Goal: Task Accomplishment & Management: Manage account settings

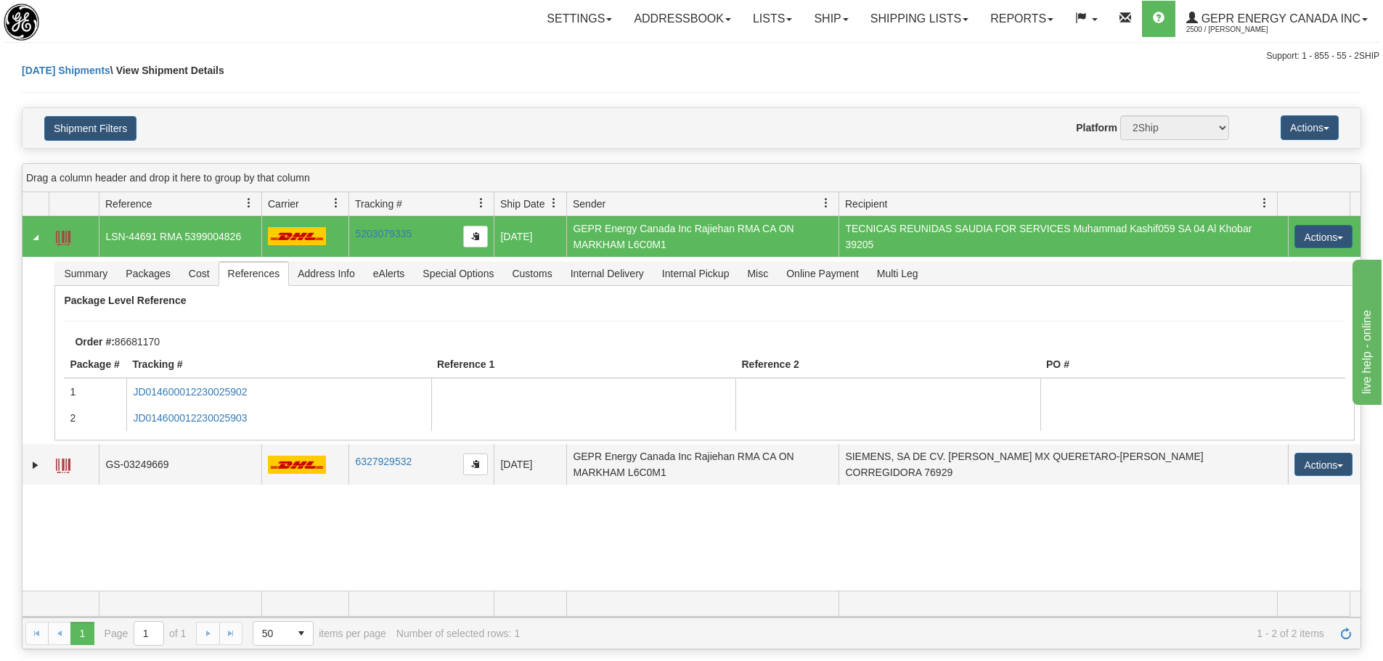
click at [333, 13] on div "Settings Shipping Preferences Fields Preferences New Store Connections Addressb…" at bounding box center [812, 19] width 1134 height 36
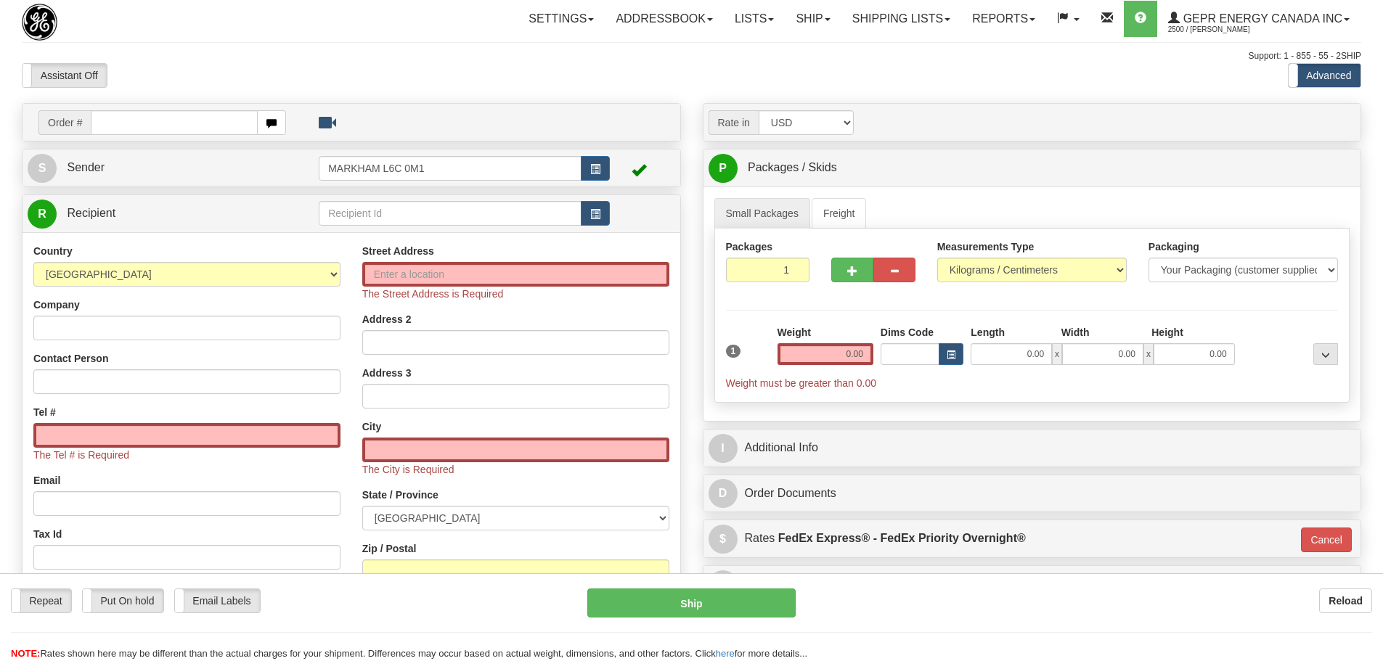
drag, startPoint x: 0, startPoint y: 0, endPoint x: 257, endPoint y: 155, distance: 299.9
click at [282, 57] on div "Support: 1 - 855 - 55 - 2SHIP" at bounding box center [691, 56] width 1339 height 12
click at [201, 278] on select "AFGHANISTAN ALAND ISLANDS ALBANIA ALGERIA AMERICAN SAMOA ANDORRA ANGOLA ANGUILL…" at bounding box center [186, 274] width 307 height 25
select select "US"
click at [33, 262] on select "AFGHANISTAN ALAND ISLANDS ALBANIA ALGERIA AMERICAN SAMOA ANDORRA ANGOLA ANGUILL…" at bounding box center [186, 274] width 307 height 25
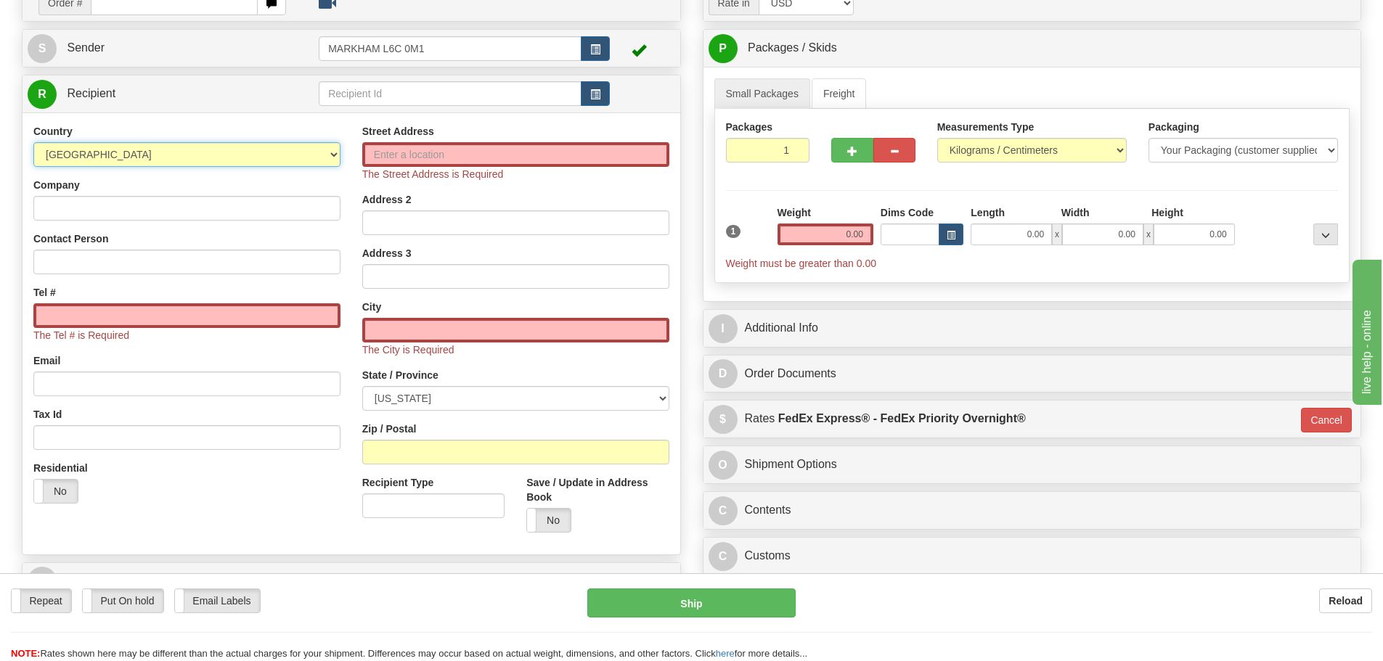
scroll to position [145, 0]
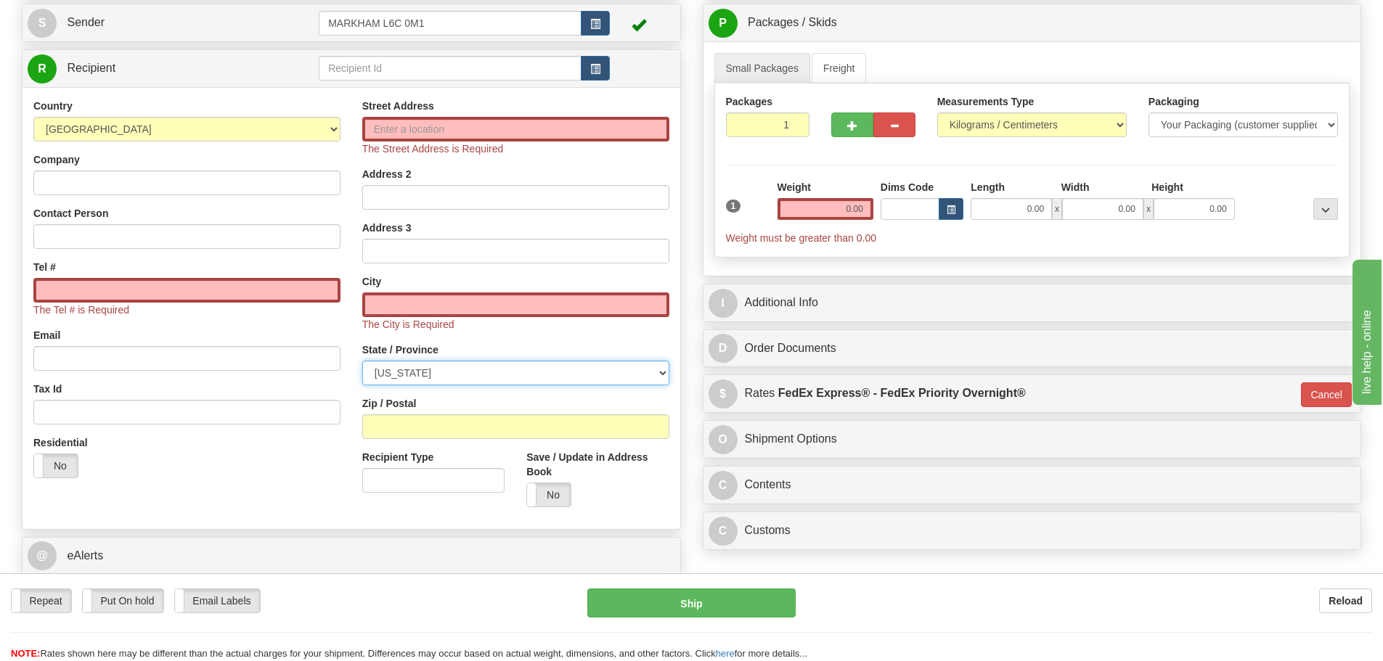
click at [425, 382] on select "ALABAMA ALASKA ARIZONA ARKANSAS Armed Forces America Armed Forces Europe Armed …" at bounding box center [515, 373] width 307 height 25
click at [362, 361] on select "ALABAMA ALASKA ARIZONA ARKANSAS Armed Forces America Armed Forces Europe Armed …" at bounding box center [515, 373] width 307 height 25
click at [408, 384] on select "ALABAMA ALASKA ARIZONA ARKANSAS Armed Forces America Armed Forces Europe Armed …" at bounding box center [515, 373] width 307 height 25
select select "TX"
click at [362, 361] on select "ALABAMA ALASKA ARIZONA ARKANSAS Armed Forces America Armed Forces Europe Armed …" at bounding box center [515, 373] width 307 height 25
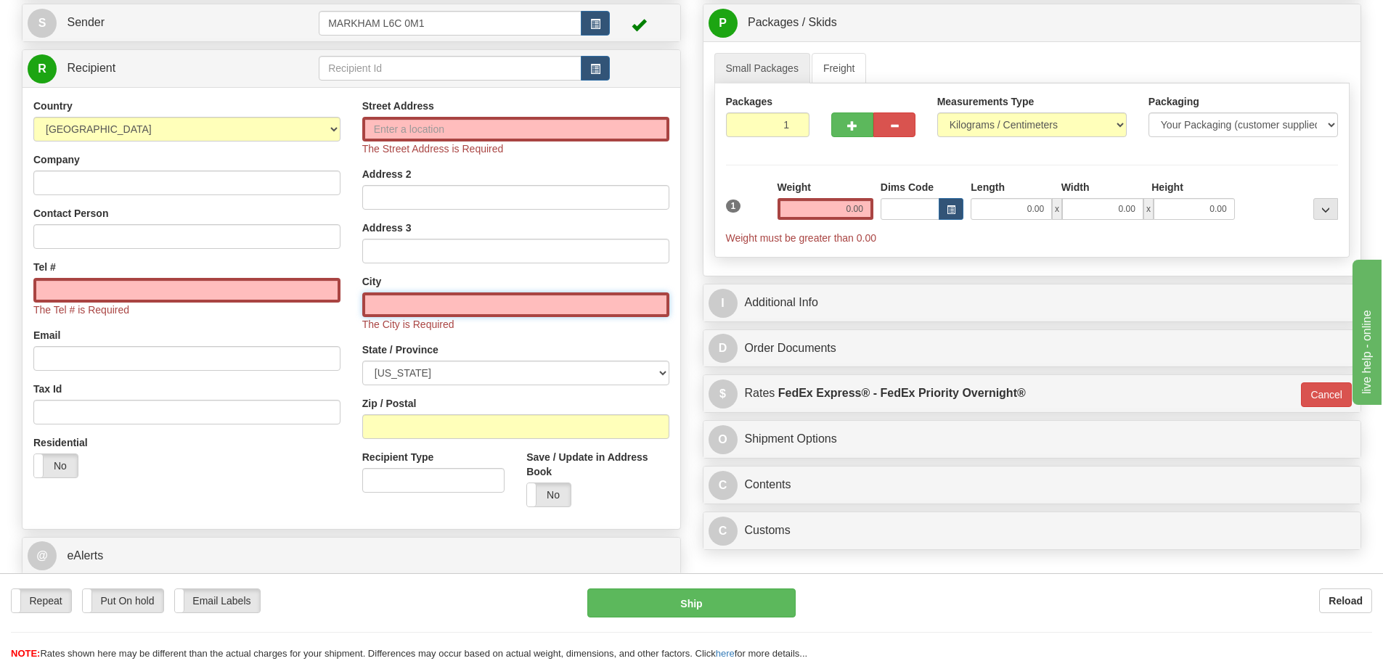
click at [412, 314] on input "text" at bounding box center [515, 305] width 307 height 25
click at [534, 311] on input "text" at bounding box center [515, 305] width 307 height 25
paste input "Houston"
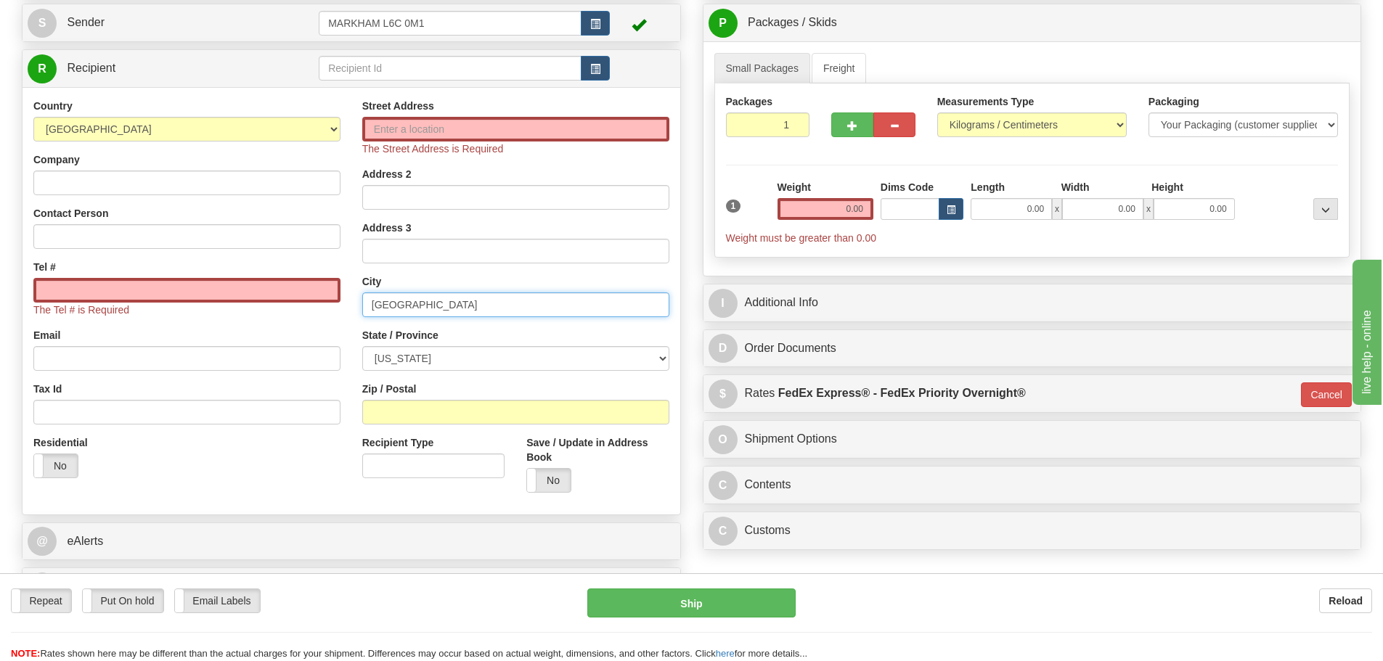
type input "Houston"
click at [660, 276] on div "City Houston" at bounding box center [515, 295] width 307 height 43
click at [828, 213] on input "0.00" at bounding box center [825, 209] width 96 height 22
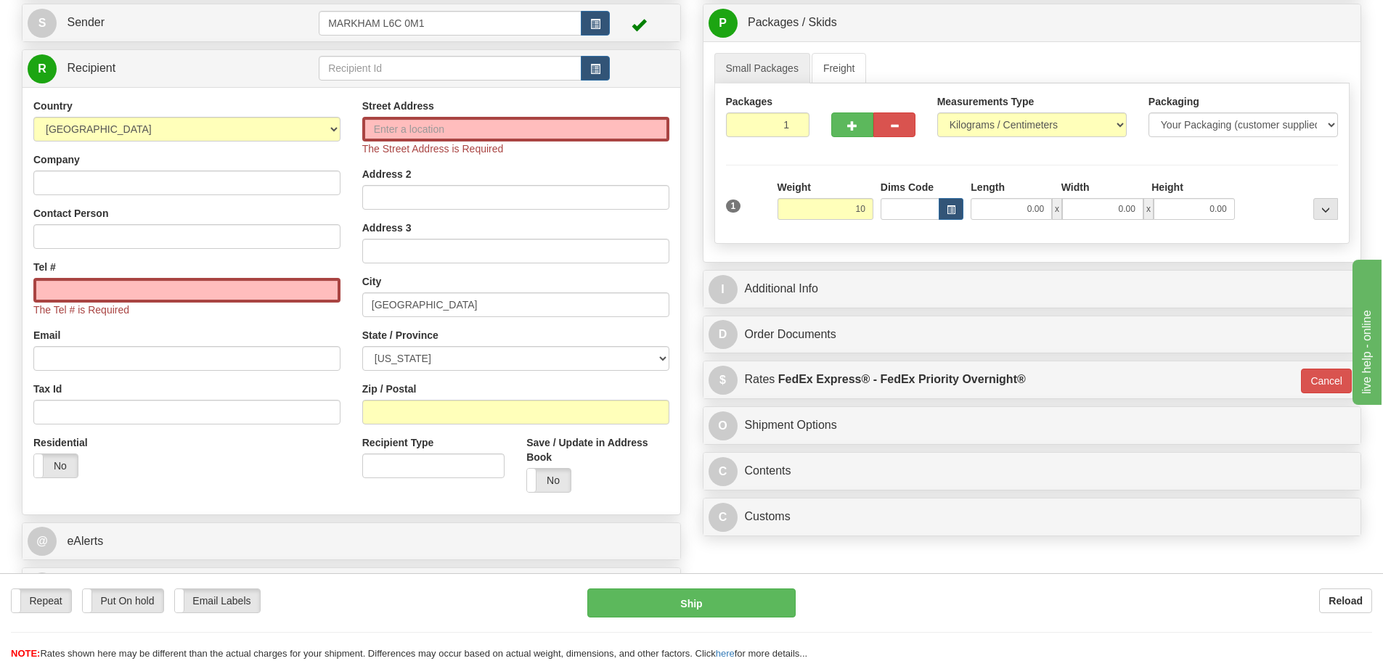
type input "10.00"
type input "01"
click at [827, 171] on div "Packages 1 1 Measurements Type" at bounding box center [1032, 163] width 636 height 160
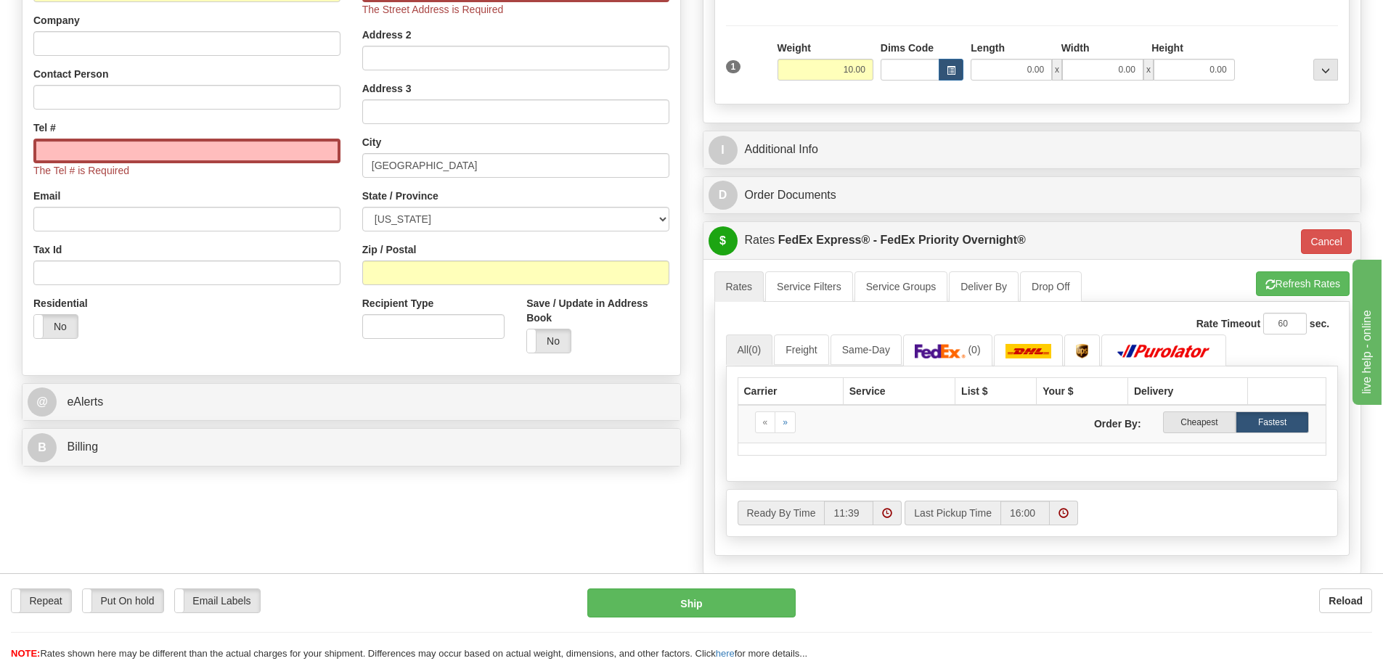
scroll to position [290, 0]
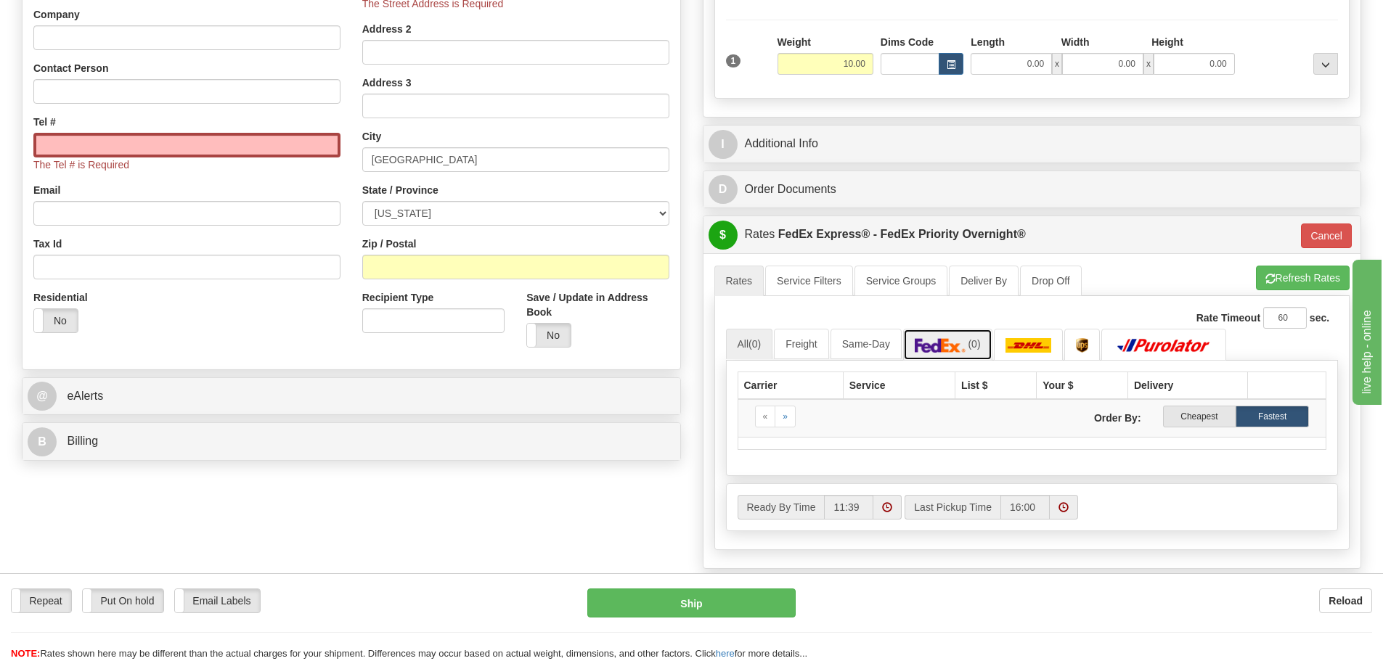
click at [970, 348] on link "(0)" at bounding box center [947, 344] width 89 height 31
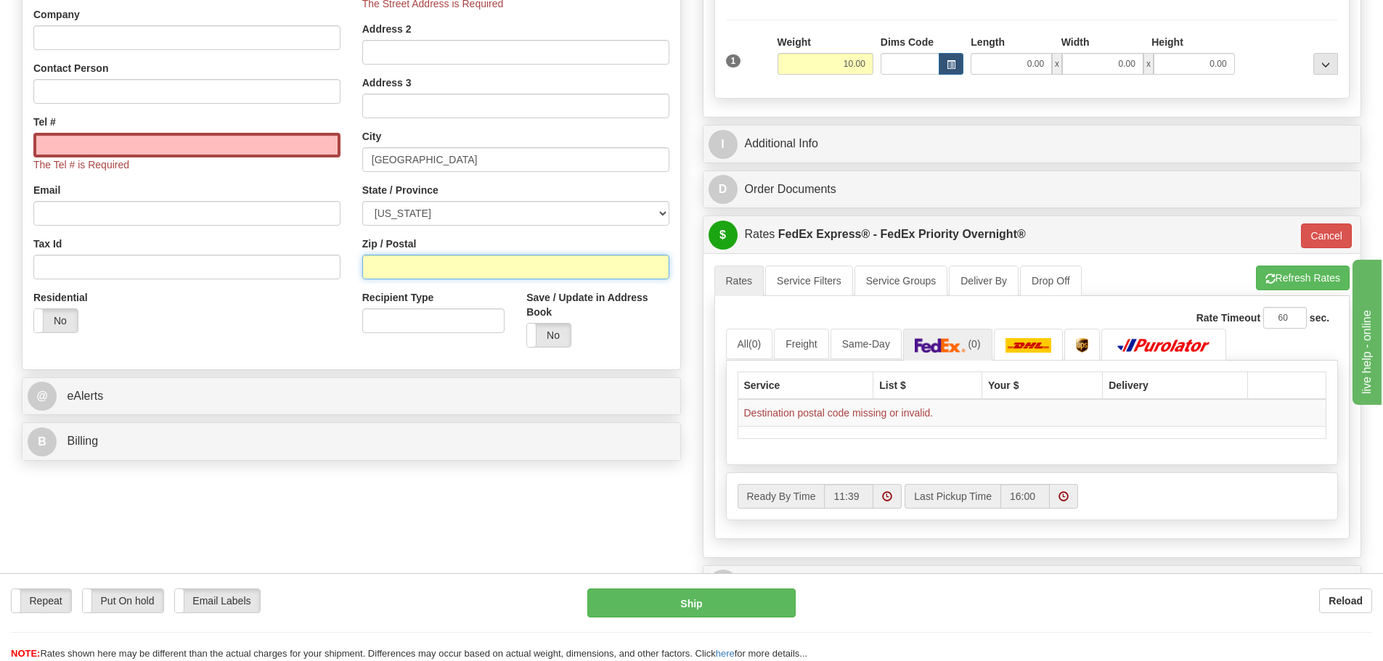
click at [528, 276] on input "Zip / Postal" at bounding box center [515, 267] width 307 height 25
paste input "77075"
type input "77075"
click at [354, 295] on div "Recipient Type" at bounding box center [433, 317] width 164 height 54
type input "01"
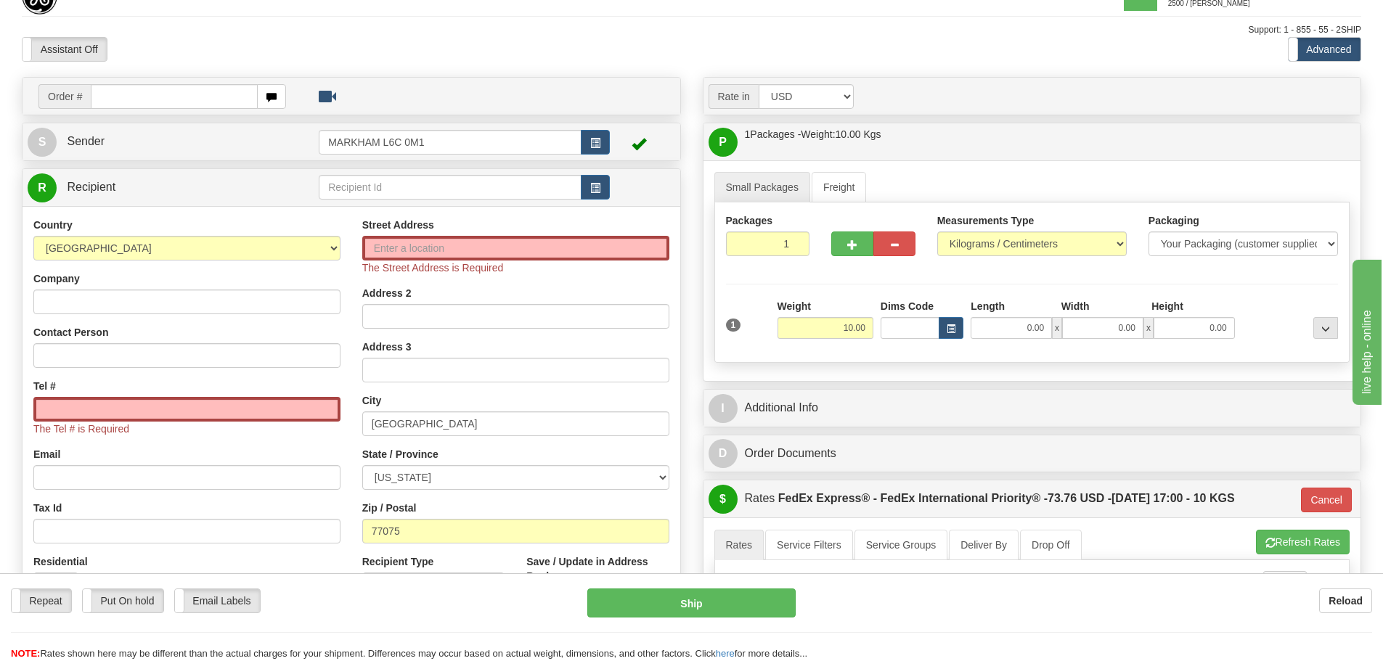
scroll to position [0, 0]
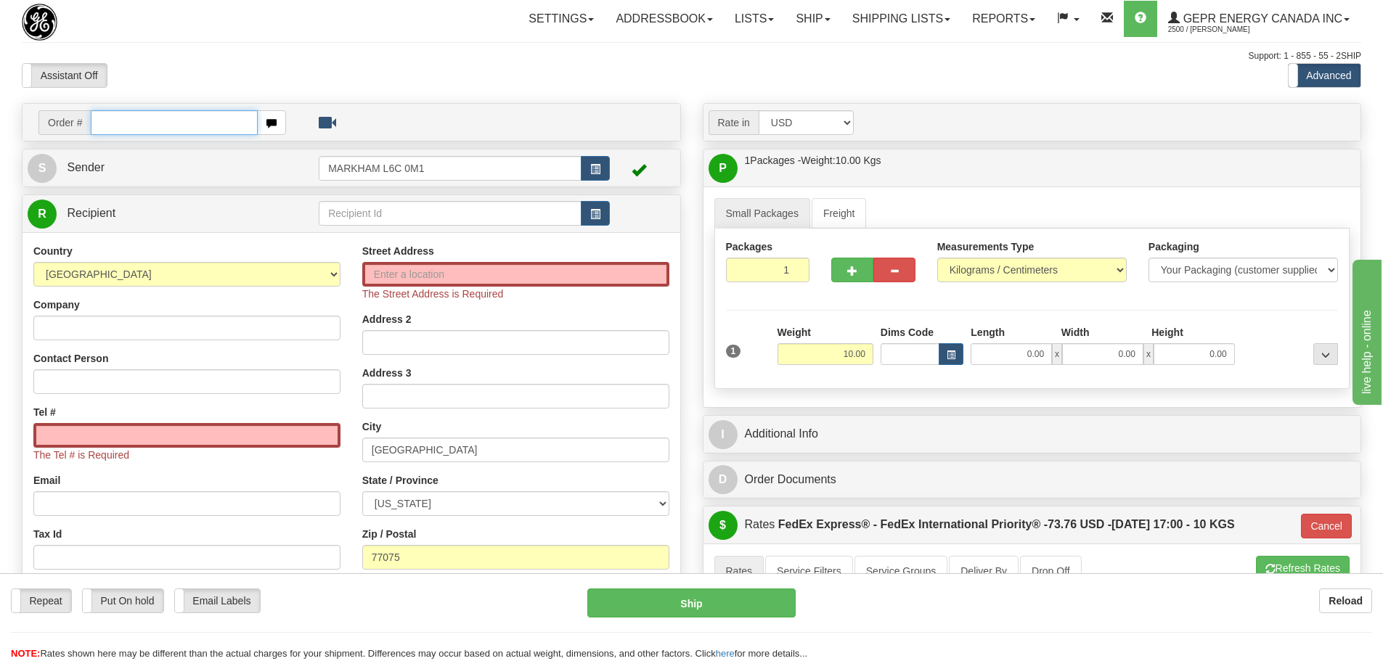
click at [203, 120] on input "text" at bounding box center [174, 122] width 167 height 25
paste input "0086680936"
drag, startPoint x: 110, startPoint y: 129, endPoint x: 95, endPoint y: 122, distance: 16.2
click at [95, 122] on input "0086680936" at bounding box center [174, 122] width 167 height 25
type input "86680936"
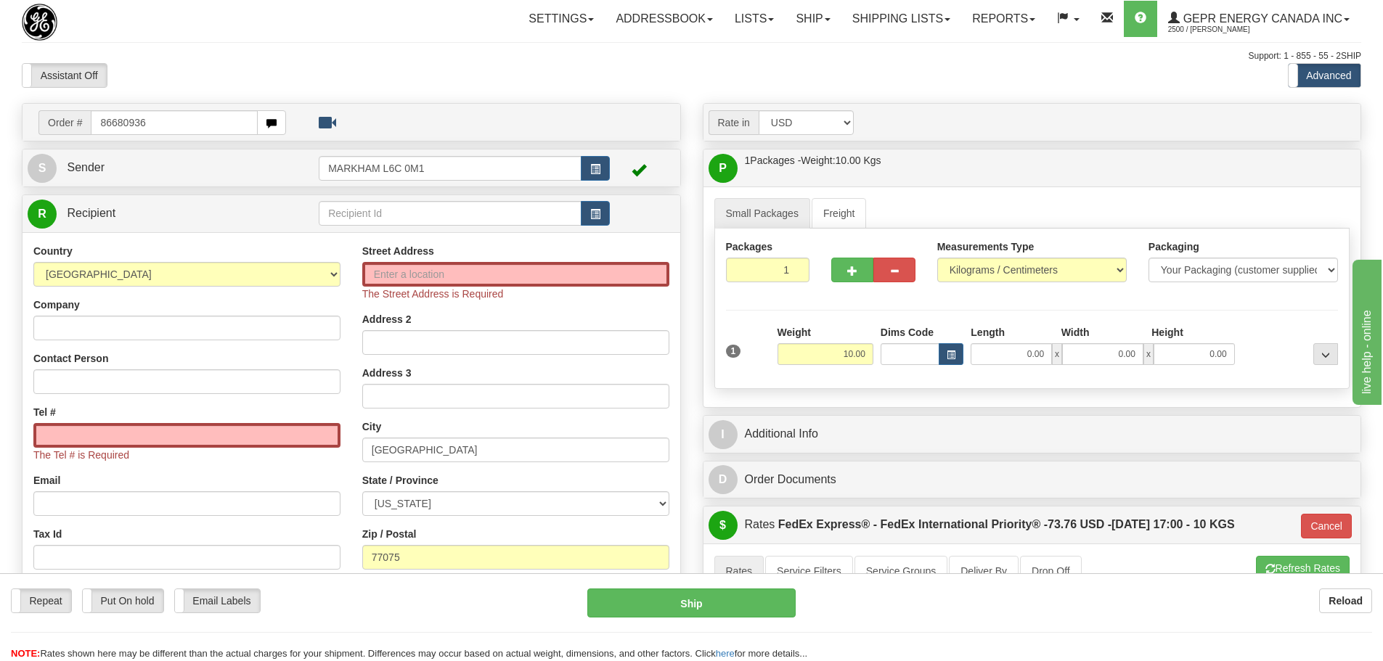
click at [187, 33] on body "Training Course Close Toggle navigation Settings Shipping Preferences New Recip…" at bounding box center [691, 330] width 1383 height 661
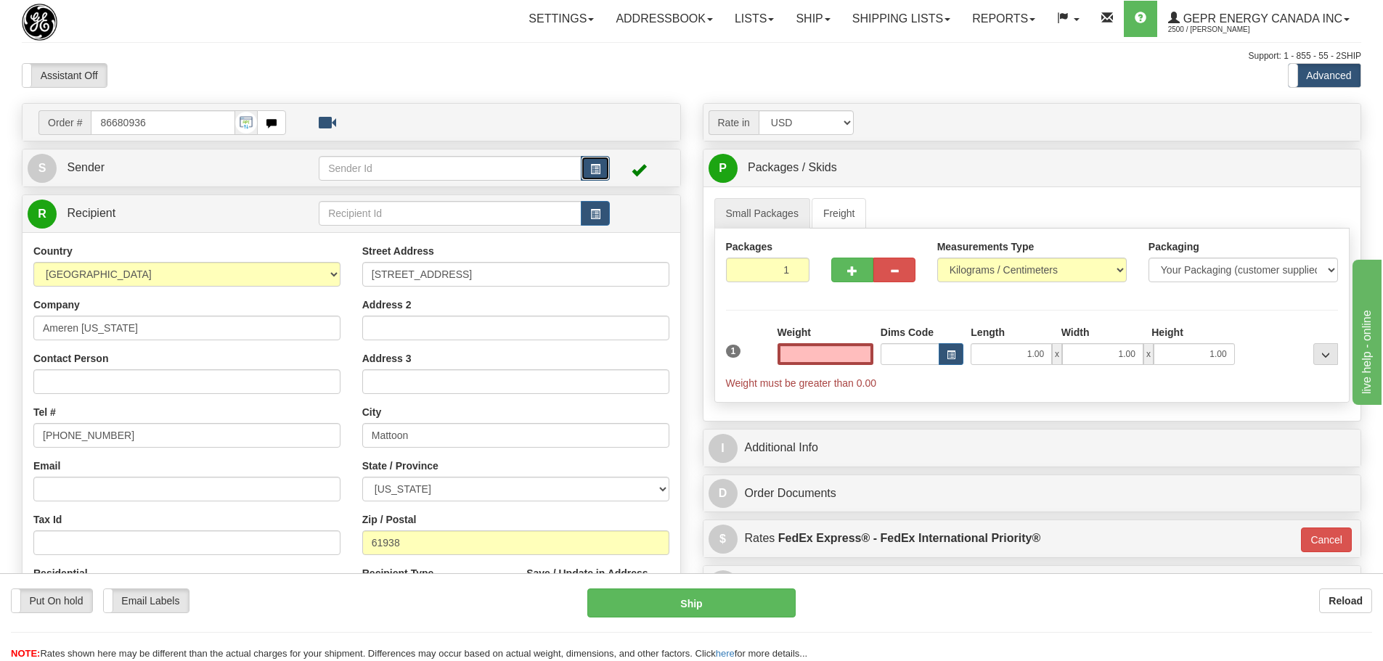
type input "0.00"
click at [590, 171] on span "button" at bounding box center [595, 169] width 10 height 9
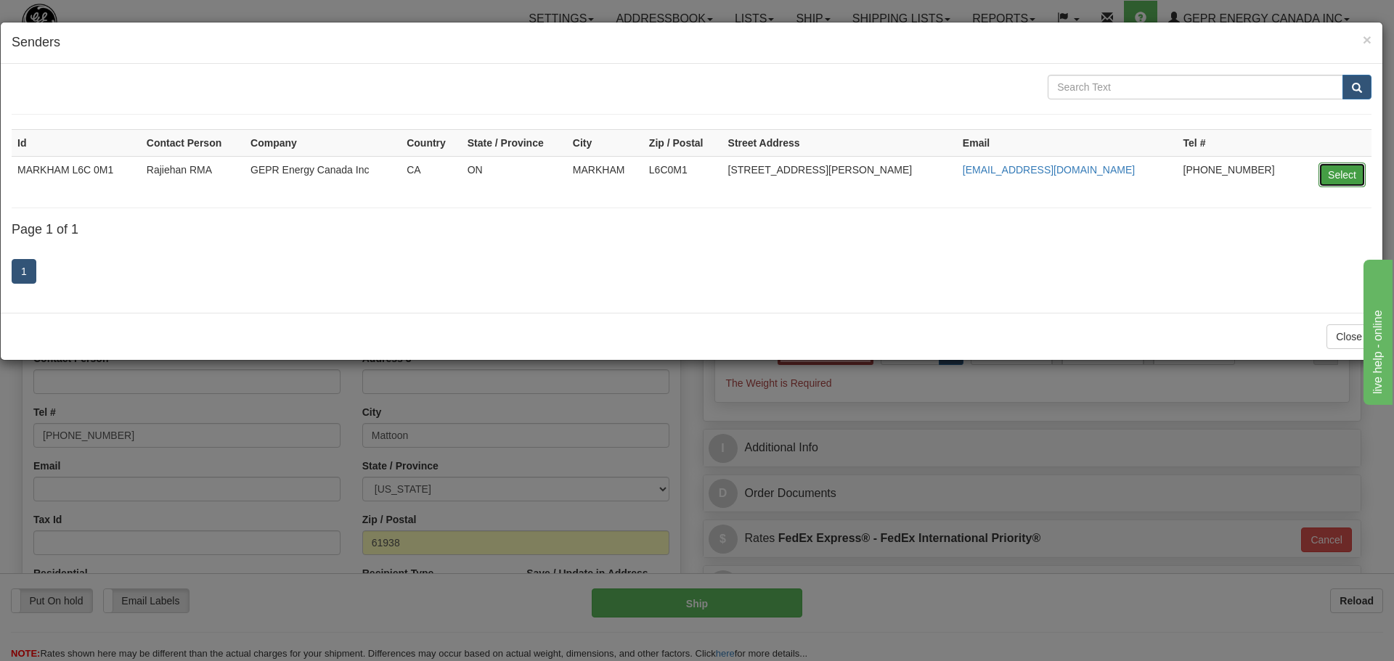
click at [1335, 171] on button "Select" at bounding box center [1341, 175] width 47 height 25
type input "MARKHAM L6C 0M1"
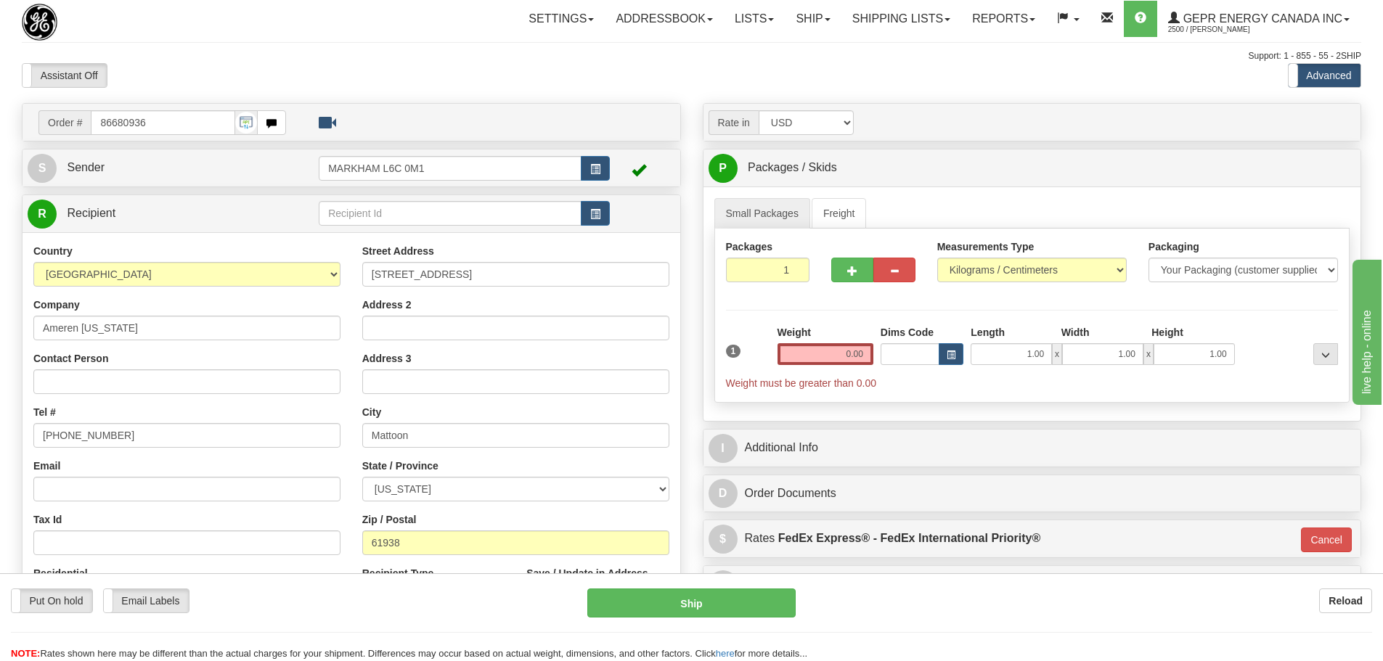
drag, startPoint x: 61, startPoint y: 397, endPoint x: 61, endPoint y: 385, distance: 11.6
click at [61, 393] on div "Country AFGHANISTAN ALAND ISLANDS ALBANIA ALGERIA AMERICAN SAMOA ANDORRA ANGOLA…" at bounding box center [187, 432] width 329 height 376
click at [61, 383] on input "Contact Person" at bounding box center [186, 382] width 307 height 25
click at [61, 380] on input "Contact Person" at bounding box center [186, 382] width 307 height 25
paste input "Phil McKinney"
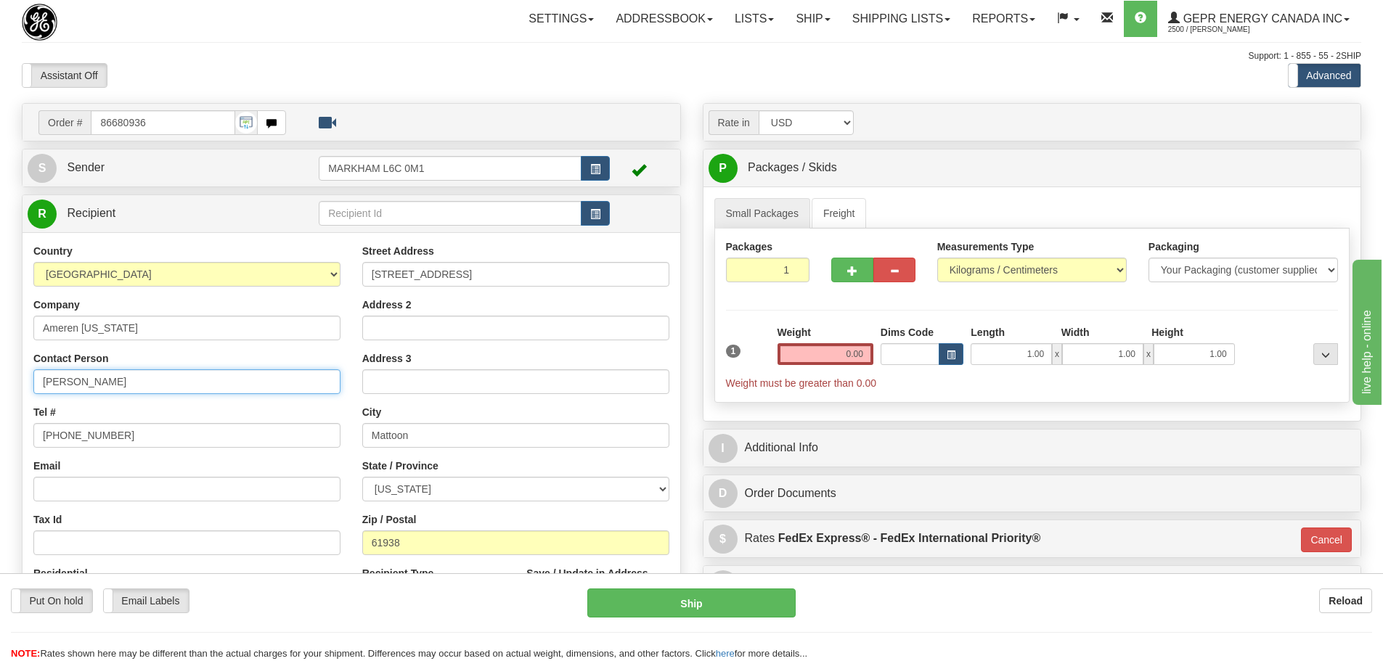
type input "Phil McKinney"
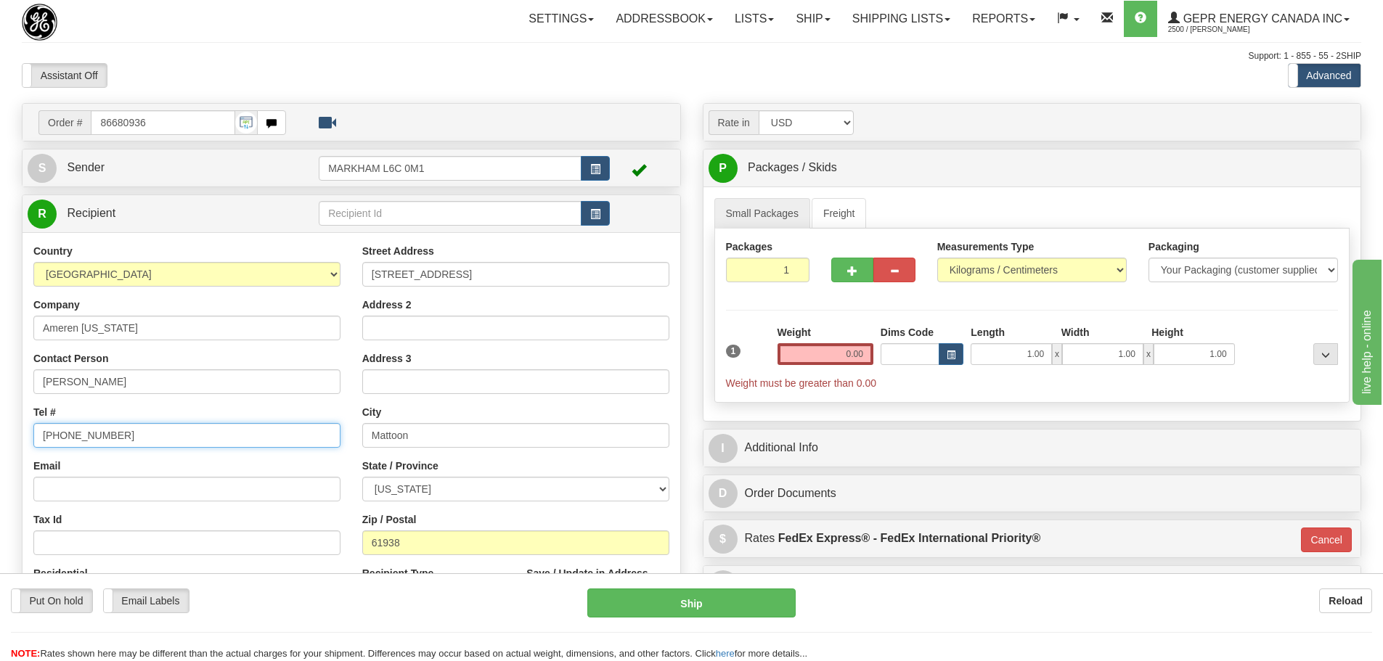
drag, startPoint x: 118, startPoint y: 437, endPoint x: -52, endPoint y: 430, distance: 170.7
click at [0, 430] on html "Training Course Close Toggle navigation Settings Shipping Preferences New Sende…" at bounding box center [691, 330] width 1383 height 661
paste input "217-508-8590"
type input "217-508-8590"
click at [116, 417] on div "Tel # 217-508-8590" at bounding box center [186, 426] width 307 height 43
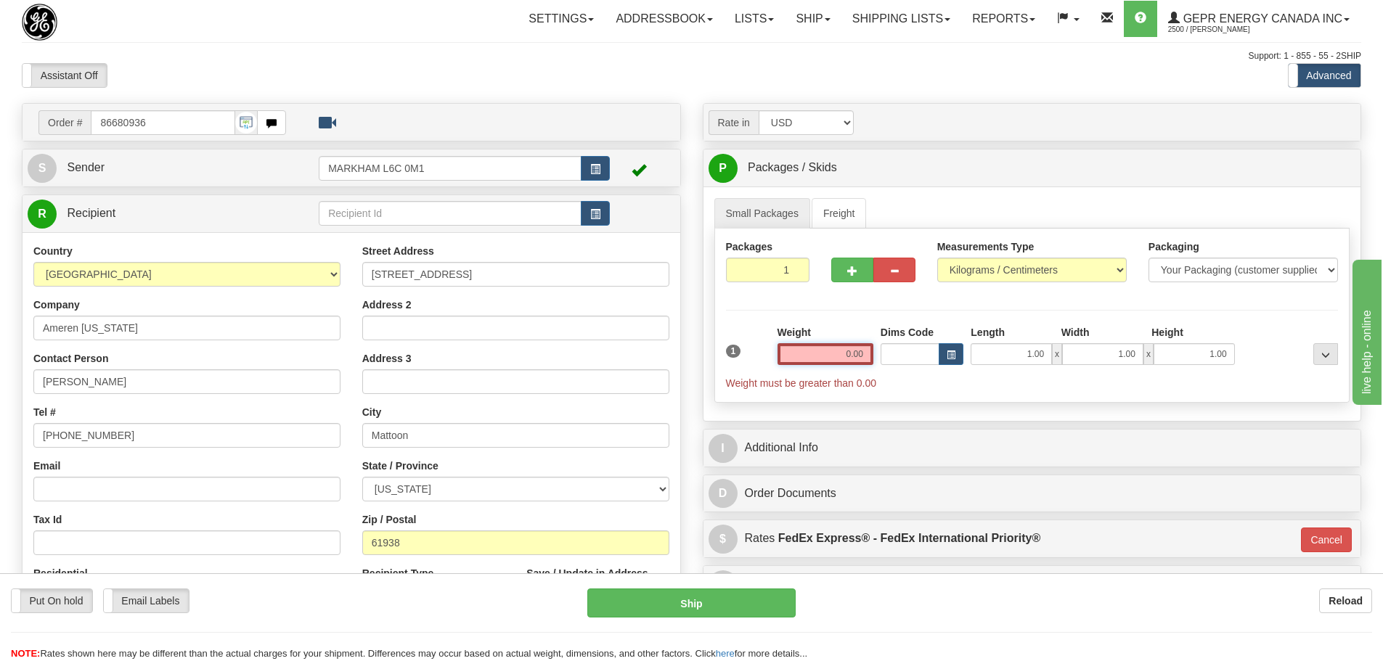
click at [831, 362] on input "0.00" at bounding box center [825, 354] width 96 height 22
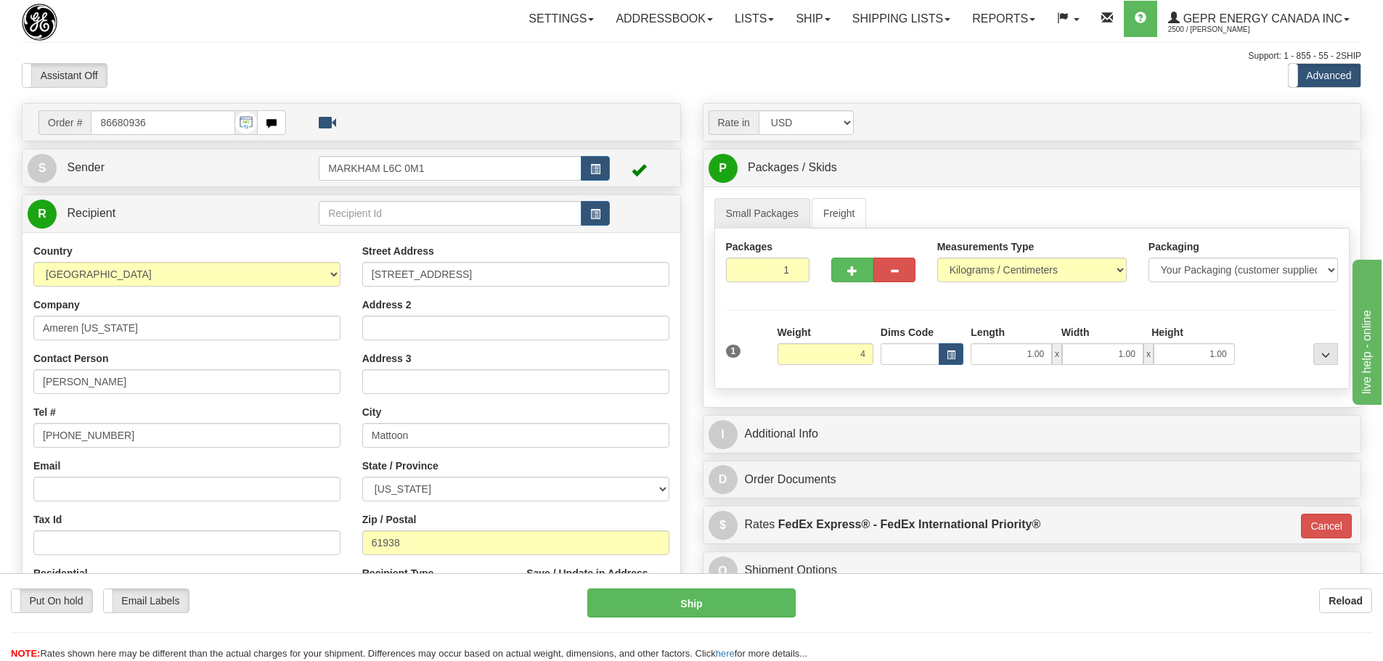
type input "4.00"
type input "01"
click at [847, 331] on div "Weight 4.00" at bounding box center [825, 345] width 96 height 40
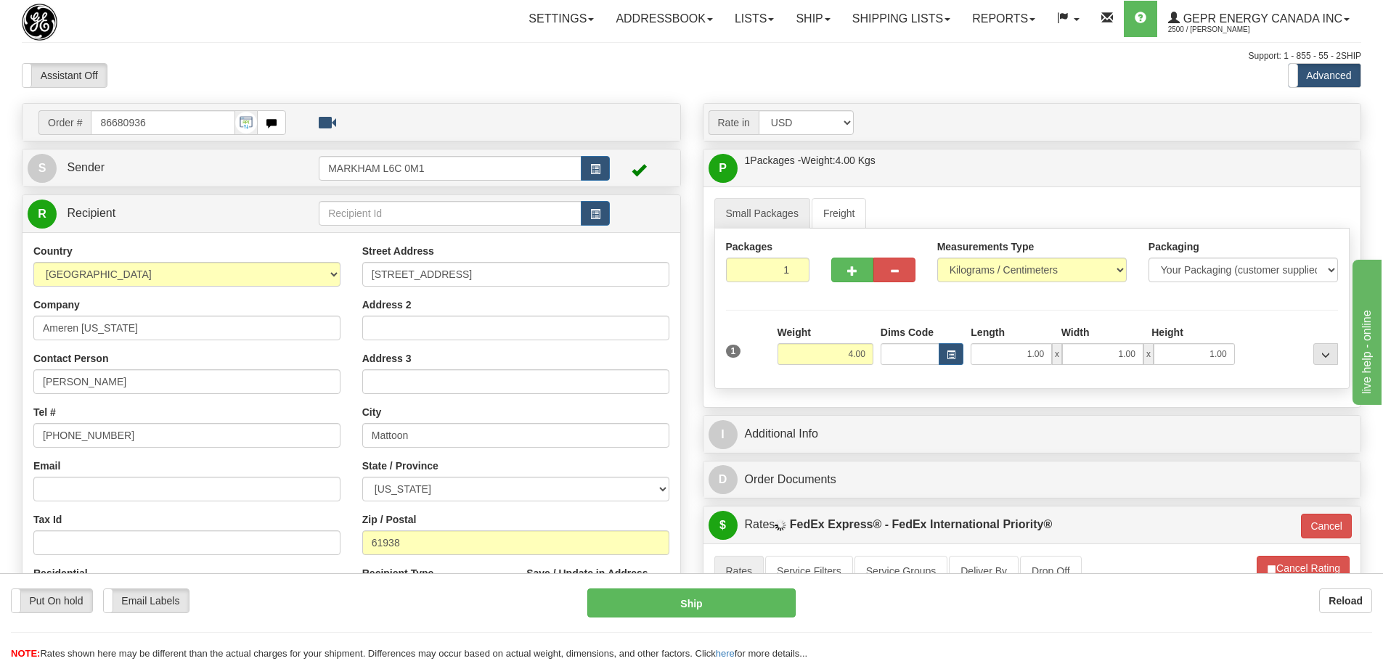
click at [847, 413] on div "Rate in Account Currency ARN AWG AUD AUS BHD BBD BFR BMD BRC BRL GBP UKL BND BG…" at bounding box center [1032, 534] width 681 height 862
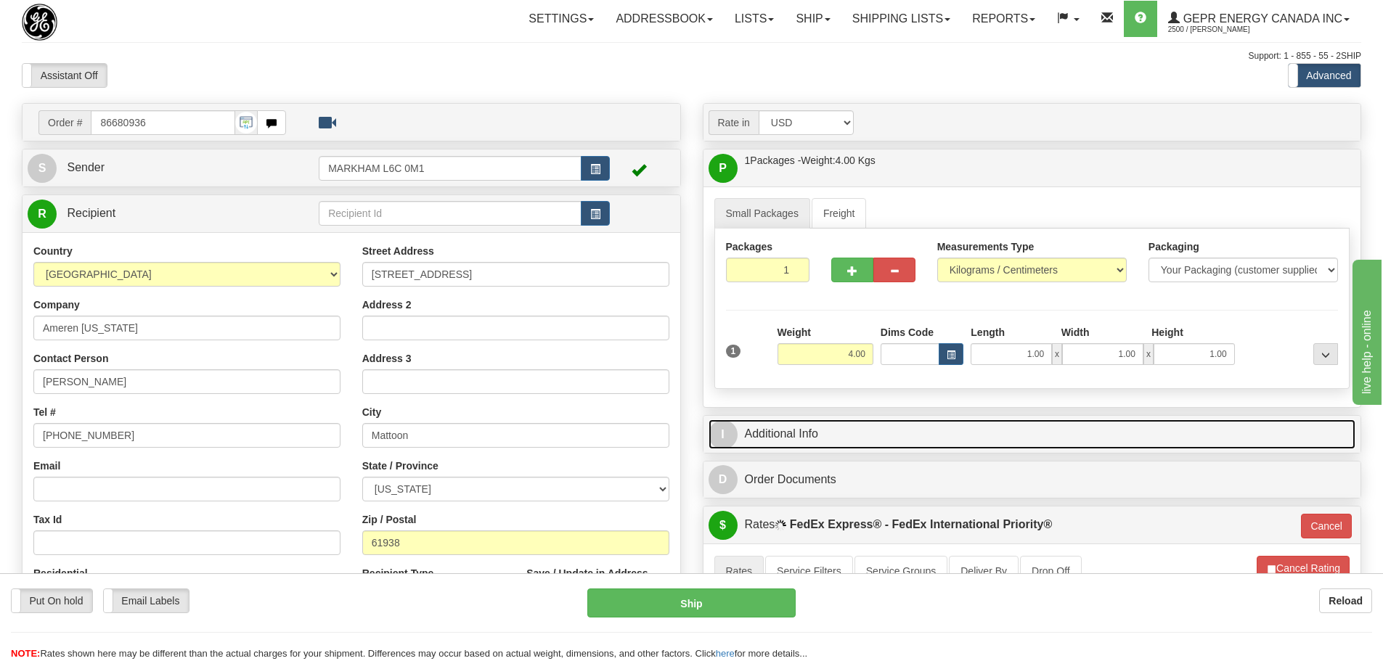
click at [850, 425] on link "I Additional Info" at bounding box center [1033, 435] width 648 height 30
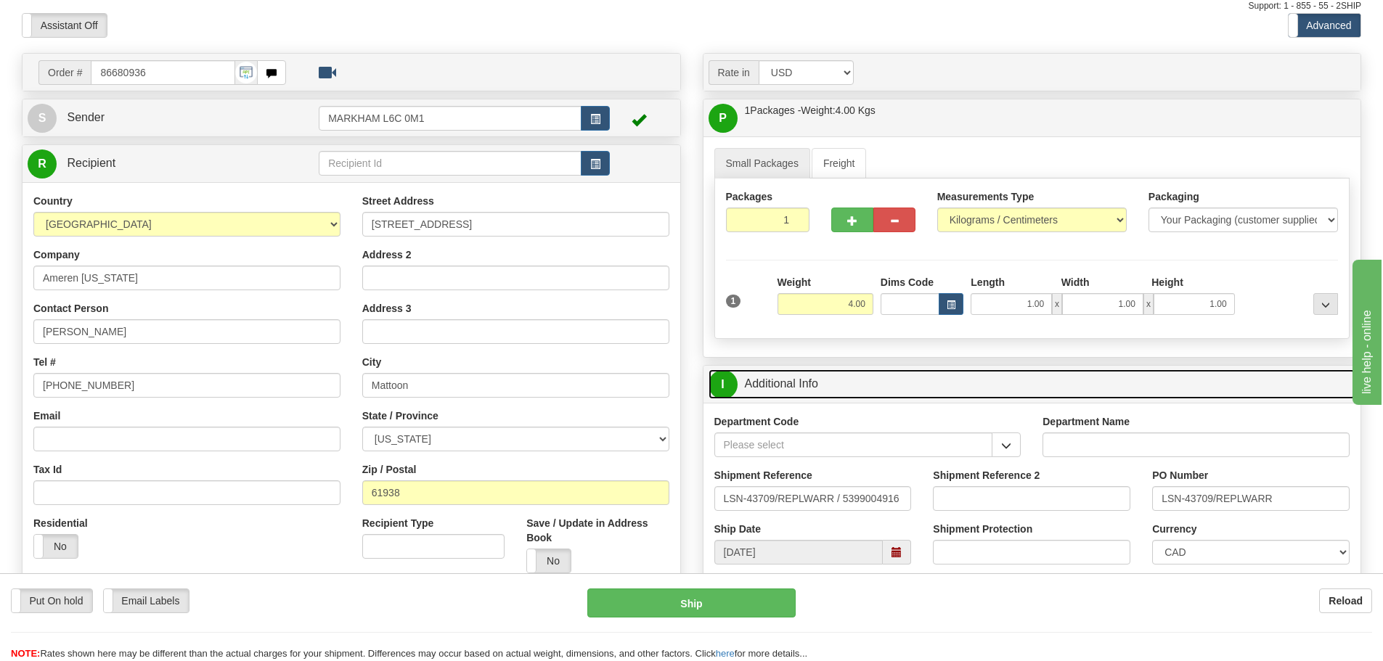
scroll to position [145, 0]
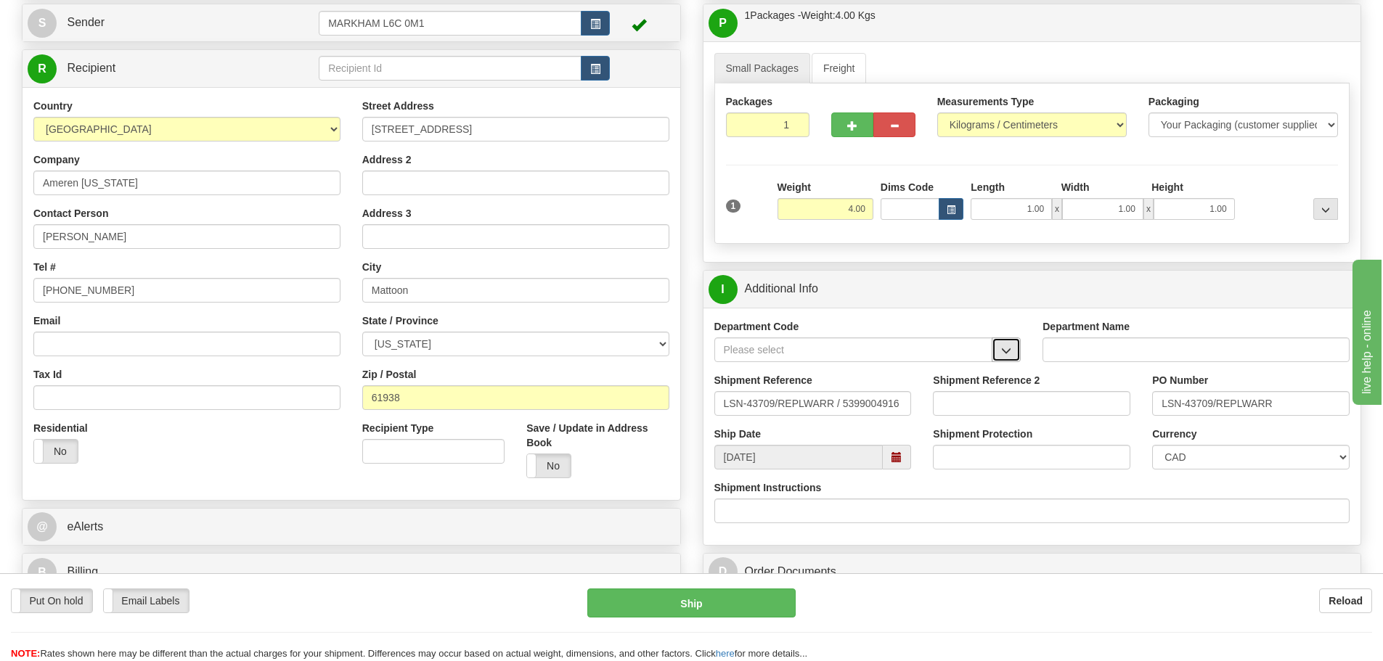
click at [1002, 351] on span "button" at bounding box center [1006, 350] width 10 height 9
click at [952, 364] on div "SER" at bounding box center [850, 372] width 264 height 16
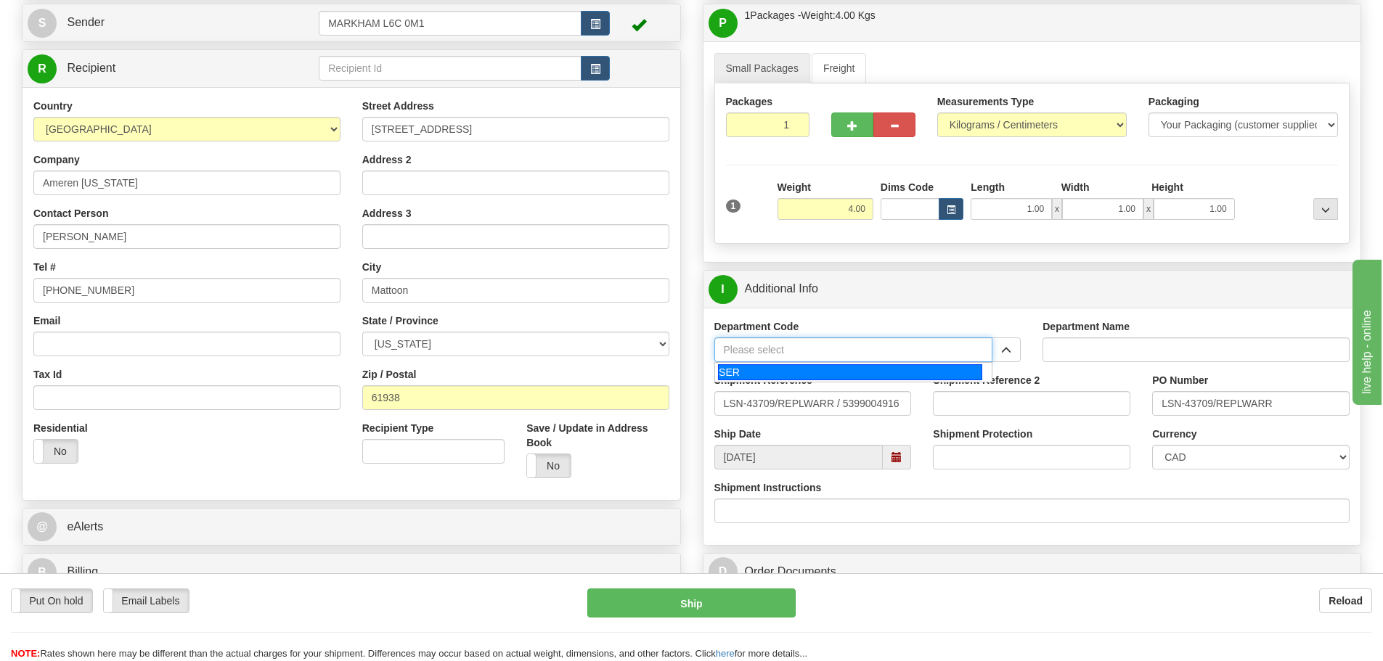
type input "SER"
type input "SERVICE DEPARTMENT"
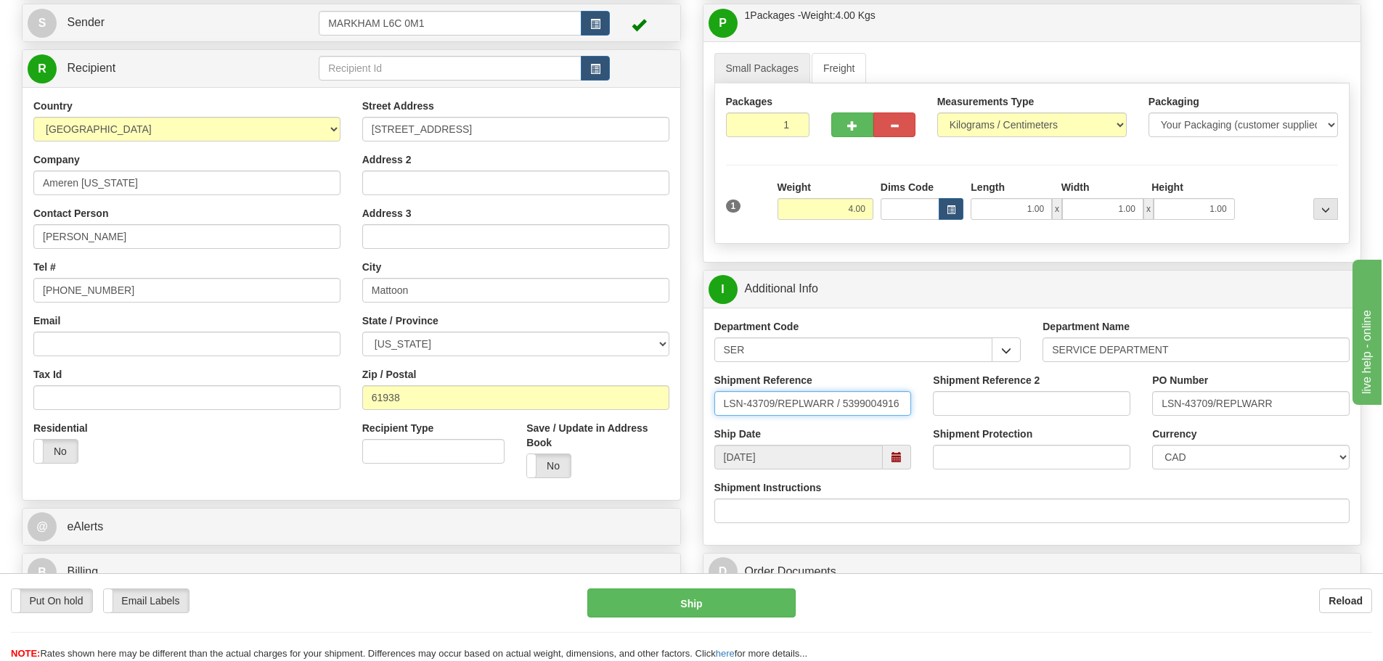
drag, startPoint x: 842, startPoint y: 396, endPoint x: 776, endPoint y: 404, distance: 66.5
click at [776, 404] on input "LSN-43709/REPLWARR / 5399004916" at bounding box center [812, 403] width 197 height 25
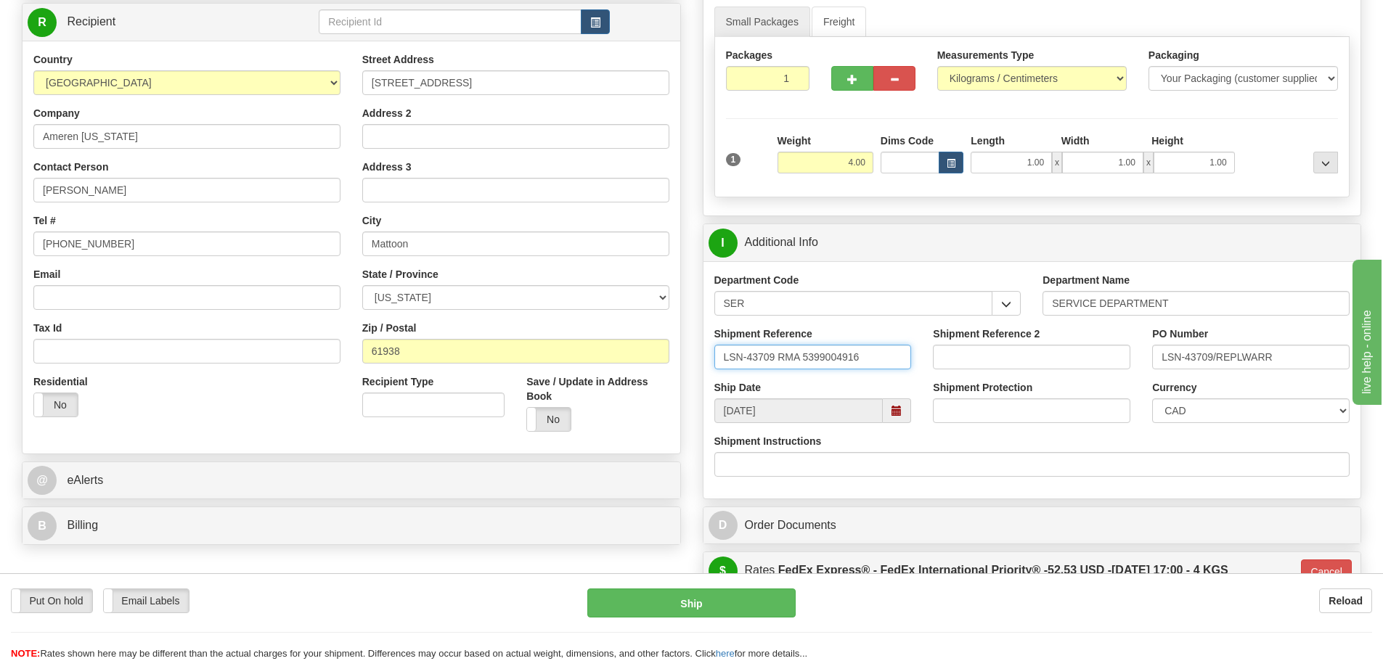
scroll to position [218, 0]
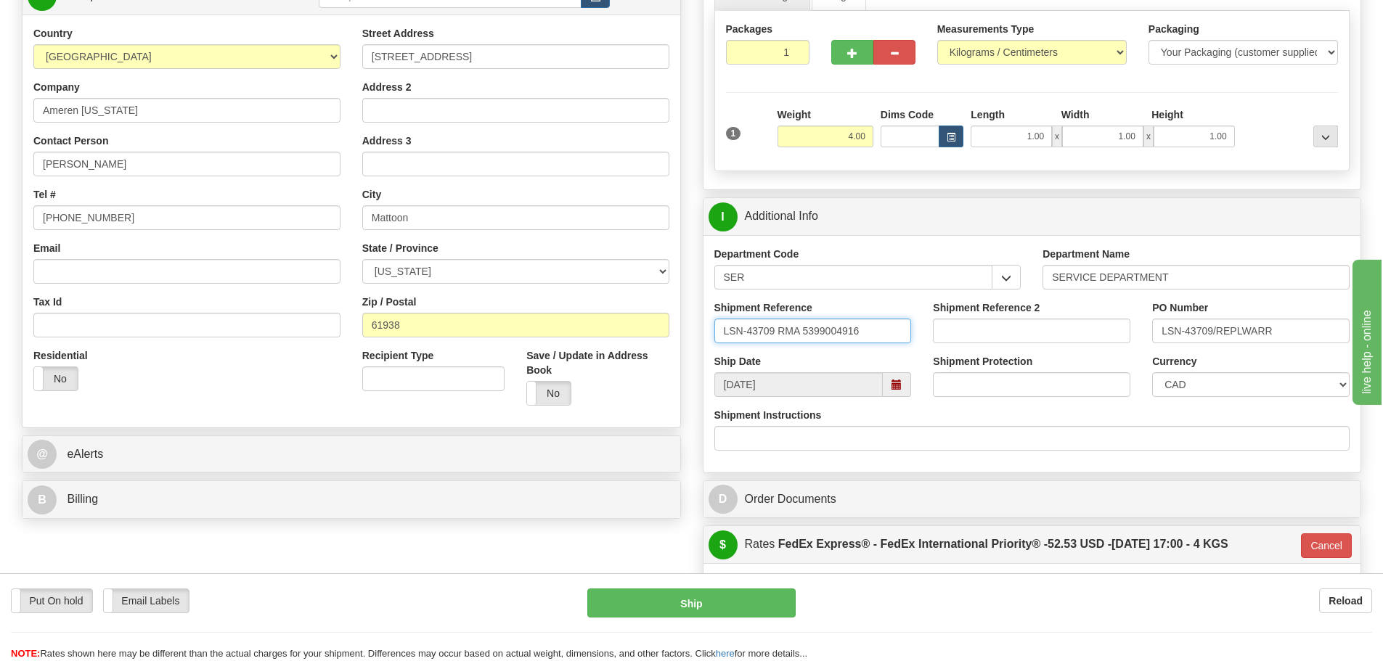
type input "LSN-43709 RMA 5399004916"
click at [1213, 383] on select "CAD USD EUR ZAR [PERSON_NAME] ARN AUD AUS AWG BBD BFR BGN BHD BMD BND BRC BRL C…" at bounding box center [1250, 384] width 197 height 25
click at [1152, 372] on select "CAD USD EUR ZAR [PERSON_NAME] ARN AUD AUS AWG BBD BFR BGN BHD BMD BND BRC BRL C…" at bounding box center [1250, 384] width 197 height 25
click at [1221, 388] on select "CAD USD EUR ZAR [PERSON_NAME] ARN AUD AUS AWG BBD BFR BGN BHD BMD BND BRC BRL C…" at bounding box center [1250, 384] width 197 height 25
select select "1"
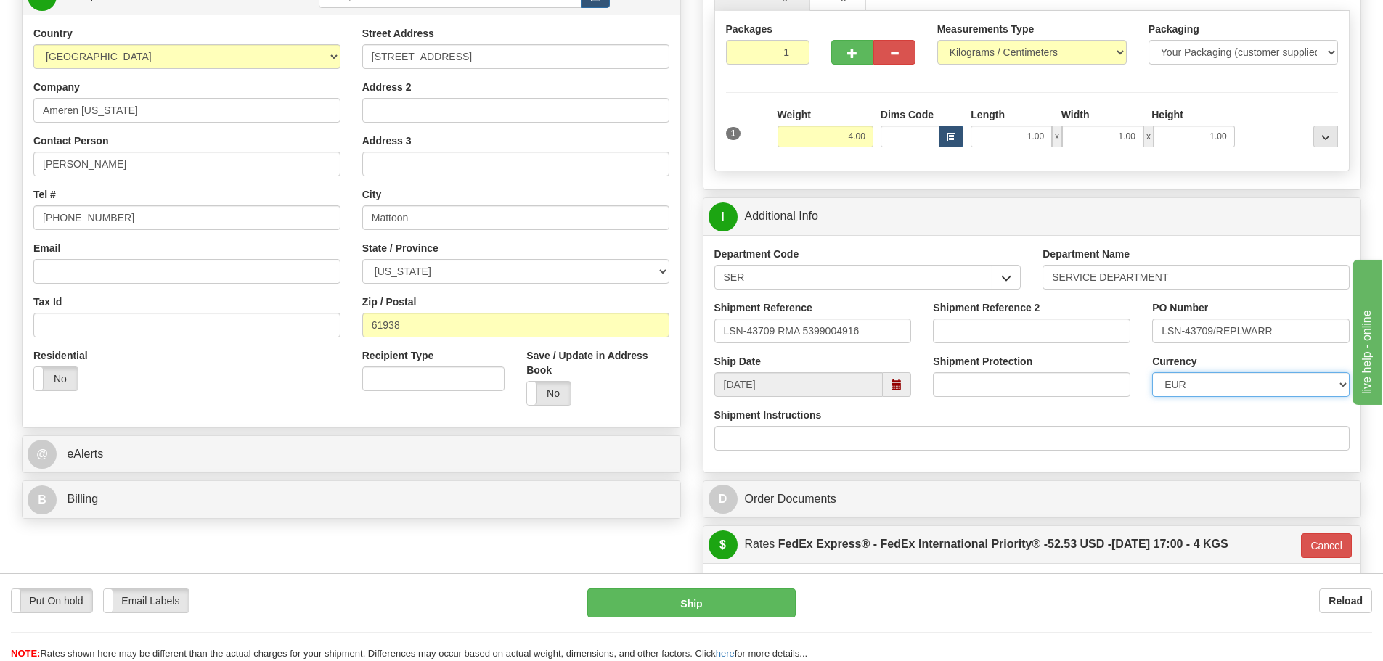
click at [1152, 372] on select "CAD USD EUR ZAR [PERSON_NAME] ARN AUD AUS AWG BBD BFR BGN BHD BMD BND BRC BRL C…" at bounding box center [1250, 384] width 197 height 25
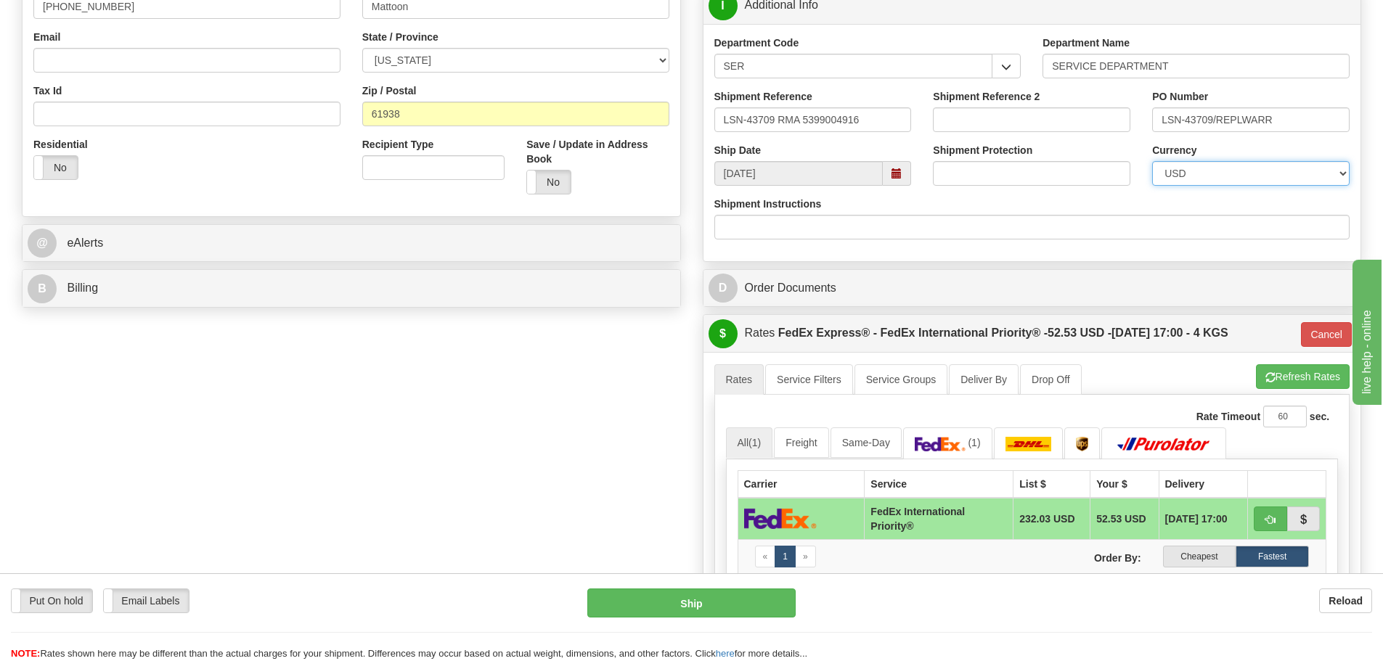
scroll to position [436, 0]
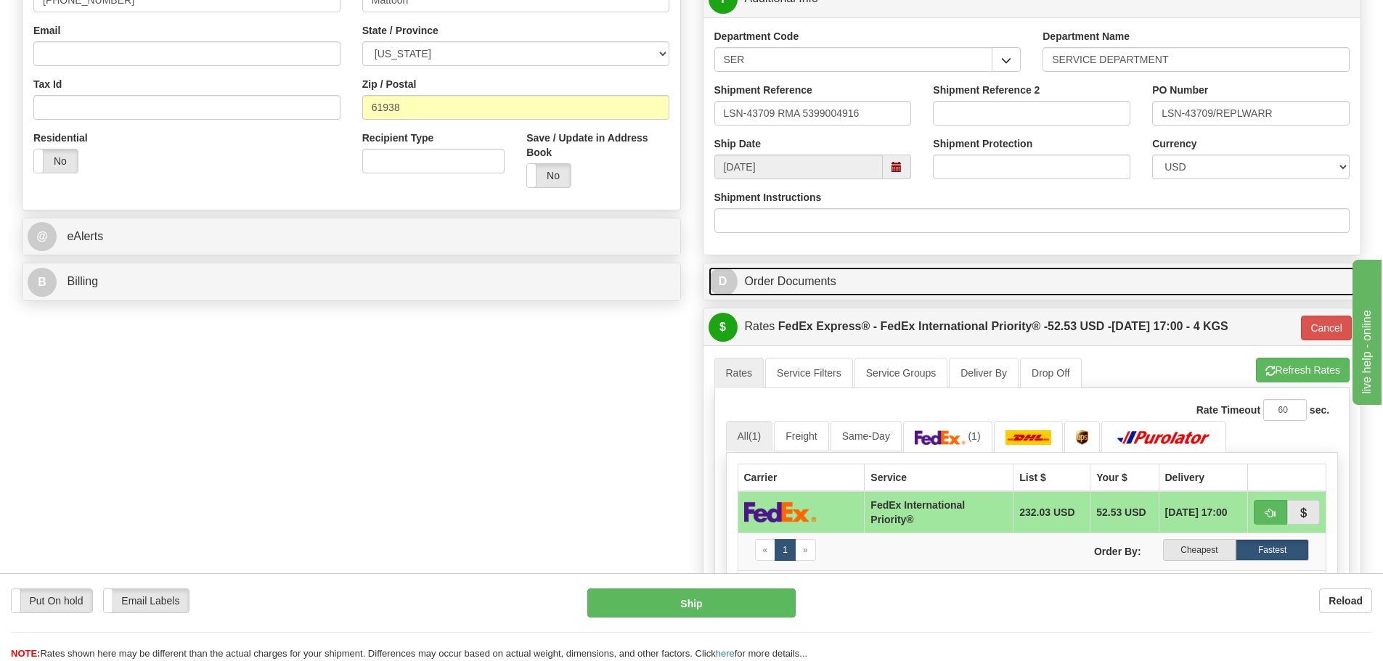
click at [884, 273] on link "D Order Documents" at bounding box center [1033, 282] width 648 height 30
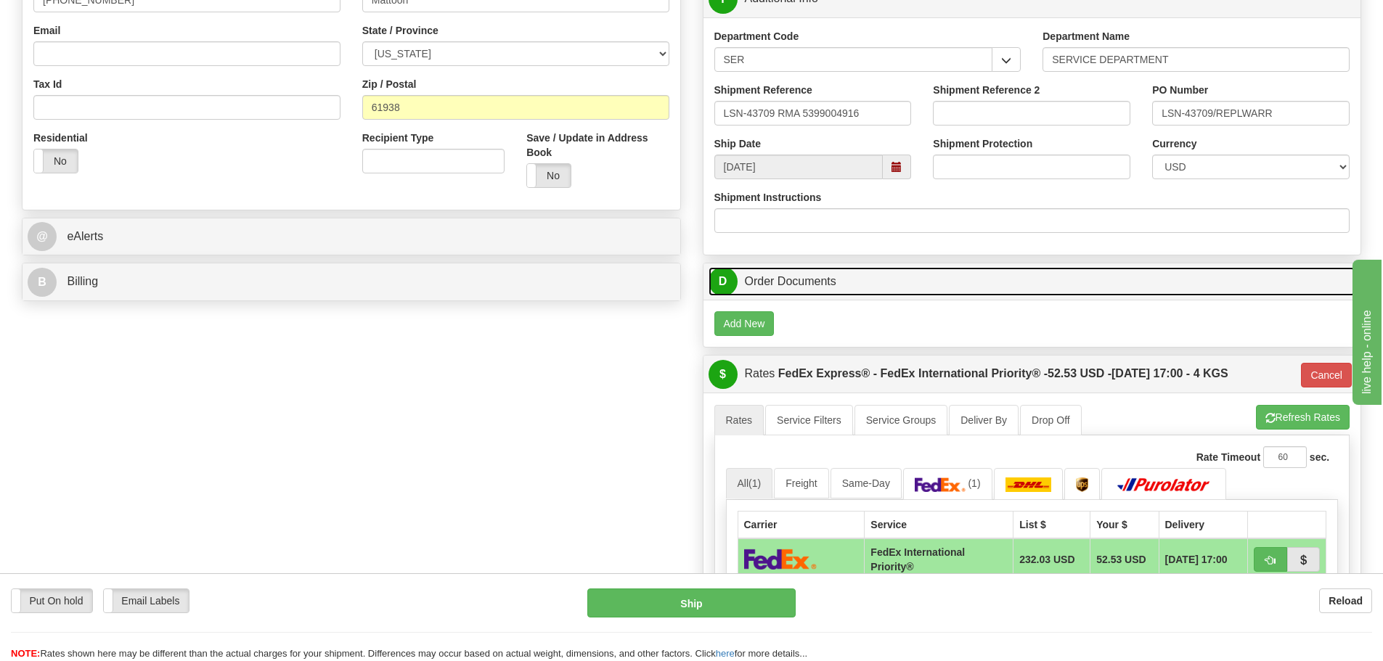
click at [884, 273] on link "D Order Documents" at bounding box center [1033, 282] width 648 height 30
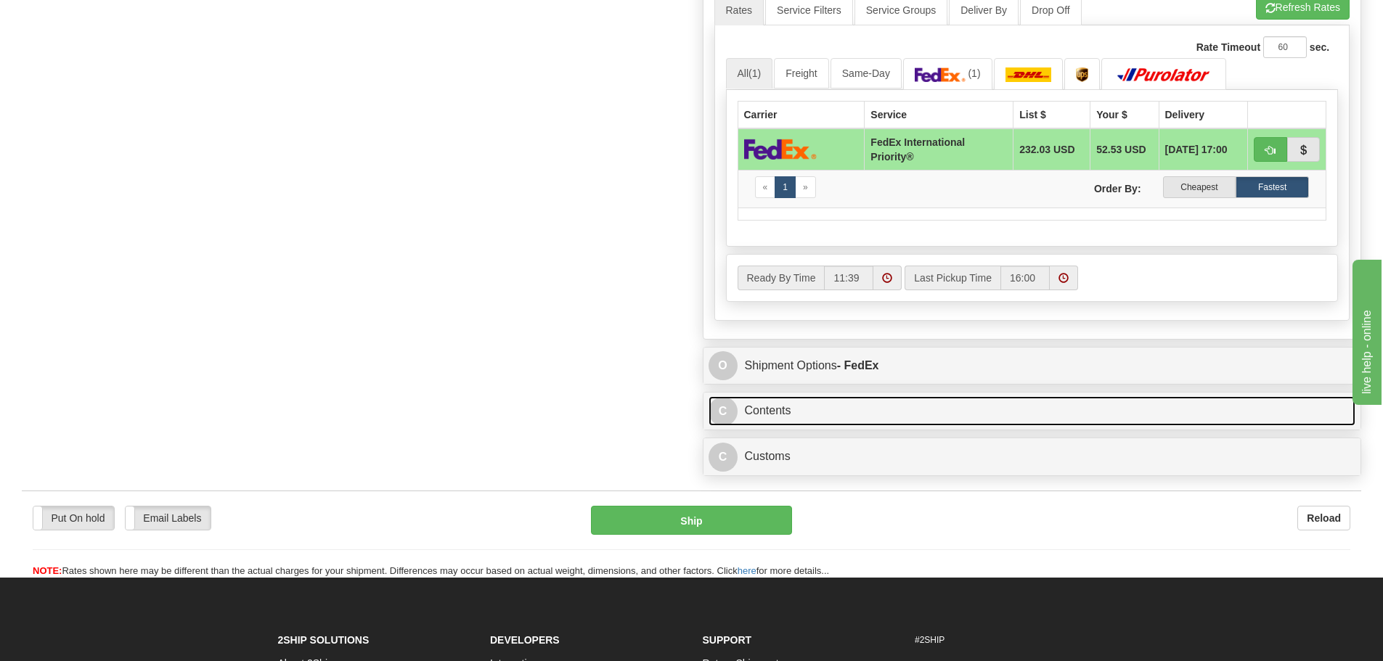
click at [888, 411] on link "C Contents" at bounding box center [1033, 411] width 648 height 30
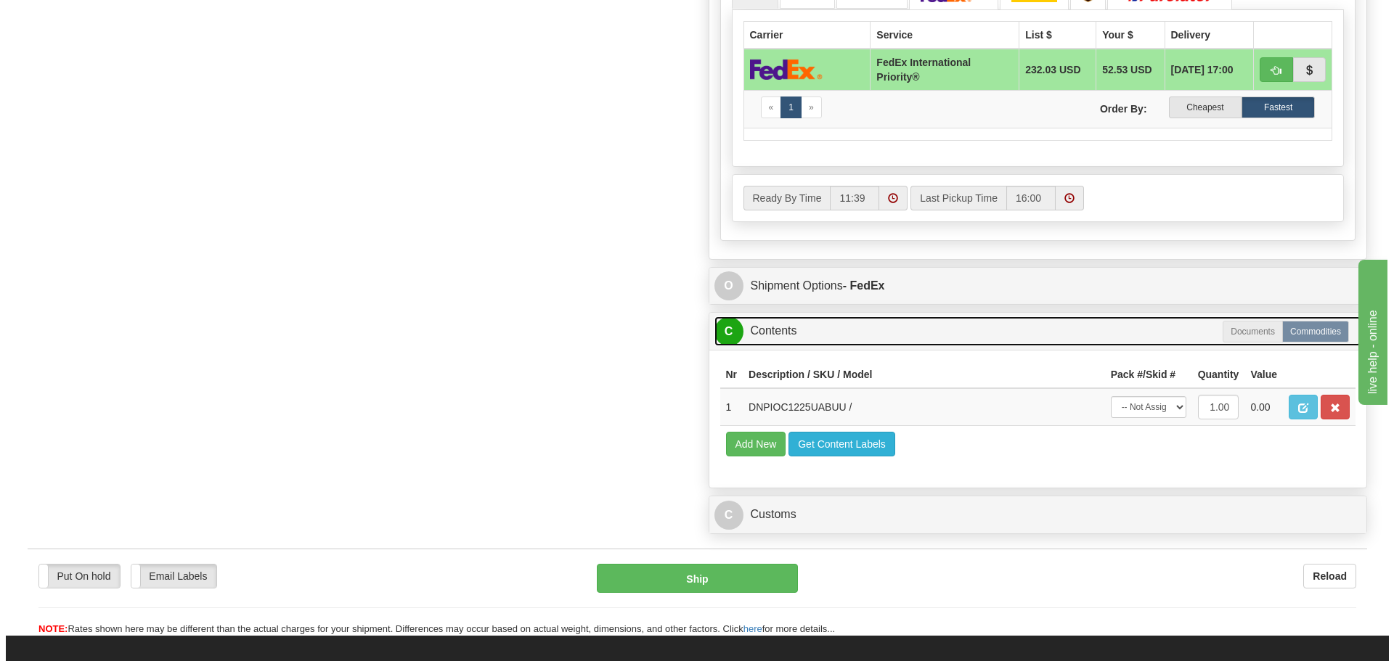
scroll to position [944, 0]
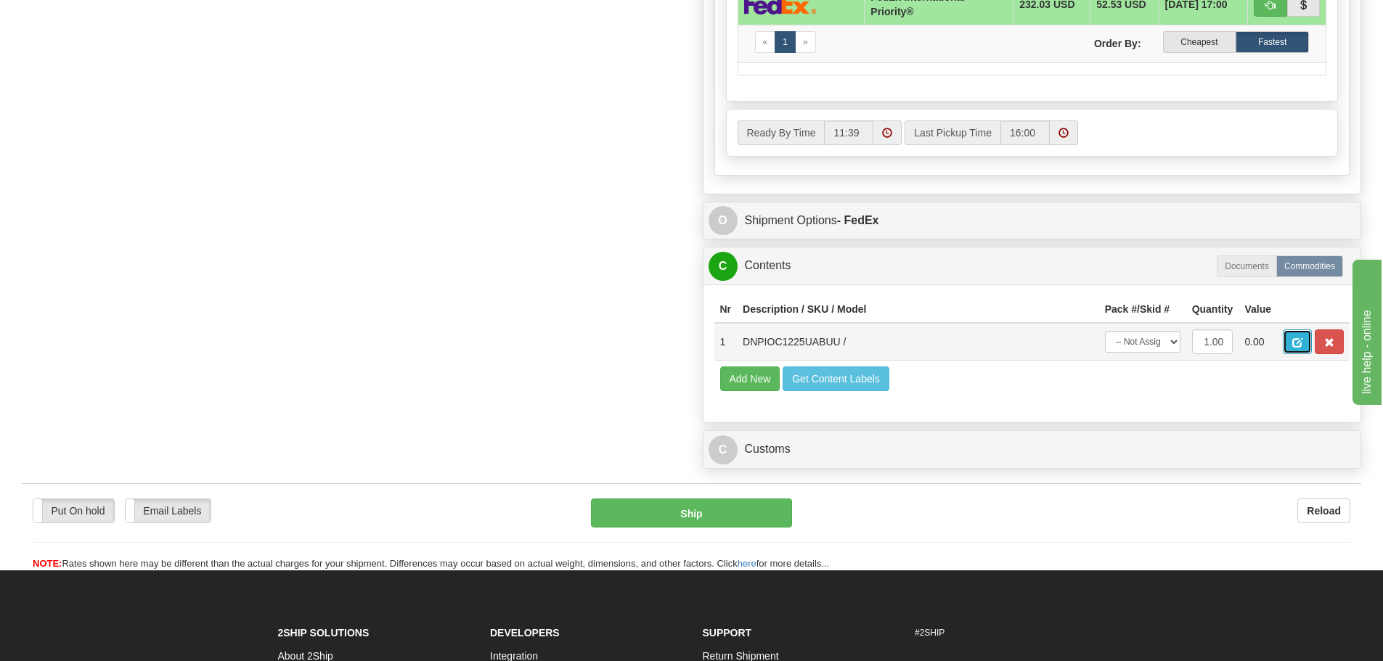
click at [1300, 338] on span "button" at bounding box center [1297, 342] width 10 height 9
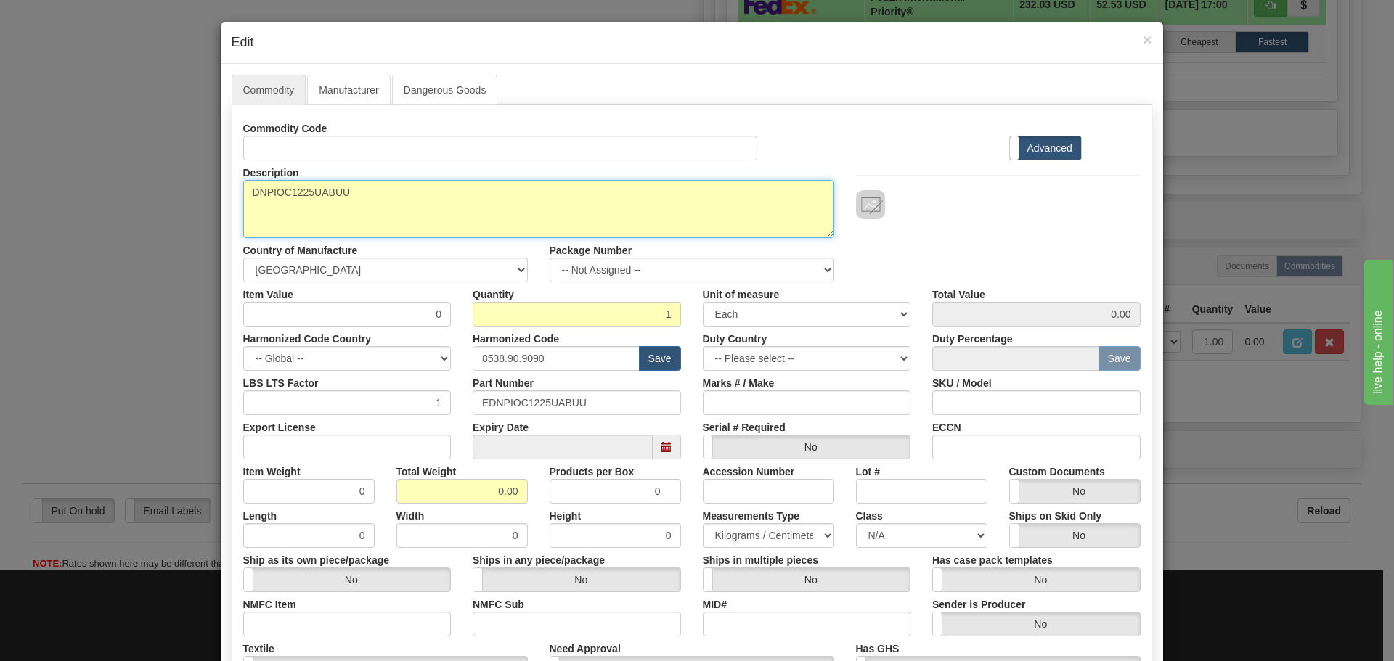
drag, startPoint x: 491, startPoint y: 192, endPoint x: 189, endPoint y: 211, distance: 302.6
click at [189, 211] on div "× Edit Commodity Manufacturer Dangerous Goods Commodity Code Standard Advanced …" at bounding box center [697, 330] width 1394 height 661
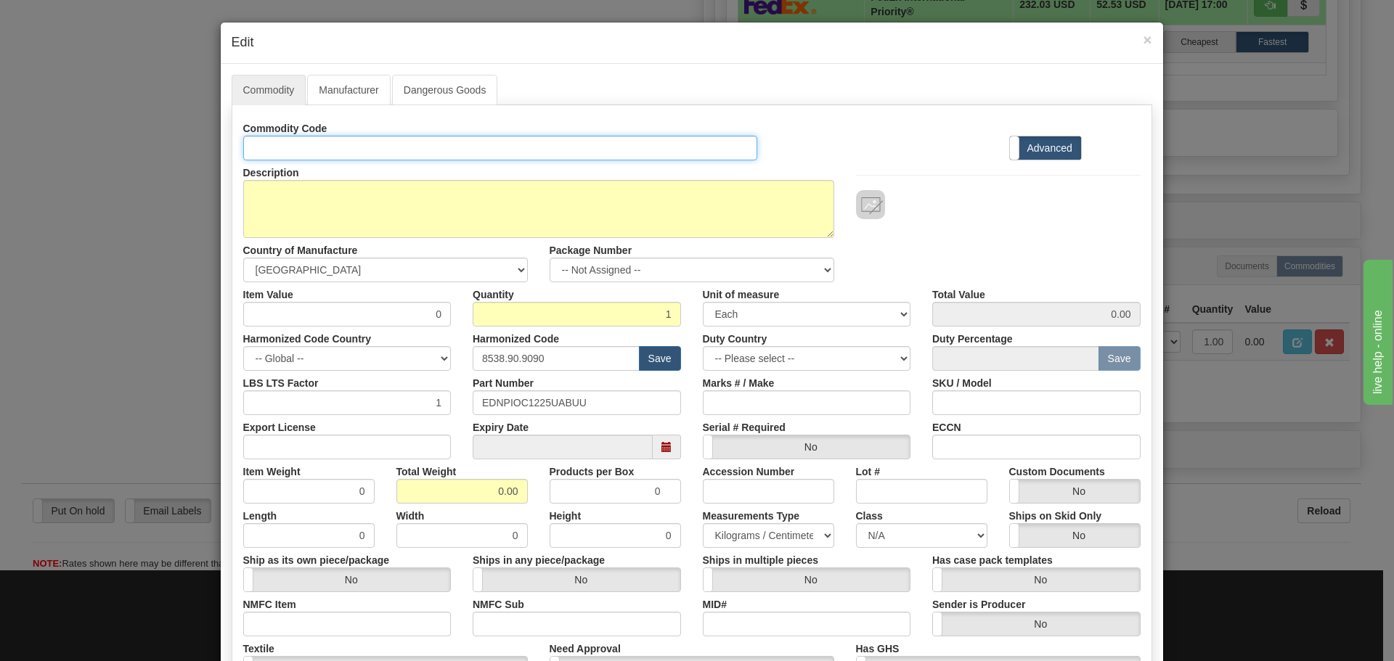
click at [474, 139] on input "Id" at bounding box center [500, 148] width 515 height 25
paste input "DNPIOC1225UABUU"
type input "DNPIOC1225UABUU"
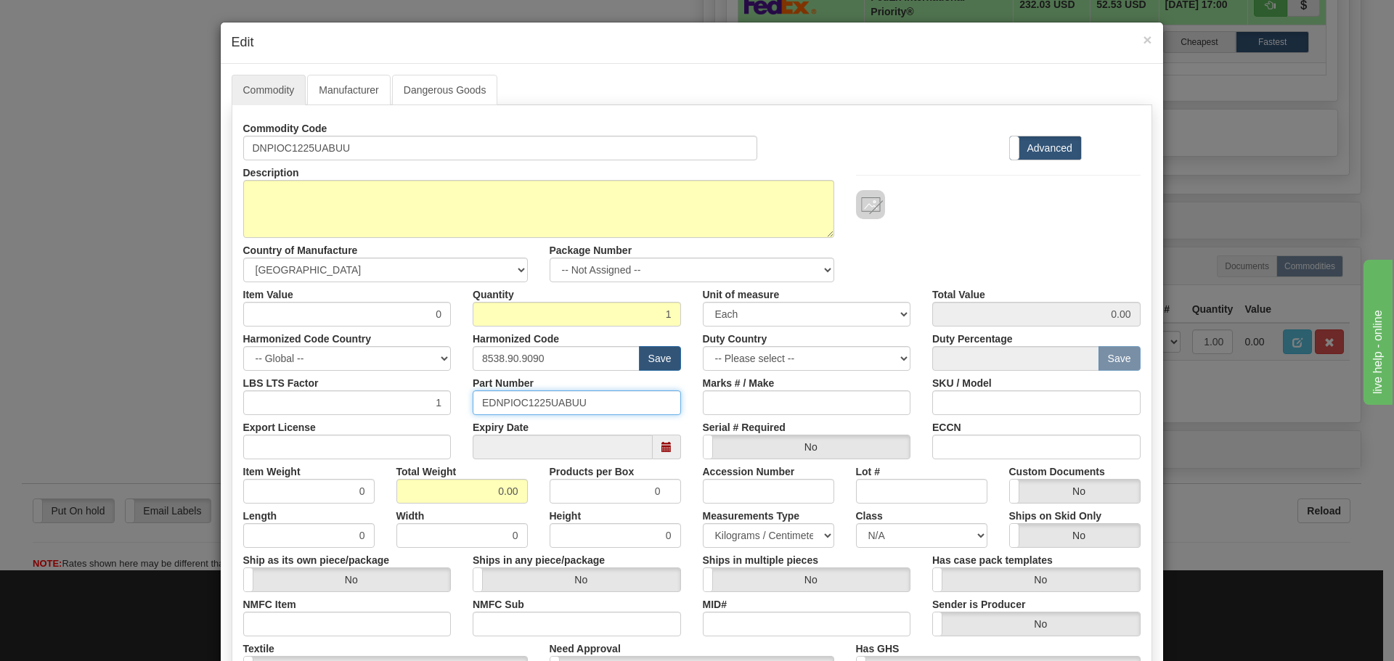
drag, startPoint x: 499, startPoint y: 414, endPoint x: 346, endPoint y: 435, distance: 155.3
click at [346, 435] on div "Commodity Code DNPIOC1225UABUU Standard Advanced Description DNPIOC1225UABUU Co…" at bounding box center [691, 420] width 897 height 609
paste input "text"
type input "DNPIOC1225UABUU"
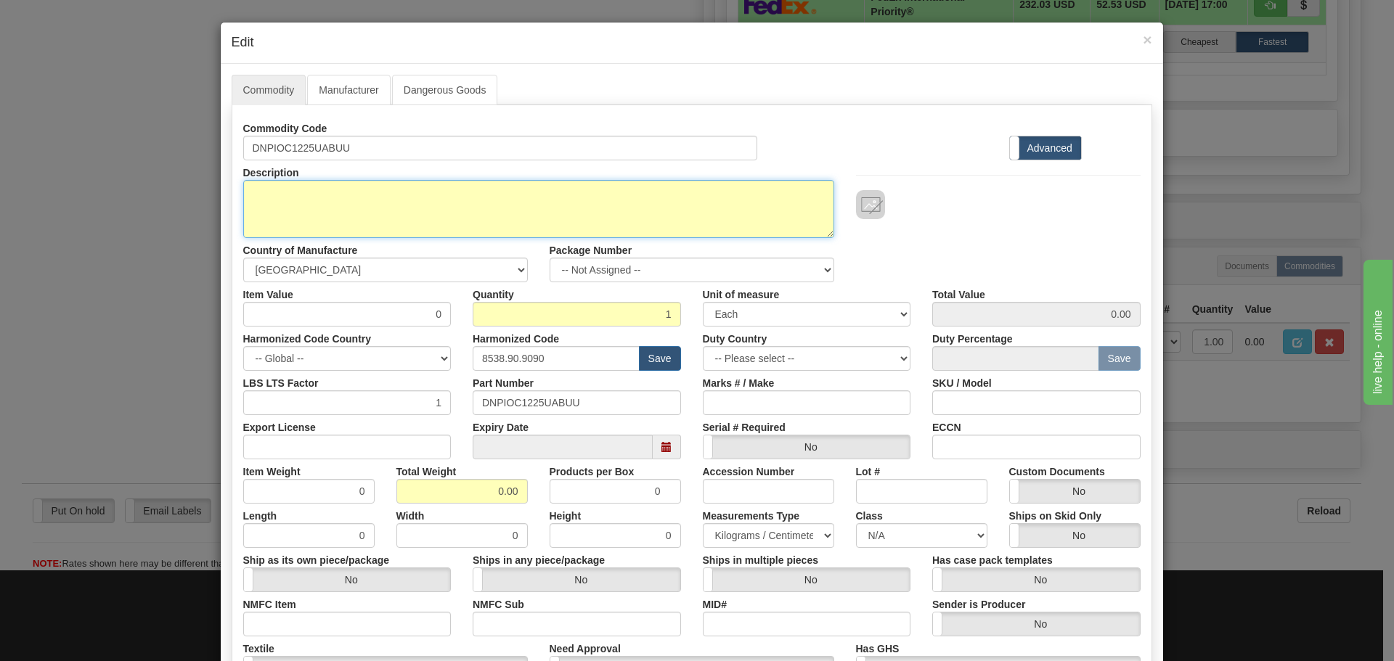
click at [433, 234] on textarea "DNPIOC1225UABUU" at bounding box center [538, 209] width 591 height 58
paste textarea "D20C DNP3 Combination I/O Module"
type textarea "D20C DNP3 Combination I/O Module"
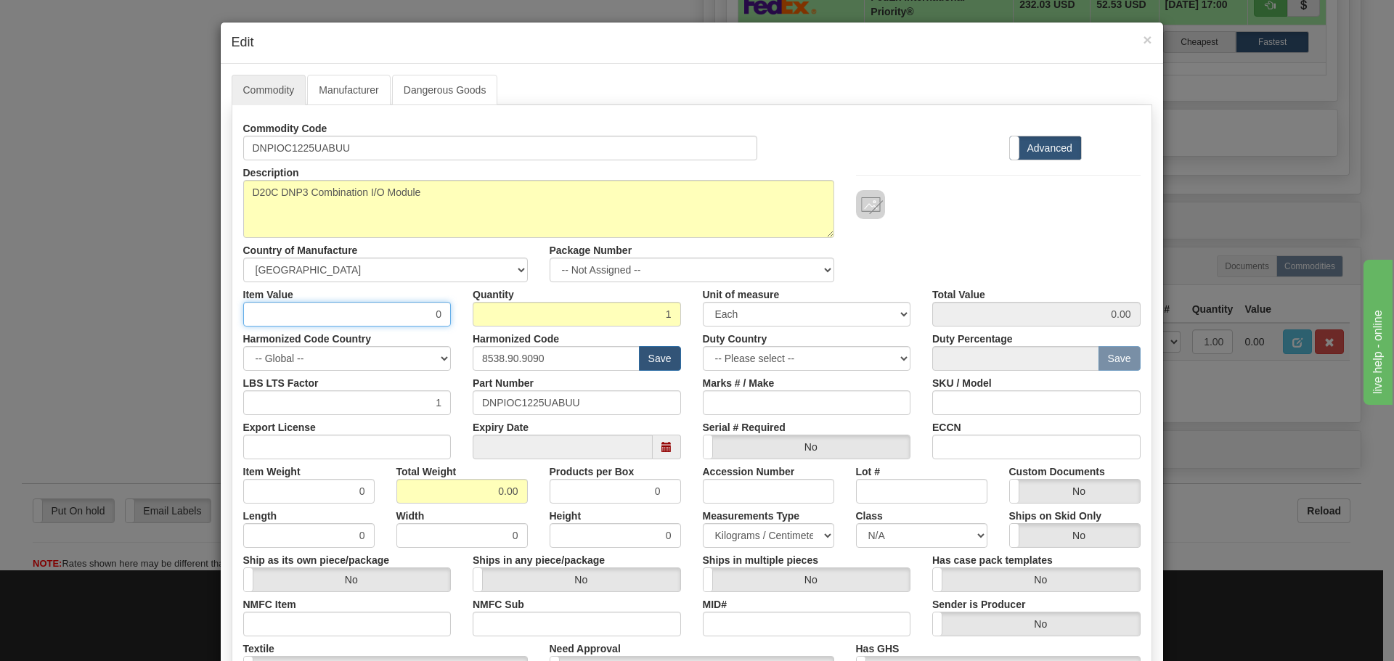
drag, startPoint x: 422, startPoint y: 322, endPoint x: 459, endPoint y: 319, distance: 37.1
click at [459, 319] on div "Item Value 0 Quantity 1 Unit of measure 3 Thousand Square Inches Adjustments 56…" at bounding box center [691, 304] width 919 height 44
type input "75"
type input "75.00"
drag, startPoint x: 552, startPoint y: 355, endPoint x: 408, endPoint y: 366, distance: 144.1
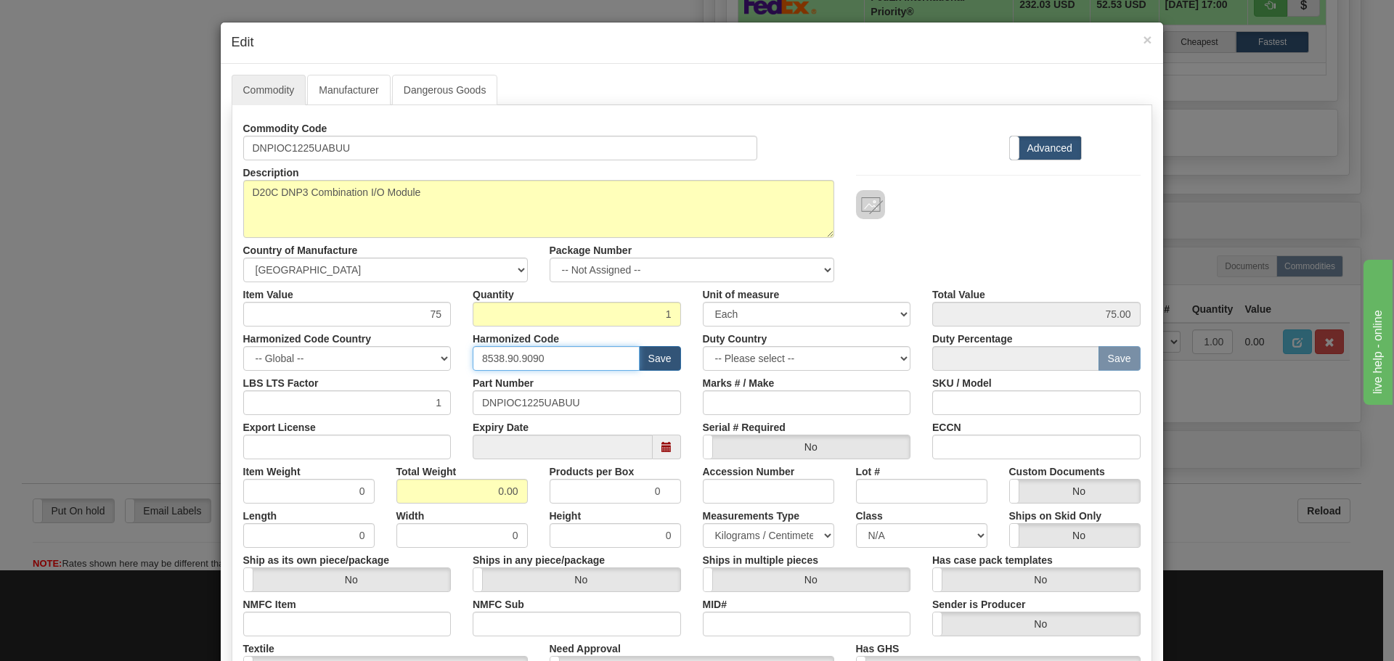
click at [408, 360] on div "Harmonized Code Country -- Global -- AFGHANISTAN ALAND ISLANDS ALBANIA ALGERIA …" at bounding box center [691, 349] width 919 height 44
click at [476, 362] on input "text" at bounding box center [556, 358] width 167 height 25
type input "8537.10.9070"
click at [466, 375] on div "Part Number DNPIOC1225UABUU" at bounding box center [577, 393] width 230 height 44
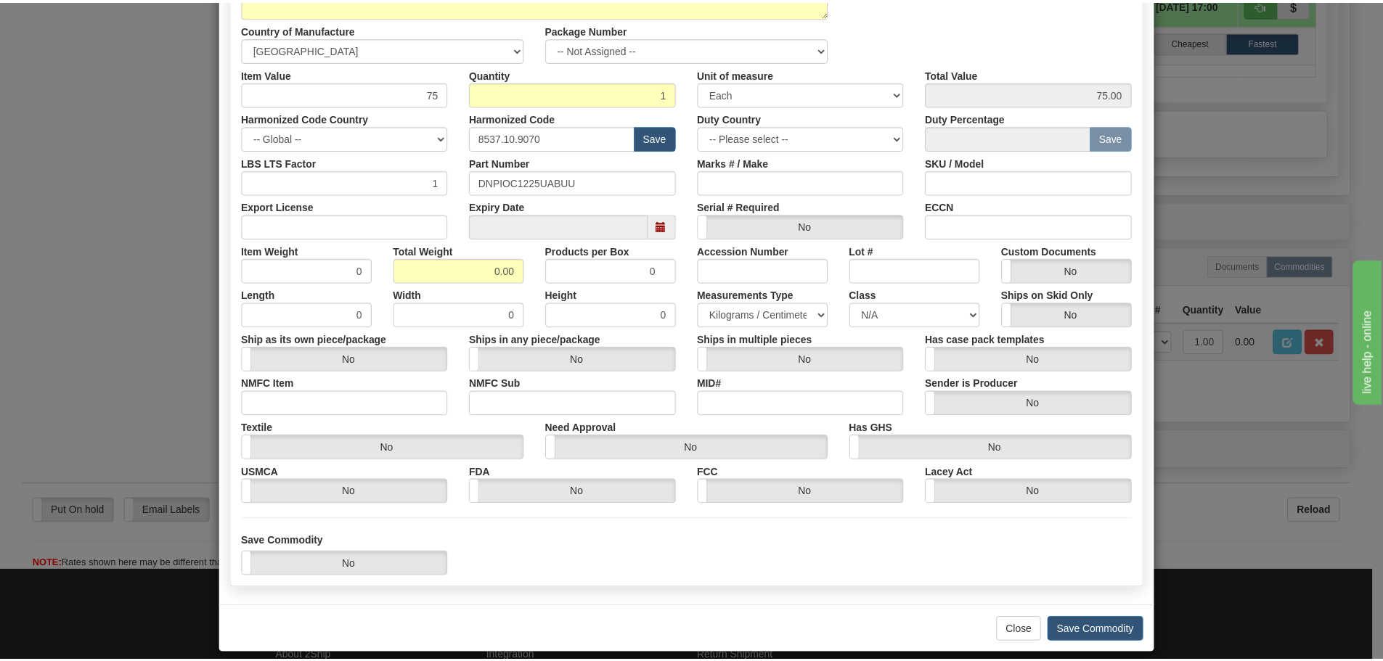
scroll to position [236, 0]
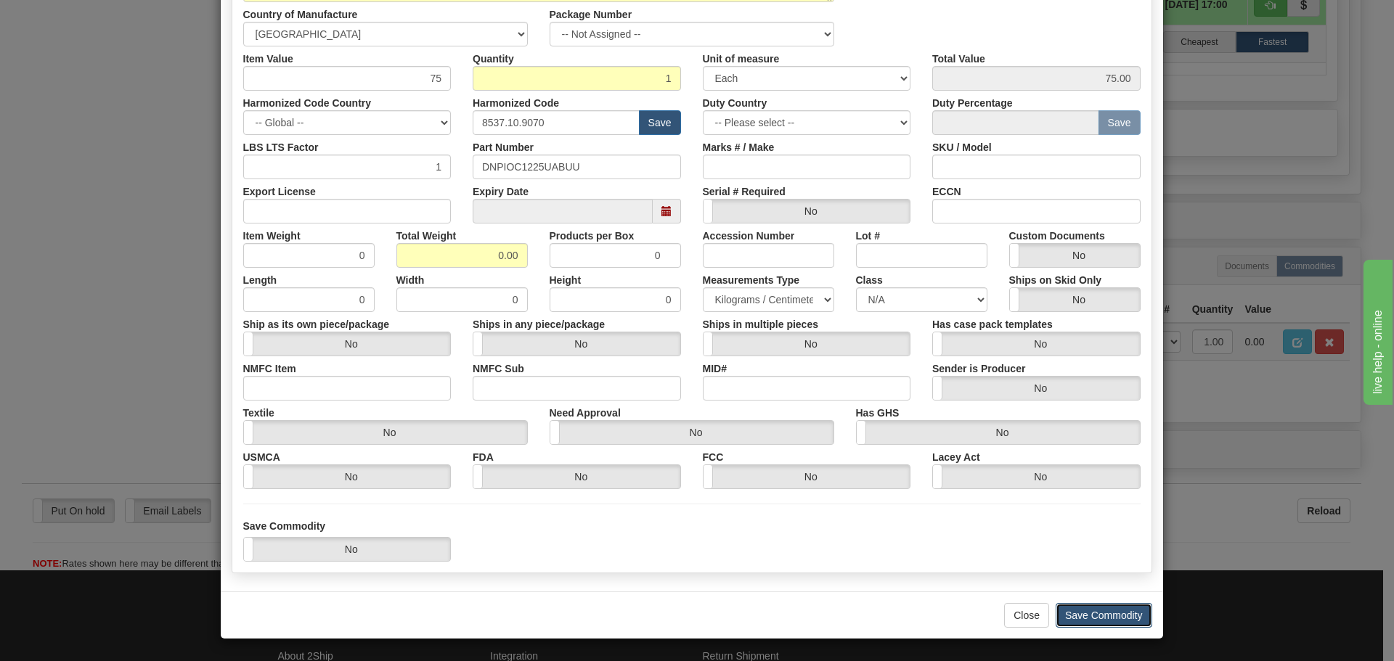
click at [1081, 614] on button "Save Commodity" at bounding box center [1104, 615] width 97 height 25
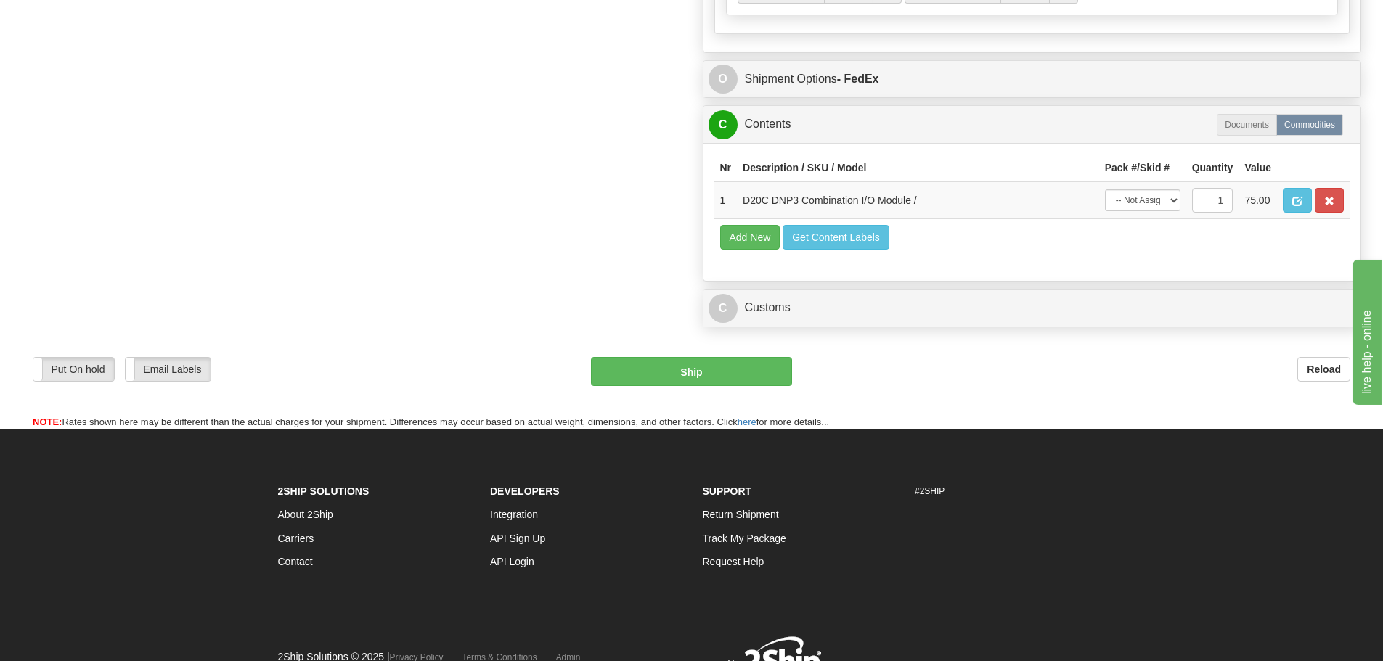
scroll to position [1089, 0]
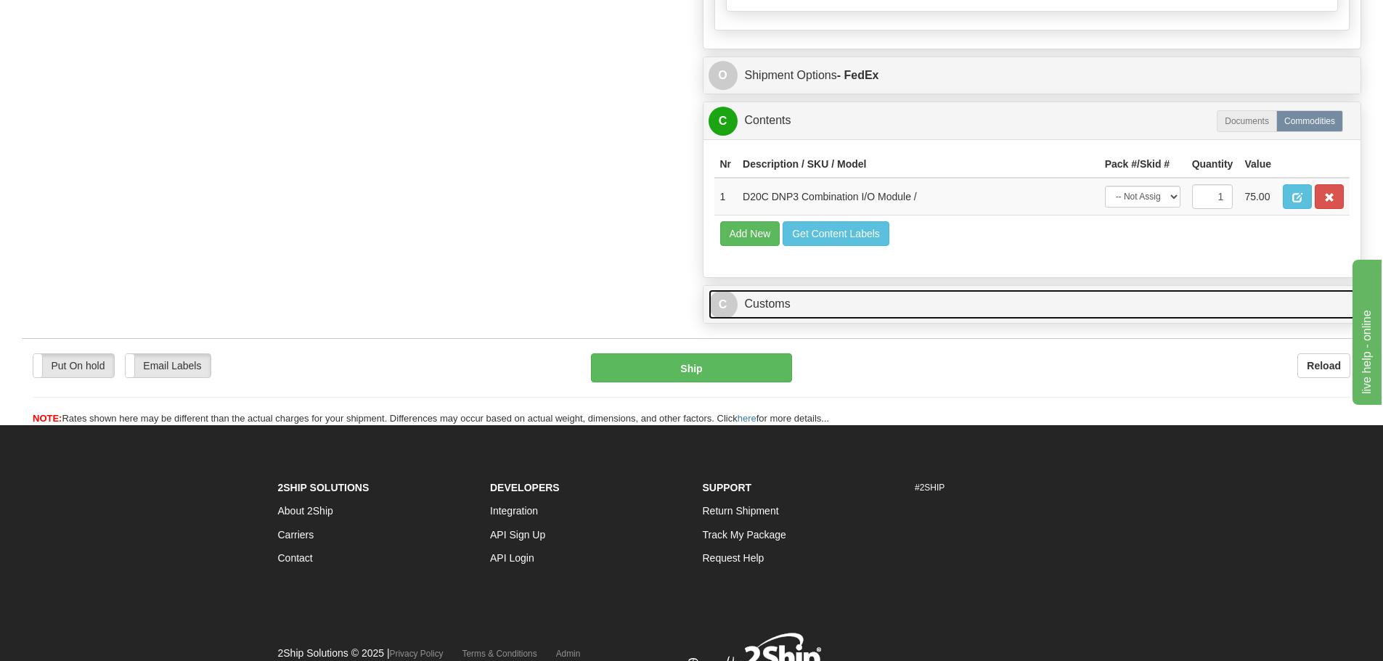
click at [790, 298] on link "C Customs" at bounding box center [1033, 305] width 648 height 30
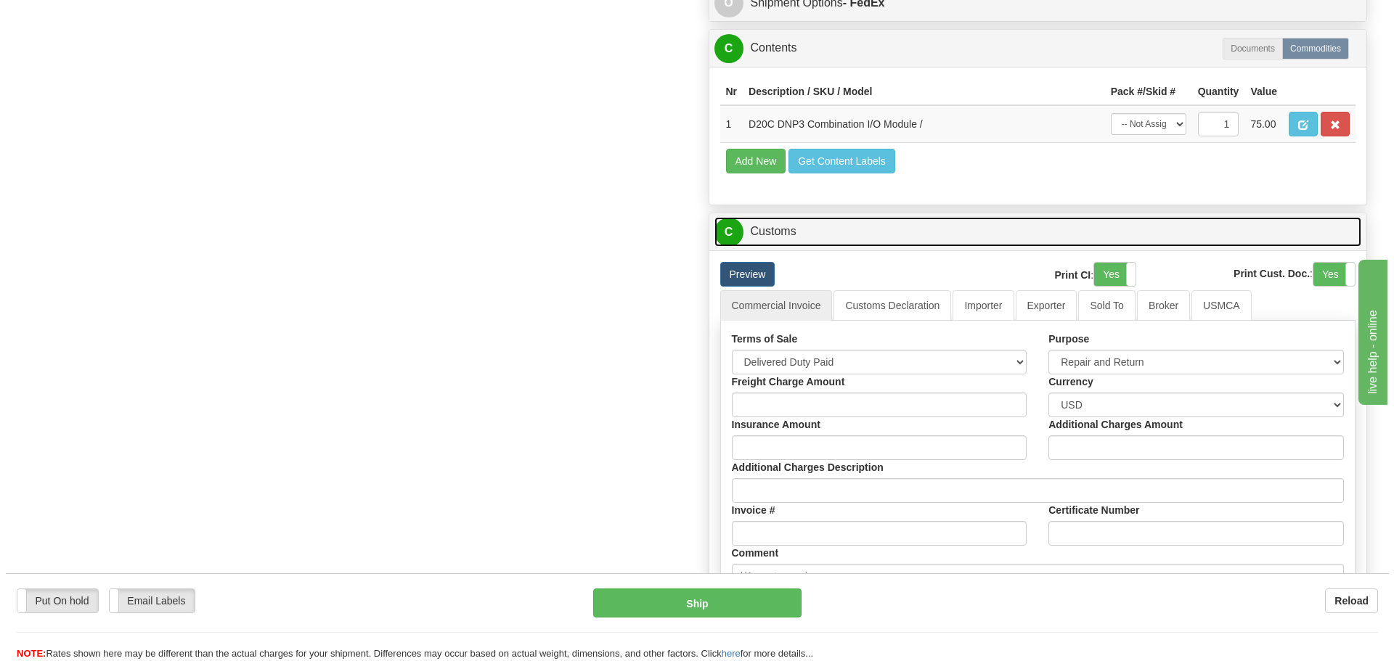
scroll to position [1379, 0]
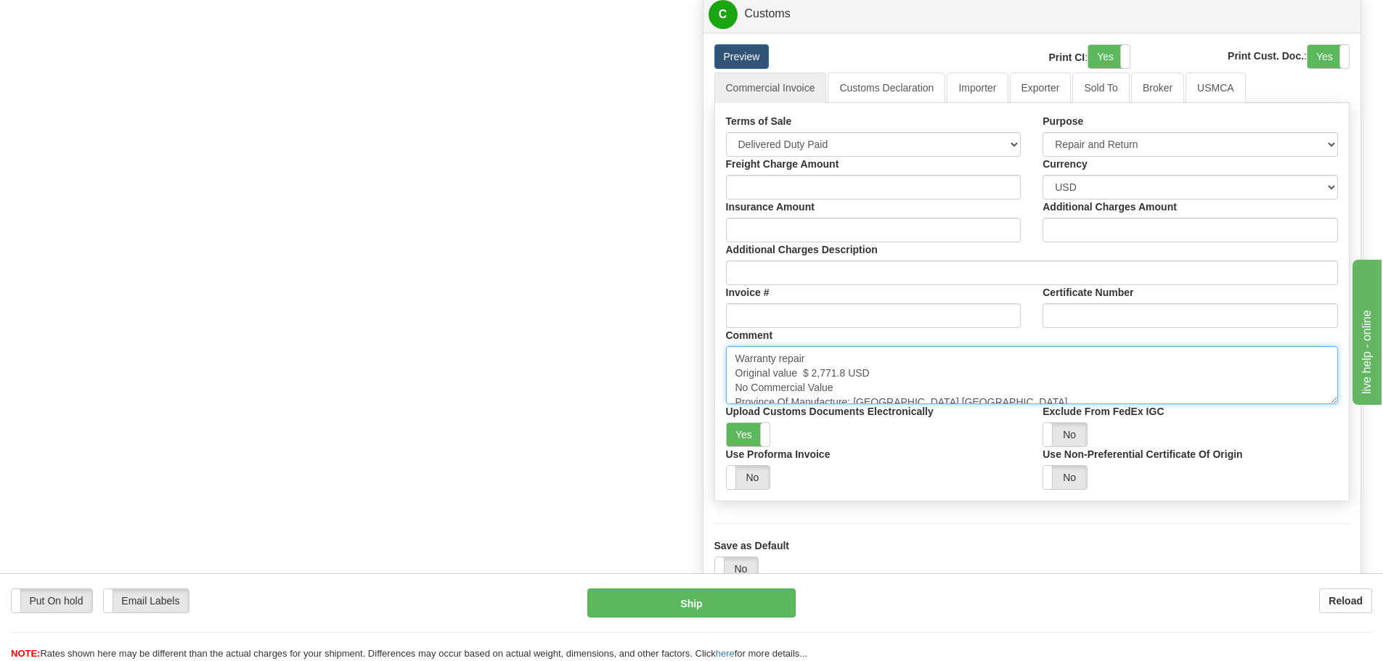
drag, startPoint x: 809, startPoint y: 359, endPoint x: 701, endPoint y: 359, distance: 108.2
paste textarea "lacement"
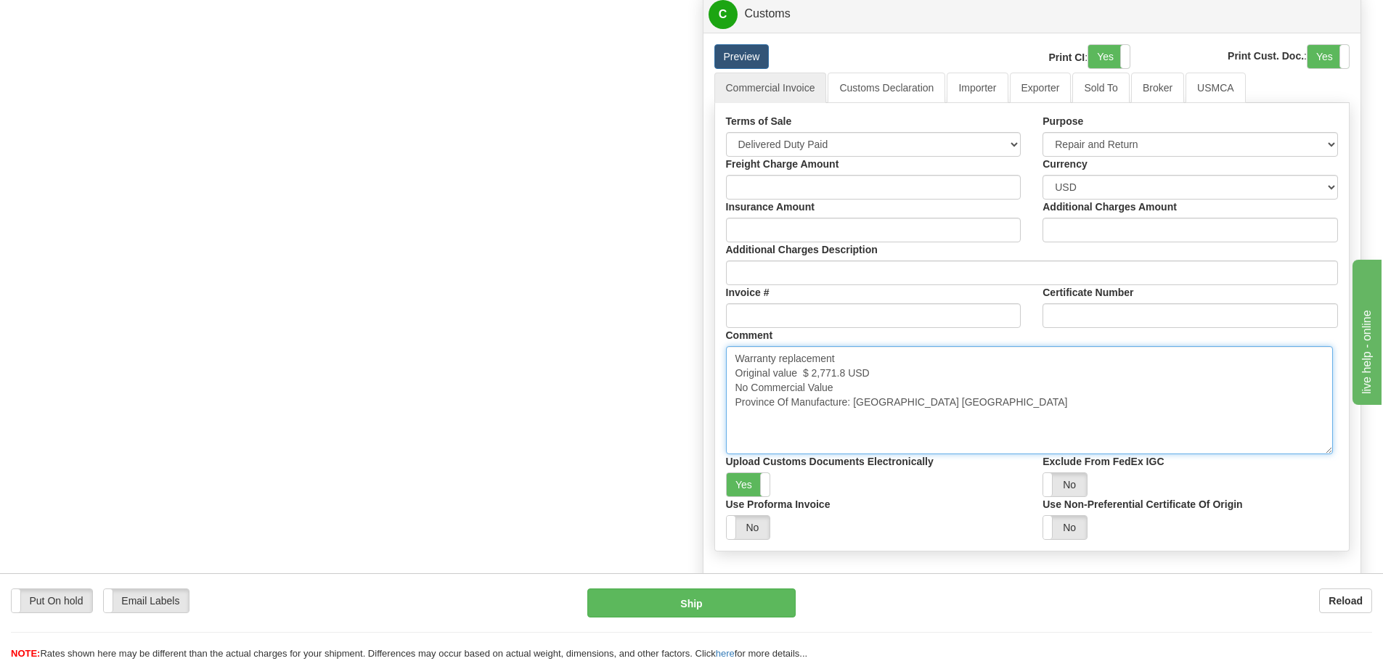
drag, startPoint x: 1329, startPoint y: 400, endPoint x: 1324, endPoint y: 450, distance: 50.3
click at [1324, 450] on textarea "Warranty repair Original value $ 2,771.8 USD No Commercial Value Province Of Ma…" at bounding box center [1029, 400] width 607 height 108
click at [1120, 422] on textarea "Warranty repair Original value $ 2,771.8 USD No Commercial Value Province Of Ma…" at bounding box center [1029, 400] width 607 height 108
type textarea "Warranty replacement Original value $ 2,771.8 USD No Commercial Value Province …"
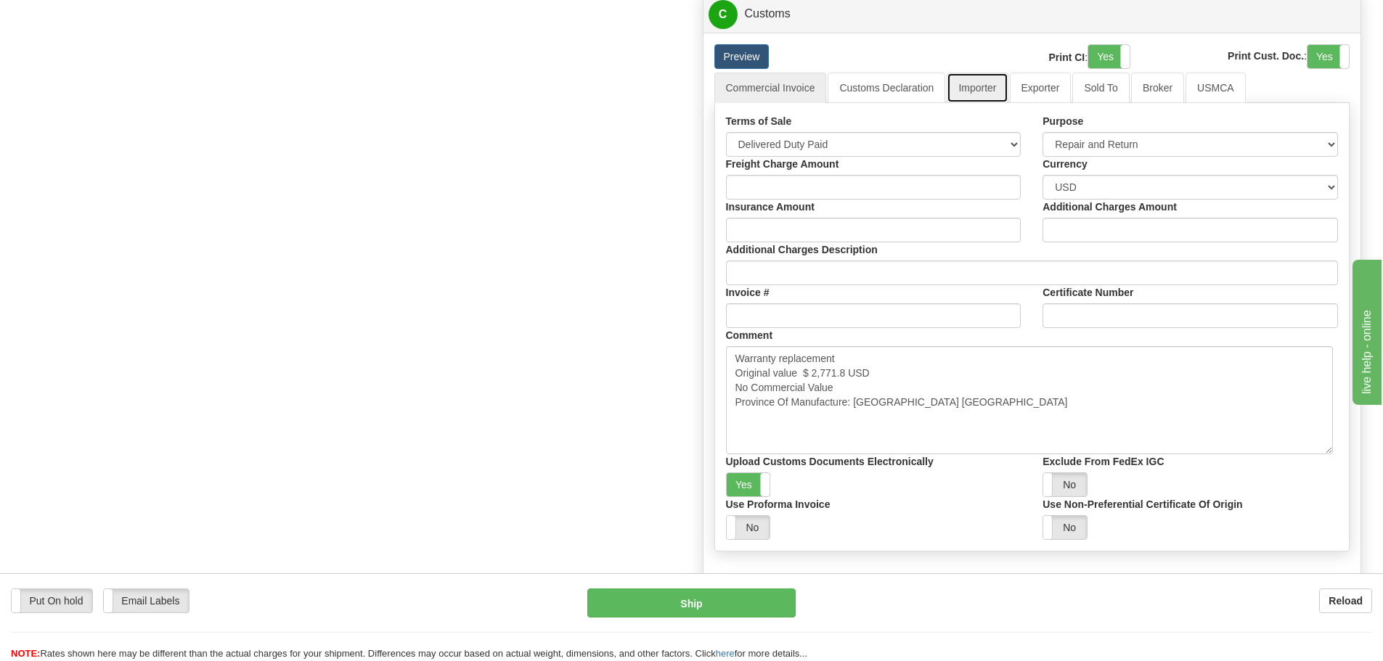
click at [987, 95] on link "Importer" at bounding box center [977, 88] width 61 height 30
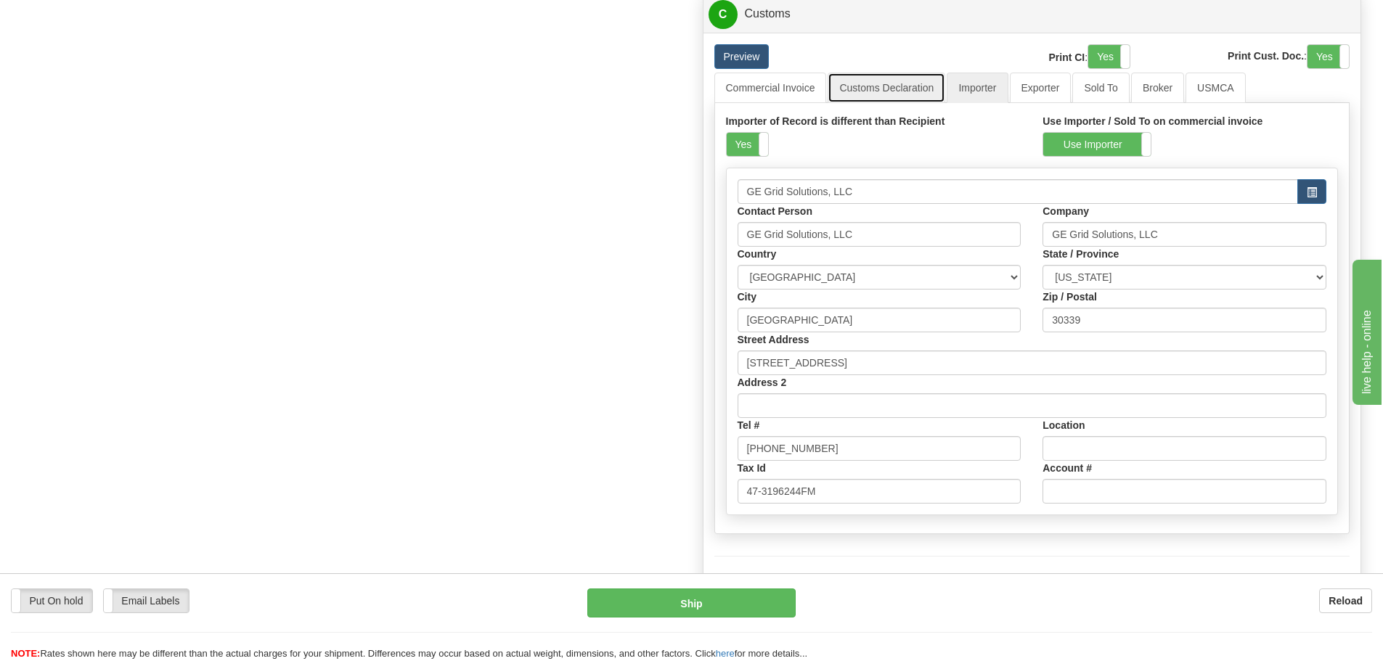
click at [923, 94] on link "Customs Declaration" at bounding box center [887, 88] width 118 height 30
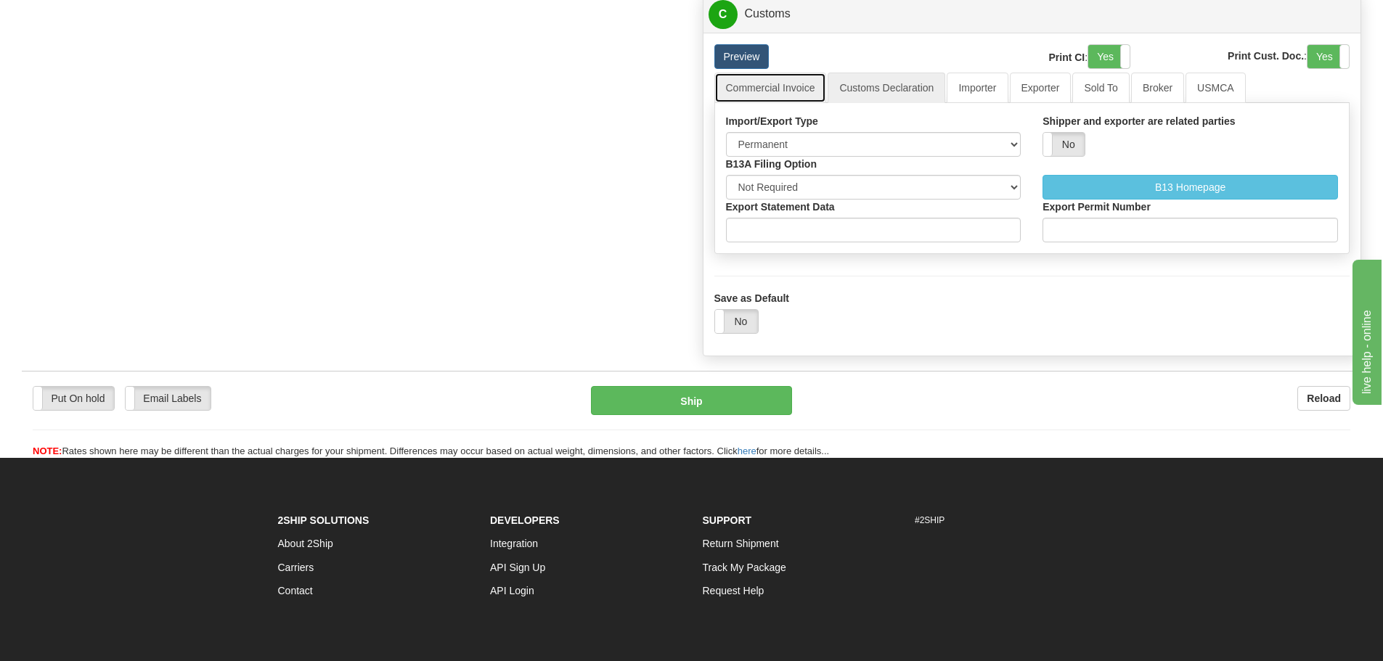
click at [748, 82] on link "Commercial Invoice" at bounding box center [770, 88] width 113 height 30
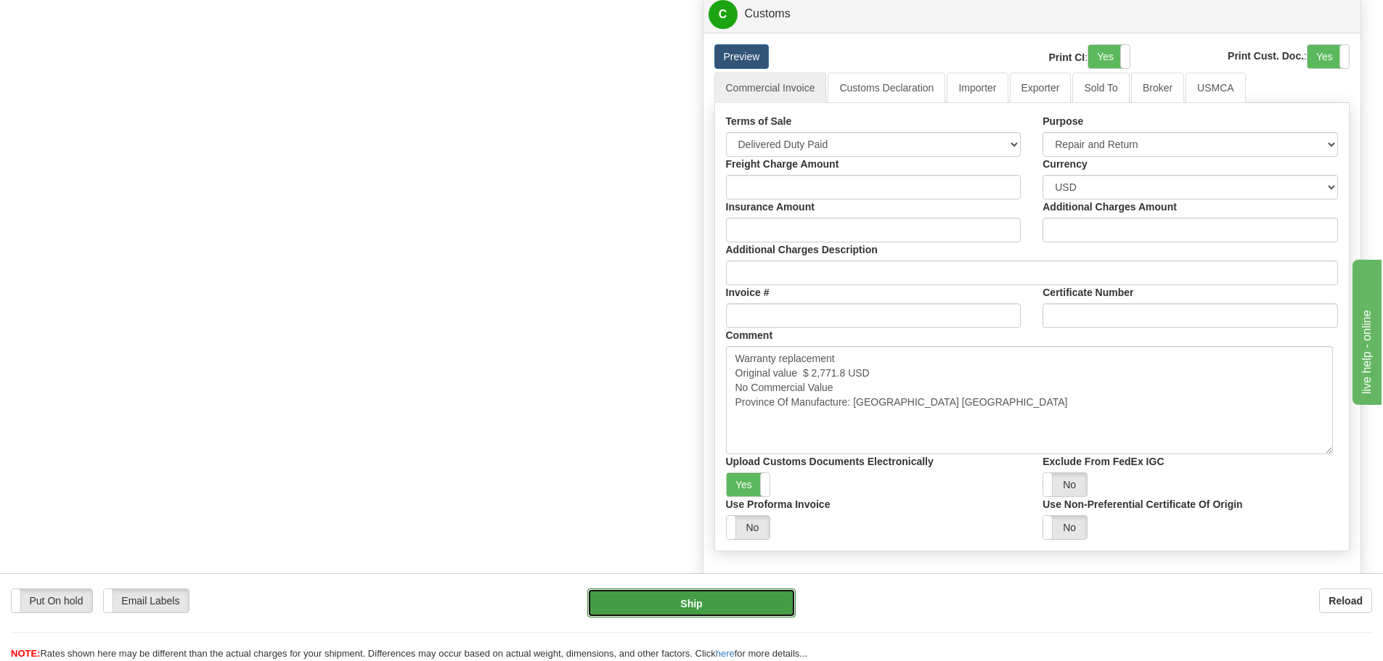
click at [664, 599] on button "Ship" at bounding box center [691, 603] width 208 height 29
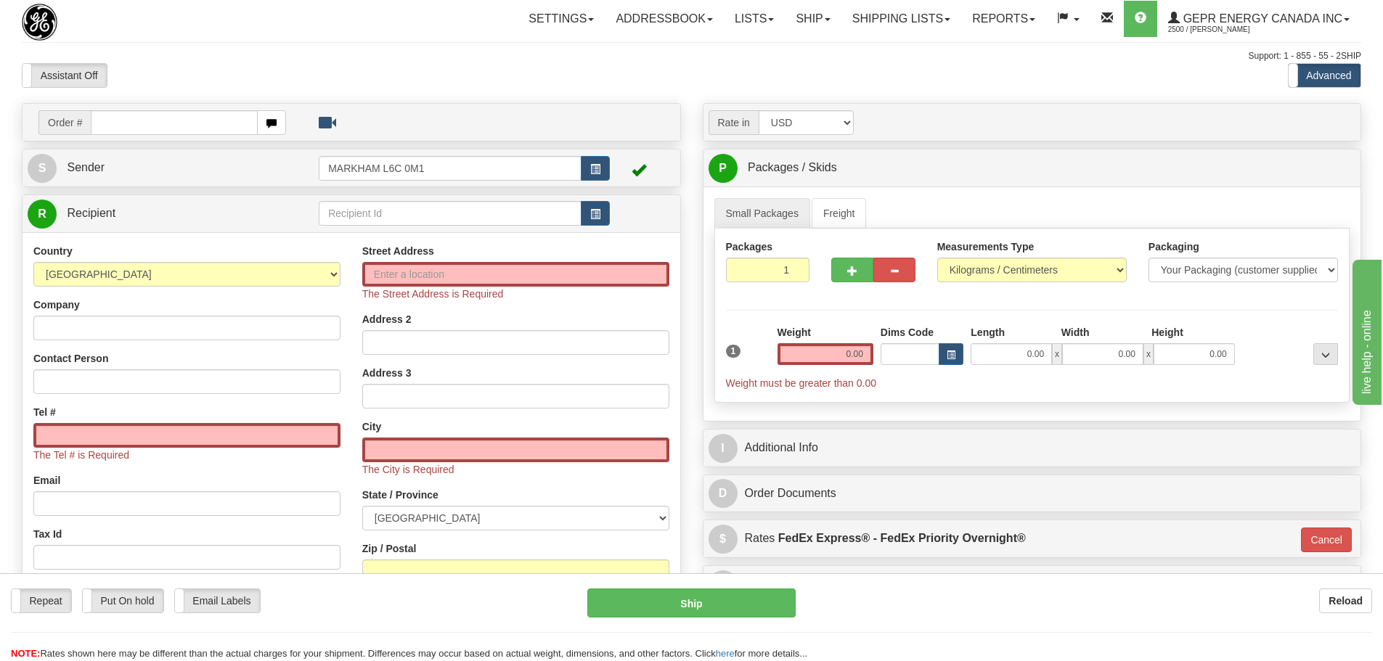
click at [178, 100] on div "Toggle navigation Settings Shipping Preferences Fields Preferences New" at bounding box center [691, 423] width 1383 height 847
click at [177, 111] on input "text" at bounding box center [174, 122] width 167 height 25
paste input "86681232"
type input "86681232"
click at [197, 73] on body "Training Course Close Toggle navigation Settings Shipping Preferences New Recip…" at bounding box center [691, 330] width 1383 height 661
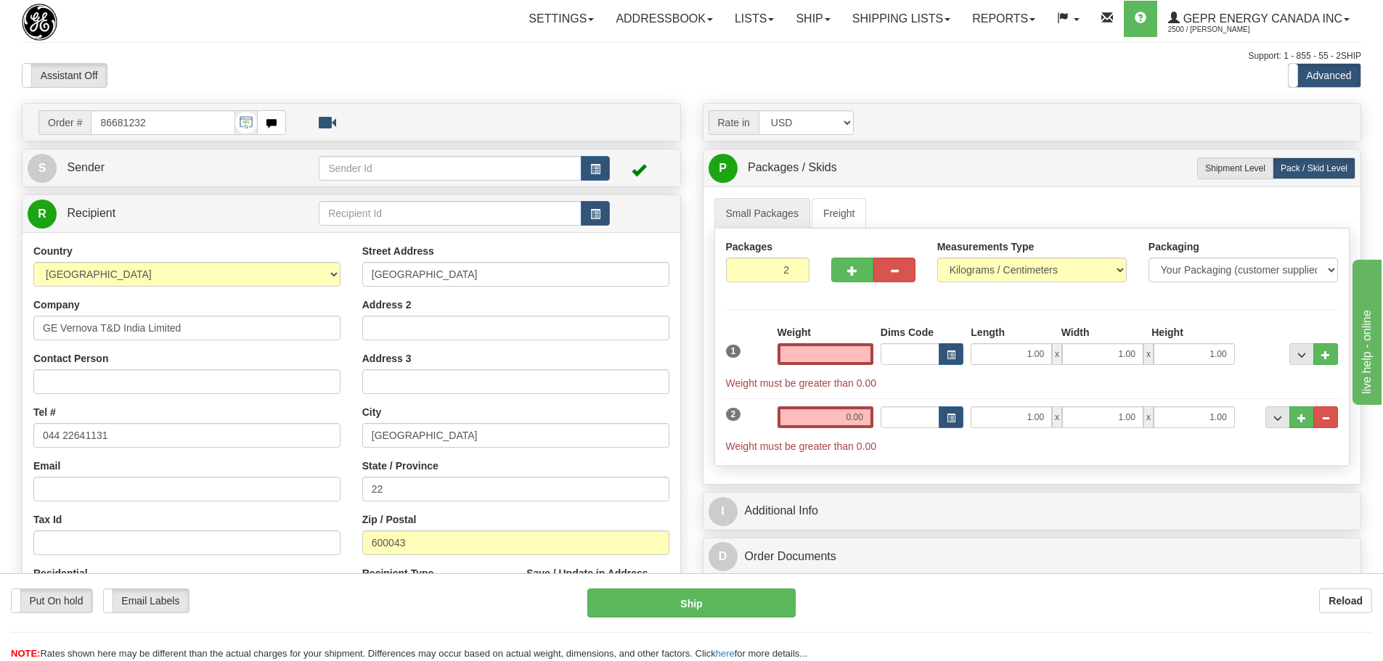
type input "0.00"
click at [495, 57] on div "Support: 1 - 855 - 55 - 2SHIP" at bounding box center [691, 56] width 1339 height 12
click at [592, 175] on button "button" at bounding box center [595, 168] width 29 height 25
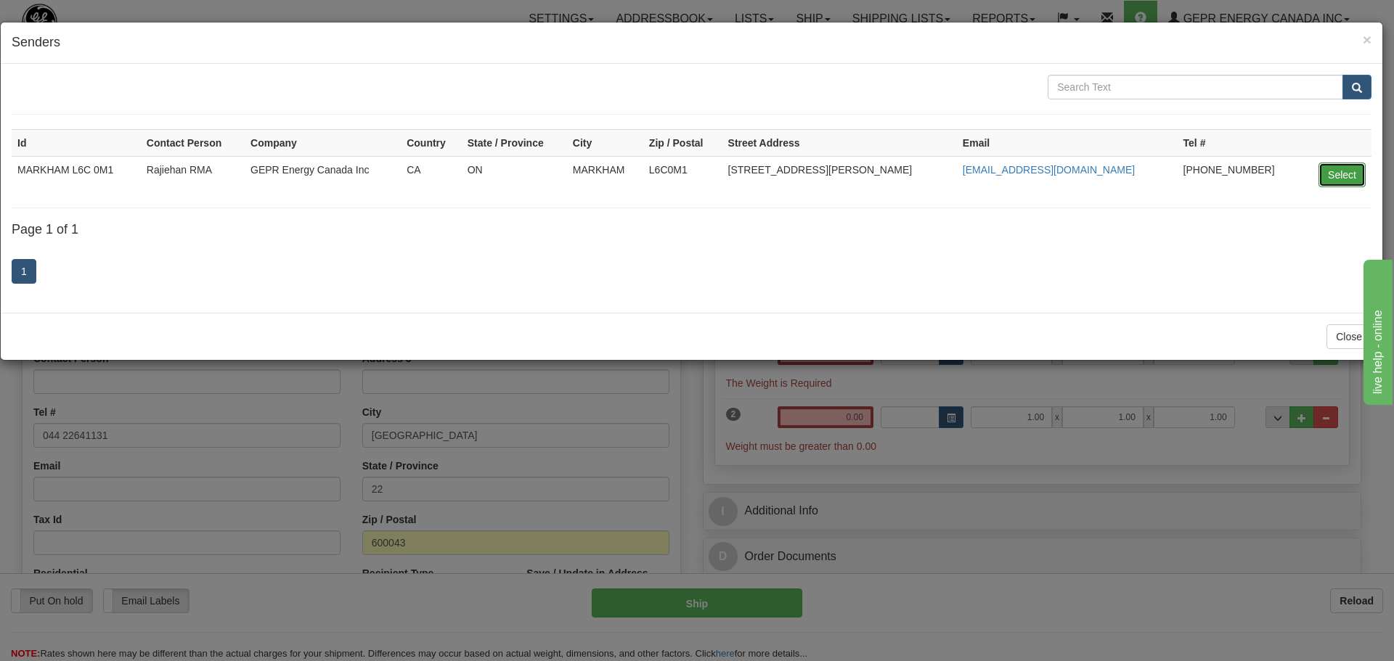
click at [1335, 174] on button "Select" at bounding box center [1341, 175] width 47 height 25
type input "MARKHAM L6C 0M1"
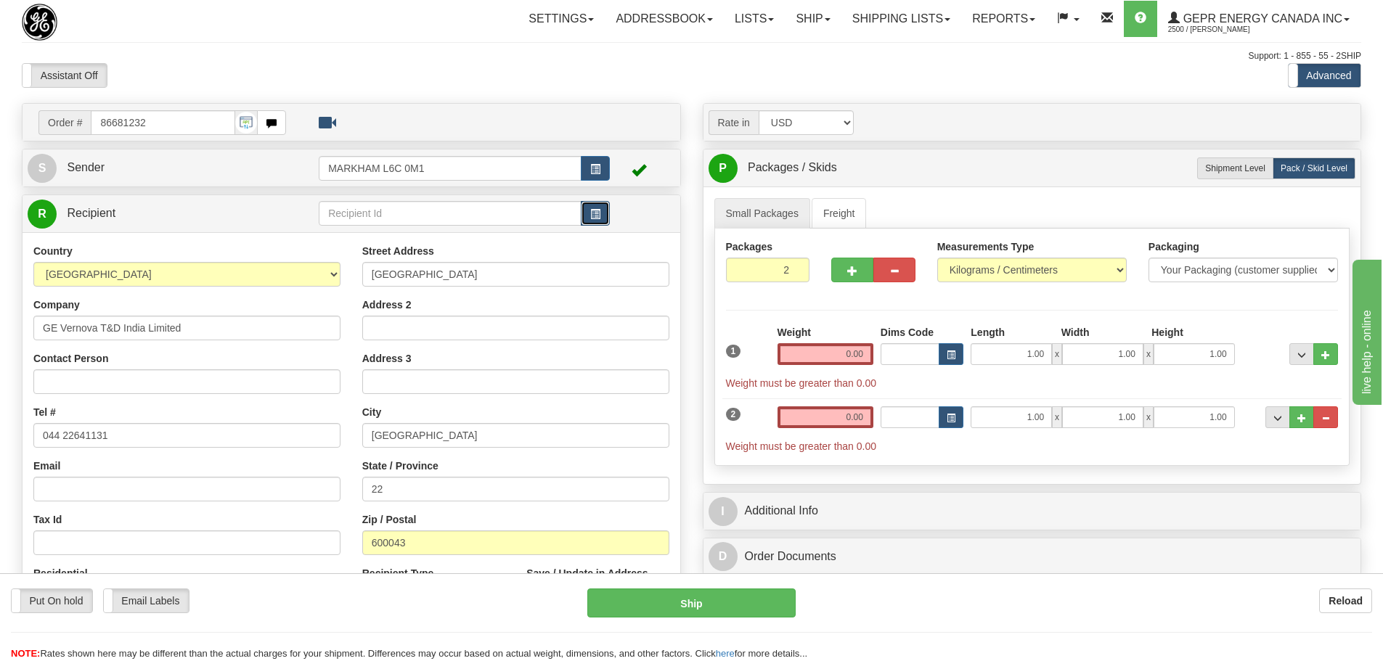
click at [603, 221] on button "button" at bounding box center [595, 213] width 29 height 25
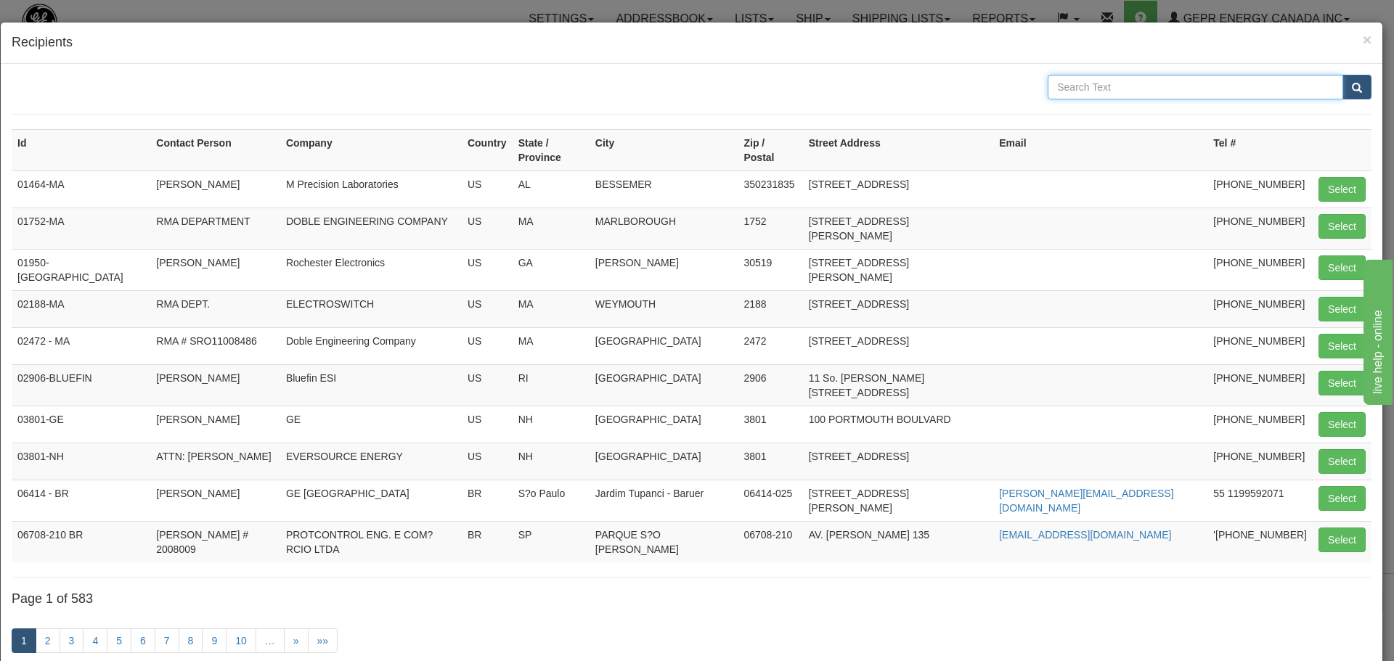
click at [1173, 87] on input "text" at bounding box center [1195, 87] width 295 height 25
type input "Udayakumar"
click at [1352, 87] on span "submit" at bounding box center [1357, 87] width 10 height 9
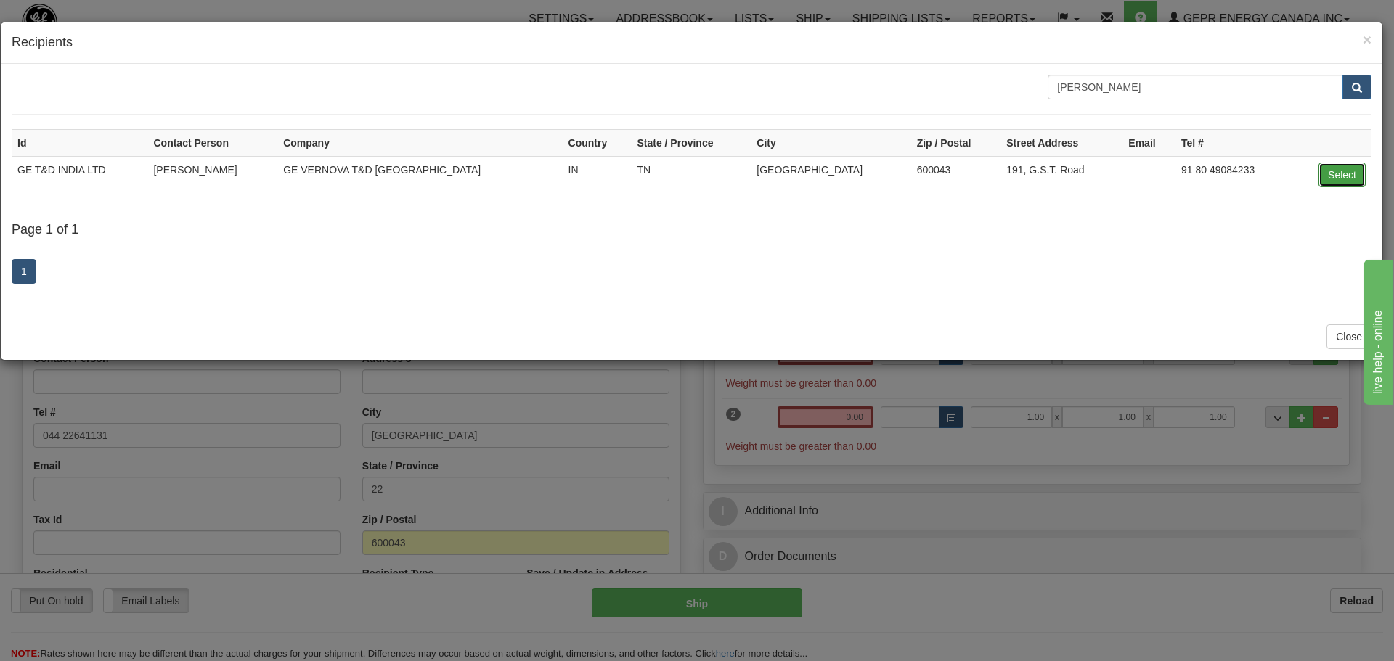
click at [1331, 171] on button "Select" at bounding box center [1341, 175] width 47 height 25
type input "GE T&D INDIA LTD"
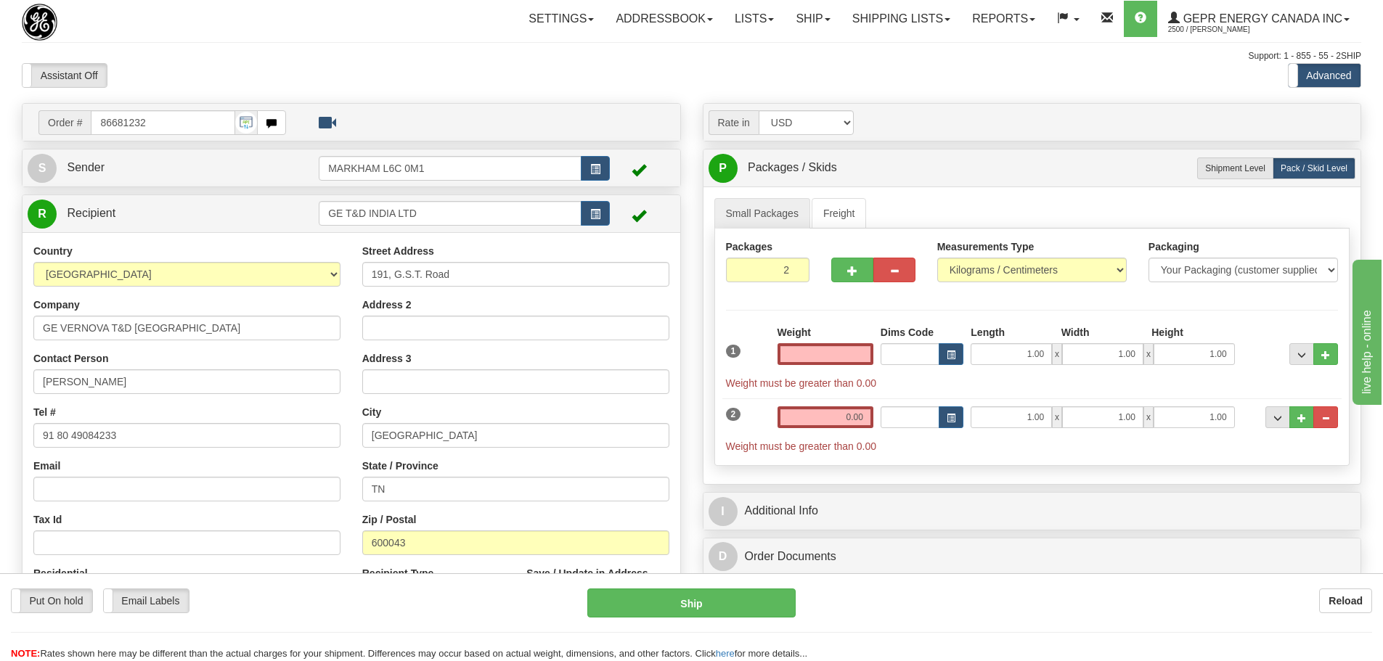
type input "0.00"
click at [428, 89] on div "Toggle navigation Settings Shipping Preferences Fields Preferences New" at bounding box center [691, 420] width 1383 height 840
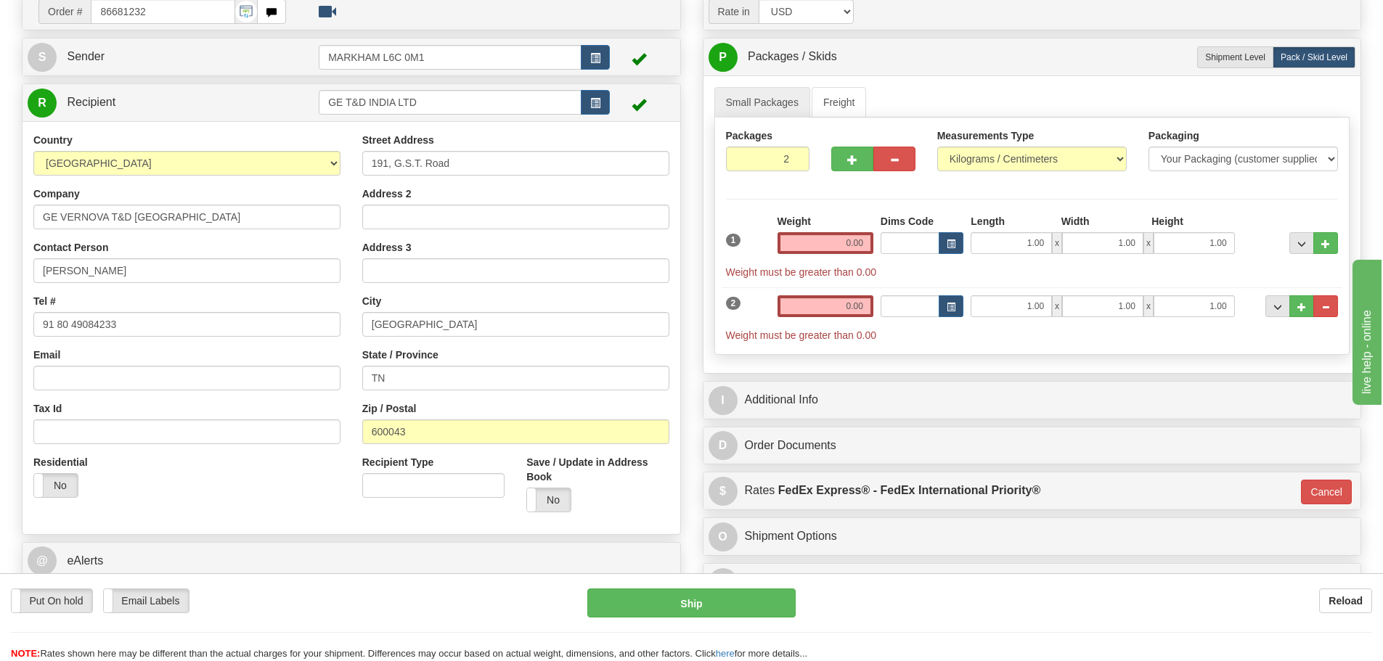
scroll to position [145, 0]
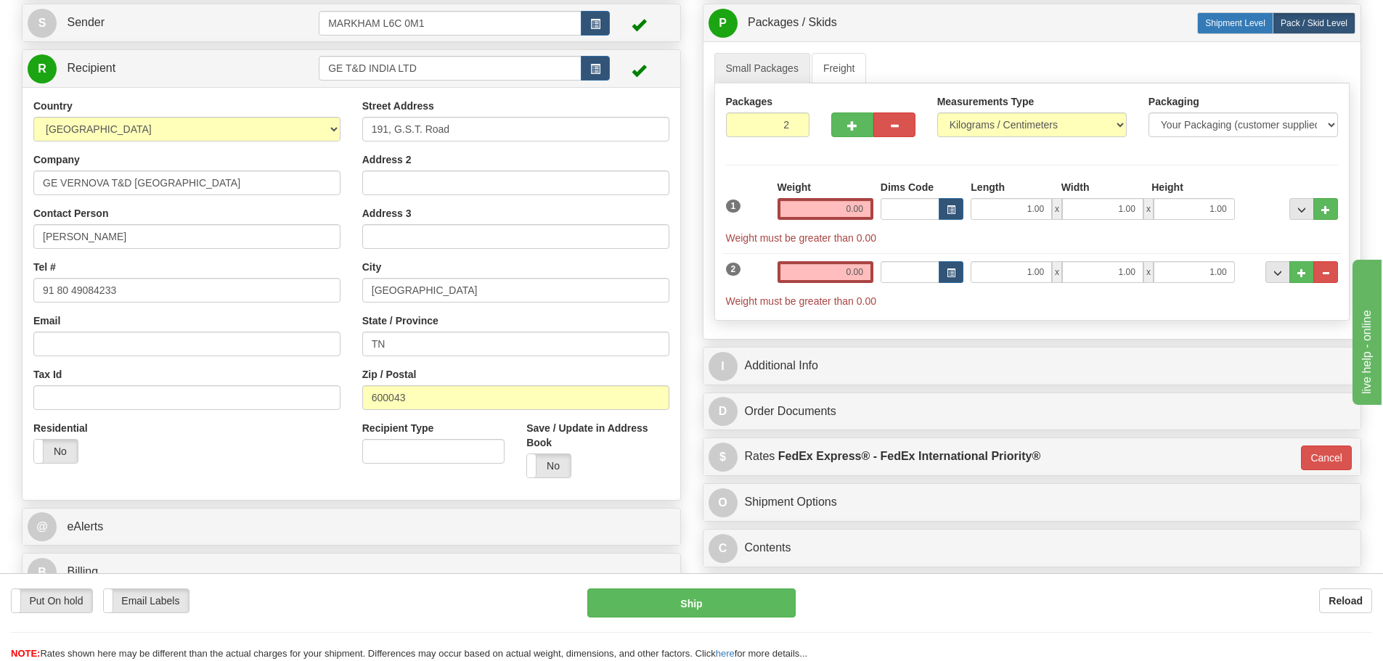
click at [1256, 28] on label "Shipment Level Shipm." at bounding box center [1235, 23] width 76 height 22
radio input "true"
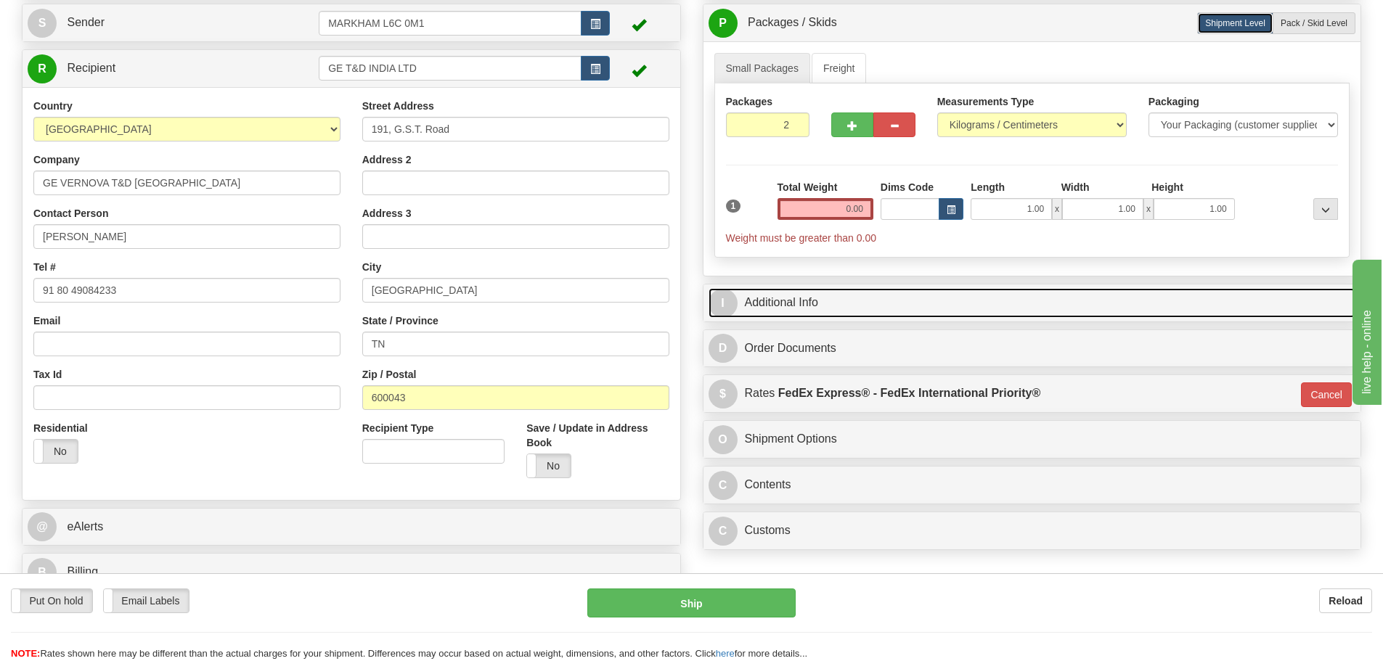
click at [851, 312] on link "I Additional Info" at bounding box center [1033, 303] width 648 height 30
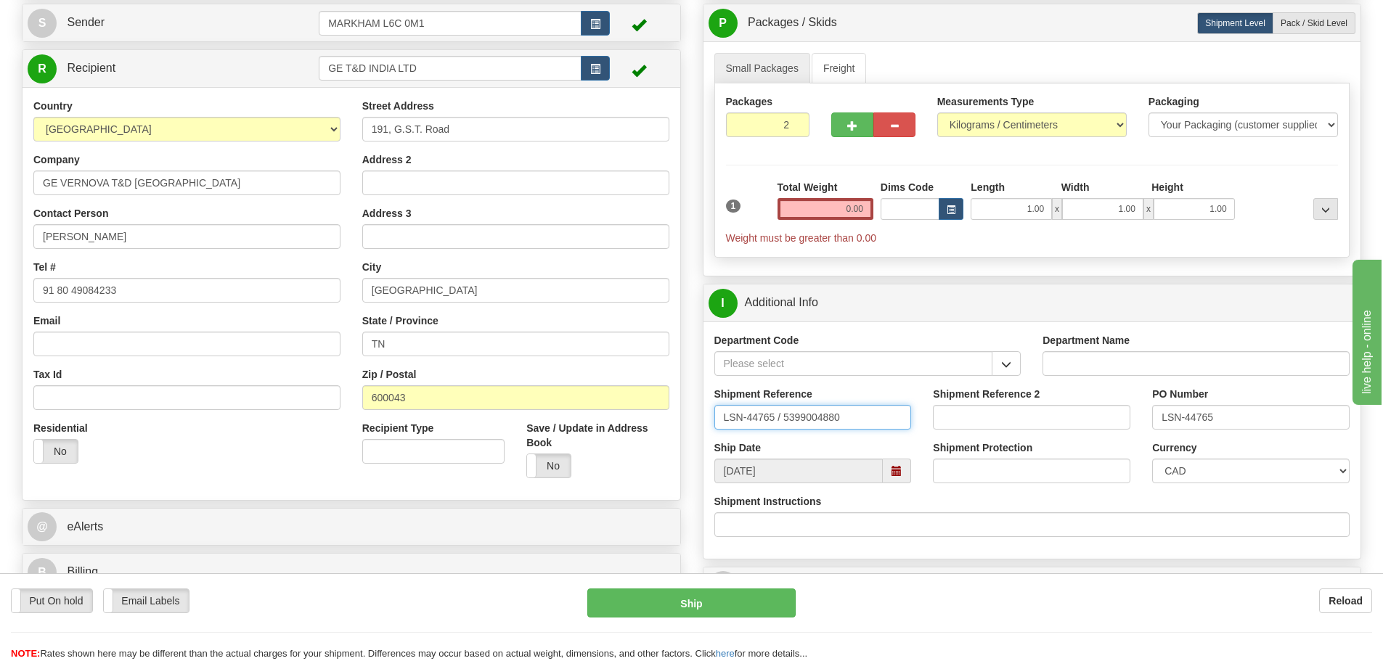
click at [777, 420] on input "LSN-44765 / 5399004880" at bounding box center [812, 417] width 197 height 25
drag, startPoint x: 877, startPoint y: 415, endPoint x: 695, endPoint y: 433, distance: 182.4
click at [695, 433] on div "Rate in Account Currency ARN AWG AUD AUS BHD BBD BFR BMD BRC BRL GBP UKL BND BG…" at bounding box center [1032, 376] width 681 height 836
type input "LSN-44765 RMA 5399004880"
click at [152, 273] on div "Tel # 91 80 49084233" at bounding box center [186, 281] width 307 height 43
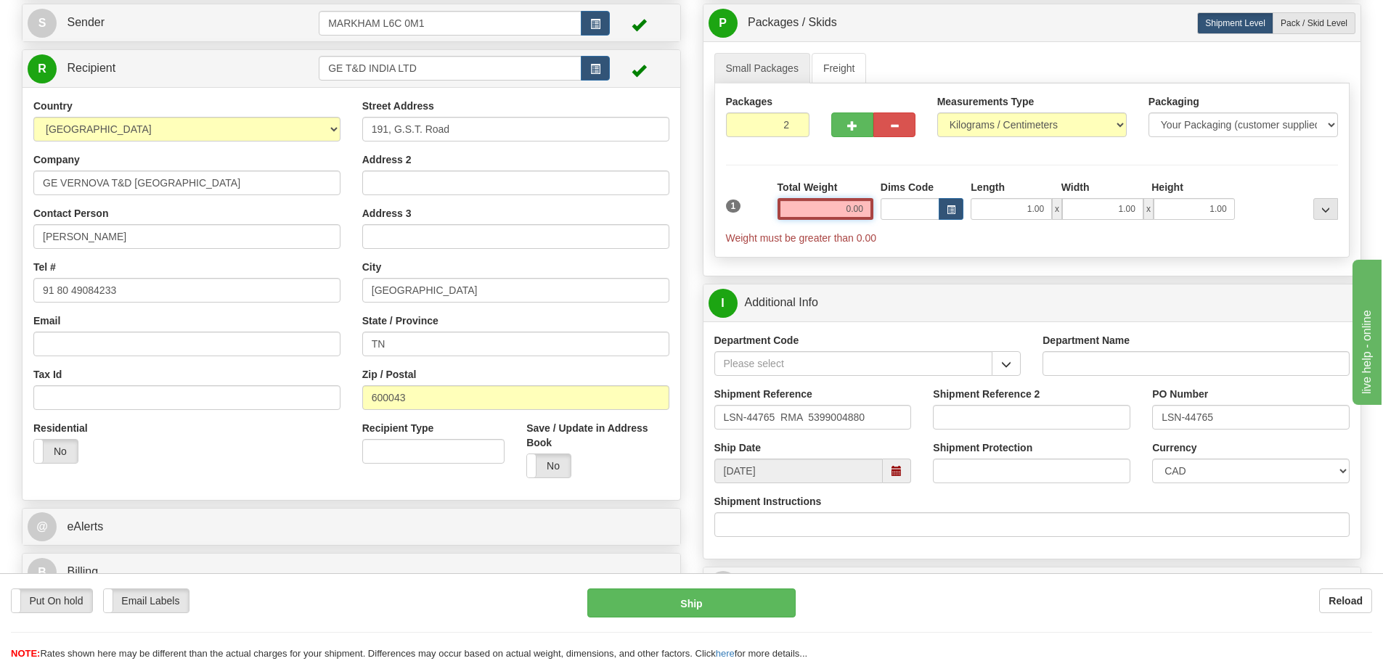
click at [836, 200] on input "0.00" at bounding box center [825, 209] width 96 height 22
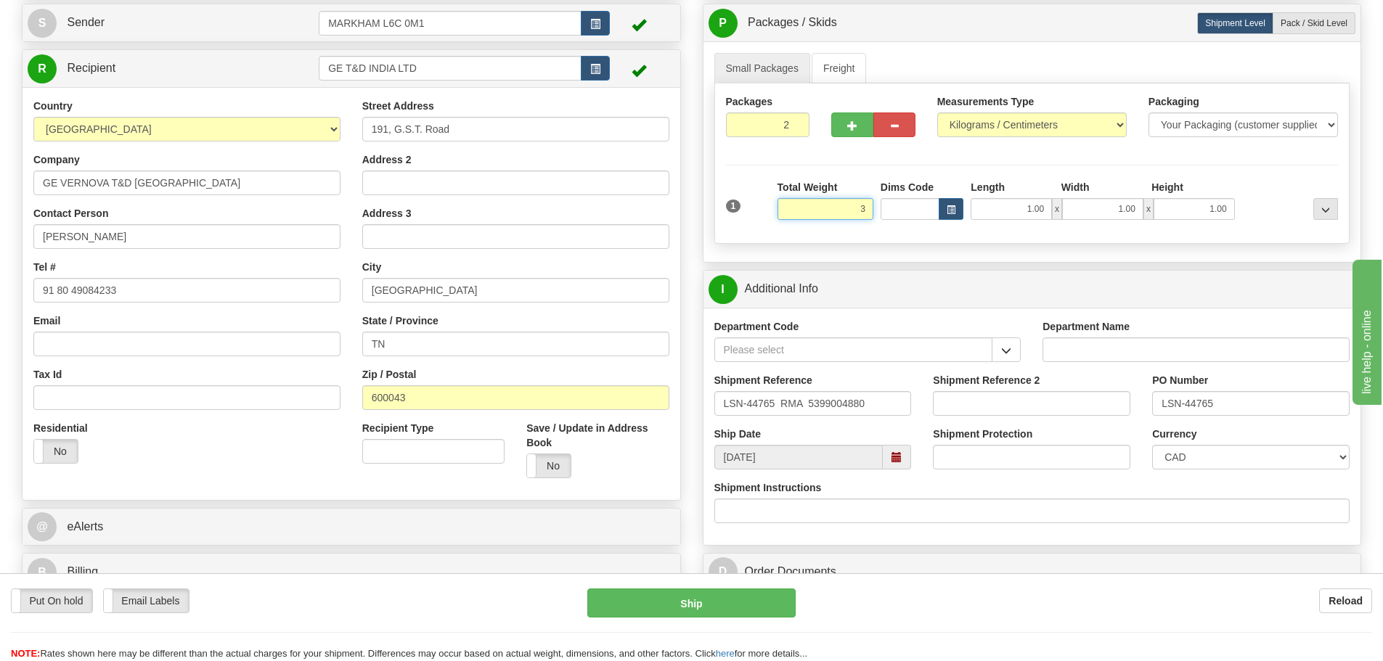
type input "3"
type input "01"
type input "3.00"
click at [844, 171] on div "Packages 2 1 Measurements Type" at bounding box center [1032, 163] width 636 height 160
click at [877, 392] on input "LSN-44765 RMA 5399004880" at bounding box center [812, 403] width 197 height 25
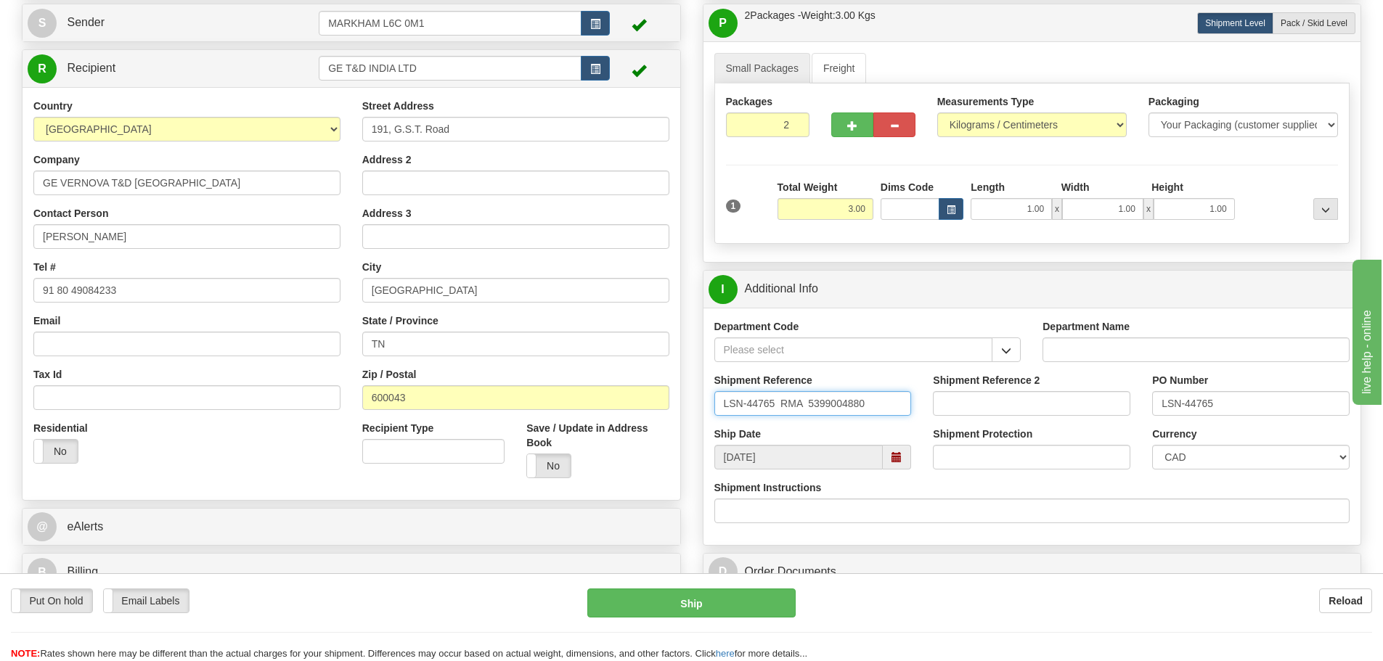
drag, startPoint x: 879, startPoint y: 401, endPoint x: 709, endPoint y: 413, distance: 170.3
click at [709, 413] on div "Shipment Reference LSN-44765 RMA 5399004880" at bounding box center [812, 400] width 219 height 54
click at [709, 338] on div "Department Code" at bounding box center [867, 346] width 329 height 54
click at [1020, 352] on button "button" at bounding box center [1006, 350] width 29 height 25
click at [947, 368] on div "SER" at bounding box center [850, 372] width 264 height 16
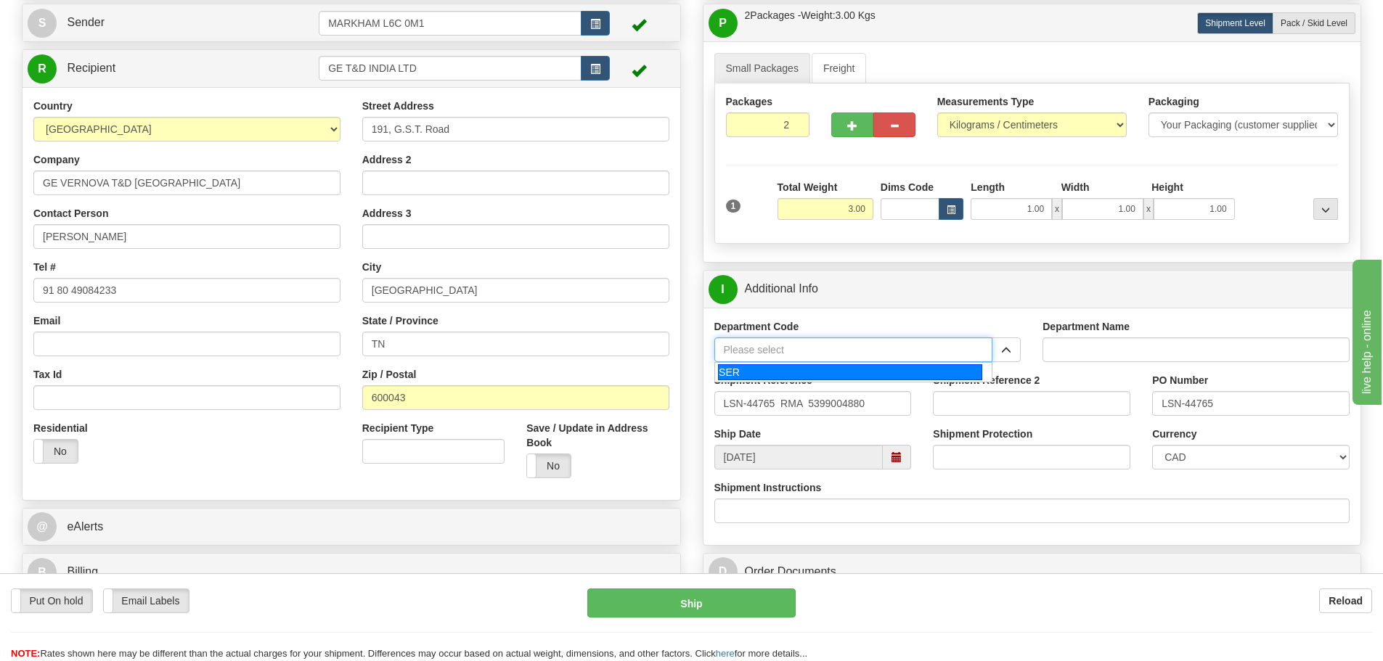
type input "SER"
type input "SERVICE DEPARTMENT"
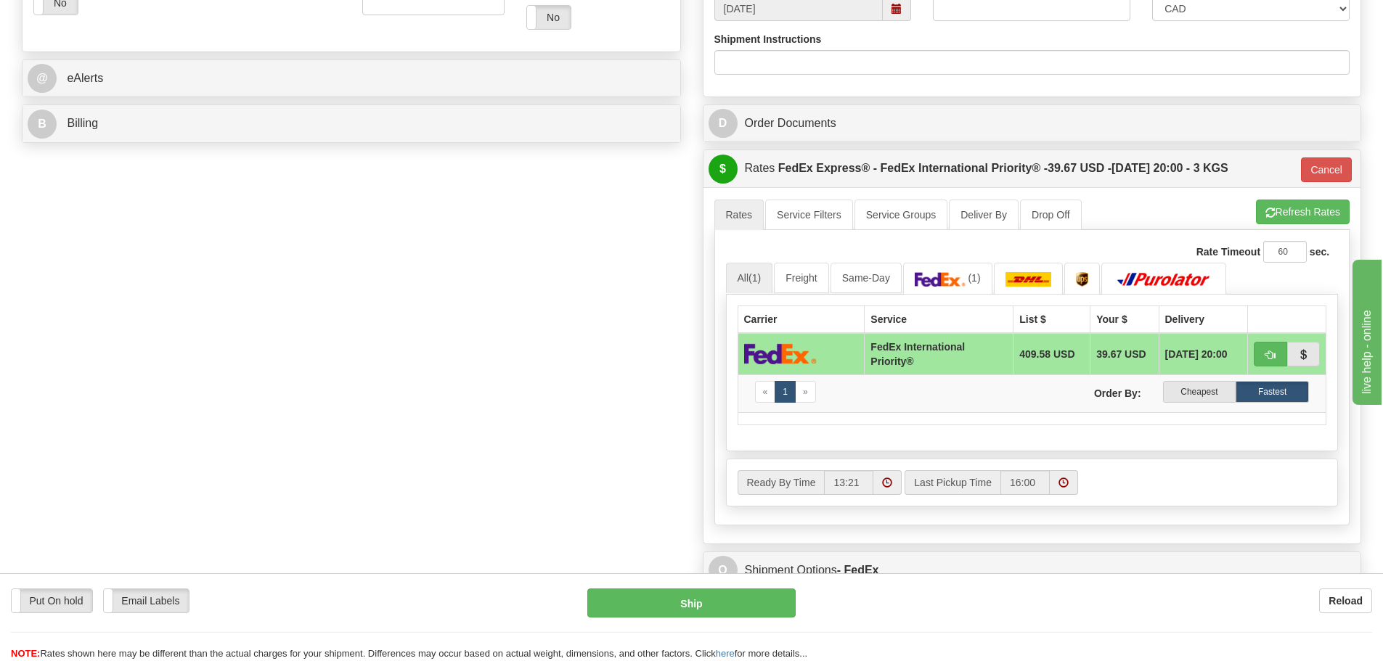
scroll to position [581, 0]
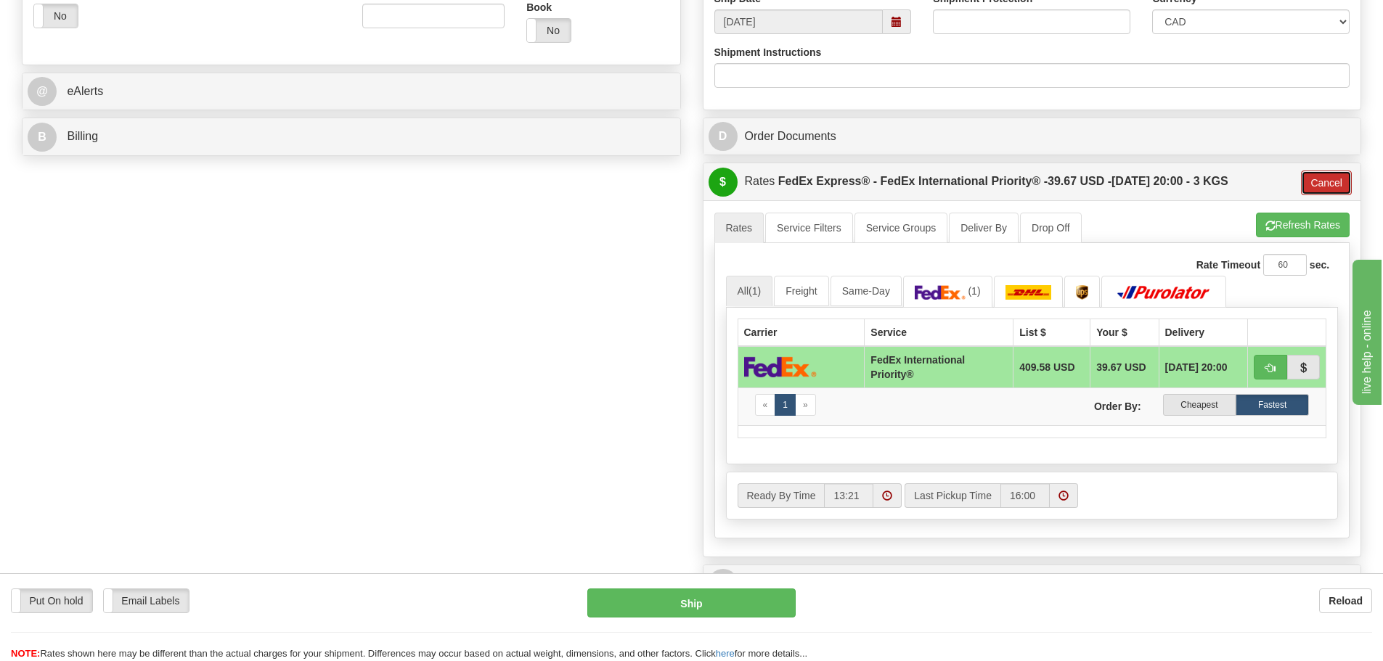
click at [1333, 173] on button "Cancel" at bounding box center [1326, 183] width 51 height 25
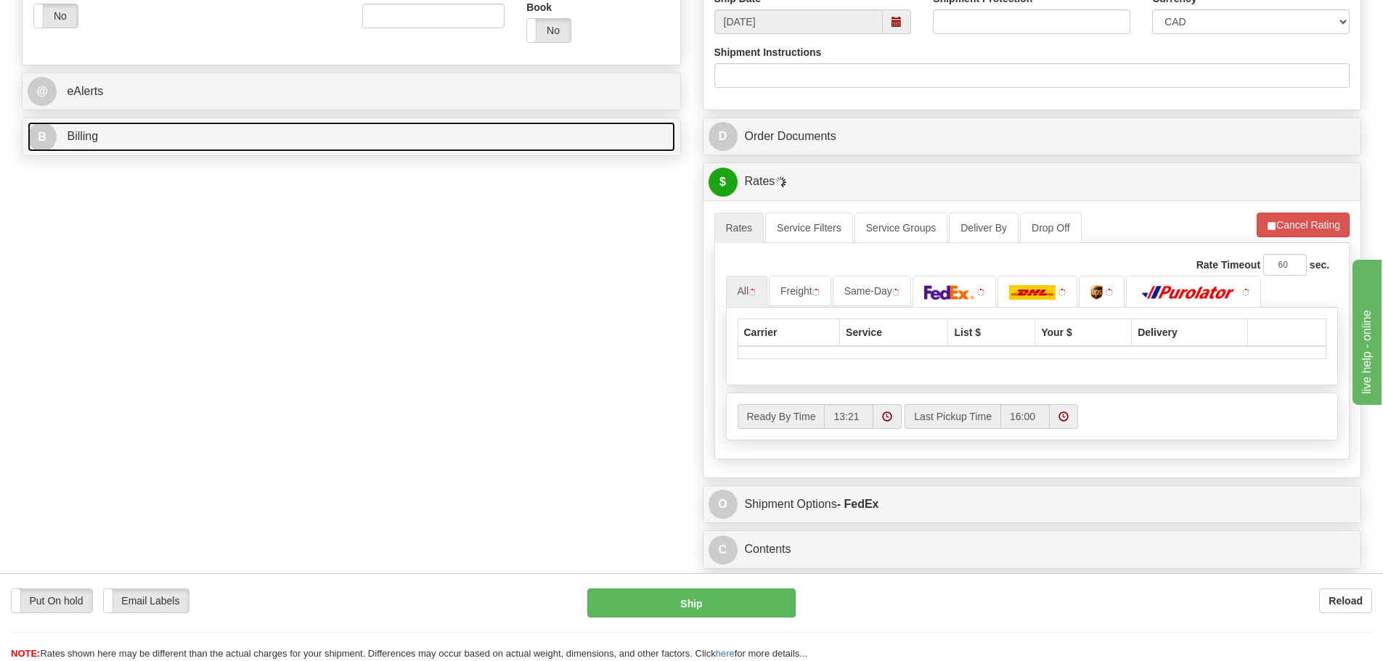
click at [385, 144] on link "B Billing" at bounding box center [352, 137] width 648 height 30
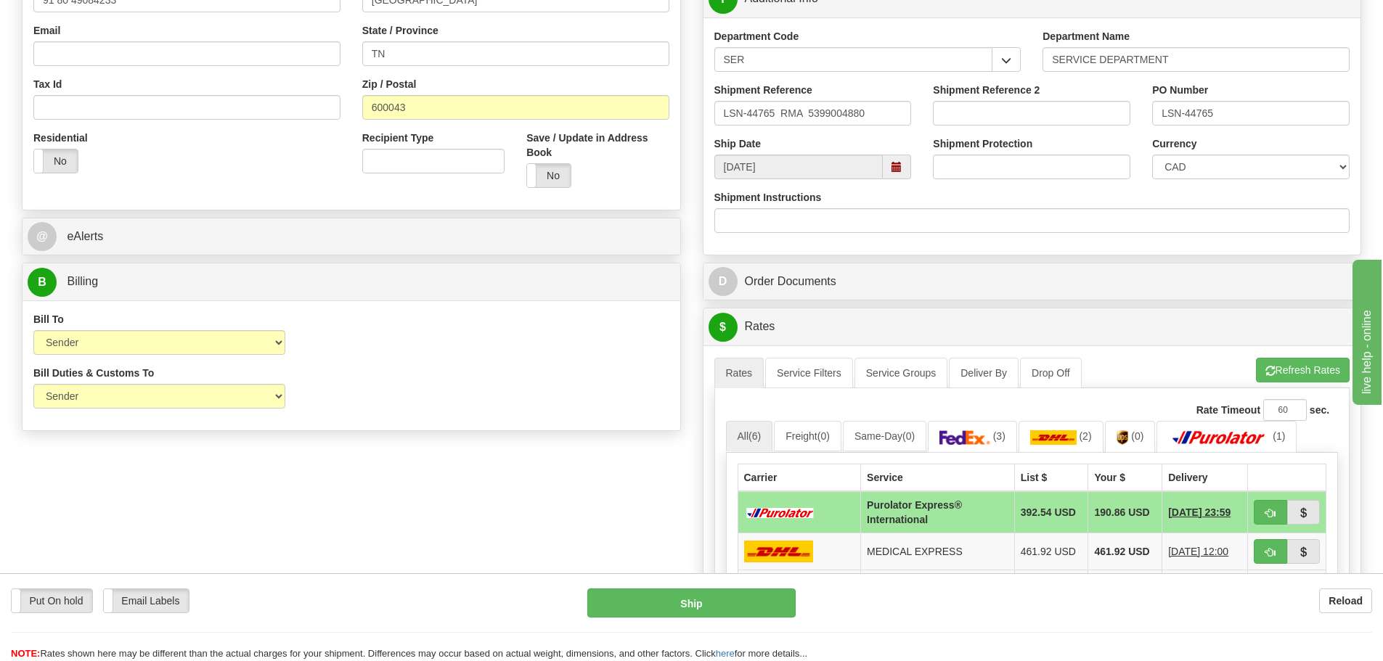
scroll to position [508, 0]
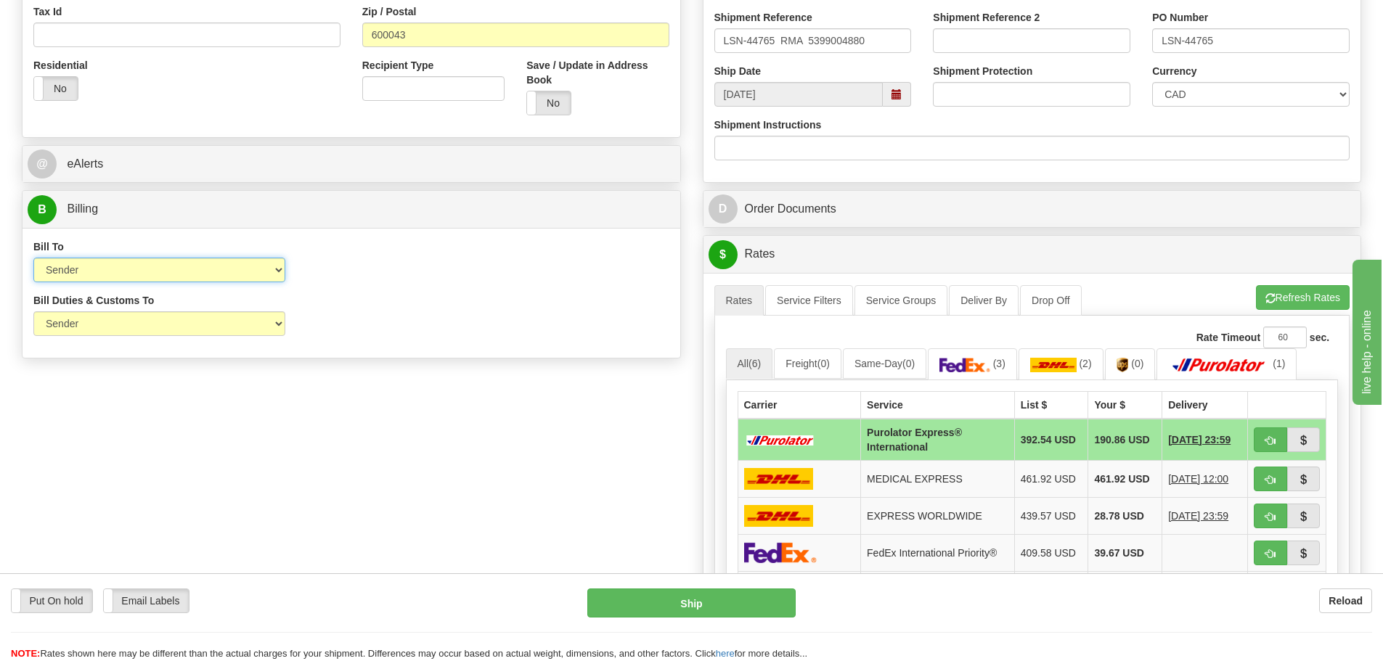
click at [206, 281] on select "Sender Recipient Third Party Collect" at bounding box center [159, 270] width 252 height 25
select select "2"
click at [33, 258] on select "Sender Recipient Third Party Collect" at bounding box center [159, 270] width 252 height 25
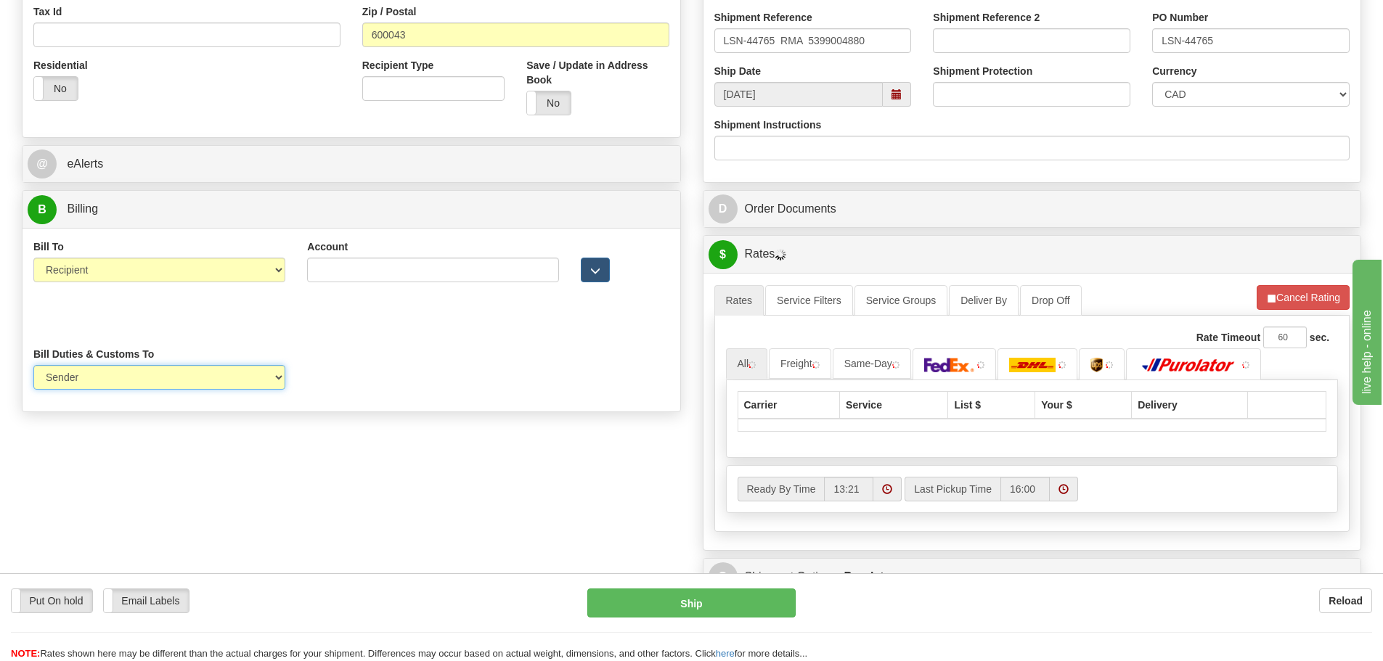
click at [166, 365] on select "Sender Recipient Third Party" at bounding box center [159, 377] width 252 height 25
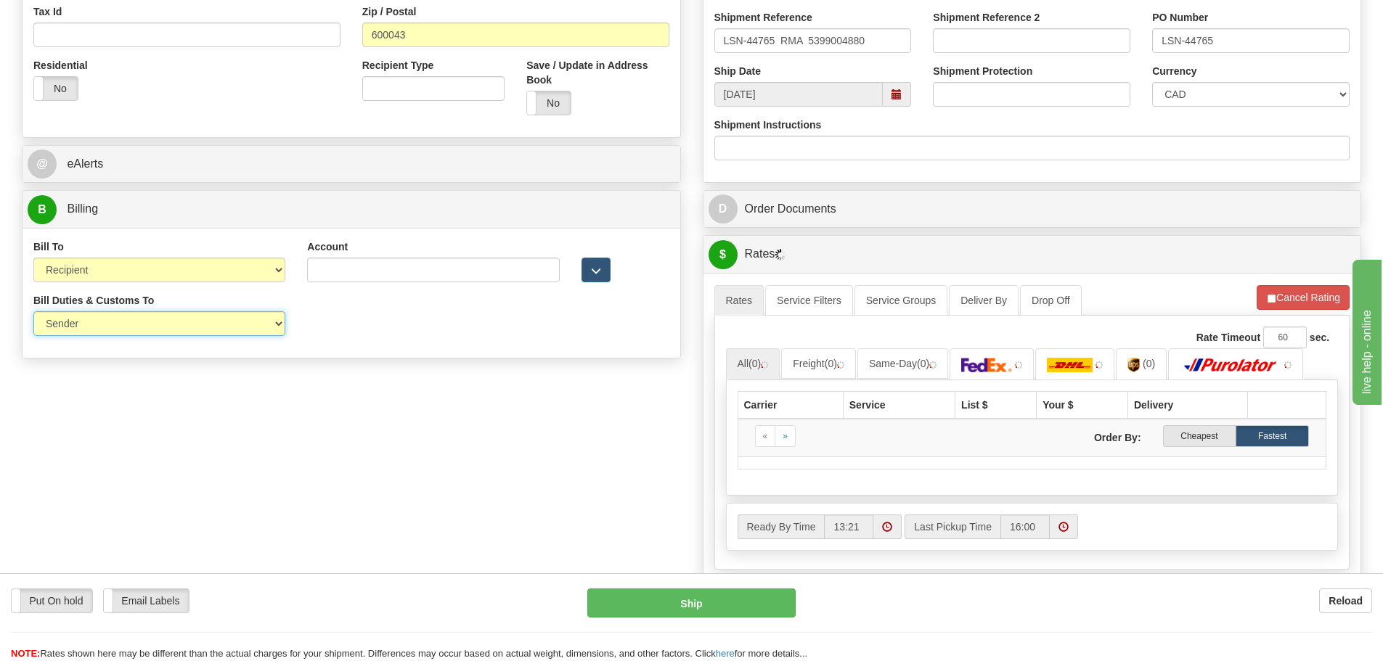
select select "2"
click at [33, 311] on select "Sender Recipient Third Party" at bounding box center [159, 323] width 252 height 25
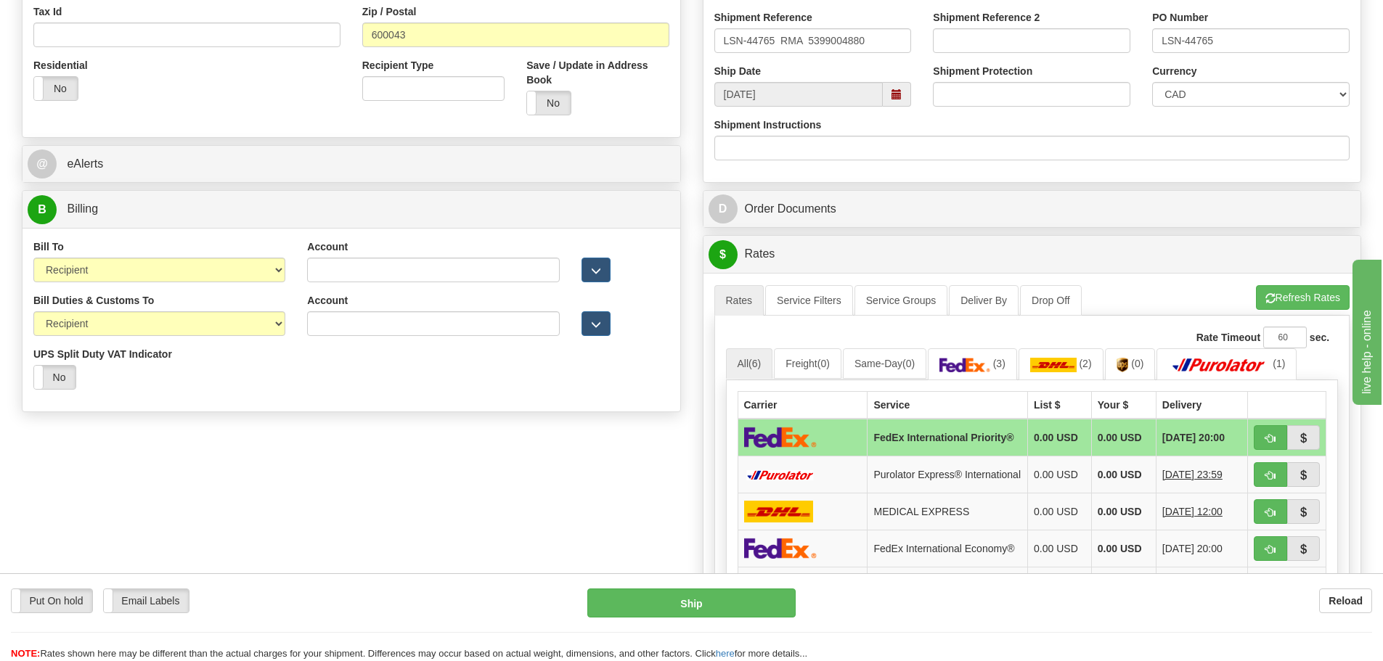
click at [437, 249] on div "Account" at bounding box center [433, 261] width 252 height 43
click at [428, 269] on input "Account" at bounding box center [433, 270] width 252 height 25
paste input "968305827"
type input "968305827"
click at [367, 315] on input "Account" at bounding box center [433, 323] width 252 height 25
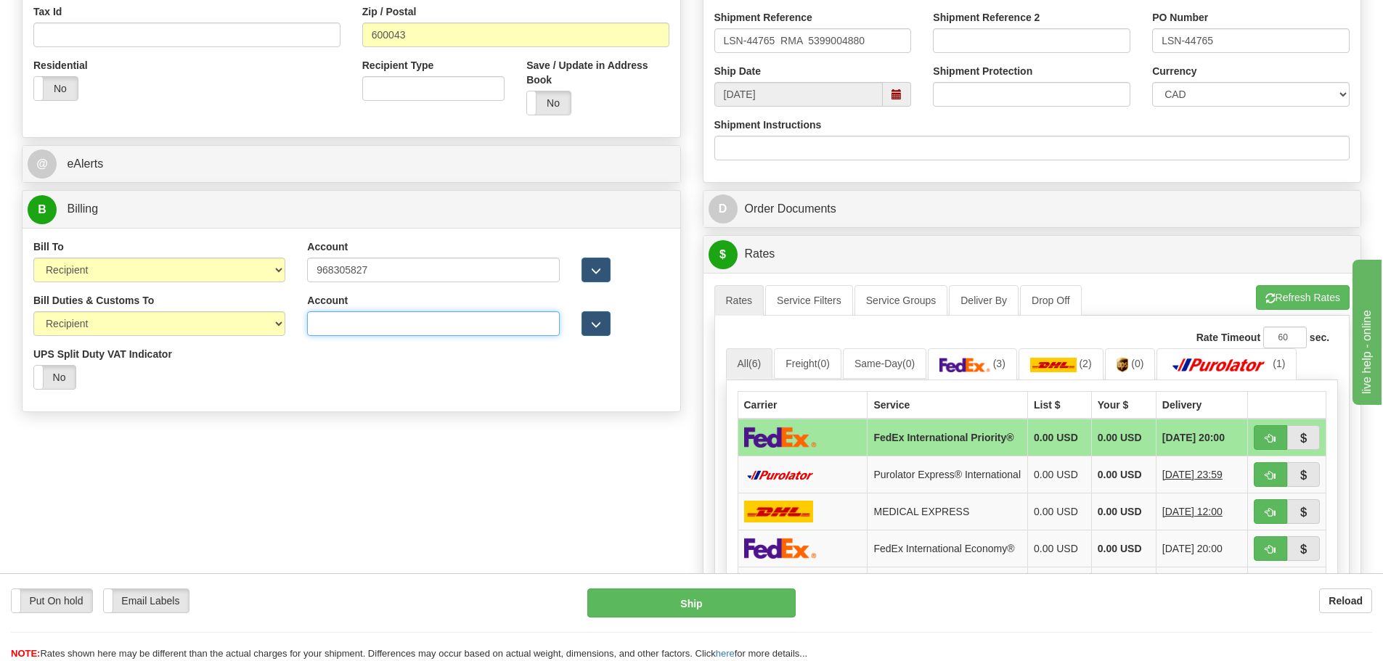
paste input "968305827"
type input "968305827"
click at [322, 385] on div "Bill Duties & Customs To Sender Recipient Third Party UPS Split Duty VAT Indica…" at bounding box center [352, 346] width 658 height 107
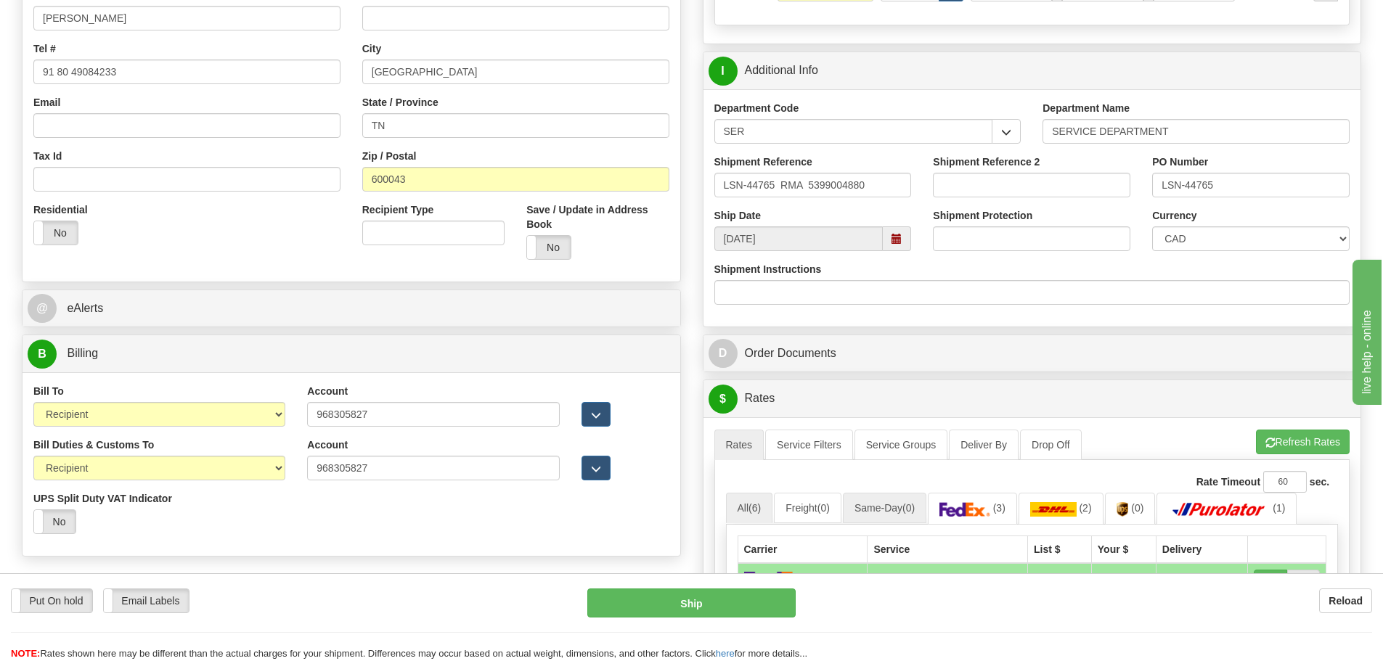
scroll to position [363, 0]
click at [1262, 253] on div "Currency CAD USD EUR ZAR RON ANG ARN AUD AUS AWG BBD BFR BGN BHD BMD BND BRC BR…" at bounding box center [1250, 236] width 219 height 54
click at [1199, 232] on select "CAD USD EUR ZAR [PERSON_NAME] ARN AUD AUS AWG BBD BFR BGN BHD BMD BND BRC BRL C…" at bounding box center [1250, 239] width 197 height 25
select select "1"
click at [1152, 227] on select "CAD USD EUR ZAR [PERSON_NAME] ARN AUD AUS AWG BBD BFR BGN BHD BMD BND BRC BRL C…" at bounding box center [1250, 239] width 197 height 25
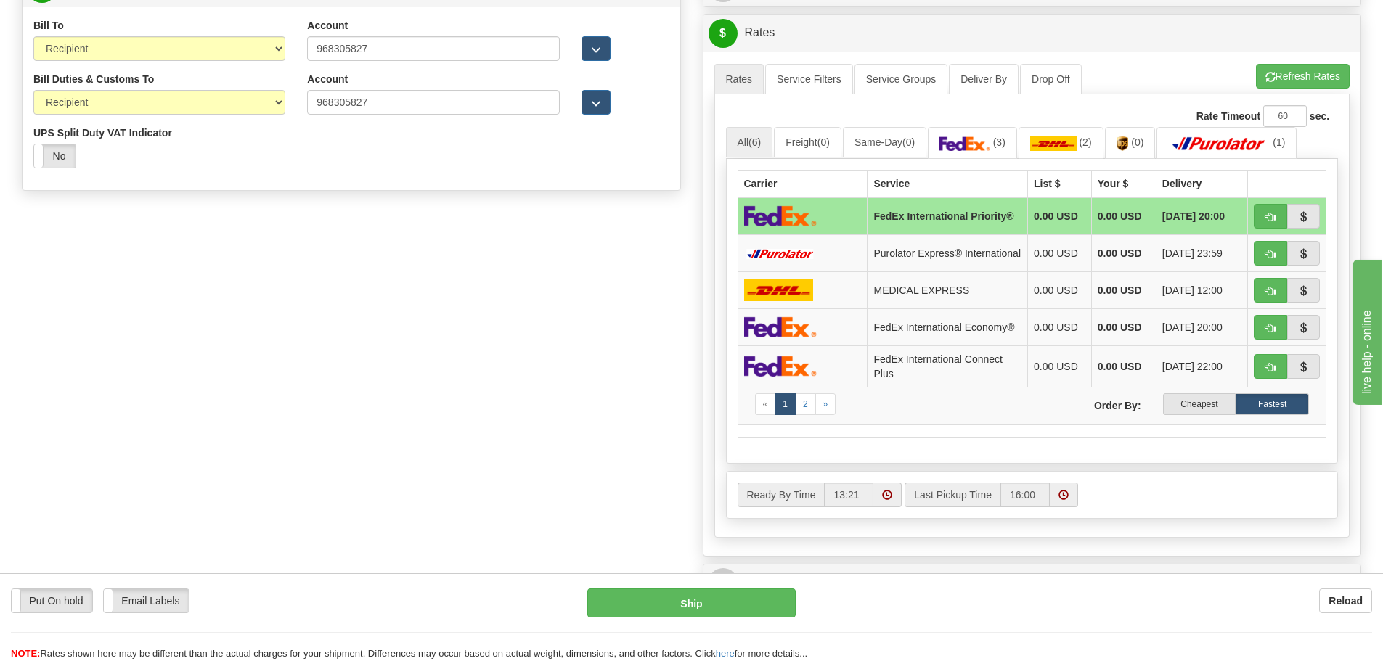
scroll to position [799, 0]
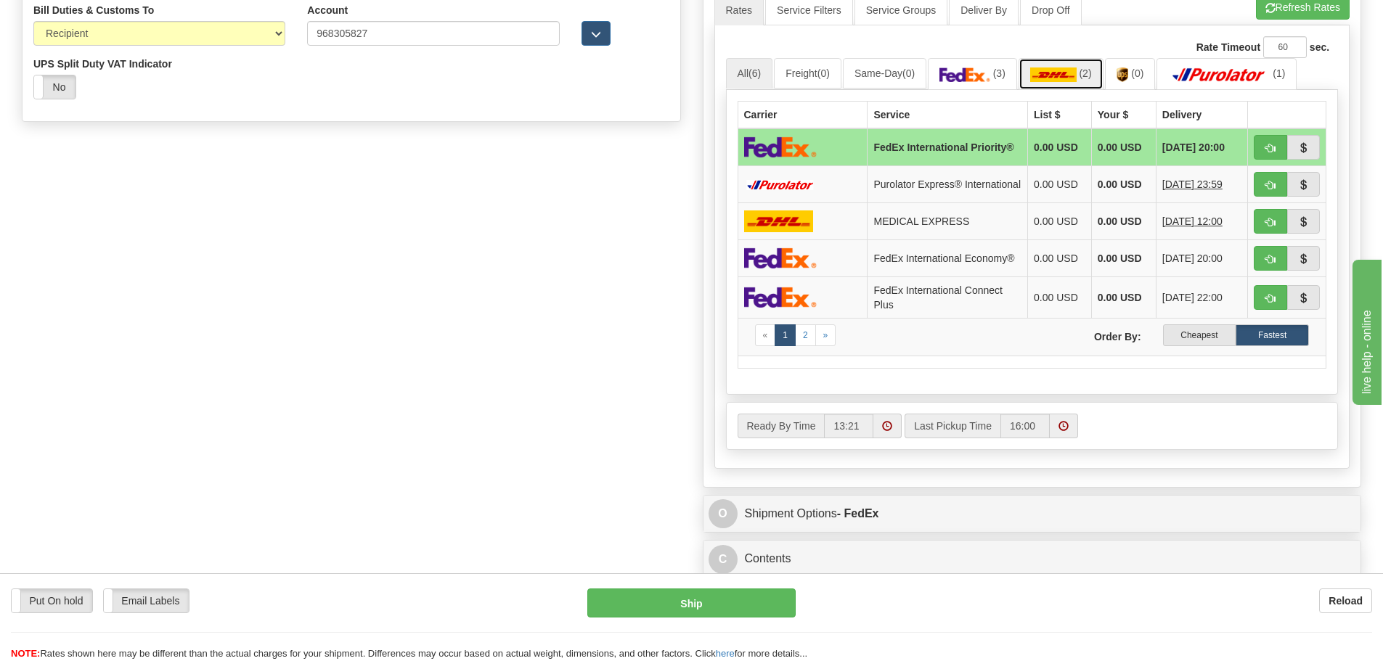
click at [1074, 72] on img at bounding box center [1053, 75] width 46 height 15
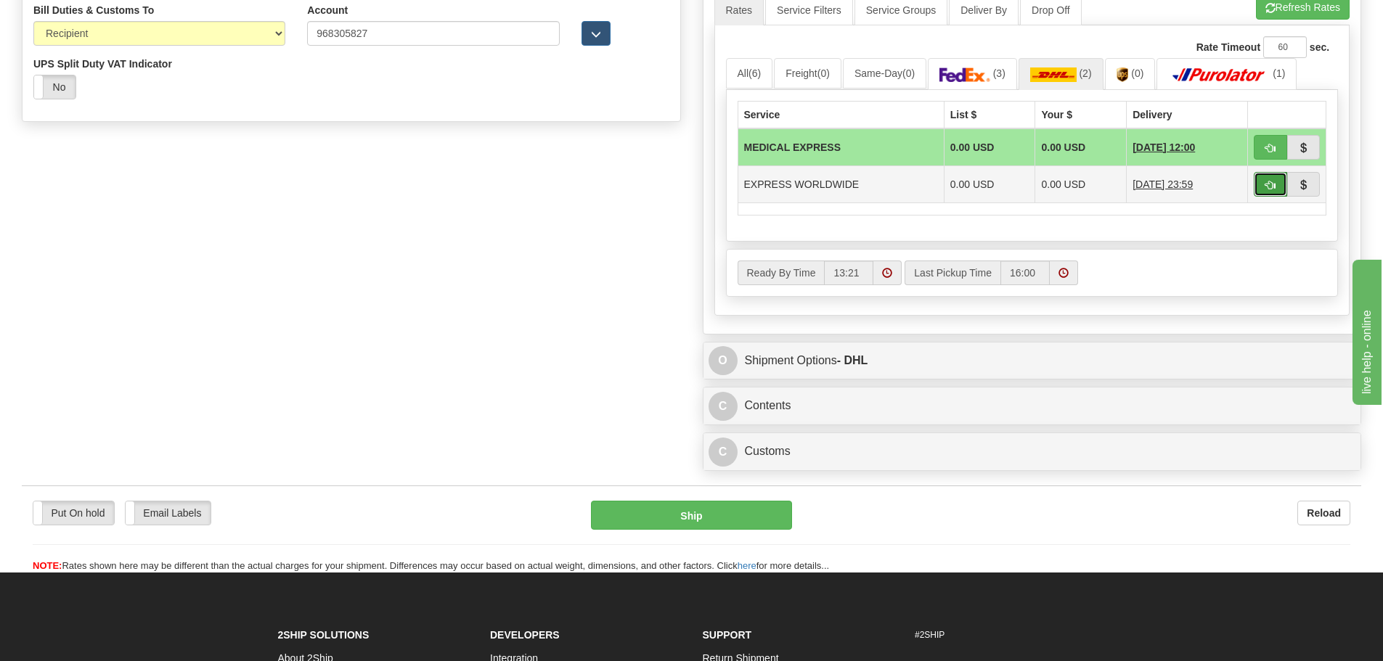
click at [1260, 179] on button "button" at bounding box center [1270, 184] width 33 height 25
type input "P"
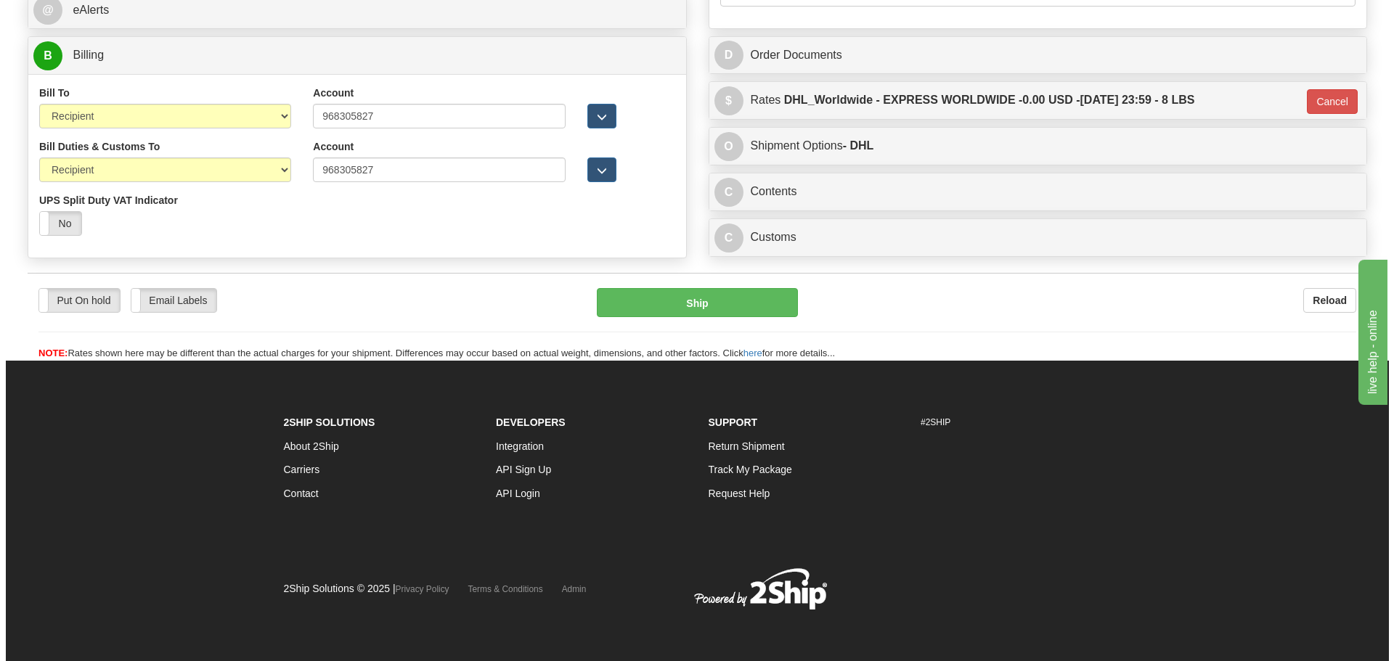
scroll to position [663, 0]
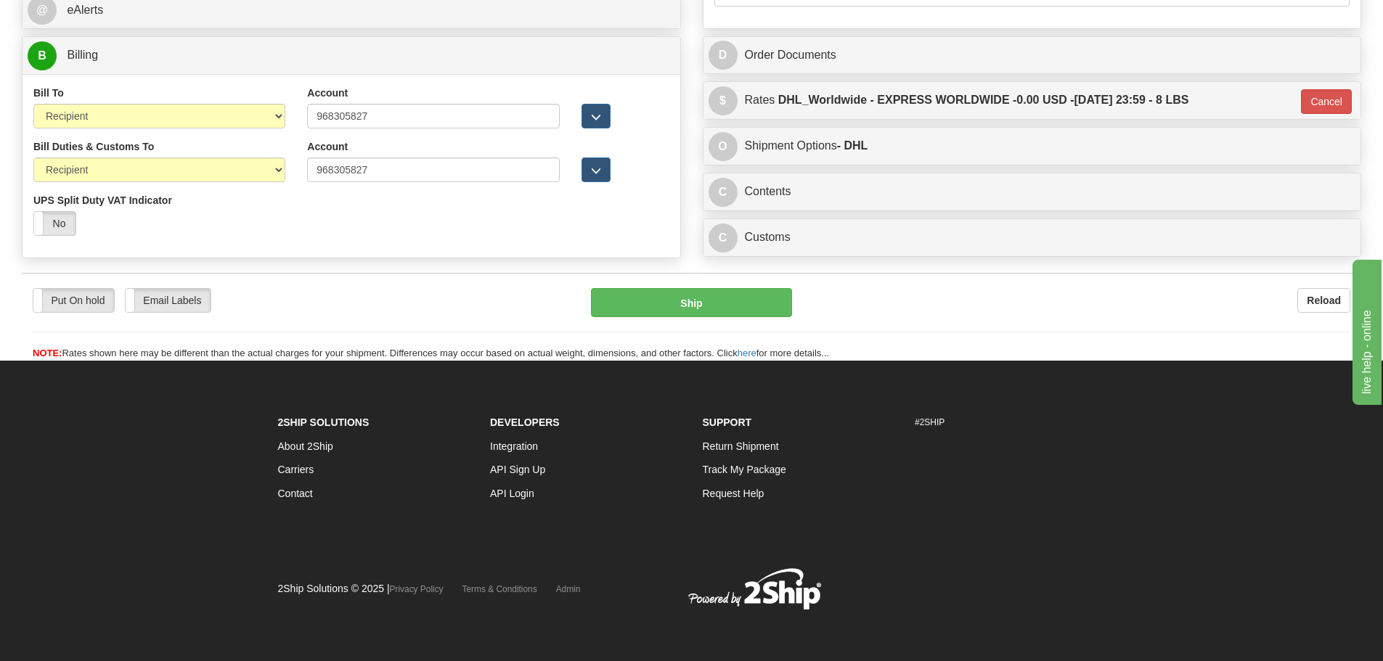
click at [887, 165] on div "O Shipment Options - DHL Canada Post FedEx DHL Purolator Server Purolator" at bounding box center [1032, 146] width 659 height 38
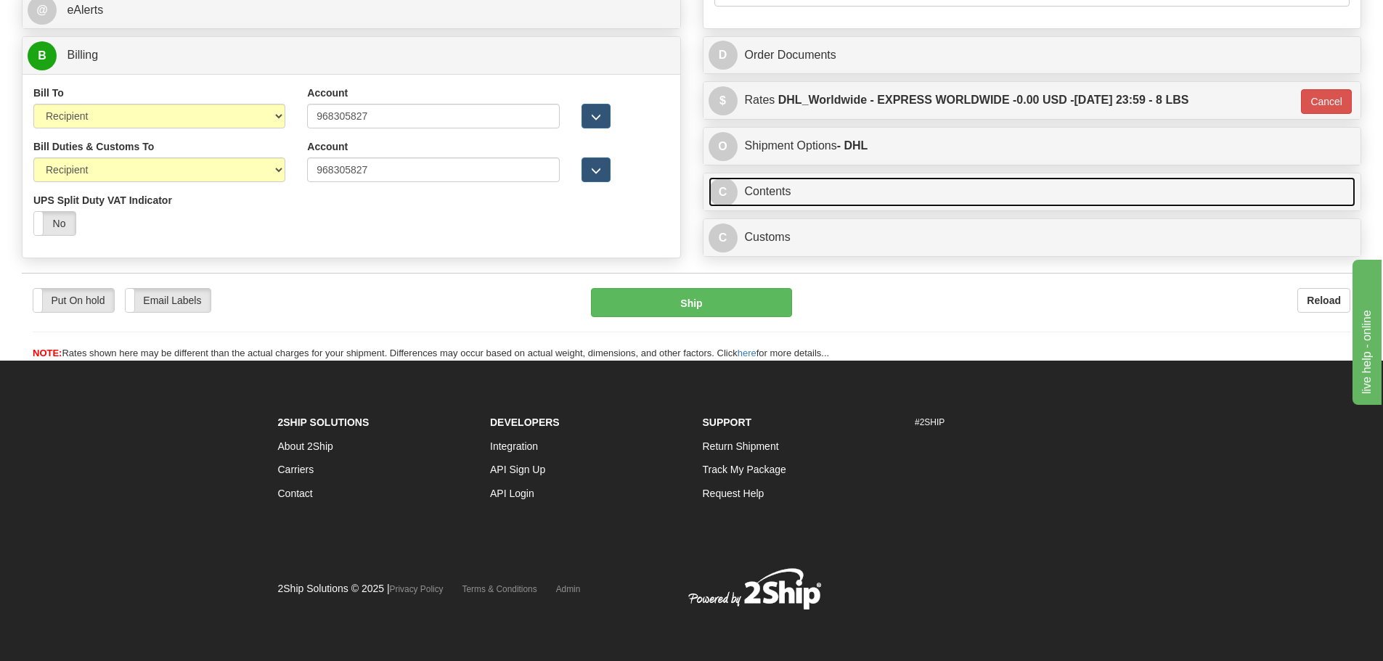
click at [878, 186] on link "C Contents" at bounding box center [1033, 192] width 648 height 30
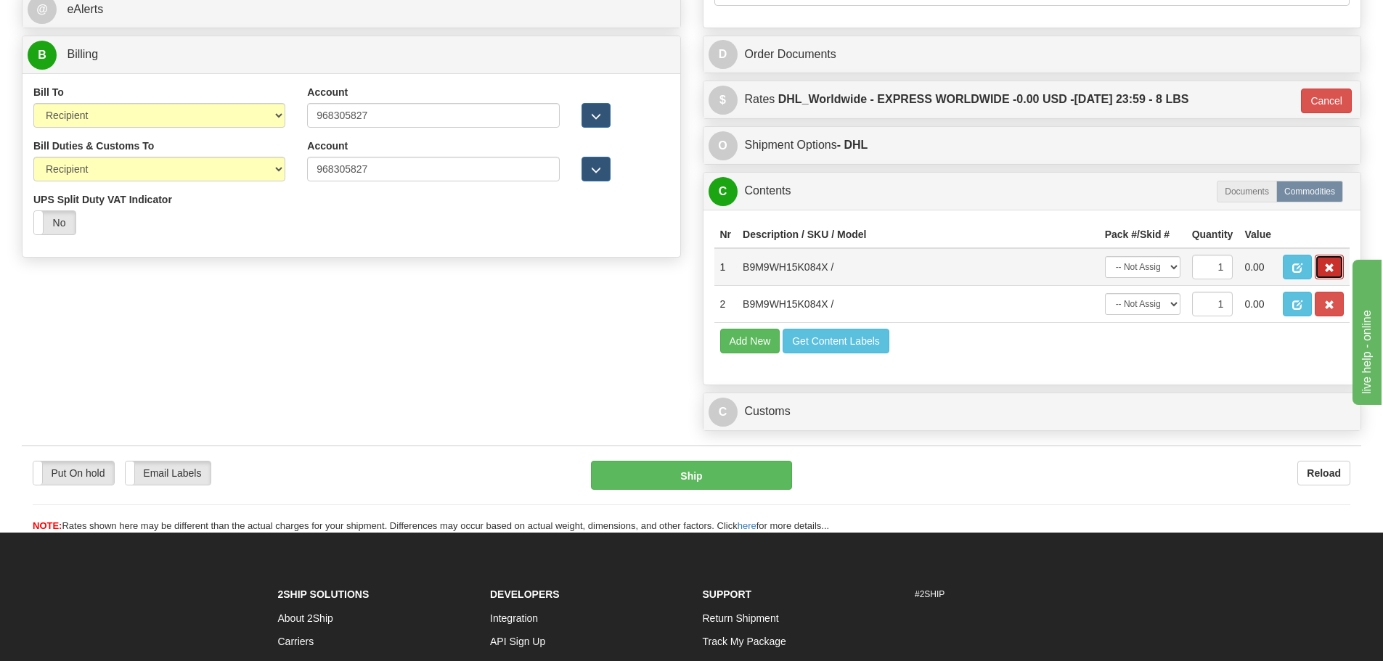
click at [1323, 261] on button "button" at bounding box center [1329, 267] width 29 height 25
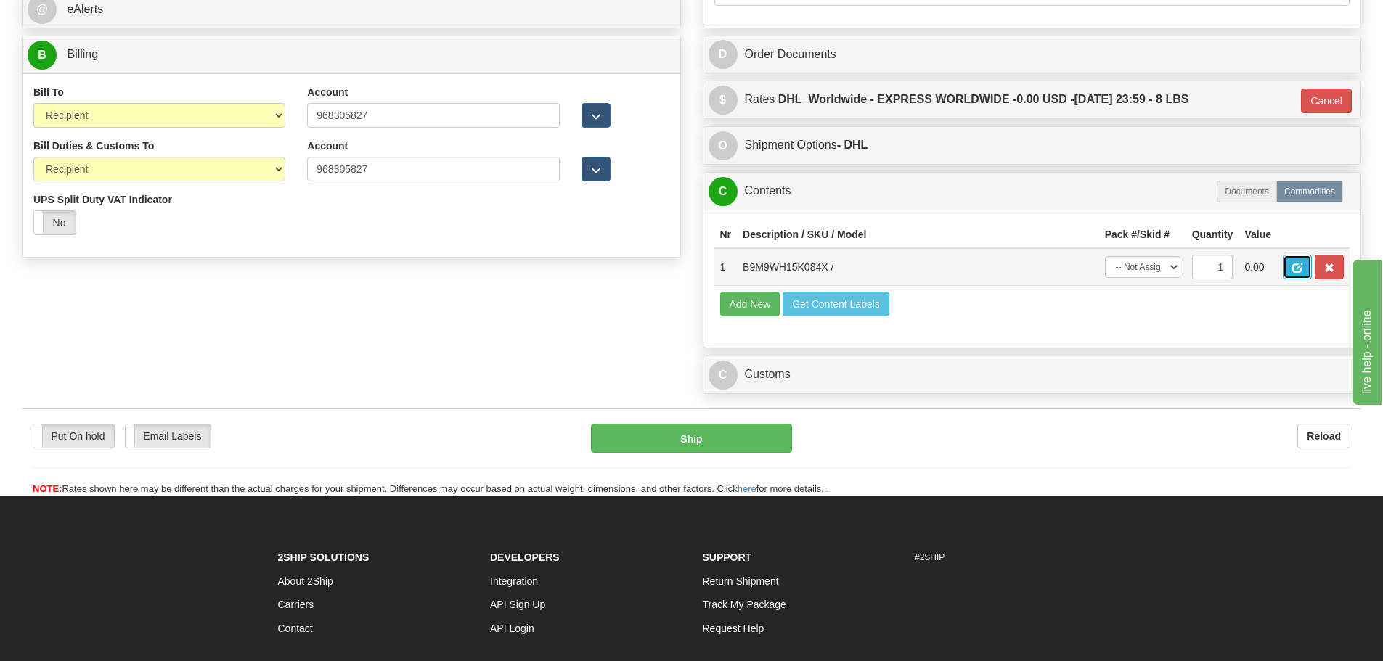
click at [1300, 264] on span "button" at bounding box center [1297, 268] width 10 height 9
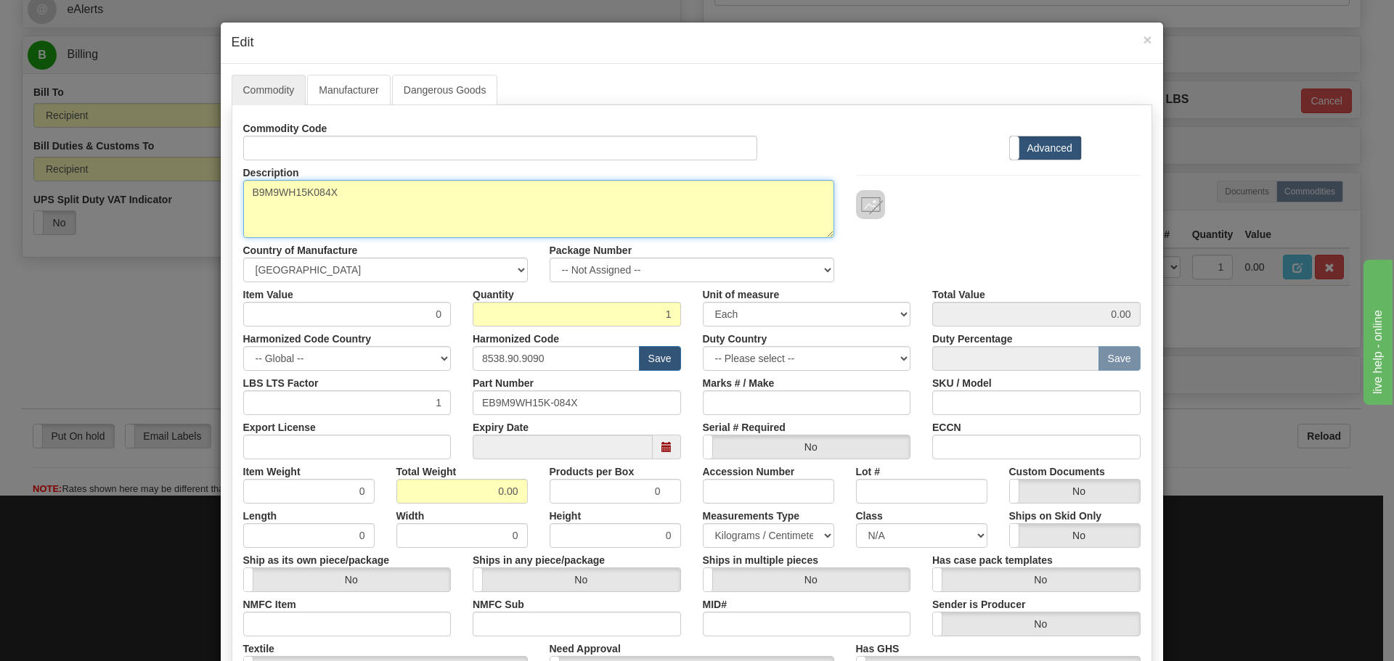
drag, startPoint x: 396, startPoint y: 194, endPoint x: 249, endPoint y: 196, distance: 146.7
click at [249, 196] on textarea "B9M9WH15K084X" at bounding box center [538, 209] width 591 height 58
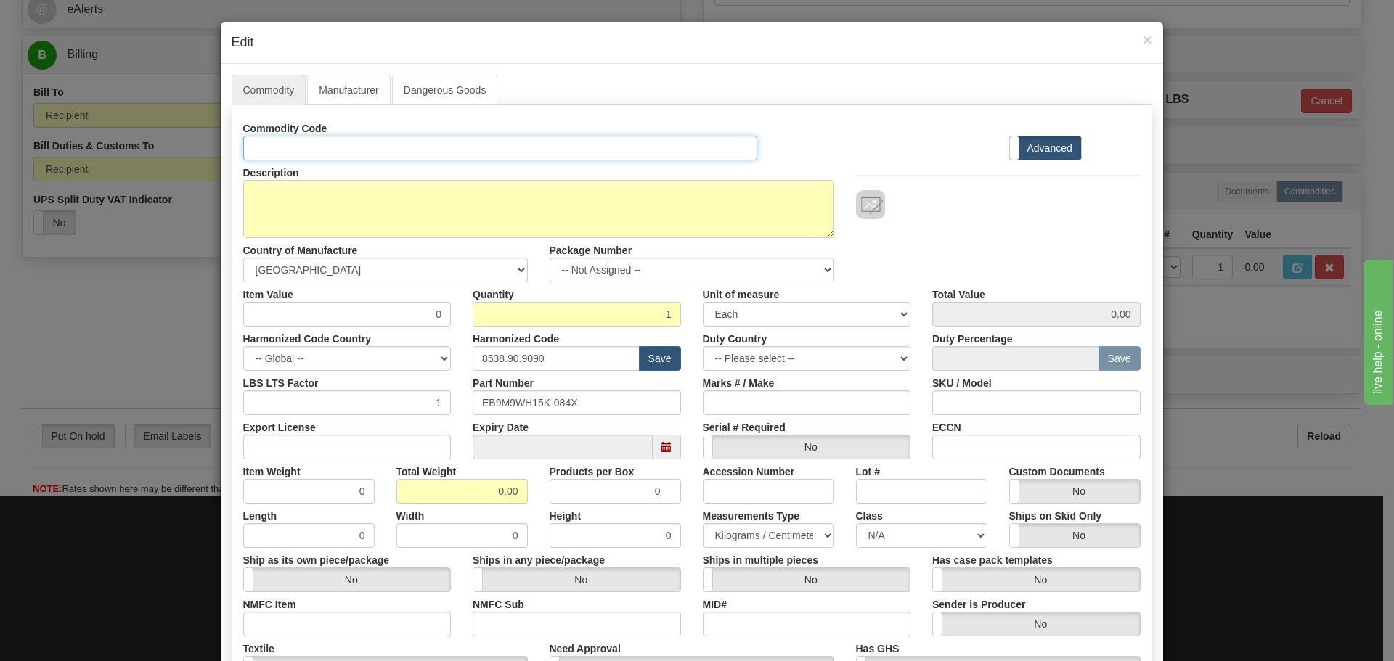
click at [303, 148] on input "Id" at bounding box center [500, 148] width 515 height 25
paste input "B9M9WH15K084X"
type input "B9M9WH15K084X"
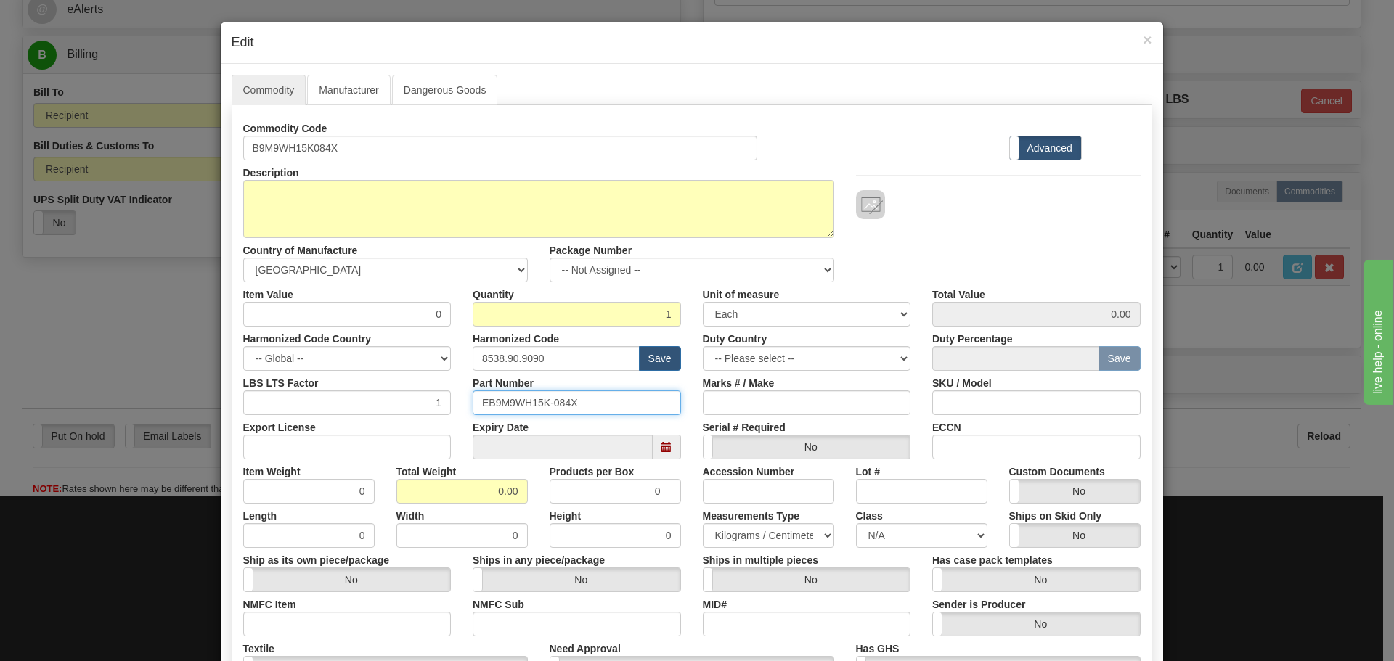
drag, startPoint x: 629, startPoint y: 413, endPoint x: 419, endPoint y: 409, distance: 210.6
click at [419, 409] on div "LBS LTS Factor 1 Part Number EB9M9WH15K-084X Marks # / Make SKU / Model" at bounding box center [691, 393] width 919 height 44
paste input "B9M9WH15K"
type input "B9M9WH15K084X"
click at [572, 365] on input "8538.90.9090" at bounding box center [556, 358] width 167 height 25
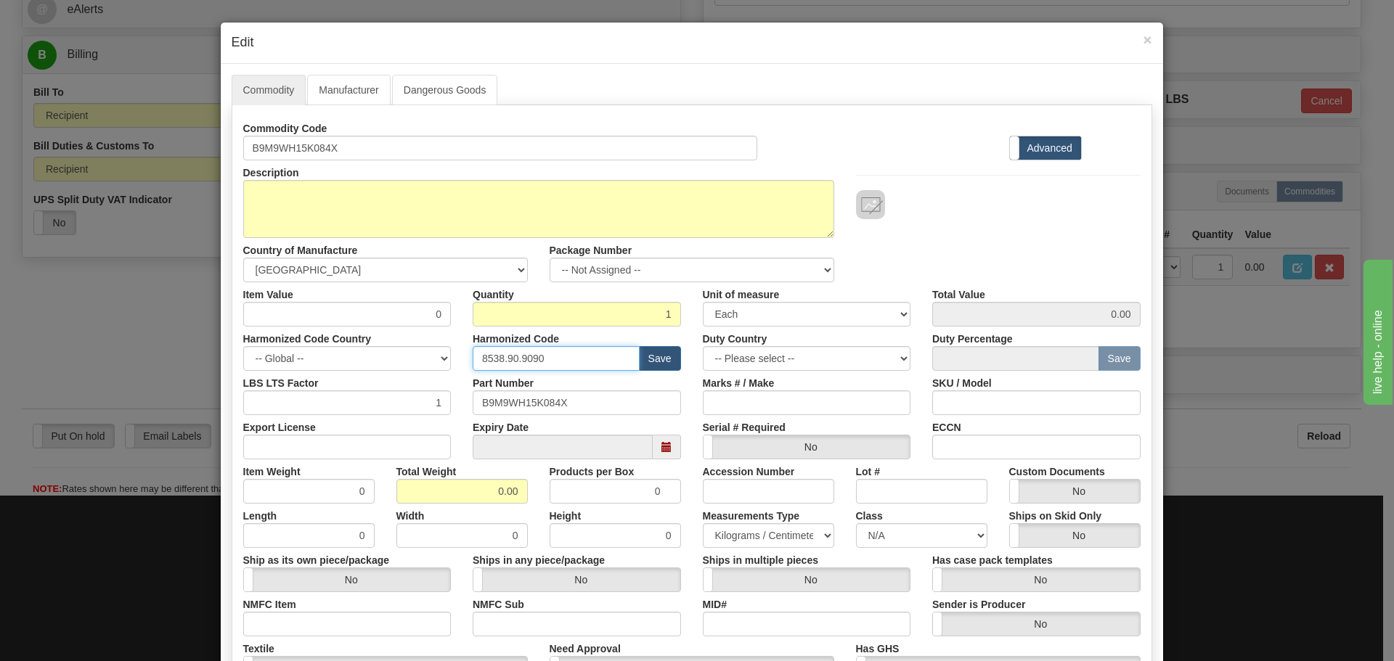
drag, startPoint x: 572, startPoint y: 362, endPoint x: 446, endPoint y: 368, distance: 126.5
click at [446, 368] on div "Harmonized Code Country -- Global -- AFGHANISTAN ALAND ISLANDS ALBANIA ALGERIA …" at bounding box center [691, 349] width 919 height 44
paste input "0"
type input "8538.90.00"
click at [462, 362] on div "Harmonized Code 8538.90.00 Save" at bounding box center [577, 349] width 230 height 44
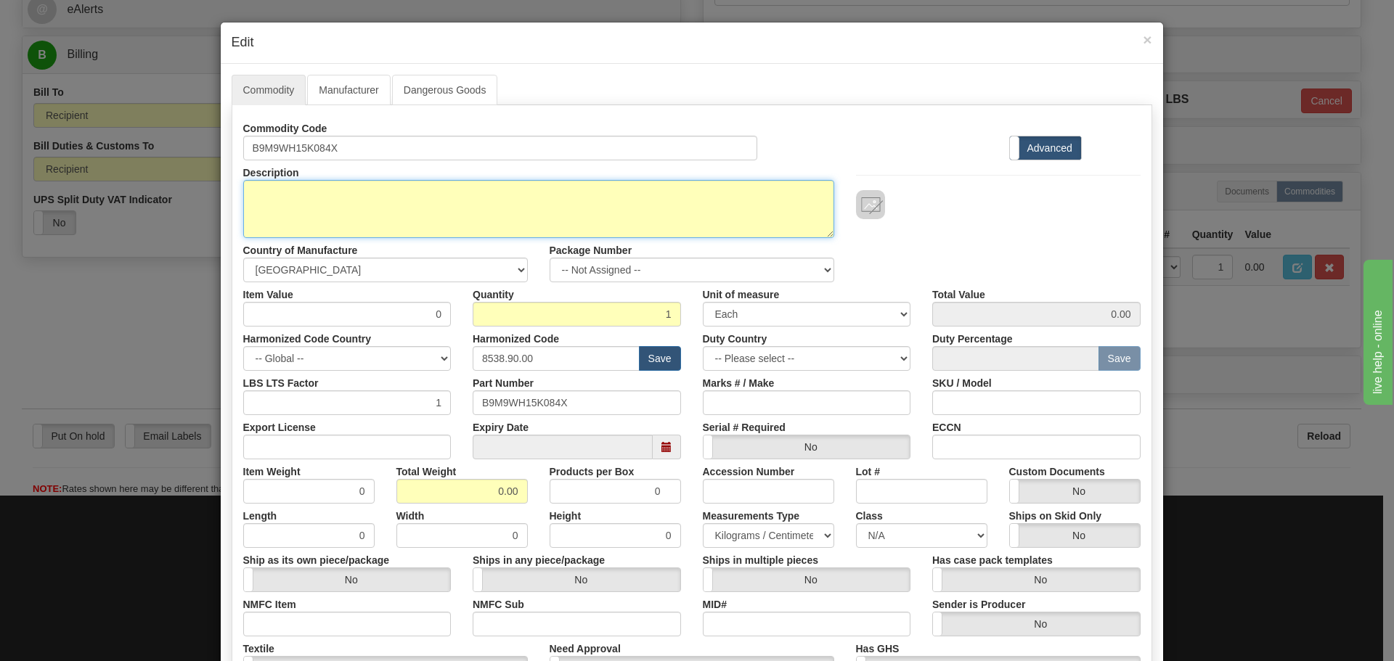
click at [351, 223] on textarea "B9M9WH15K084X" at bounding box center [538, 209] width 591 height 58
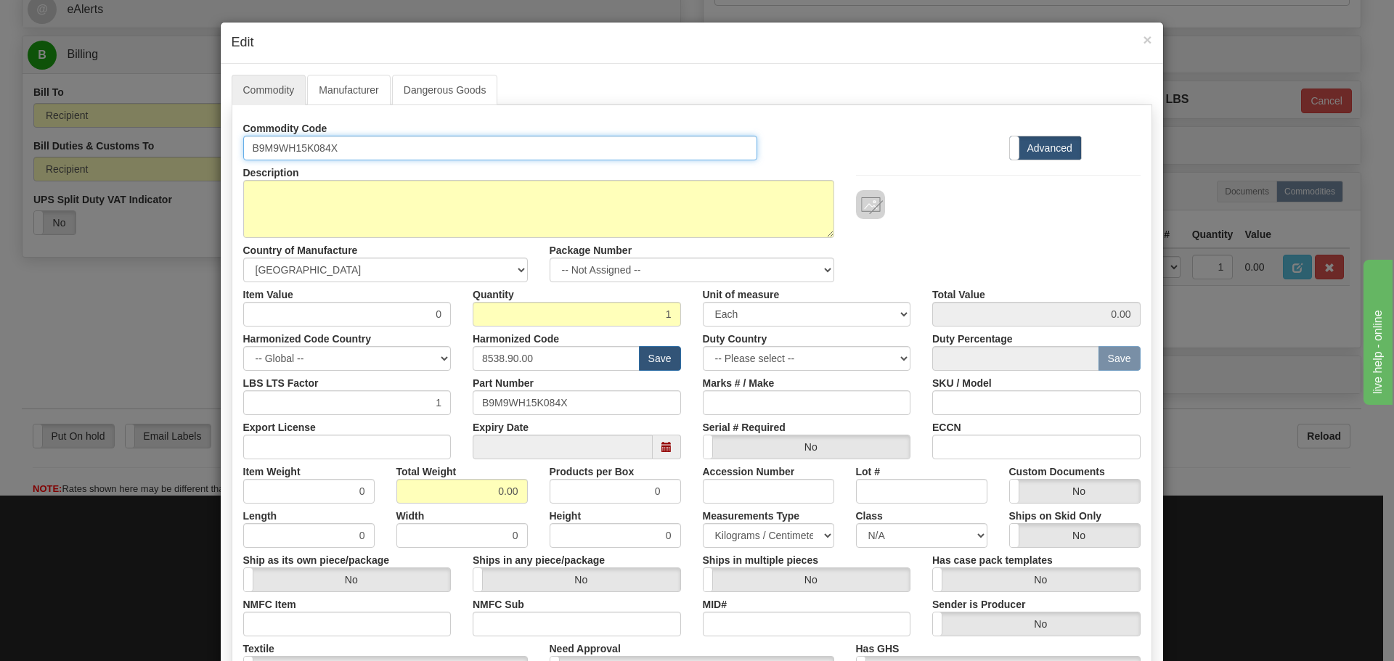
drag, startPoint x: 314, startPoint y: 142, endPoint x: 179, endPoint y: 144, distance: 135.8
click at [179, 144] on div "× Edit Commodity Manufacturer Dangerous Goods Commodity Code B9M9WH15K084X Stan…" at bounding box center [697, 330] width 1394 height 661
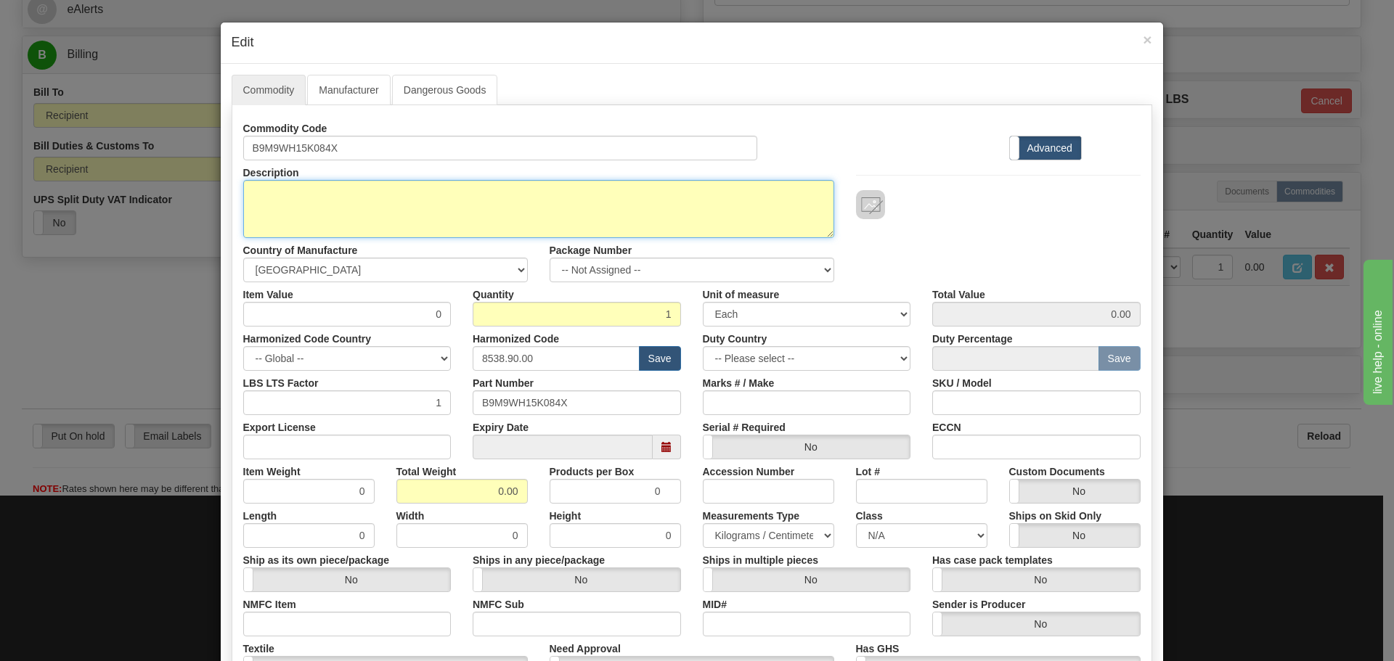
click at [279, 232] on textarea "B9M9WH15K084X" at bounding box center [538, 209] width 591 height 58
paste textarea "B90 UR CPU"
type textarea "B90 UR CPU"
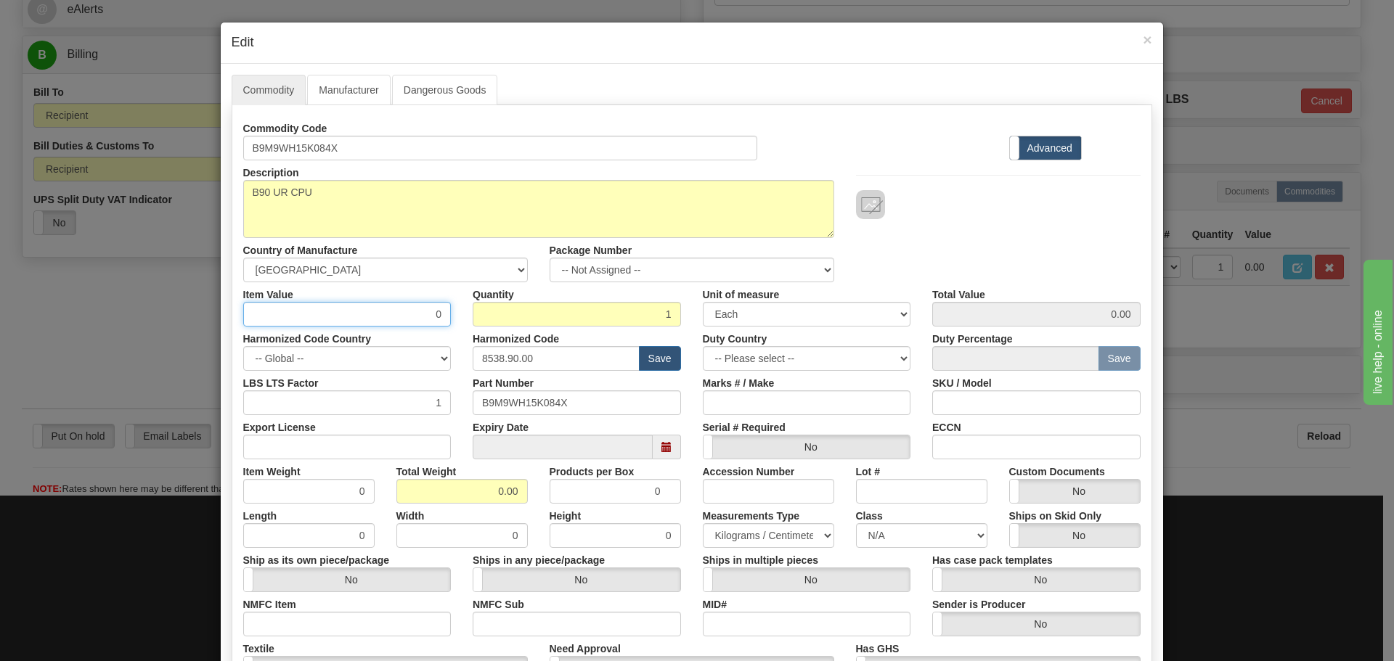
drag, startPoint x: 335, startPoint y: 310, endPoint x: 472, endPoint y: 308, distance: 137.2
click at [472, 308] on div "Item Value 0 Quantity 1 Unit of measure 3 Thousand Square Inches Adjustments 56…" at bounding box center [691, 304] width 919 height 44
click at [394, 312] on input "0" at bounding box center [347, 314] width 208 height 25
drag, startPoint x: 394, startPoint y: 312, endPoint x: 451, endPoint y: 310, distance: 56.7
click at [451, 310] on div "Item Value 0" at bounding box center [347, 304] width 230 height 44
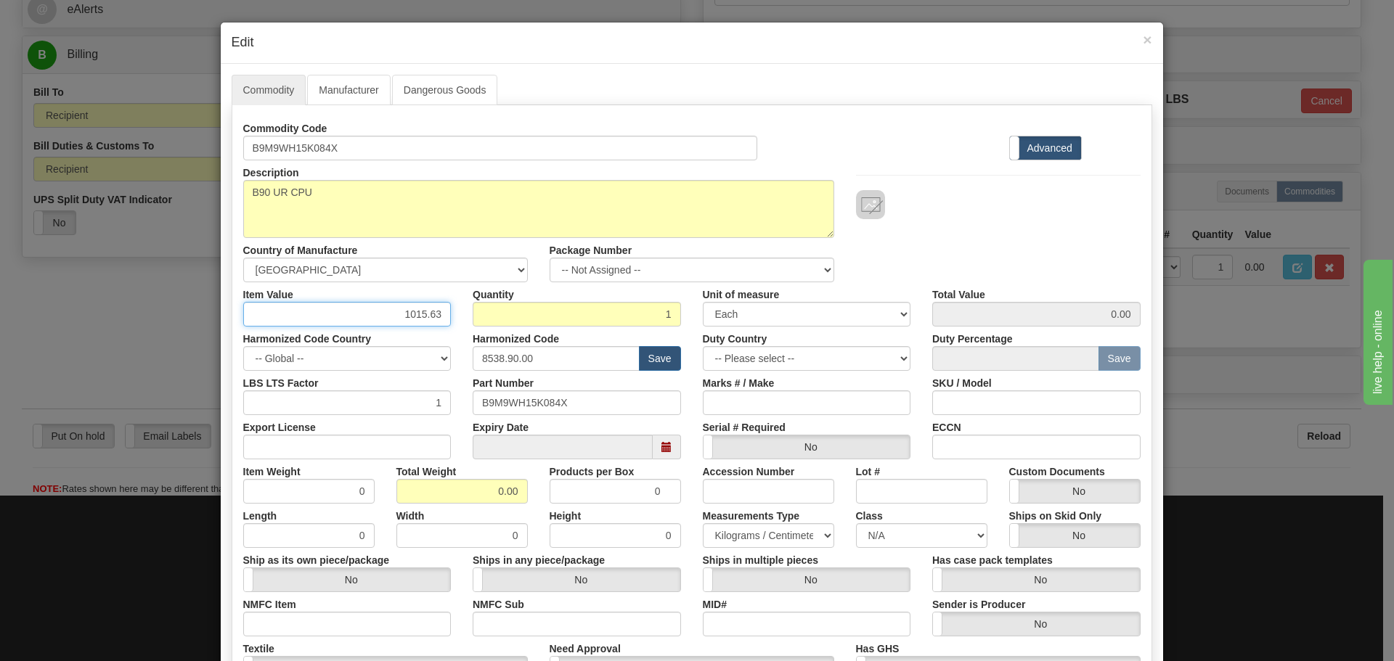
drag, startPoint x: 388, startPoint y: 314, endPoint x: 444, endPoint y: 322, distance: 57.2
click at [444, 322] on input "1015.63" at bounding box center [347, 314] width 208 height 25
type input "1015.63"
drag, startPoint x: 587, startPoint y: 306, endPoint x: 681, endPoint y: 328, distance: 96.1
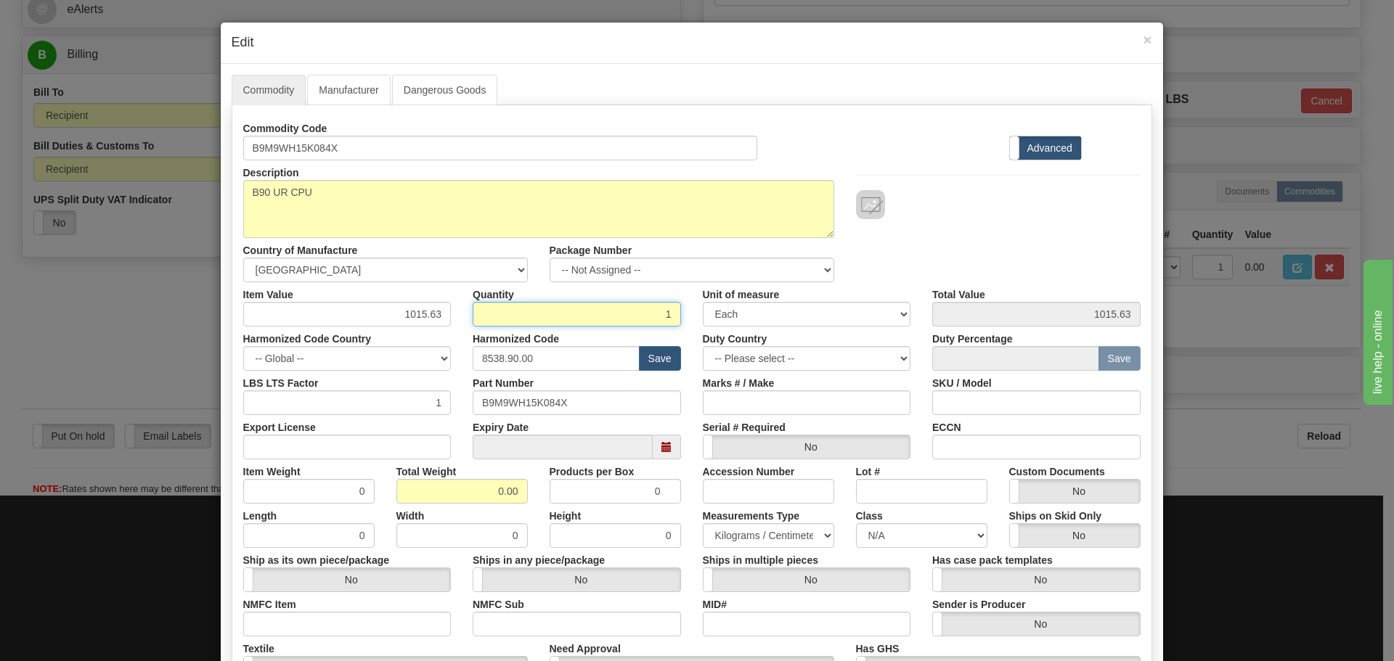
click at [681, 328] on div "Commodity Code B9M9WH15K084X Standard Advanced Description B9M9WH15K084X Countr…" at bounding box center [691, 420] width 897 height 609
type input "2"
type input "2031.26"
click at [692, 318] on div "Unit of measure 3 Thousand Square Inches Adjustments 56 Pound Bushel Bag Barrel…" at bounding box center [807, 304] width 230 height 44
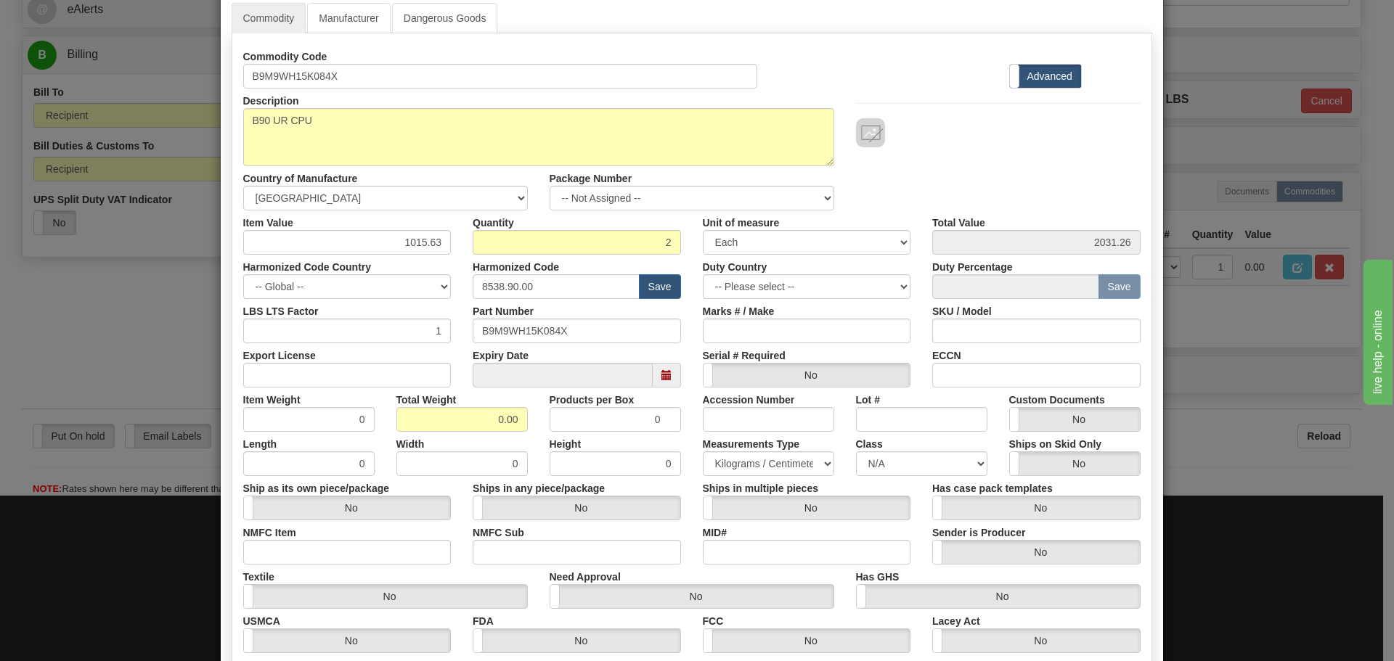
scroll to position [73, 0]
drag, startPoint x: 489, startPoint y: 422, endPoint x: 544, endPoint y: 418, distance: 55.3
click at [544, 418] on div "Item Weight 0 Total Weight 0.00 Products per Box 0 Accession Number Lot # Custo…" at bounding box center [691, 409] width 919 height 44
type input "3"
type input "1.5000"
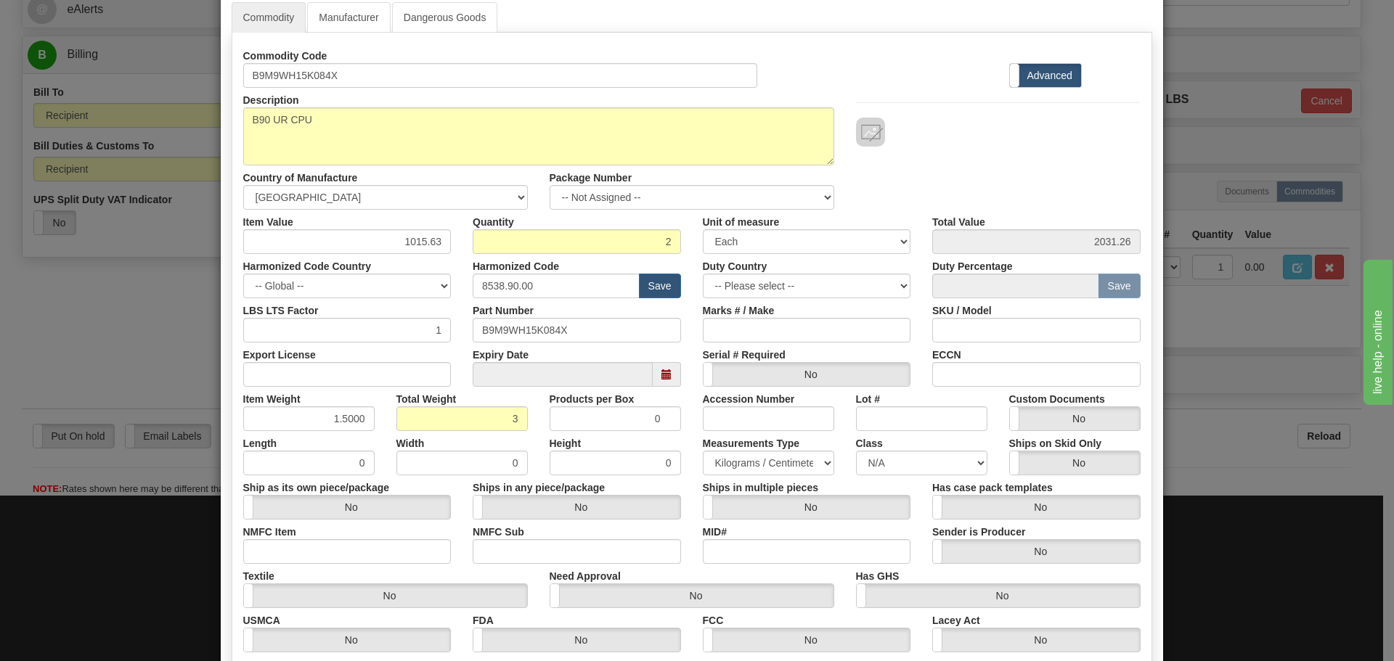
click at [539, 417] on div "Products per Box 0" at bounding box center [615, 409] width 153 height 44
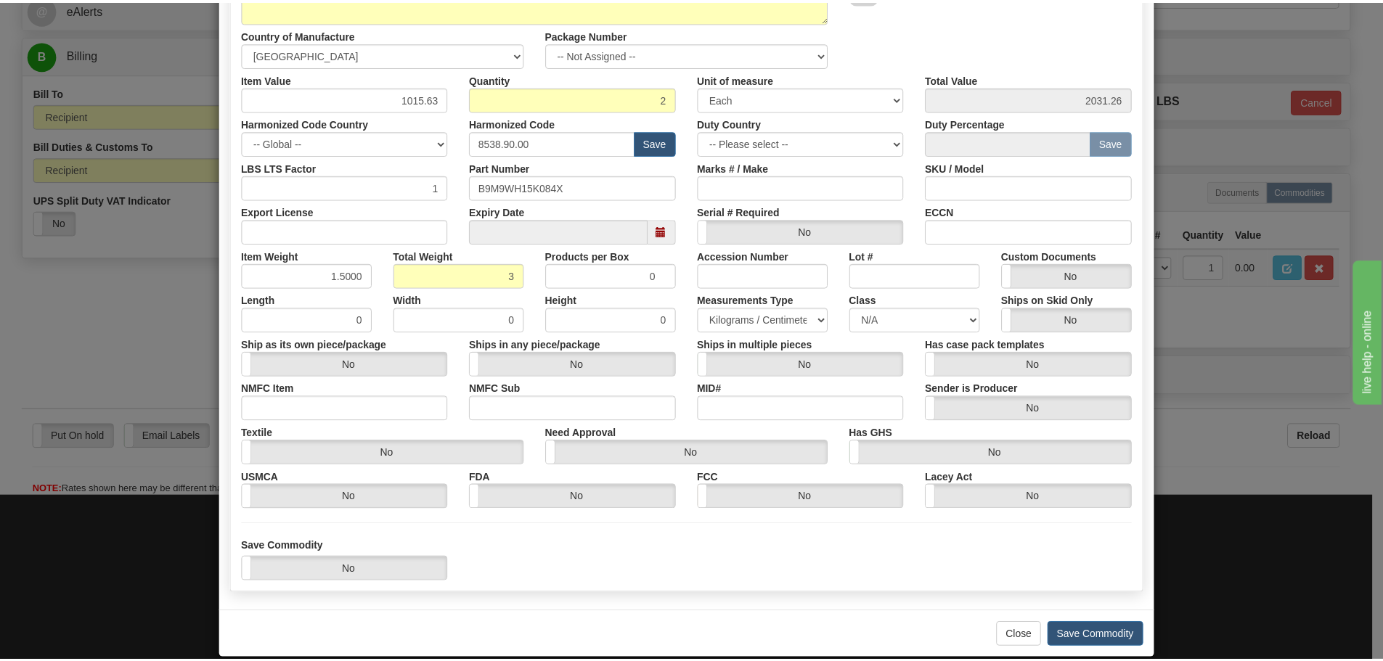
scroll to position [236, 0]
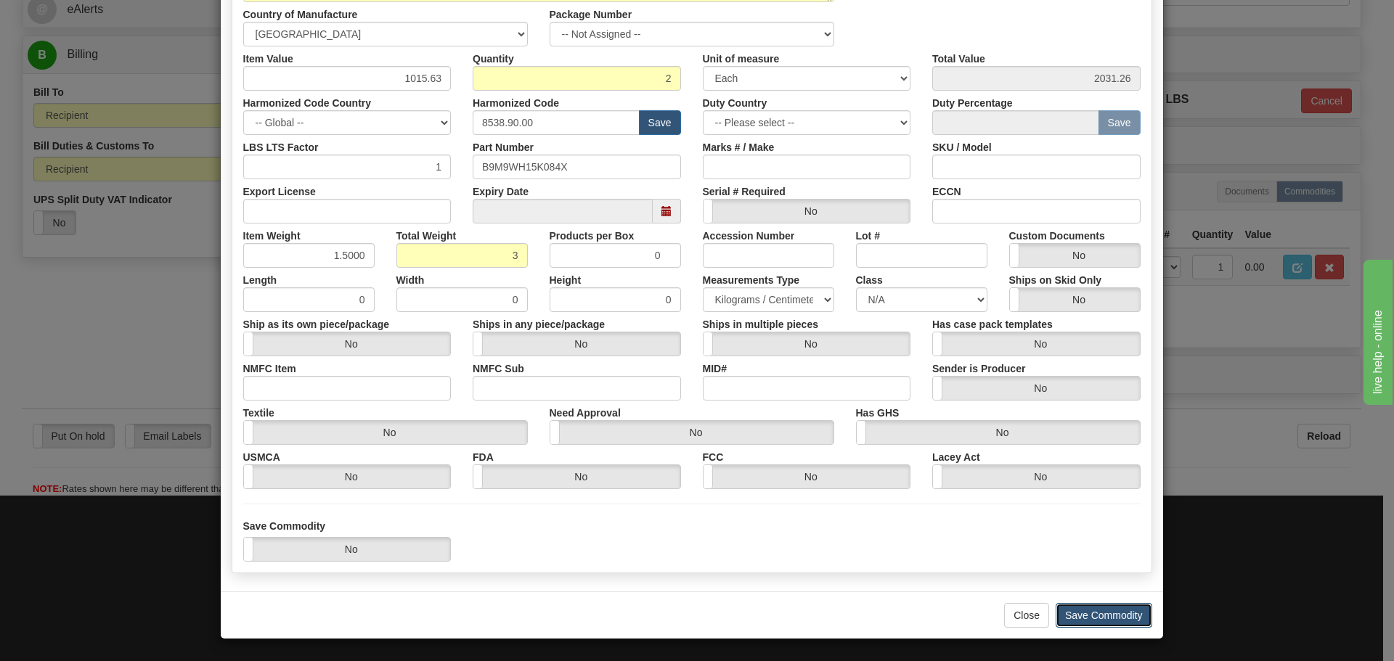
click at [1124, 621] on button "Save Commodity" at bounding box center [1104, 615] width 97 height 25
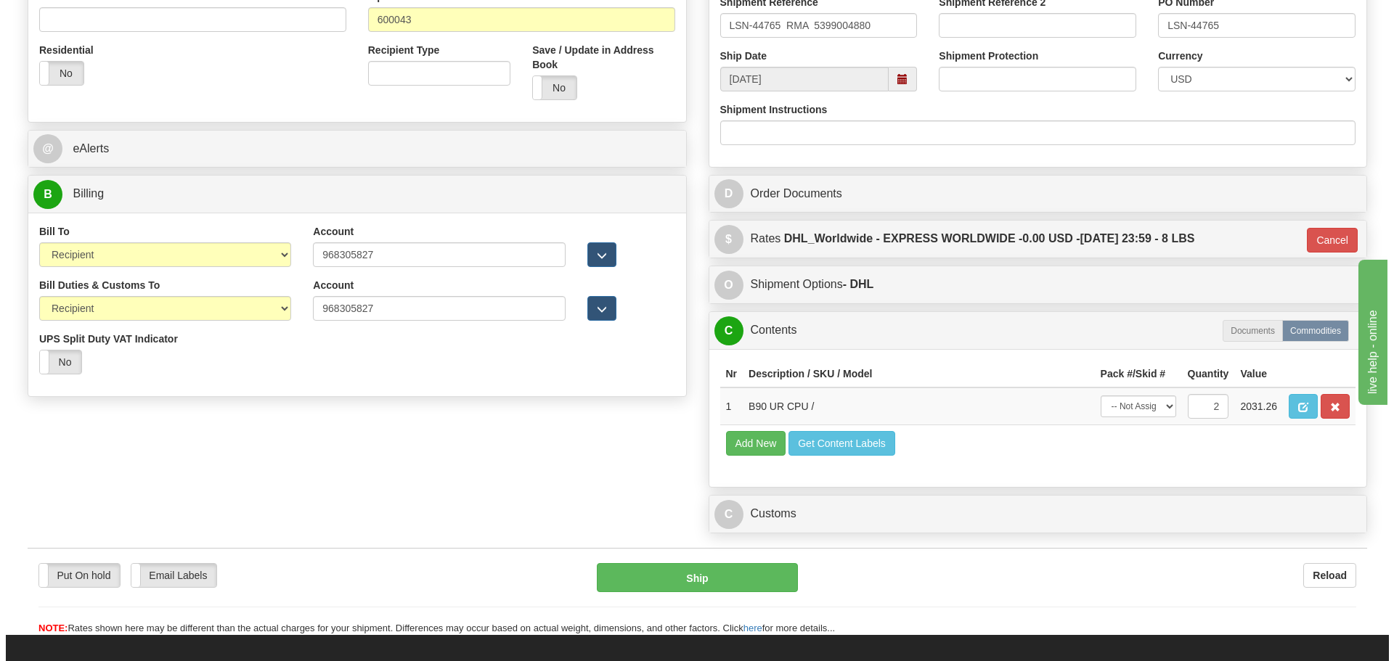
scroll to position [518, 0]
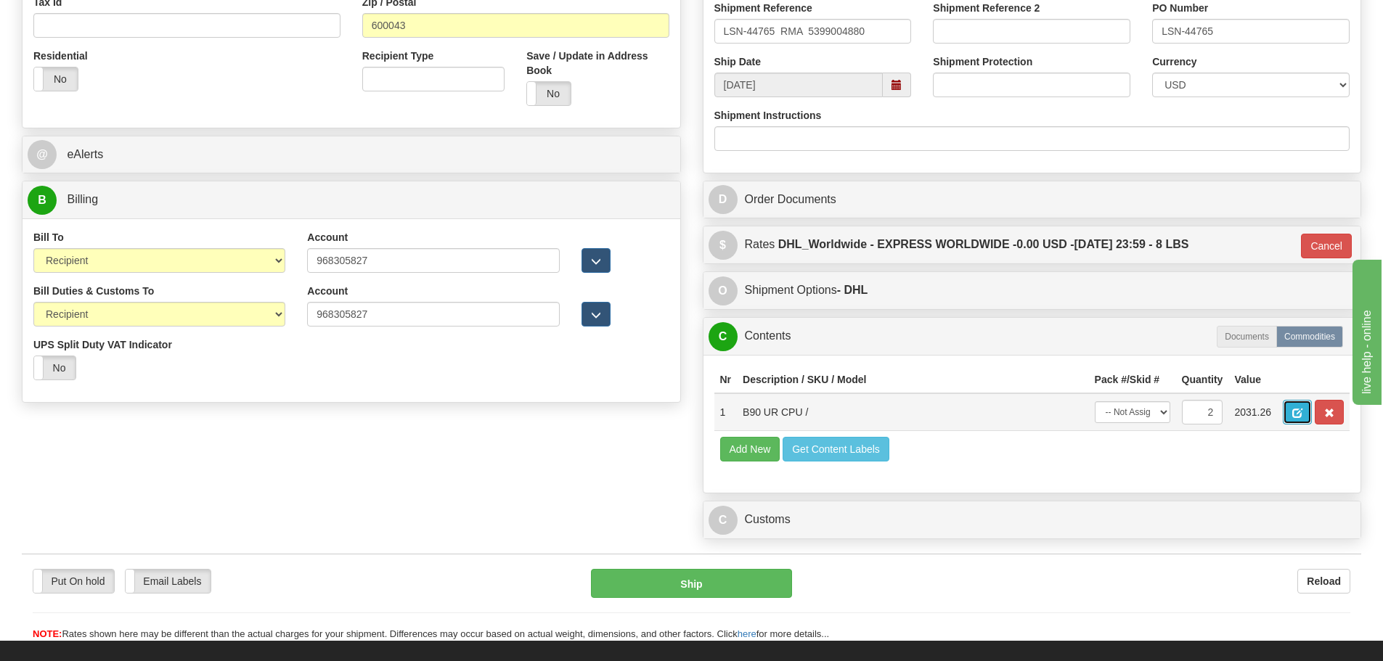
click at [1299, 415] on span "button" at bounding box center [1297, 413] width 10 height 9
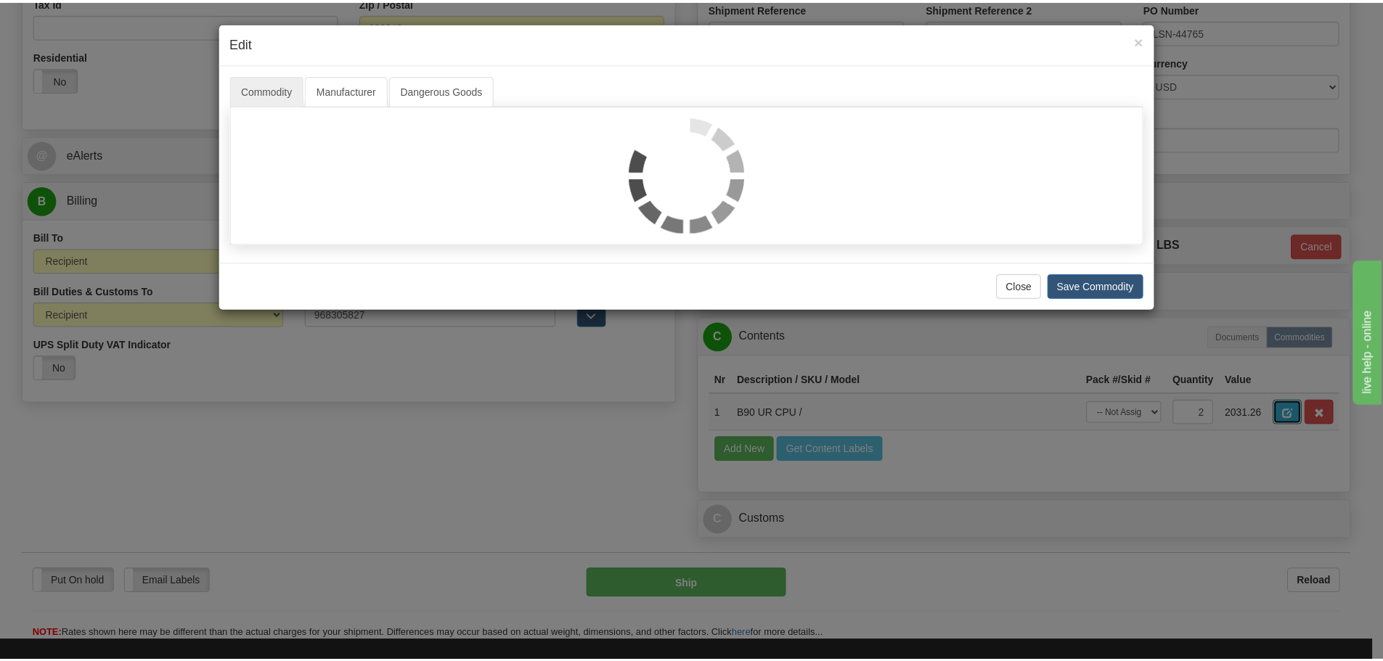
scroll to position [0, 0]
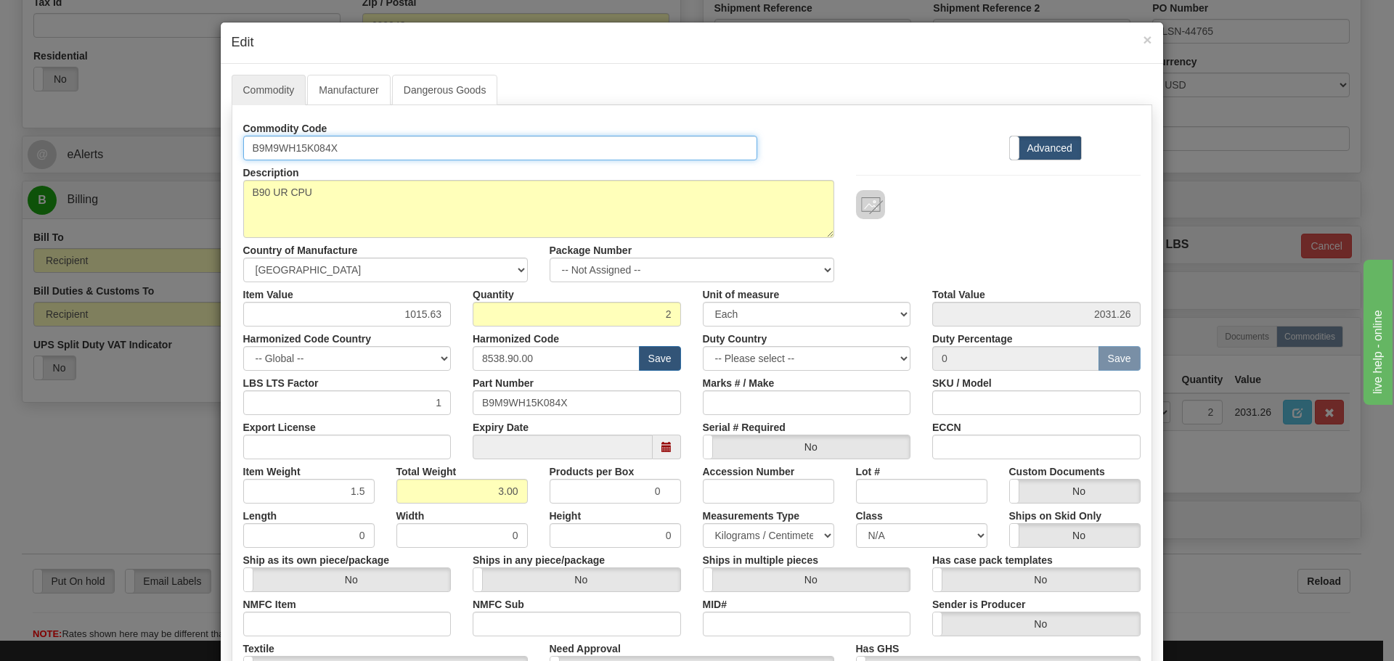
drag, startPoint x: 352, startPoint y: 151, endPoint x: 222, endPoint y: 155, distance: 130.0
click at [222, 155] on div "Commodity Manufacturer Dangerous Goods Commodity Code B9M9WH15K084X Standard Ad…" at bounding box center [692, 446] width 942 height 764
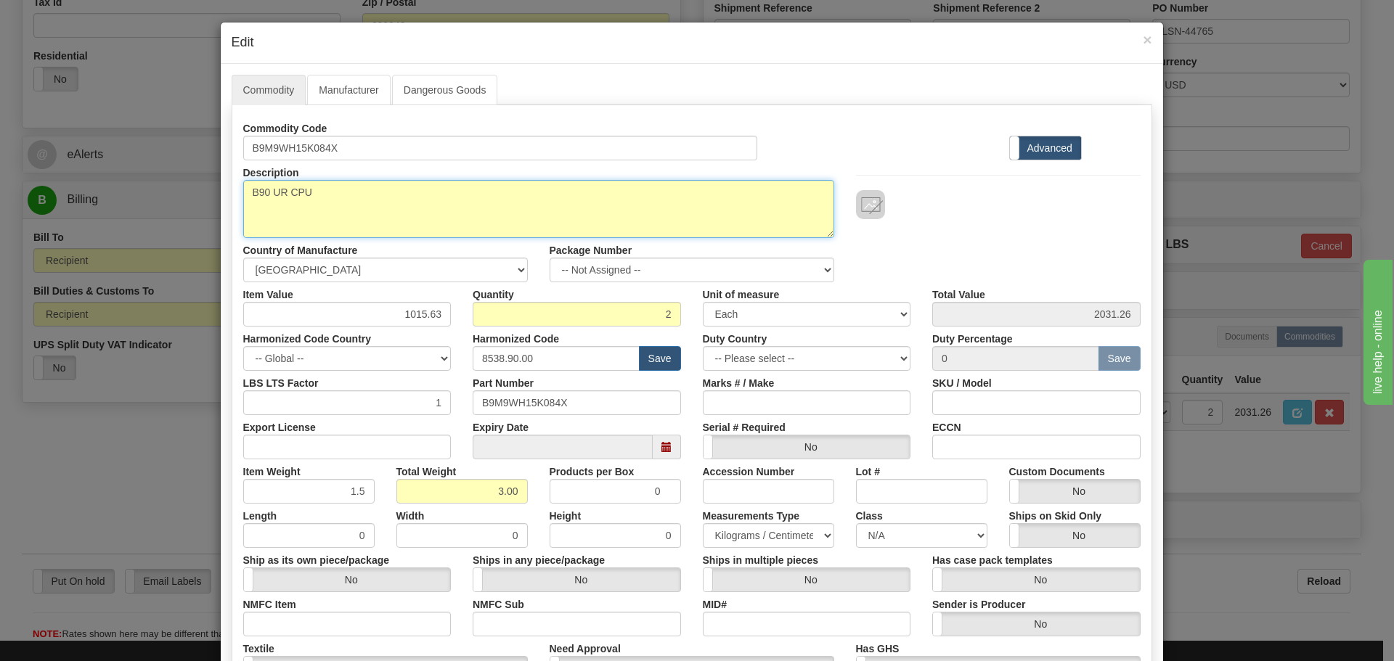
drag, startPoint x: 319, startPoint y: 195, endPoint x: 179, endPoint y: 197, distance: 140.9
click at [179, 197] on div "× Edit Commodity Manufacturer Dangerous Goods Commodity Code B9M9WH15K084X Stan…" at bounding box center [697, 330] width 1394 height 661
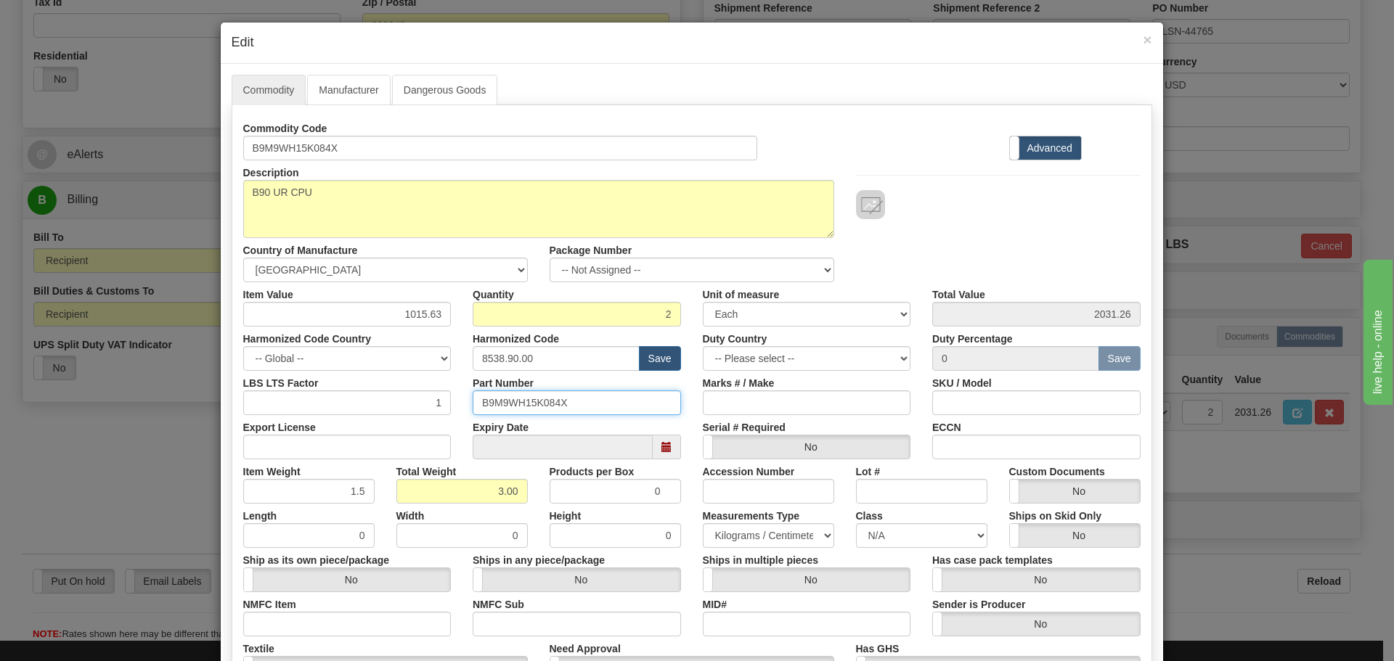
click at [578, 399] on input "B9M9WH15K084X" at bounding box center [577, 403] width 208 height 25
drag, startPoint x: 581, startPoint y: 401, endPoint x: 464, endPoint y: 412, distance: 118.0
click at [465, 416] on div "Commodity Code B9M9WH15K084X Standard Advanced Description B90 UR CPU Country o…" at bounding box center [691, 420] width 897 height 609
drag, startPoint x: 393, startPoint y: 313, endPoint x: 445, endPoint y: 311, distance: 52.3
click at [445, 311] on input "1015.63" at bounding box center [347, 314] width 208 height 25
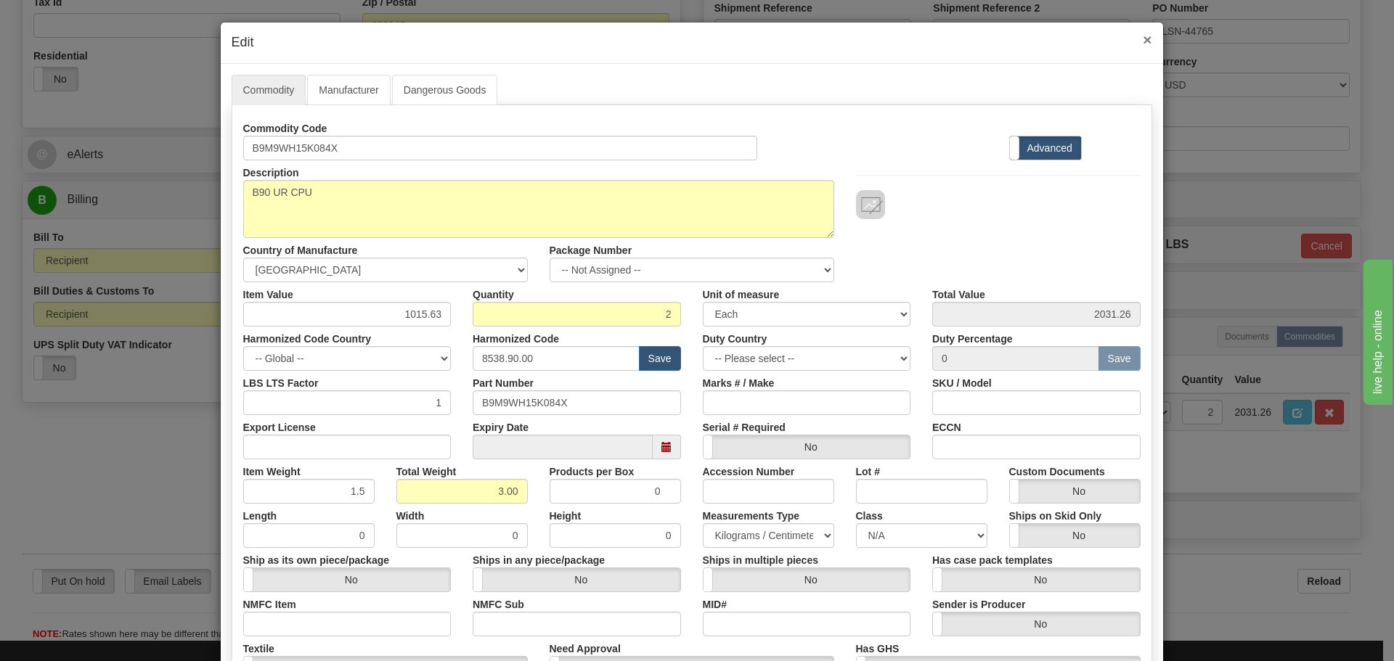
click at [1143, 38] on span "×" at bounding box center [1147, 39] width 9 height 17
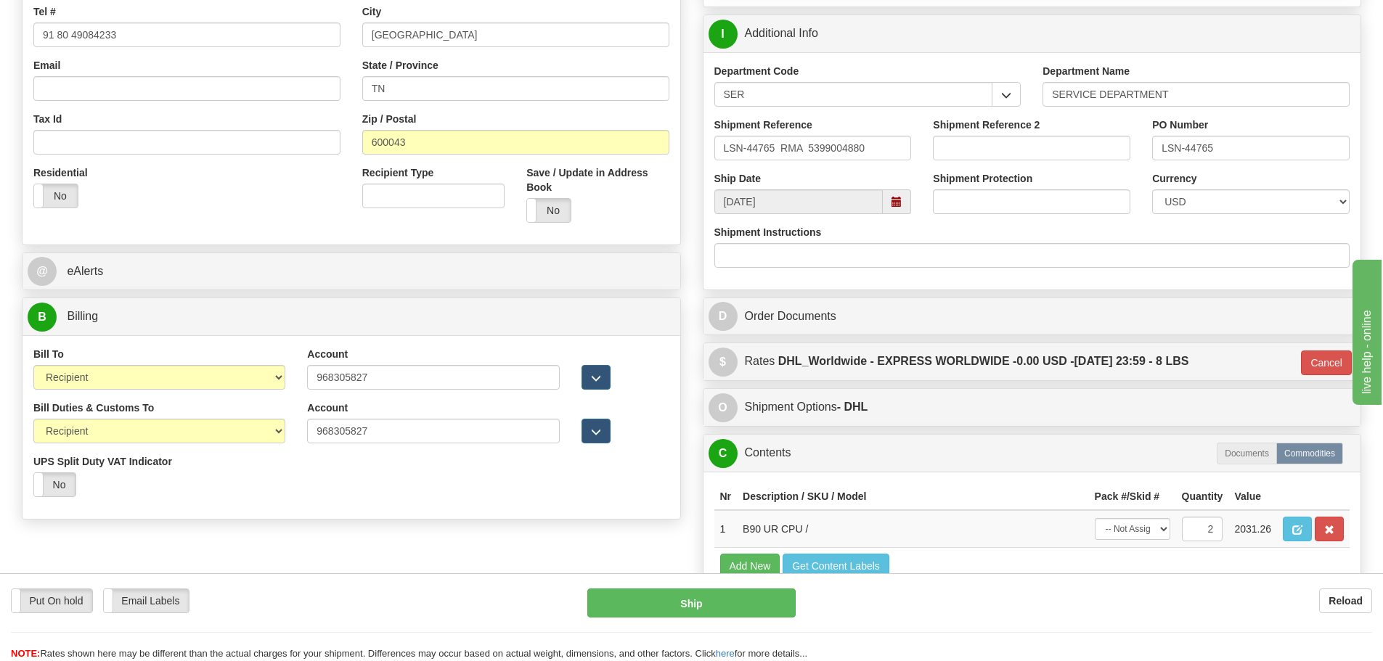
scroll to position [372, 0]
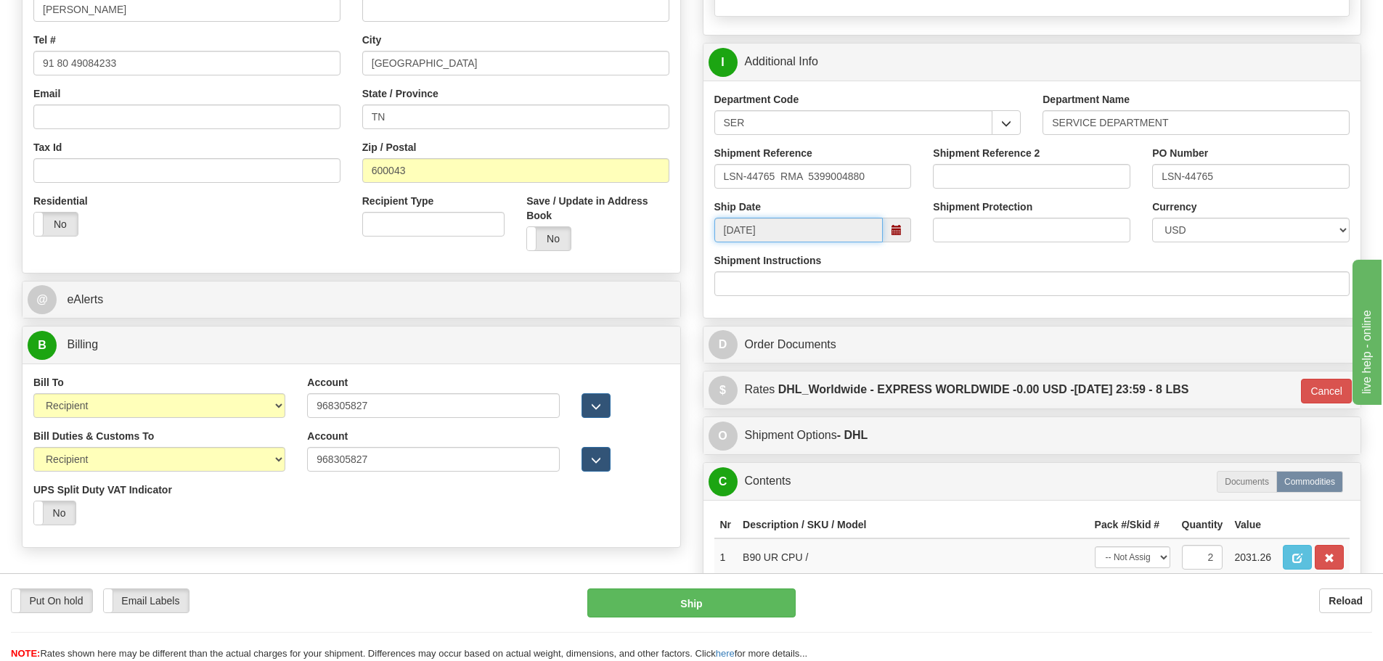
drag, startPoint x: 769, startPoint y: 234, endPoint x: 693, endPoint y: 239, distance: 77.1
click at [693, 239] on div "Rate in Account Currency ARN AWG AUD AUS BHD BBD BFR BMD BRC BRL GBP UKL BND BG…" at bounding box center [1032, 211] width 681 height 960
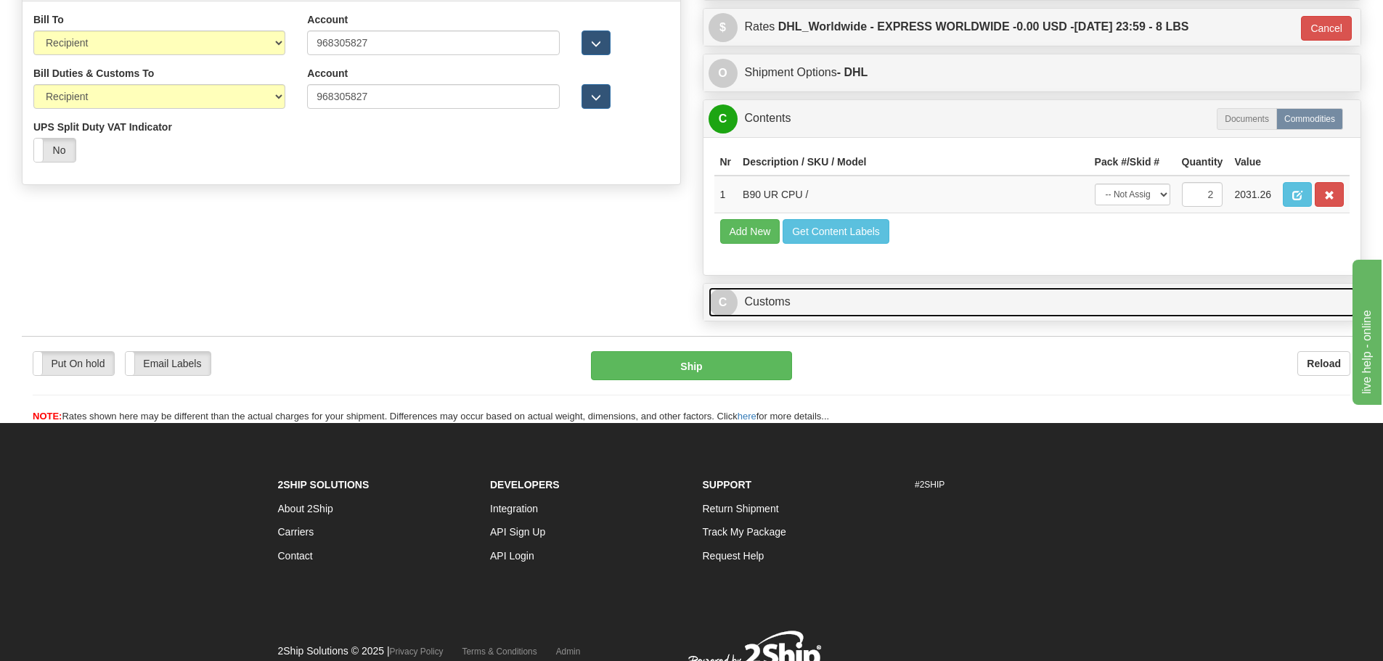
click at [801, 292] on link "C Customs" at bounding box center [1033, 302] width 648 height 30
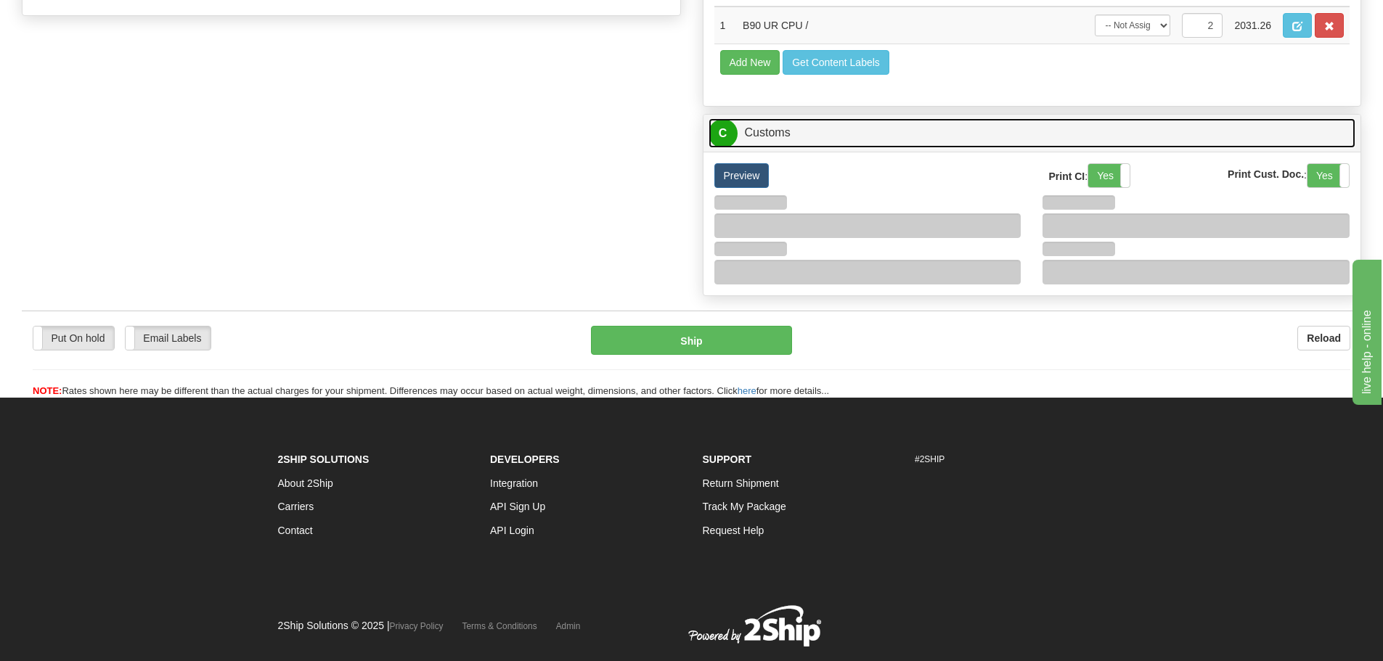
scroll to position [942, 0]
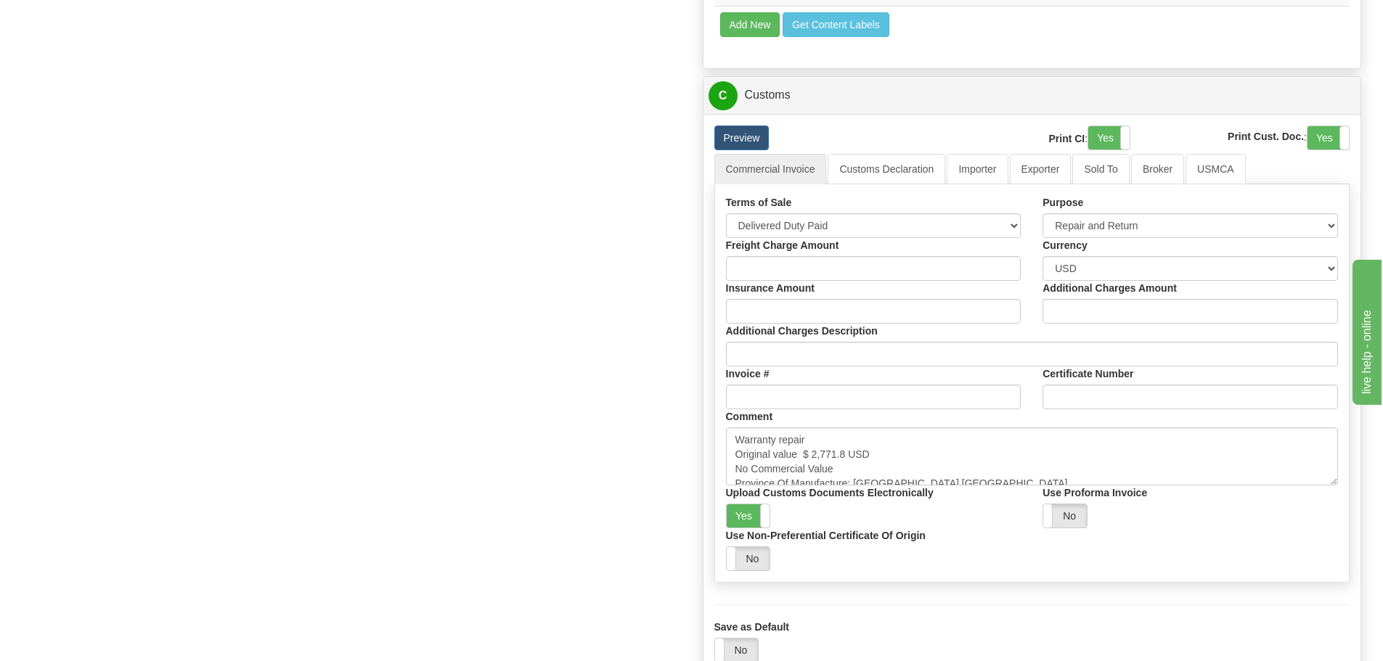
click at [920, 211] on div "Terms of Sale Free Carrier Free On Board Ex Works Delivered Duty Unpaid Deliver…" at bounding box center [873, 216] width 317 height 43
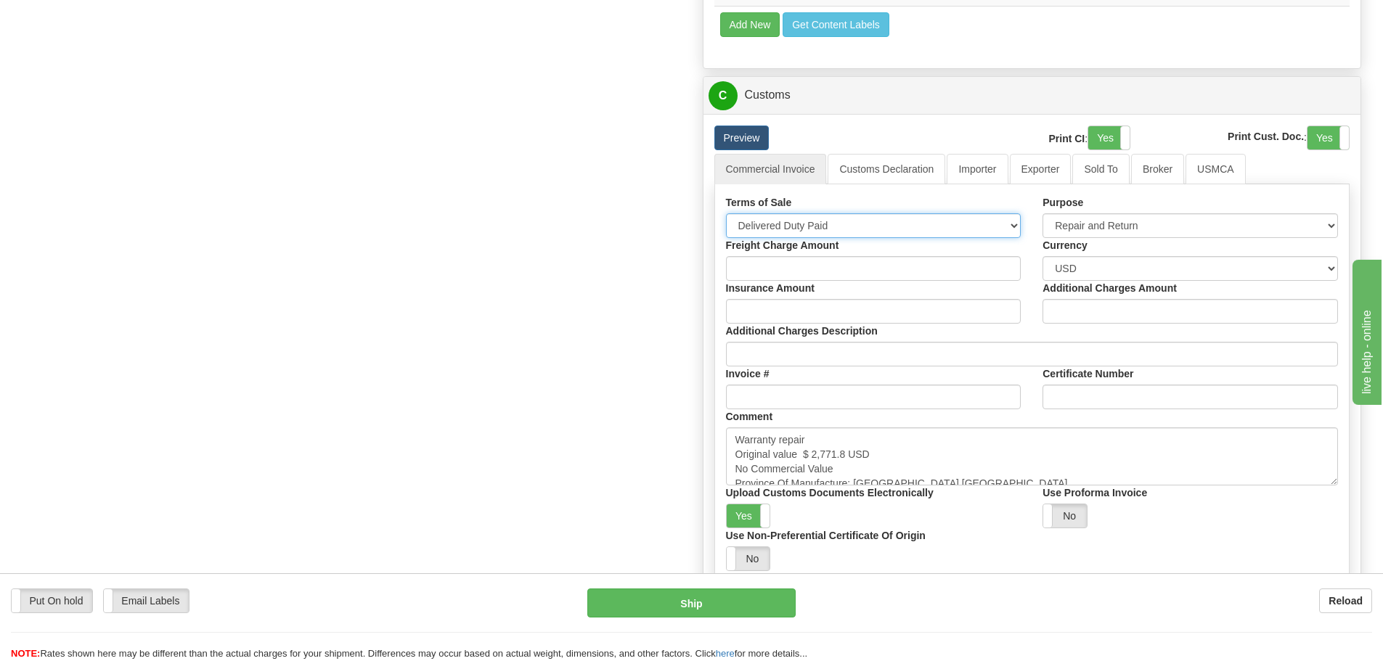
click at [917, 227] on select "Free Carrier Free On Board Ex Works Delivered Duty Unpaid Delivered Duty Paid C…" at bounding box center [873, 225] width 295 height 25
select select "7"
click at [726, 213] on select "Free Carrier Free On Board Ex Works Delivered Duty Unpaid Delivered Duty Paid C…" at bounding box center [873, 225] width 295 height 25
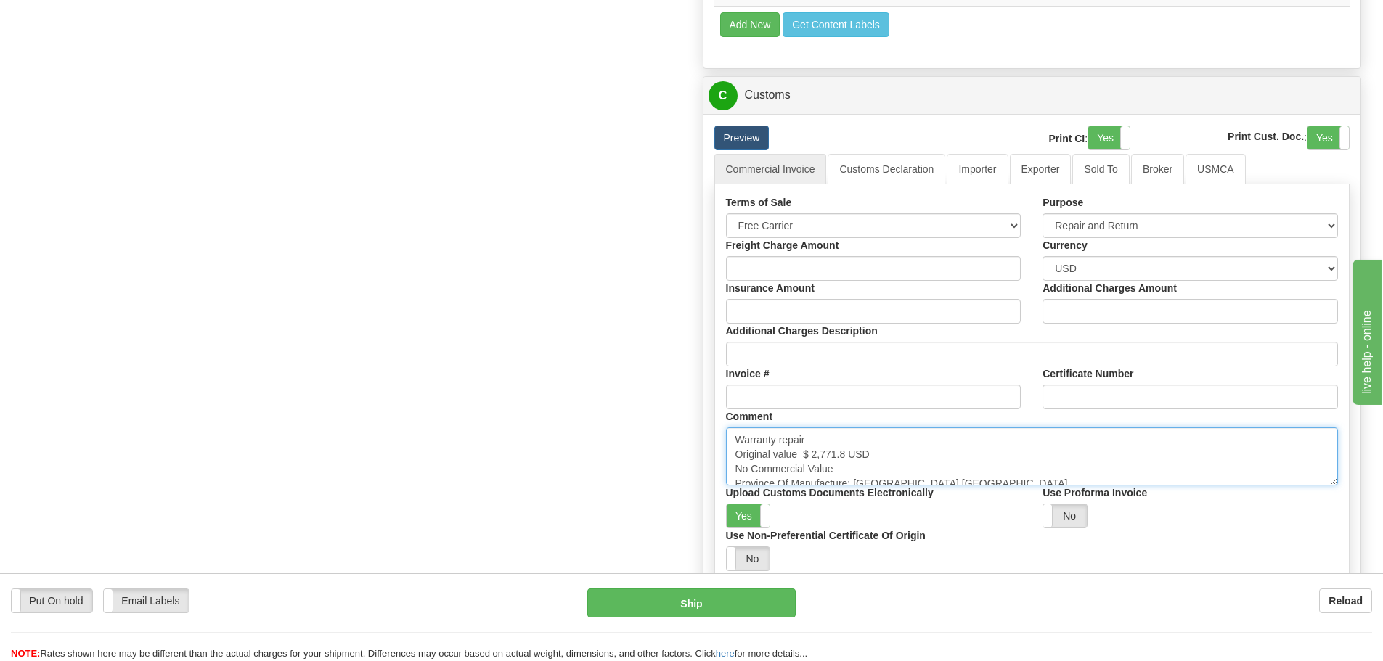
click at [925, 455] on textarea "Warranty repair Original value $ 2,771.8 USD No Commercial Value Province Of Ma…" at bounding box center [1032, 457] width 613 height 58
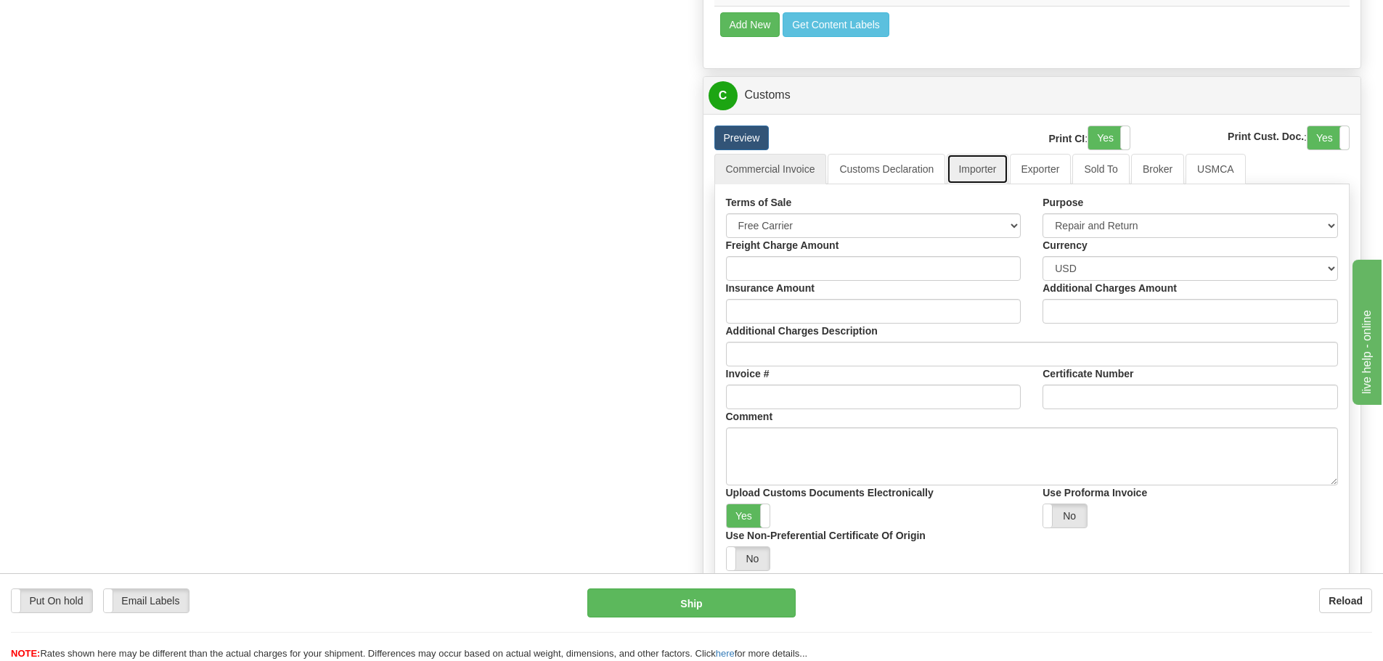
click at [958, 180] on link "Importer" at bounding box center [977, 169] width 61 height 30
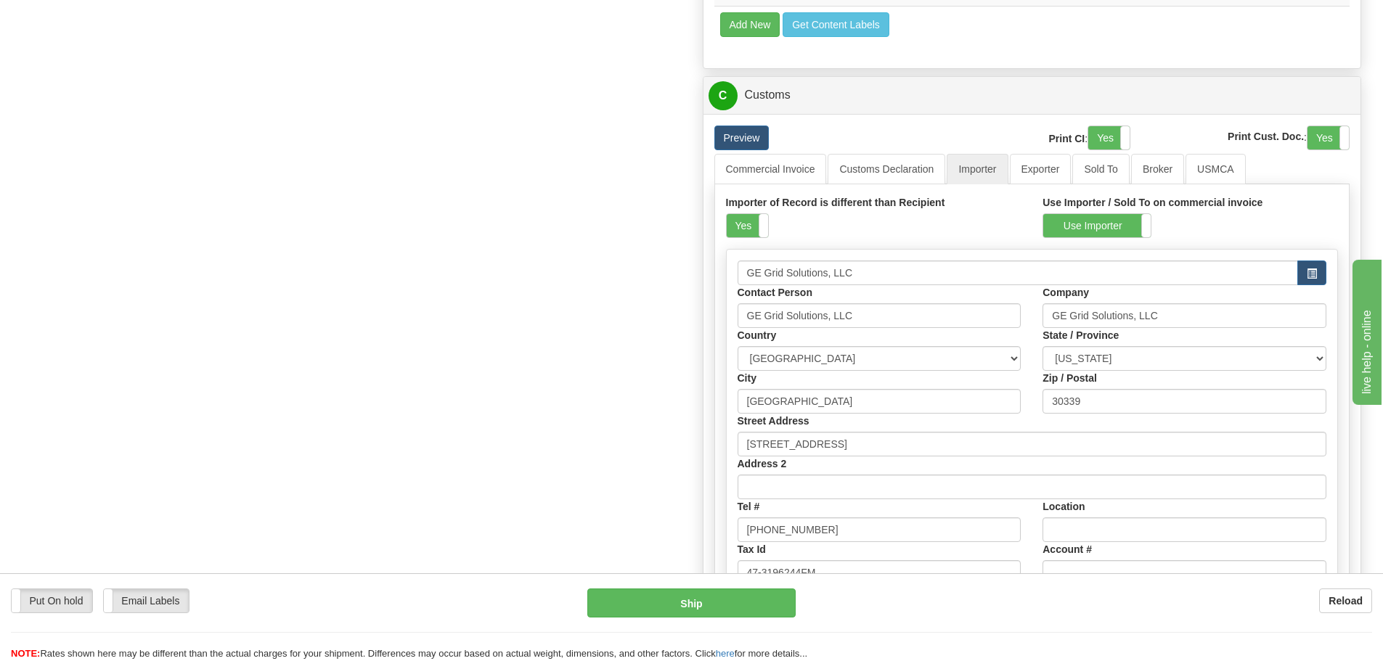
click at [764, 213] on div "Importer of Record is different than Recipient Yes No" at bounding box center [873, 216] width 295 height 43
click at [753, 233] on label "Yes" at bounding box center [747, 225] width 41 height 23
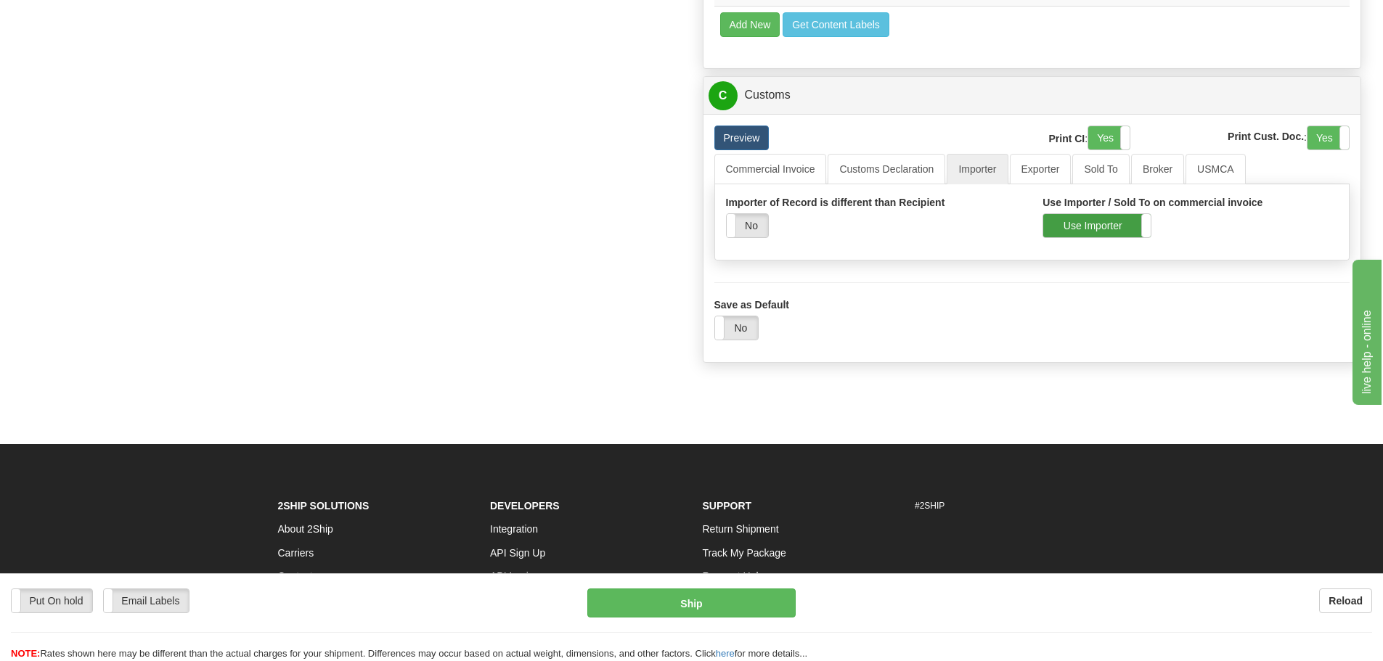
click at [1095, 227] on label "Use Importer" at bounding box center [1096, 225] width 107 height 23
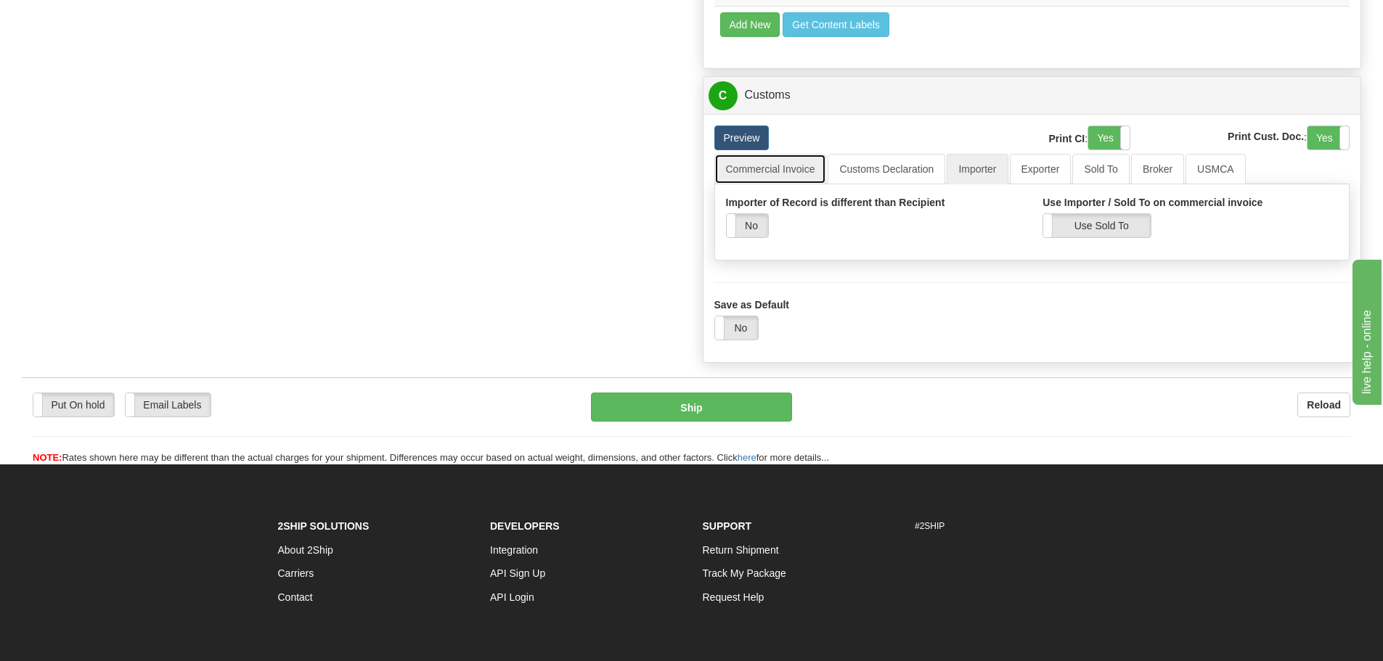
click at [791, 173] on link "Commercial Invoice" at bounding box center [770, 169] width 113 height 30
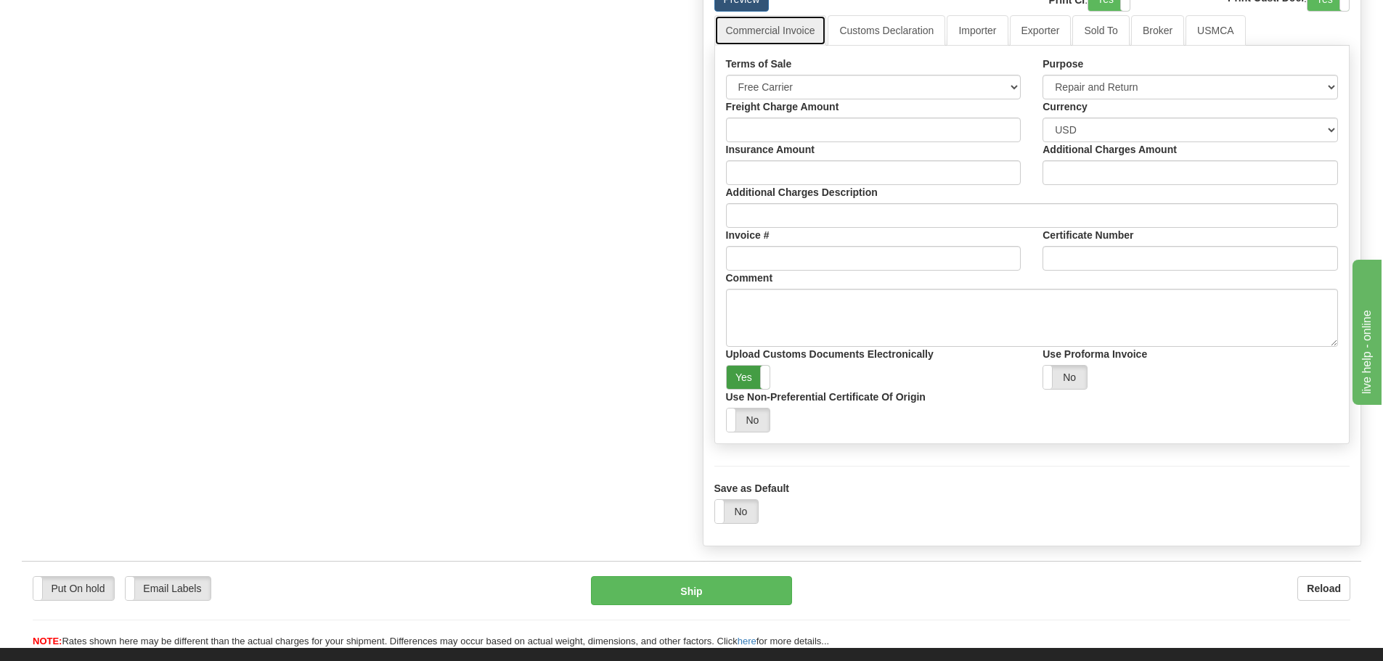
scroll to position [1087, 0]
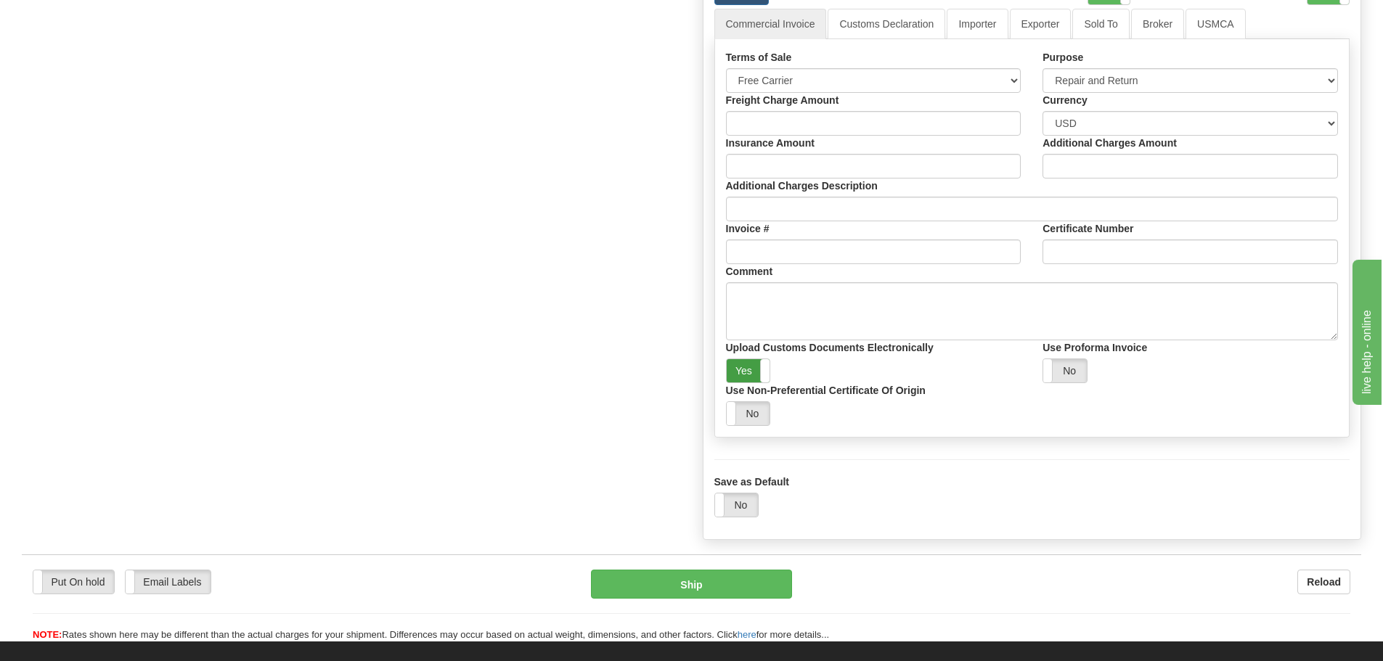
click at [735, 380] on label "Yes" at bounding box center [749, 370] width 44 height 23
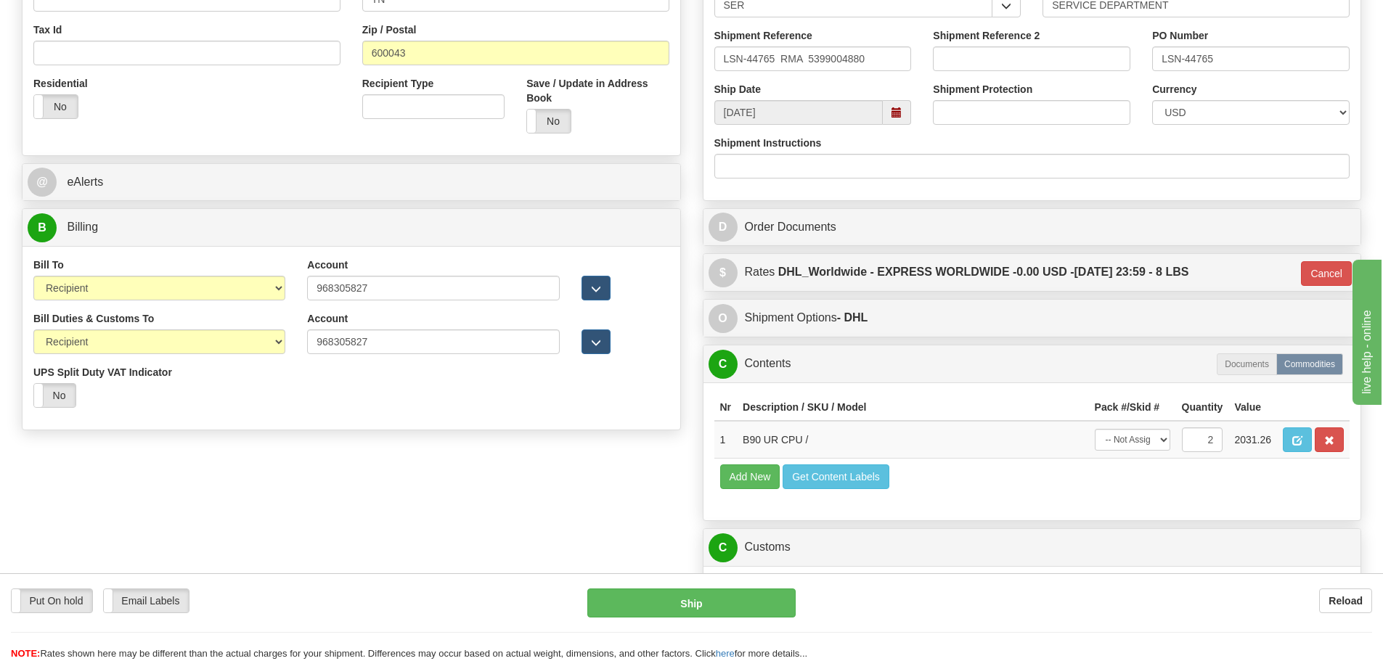
scroll to position [434, 0]
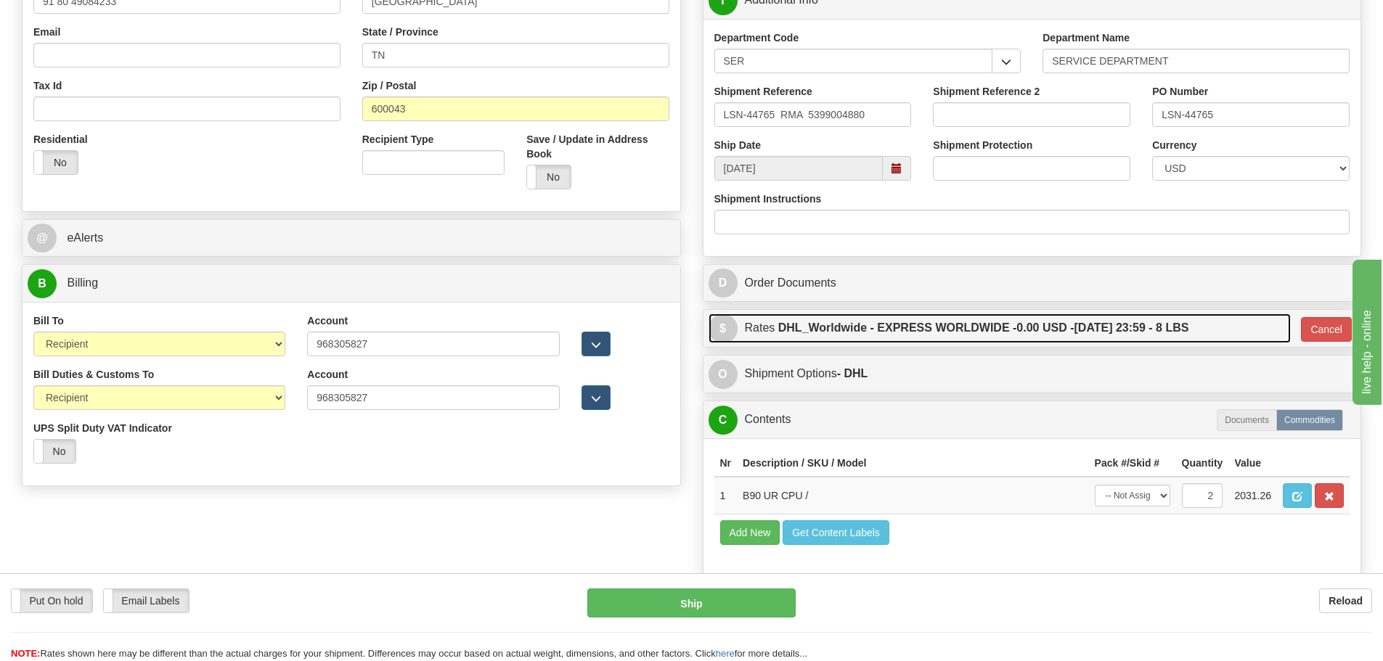
click at [850, 332] on label "DHL_Worldwide - EXPRESS WORLDWIDE - 0.00 USD - 08/20/2025 23:59 - 8 LBS" at bounding box center [983, 328] width 411 height 29
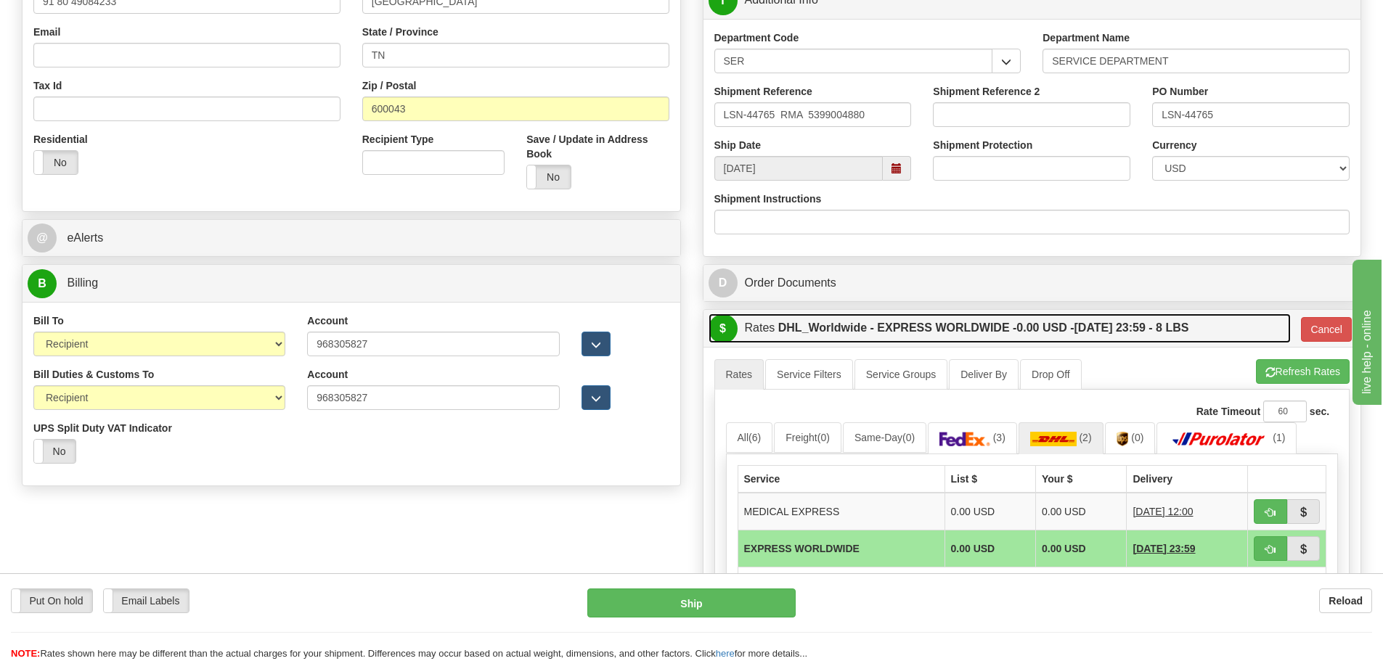
click at [850, 332] on label "DHL_Worldwide - EXPRESS WORLDWIDE - 0.00 USD - 08/20/2025 23:59 - 8 LBS" at bounding box center [983, 328] width 411 height 29
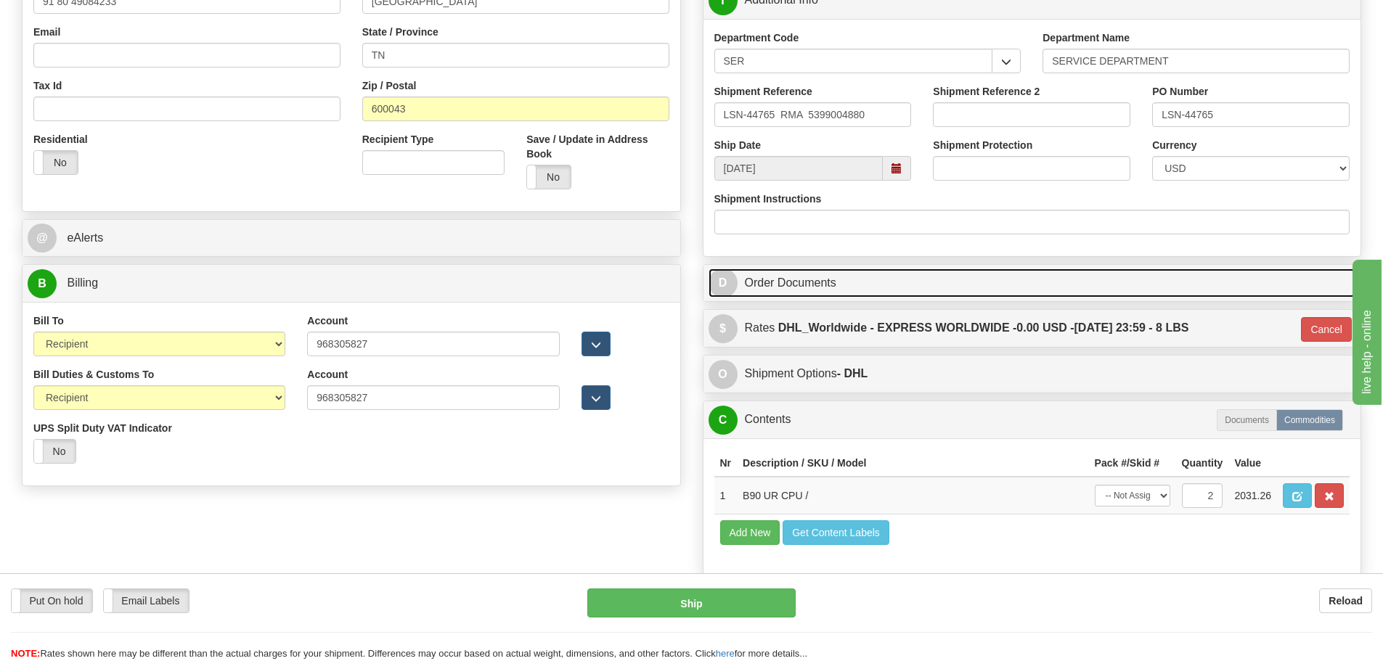
click at [841, 280] on link "D Order Documents" at bounding box center [1033, 284] width 648 height 30
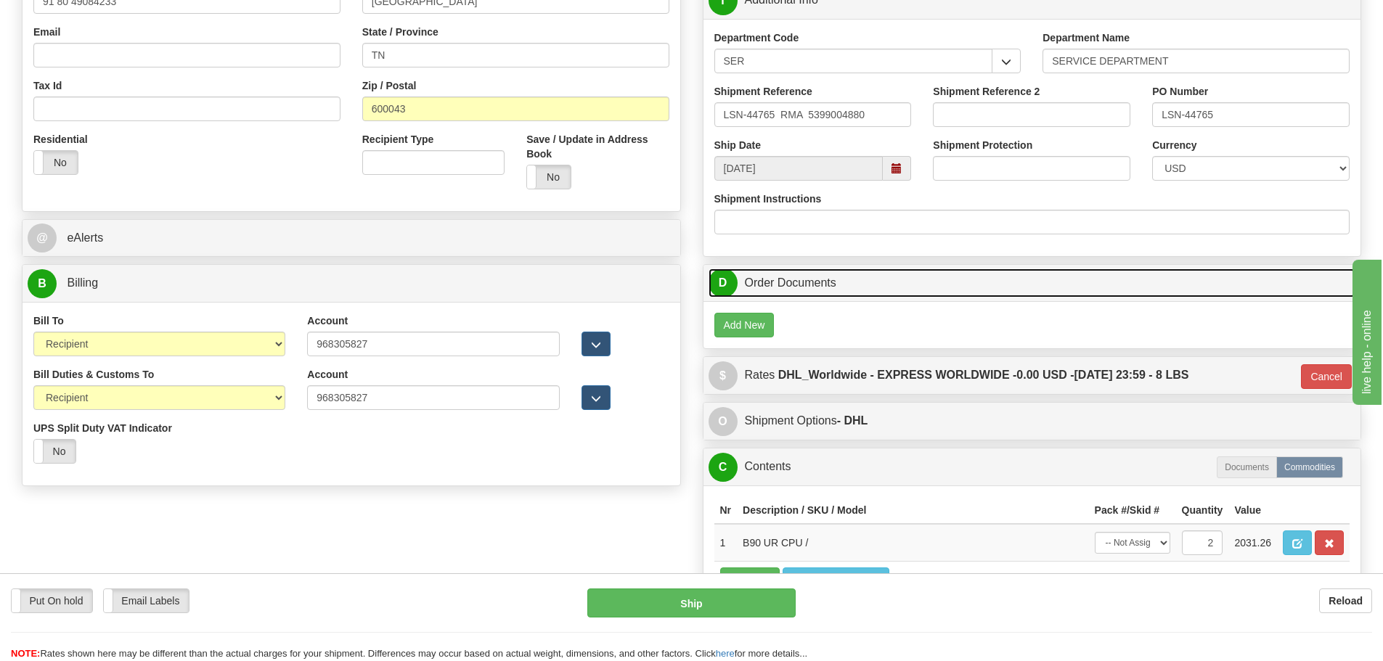
click at [841, 280] on link "D Order Documents" at bounding box center [1033, 284] width 648 height 30
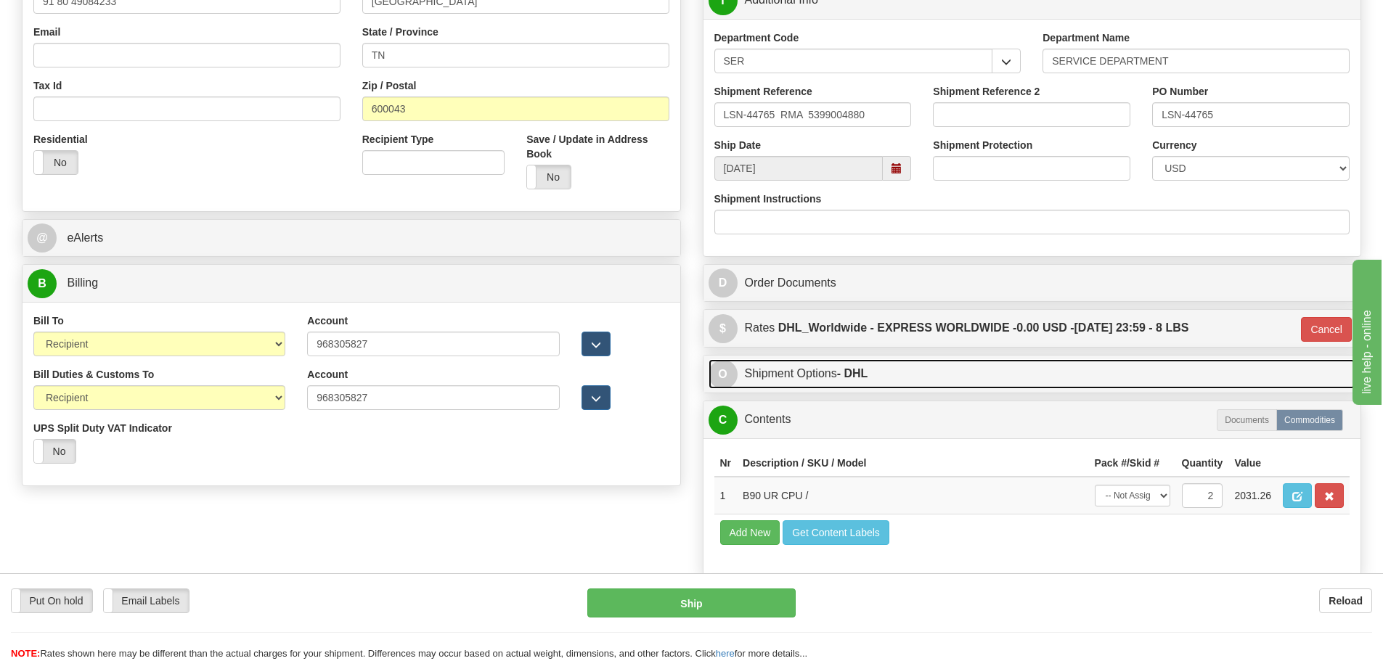
click at [828, 377] on link "O Shipment Options - DHL" at bounding box center [1033, 374] width 648 height 30
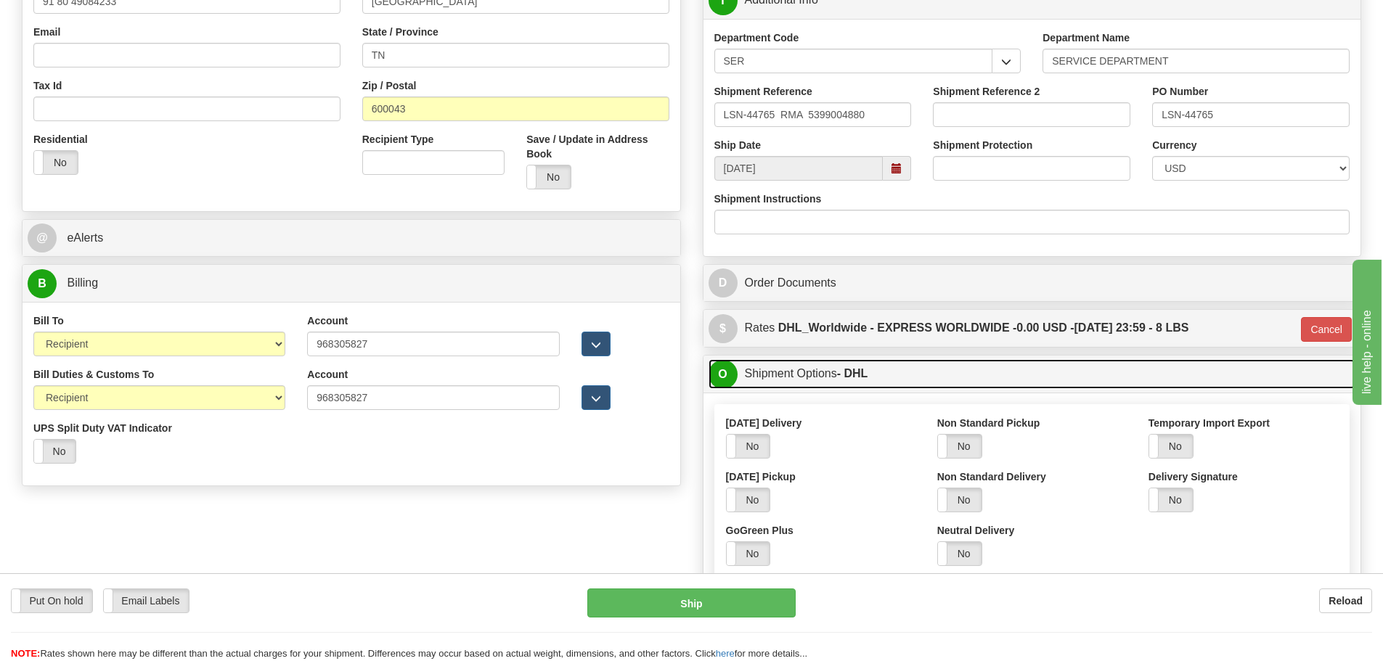
click at [828, 377] on link "O Shipment Options - DHL" at bounding box center [1033, 374] width 648 height 30
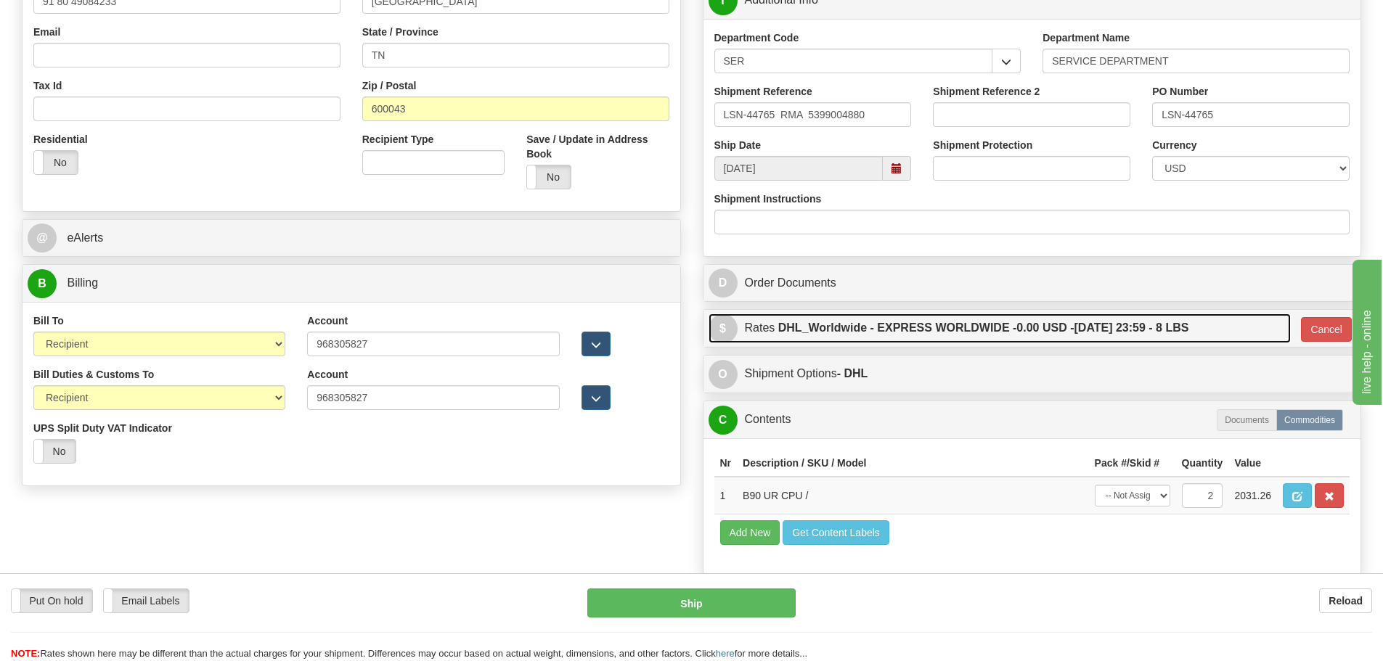
click at [852, 331] on label "DHL_Worldwide - EXPRESS WORLDWIDE - 0.00 USD - 08/20/2025 23:59 - 8 LBS" at bounding box center [983, 328] width 411 height 29
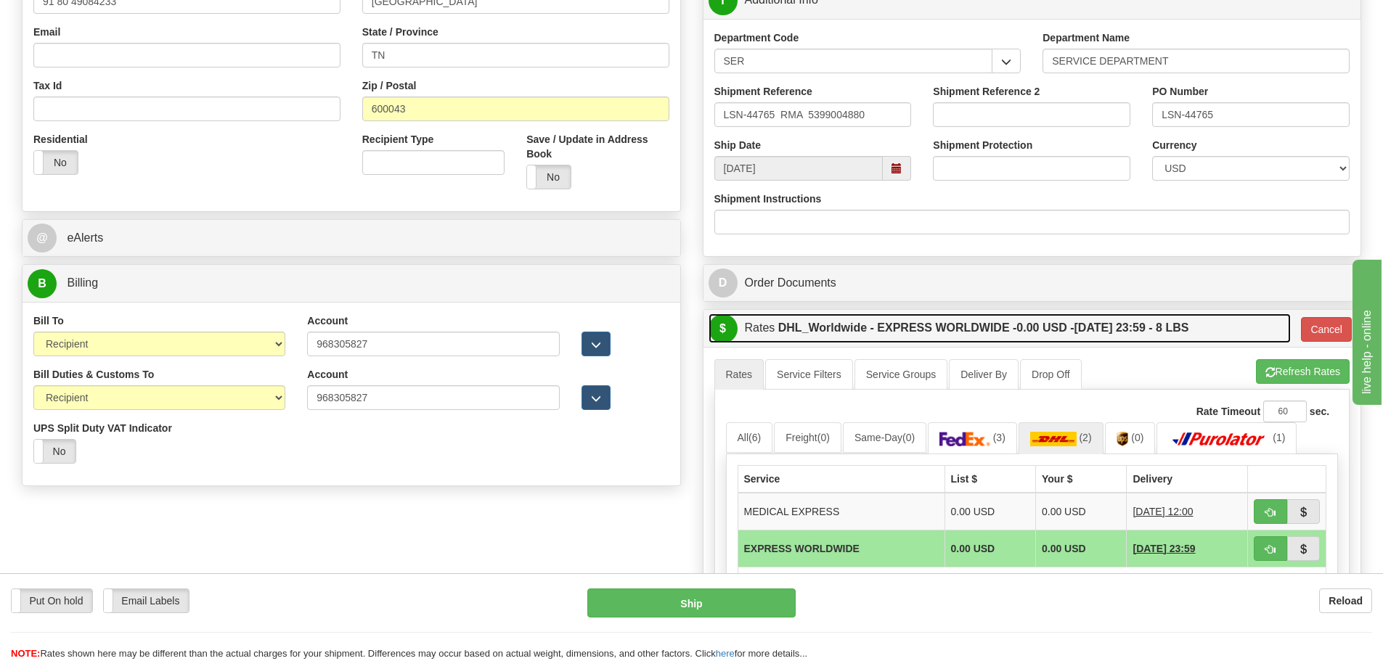
click at [852, 331] on label "DHL_Worldwide - EXPRESS WORLDWIDE - 0.00 USD - 08/20/2025 23:59 - 8 LBS" at bounding box center [983, 328] width 411 height 29
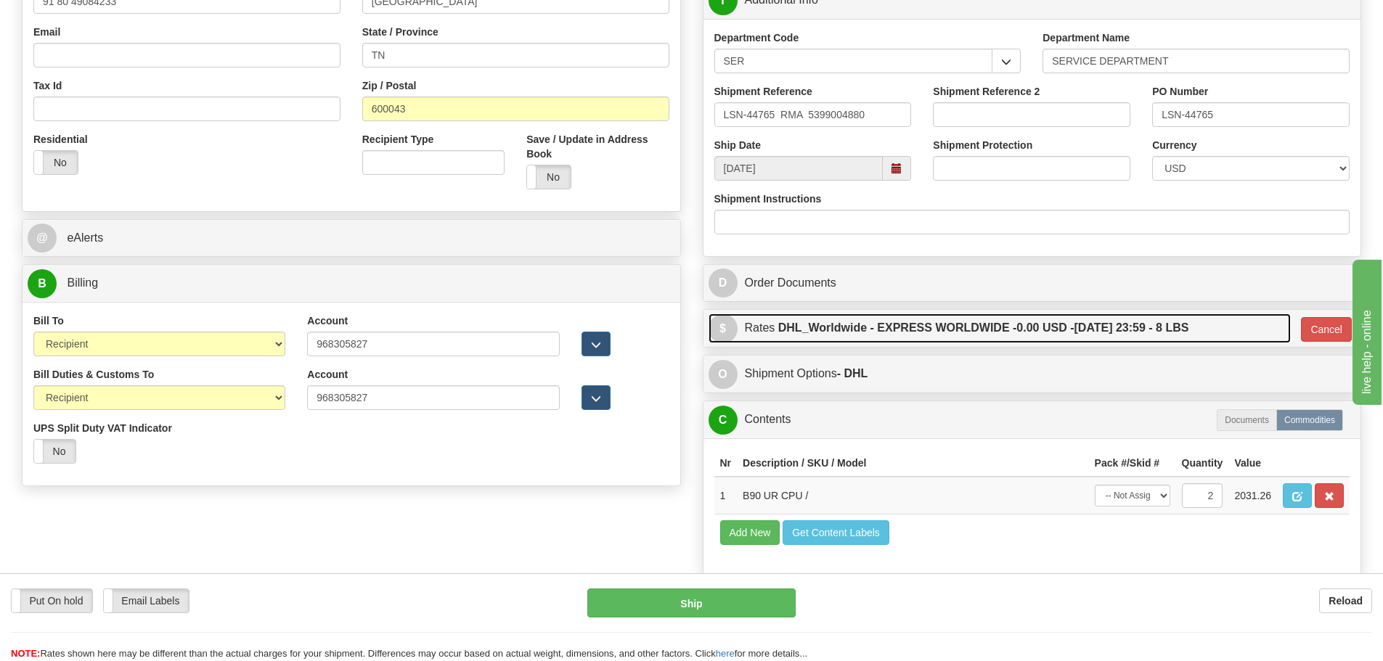
click at [802, 330] on label "DHL_Worldwide - EXPRESS WORLDWIDE - 0.00 USD - 08/20/2025 23:59 - 8 LBS" at bounding box center [983, 328] width 411 height 29
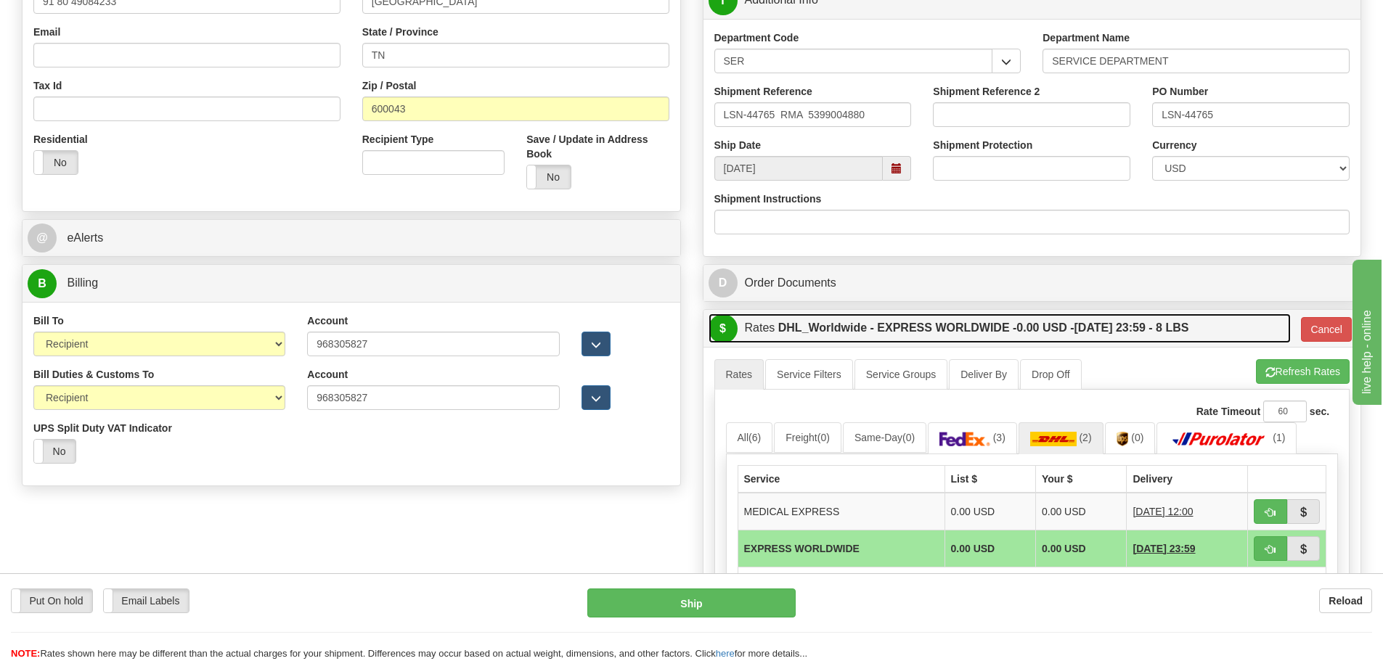
click at [802, 330] on label "DHL_Worldwide - EXPRESS WORLDWIDE - 0.00 USD - 08/20/2025 23:59 - 8 LBS" at bounding box center [983, 328] width 411 height 29
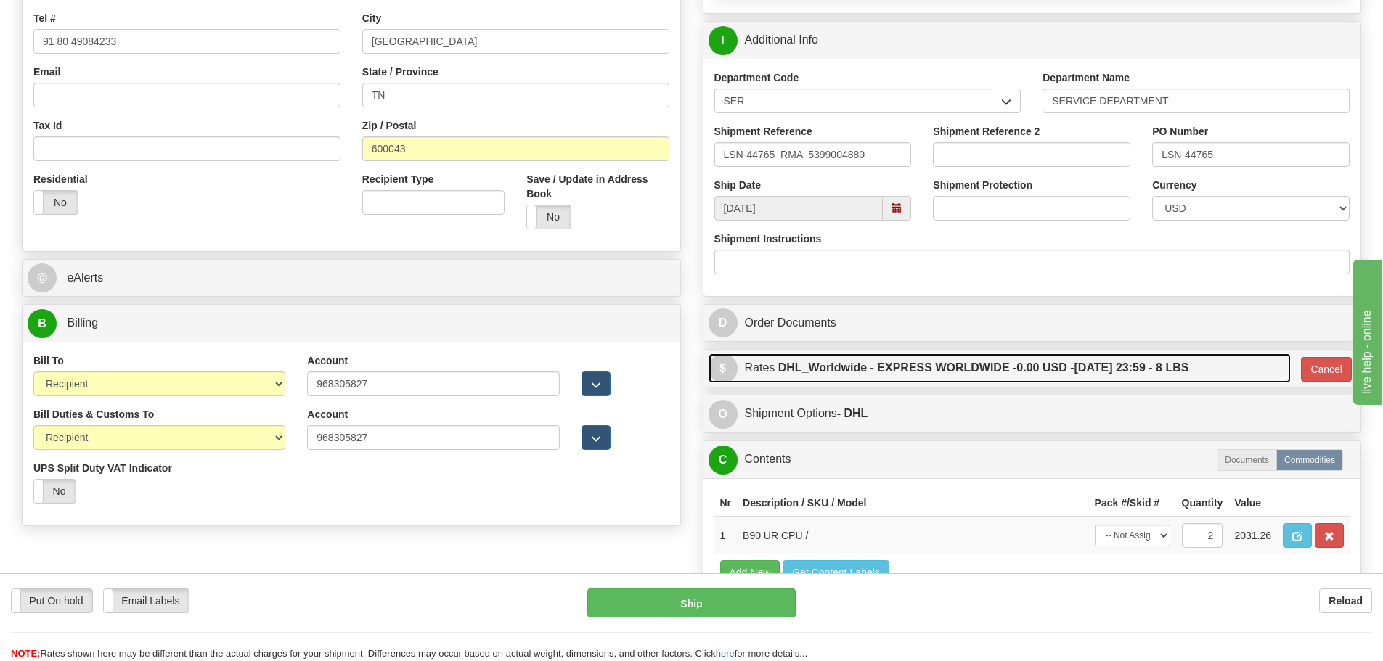
scroll to position [362, 0]
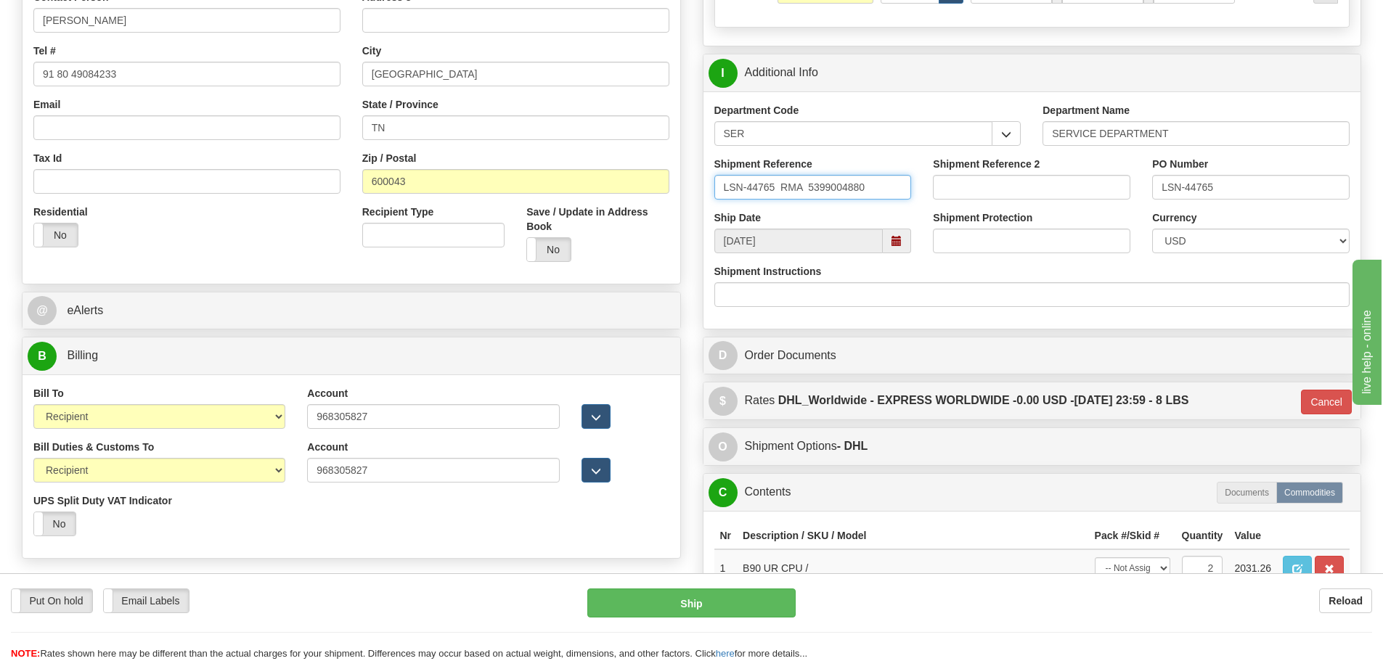
drag, startPoint x: 878, startPoint y: 192, endPoint x: 689, endPoint y: 195, distance: 189.5
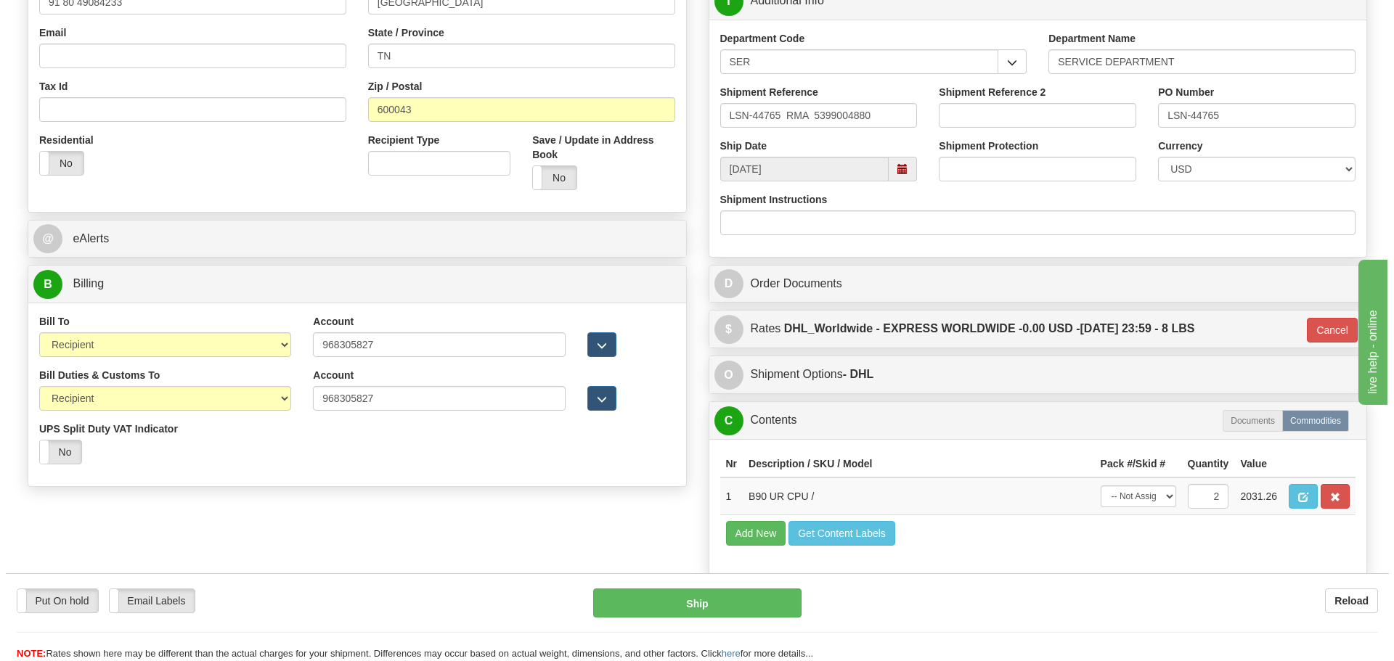
scroll to position [434, 0]
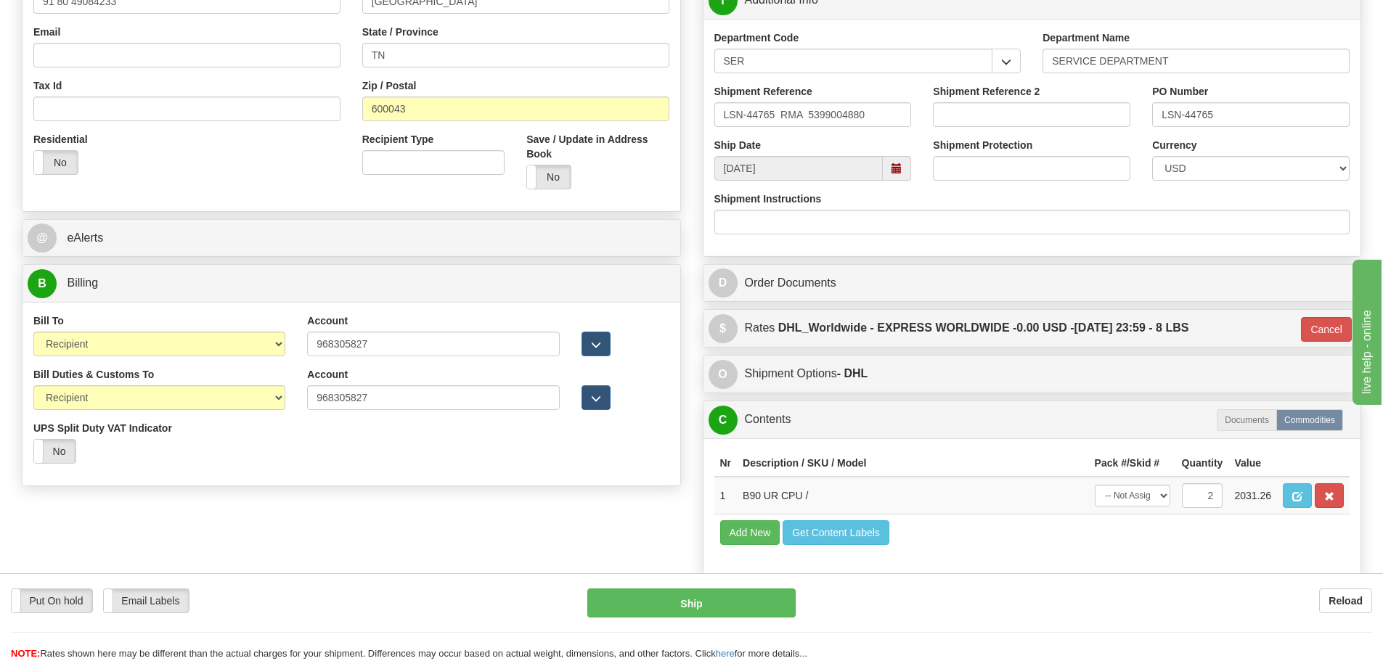
click at [70, 589] on div "Put On hold Put On hold" at bounding box center [52, 601] width 82 height 25
click at [785, 605] on button "Hold" at bounding box center [691, 603] width 208 height 29
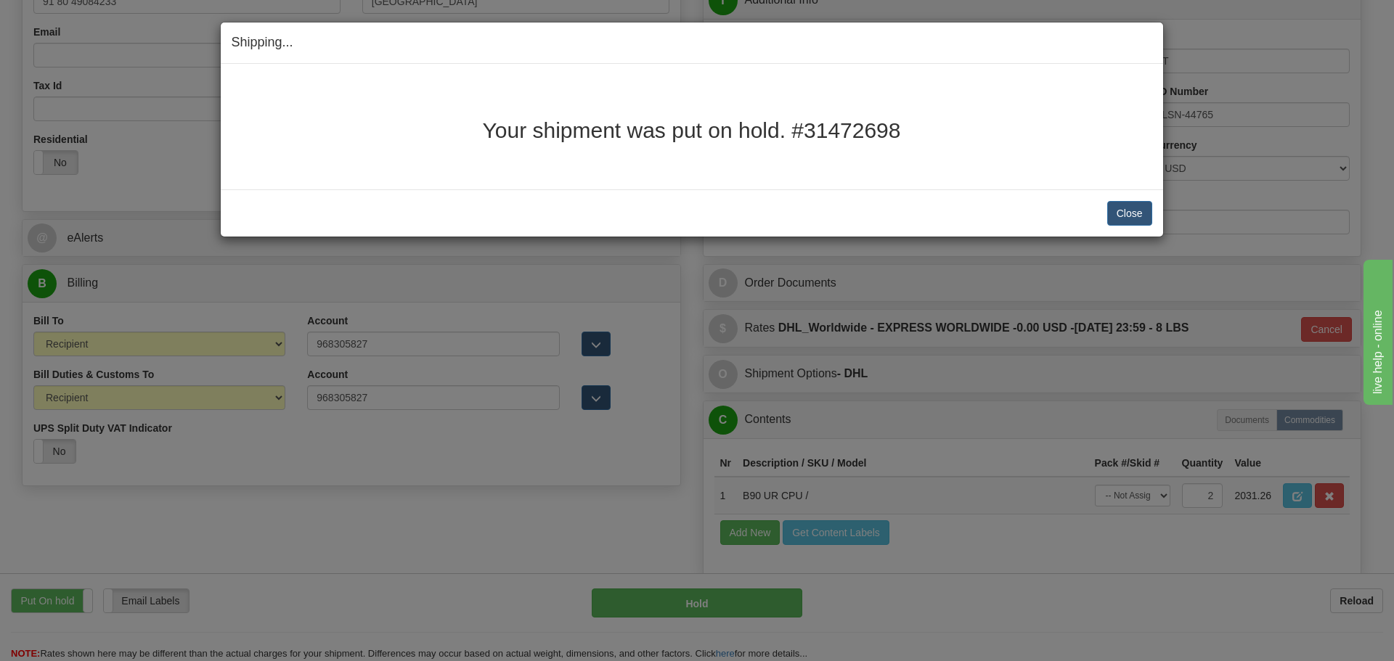
drag, startPoint x: 485, startPoint y: 128, endPoint x: 897, endPoint y: 119, distance: 412.4
click at [897, 119] on h2 "Your shipment was put on hold. #31472698" at bounding box center [692, 130] width 920 height 24
copy h2 "Your shipment was put on hold. #31472698"
click at [1108, 216] on button "Close" at bounding box center [1129, 213] width 45 height 25
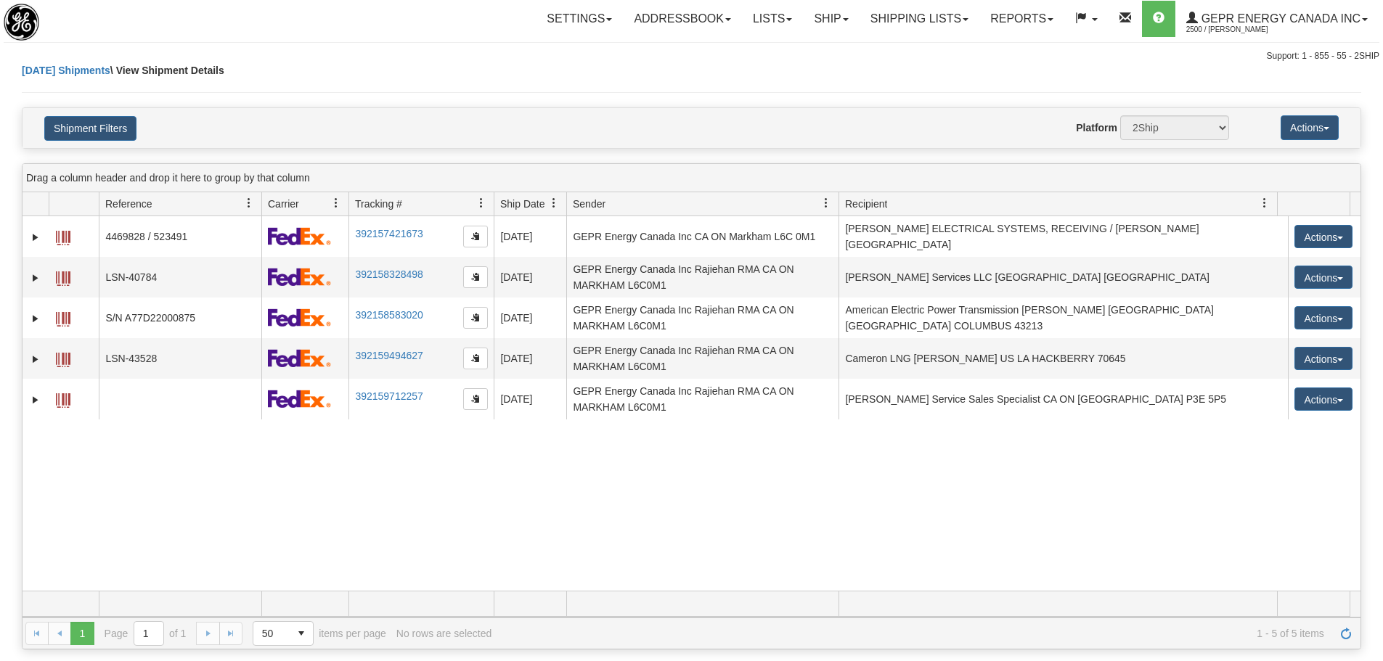
click at [454, 23] on div "Settings Shipping Preferences Fields Preferences New Store Connections Addressb…" at bounding box center [812, 19] width 1134 height 36
click at [1348, 634] on span "Refresh" at bounding box center [1346, 634] width 12 height 12
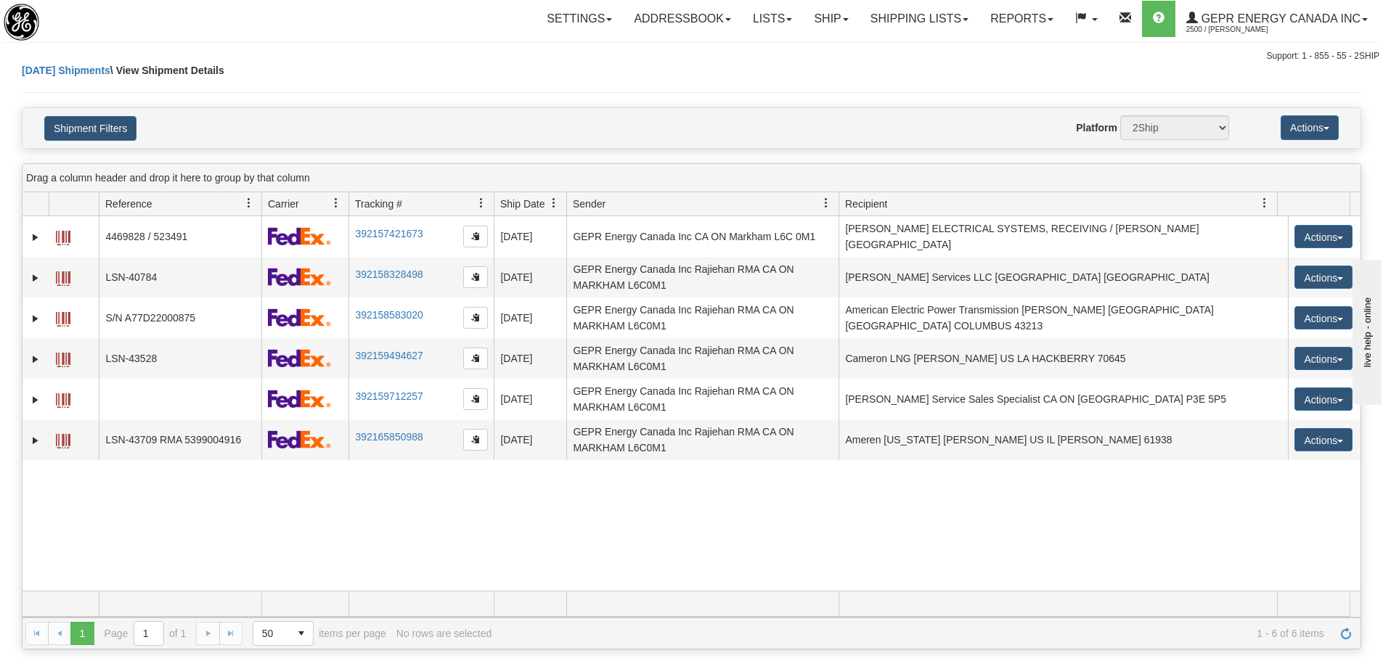
click at [204, 549] on div "31463878 2500 4469828 / 523491 392157421673 08/15/2025 08/15/2025 10:44:08 AM G…" at bounding box center [692, 403] width 1338 height 375
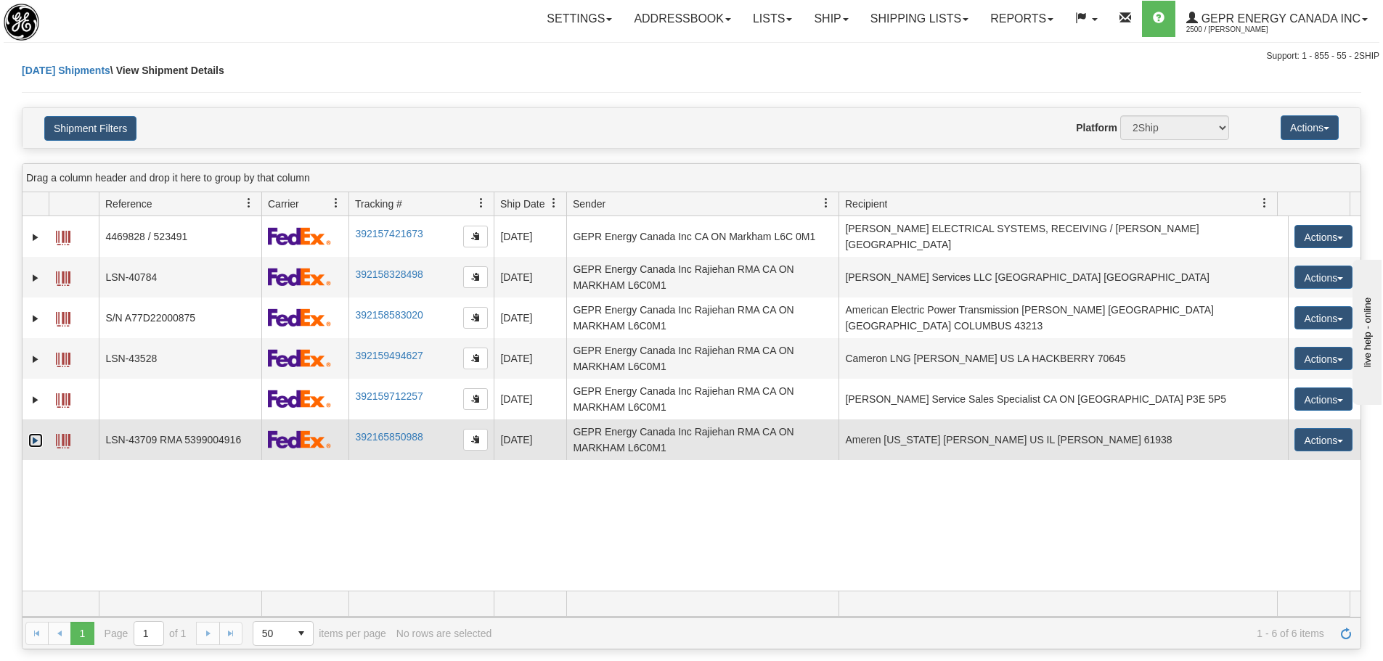
click at [37, 445] on link "Expand" at bounding box center [35, 440] width 15 height 15
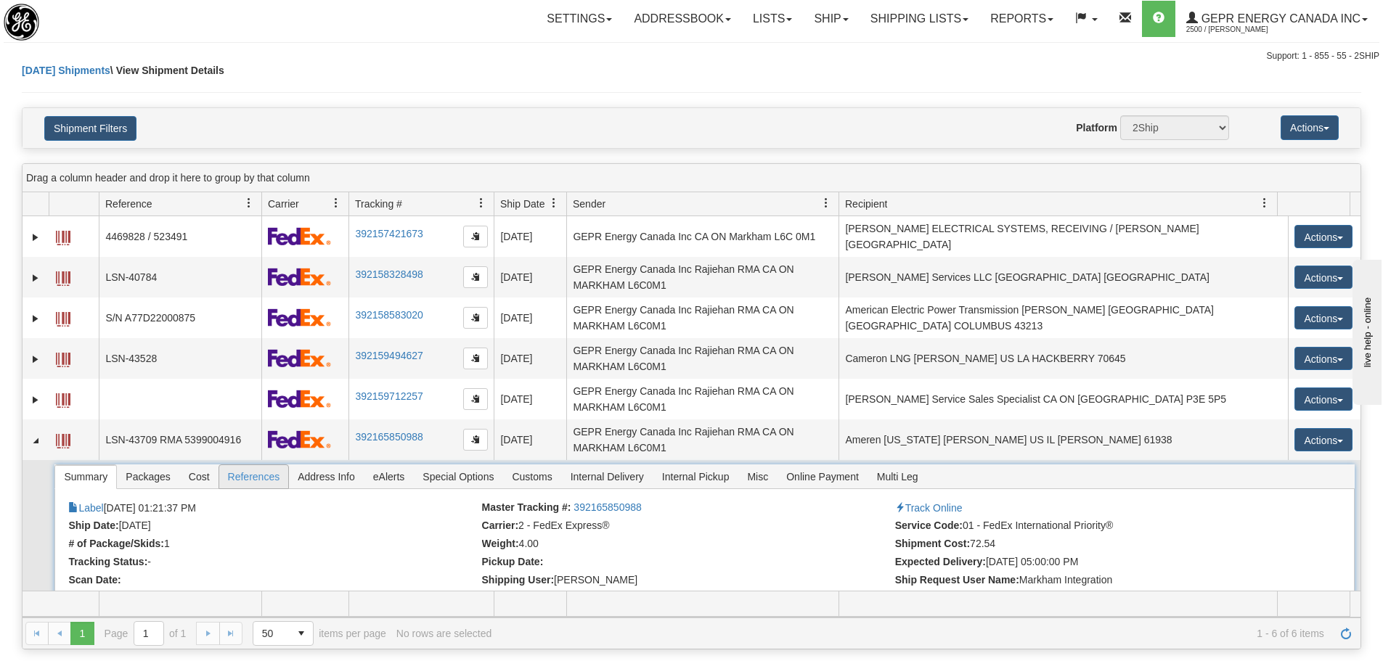
click at [247, 483] on span "References" at bounding box center [254, 476] width 70 height 23
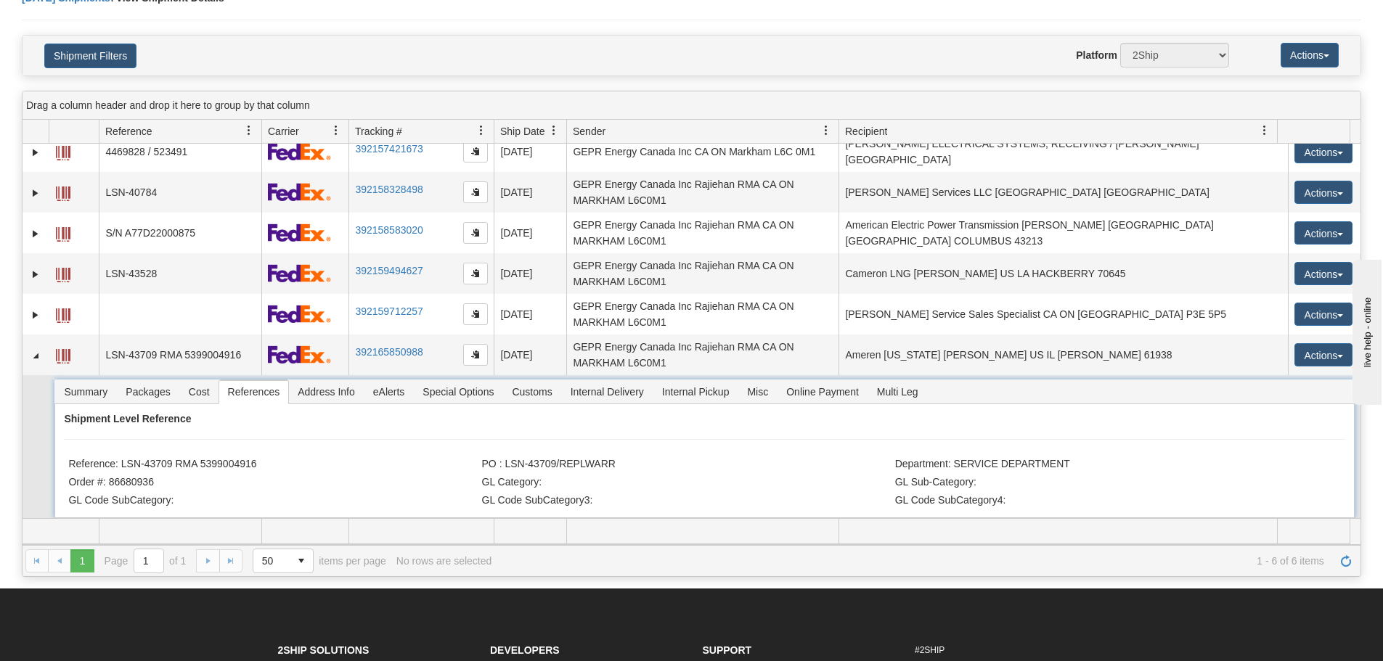
scroll to position [16, 0]
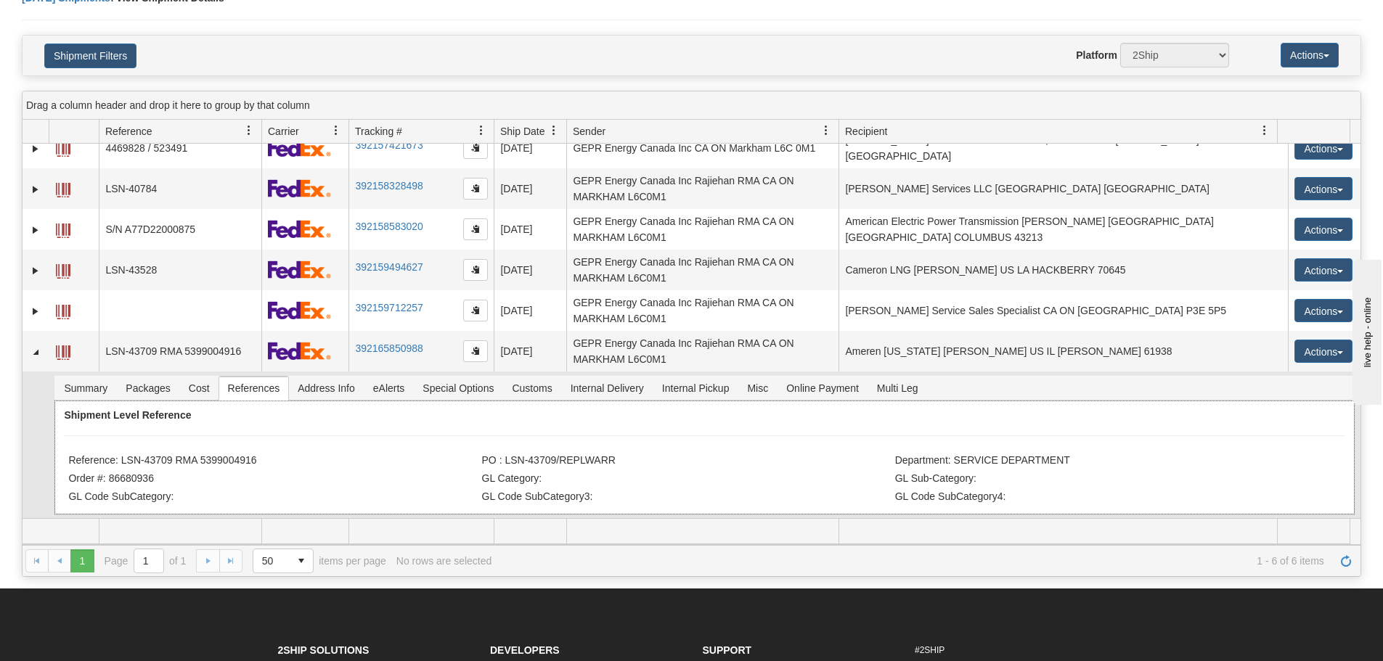
drag, startPoint x: 252, startPoint y: 458, endPoint x: 201, endPoint y: 465, distance: 51.3
click at [201, 465] on li "Reference: LSN-43709 RMA 5399004916" at bounding box center [272, 461] width 409 height 15
copy li "5399004916"
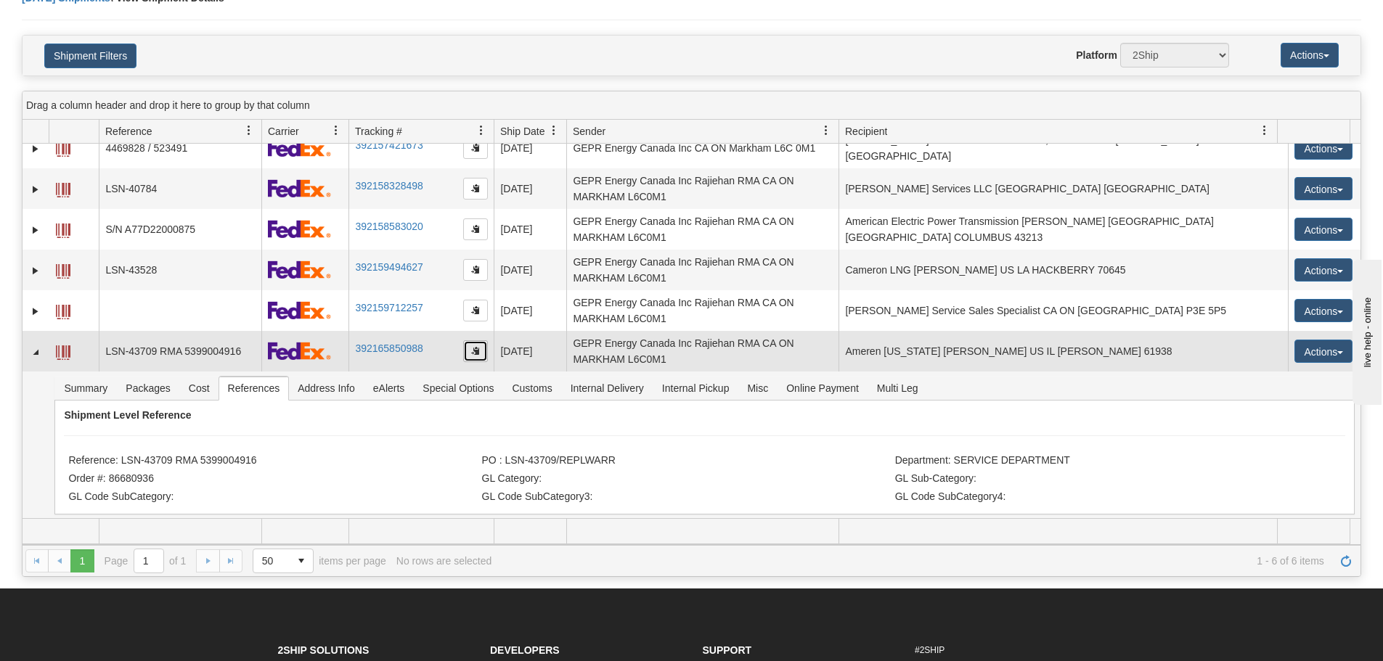
click at [465, 359] on button "button" at bounding box center [475, 351] width 25 height 22
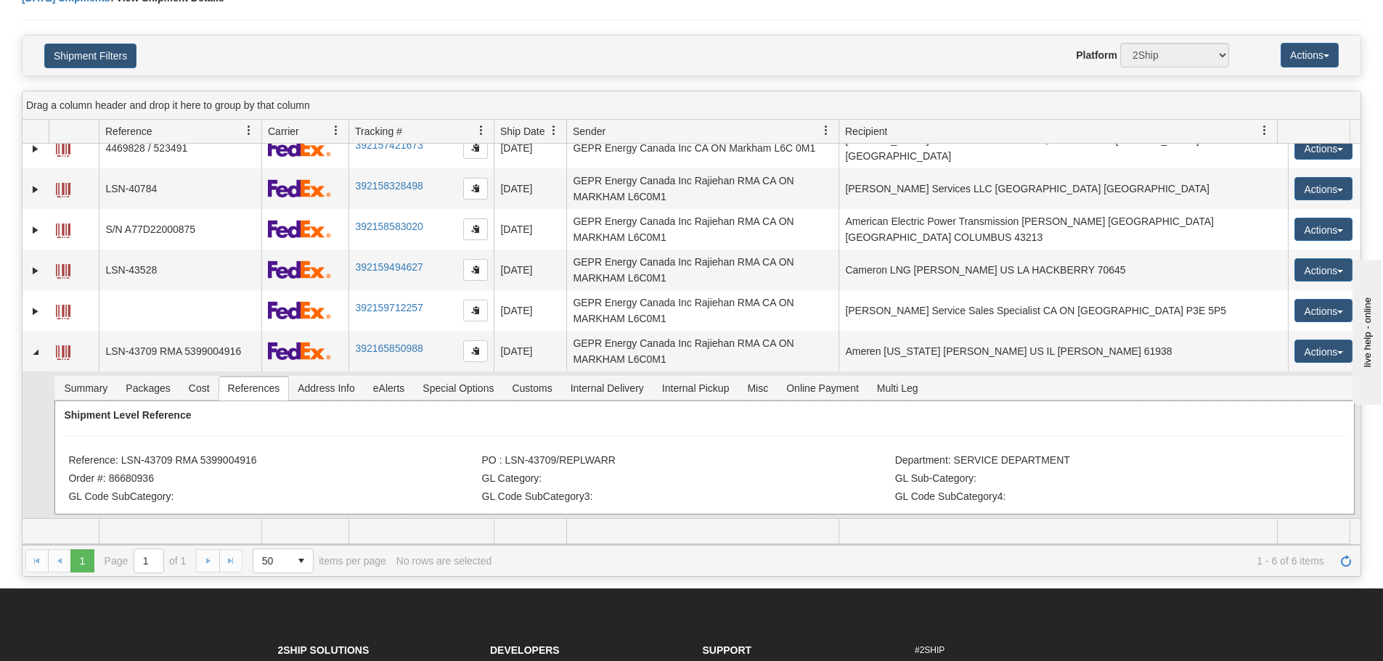
click at [272, 507] on div "Shipment Level Reference Reference: LSN-43709 RMA 5399004916 PO : LSN-43709/REP…" at bounding box center [703, 458] width 1299 height 114
drag, startPoint x: 258, startPoint y: 464, endPoint x: 122, endPoint y: 466, distance: 135.8
click at [122, 466] on li "Reference: LSN-43709 RMA 5399004916" at bounding box center [272, 461] width 409 height 15
copy li "LSN-43709 RMA 5399004916"
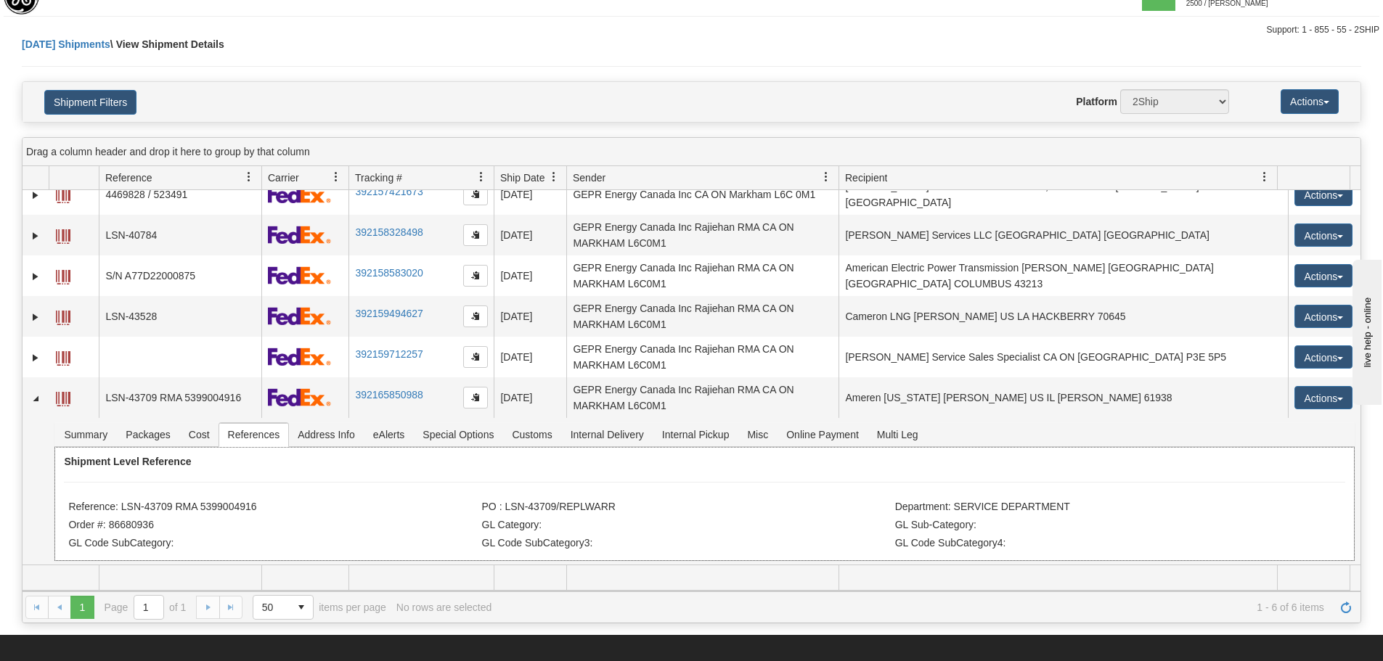
scroll to position [0, 0]
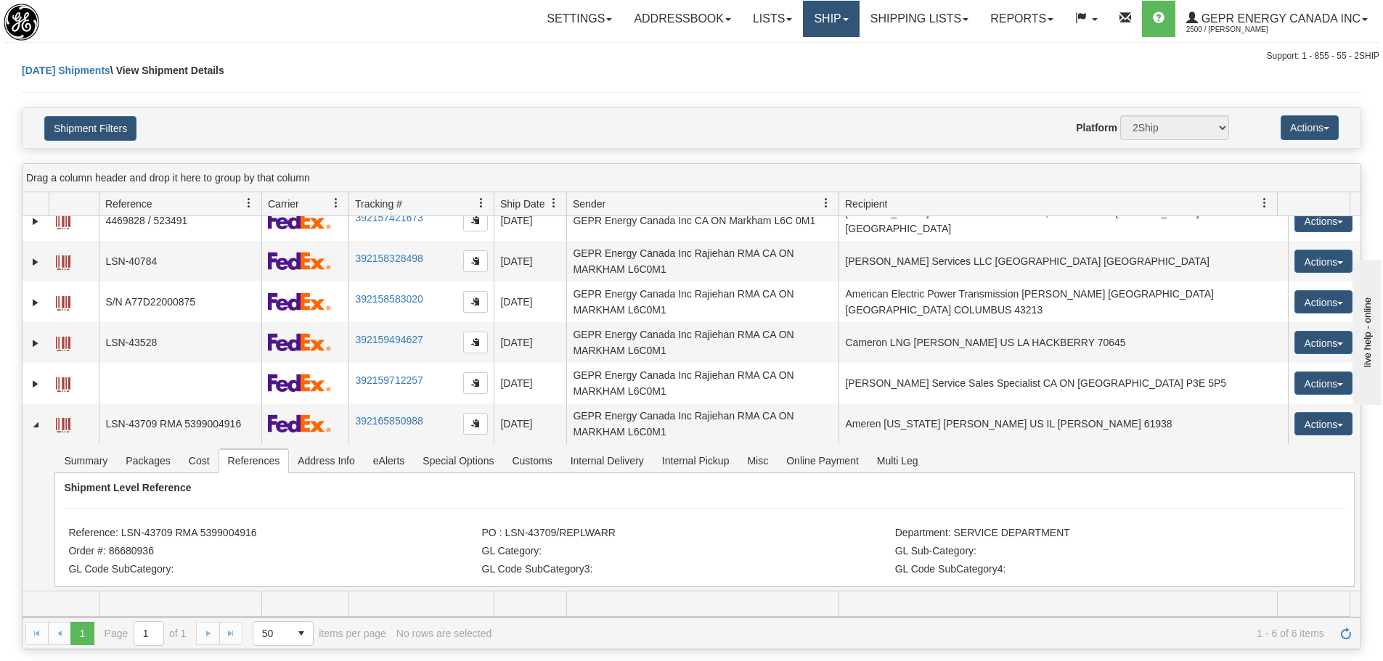
click at [827, 23] on link "Ship" at bounding box center [831, 19] width 56 height 36
click at [1350, 642] on link "Refresh" at bounding box center [1345, 633] width 23 height 23
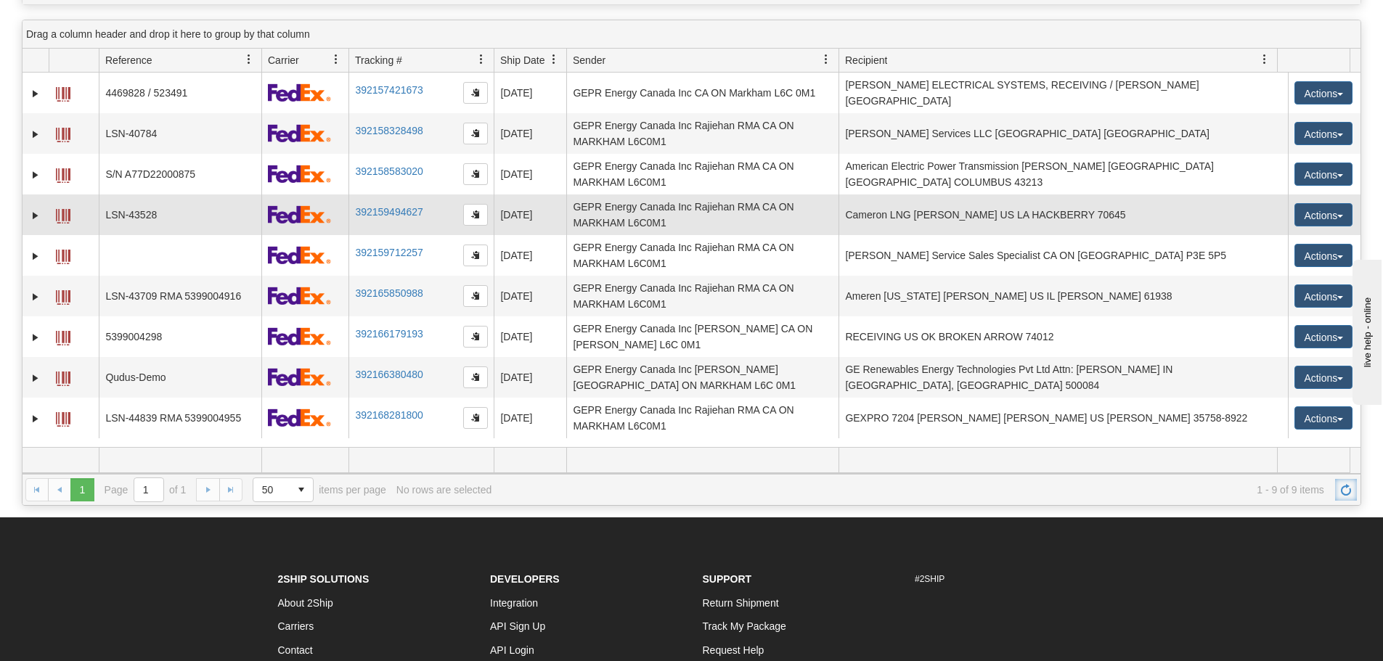
scroll to position [145, 0]
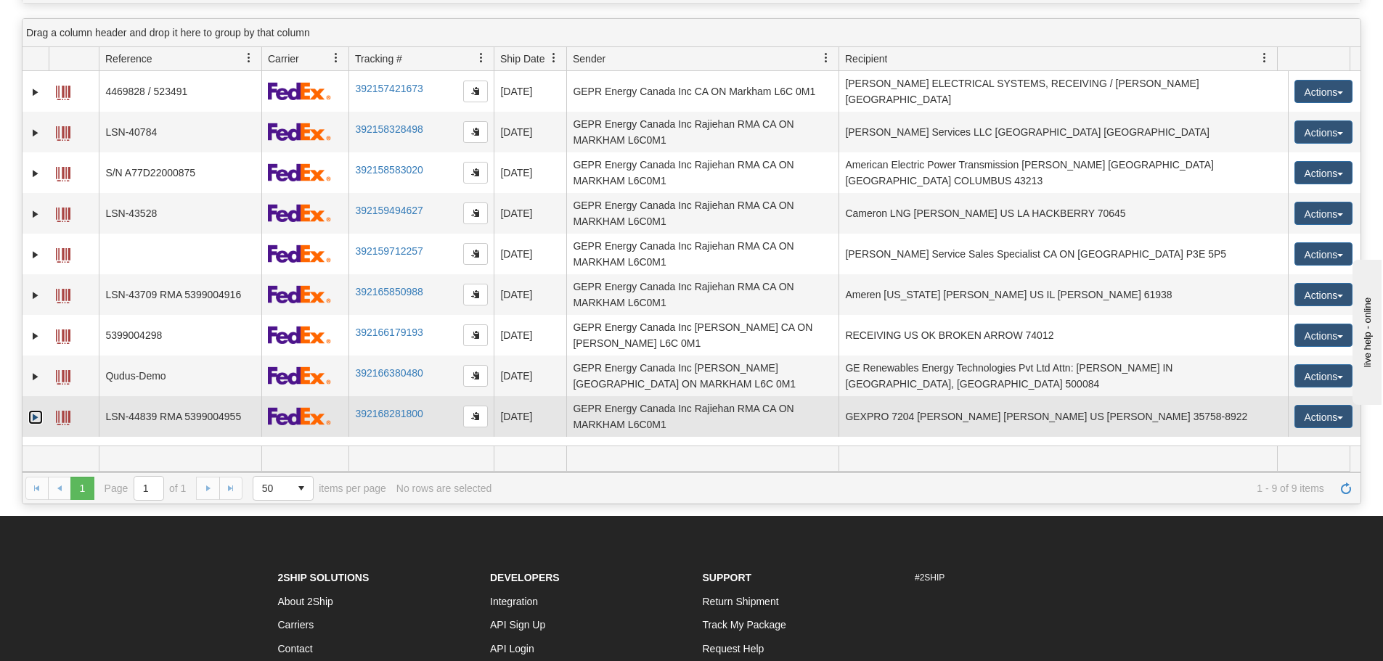
click at [33, 415] on link "Expand" at bounding box center [35, 417] width 15 height 15
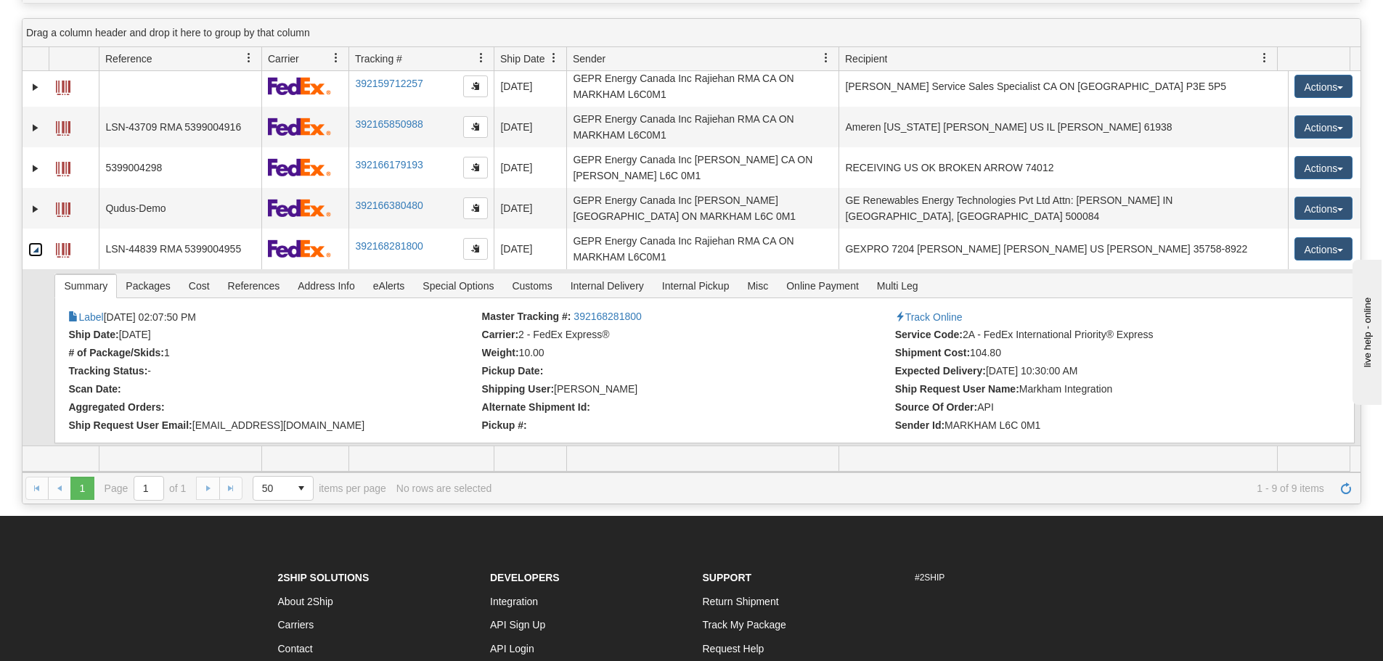
scroll to position [169, 0]
click at [230, 303] on div "× Attached Images Close Label 08/15/2025 02:07:50 PM Master Tracking #: 3921682…" at bounding box center [703, 369] width 1299 height 145
click at [239, 289] on span "References" at bounding box center [254, 284] width 70 height 23
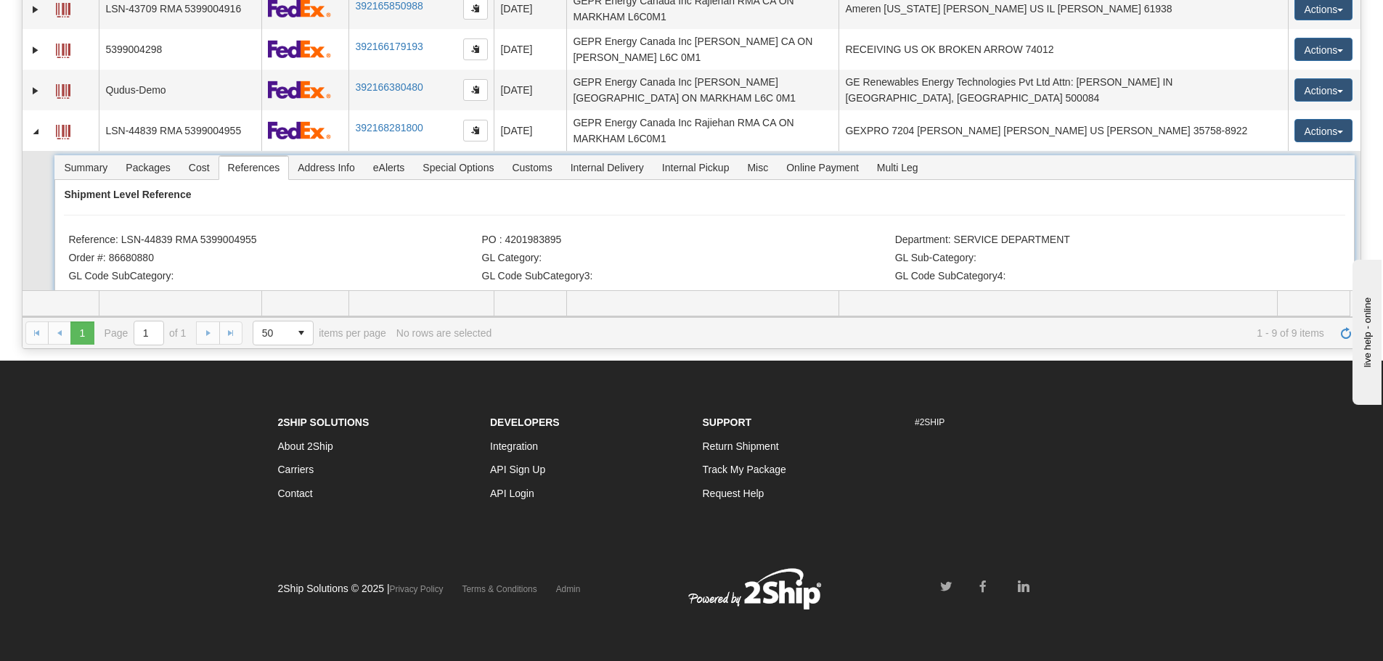
scroll to position [138, 0]
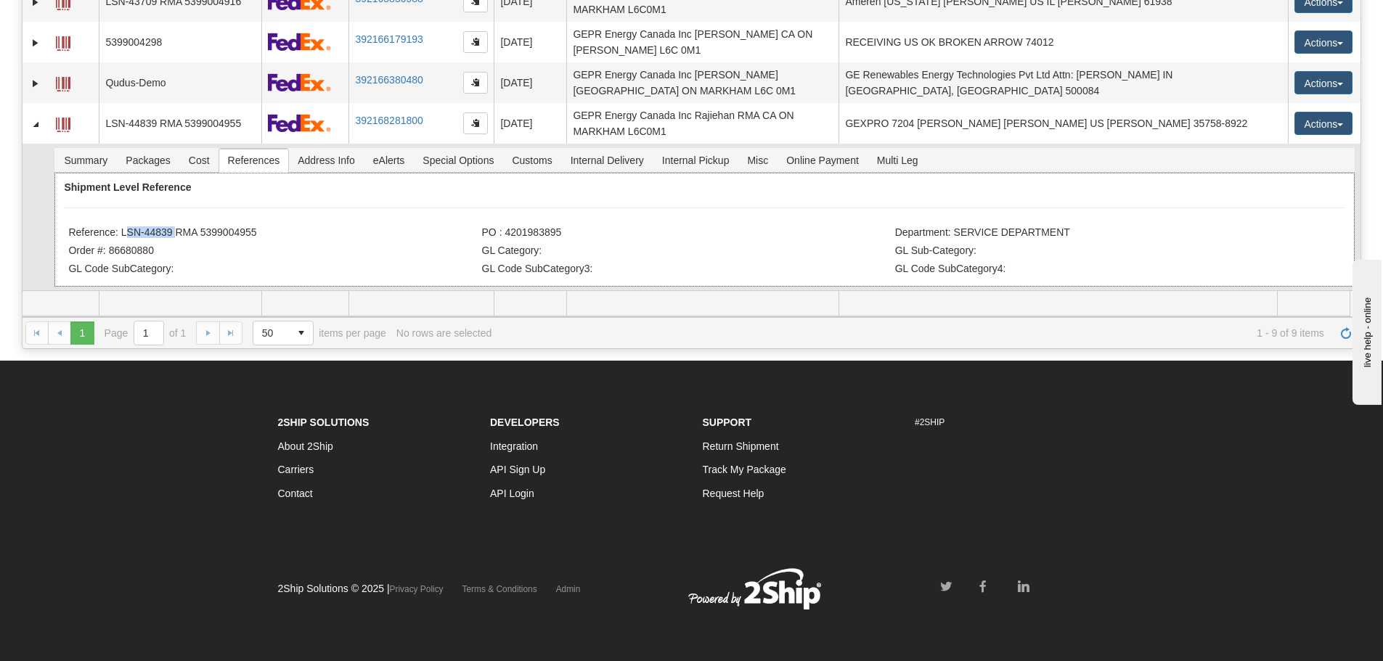
drag, startPoint x: 171, startPoint y: 231, endPoint x: 123, endPoint y: 226, distance: 48.1
click at [123, 228] on li "Reference: LSN-44839 RMA 5399004955" at bounding box center [272, 233] width 409 height 15
copy li "LSN-44839"
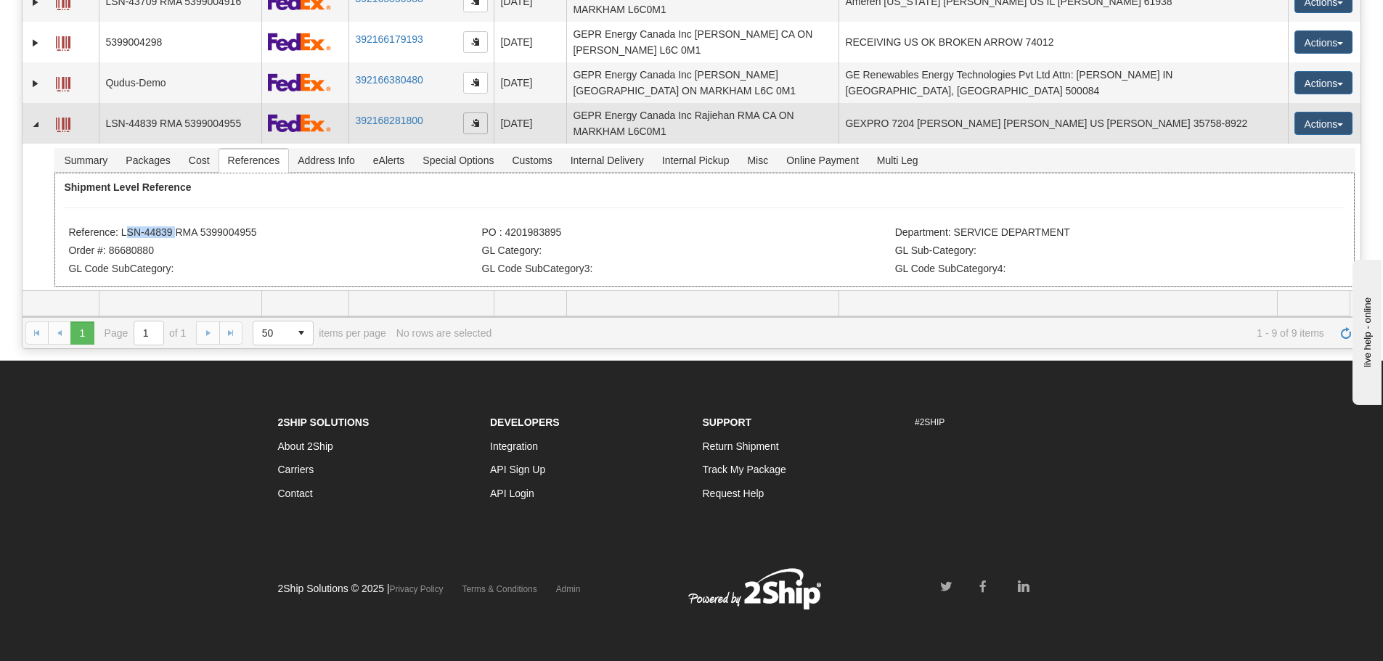
click at [473, 122] on span "button" at bounding box center [475, 122] width 9 height 9
copy li "LSN-44839"
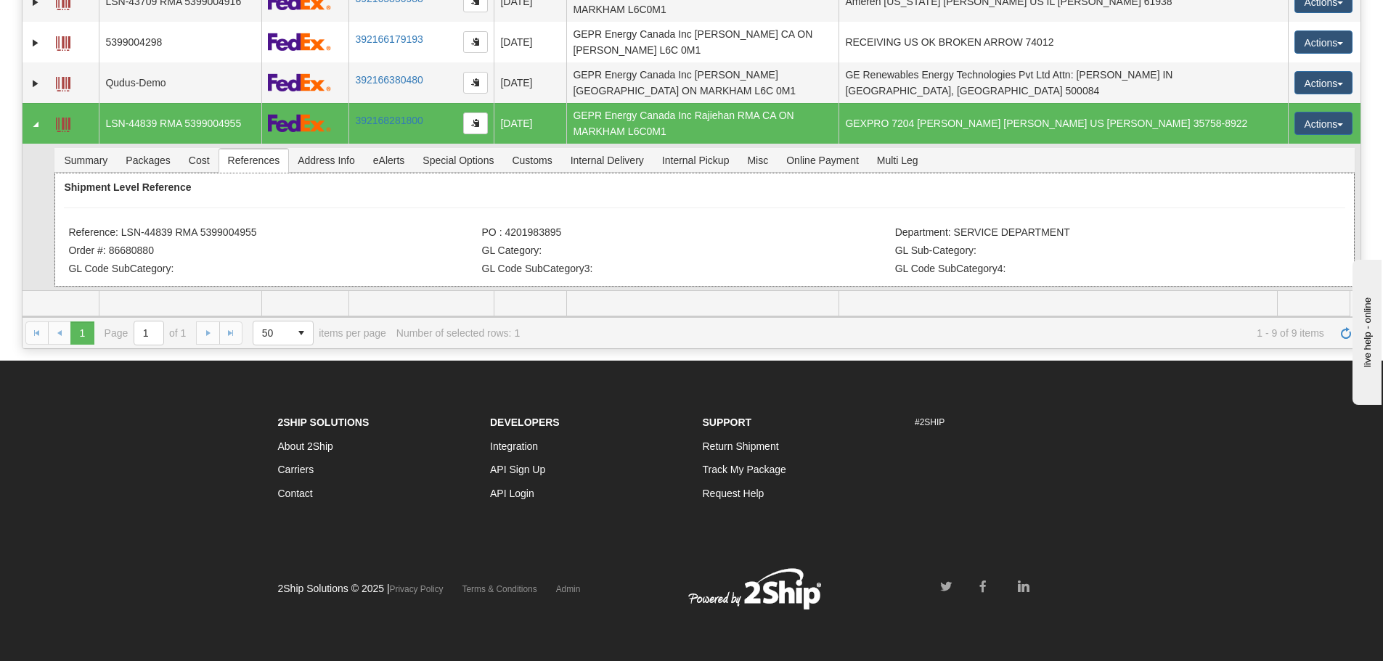
click at [184, 256] on li "Order #: 86680880" at bounding box center [272, 252] width 409 height 15
click at [172, 237] on li "Reference: LSN-44839 RMA 5399004955" at bounding box center [272, 233] width 409 height 15
drag, startPoint x: 171, startPoint y: 234, endPoint x: 123, endPoint y: 226, distance: 48.6
click at [123, 226] on li "Reference: LSN-44839 RMA 5399004955" at bounding box center [272, 233] width 409 height 15
copy li "LSN-44839"
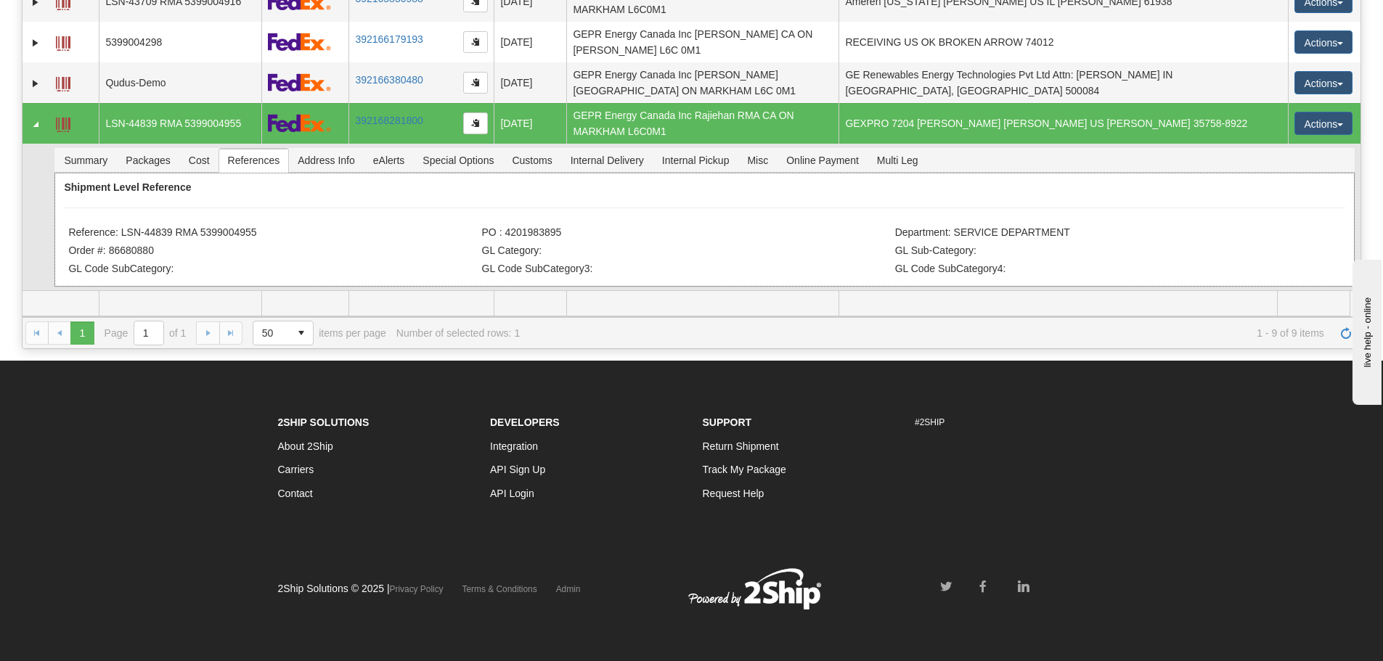
click at [257, 237] on li "Reference: LSN-44839 RMA 5399004955" at bounding box center [272, 233] width 409 height 15
drag, startPoint x: 265, startPoint y: 227, endPoint x: 120, endPoint y: 236, distance: 145.4
click at [120, 236] on li "Reference: LSN-44839 RMA 5399004955" at bounding box center [272, 233] width 409 height 15
copy li "LSN-44839 RMA 5399004955"
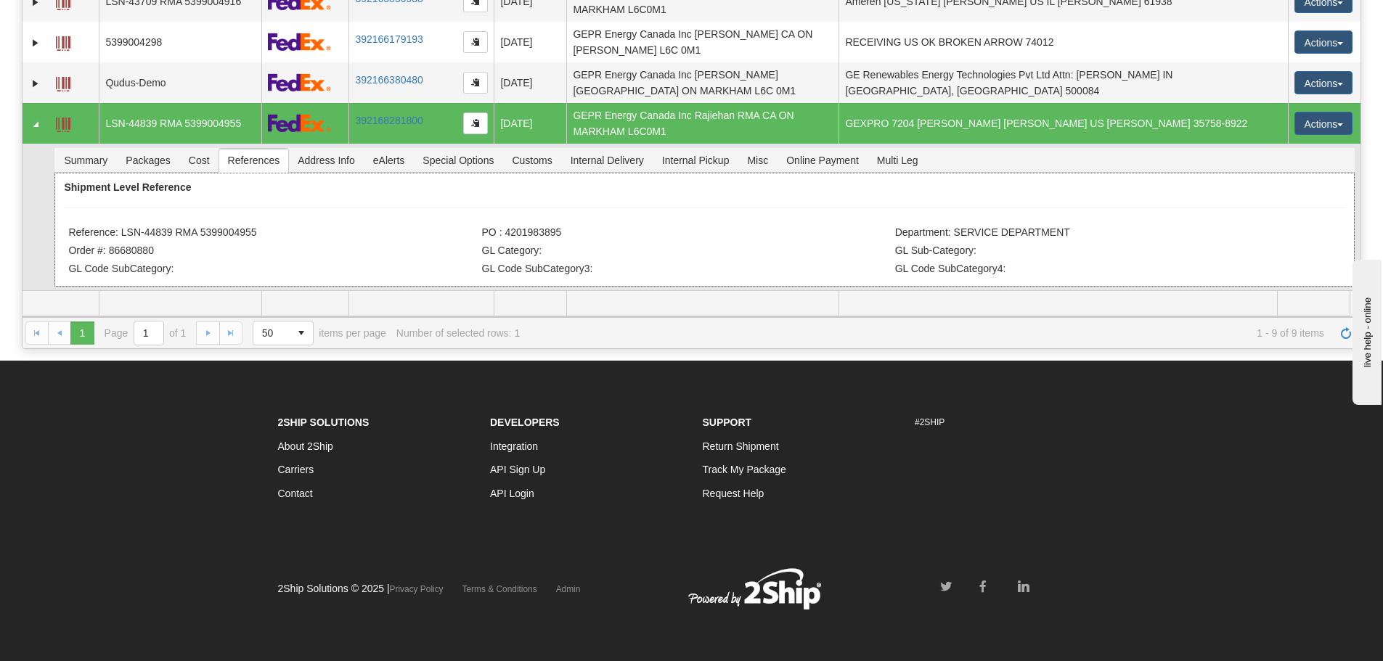
click at [257, 229] on li "Reference: LSN-44839 RMA 5399004955" at bounding box center [272, 233] width 409 height 15
drag, startPoint x: 265, startPoint y: 232, endPoint x: 203, endPoint y: 238, distance: 62.7
click at [203, 238] on li "Reference: LSN-44839 RMA 5399004955" at bounding box center [272, 233] width 409 height 15
copy li "5399004955"
click at [190, 235] on li "Reference: LSN-44839 RMA 5399004955" at bounding box center [272, 233] width 409 height 15
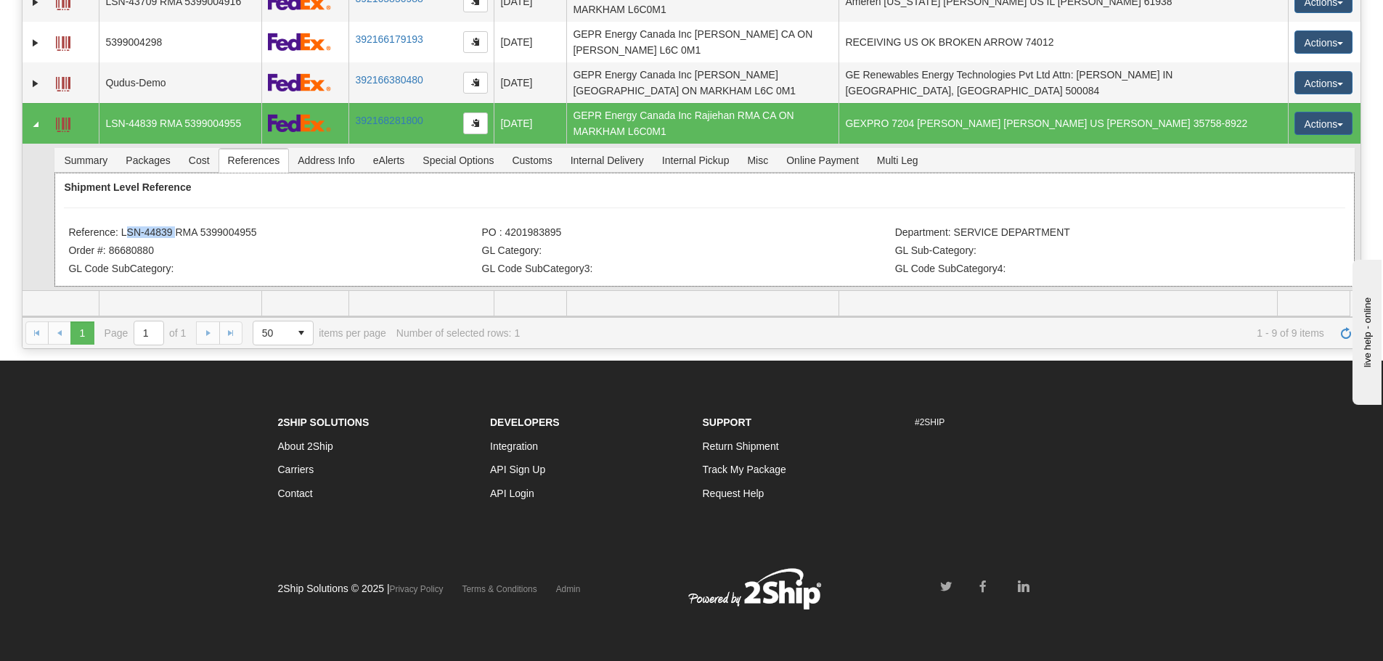
drag, startPoint x: 173, startPoint y: 230, endPoint x: 120, endPoint y: 227, distance: 53.1
click at [120, 227] on li "Reference: LSN-44839 RMA 5399004955" at bounding box center [272, 233] width 409 height 15
copy li "LSN-44839"
drag, startPoint x: 283, startPoint y: 240, endPoint x: 222, endPoint y: 234, distance: 61.3
click at [194, 240] on li "Reference: LSN-44839 RMA 5399004955" at bounding box center [272, 233] width 409 height 15
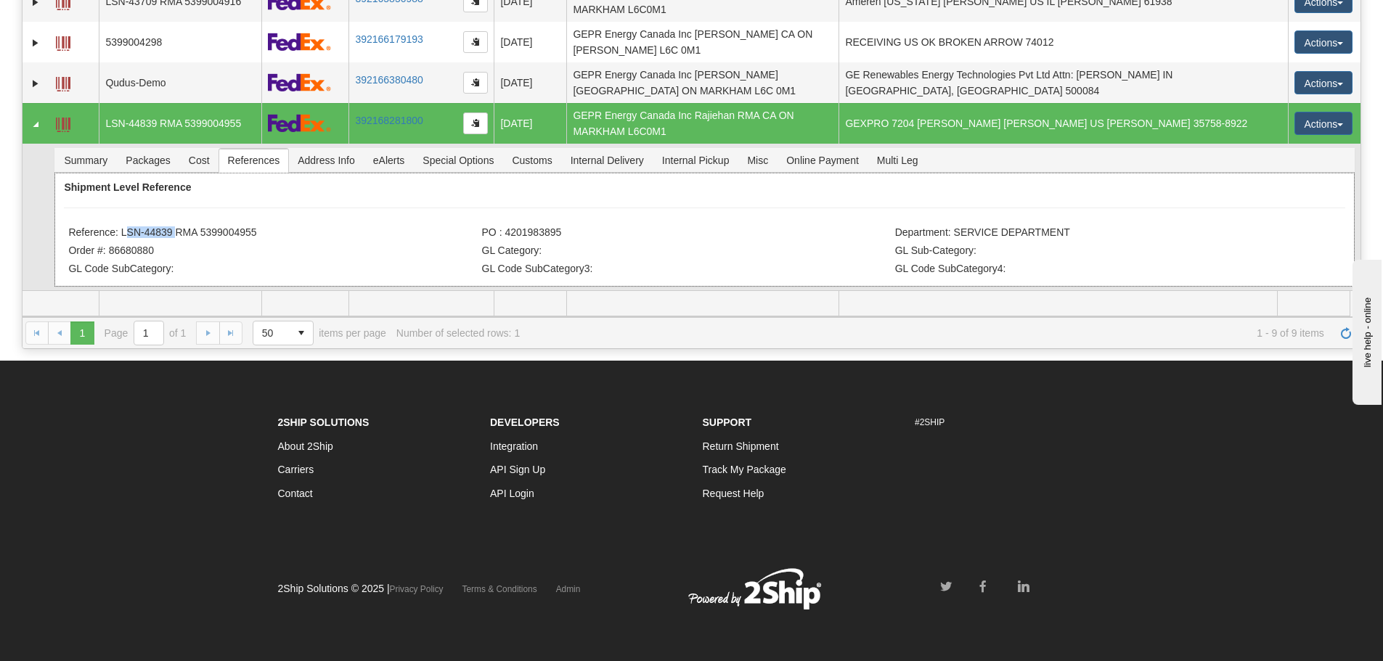
drag, startPoint x: 243, startPoint y: 233, endPoint x: 256, endPoint y: 233, distance: 13.1
click at [244, 233] on li "Reference: LSN-44839 RMA 5399004955" at bounding box center [272, 233] width 409 height 15
click at [268, 235] on li "Reference: LSN-44839 RMA 5399004955" at bounding box center [272, 233] width 409 height 15
drag, startPoint x: 242, startPoint y: 231, endPoint x: 177, endPoint y: 235, distance: 64.8
click at [177, 235] on li "Reference: LSN-44839 RMA 5399004955" at bounding box center [272, 233] width 409 height 15
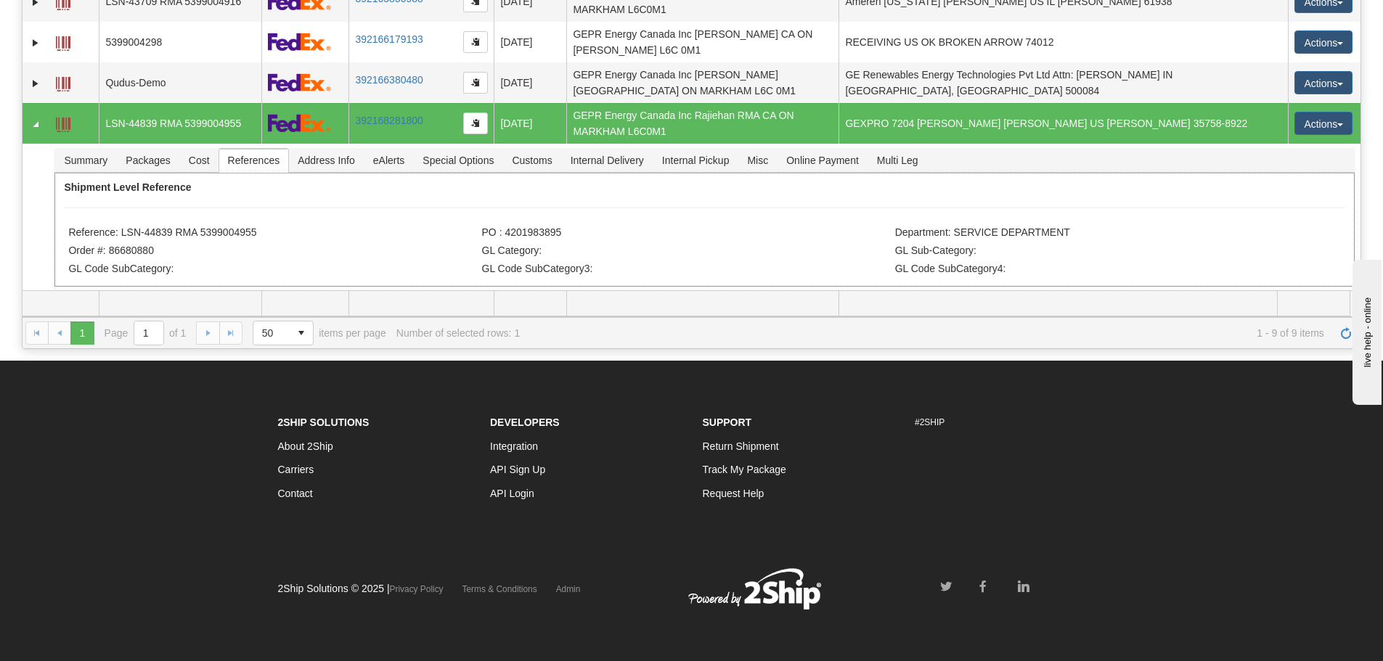
copy li "RMA 5399004955"
drag, startPoint x: 558, startPoint y: 230, endPoint x: 503, endPoint y: 234, distance: 55.3
click at [503, 234] on li "PO : 4201983895" at bounding box center [686, 233] width 409 height 15
click at [1344, 332] on span "Refresh" at bounding box center [1346, 333] width 12 height 12
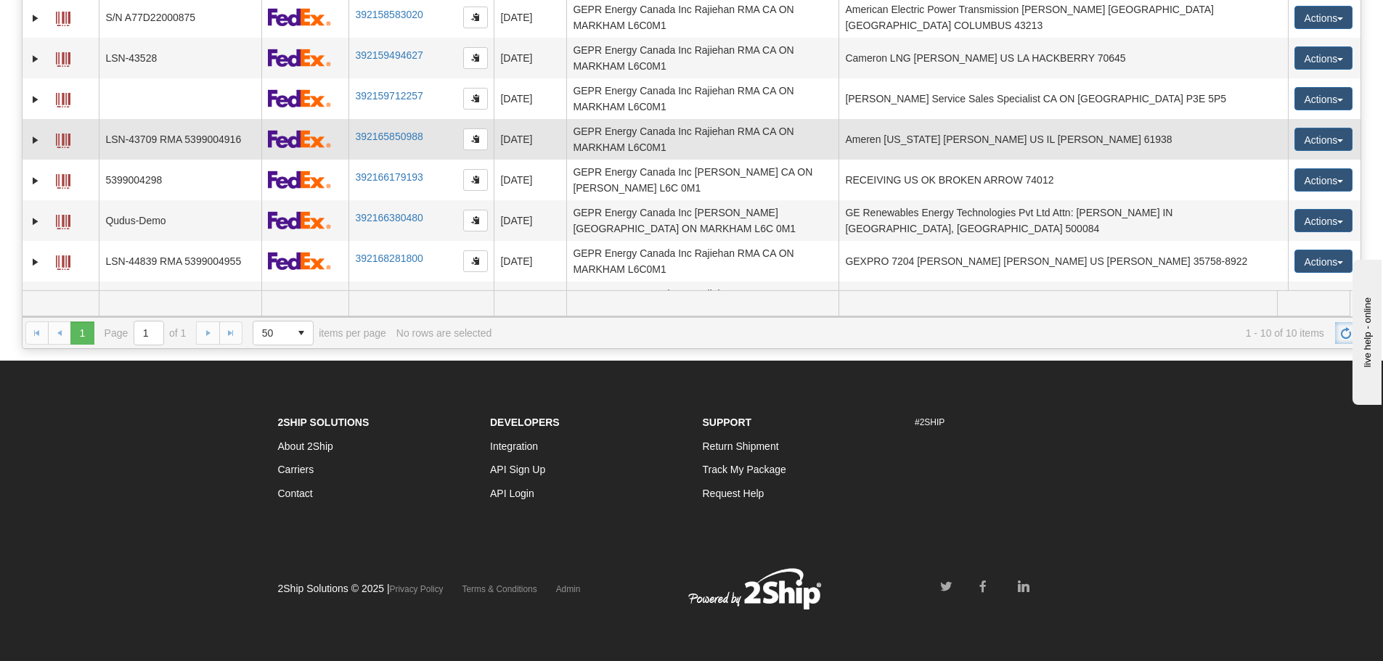
scroll to position [32, 0]
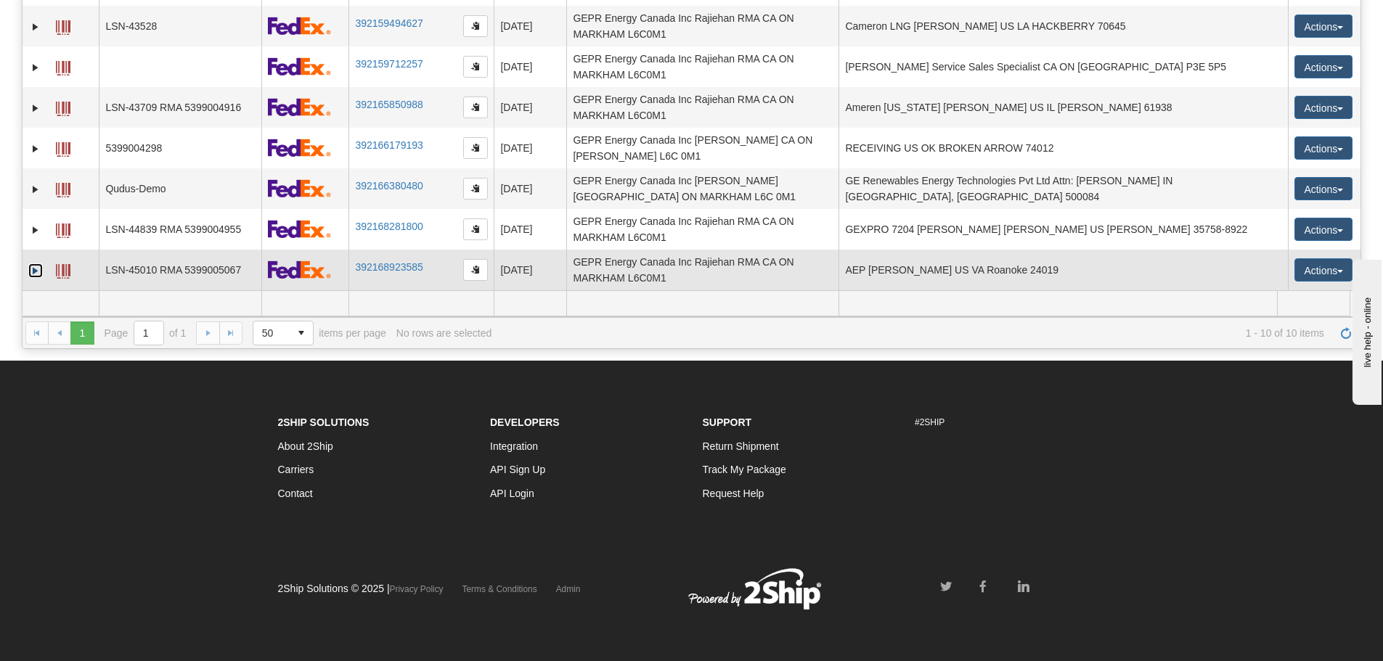
click at [29, 273] on link "Expand" at bounding box center [35, 271] width 15 height 15
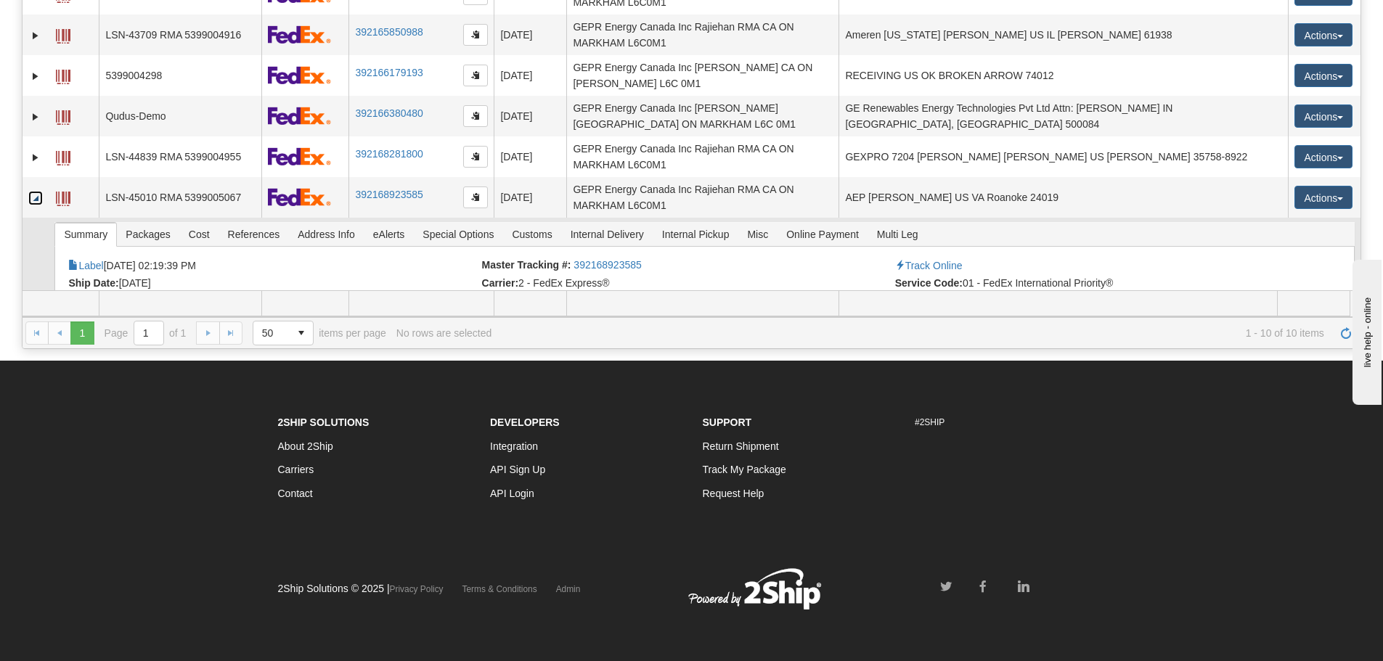
scroll to position [177, 0]
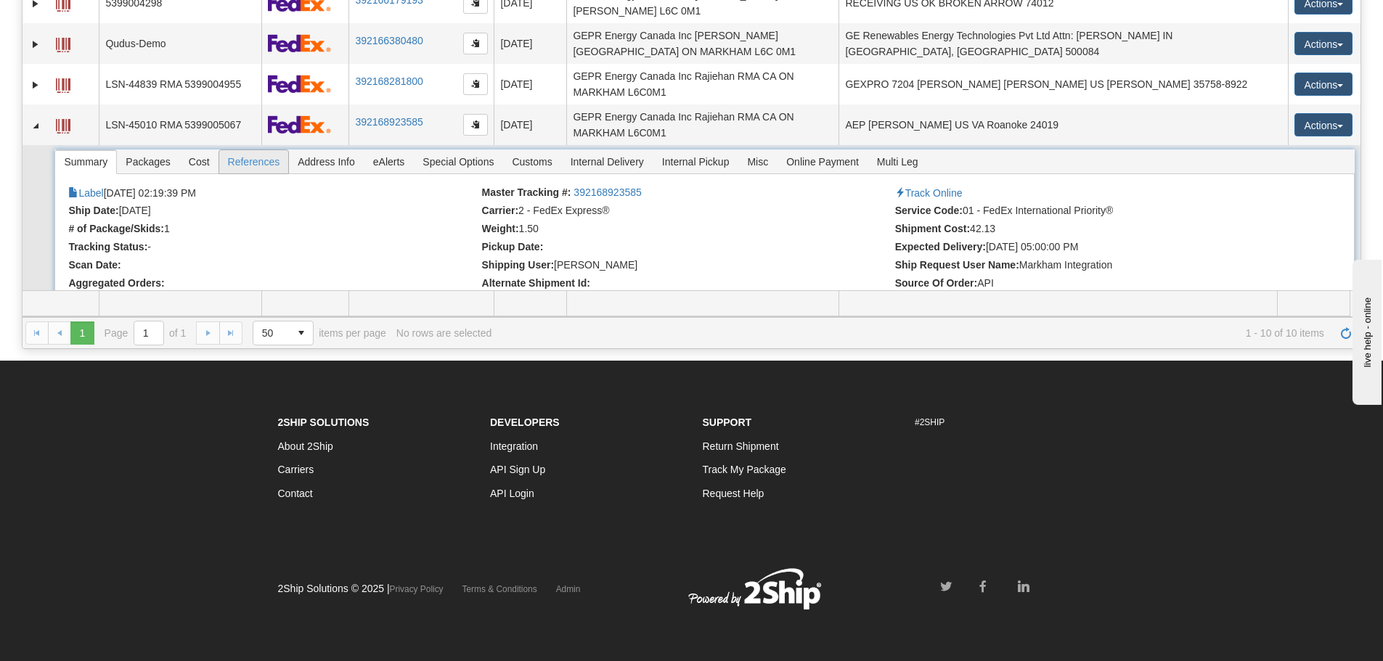
click at [266, 163] on span "References" at bounding box center [254, 161] width 70 height 23
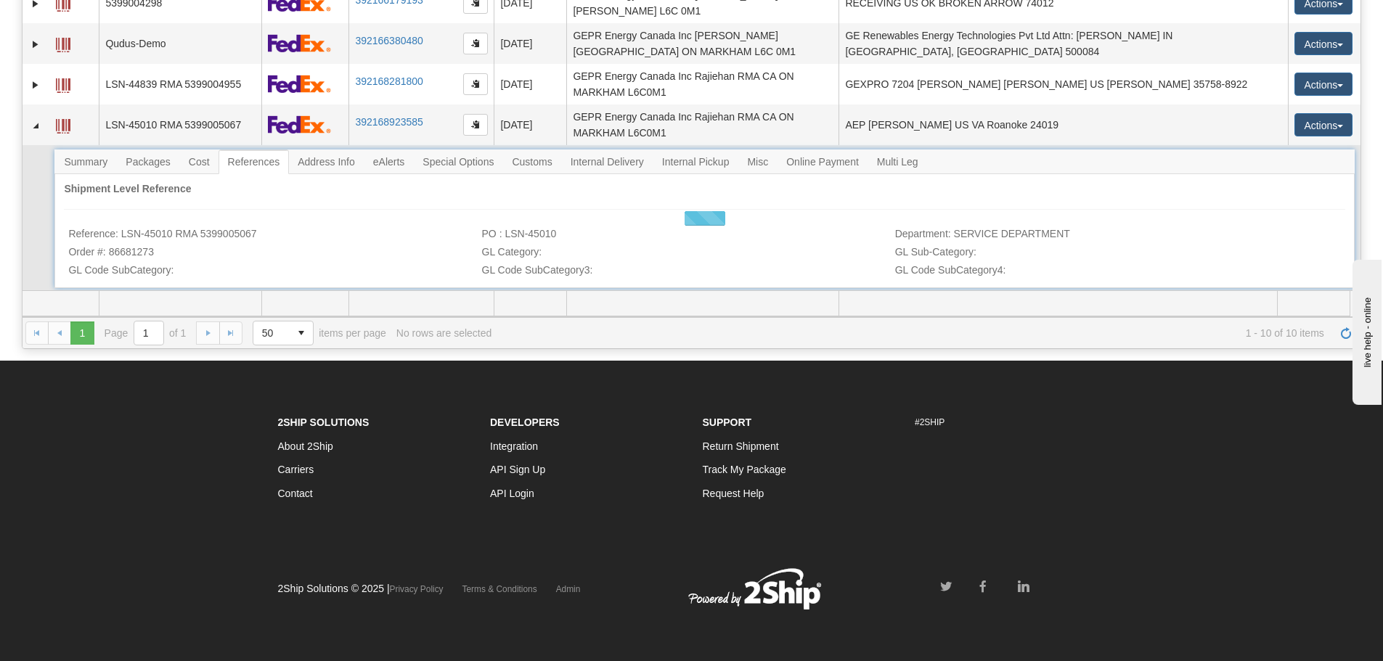
scroll to position [179, 0]
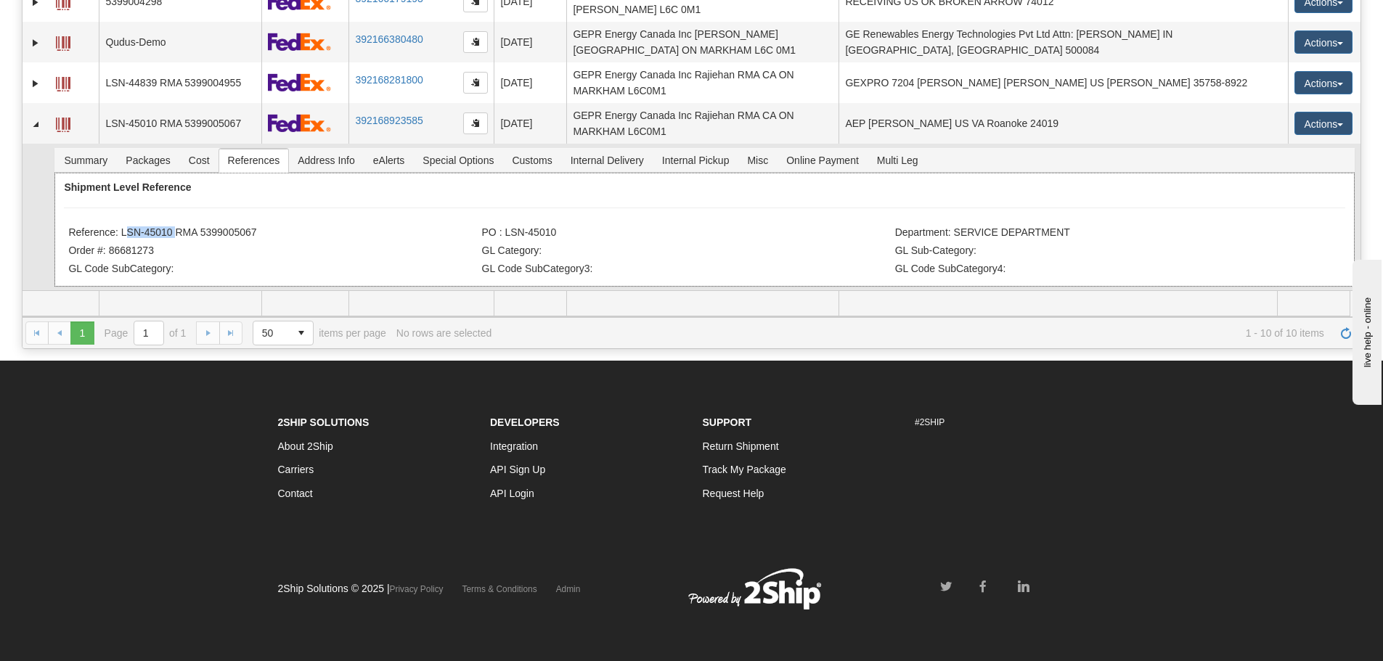
drag, startPoint x: 171, startPoint y: 233, endPoint x: 120, endPoint y: 240, distance: 51.2
click at [120, 240] on li "Reference: LSN-45010 RMA 5399005067" at bounding box center [272, 233] width 409 height 15
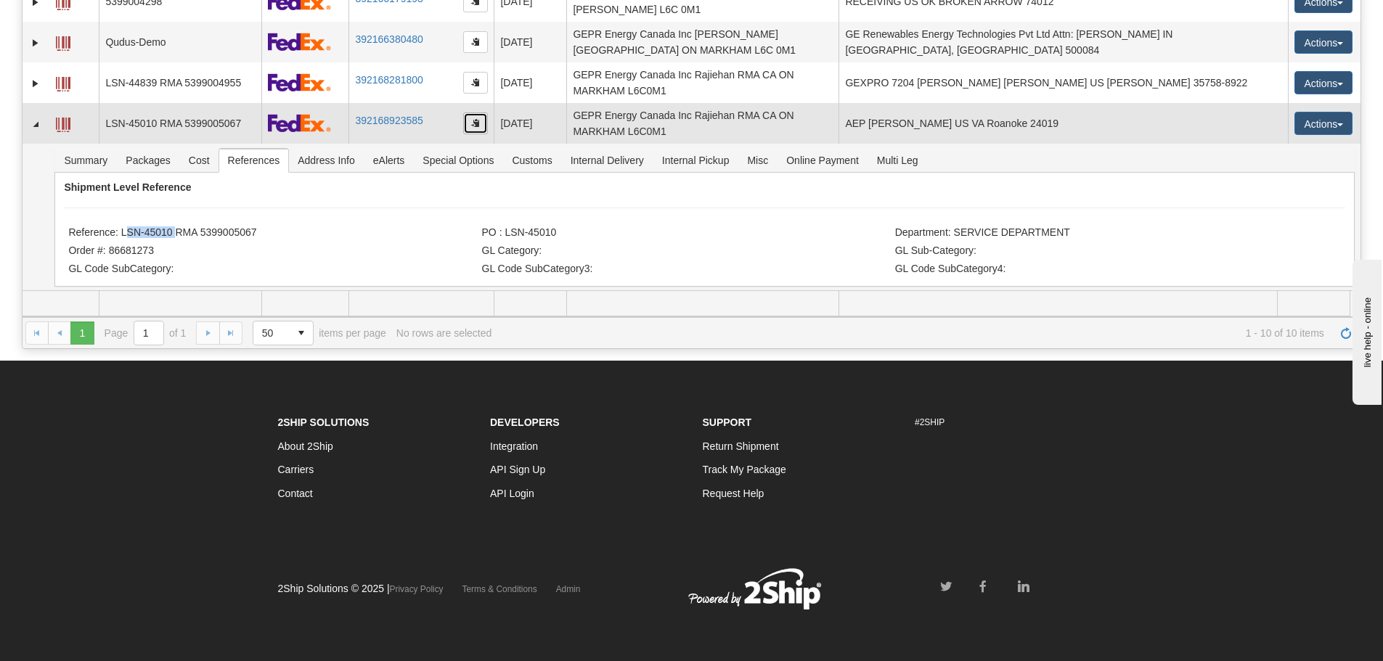
click at [468, 123] on button "button" at bounding box center [475, 124] width 25 height 22
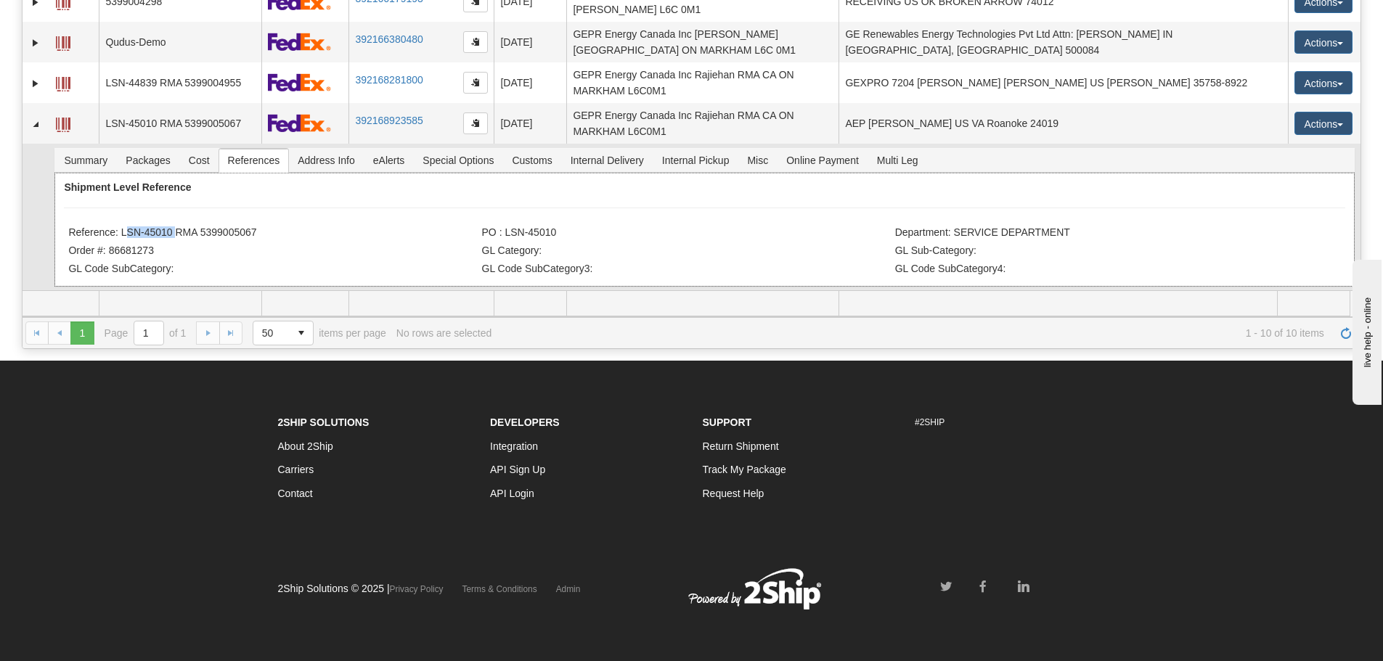
drag, startPoint x: 270, startPoint y: 236, endPoint x: 123, endPoint y: 229, distance: 146.8
click at [123, 229] on li "Reference: LSN-45010 RMA 5399005067" at bounding box center [272, 233] width 409 height 15
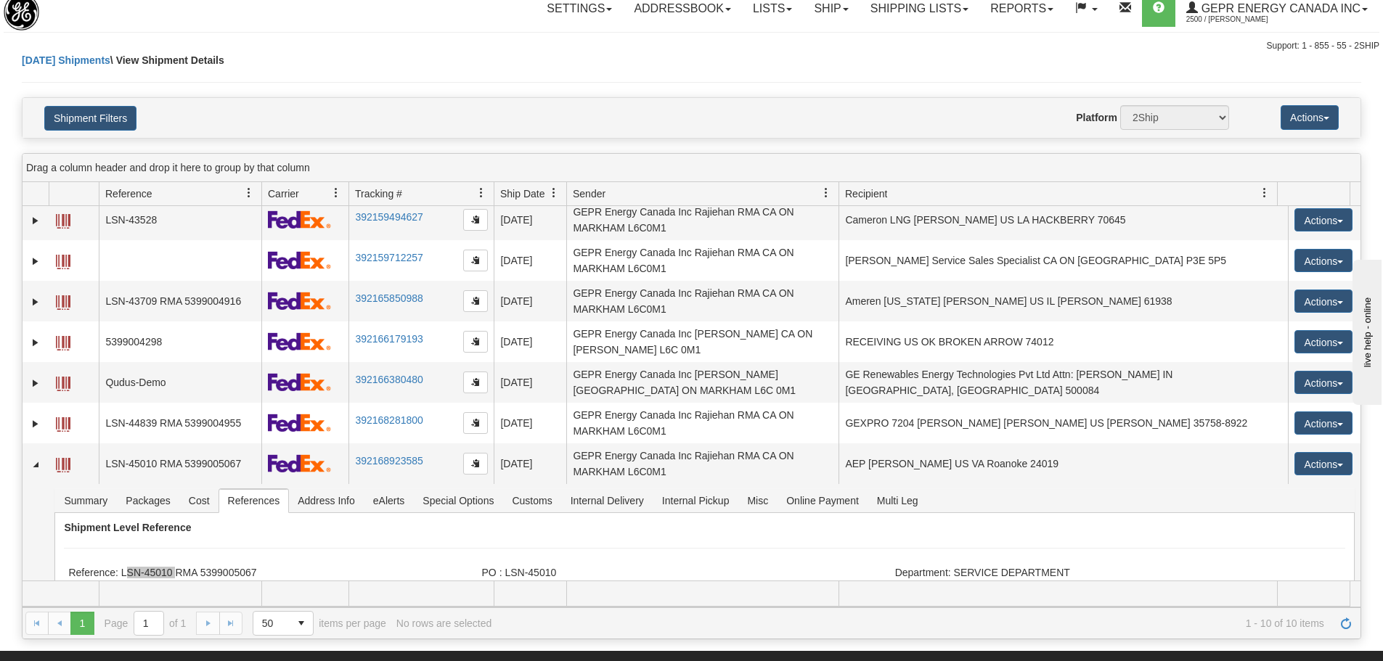
scroll to position [0, 0]
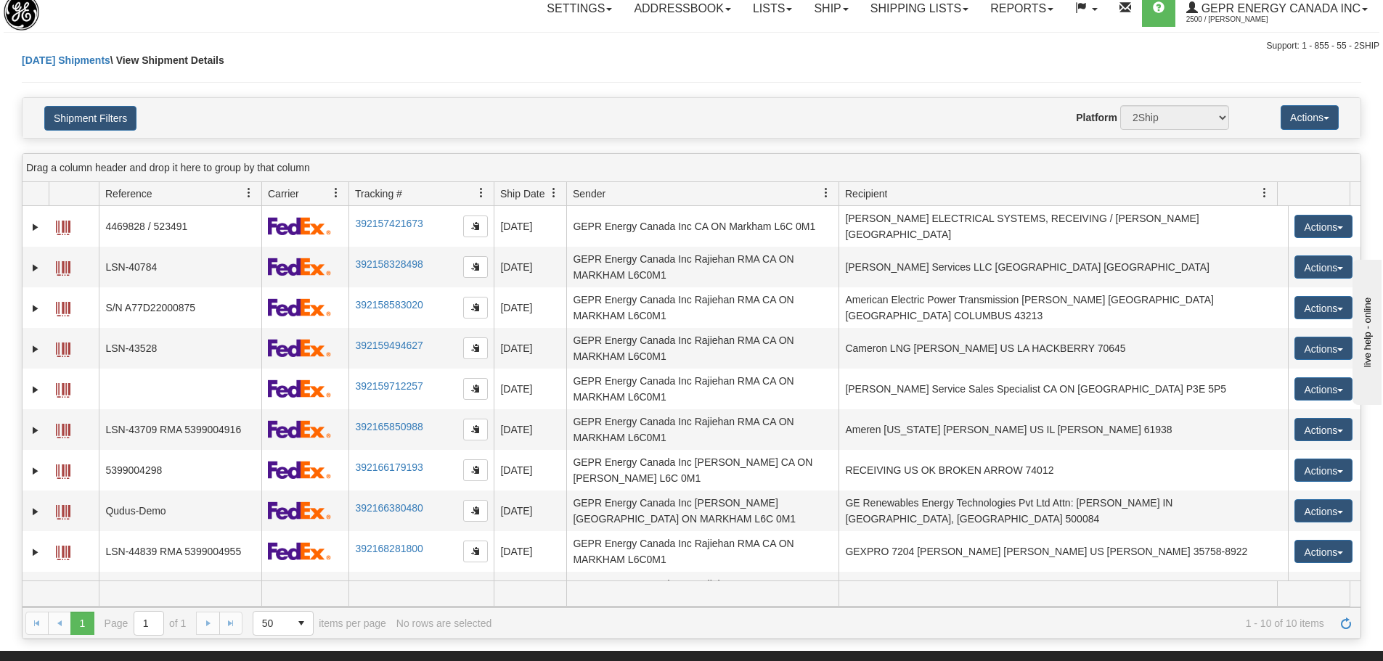
click at [273, 69] on div "Today Shipments \ View Shipment Details" at bounding box center [691, 75] width 1339 height 44
click at [1344, 621] on span "Refresh" at bounding box center [1346, 624] width 12 height 12
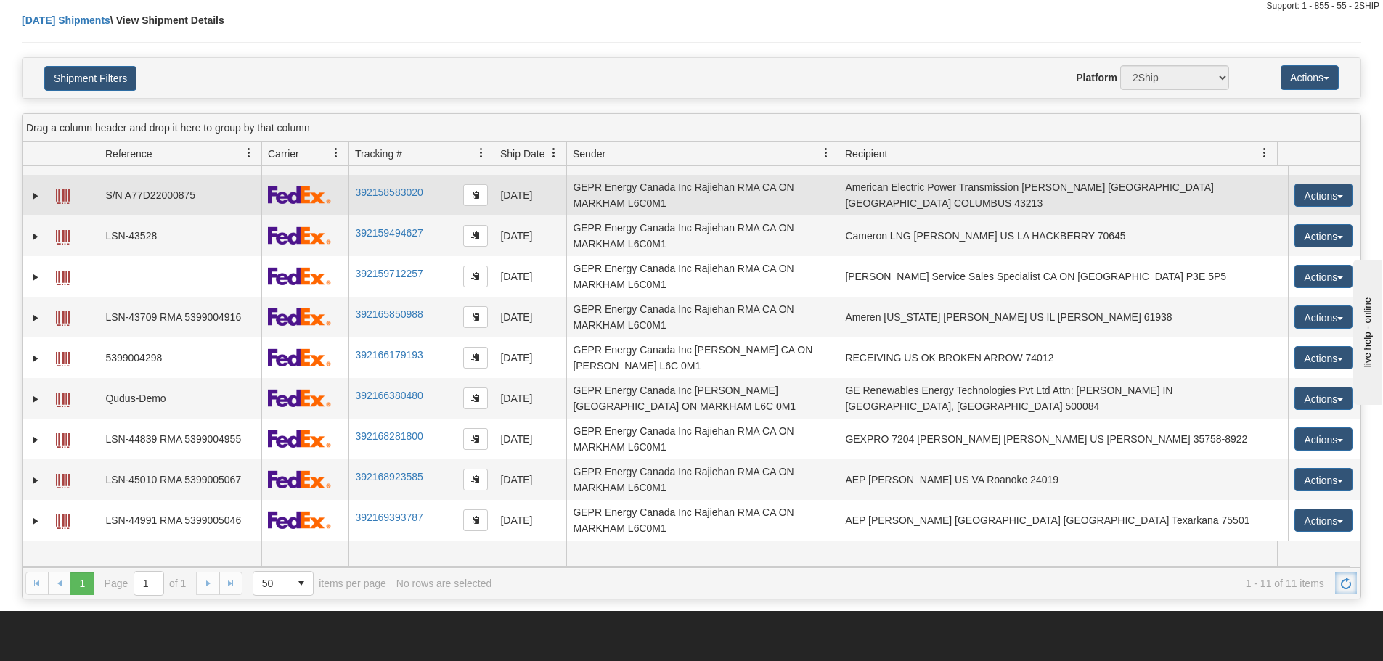
scroll to position [83, 0]
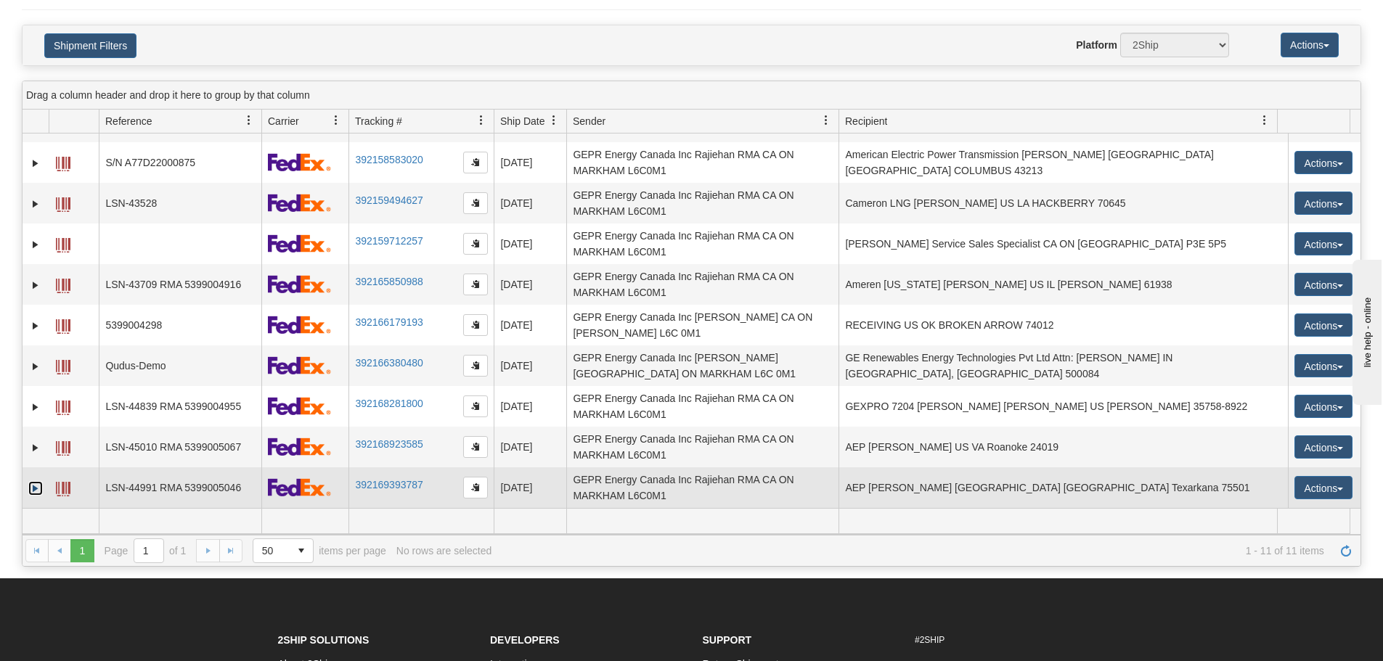
click at [36, 483] on link "Expand" at bounding box center [35, 488] width 15 height 15
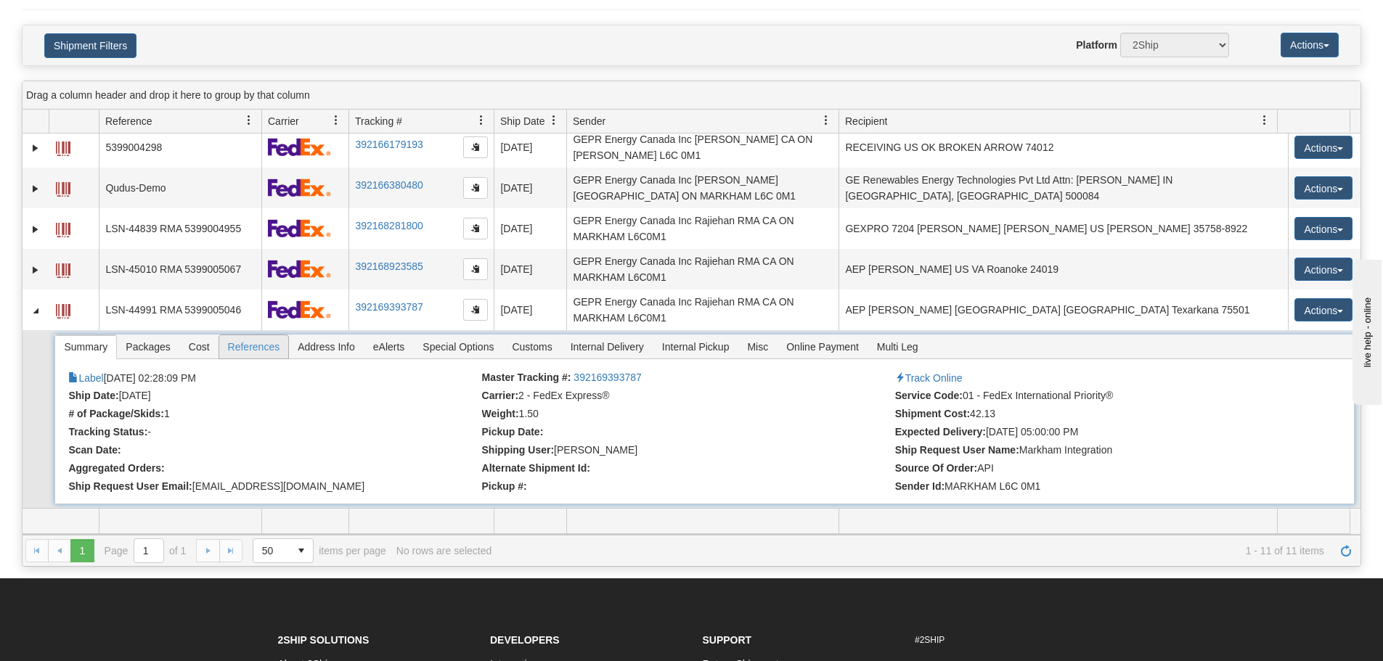
click at [229, 353] on span "References" at bounding box center [254, 346] width 70 height 23
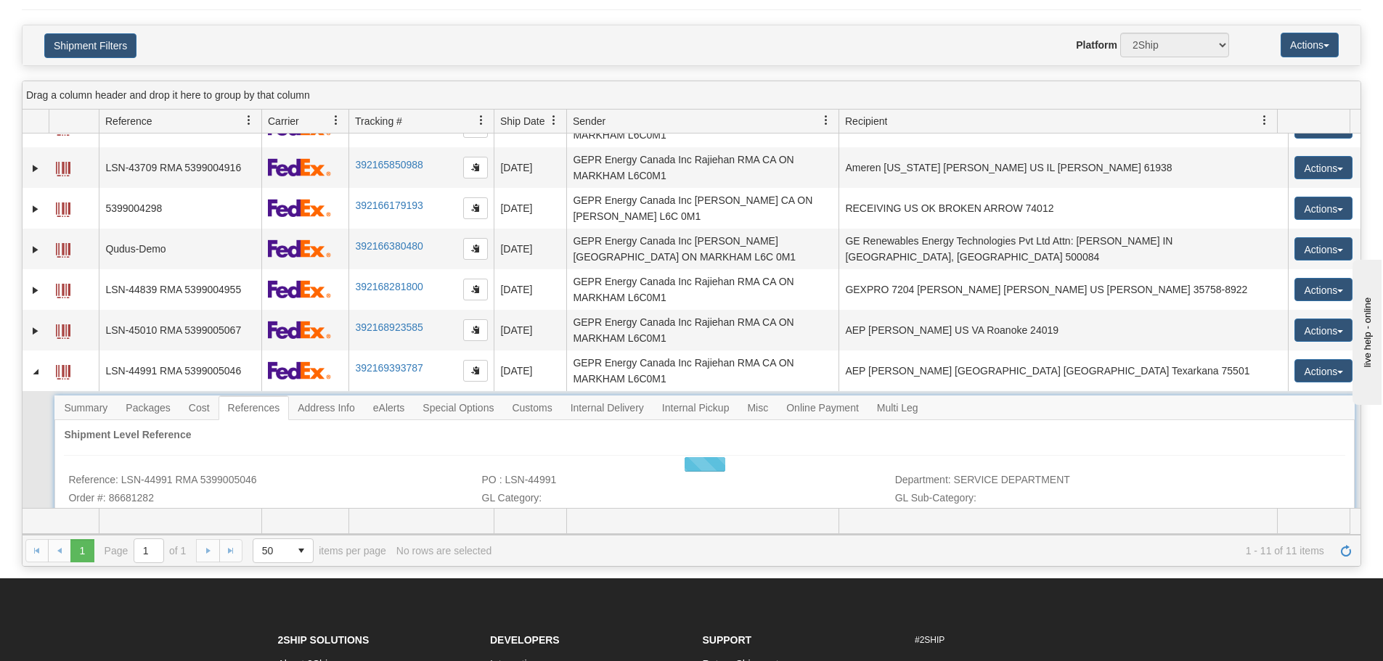
scroll to position [219, 0]
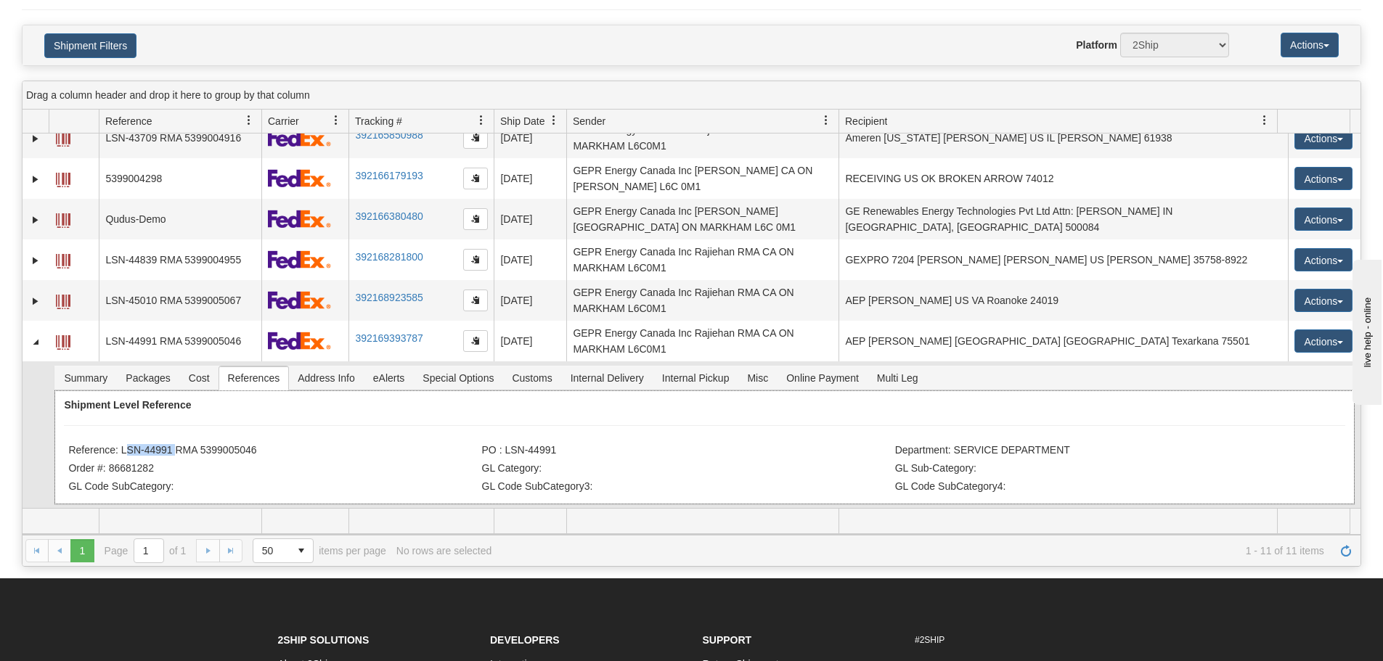
drag, startPoint x: 171, startPoint y: 452, endPoint x: 122, endPoint y: 450, distance: 49.4
click at [122, 450] on li "Reference: LSN-44991 RMA 5399005046" at bounding box center [272, 451] width 409 height 15
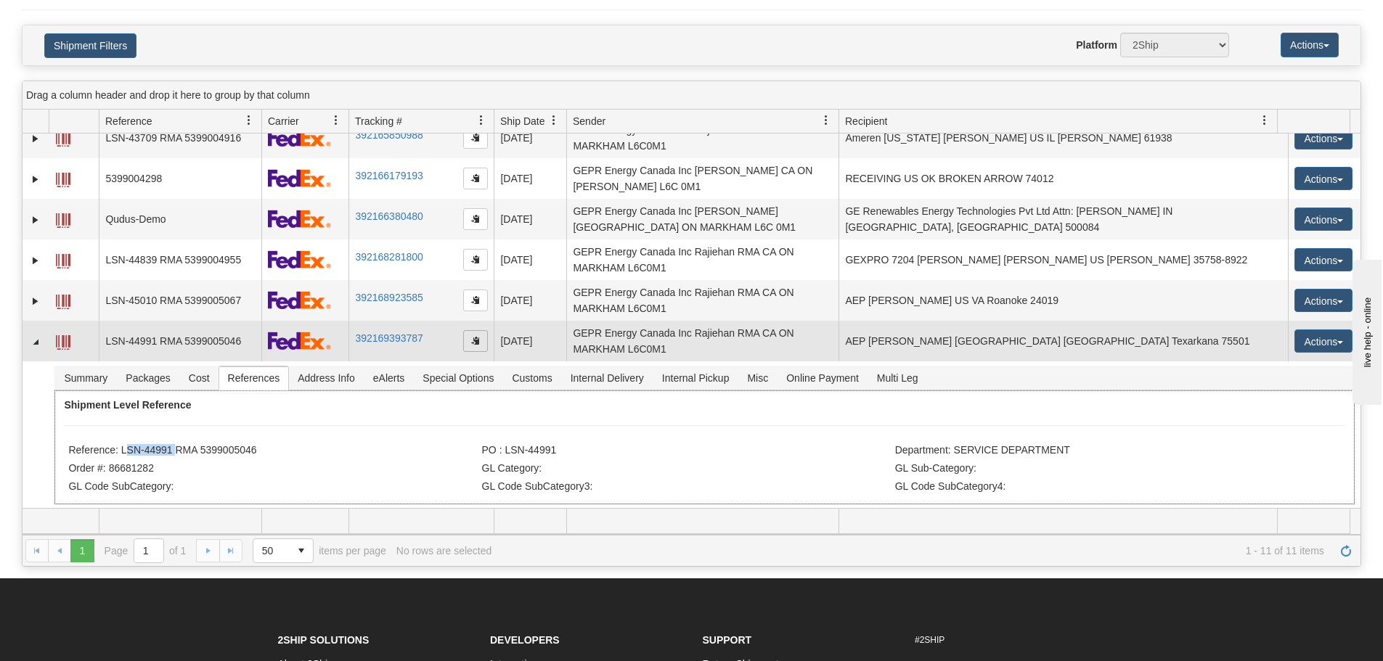
click at [475, 339] on span "button" at bounding box center [475, 340] width 9 height 9
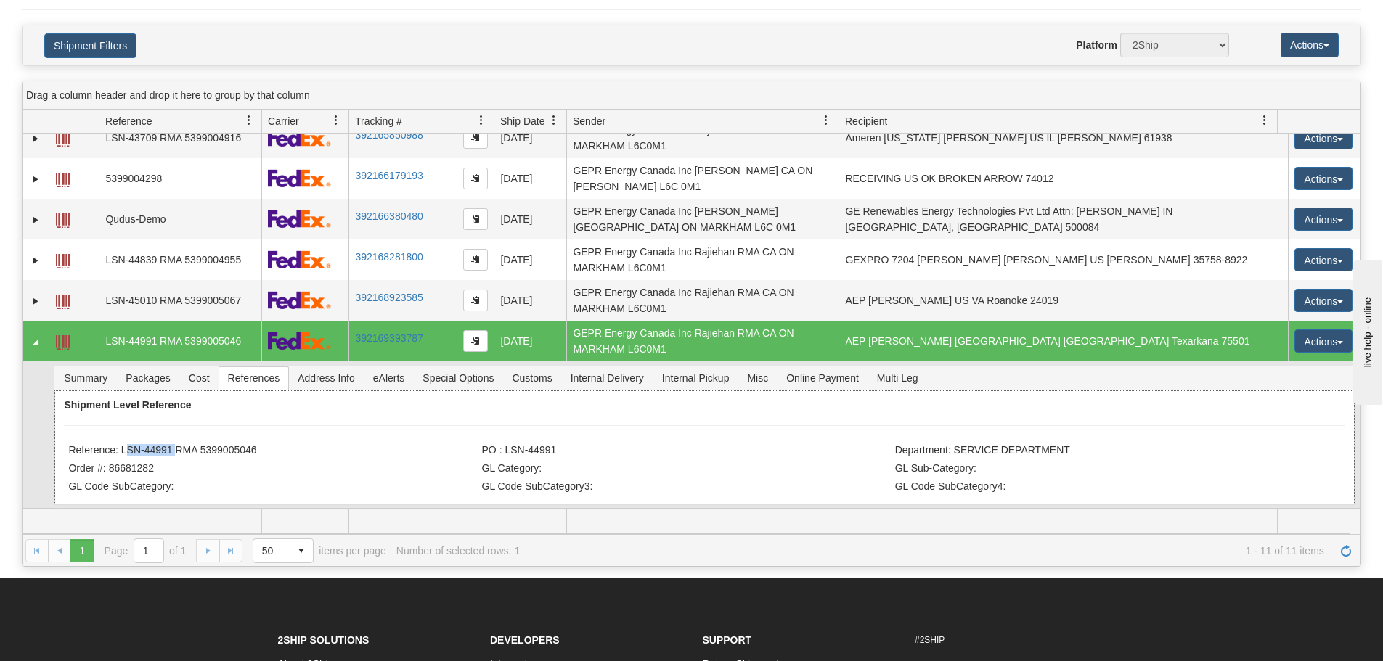
drag, startPoint x: 239, startPoint y: 454, endPoint x: 123, endPoint y: 452, distance: 115.4
click at [123, 452] on li "Reference: LSN-44991 RMA 5399005046" at bounding box center [272, 451] width 409 height 15
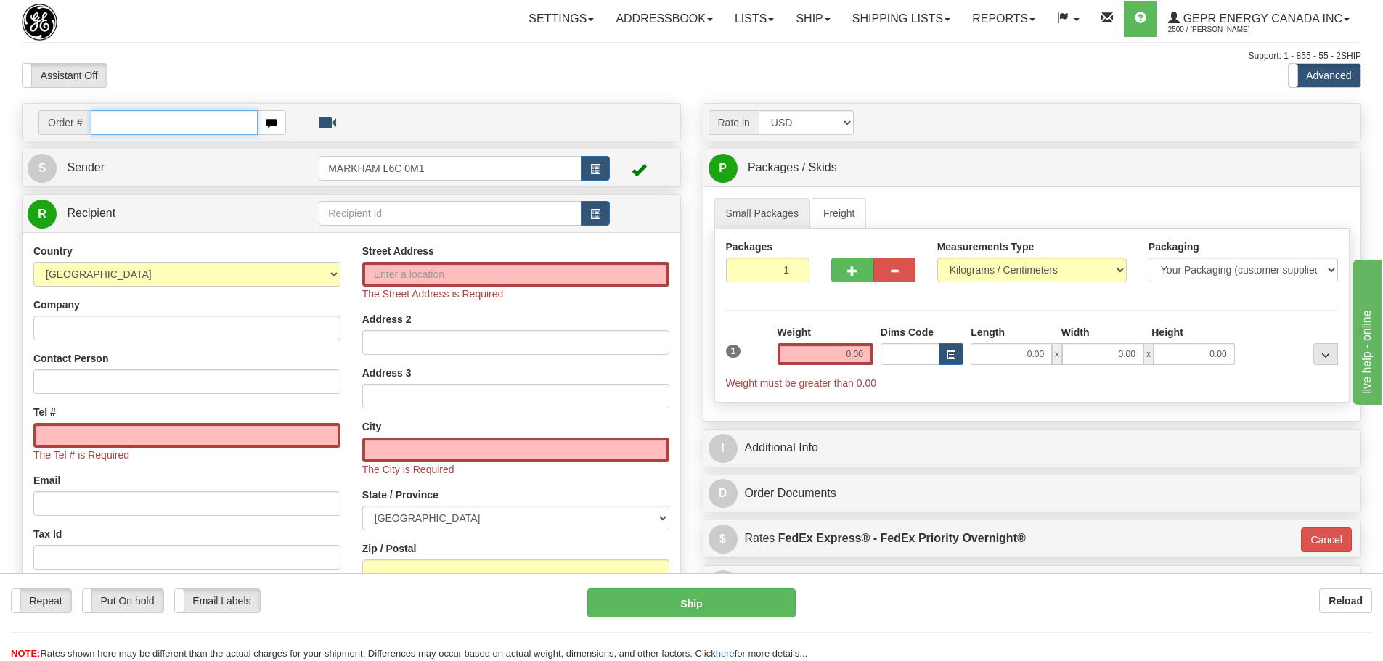
click at [123, 131] on input "text" at bounding box center [174, 122] width 167 height 25
paste input "31459367"
type input "31459367"
click at [193, 79] on body "Training Course Close Toggle navigation Settings Shipping Preferences New Recip…" at bounding box center [691, 330] width 1383 height 661
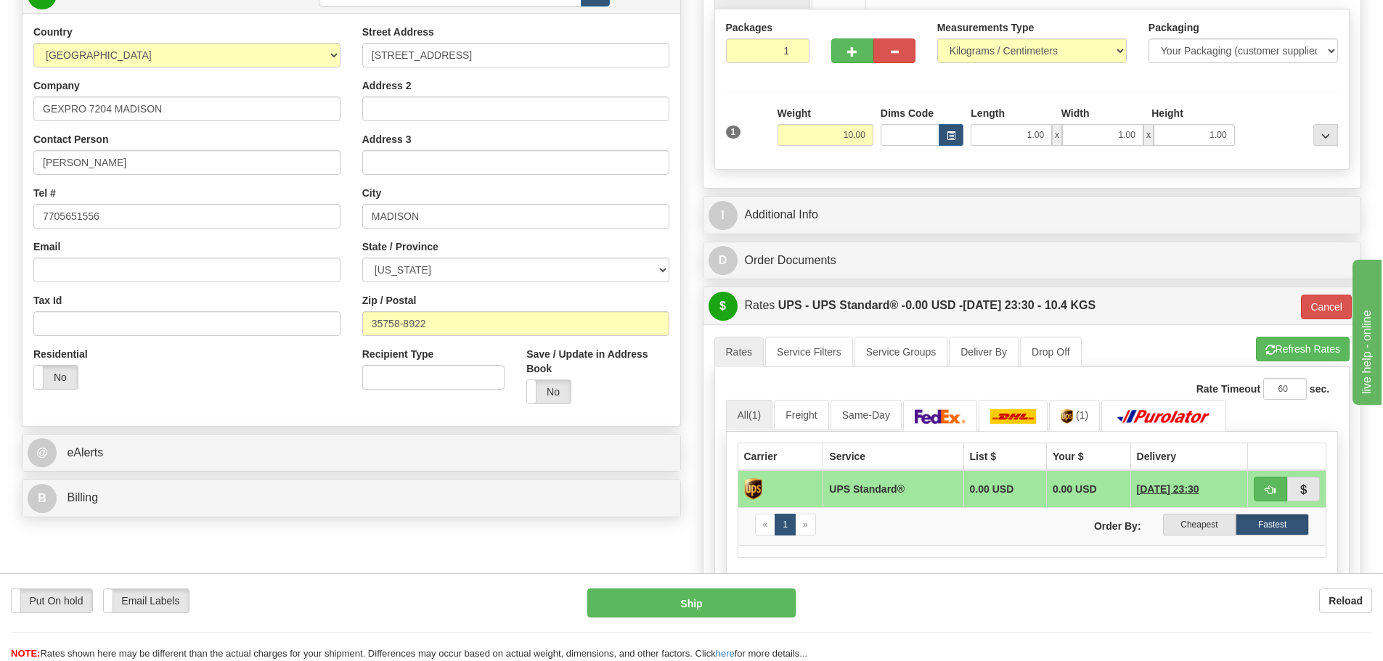
scroll to position [290, 0]
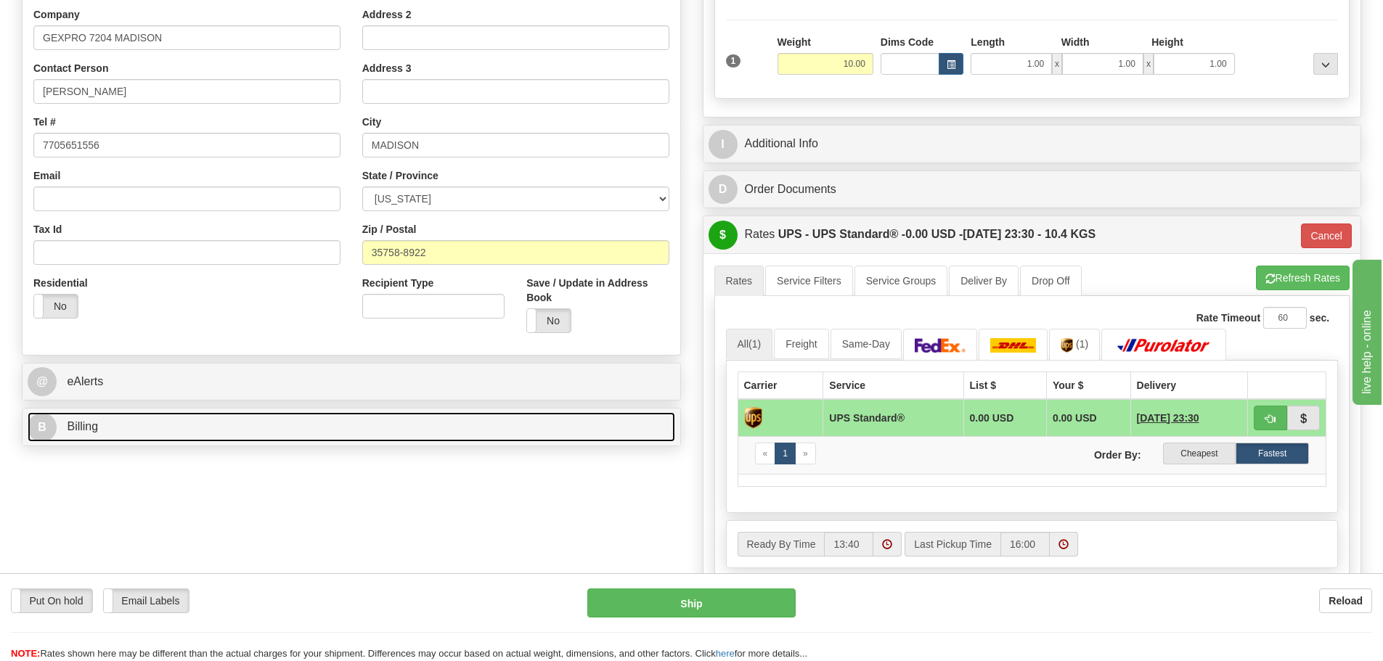
click at [446, 424] on link "B Billing" at bounding box center [352, 427] width 648 height 30
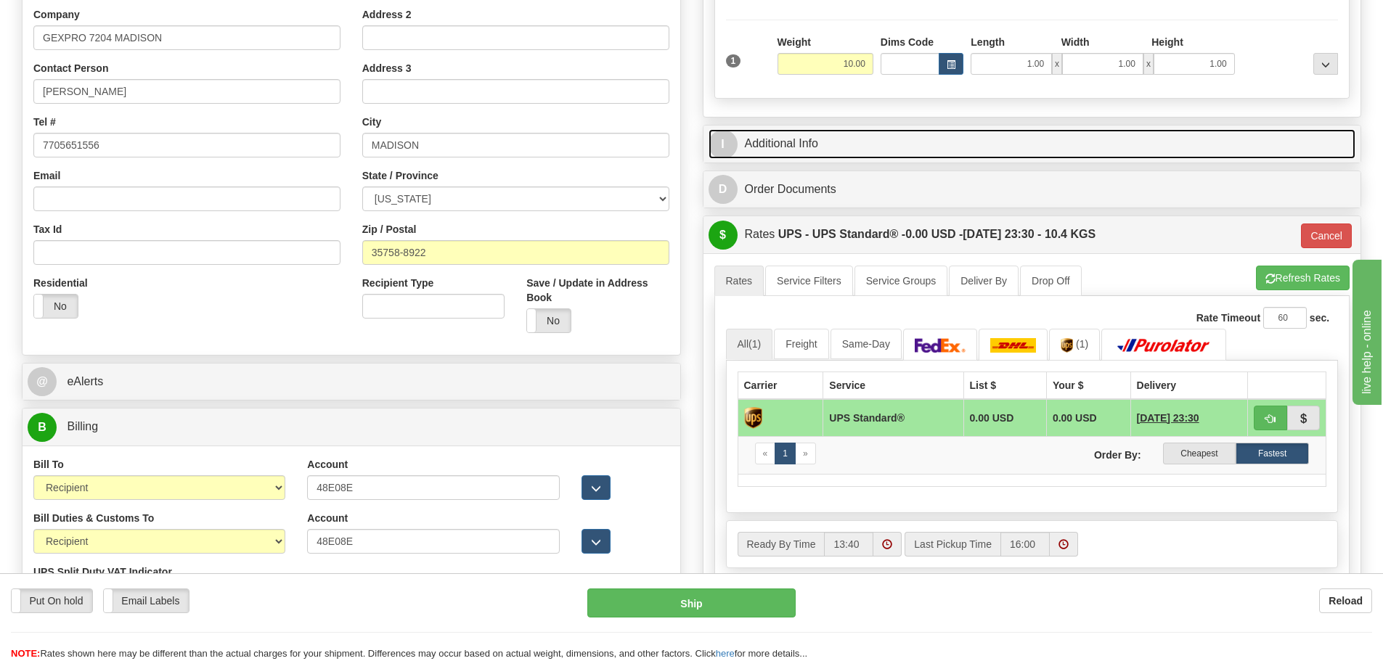
click at [828, 132] on link "I Additional Info" at bounding box center [1033, 144] width 648 height 30
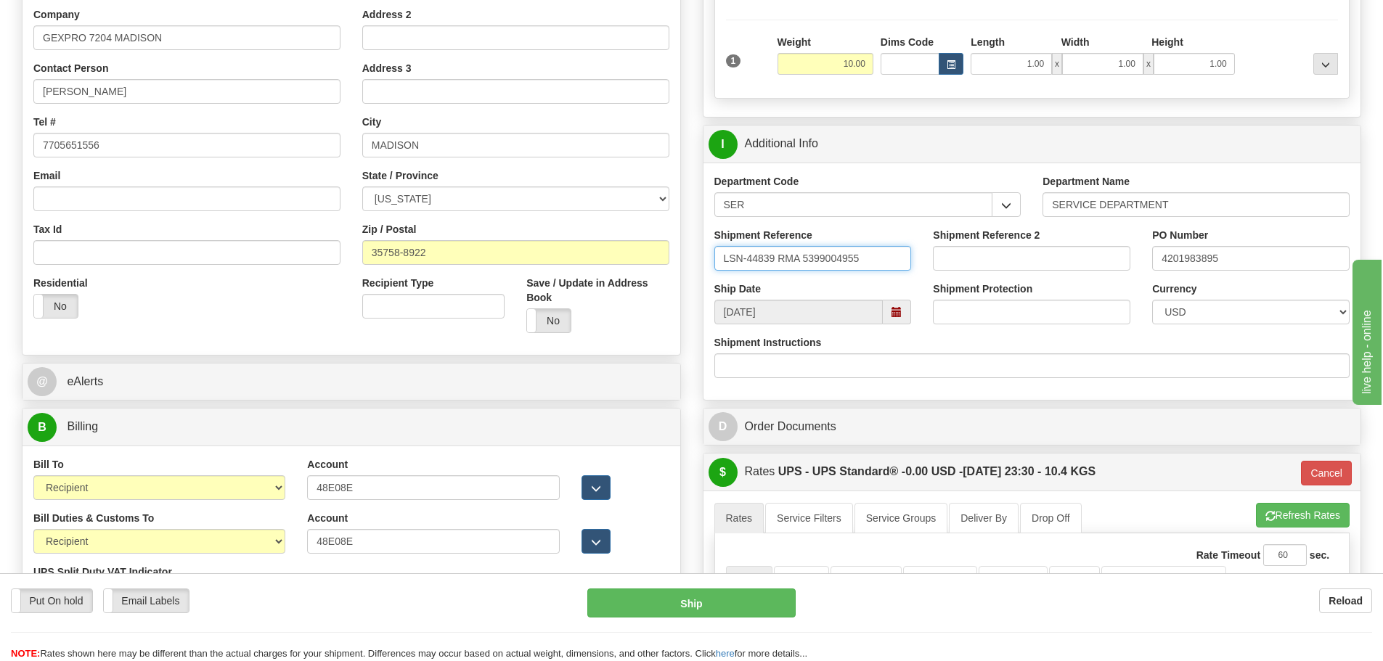
drag, startPoint x: 869, startPoint y: 255, endPoint x: 804, endPoint y: 266, distance: 65.5
click at [804, 266] on input "LSN-44839 RMA 5399004955" at bounding box center [812, 258] width 197 height 25
click at [406, 494] on input "48E08E" at bounding box center [433, 487] width 252 height 25
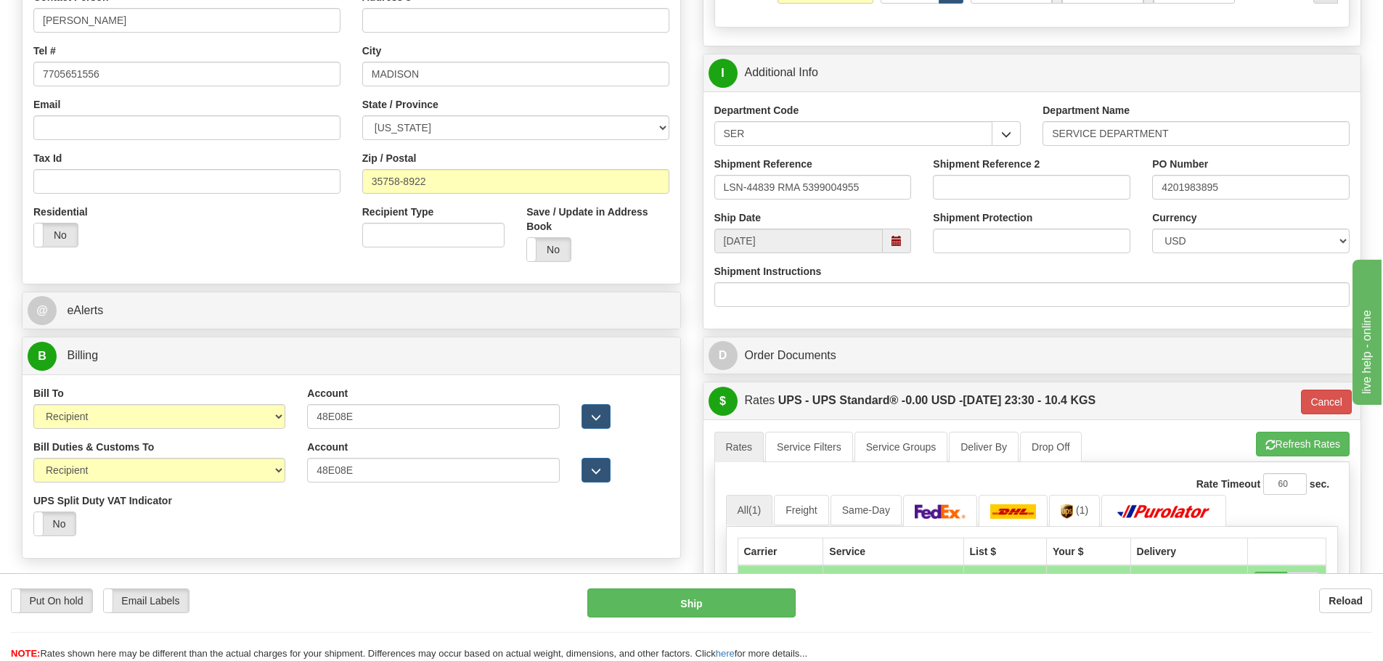
scroll to position [363, 0]
click at [1081, 516] on link "(1)" at bounding box center [1074, 509] width 51 height 31
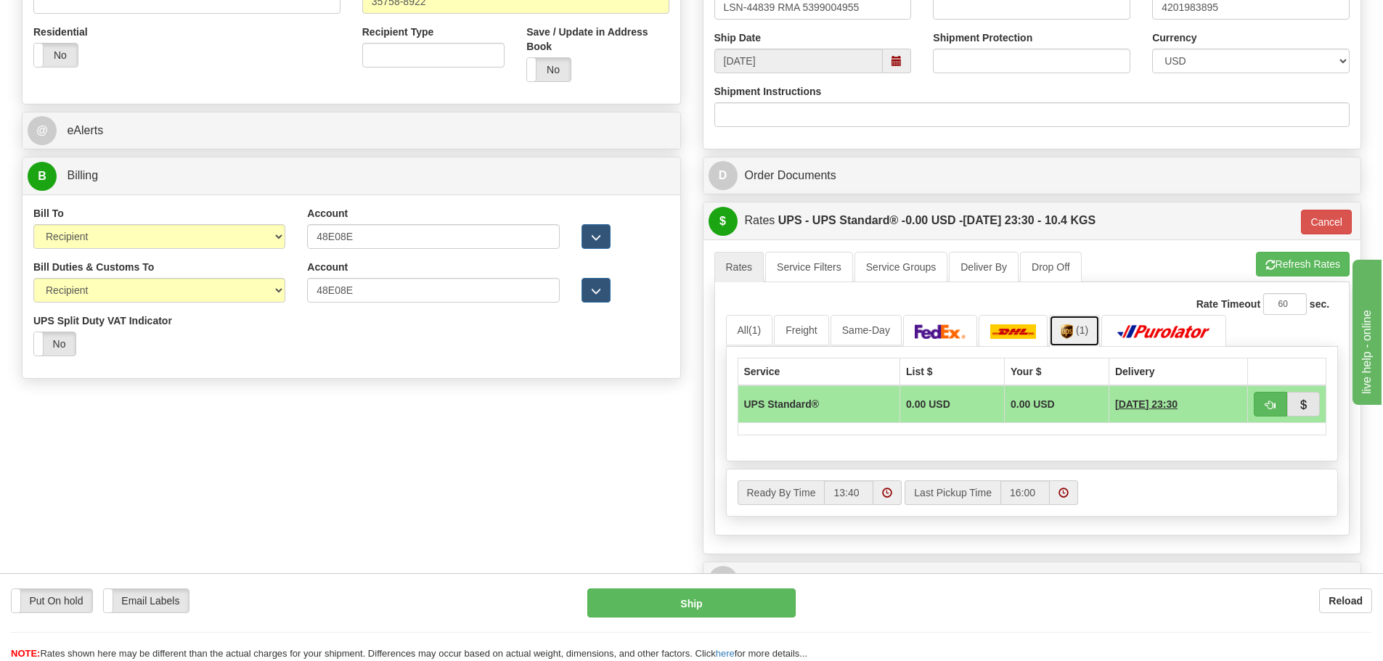
scroll to position [581, 0]
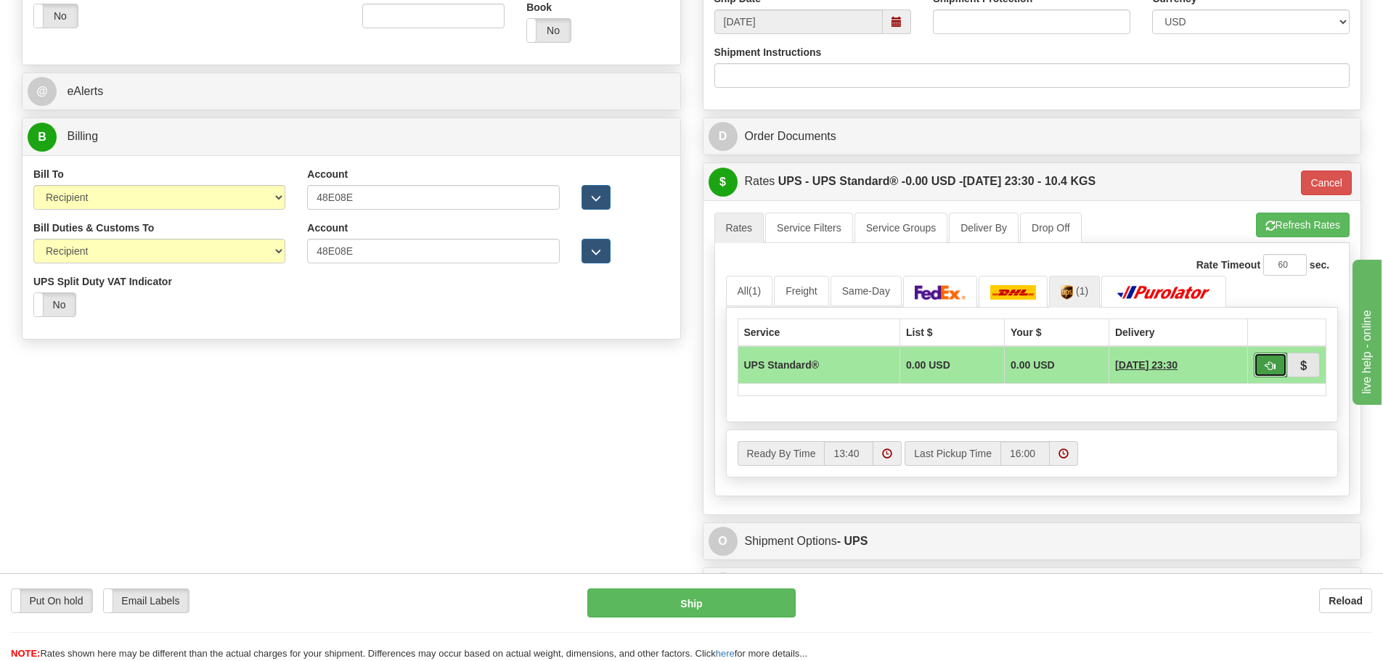
click at [1261, 361] on button "button" at bounding box center [1270, 365] width 33 height 25
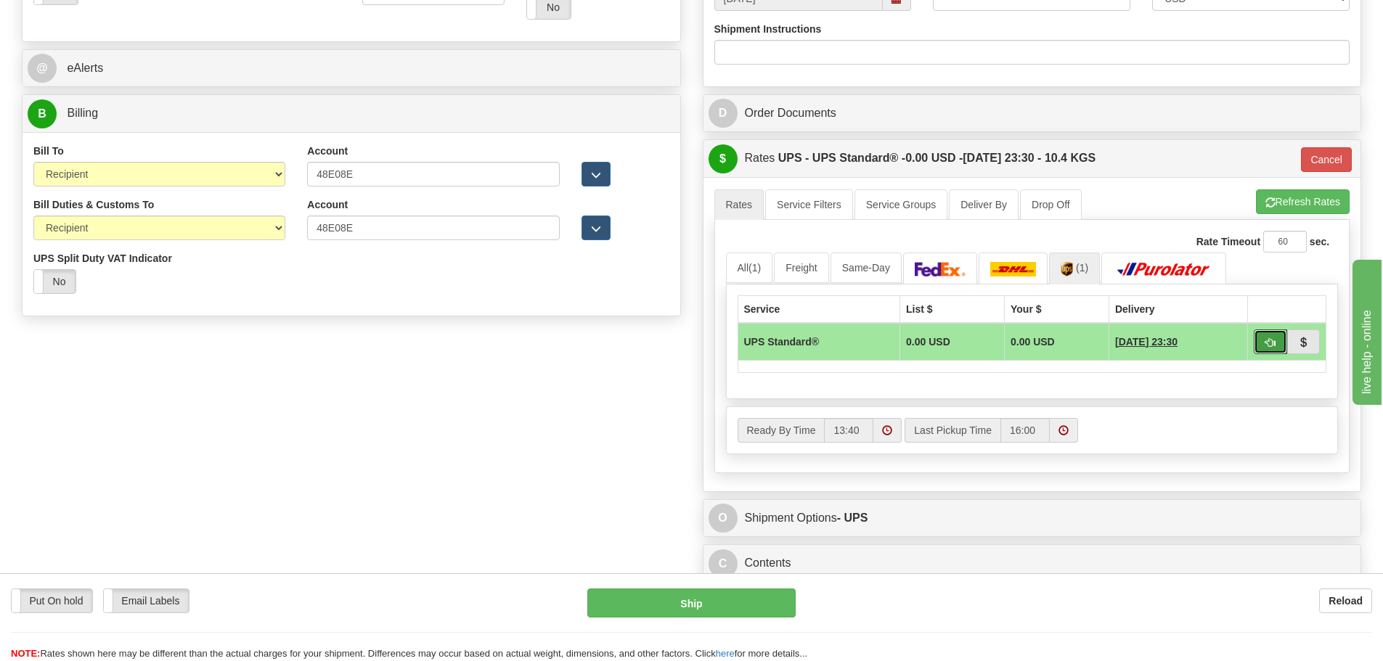
scroll to position [799, 0]
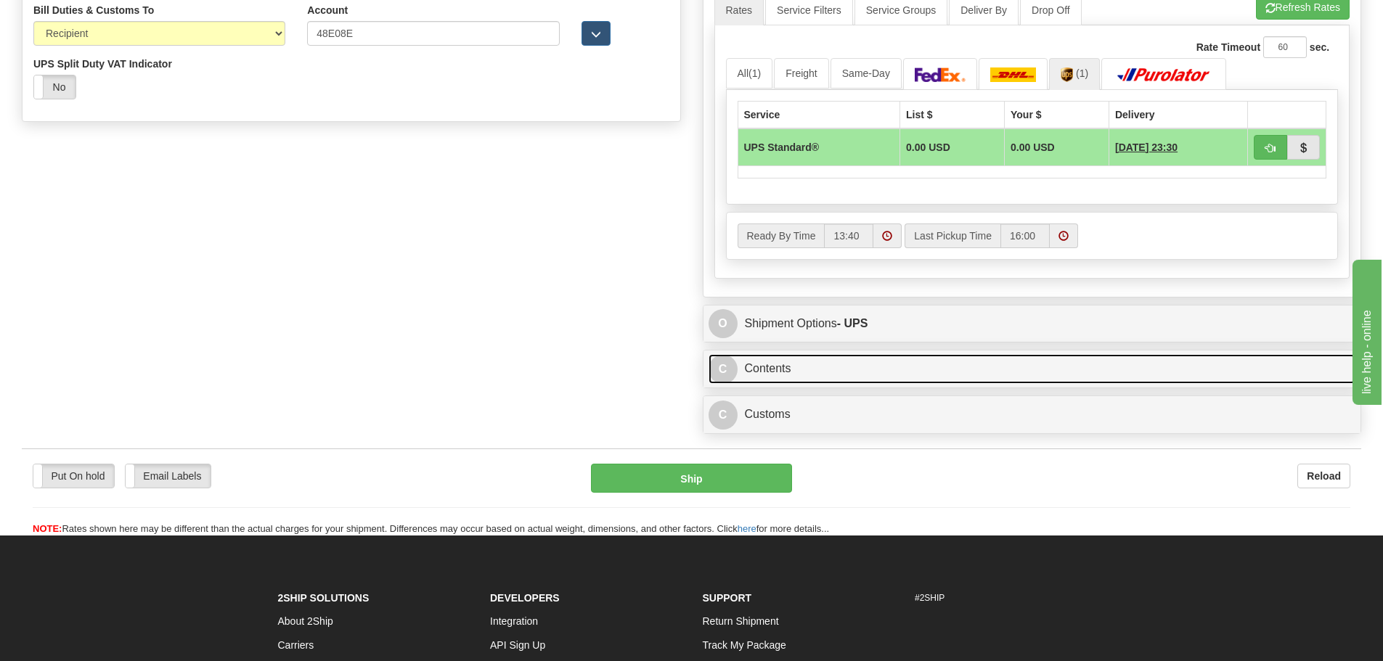
click at [844, 374] on link "C Contents" at bounding box center [1033, 369] width 648 height 30
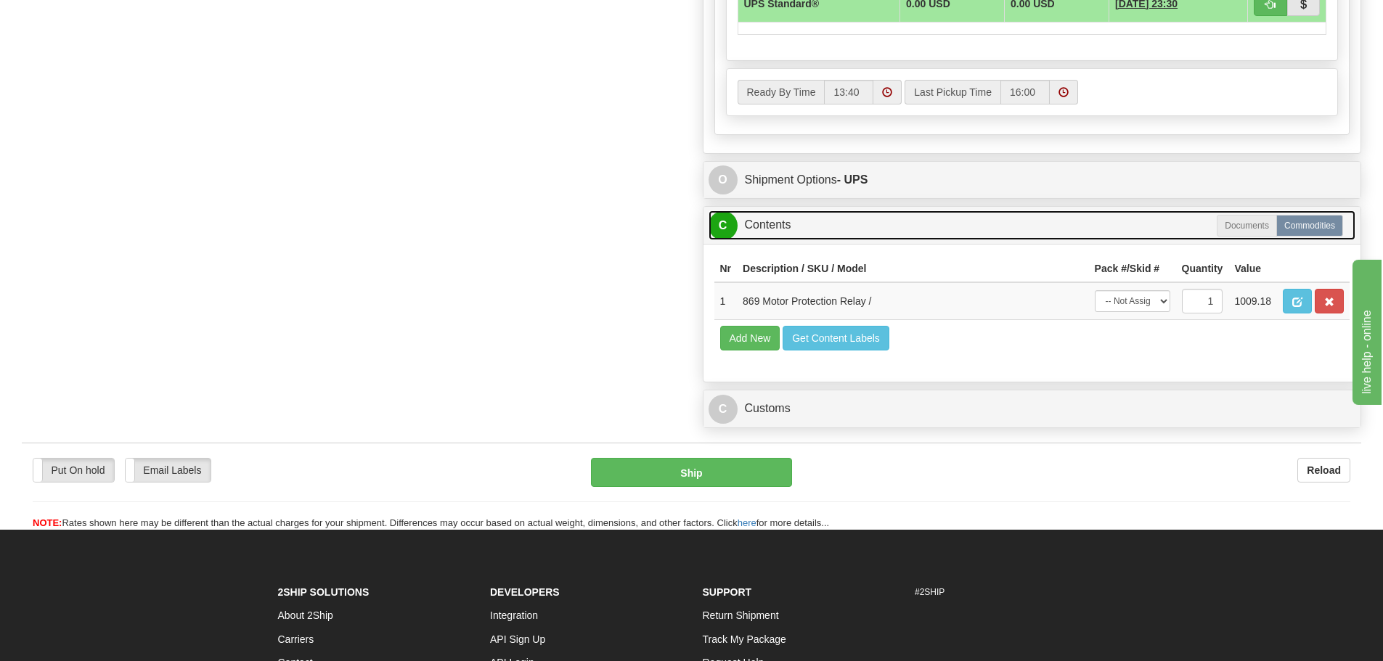
scroll to position [944, 0]
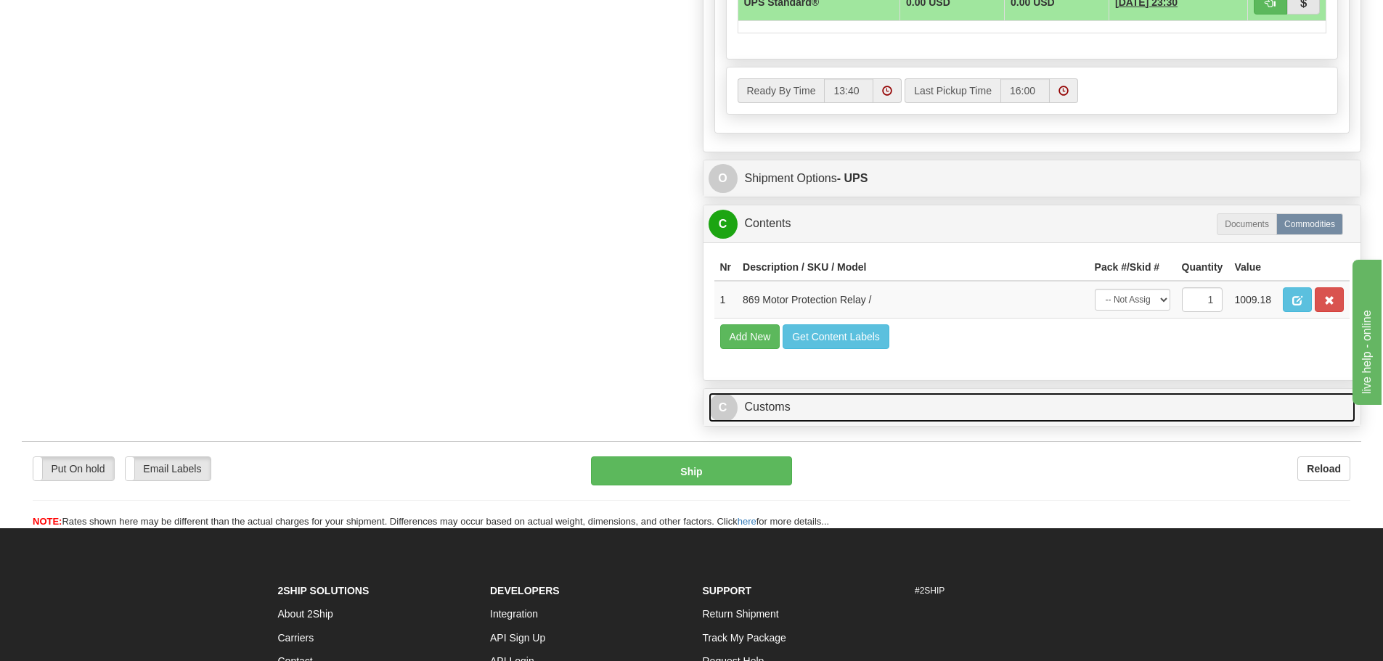
click at [857, 422] on link "C Customs" at bounding box center [1033, 408] width 648 height 30
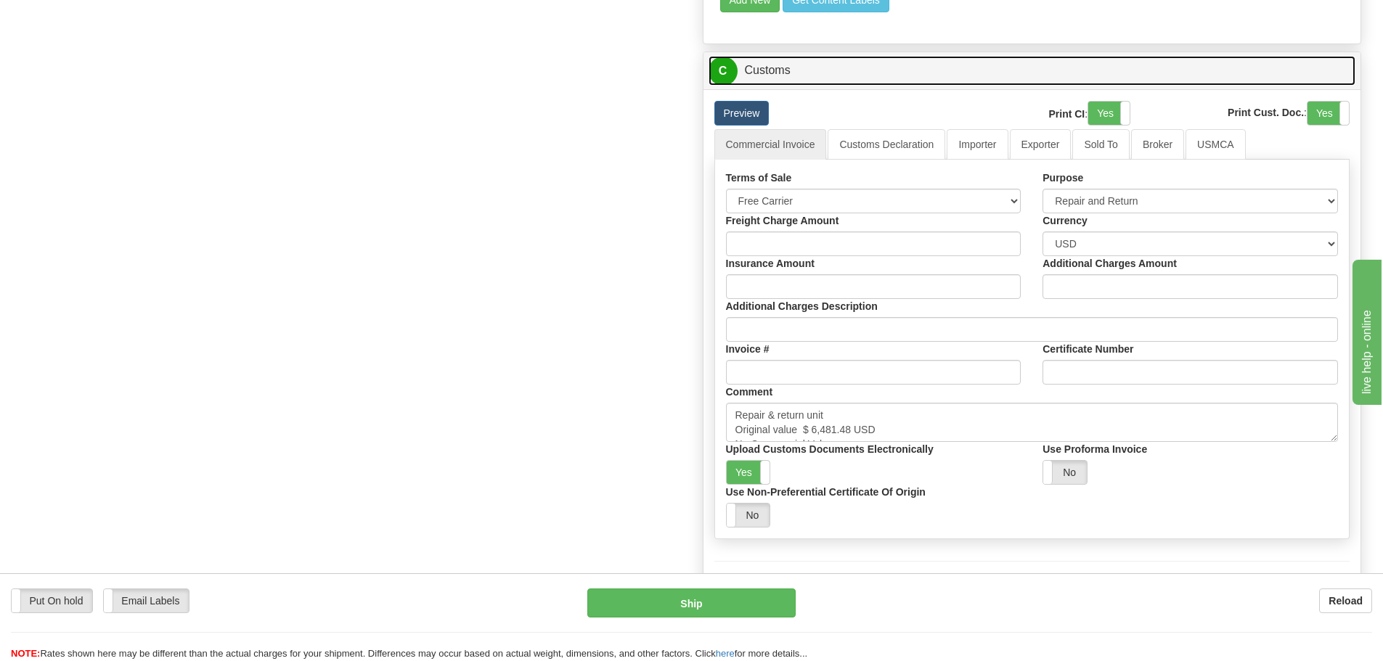
scroll to position [1307, 0]
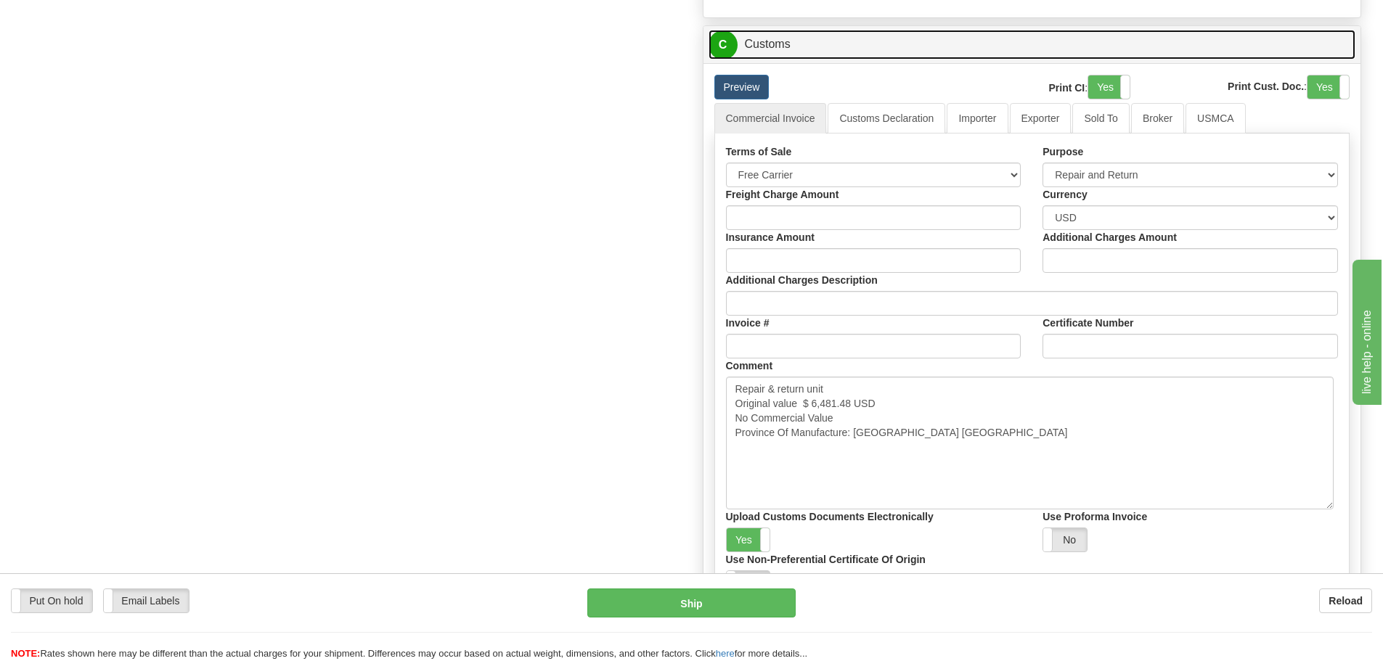
drag, startPoint x: 1331, startPoint y: 414, endPoint x: 1326, endPoint y: 507, distance: 93.8
click at [1326, 507] on textarea "Repair & return unit Original value $ 6,481.48 USD No Commercial Value Province…" at bounding box center [1030, 443] width 608 height 133
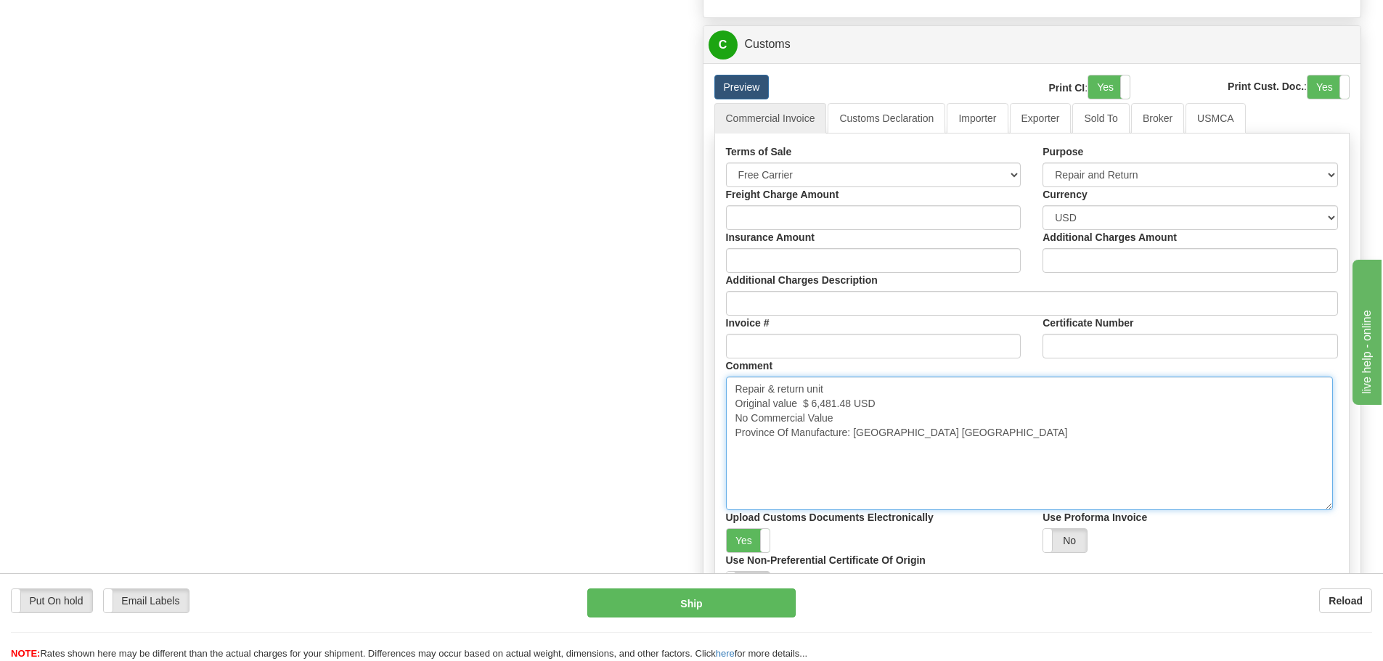
click at [1064, 484] on textarea "Repair & return unit Original value $ 6,481.48 USD No Commercial Value Province…" at bounding box center [1029, 444] width 607 height 134
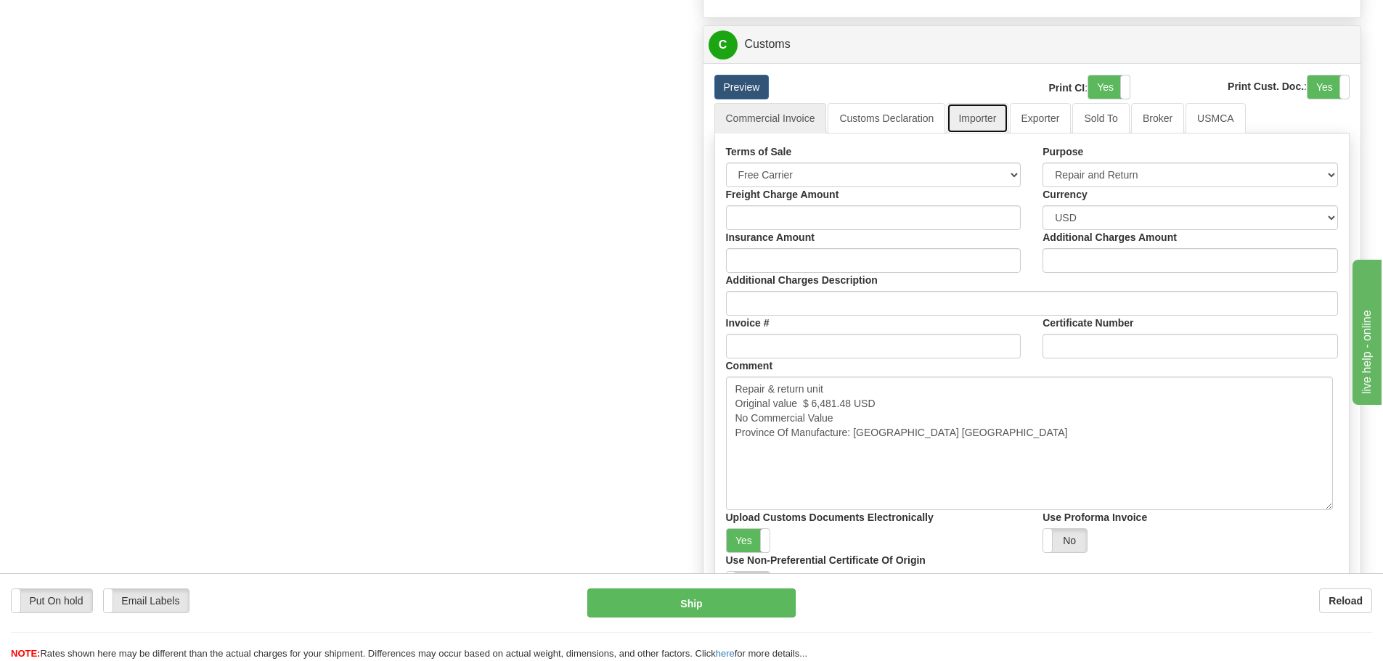
click at [985, 121] on link "Importer" at bounding box center [977, 118] width 61 height 30
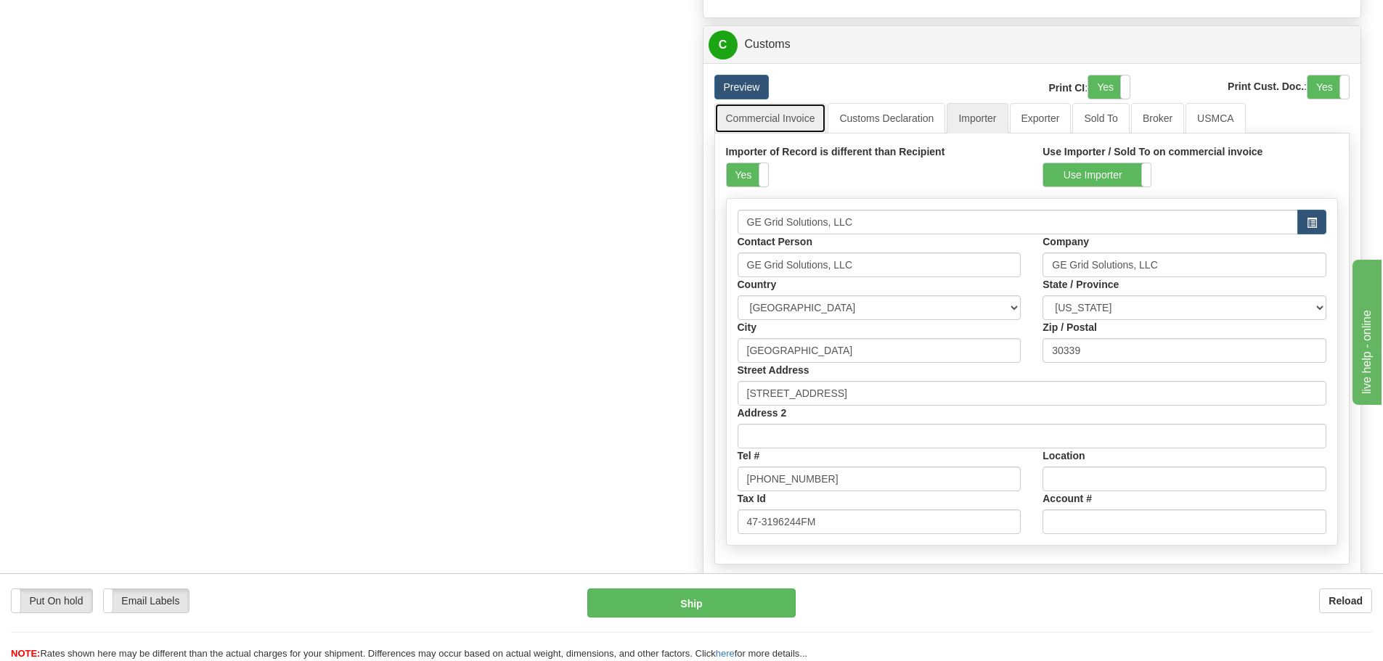
click at [807, 130] on link "Commercial Invoice" at bounding box center [770, 118] width 113 height 30
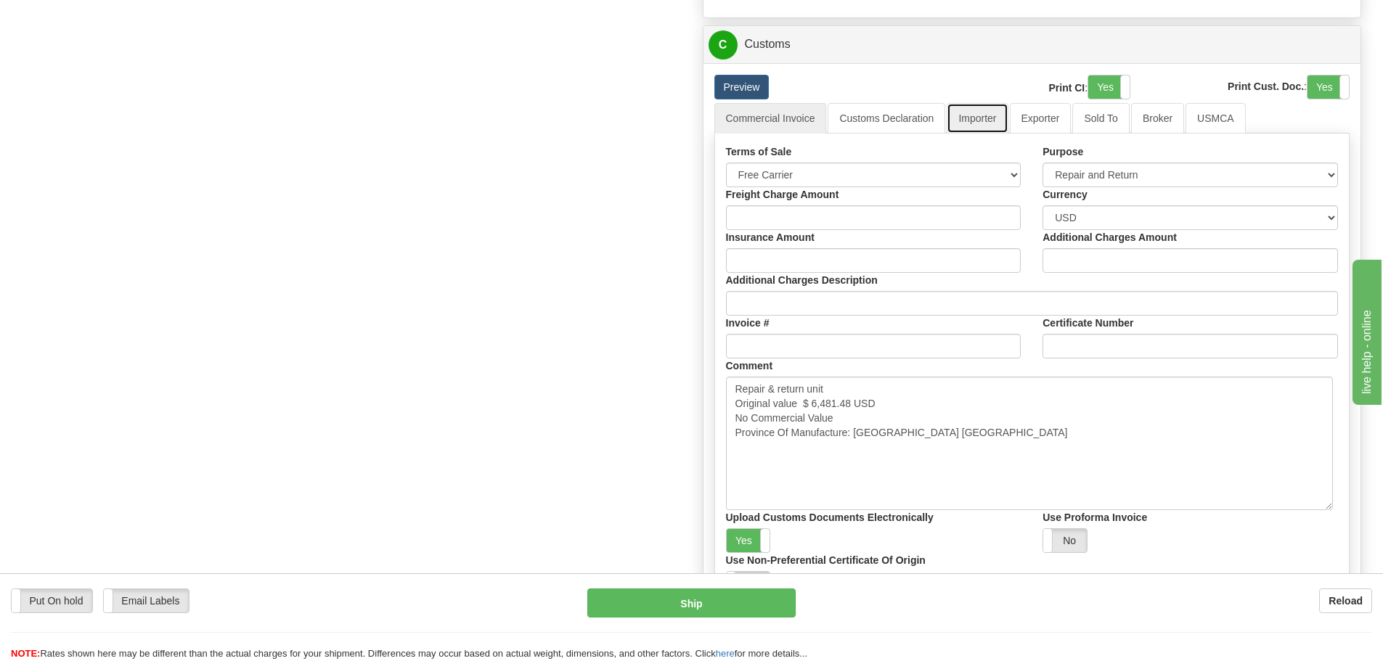
click at [971, 121] on link "Importer" at bounding box center [977, 118] width 61 height 30
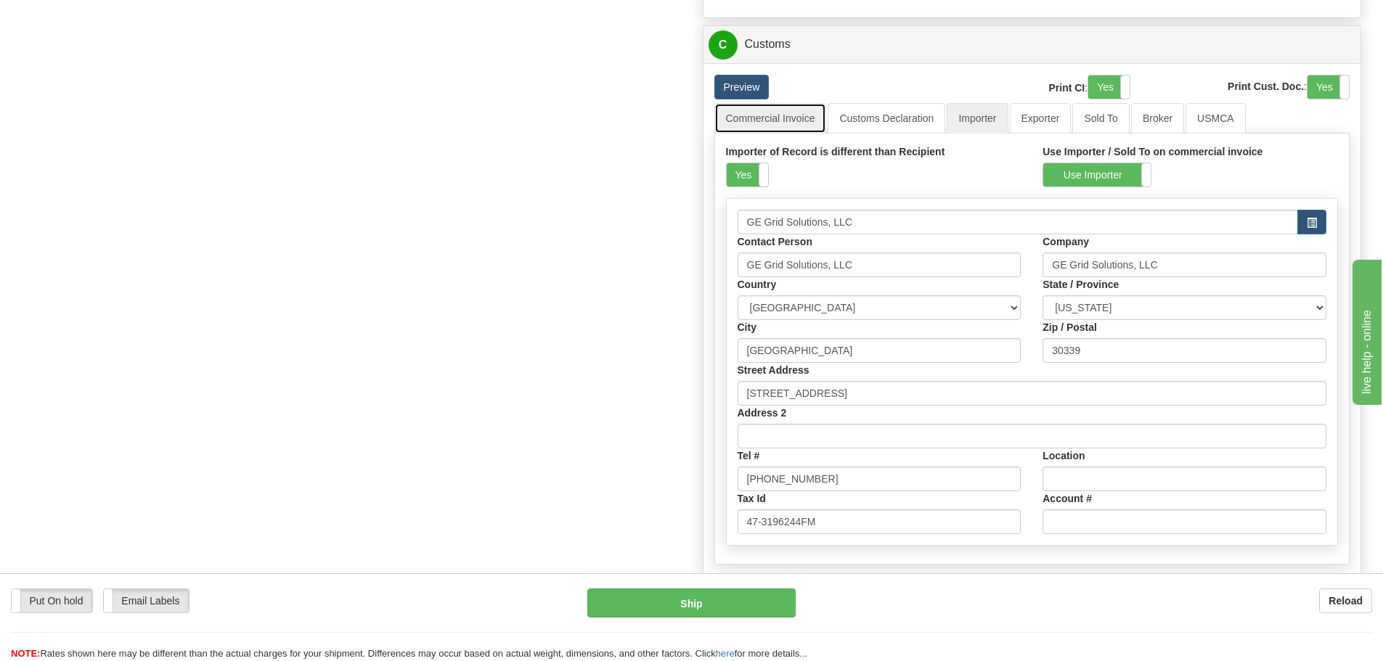
click at [794, 131] on link "Commercial Invoice" at bounding box center [770, 118] width 113 height 30
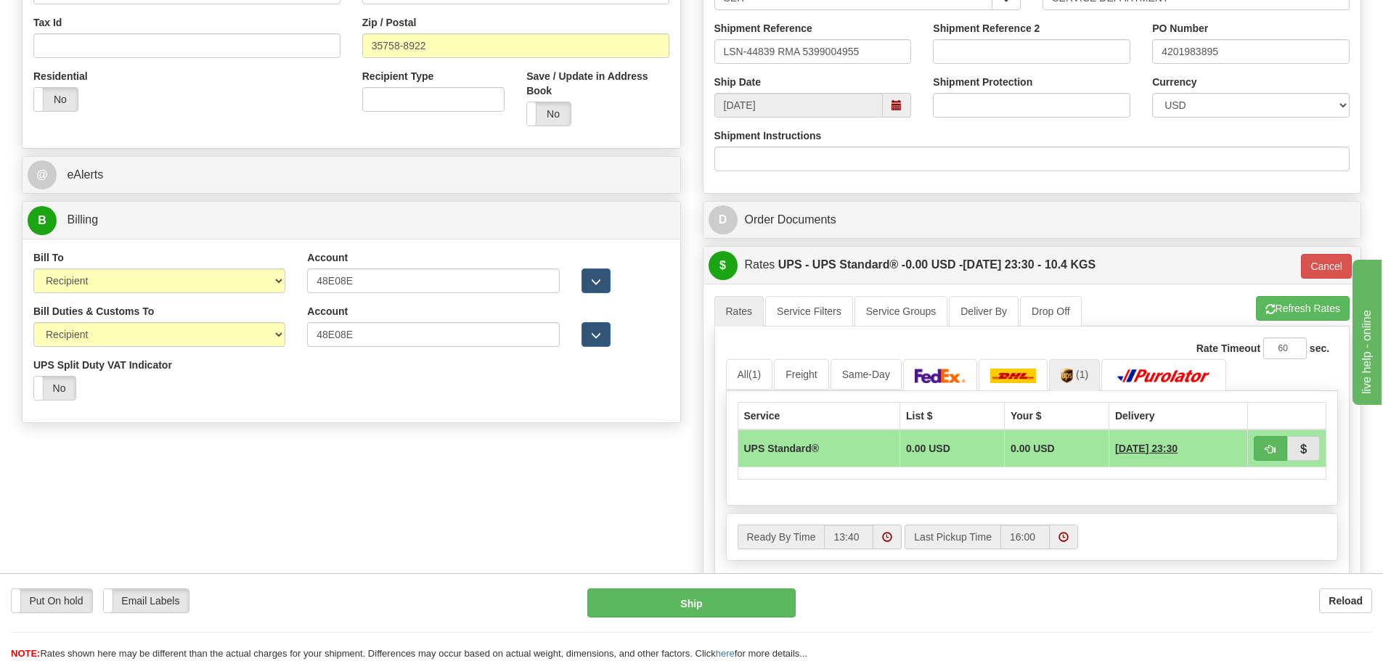
scroll to position [436, 0]
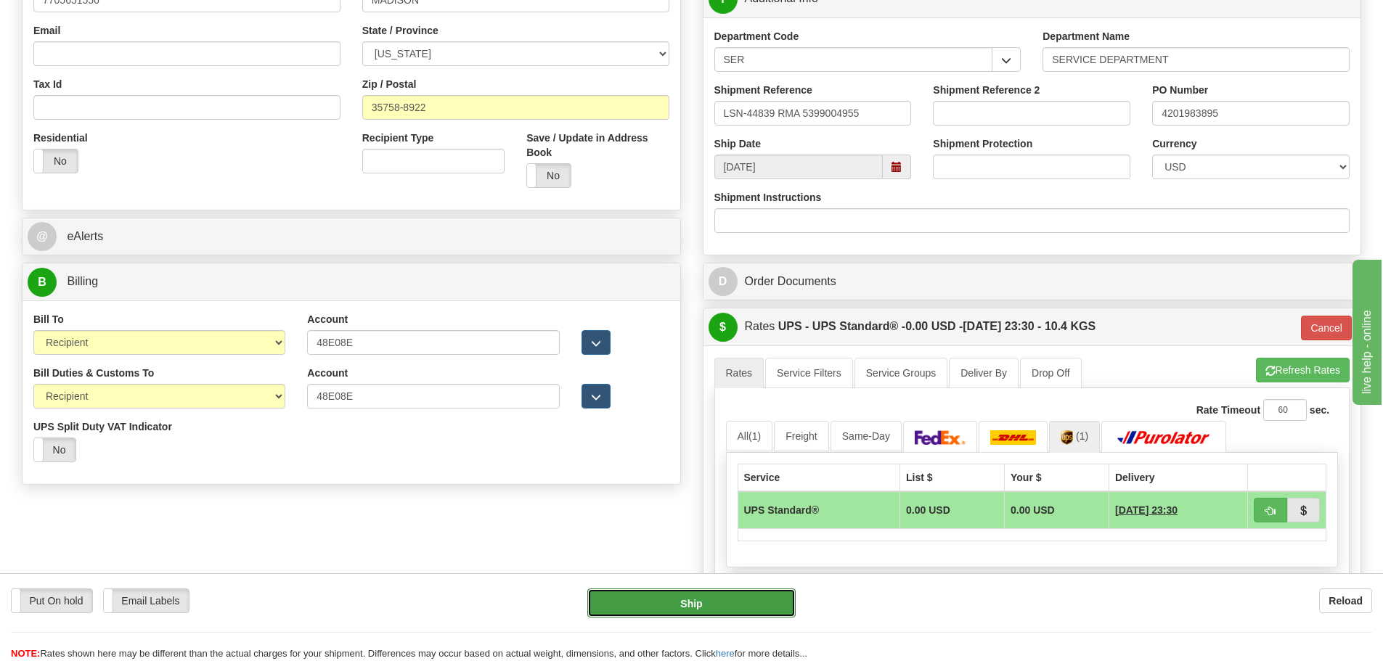
click at [648, 608] on button "Ship" at bounding box center [691, 603] width 208 height 29
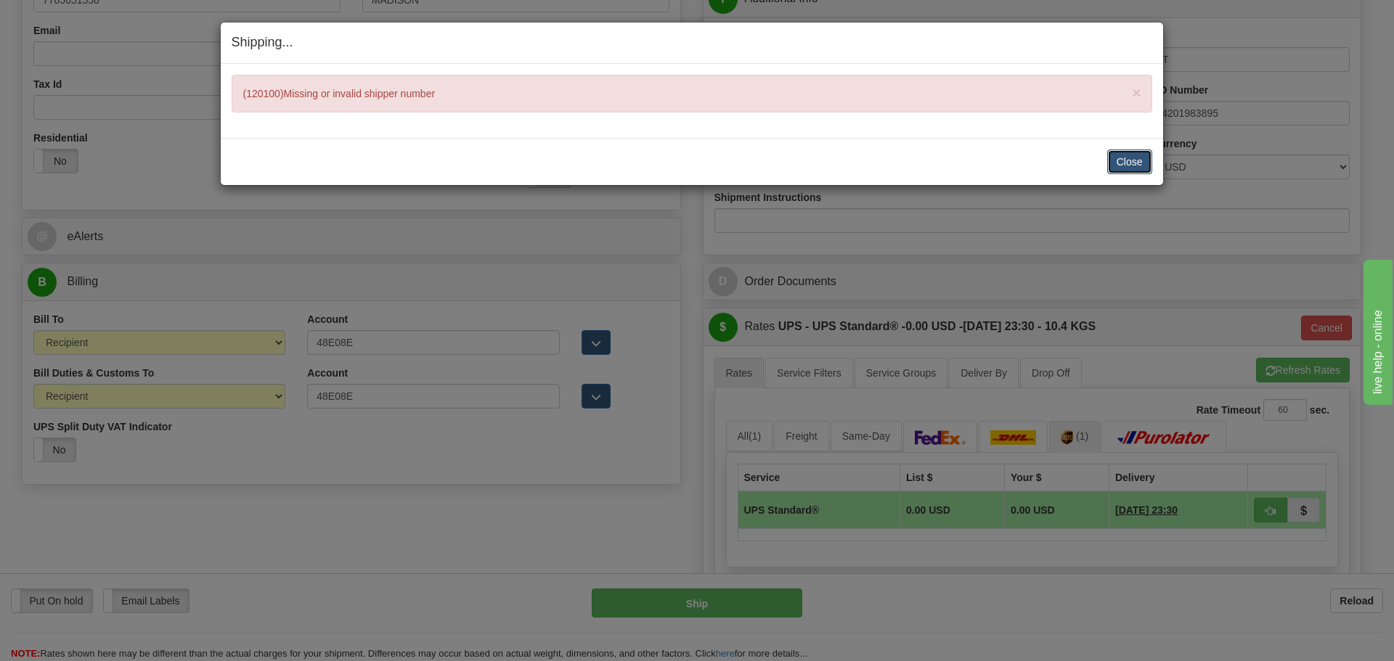
click at [1142, 158] on button "Close" at bounding box center [1129, 162] width 45 height 25
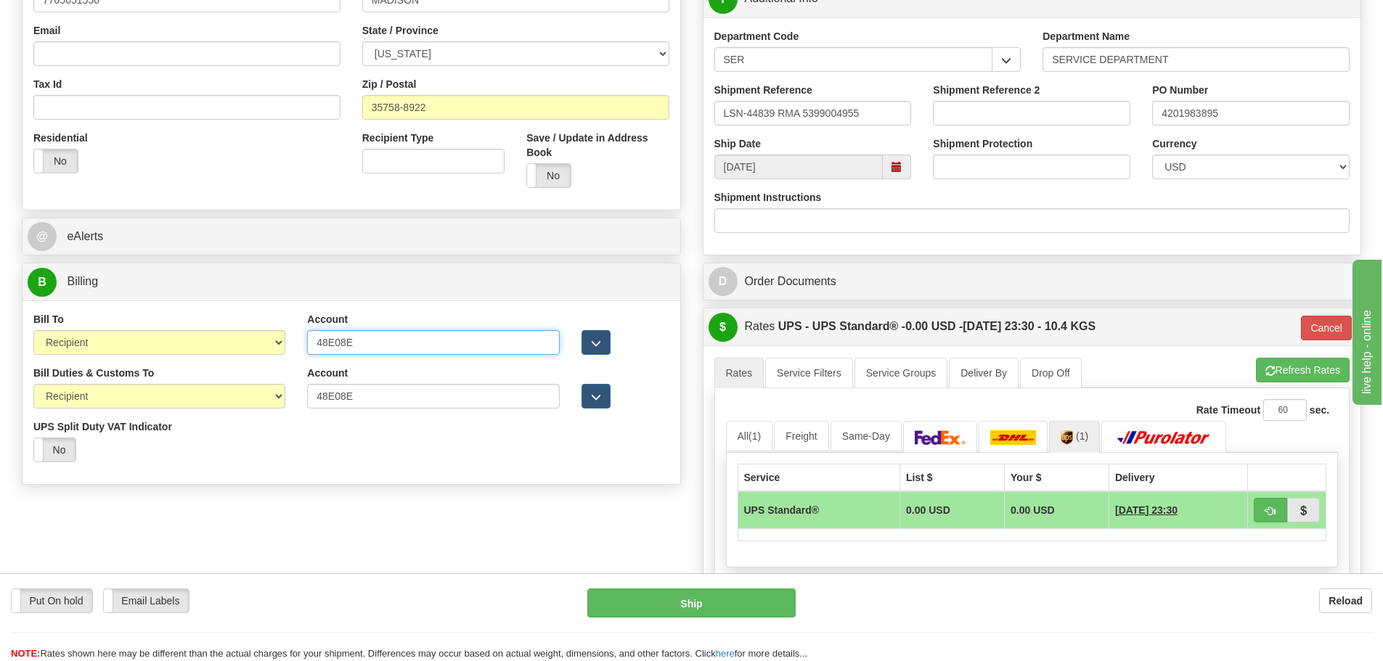
drag, startPoint x: 383, startPoint y: 339, endPoint x: 309, endPoint y: 338, distance: 74.1
click at [309, 338] on input "48E08E" at bounding box center [433, 342] width 252 height 25
drag, startPoint x: 317, startPoint y: 396, endPoint x: 279, endPoint y: 400, distance: 37.2
click at [279, 400] on div "Bill Duties & Customs To Sender Recipient Third Party UPS Split Duty VAT Indica…" at bounding box center [352, 419] width 658 height 107
click at [314, 458] on div "Bill Duties & Customs To Sender Recipient Third Party UPS Split Duty VAT Indica…" at bounding box center [352, 419] width 658 height 107
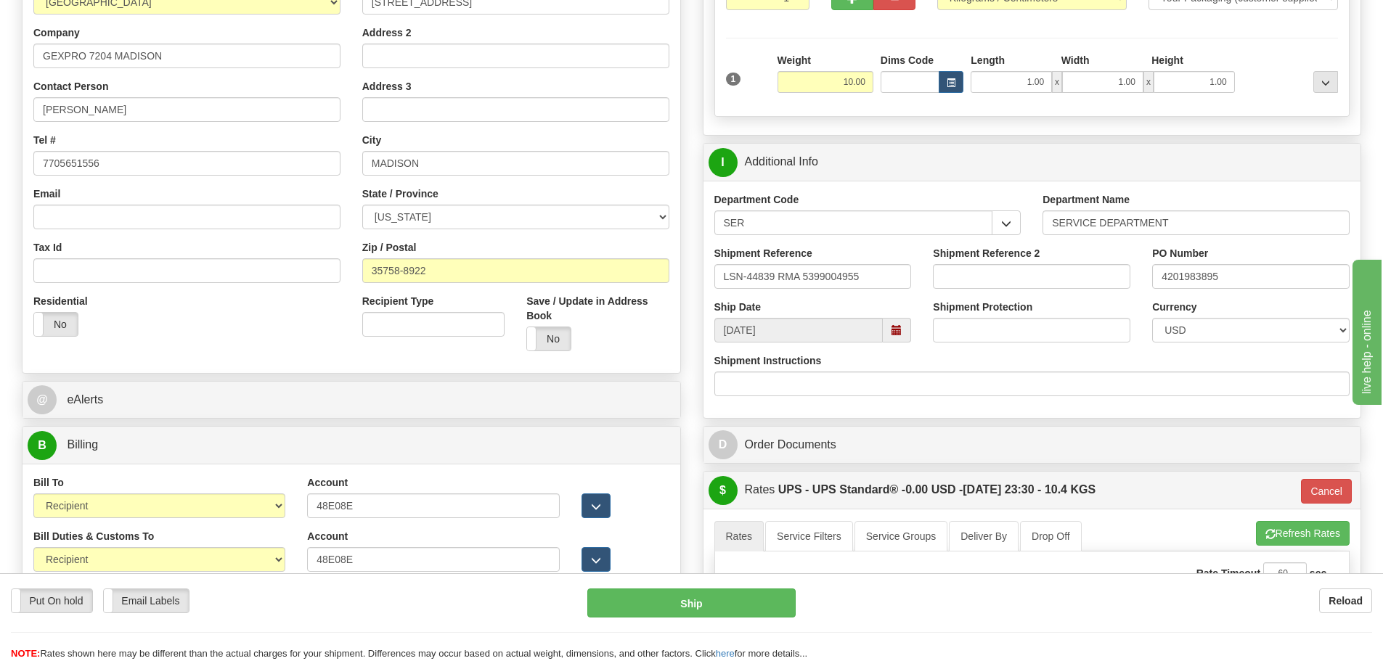
scroll to position [363, 0]
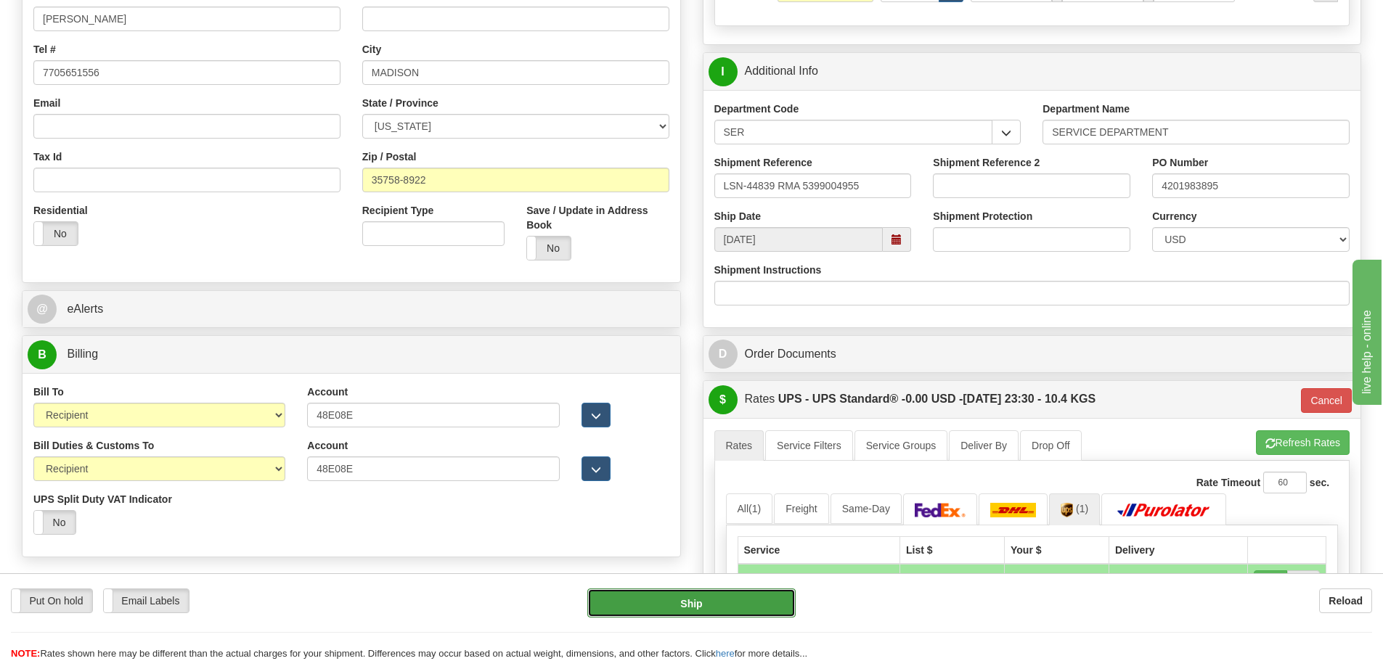
click at [638, 604] on button "Ship" at bounding box center [691, 603] width 208 height 29
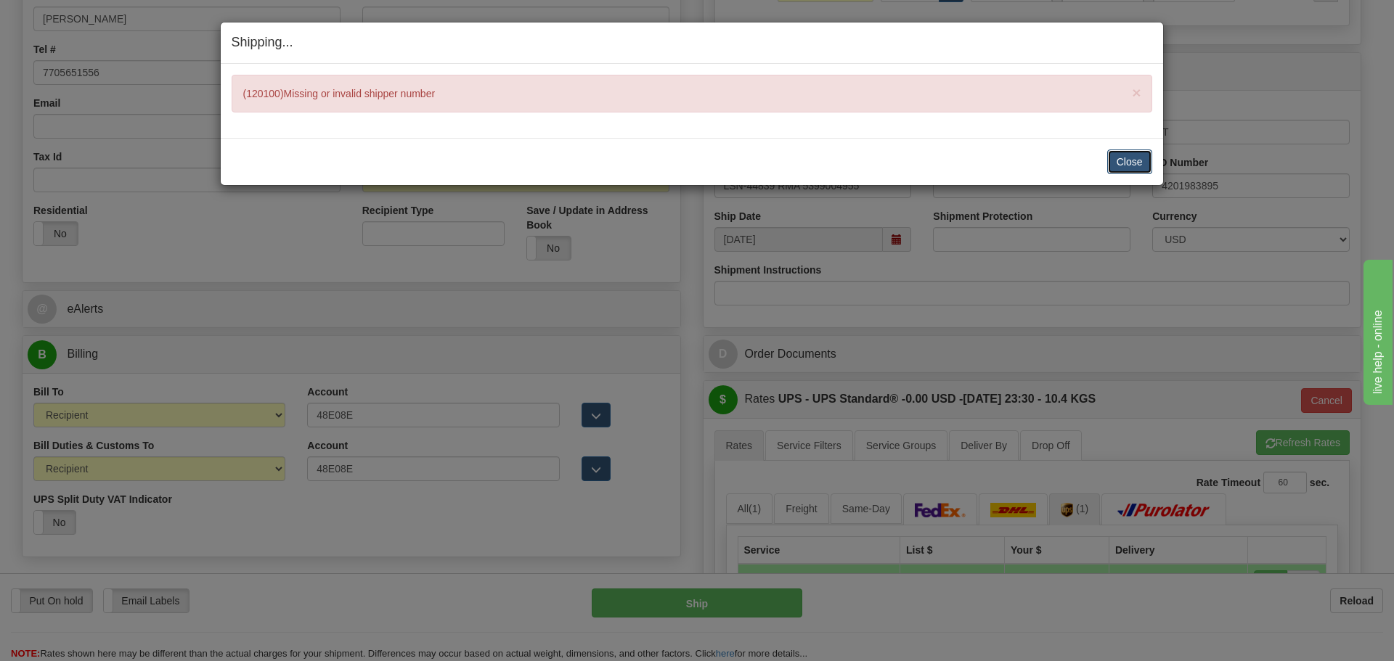
click at [1138, 165] on button "Close" at bounding box center [1129, 162] width 45 height 25
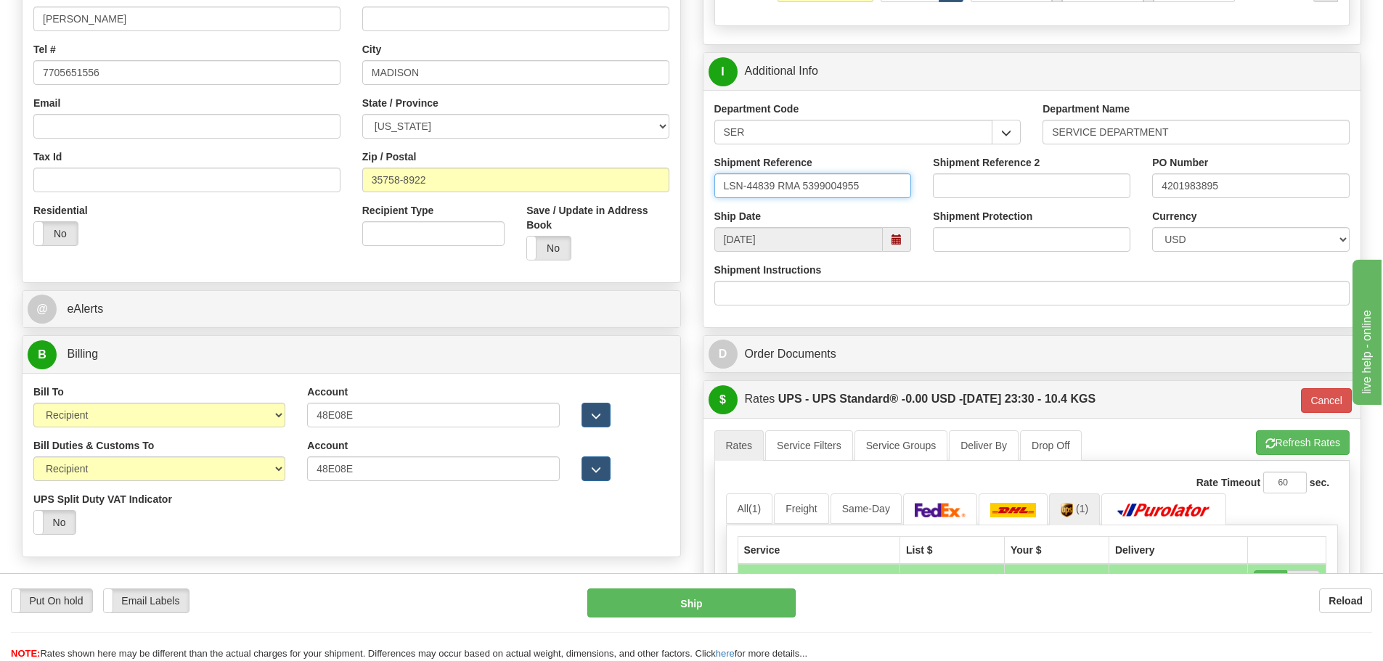
drag, startPoint x: 881, startPoint y: 189, endPoint x: 719, endPoint y: 211, distance: 163.4
click at [719, 211] on div "Department Code SER Department Name SERVICE DEPARTMENT Shipment Reference LSN-4…" at bounding box center [1032, 208] width 658 height 237
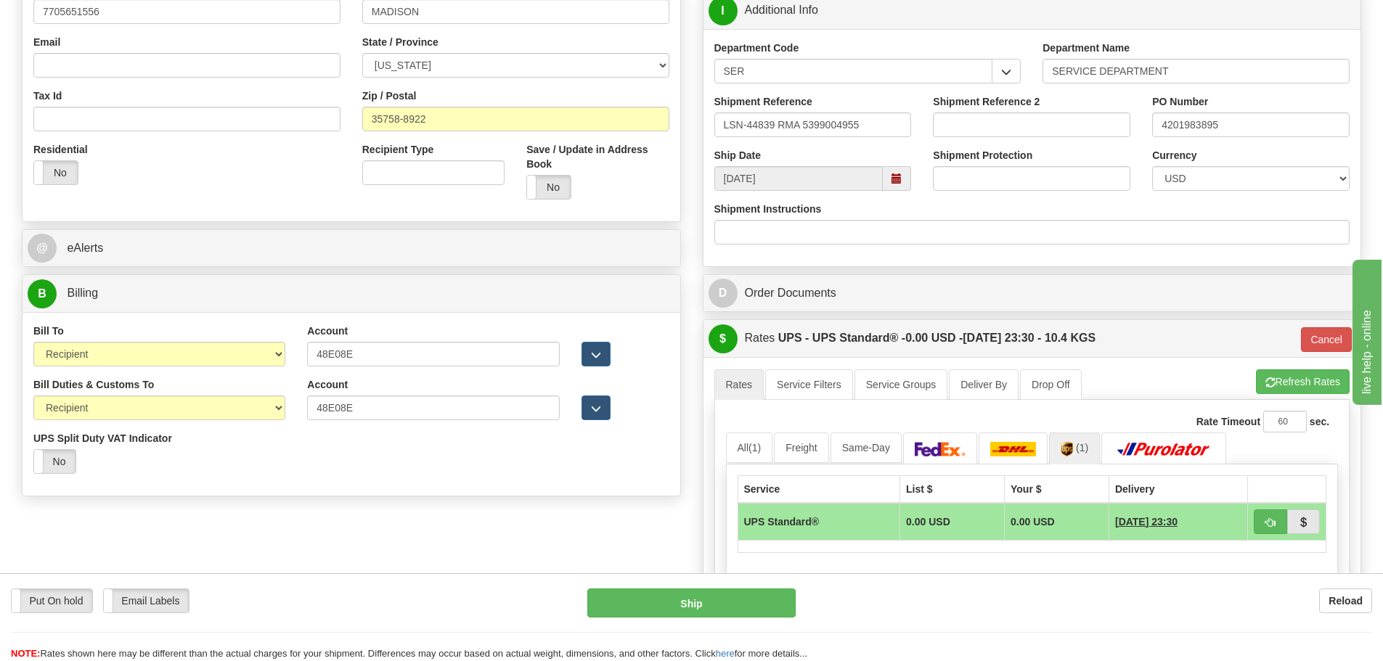
scroll to position [508, 0]
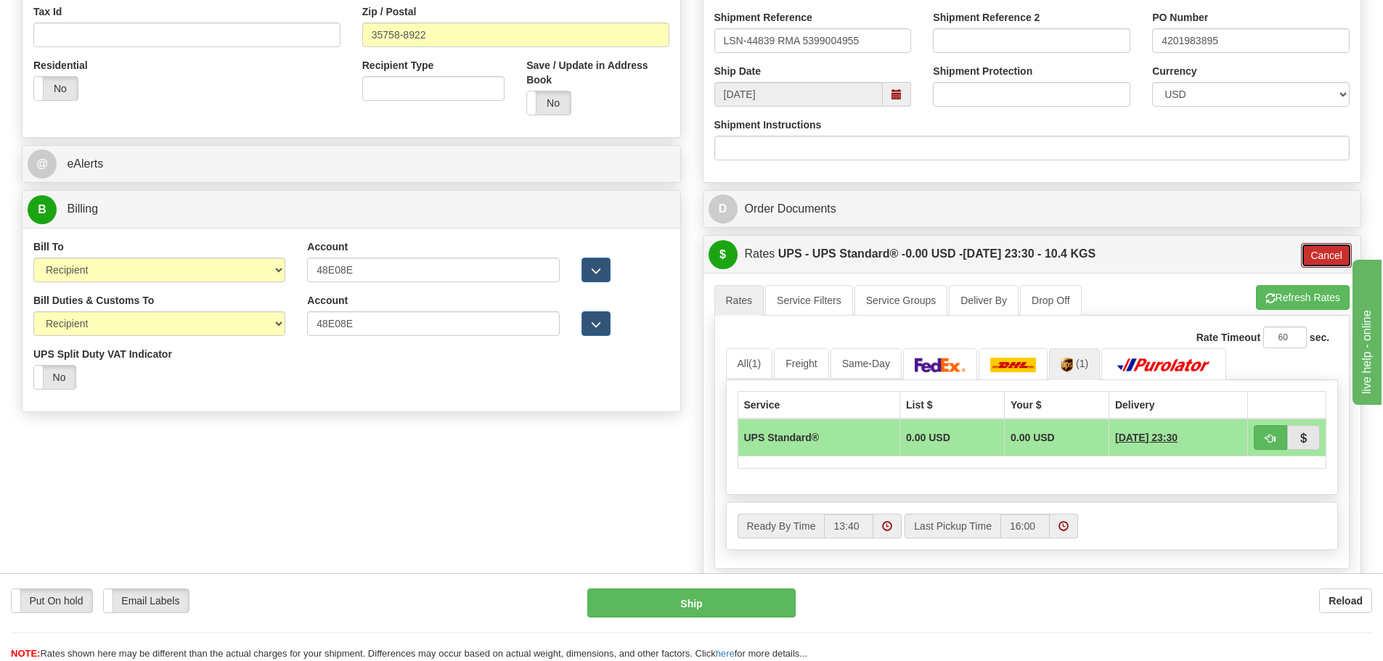
click at [1305, 258] on button "Cancel" at bounding box center [1326, 255] width 51 height 25
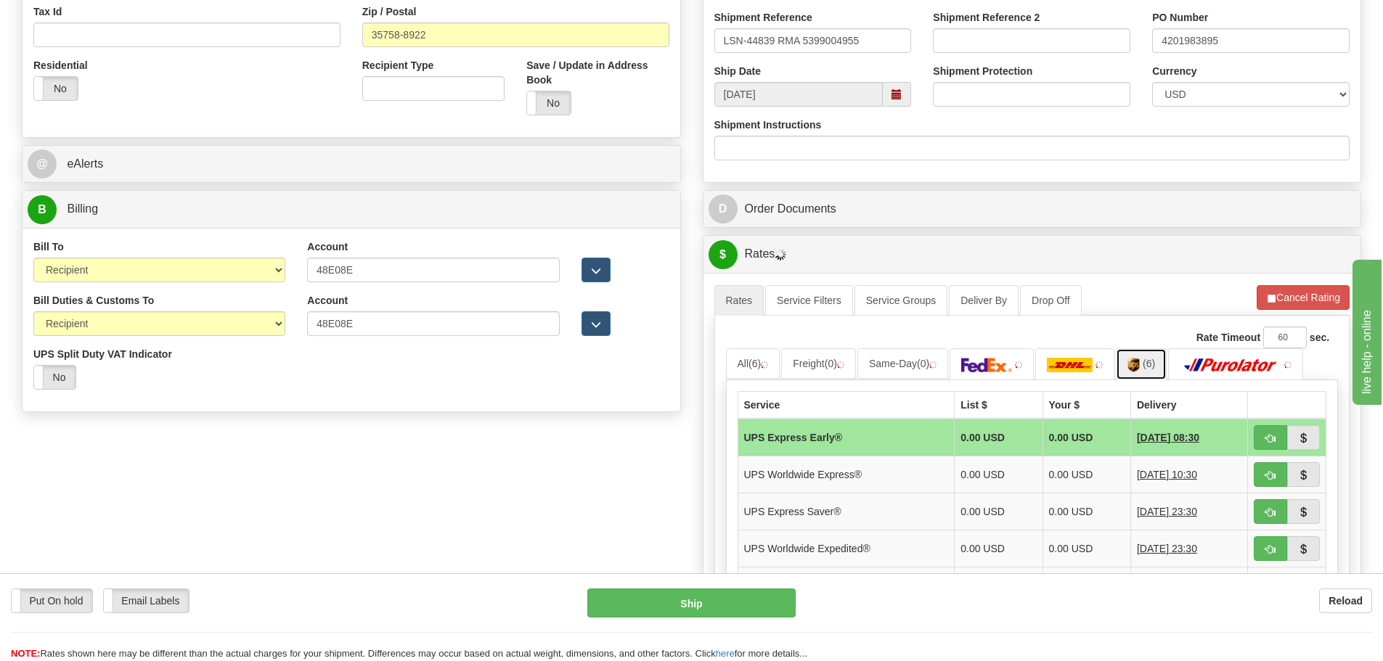
click at [1152, 373] on link "(6)" at bounding box center [1141, 363] width 51 height 31
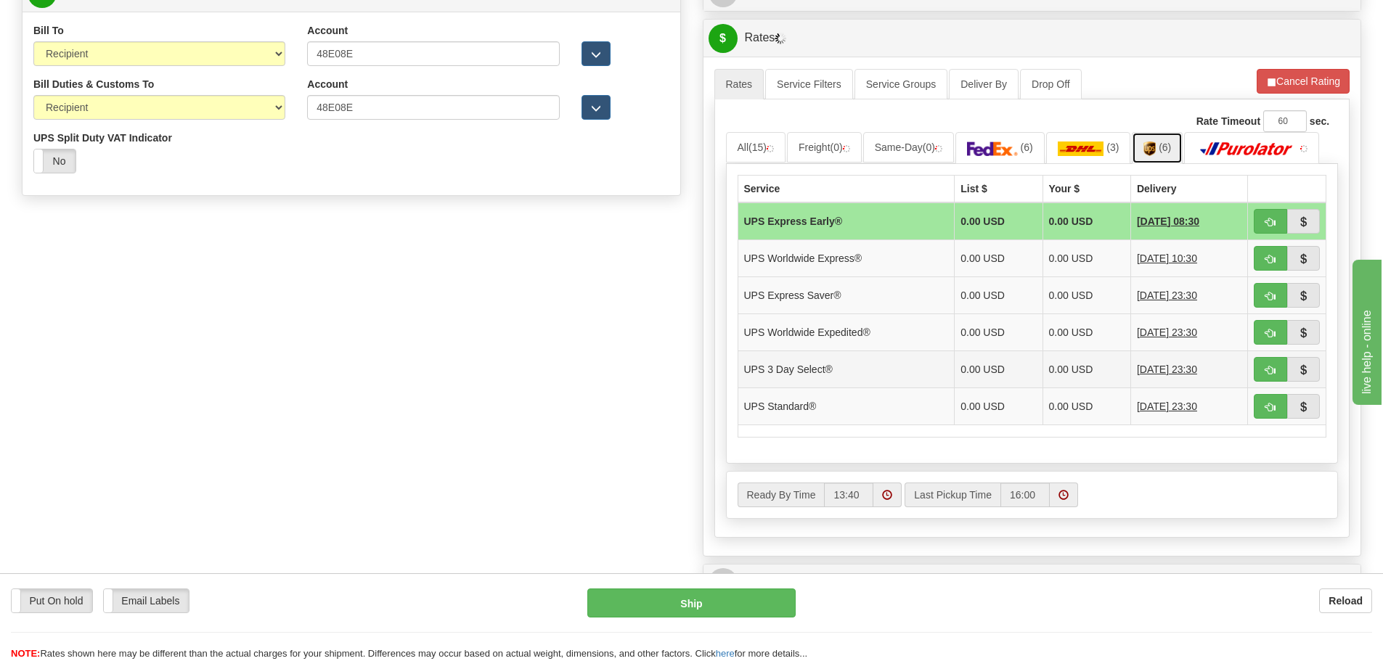
scroll to position [726, 0]
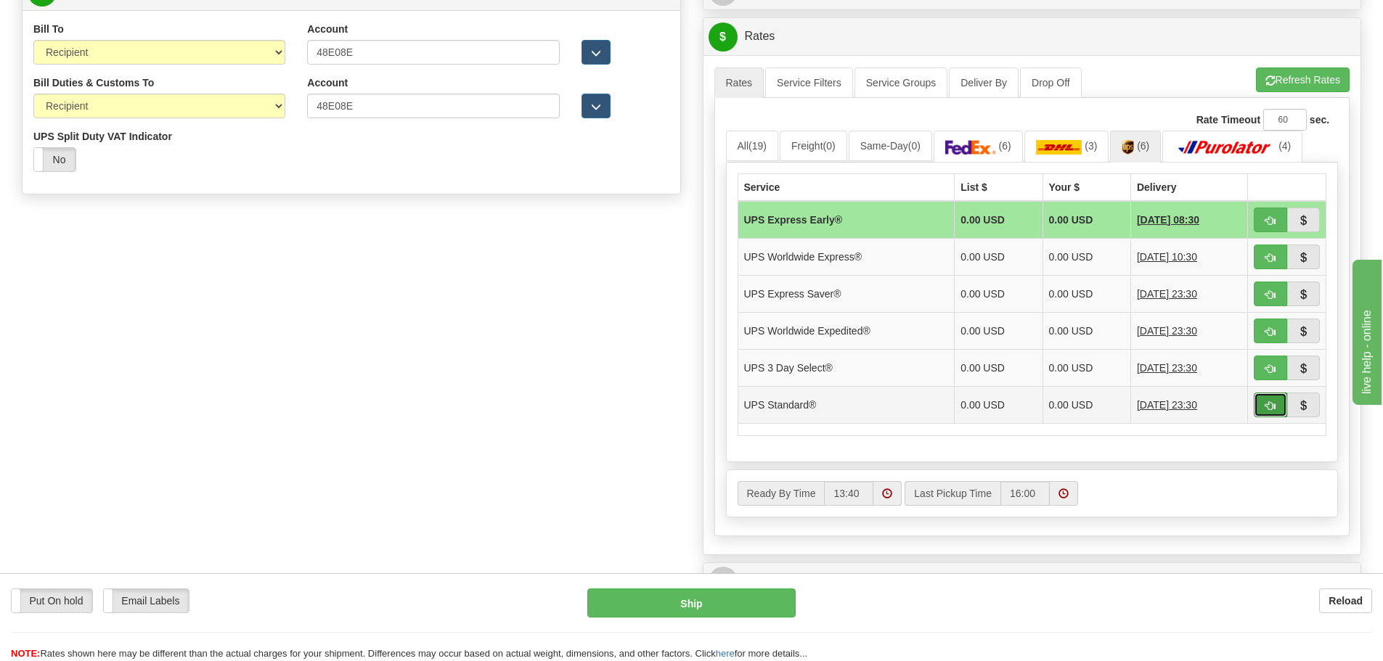
click at [1265, 413] on button "button" at bounding box center [1270, 405] width 33 height 25
type input "11"
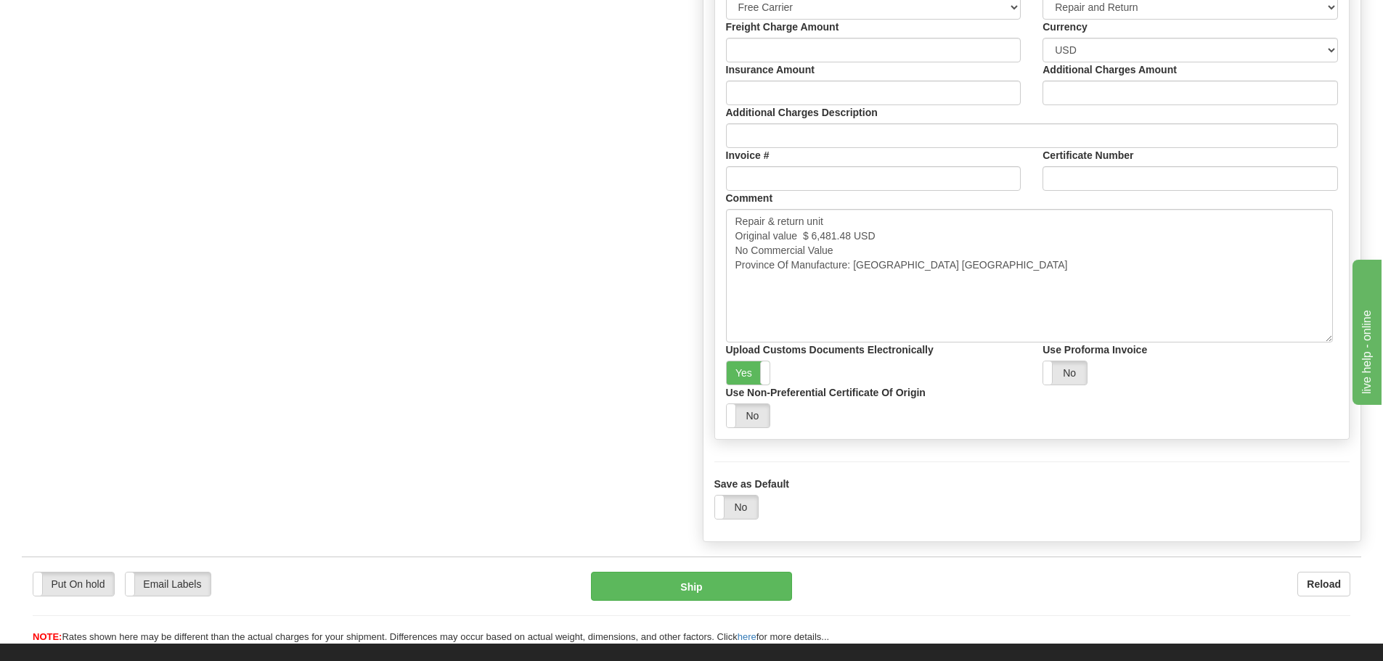
scroll to position [1162, 0]
click at [662, 589] on button "Ship" at bounding box center [691, 585] width 201 height 29
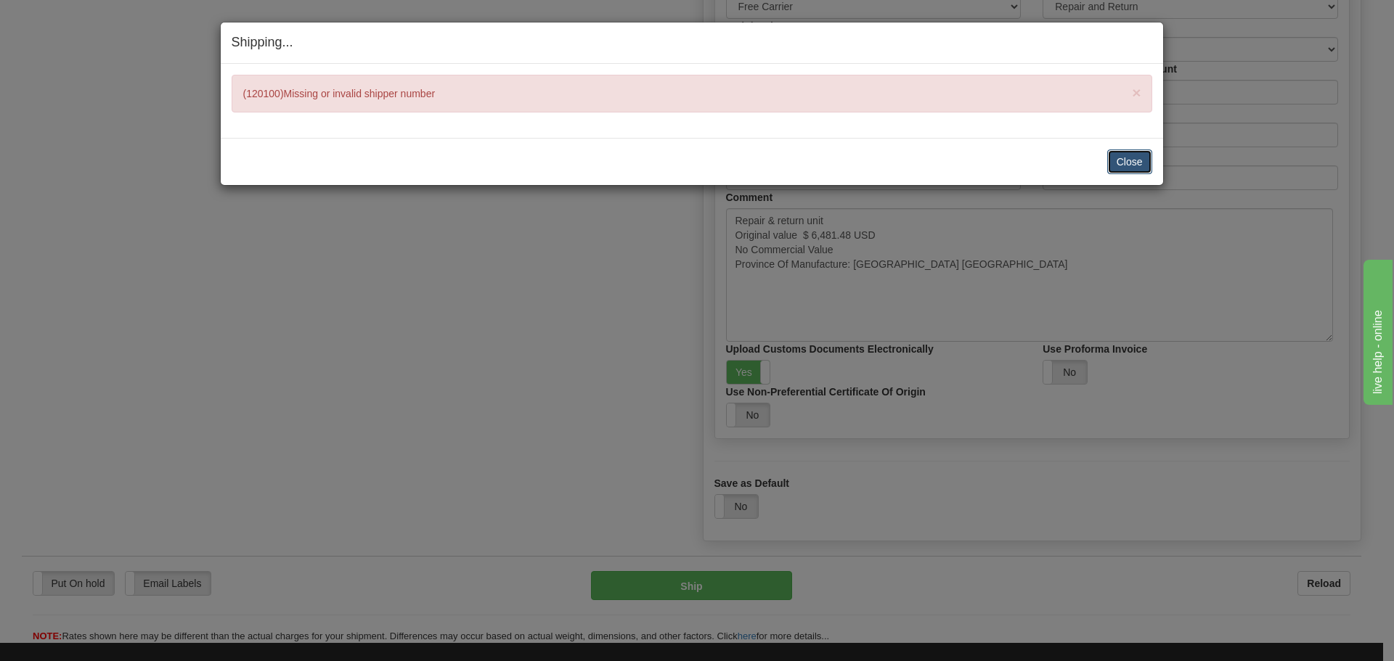
click at [1114, 165] on button "Close" at bounding box center [1129, 162] width 45 height 25
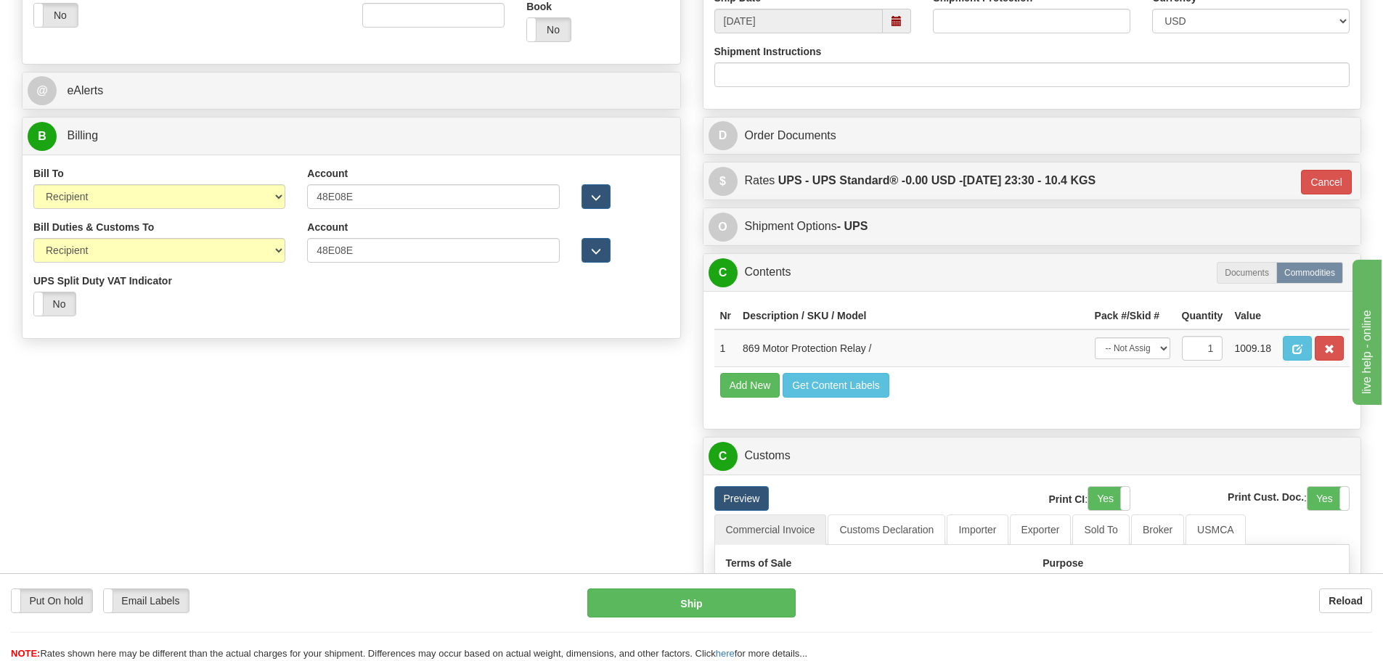
scroll to position [581, 0]
click at [351, 203] on input "48E08E" at bounding box center [433, 197] width 252 height 25
drag, startPoint x: 351, startPoint y: 203, endPoint x: 308, endPoint y: 195, distance: 44.3
click at [308, 195] on input "48E08E" at bounding box center [433, 197] width 252 height 25
drag, startPoint x: 377, startPoint y: 248, endPoint x: 289, endPoint y: 253, distance: 88.0
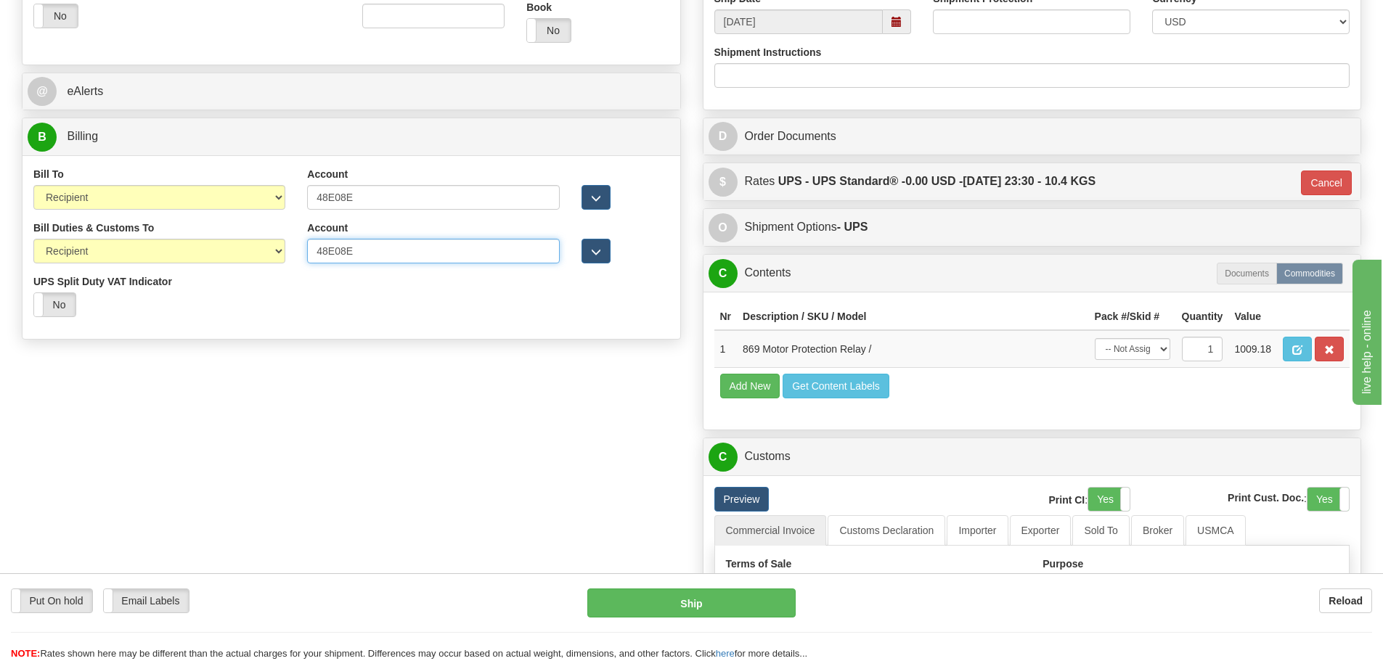
click at [289, 253] on div "Bill Duties & Customs To Sender Recipient Third Party UPS Split Duty VAT Indica…" at bounding box center [352, 274] width 658 height 107
click at [354, 299] on div "Bill Duties & Customs To Sender Recipient Third Party UPS Split Duty VAT Indica…" at bounding box center [352, 274] width 658 height 107
click at [654, 619] on div "Put On hold Put On hold Email Labels Email Labels Edit Reload Ship" at bounding box center [691, 625] width 1383 height 73
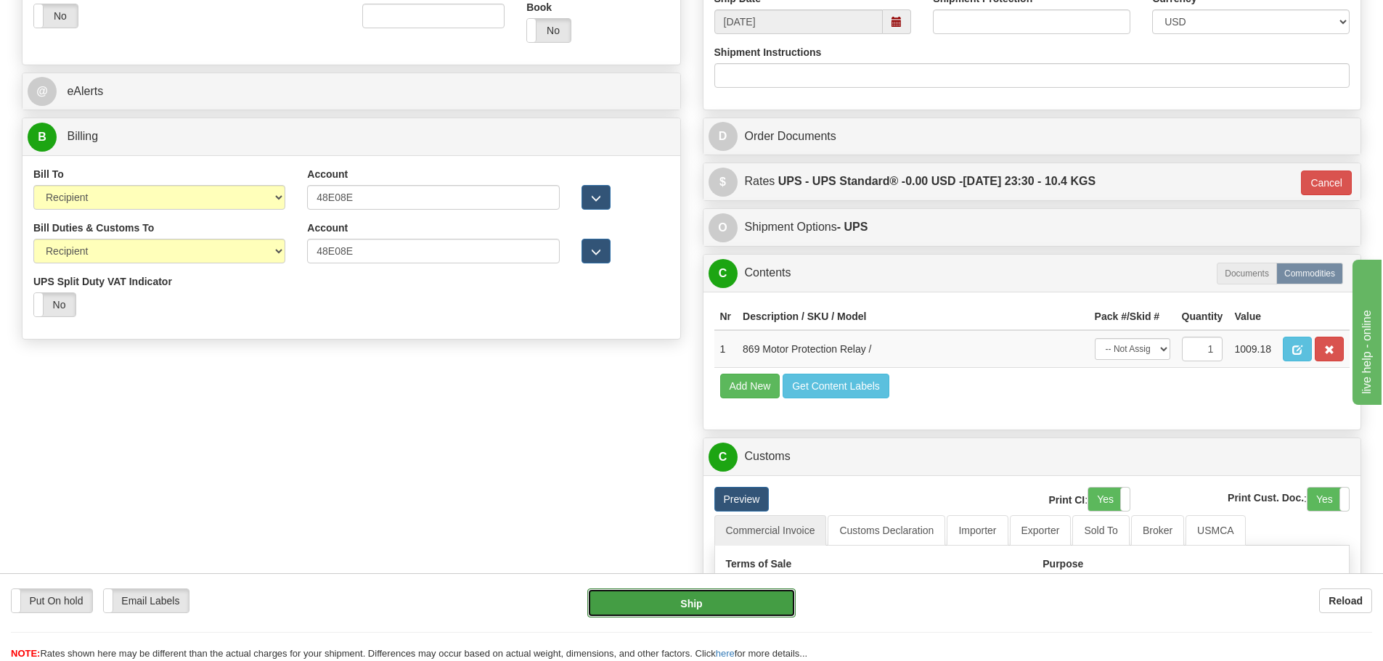
click at [683, 593] on button "Ship" at bounding box center [691, 603] width 208 height 29
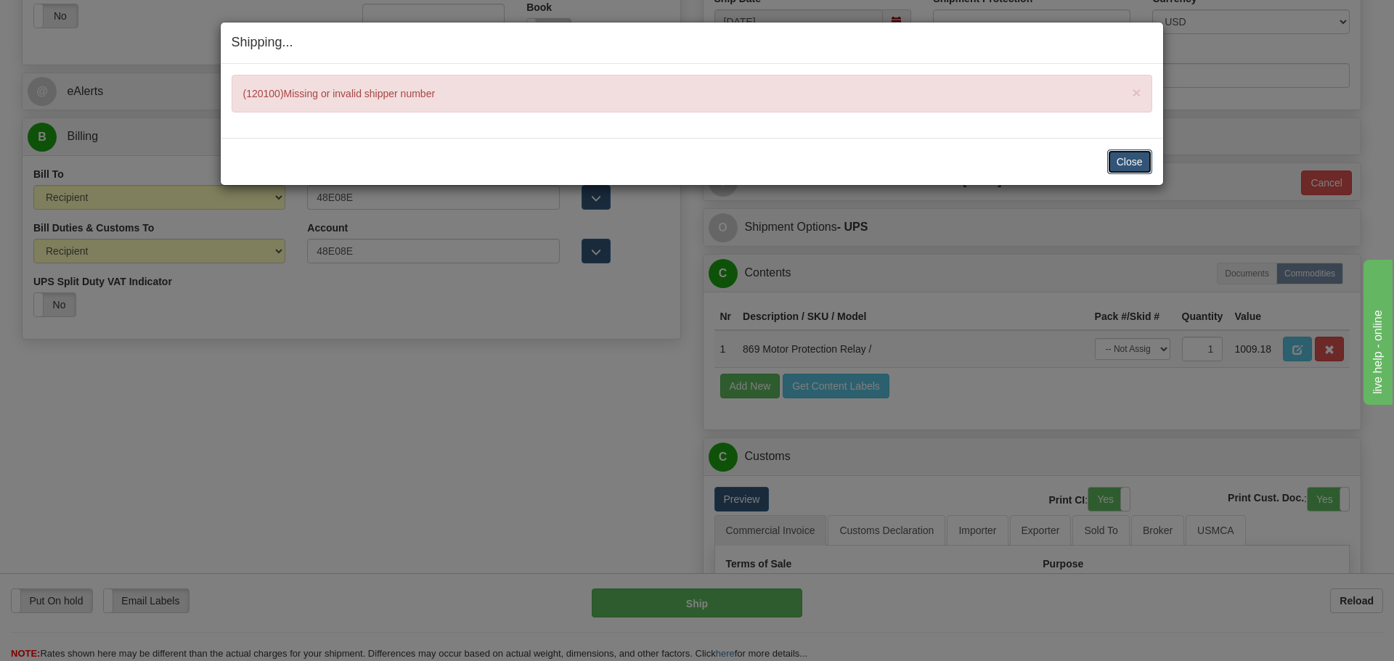
click at [1135, 151] on button "Close" at bounding box center [1129, 162] width 45 height 25
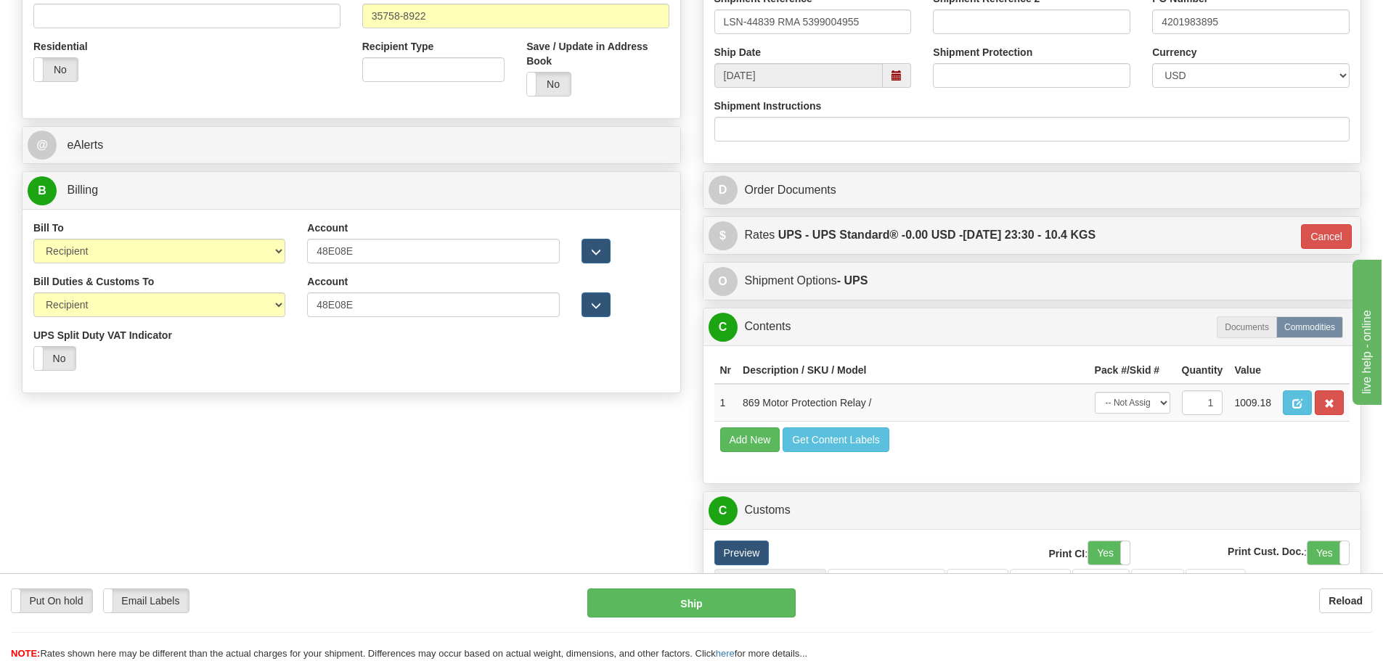
scroll to position [436, 0]
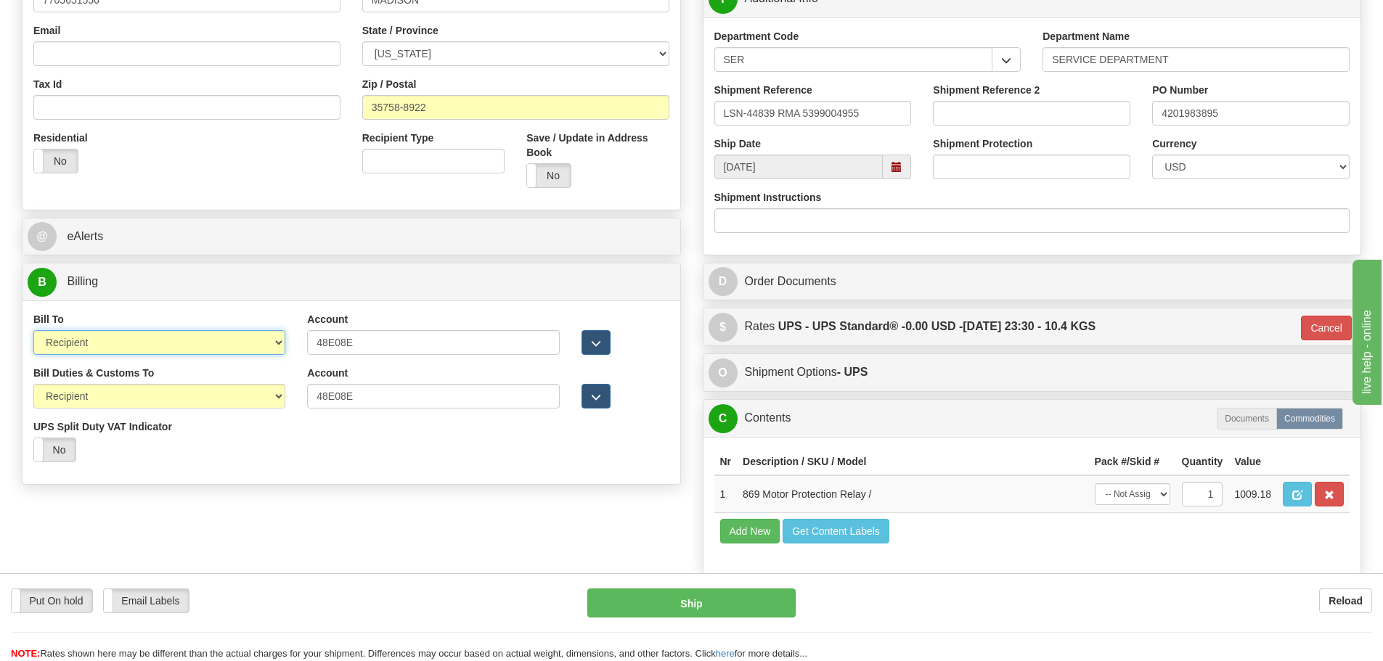
click at [254, 341] on select "Sender Recipient Third Party Collect" at bounding box center [159, 342] width 252 height 25
select select "1"
click at [33, 330] on select "Sender Recipient Third Party Collect" at bounding box center [159, 342] width 252 height 25
type input "11"
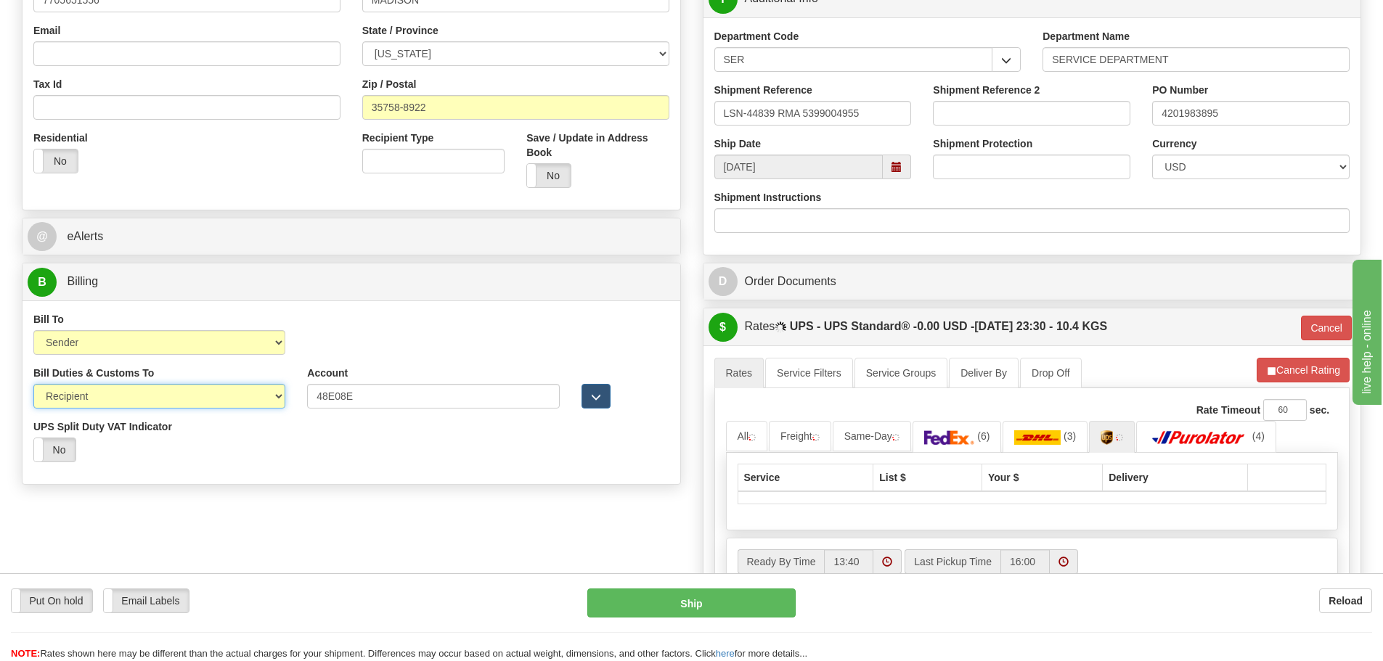
click at [226, 388] on select "Sender Recipient Third Party" at bounding box center [159, 396] width 252 height 25
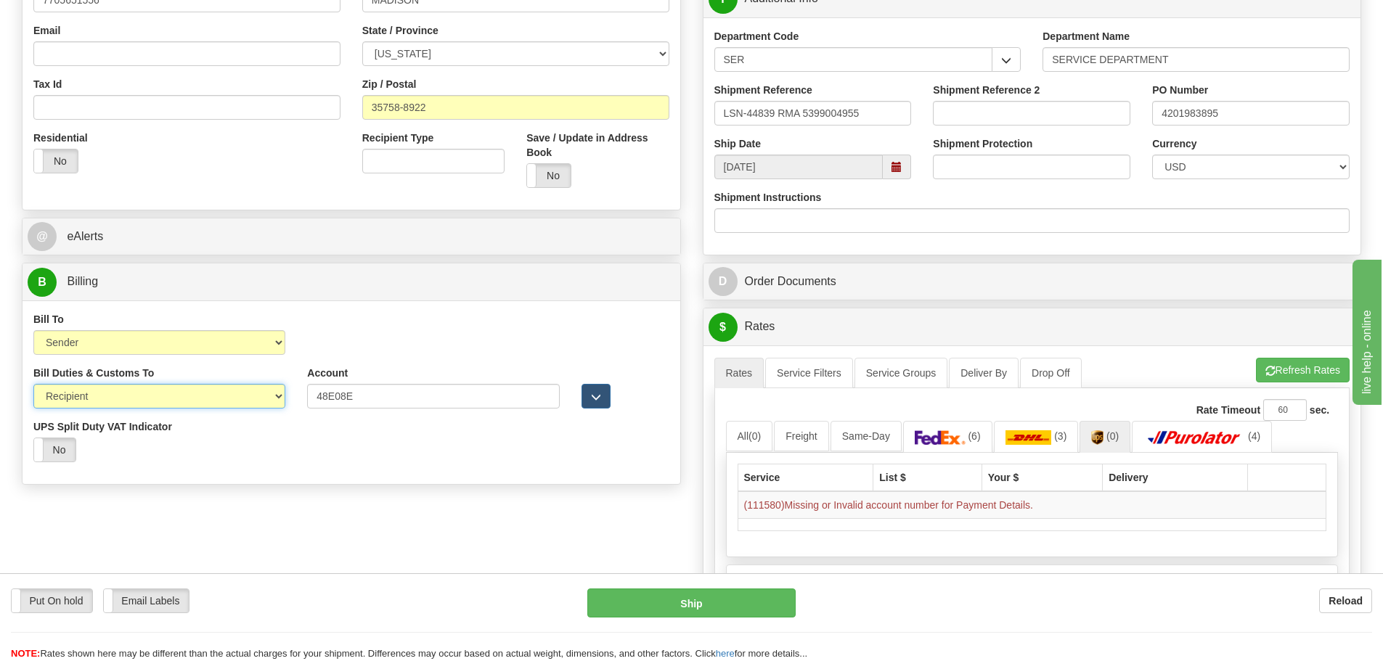
select select "1"
click at [33, 384] on select "Sender Recipient Third Party" at bounding box center [159, 396] width 252 height 25
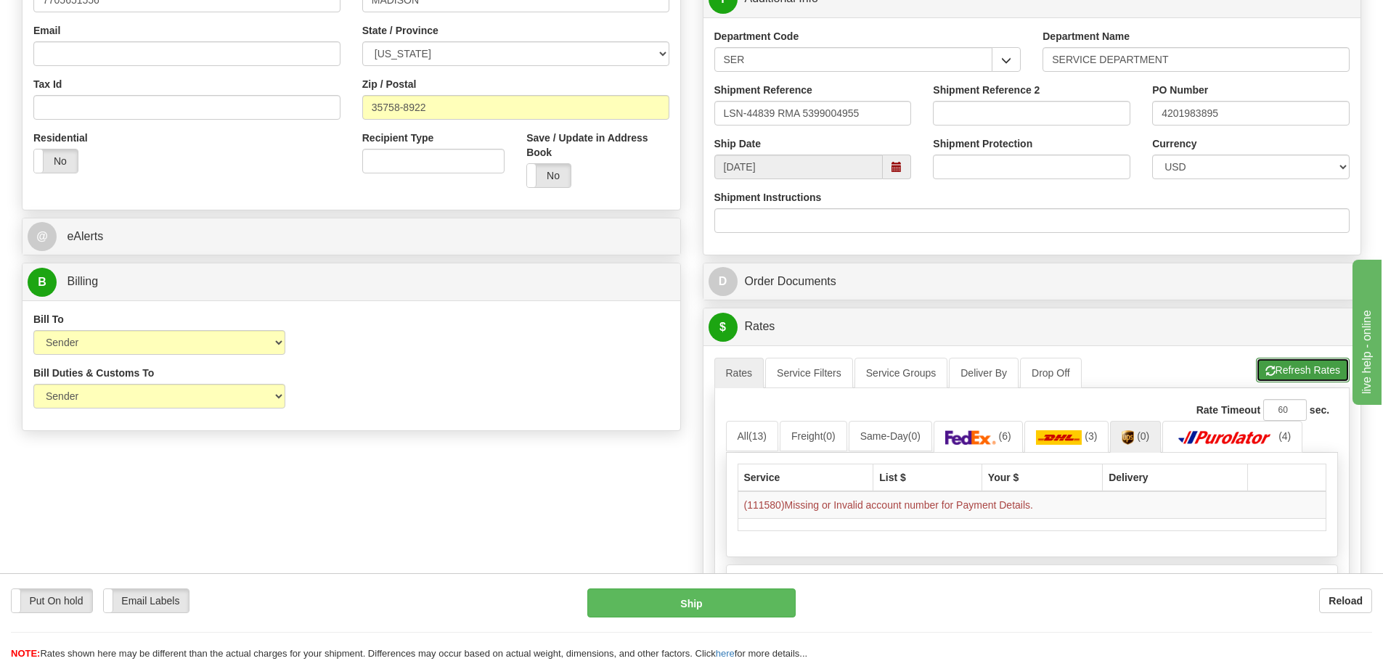
click at [1300, 370] on button "Refresh Rates" at bounding box center [1303, 370] width 94 height 25
click at [996, 436] on img at bounding box center [970, 437] width 51 height 15
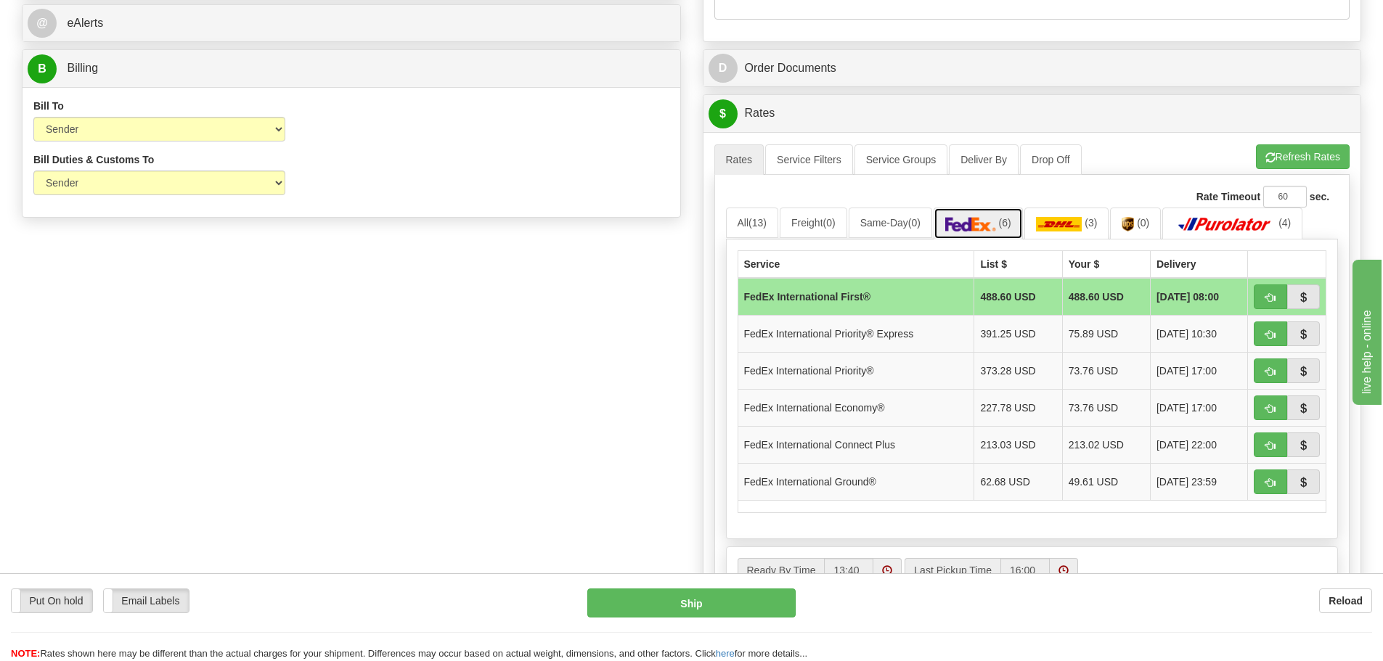
scroll to position [726, 0]
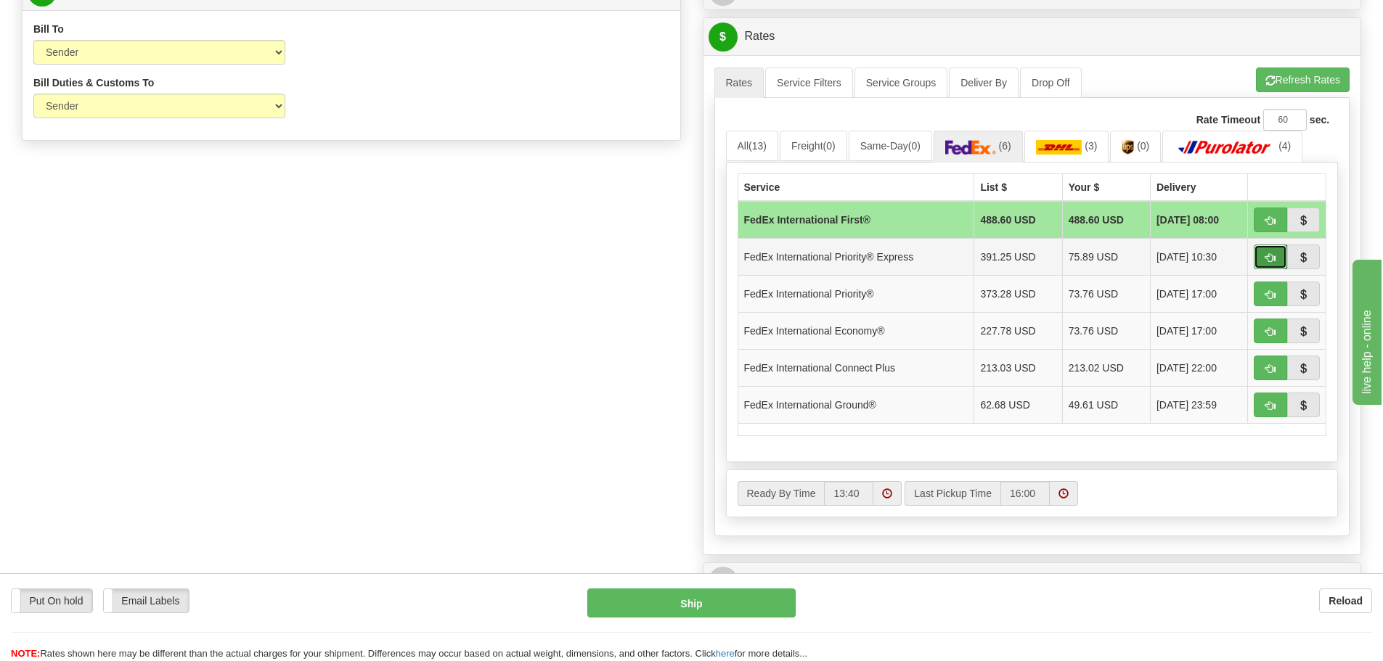
click at [1265, 258] on span "button" at bounding box center [1270, 257] width 10 height 9
type input "2A"
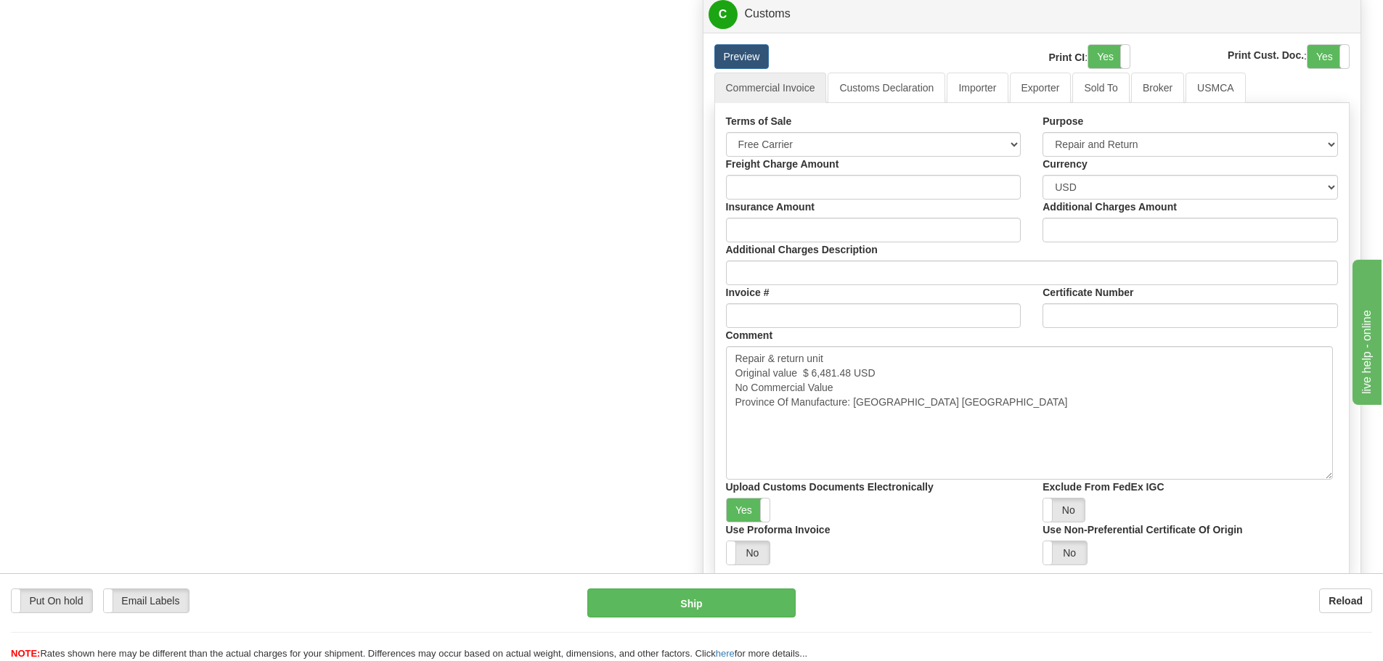
scroll to position [1089, 0]
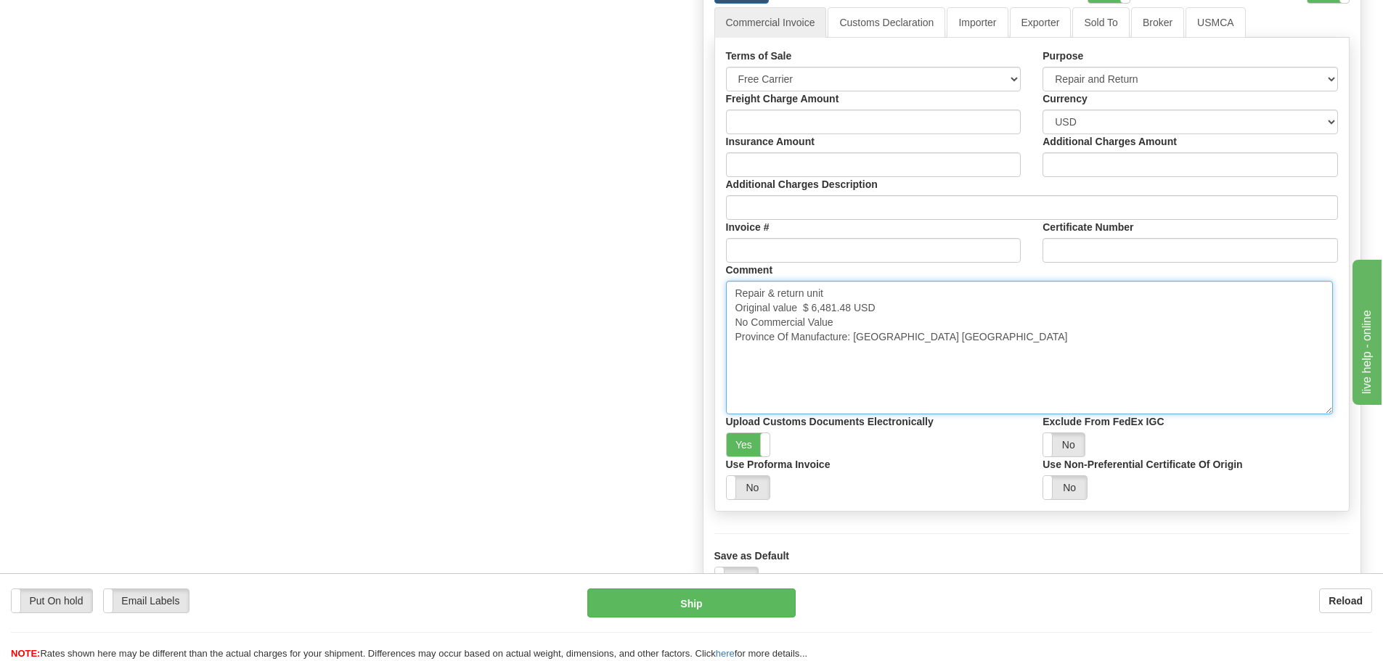
drag, startPoint x: 944, startPoint y: 383, endPoint x: 671, endPoint y: 320, distance: 280.2
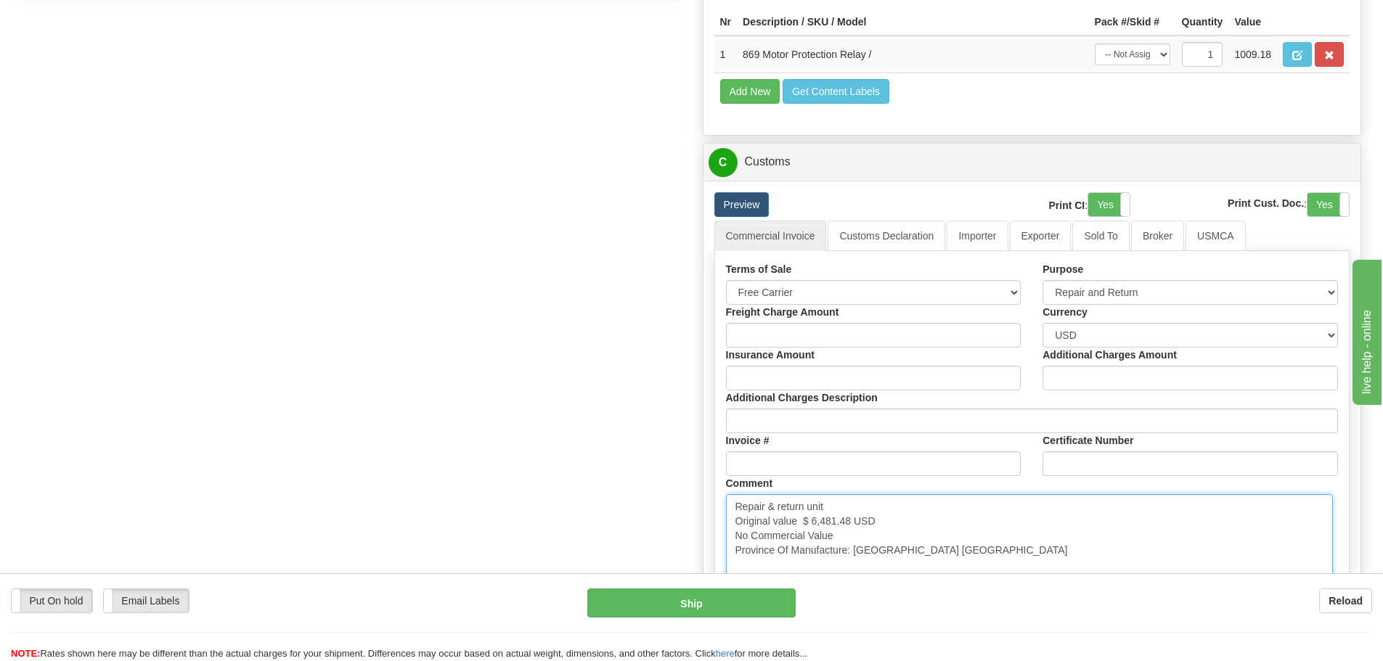
scroll to position [799, 0]
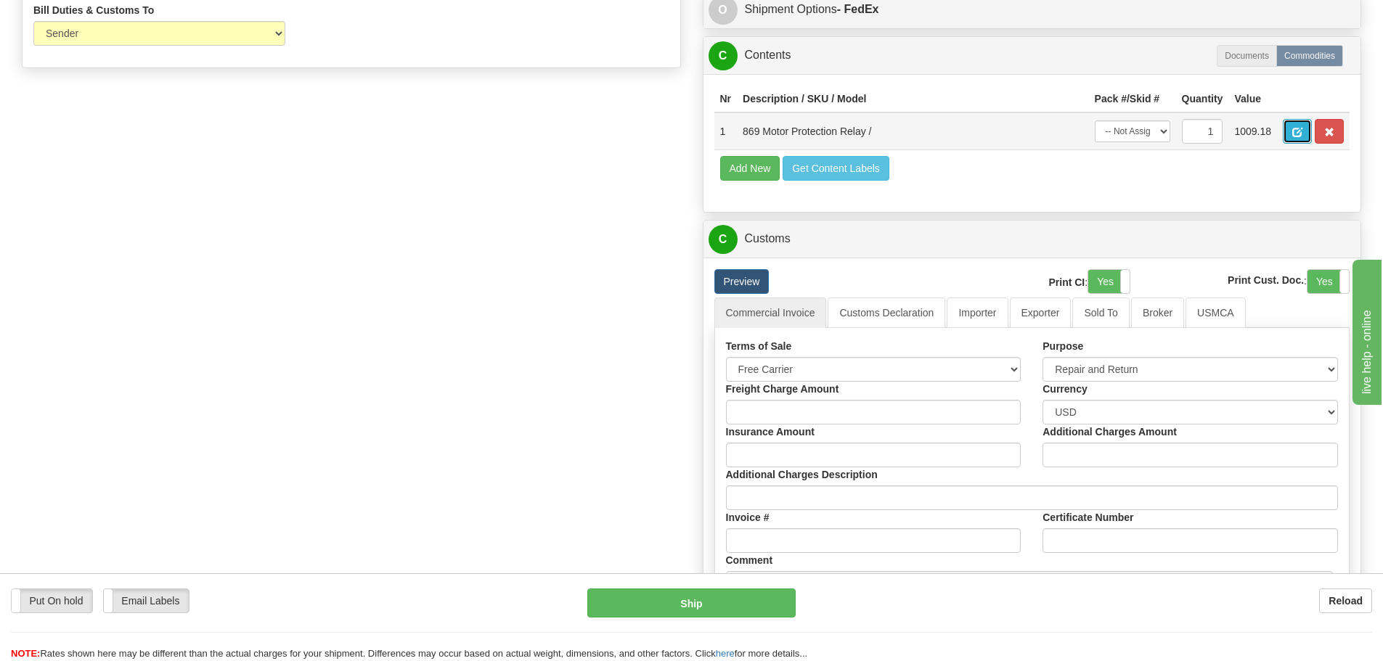
click at [1293, 144] on button "button" at bounding box center [1297, 131] width 29 height 25
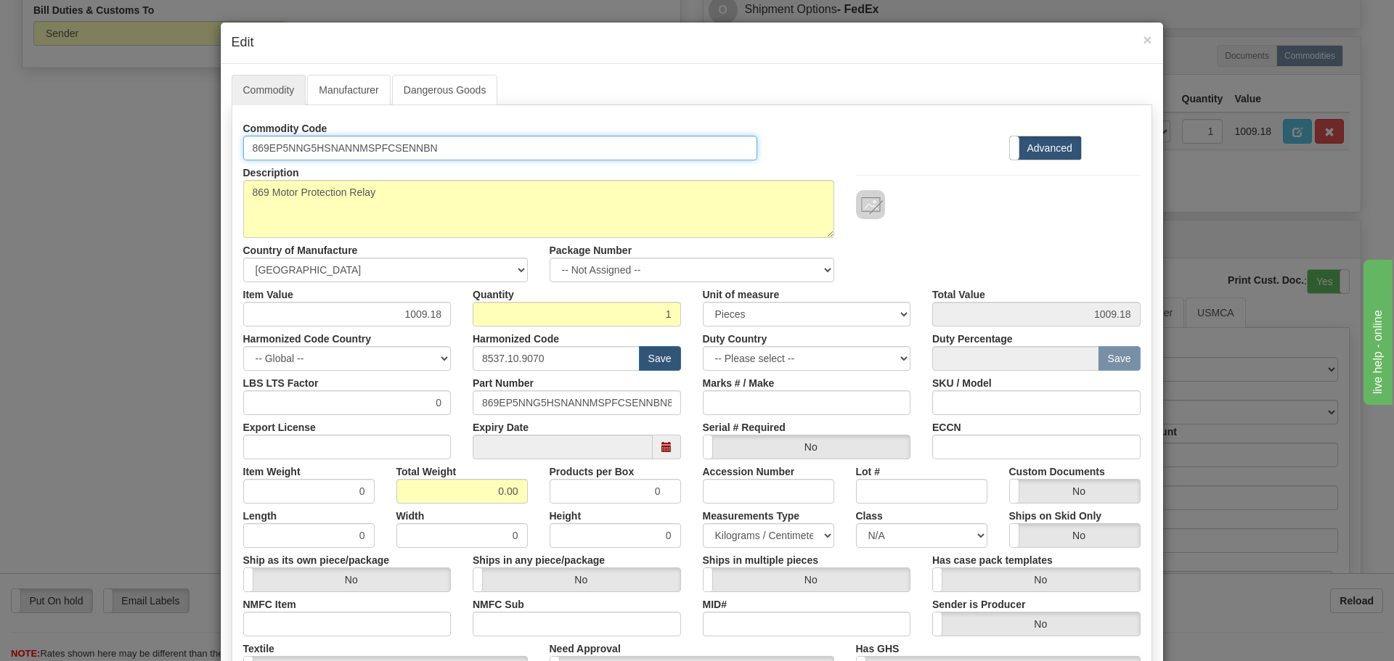
drag, startPoint x: 456, startPoint y: 150, endPoint x: 238, endPoint y: 144, distance: 217.9
click at [243, 144] on input "869EP5NNG5HSNANNMSPFCSENNBN" at bounding box center [500, 148] width 515 height 25
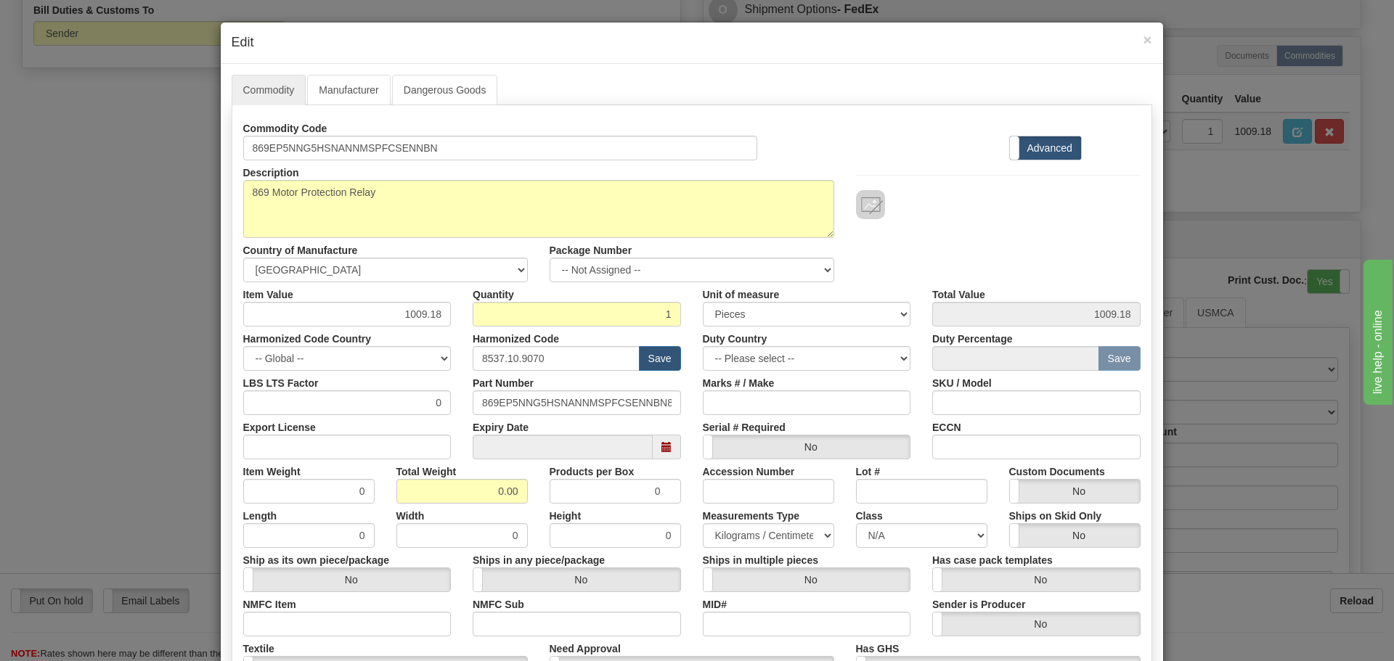
click at [1149, 38] on div "× Edit" at bounding box center [692, 43] width 942 height 41
click at [1134, 38] on h4 "Edit" at bounding box center [692, 42] width 920 height 19
click at [1136, 38] on h4 "Edit" at bounding box center [692, 42] width 920 height 19
click at [1139, 41] on div "× Edit" at bounding box center [692, 43] width 942 height 41
click at [1143, 41] on span "×" at bounding box center [1147, 39] width 9 height 17
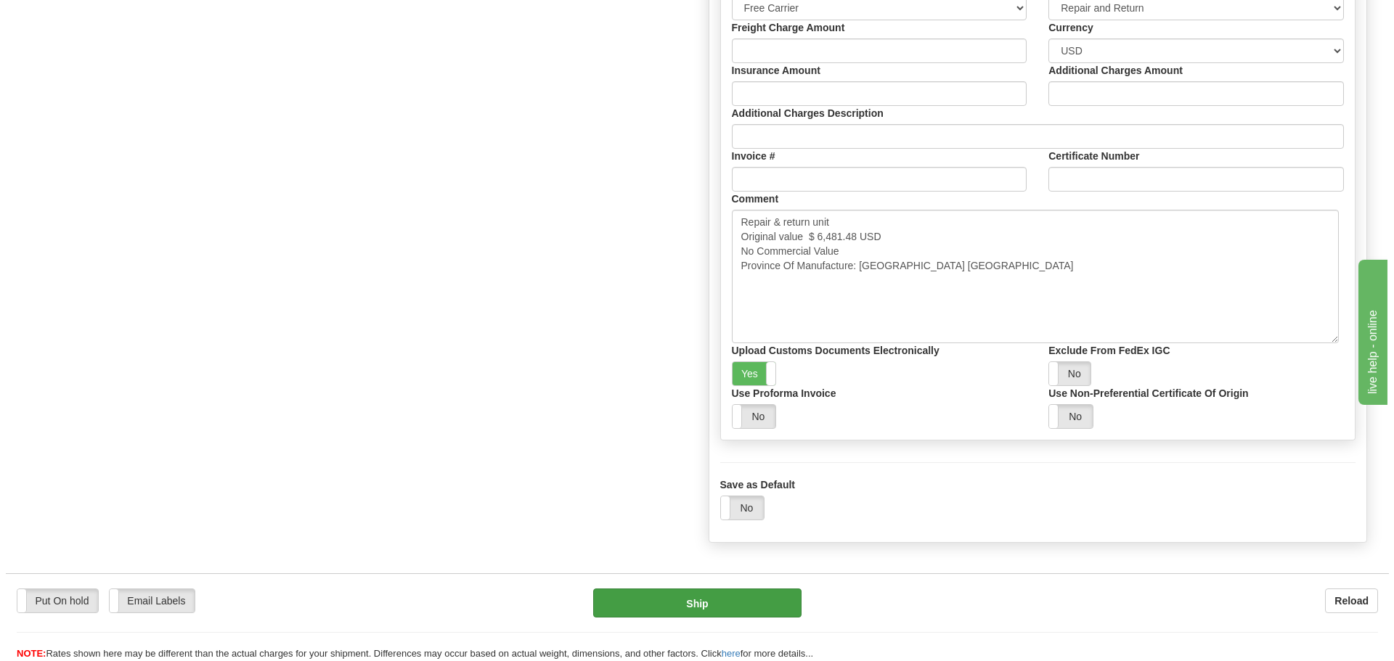
scroll to position [1162, 0]
click at [700, 593] on button "Ship" at bounding box center [691, 603] width 208 height 29
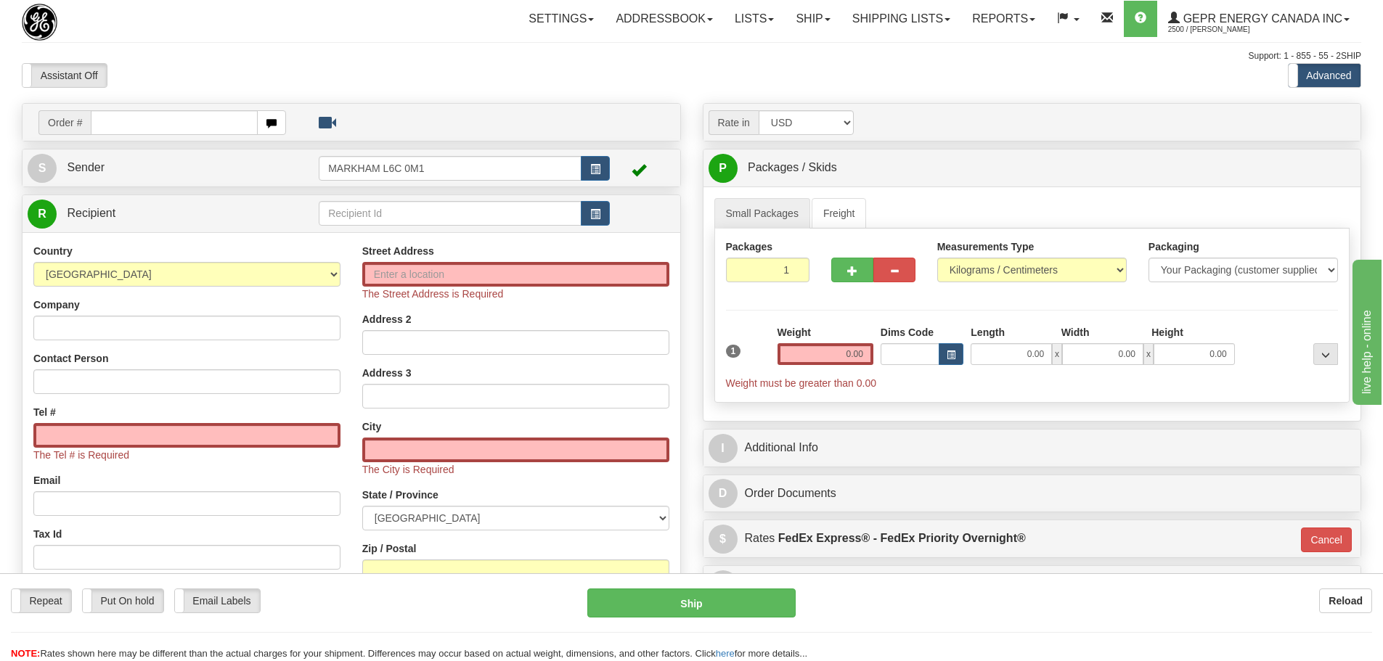
click at [546, 93] on div "Toggle navigation Settings Shipping Preferences Fields Preferences New" at bounding box center [691, 423] width 1383 height 847
click at [306, 272] on select "[GEOGRAPHIC_DATA] [GEOGRAPHIC_DATA] [GEOGRAPHIC_DATA] [GEOGRAPHIC_DATA] [US_STA…" at bounding box center [186, 274] width 307 height 25
select select "US"
click at [33, 262] on select "[GEOGRAPHIC_DATA] [GEOGRAPHIC_DATA] [GEOGRAPHIC_DATA] [GEOGRAPHIC_DATA] [US_STA…" at bounding box center [186, 274] width 307 height 25
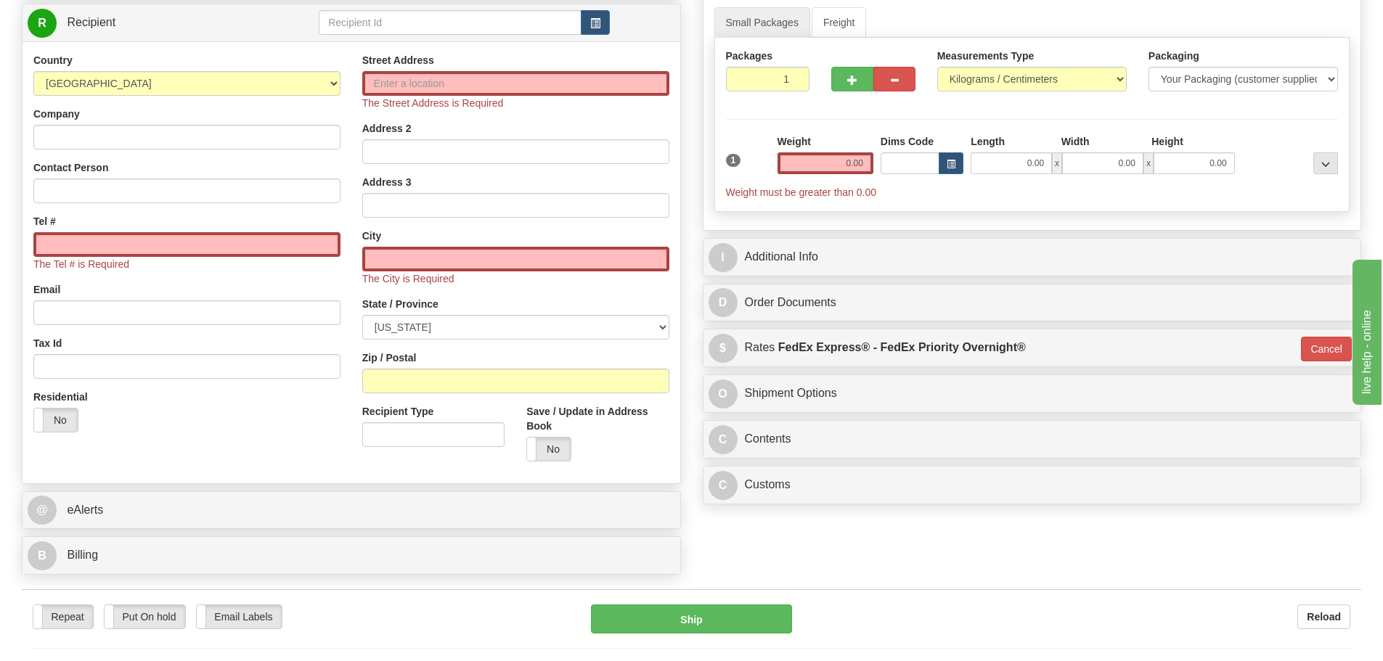
scroll to position [218, 0]
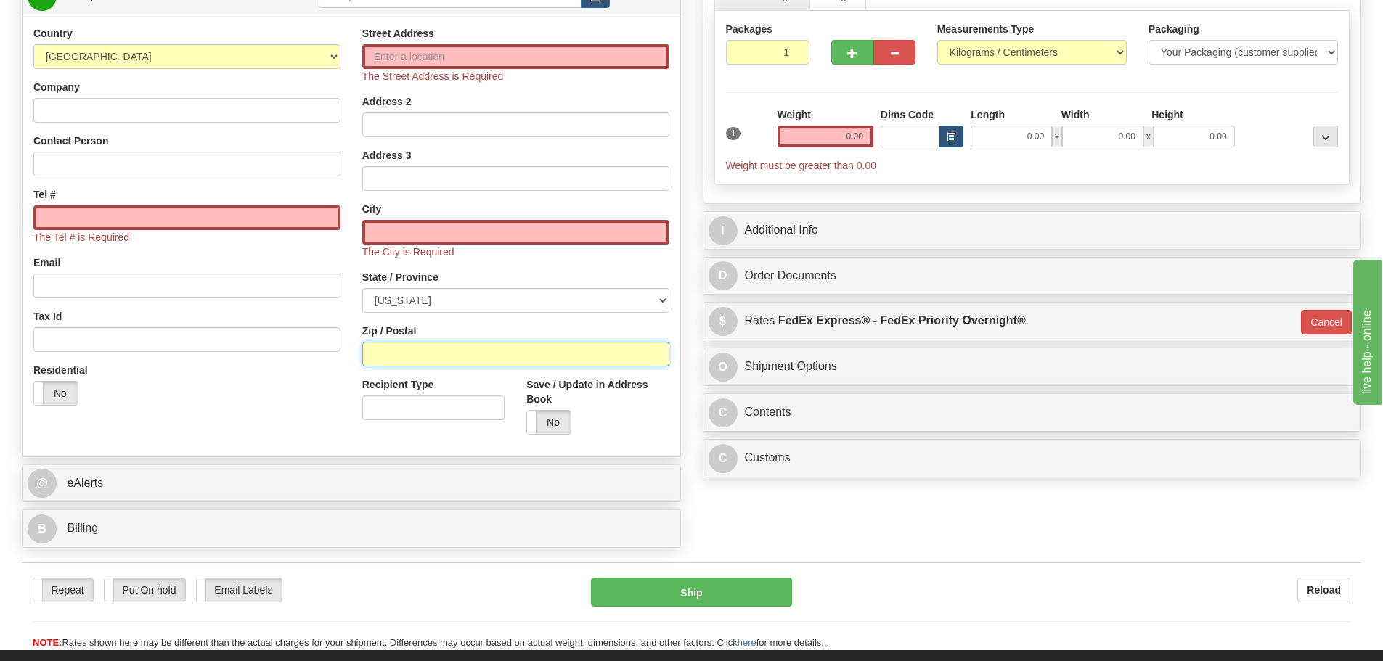
click at [385, 346] on input "Zip / Postal" at bounding box center [515, 354] width 307 height 25
paste input "77075"
type input "77075"
click at [356, 309] on div "Street Address The Street Address is Required Address 2 Address 3 City The City…" at bounding box center [515, 236] width 329 height 420
type input "[GEOGRAPHIC_DATA]"
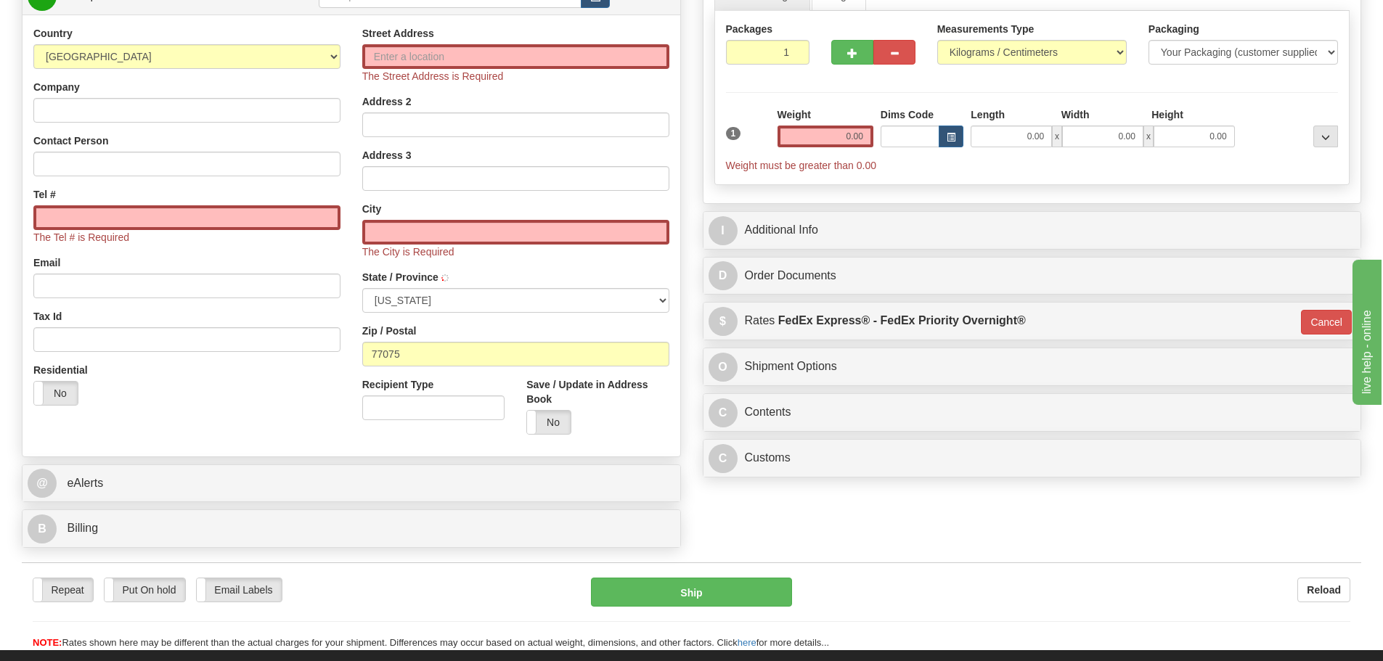
select select "[GEOGRAPHIC_DATA]"
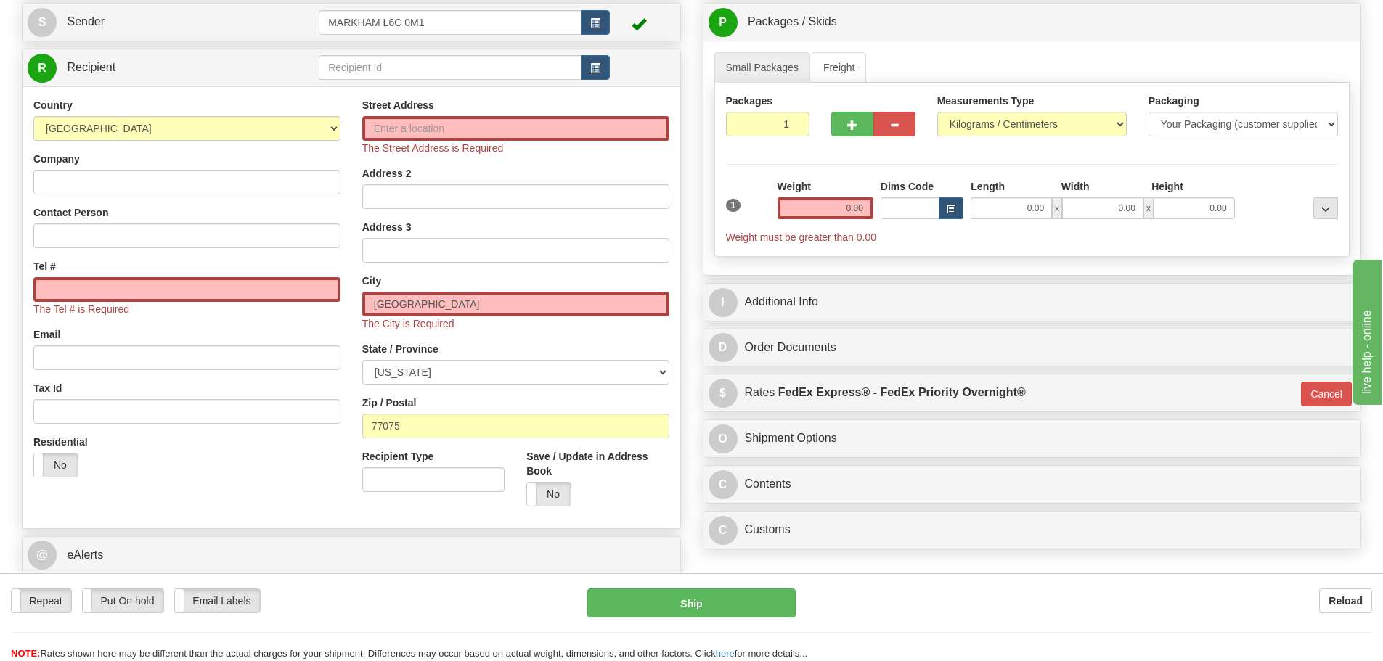
scroll to position [145, 0]
click at [811, 229] on div "Weight 0.00" at bounding box center [825, 205] width 103 height 51
click at [818, 219] on input "0.00" at bounding box center [825, 209] width 96 height 22
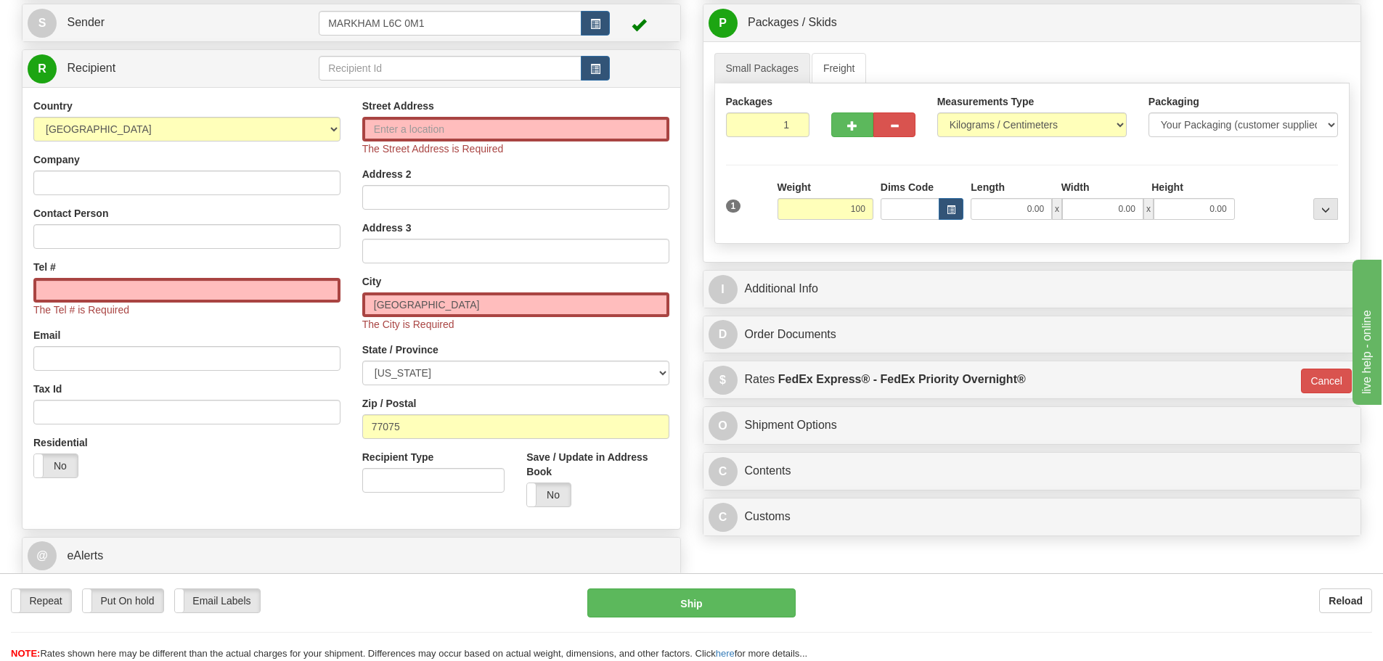
type input "100.00"
type input "01"
click at [853, 173] on div "Packages 1 1 Measurements Type" at bounding box center [1032, 163] width 636 height 160
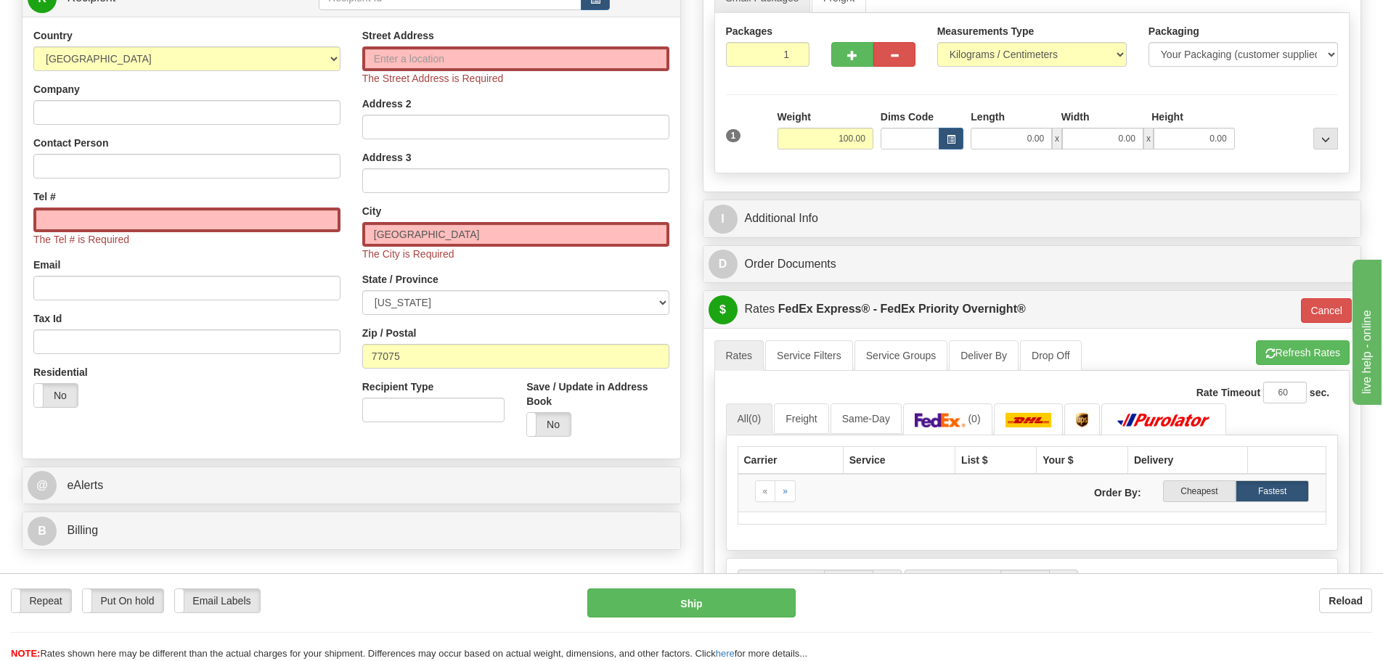
scroll to position [73, 0]
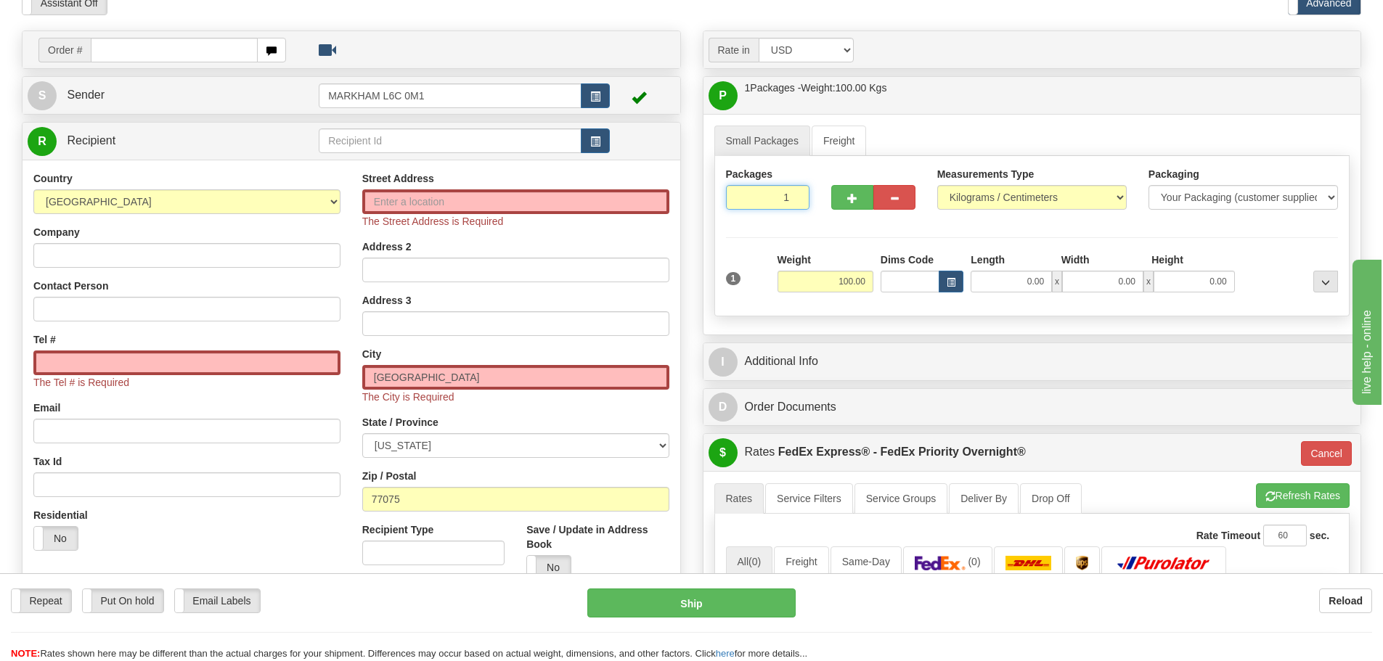
drag, startPoint x: 755, startPoint y: 208, endPoint x: 793, endPoint y: 201, distance: 39.0
click at [793, 201] on input "1" at bounding box center [768, 197] width 84 height 25
type input "10"
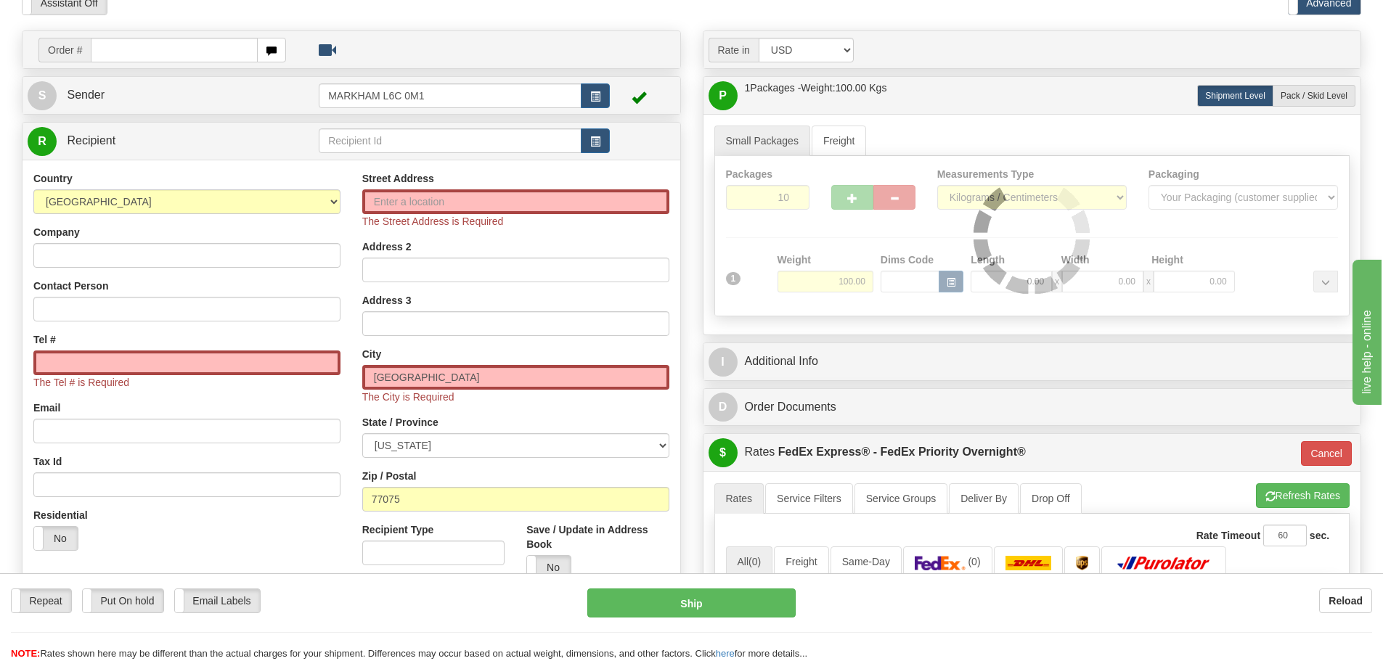
click at [784, 237] on div "Packages 10 1 Measurements Type" at bounding box center [1032, 236] width 636 height 160
type input "01"
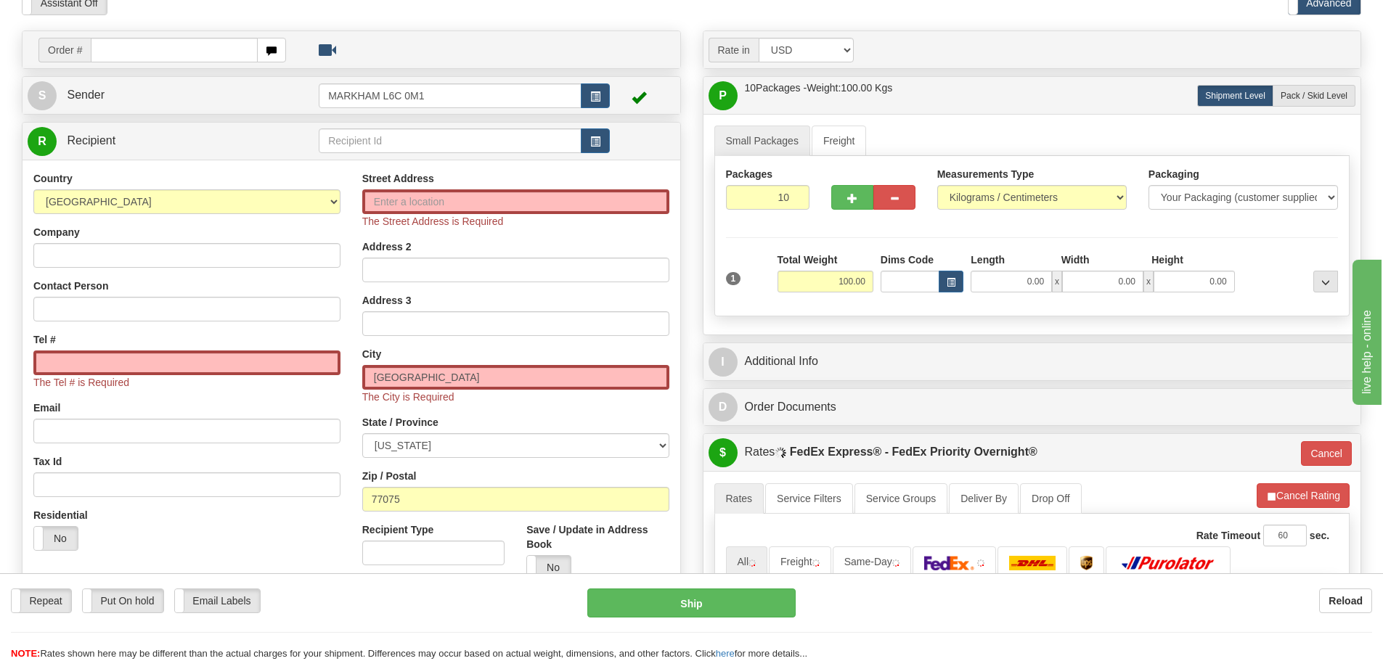
click at [686, 308] on div "Order # S Sender" at bounding box center [351, 365] width 681 height 670
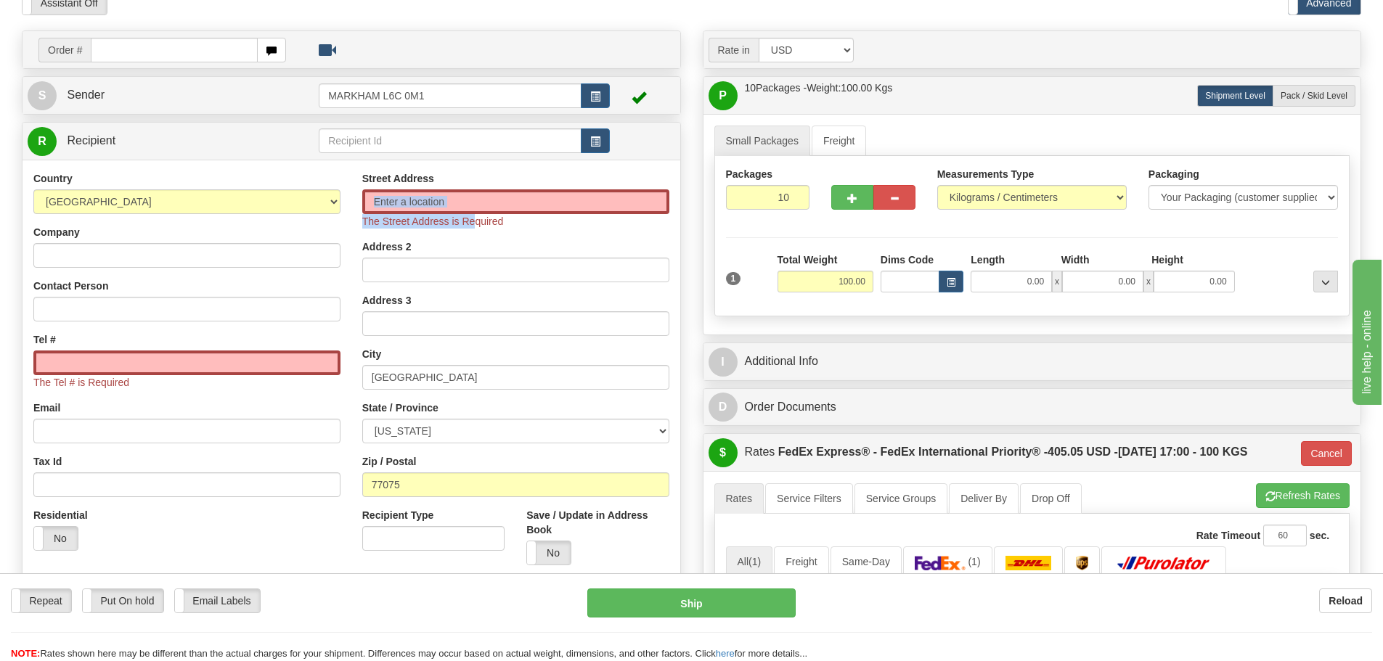
click at [476, 213] on div "The Street Address is Required" at bounding box center [515, 208] width 307 height 39
click at [689, 266] on div "Order # S Sender" at bounding box center [351, 358] width 681 height 656
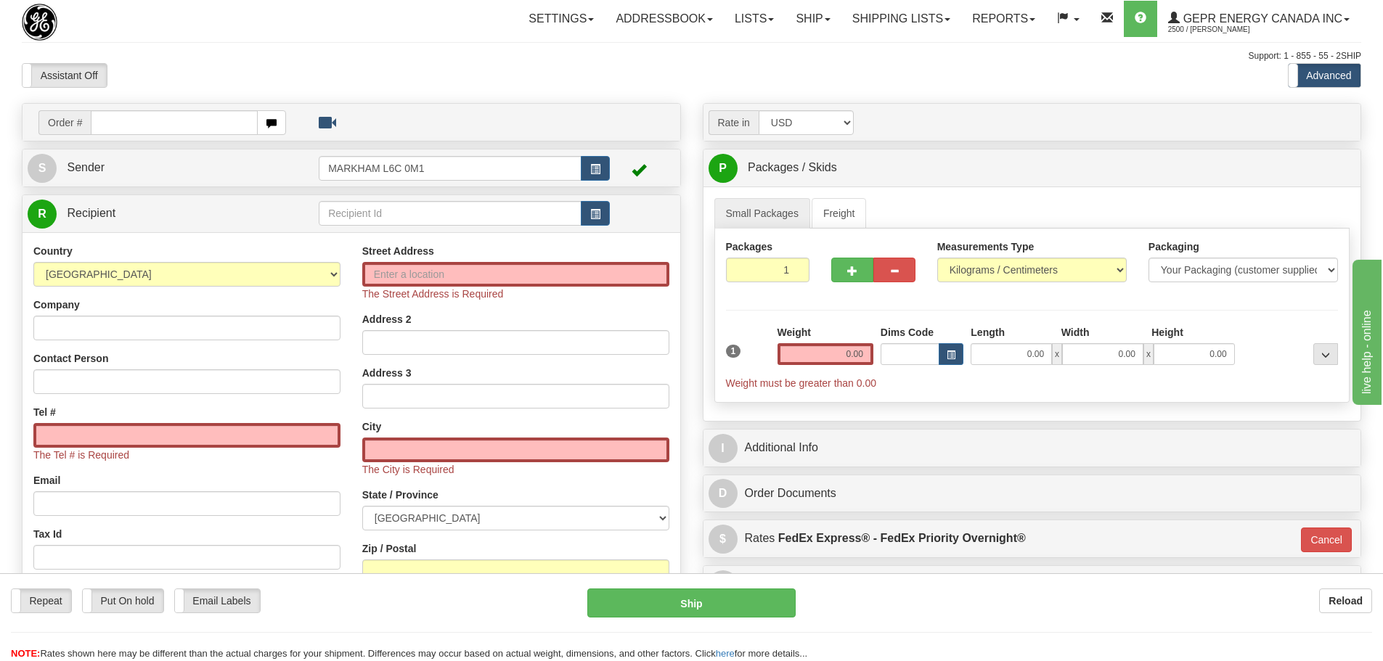
click at [449, 78] on div "Assistant On Assistant Off Do a return Do a return" at bounding box center [294, 75] width 567 height 25
drag, startPoint x: 278, startPoint y: 52, endPoint x: 237, endPoint y: 103, distance: 65.6
click at [278, 51] on div "Support: 1 - 855 - 55 - 2SHIP" at bounding box center [691, 56] width 1339 height 12
click at [212, 128] on input "text" at bounding box center [174, 122] width 167 height 25
paste input "86681273"
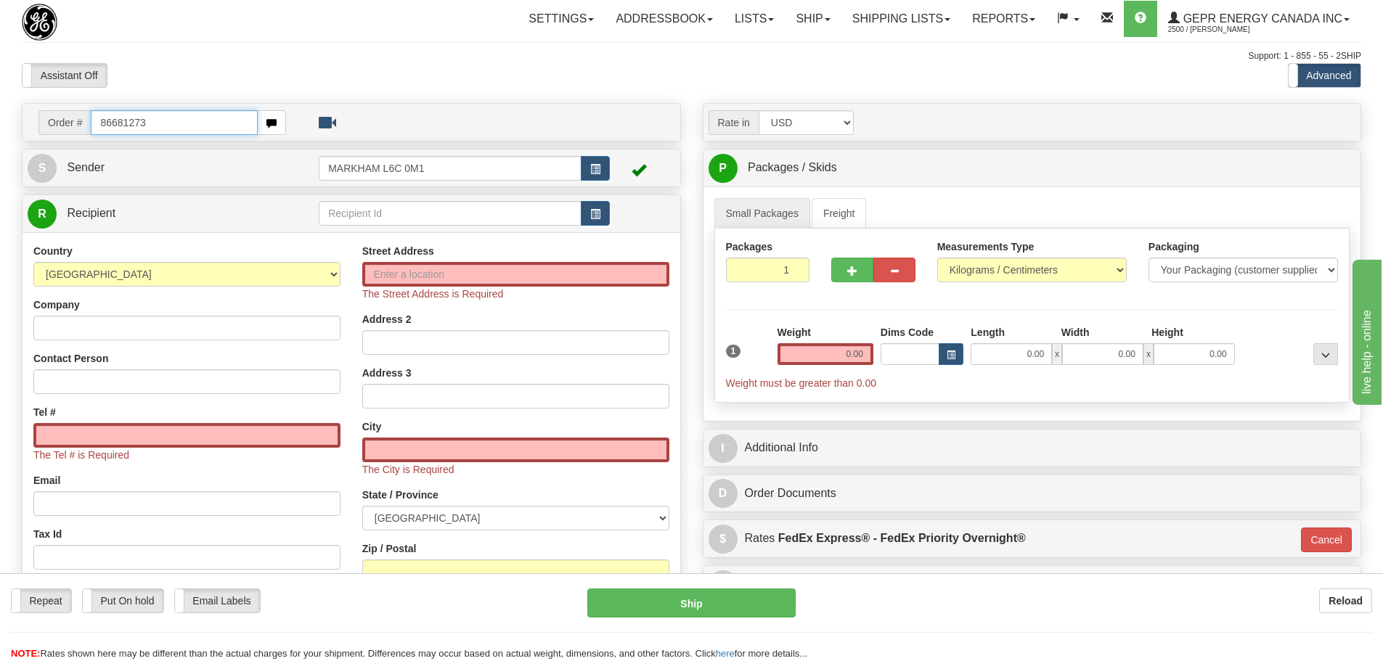
type input "86681273"
click at [235, 83] on body "Training Course Close Toggle navigation Settings Shipping Preferences New Recip…" at bounding box center [691, 330] width 1383 height 661
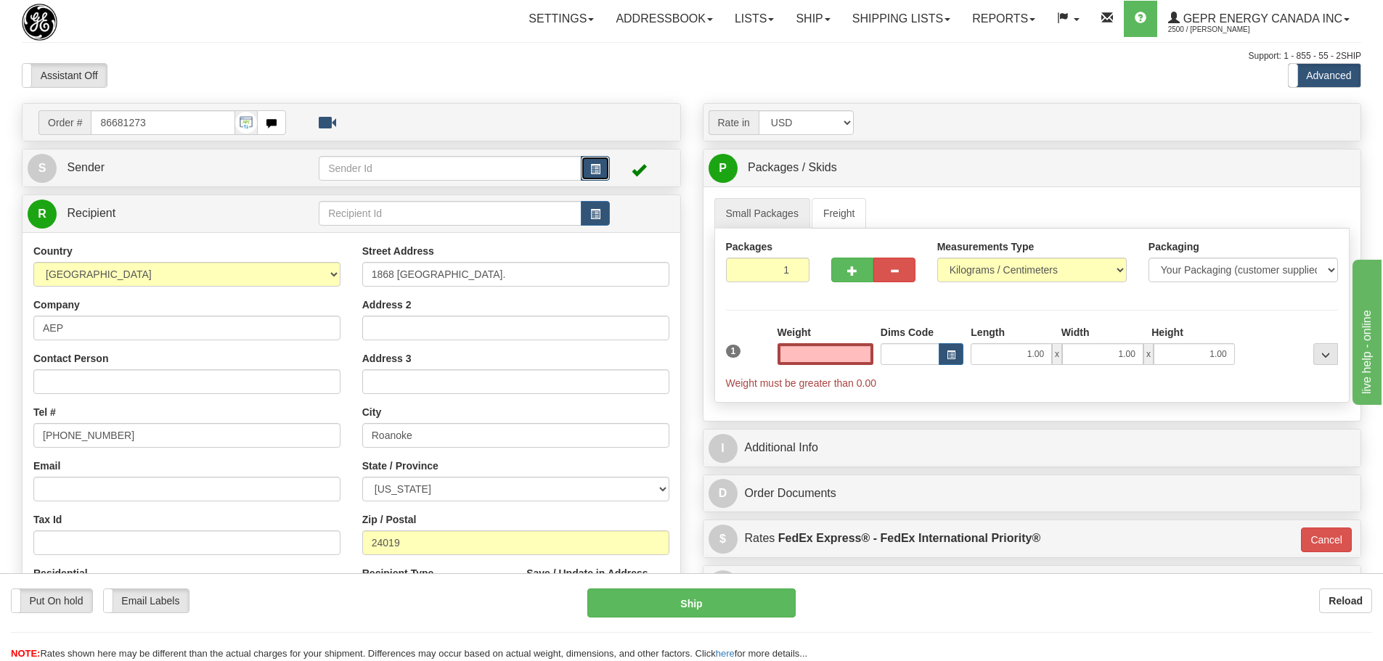
type input "0.00"
click at [610, 164] on button "button" at bounding box center [595, 168] width 29 height 25
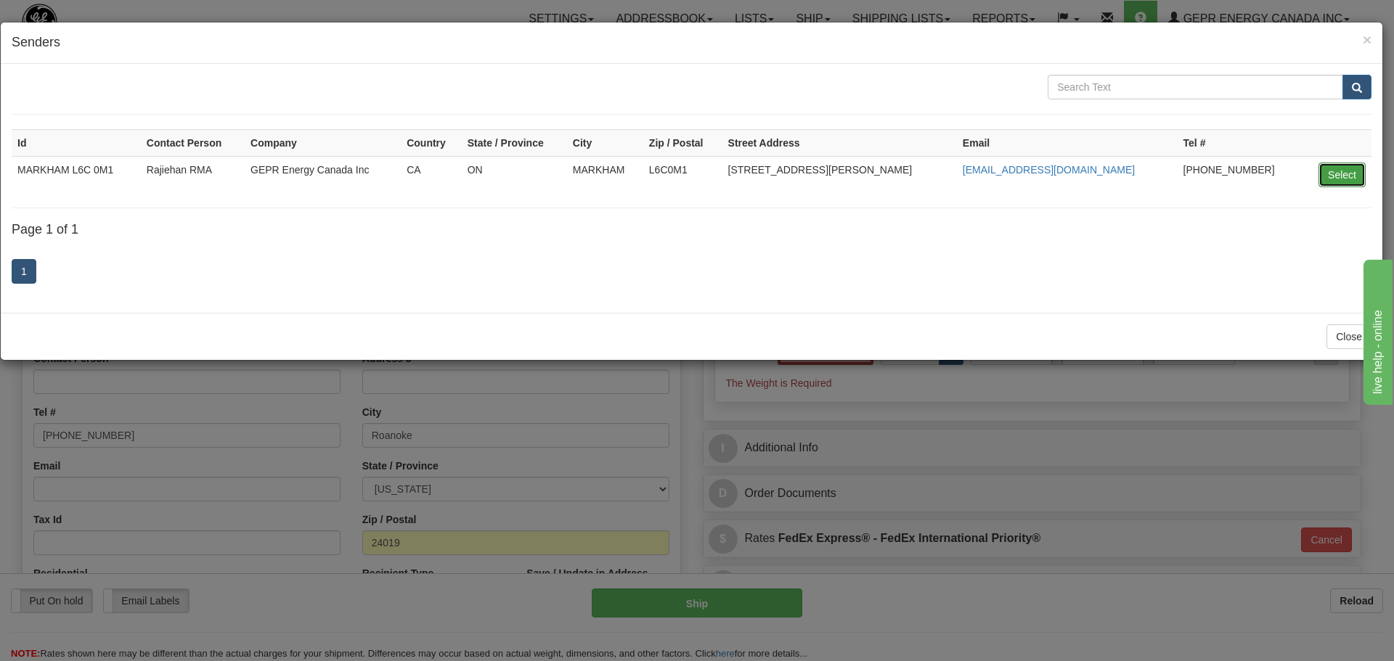
click at [1360, 173] on button "Select" at bounding box center [1341, 175] width 47 height 25
type input "MARKHAM L6C 0M1"
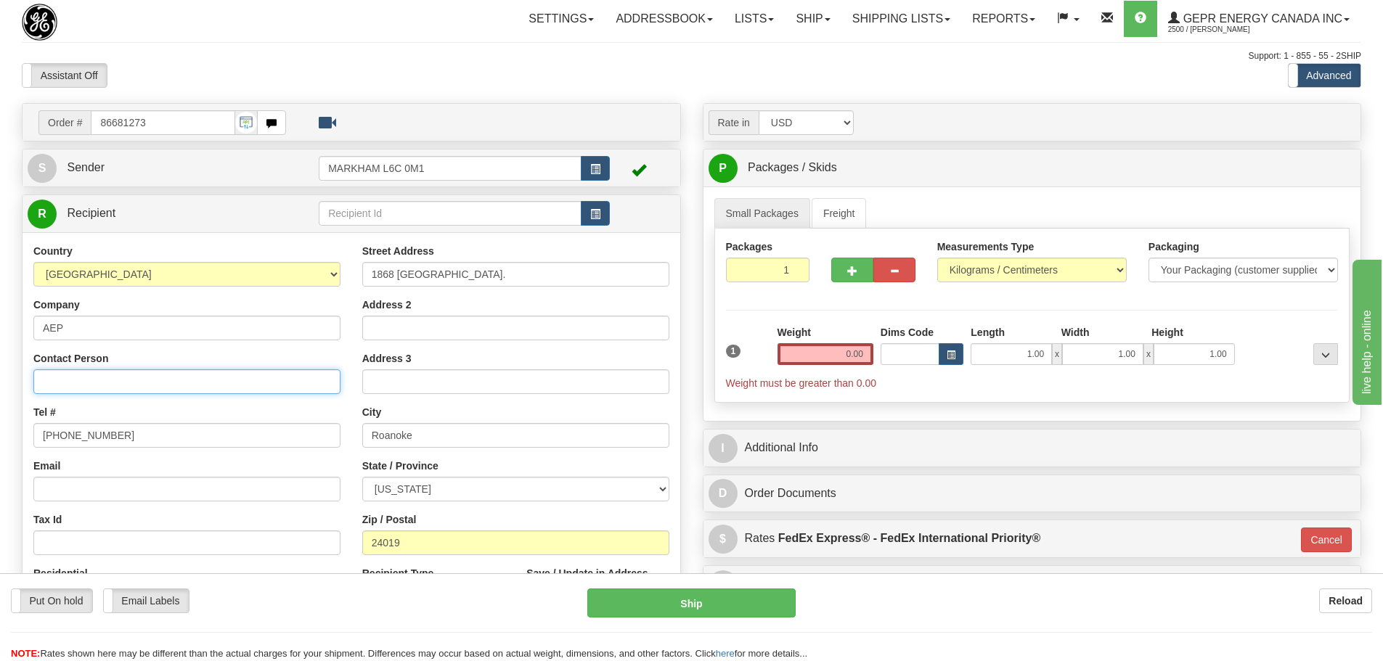
click at [104, 388] on input "Contact Person" at bounding box center [186, 382] width 307 height 25
paste input "[PERSON_NAME]"
type input "[PERSON_NAME]"
click at [160, 354] on div "Contact Person [PERSON_NAME]" at bounding box center [186, 372] width 307 height 43
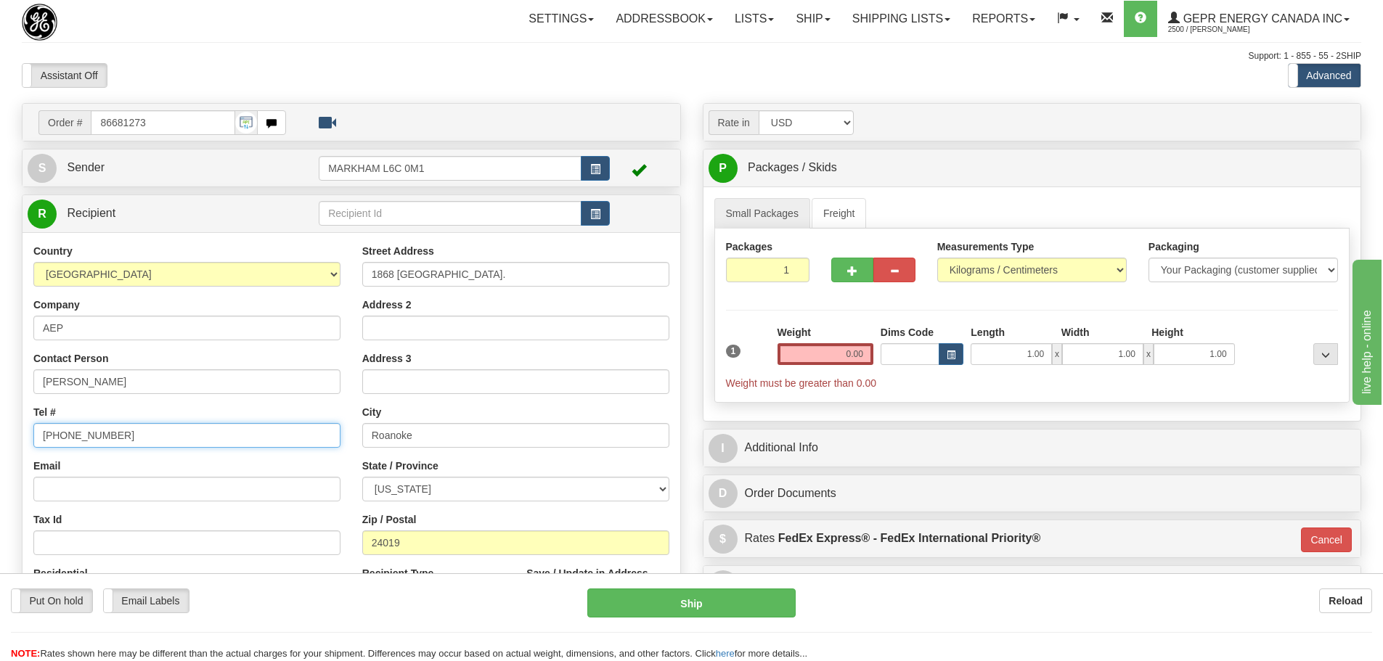
drag, startPoint x: 175, startPoint y: 443, endPoint x: 13, endPoint y: 444, distance: 161.9
click at [13, 444] on div "Order # 86681273 S" at bounding box center [351, 423] width 681 height 641
type input "1111111111"
click at [340, 408] on div "Country [GEOGRAPHIC_DATA] [GEOGRAPHIC_DATA] [GEOGRAPHIC_DATA] [GEOGRAPHIC_DATA]…" at bounding box center [187, 432] width 329 height 376
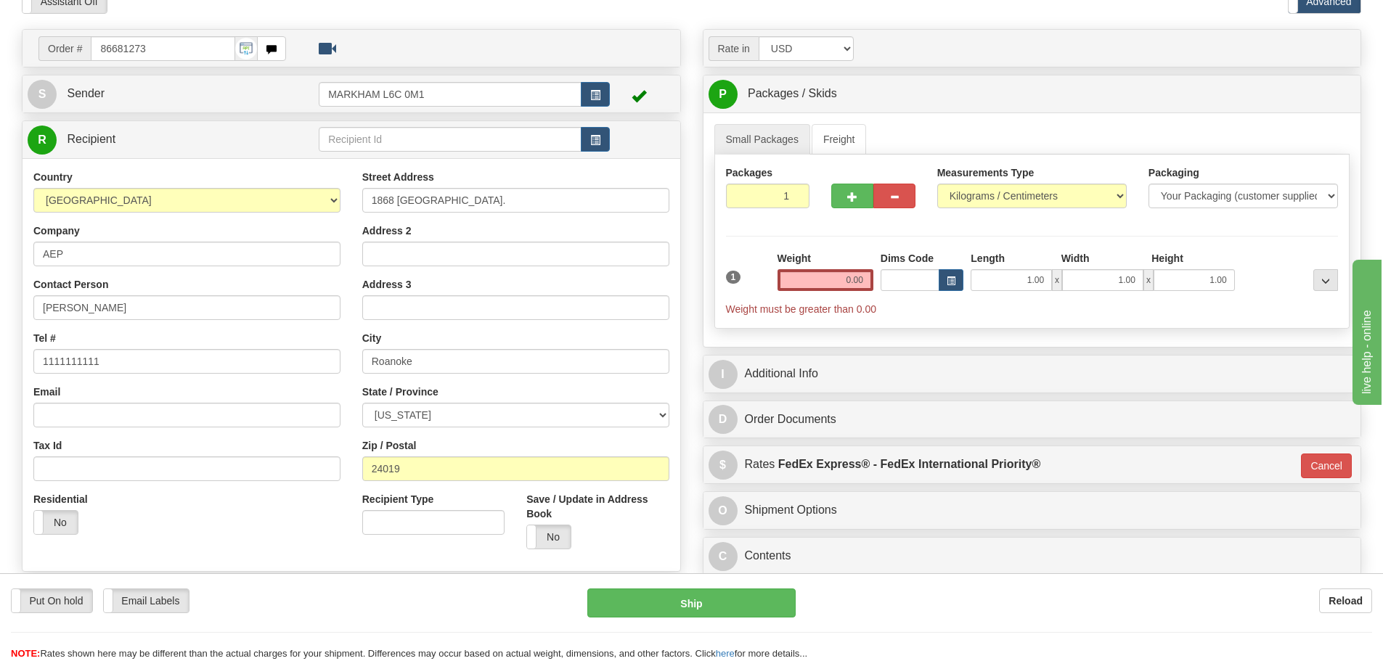
scroll to position [73, 0]
click at [823, 296] on div "Weight 0.00" at bounding box center [825, 278] width 103 height 51
click at [834, 279] on input "0.00" at bounding box center [825, 282] width 96 height 22
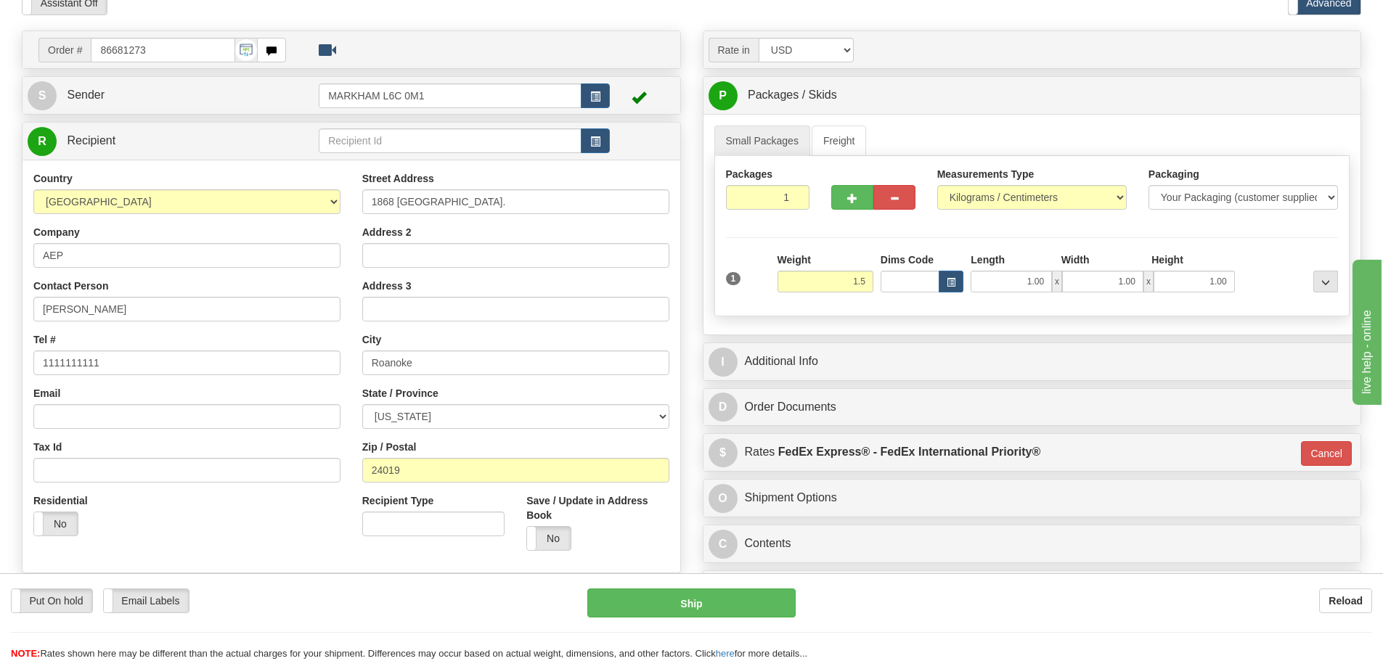
type input "1.50"
type input "01"
click at [833, 253] on div "Weight 1.50" at bounding box center [825, 273] width 96 height 40
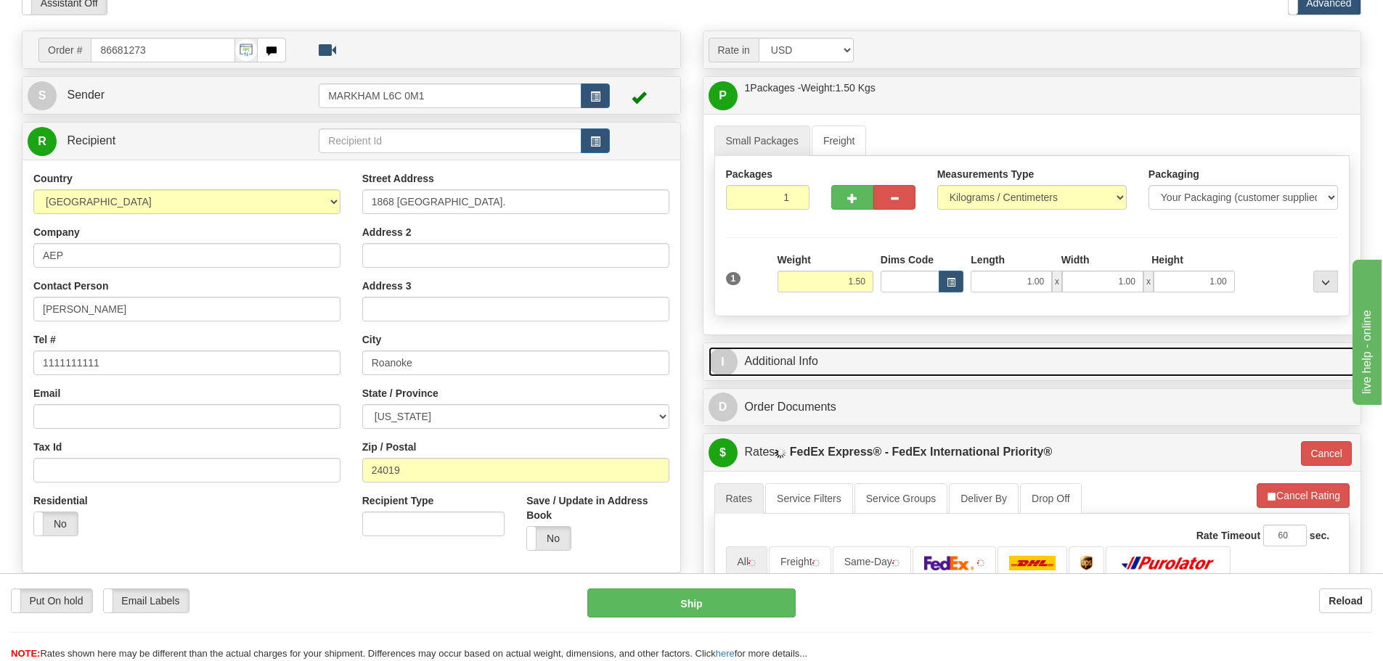
click at [860, 363] on link "I Additional Info" at bounding box center [1033, 362] width 648 height 30
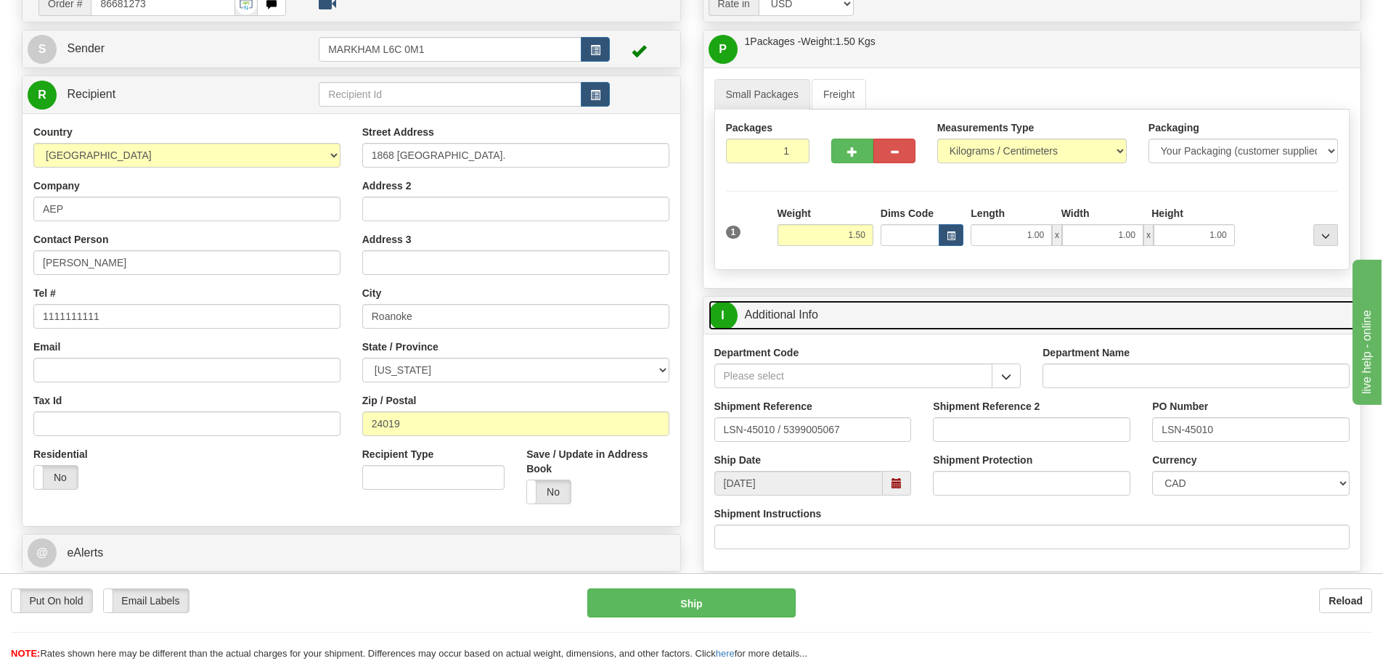
scroll to position [145, 0]
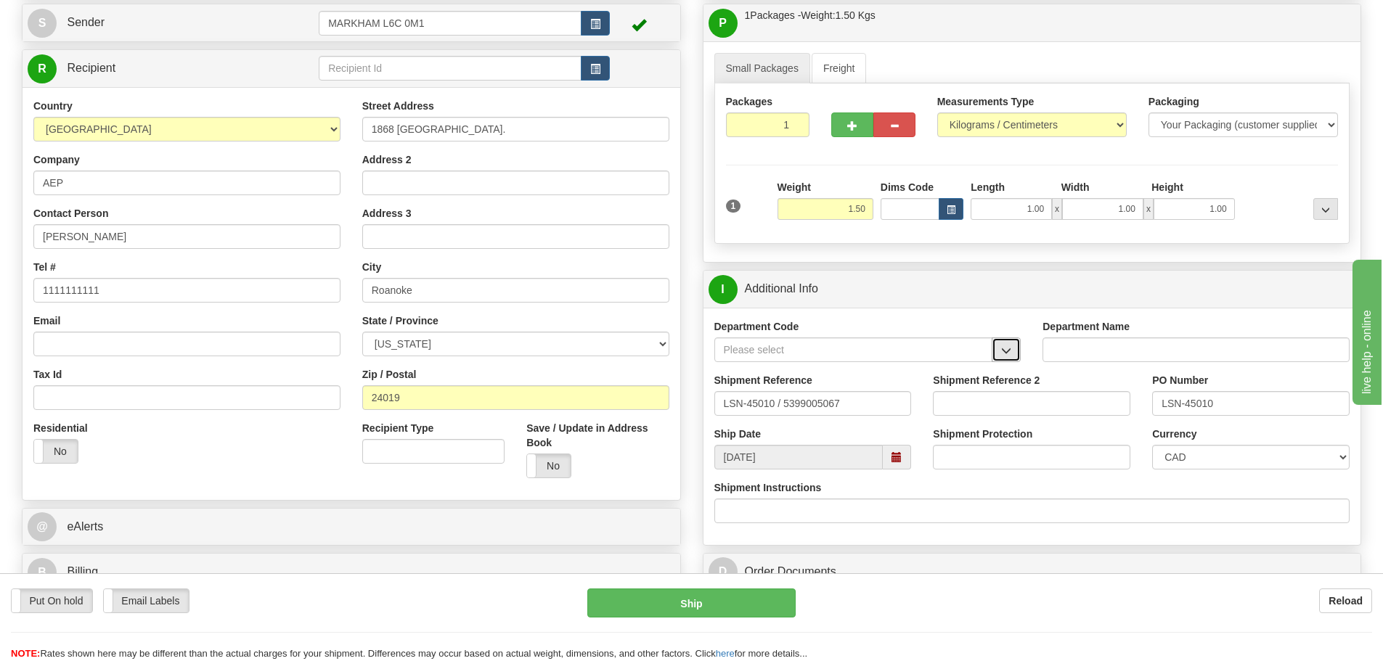
click at [995, 359] on button "button" at bounding box center [1006, 350] width 29 height 25
click at [846, 375] on div "SER" at bounding box center [850, 372] width 264 height 16
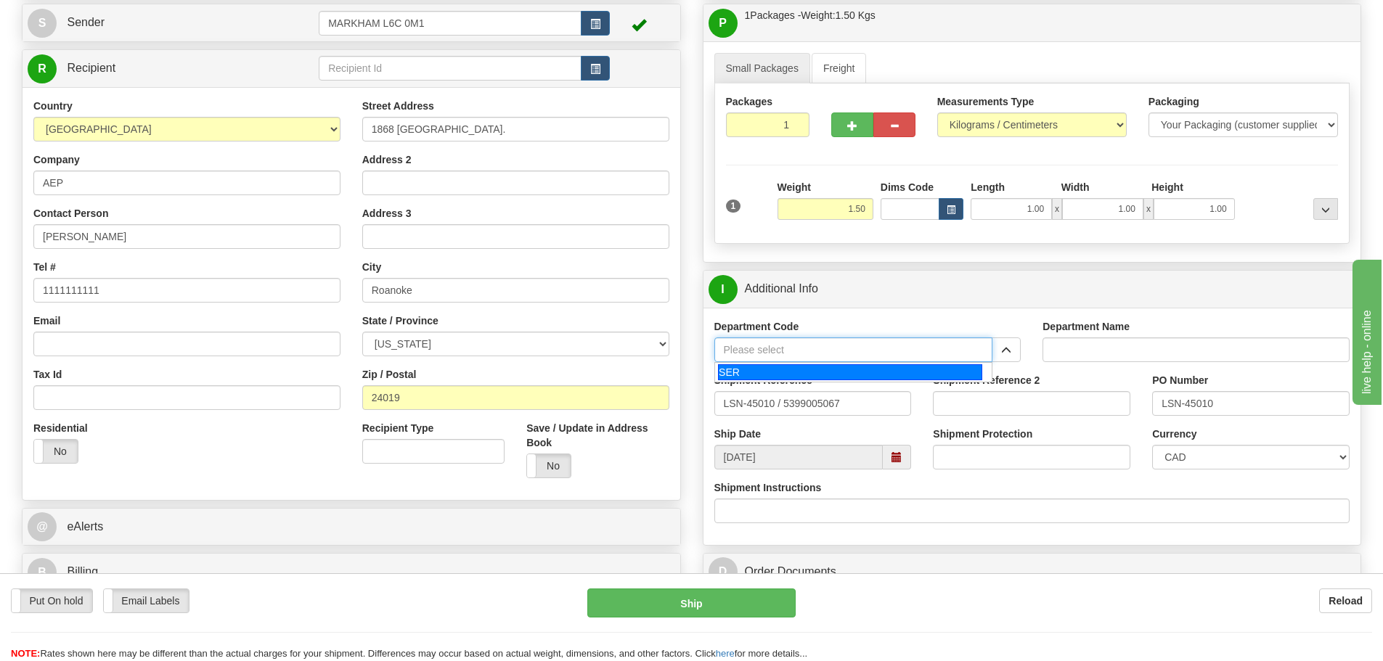
type input "SER"
type input "SERVICE DEPARTMENT"
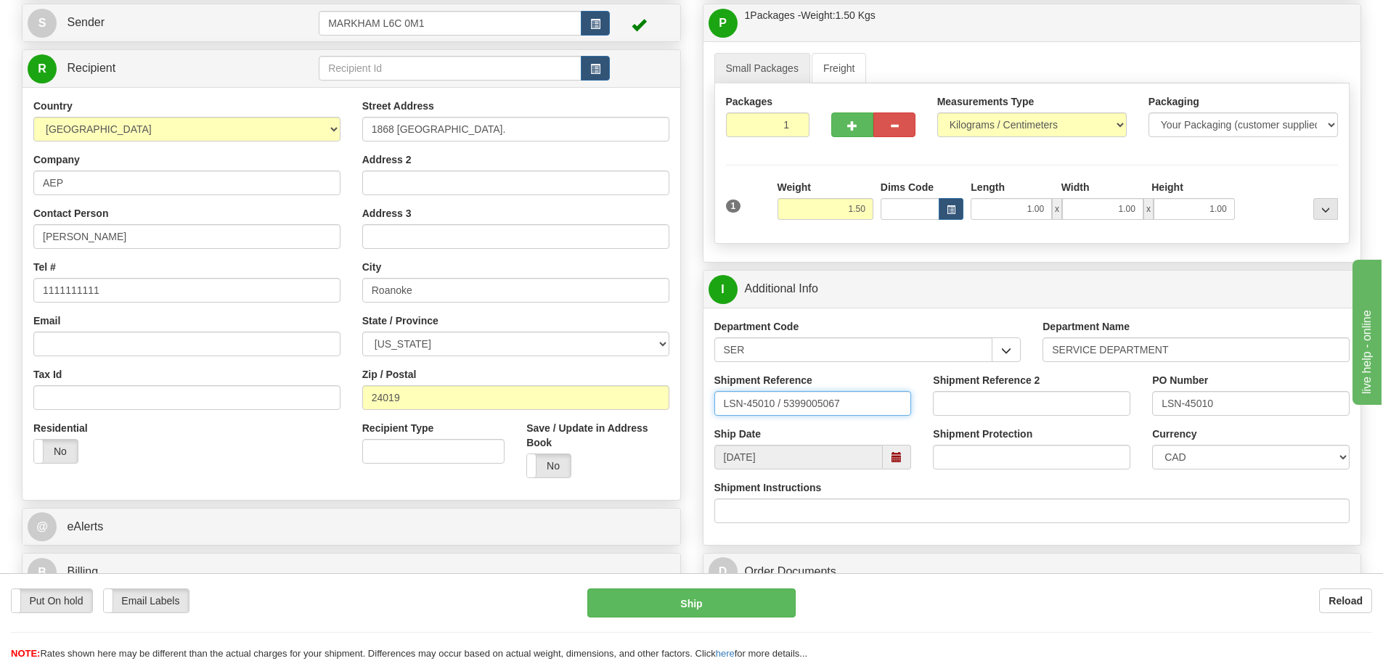
drag, startPoint x: 779, startPoint y: 404, endPoint x: 783, endPoint y: 410, distance: 7.5
click at [783, 410] on input "LSN-45010 / 5399005067" at bounding box center [812, 403] width 197 height 25
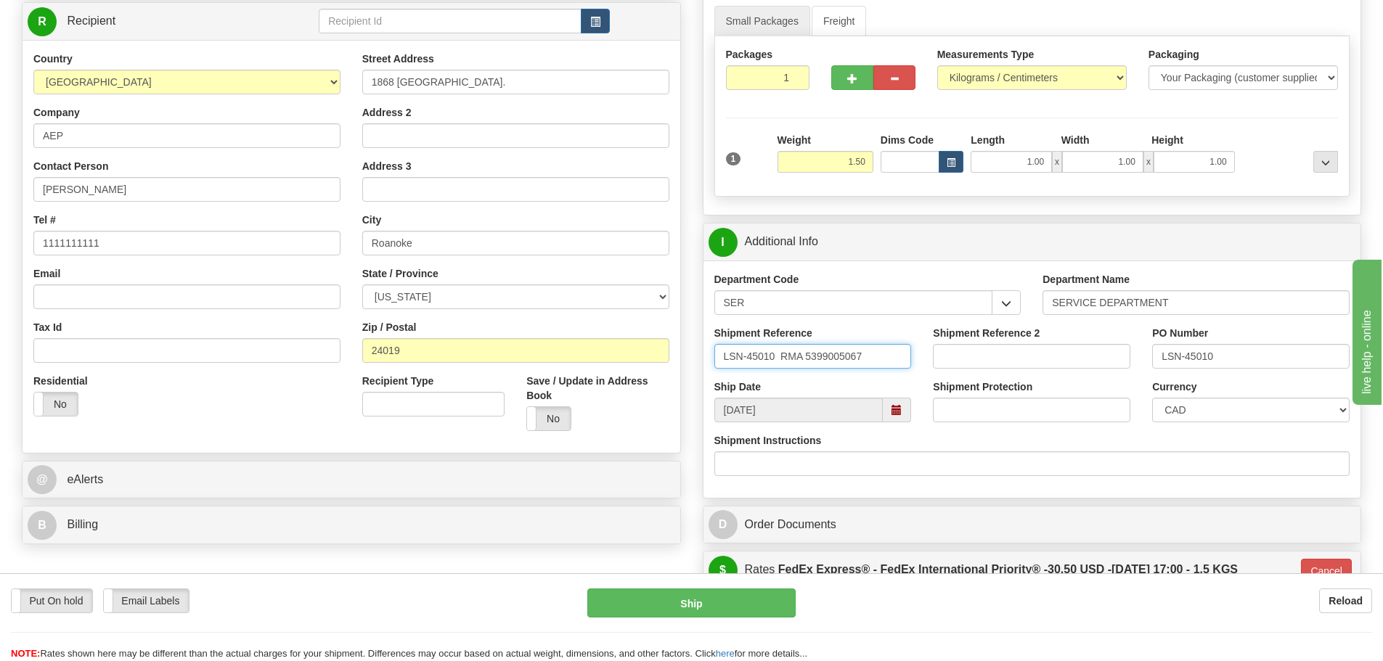
scroll to position [218, 0]
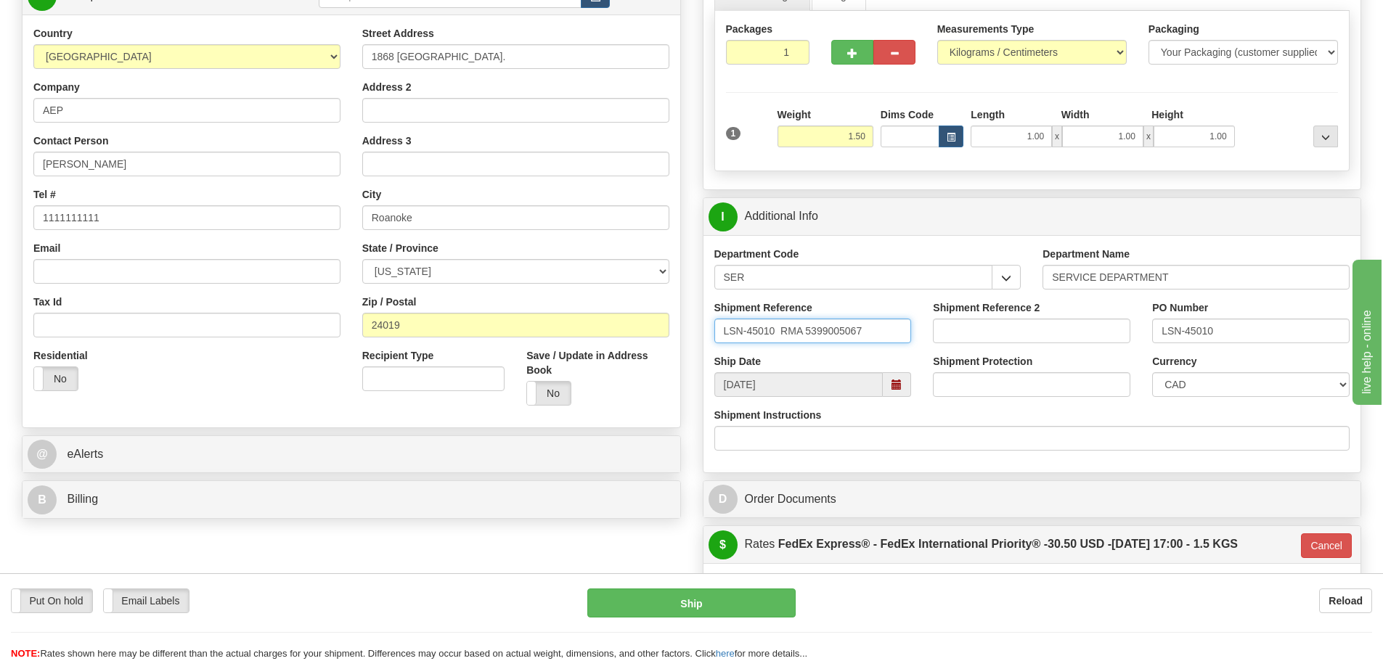
type input "LSN-45010 RMA 5399005067"
click at [1200, 396] on select "CAD USD EUR ZAR [PERSON_NAME] ARN AUD AUS AWG BBD BFR BGN BHD BMD BND BRC BRL C…" at bounding box center [1250, 384] width 197 height 25
select select "1"
click at [1152, 372] on select "CAD USD EUR ZAR [PERSON_NAME] ARN AUD AUS AWG BBD BFR BGN BHD BMD BND BRC BRL C…" at bounding box center [1250, 384] width 197 height 25
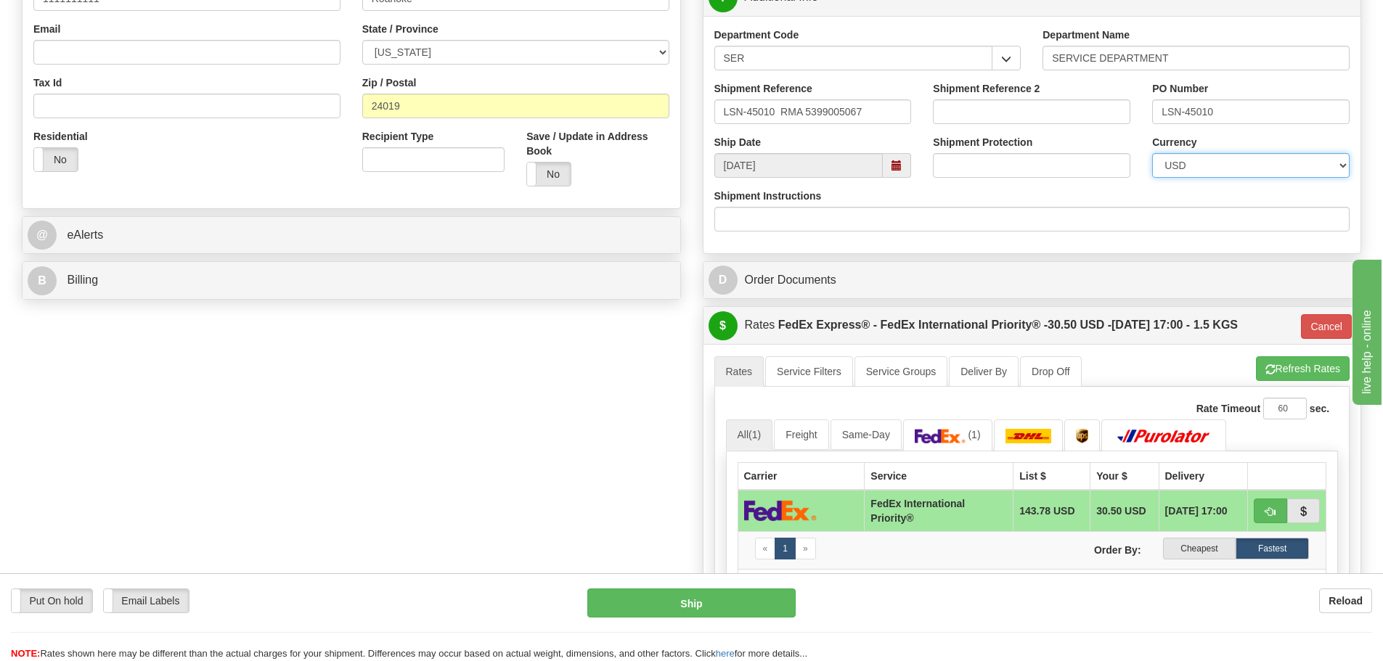
scroll to position [508, 0]
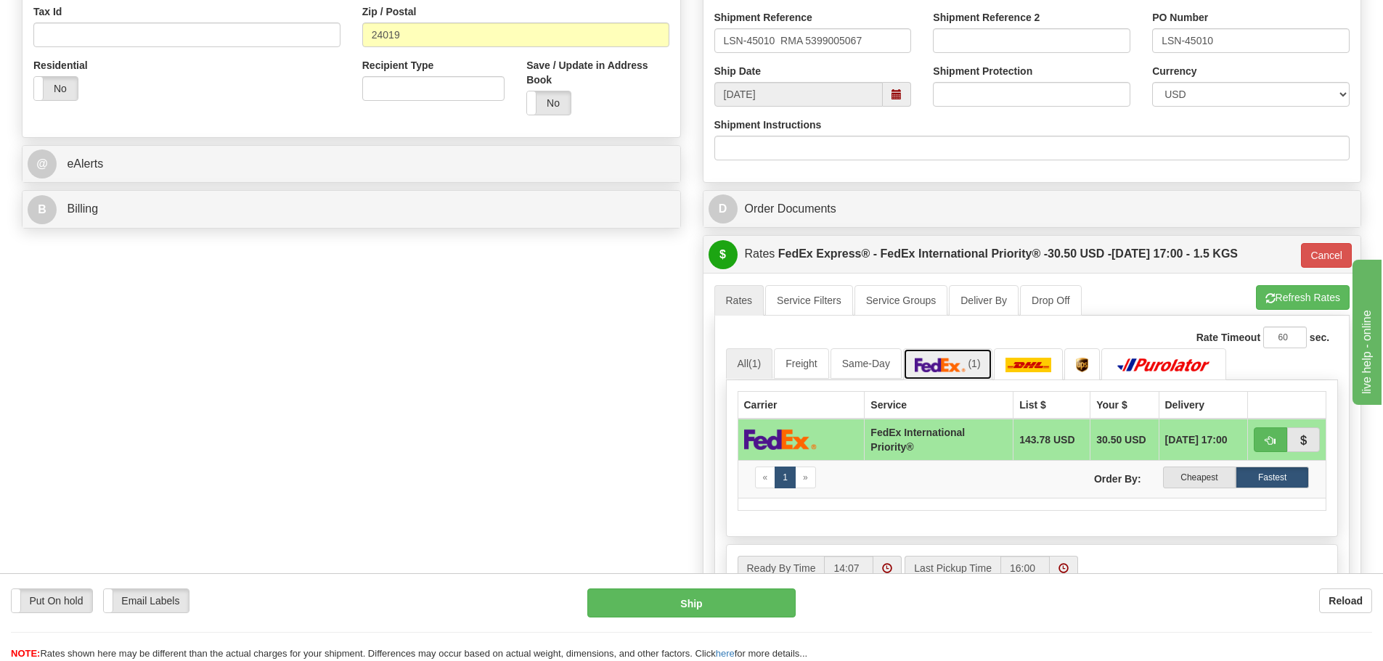
click at [977, 368] on span "(1)" at bounding box center [974, 364] width 12 height 12
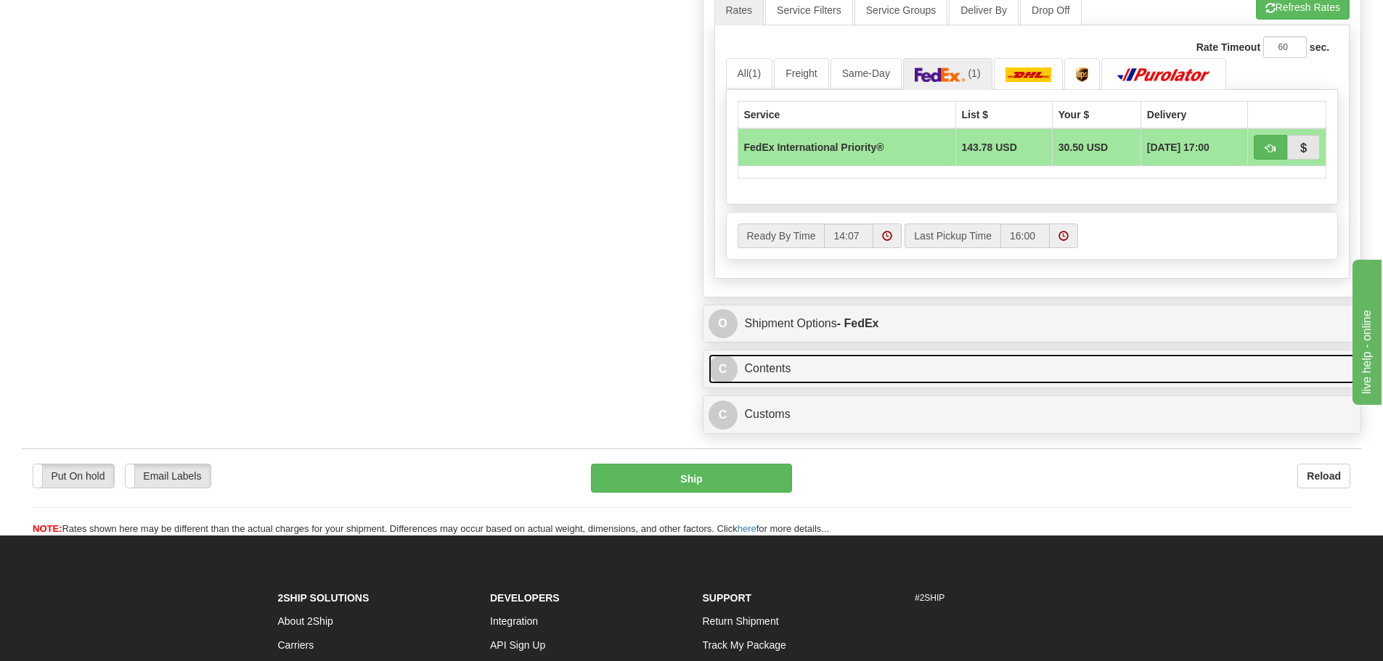
click at [886, 370] on link "C Contents" at bounding box center [1033, 369] width 648 height 30
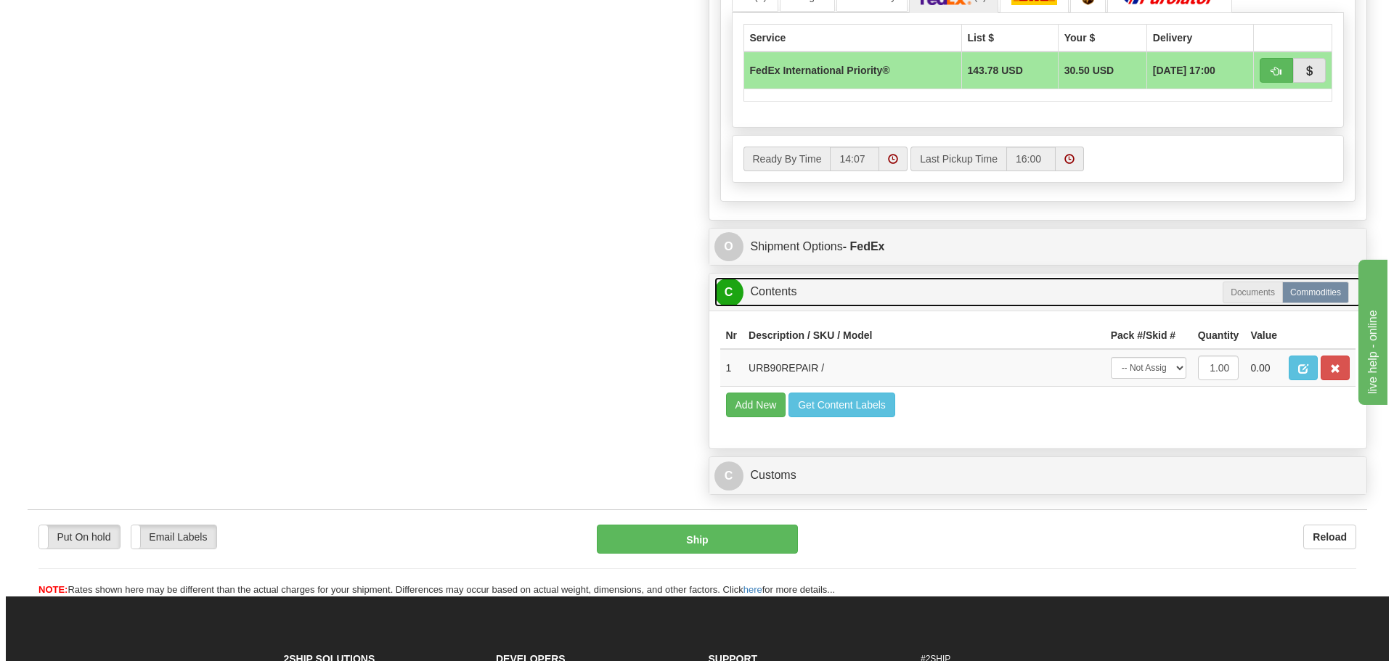
scroll to position [944, 0]
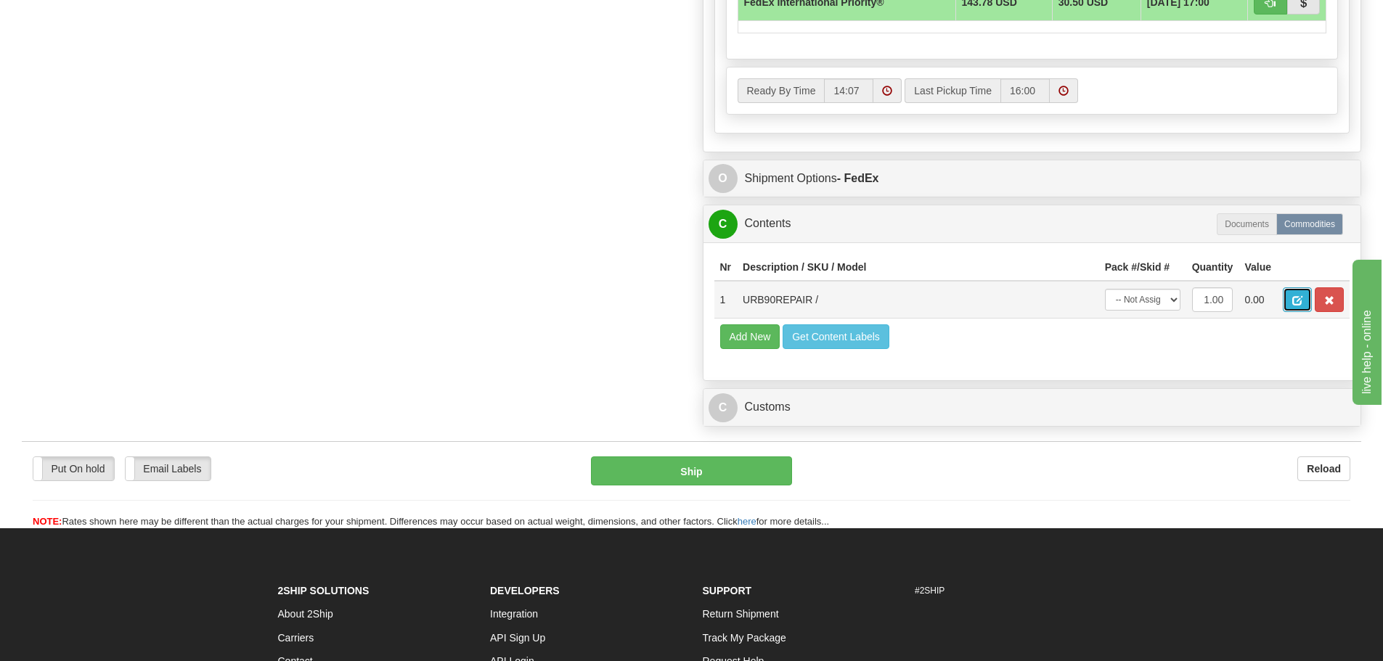
click at [1303, 299] on button "button" at bounding box center [1297, 299] width 29 height 25
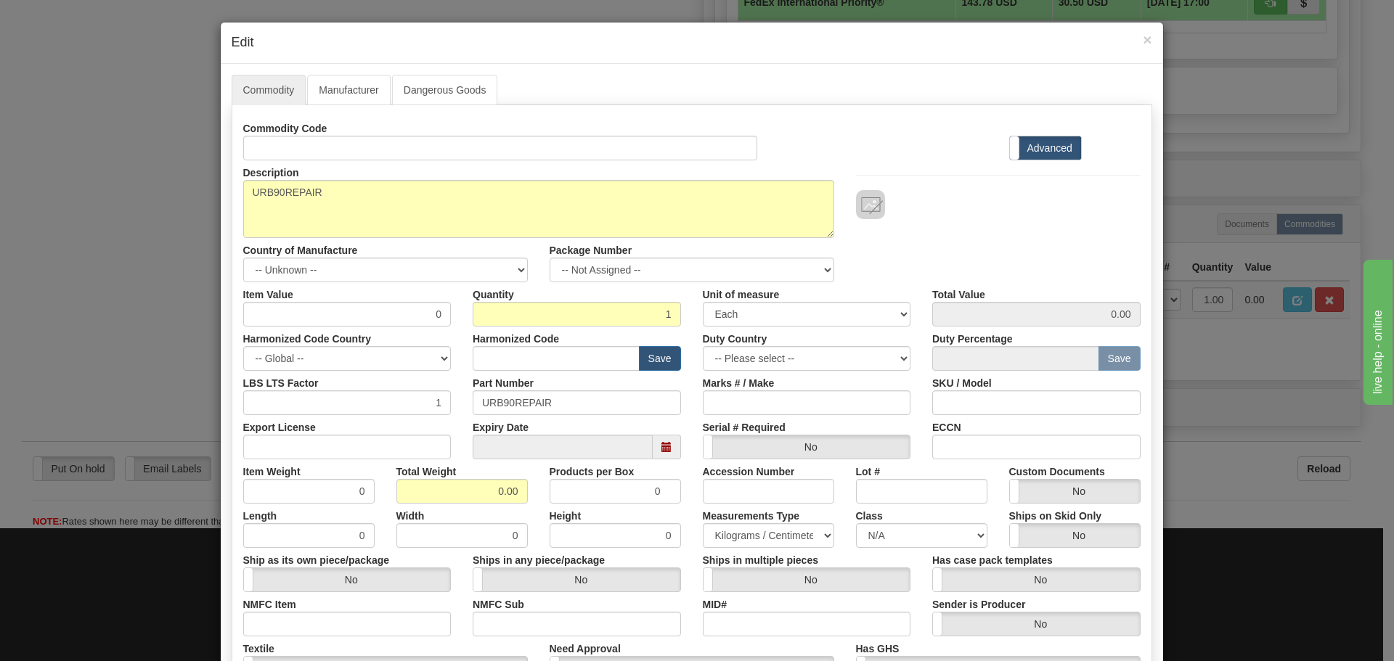
click at [1147, 47] on div "× Edit" at bounding box center [692, 43] width 942 height 41
click at [1146, 45] on div "× Edit" at bounding box center [692, 43] width 942 height 41
click at [1144, 39] on span "×" at bounding box center [1147, 39] width 9 height 17
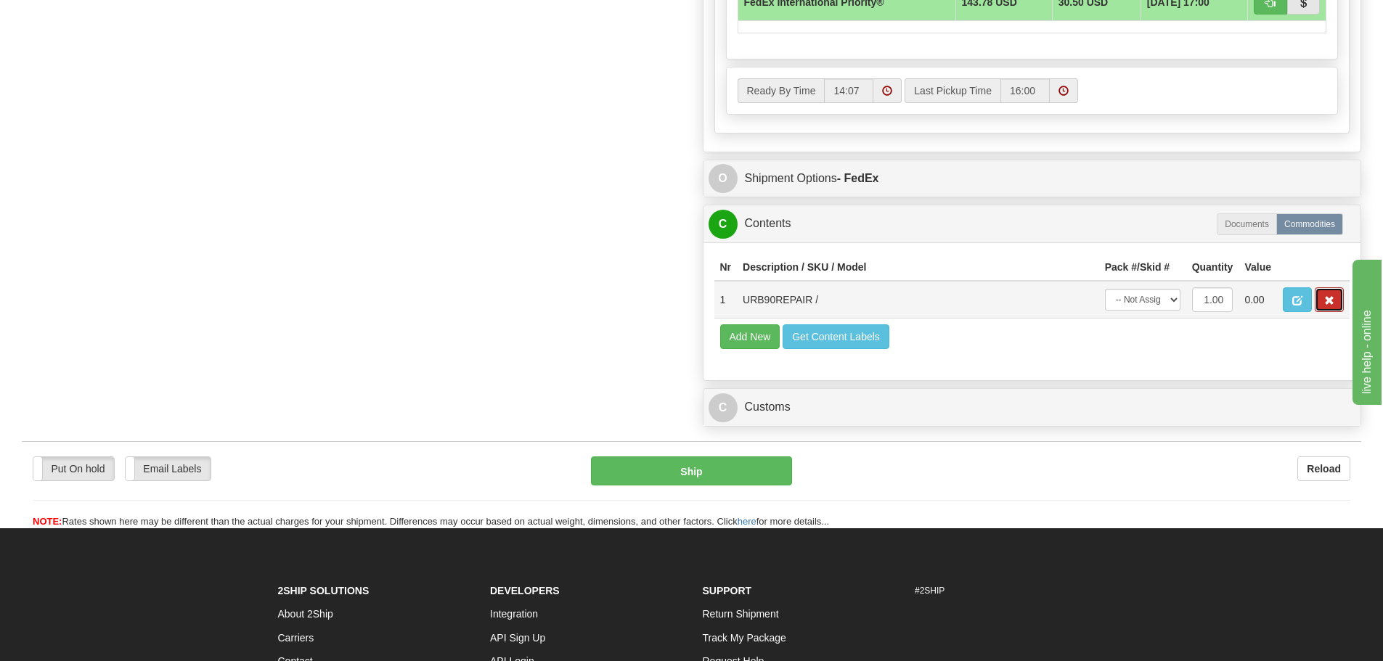
click at [1333, 305] on span "button" at bounding box center [1329, 300] width 10 height 9
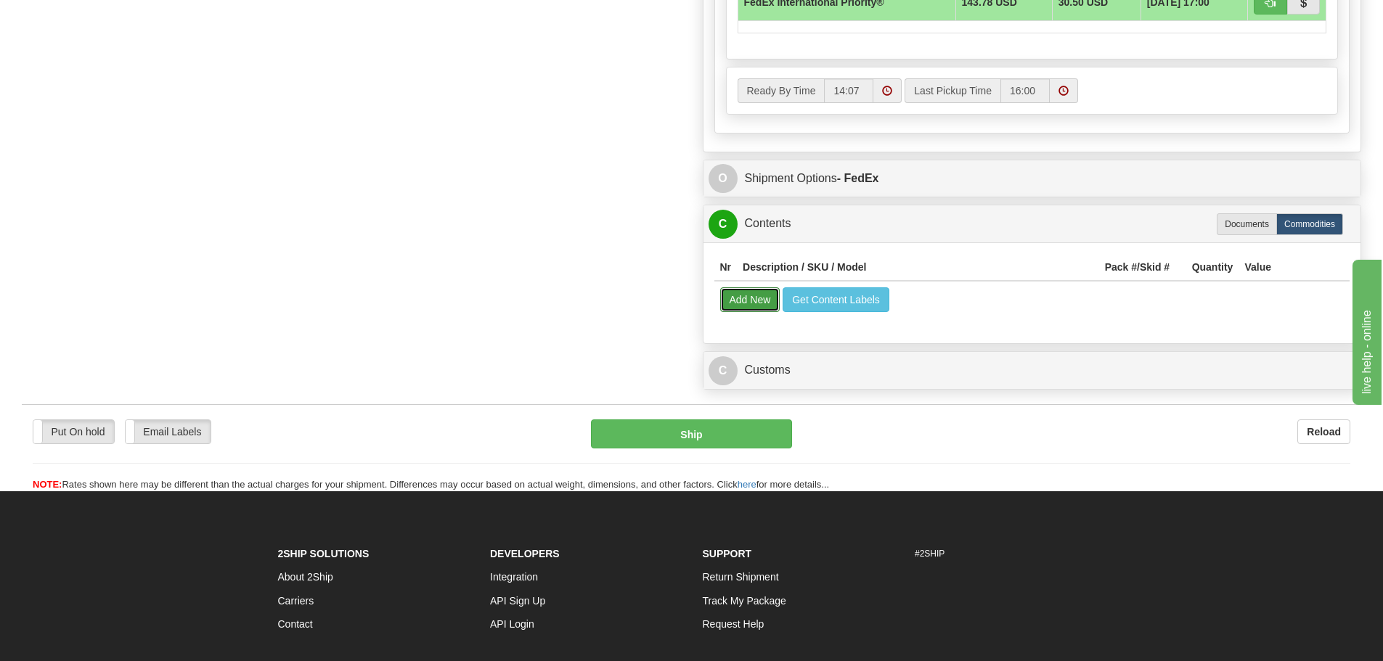
click at [759, 295] on button "Add New" at bounding box center [750, 299] width 60 height 25
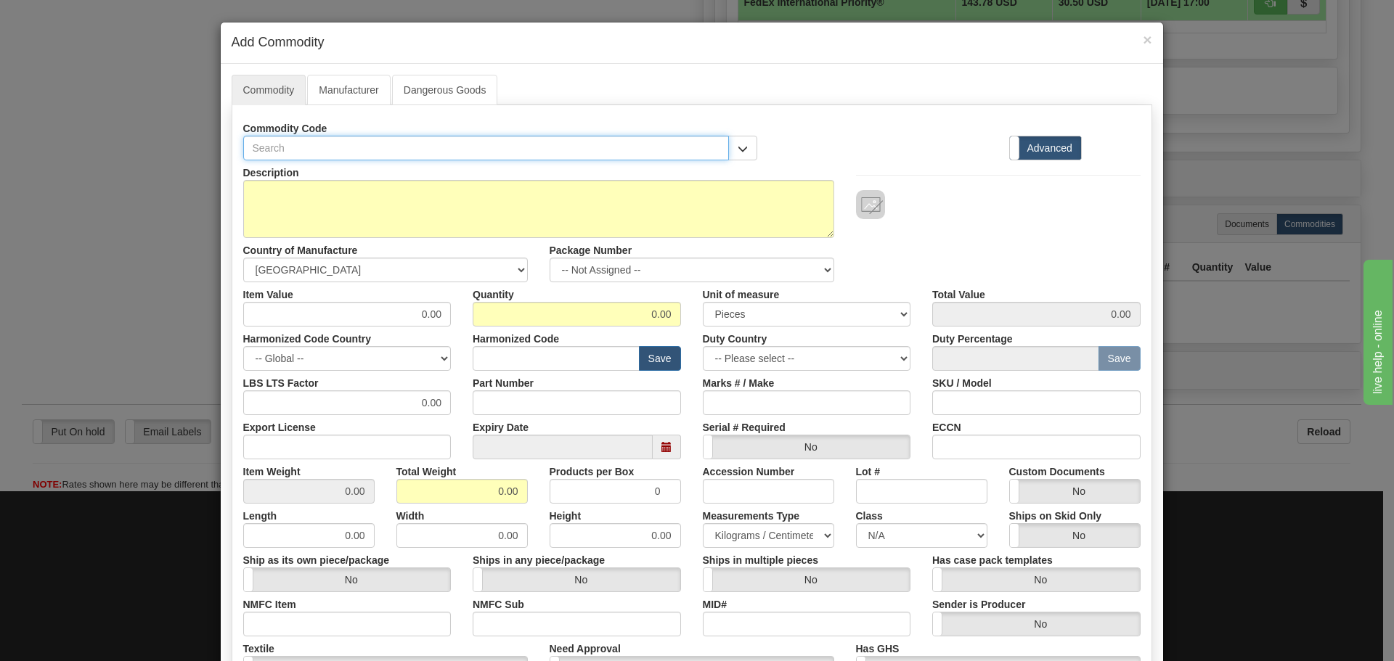
click at [275, 156] on input "text" at bounding box center [486, 148] width 486 height 25
paste input "B9M-9JH-04K"
click at [274, 150] on input "B9M-9JH-04K" at bounding box center [486, 148] width 486 height 25
click at [288, 152] on input "B9M9JH-04K" at bounding box center [486, 148] width 486 height 25
drag, startPoint x: 312, startPoint y: 152, endPoint x: 234, endPoint y: 155, distance: 78.4
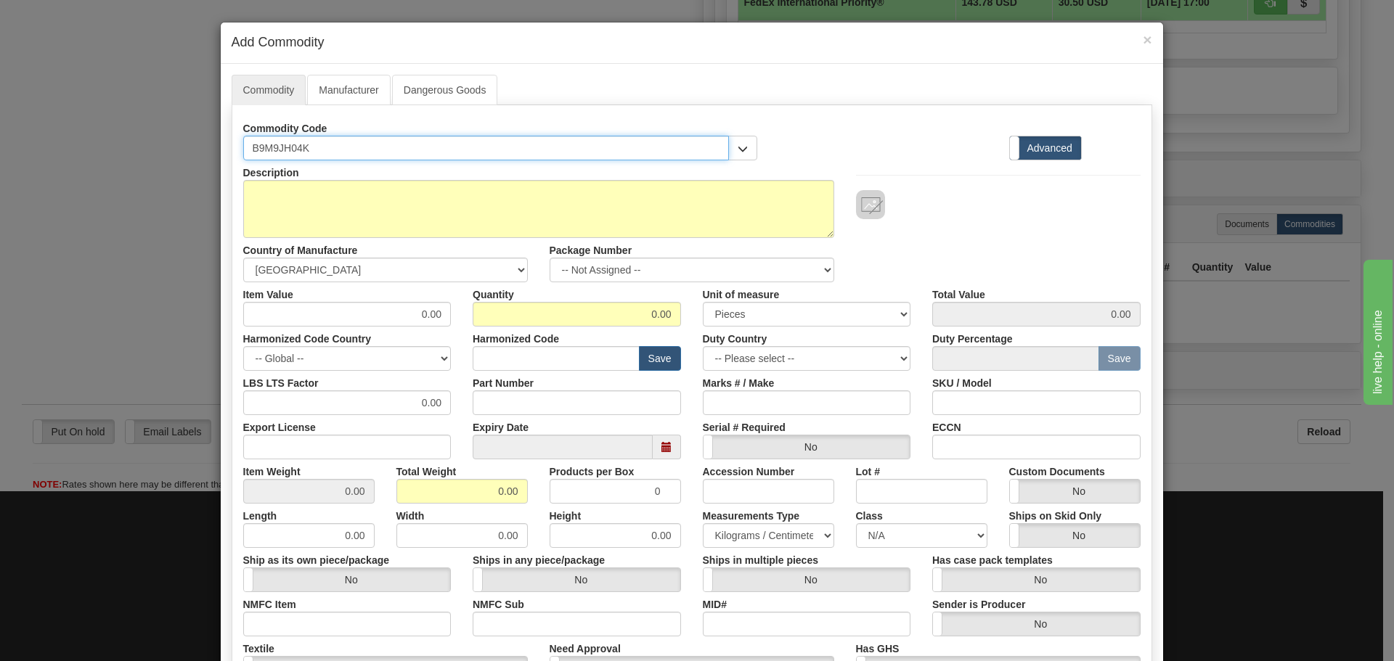
click at [234, 155] on div "Commodity Code B9M9JH04K" at bounding box center [500, 138] width 536 height 44
type input "B9M9JH04K"
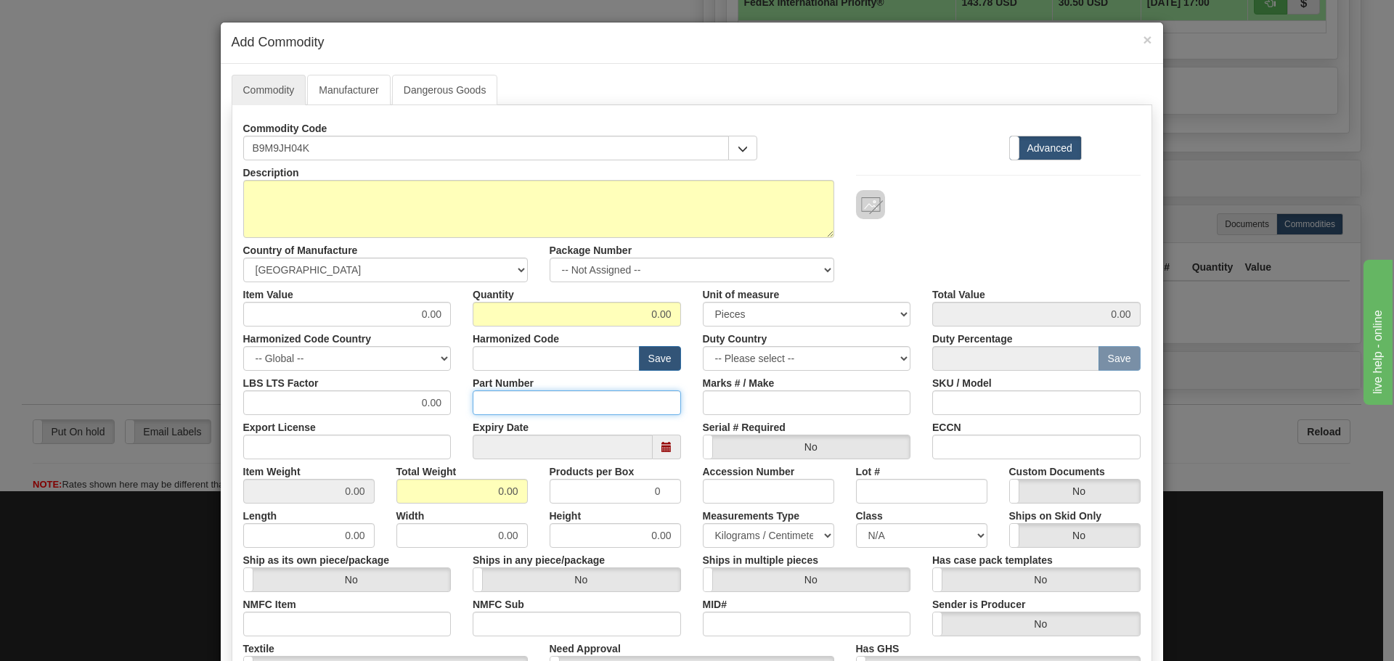
click at [534, 391] on input "Part Number" at bounding box center [577, 403] width 208 height 25
paste input "B9M9JH04K"
type input "B9M9JH04K"
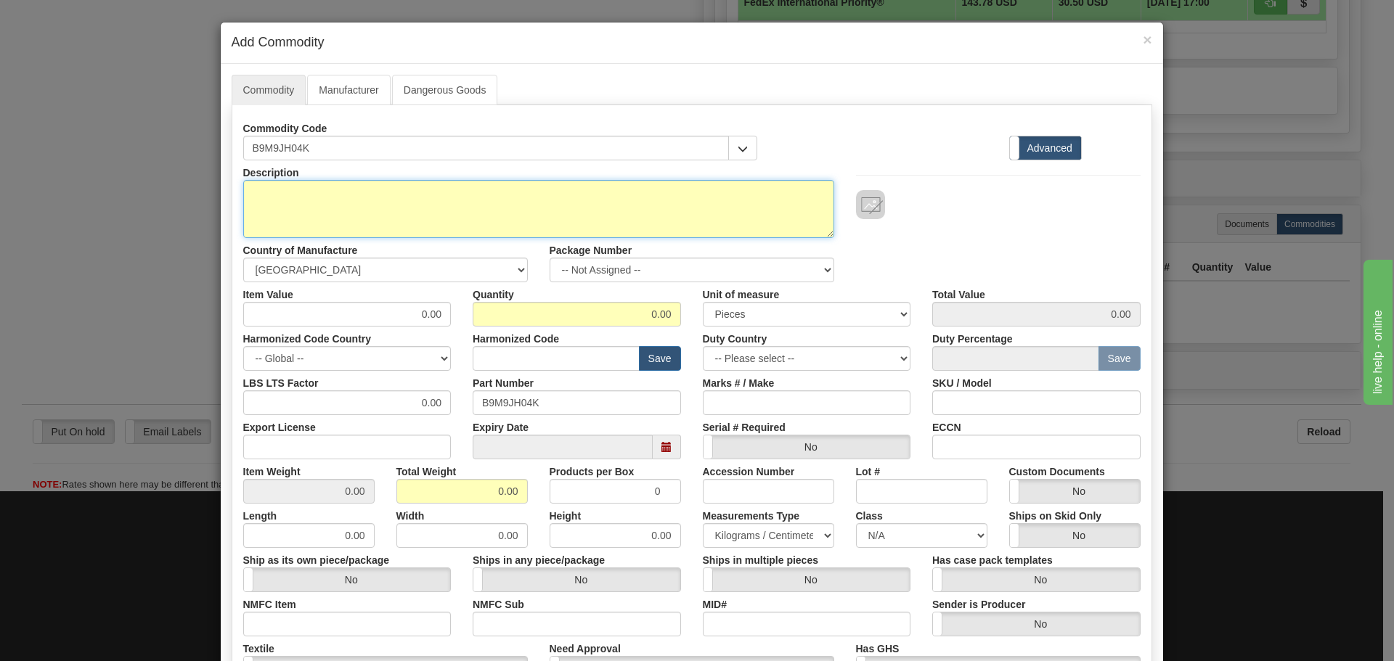
click at [417, 223] on textarea "Description" at bounding box center [538, 209] width 591 height 58
click at [357, 211] on textarea "Description" at bounding box center [538, 209] width 591 height 58
paste textarea "B90 UR CPU"
type textarea "B90 UR CPU"
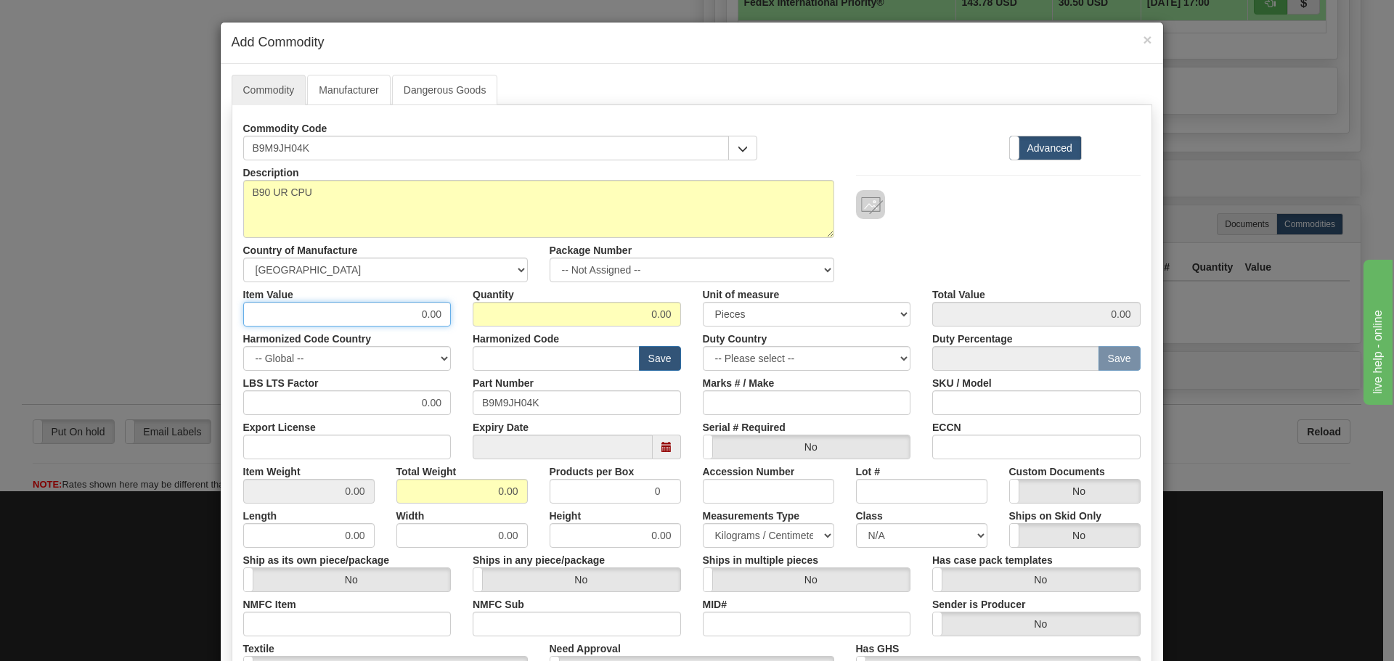
drag, startPoint x: 387, startPoint y: 306, endPoint x: 459, endPoint y: 321, distance: 73.5
click at [459, 321] on div "Item Value 0.00 Quantity 0.00 Unit of measure 3 Thousand Square Inches Adjustme…" at bounding box center [691, 304] width 919 height 44
type input "75"
type input "1"
type input "75.00"
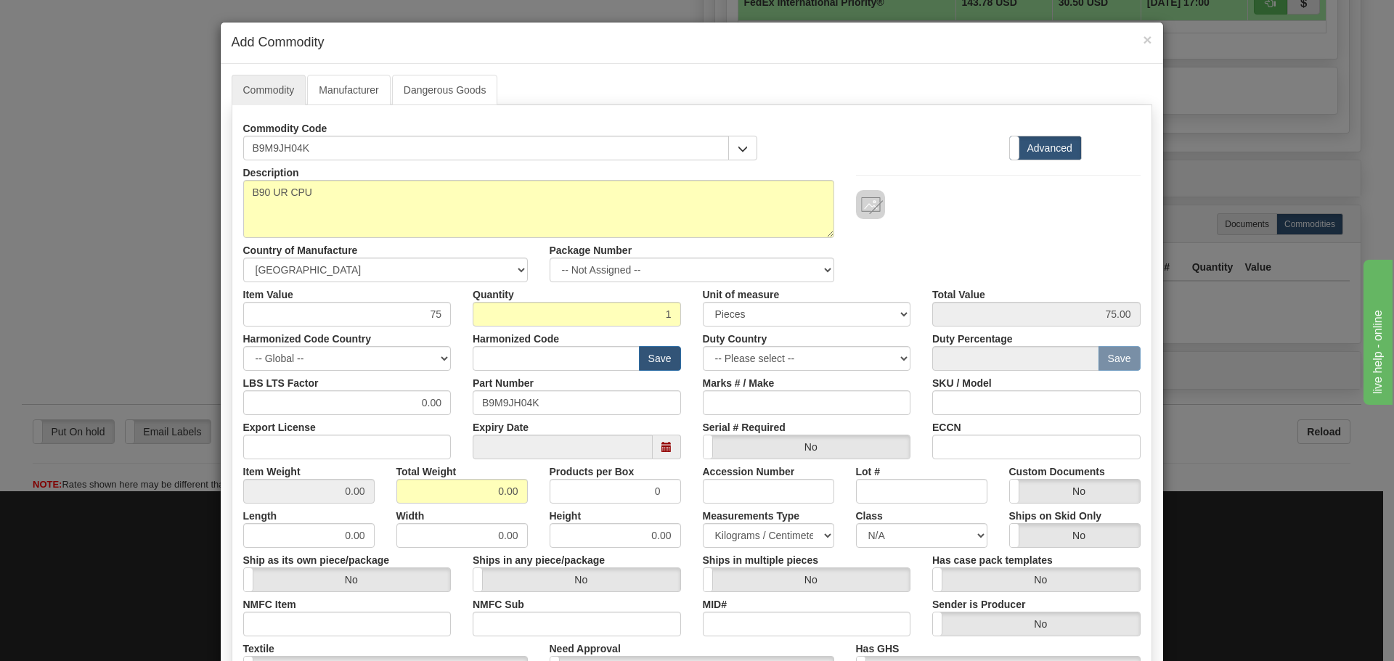
click at [490, 343] on label "Harmonized Code" at bounding box center [516, 337] width 86 height 20
drag, startPoint x: 494, startPoint y: 353, endPoint x: 499, endPoint y: 359, distance: 8.3
click at [494, 353] on input "text" at bounding box center [556, 358] width 167 height 25
type input "8537.10.9070"
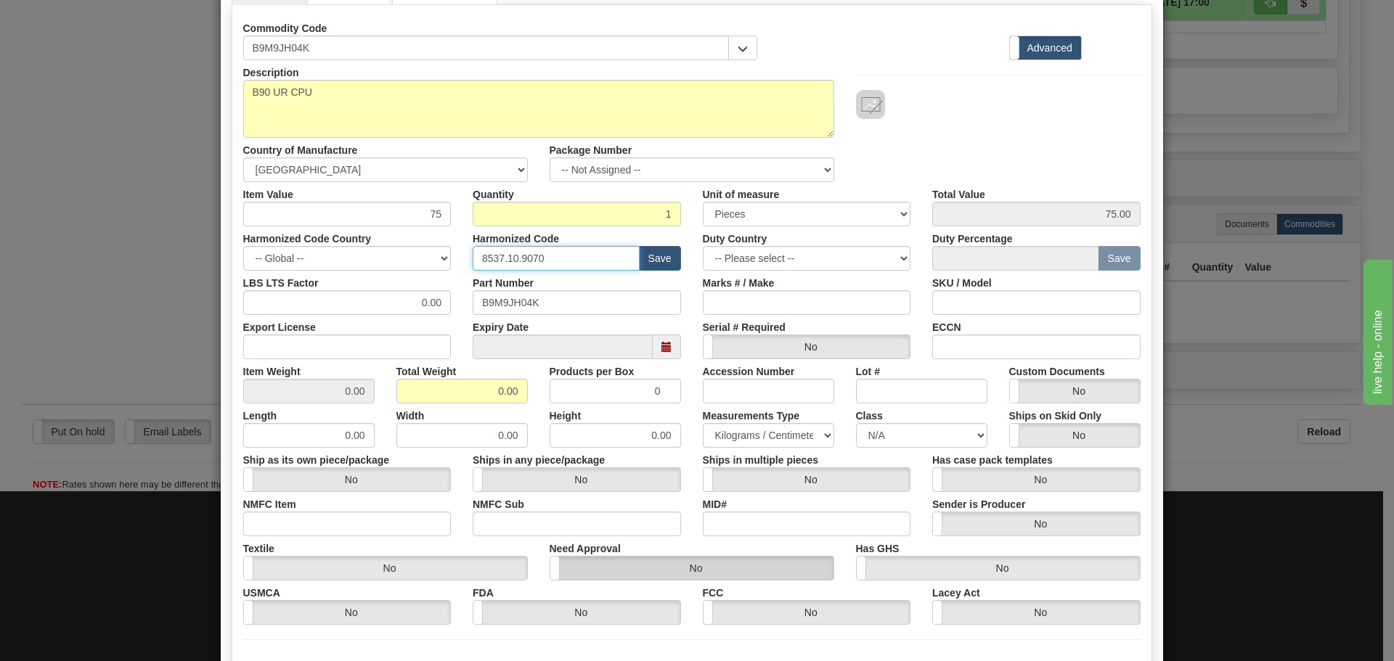
scroll to position [218, 0]
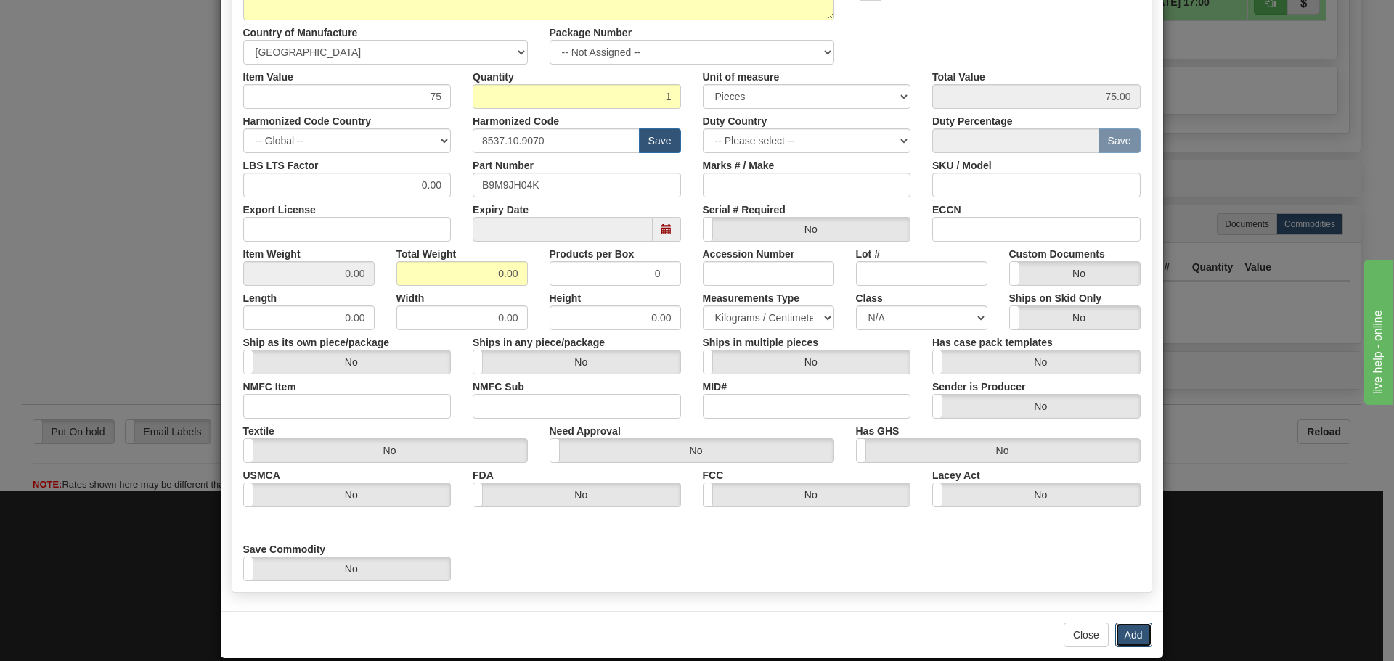
click at [1119, 637] on button "Add" at bounding box center [1133, 635] width 37 height 25
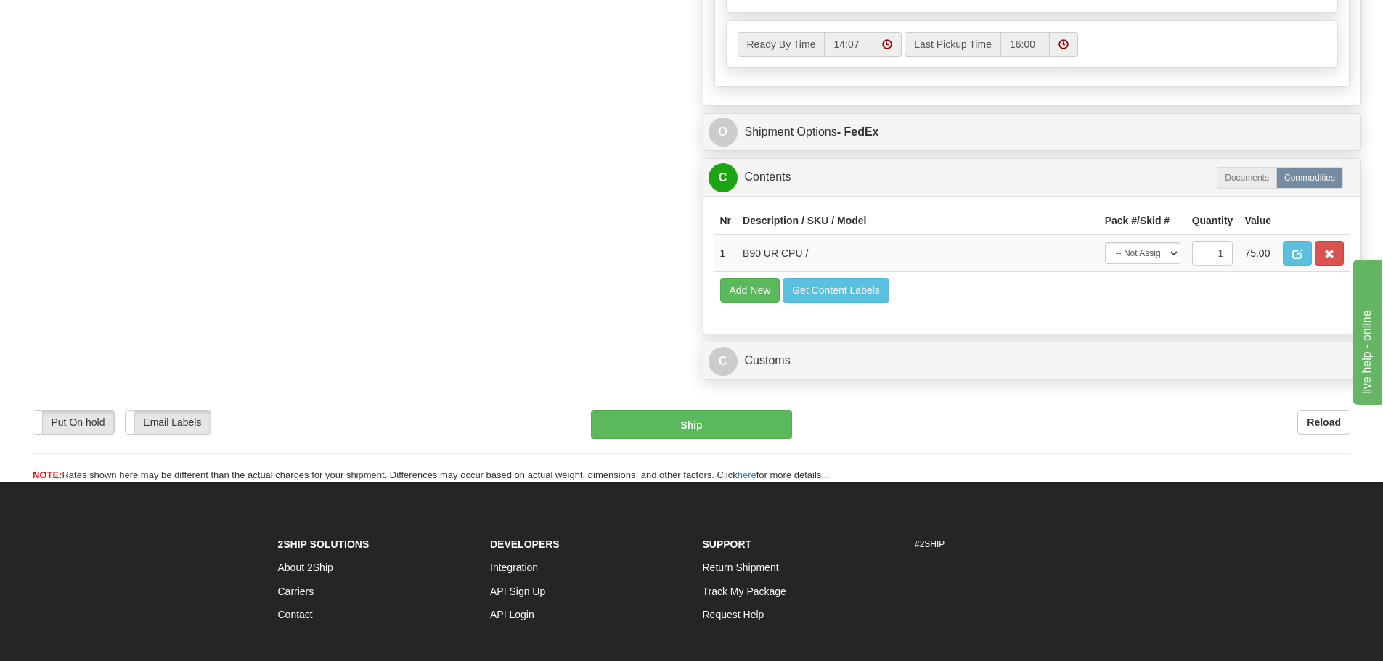
scroll to position [1016, 0]
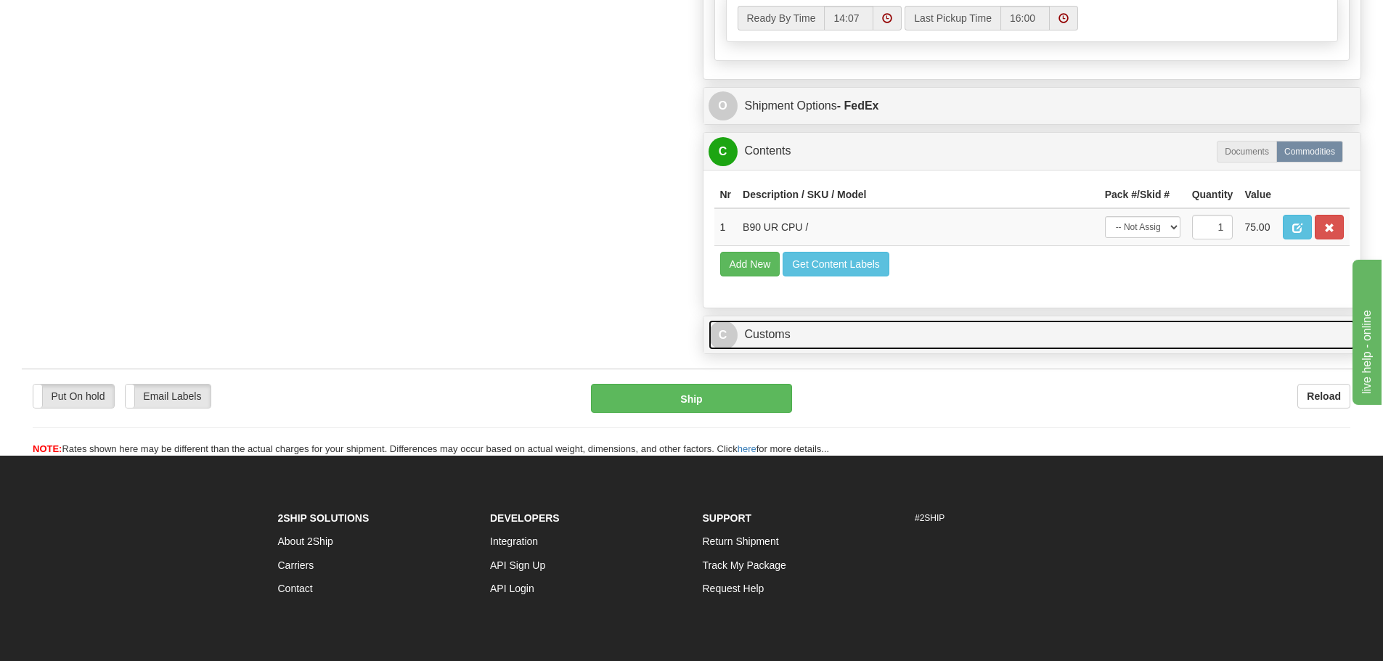
click at [863, 338] on link "C Customs" at bounding box center [1033, 335] width 648 height 30
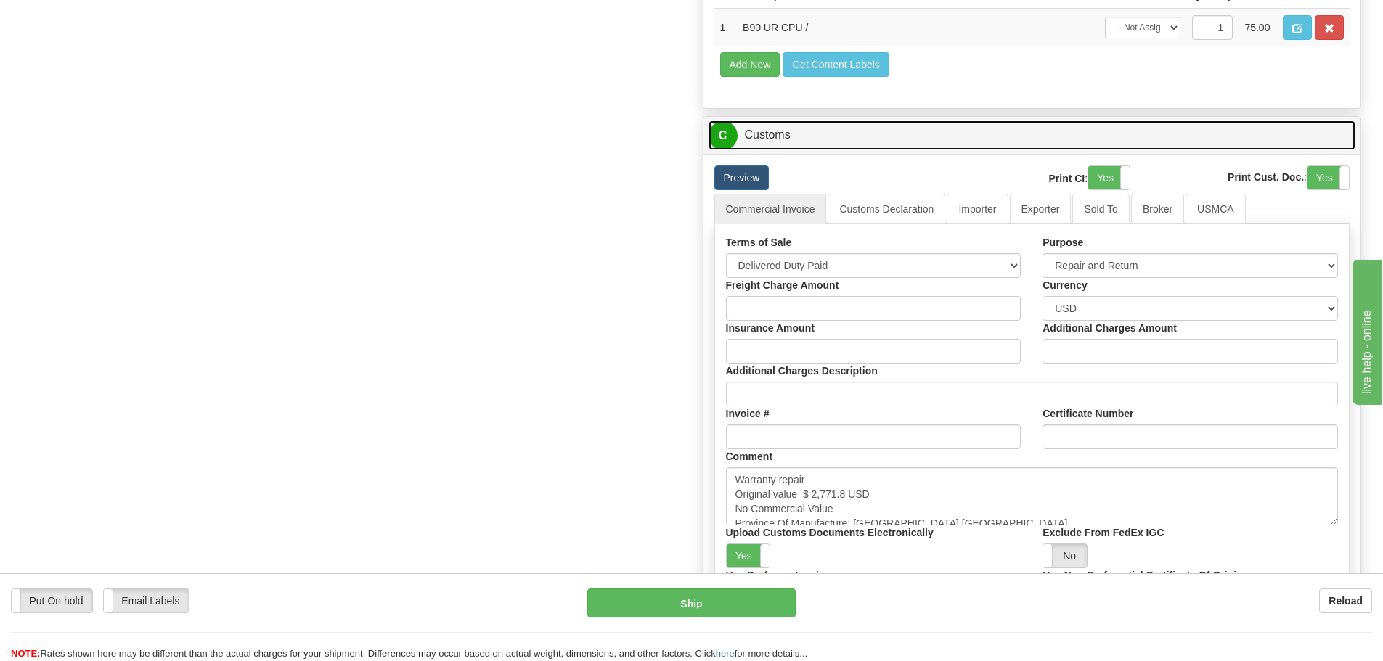
scroll to position [1234, 0]
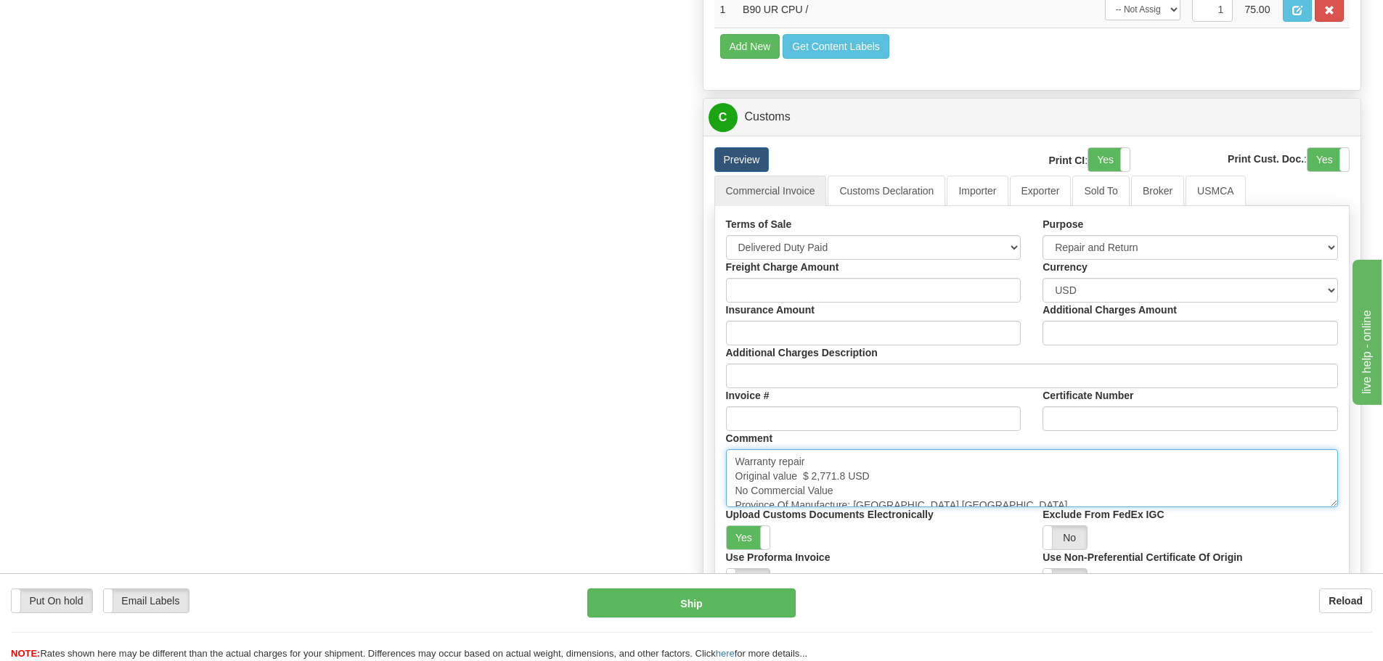
drag, startPoint x: 849, startPoint y: 483, endPoint x: 802, endPoint y: 471, distance: 47.9
click at [802, 471] on textarea "Warranty repair Original value $ 2,771.8 USD No Commercial Value Province Of Ma…" at bounding box center [1032, 478] width 613 height 58
paste textarea "15,121.11"
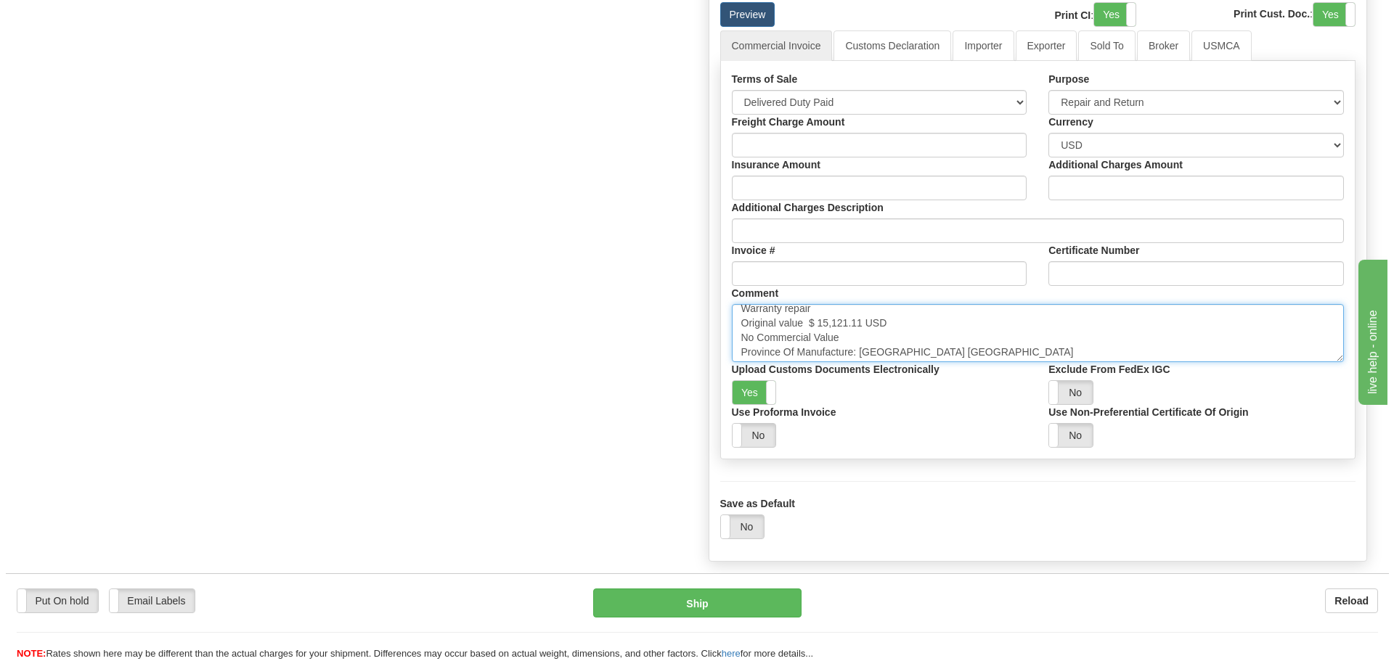
scroll to position [10, 0]
type textarea "Warranty repair Original value $ 15,121.11 USD No Commercial Value Province Of …"
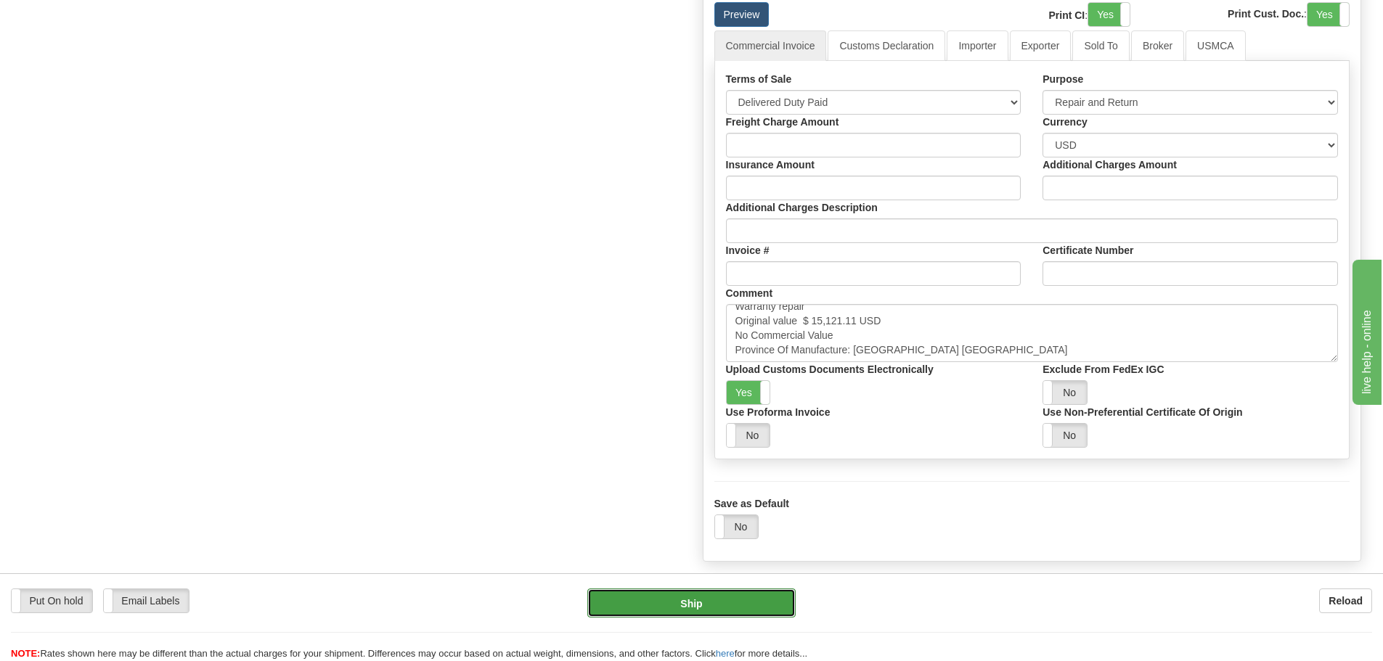
click at [777, 597] on button "Ship" at bounding box center [691, 603] width 208 height 29
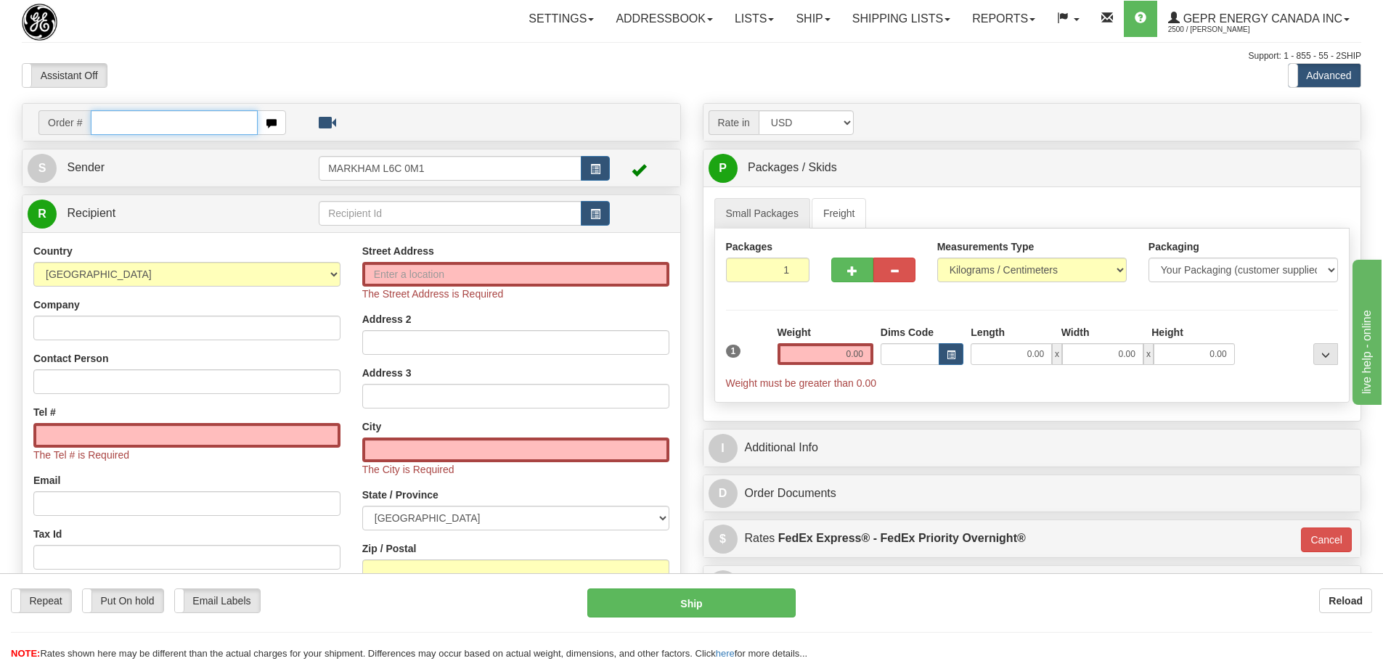
click at [189, 123] on input "text" at bounding box center [174, 122] width 167 height 25
paste input "86681282"
type input "86681282"
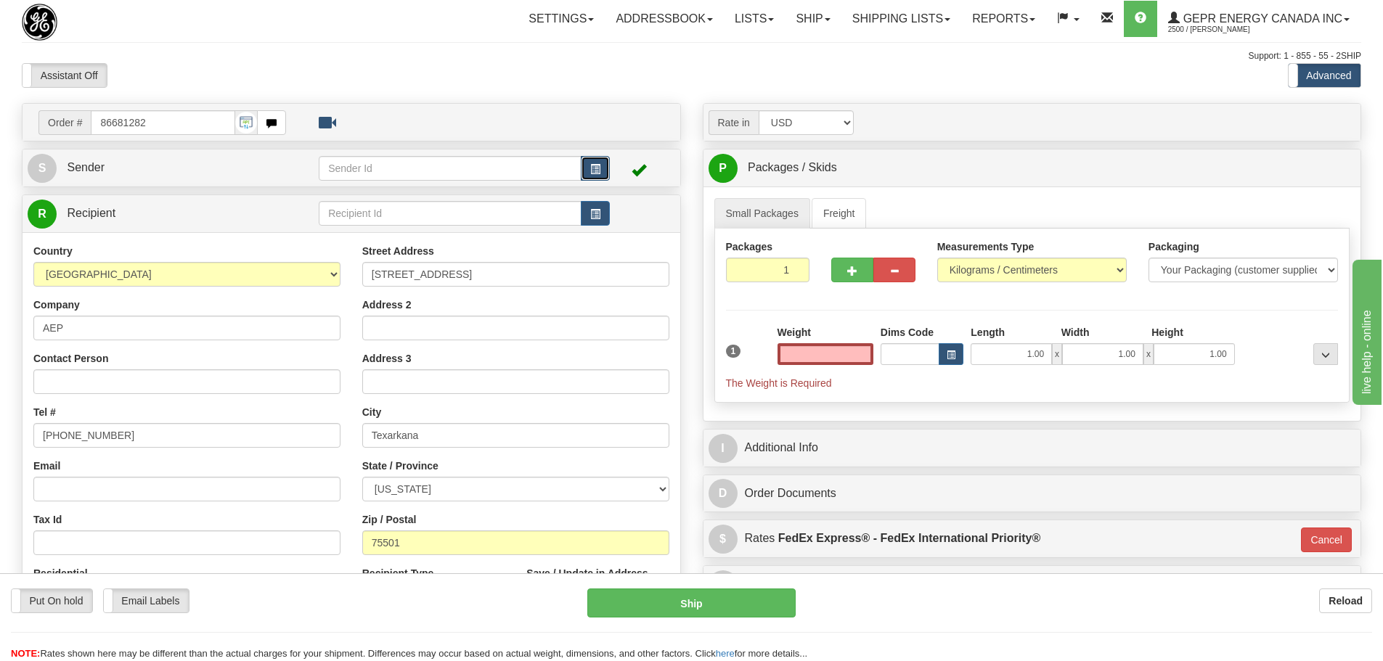
type input "0.00"
click at [591, 166] on span "button" at bounding box center [595, 169] width 10 height 9
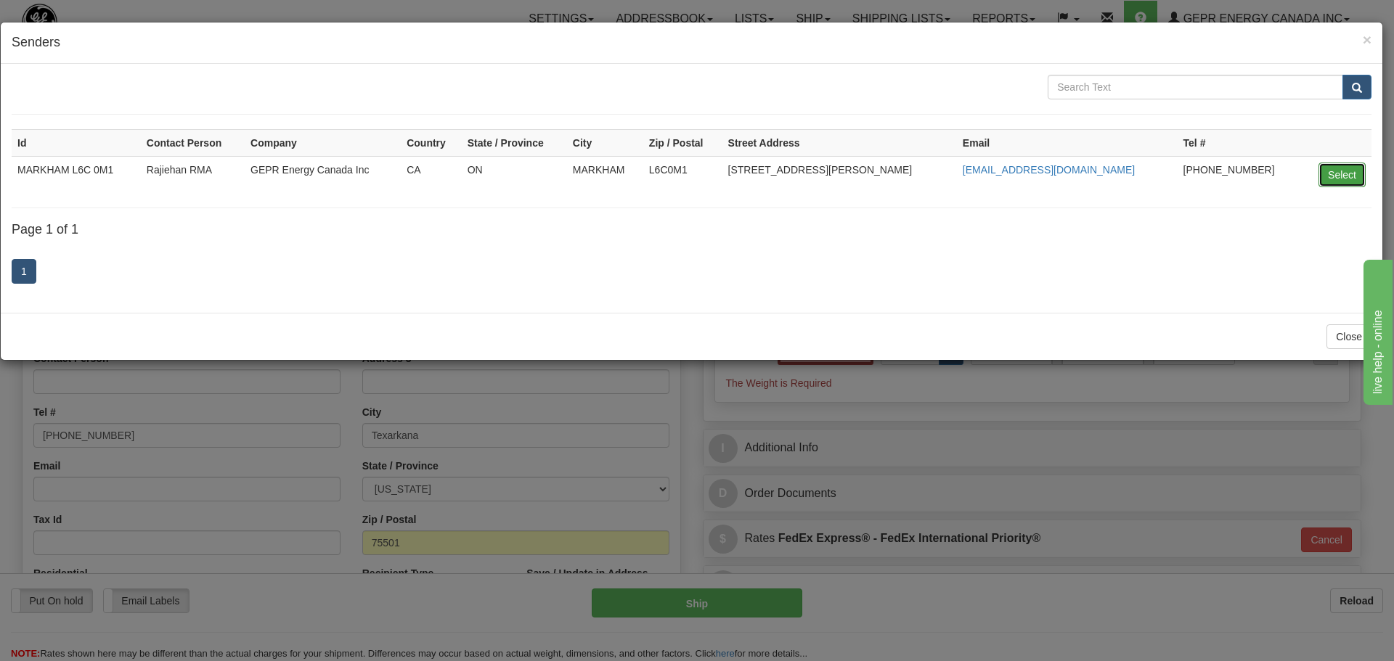
click at [1329, 171] on button "Select" at bounding box center [1341, 175] width 47 height 25
type input "MARKHAM L6C 0M1"
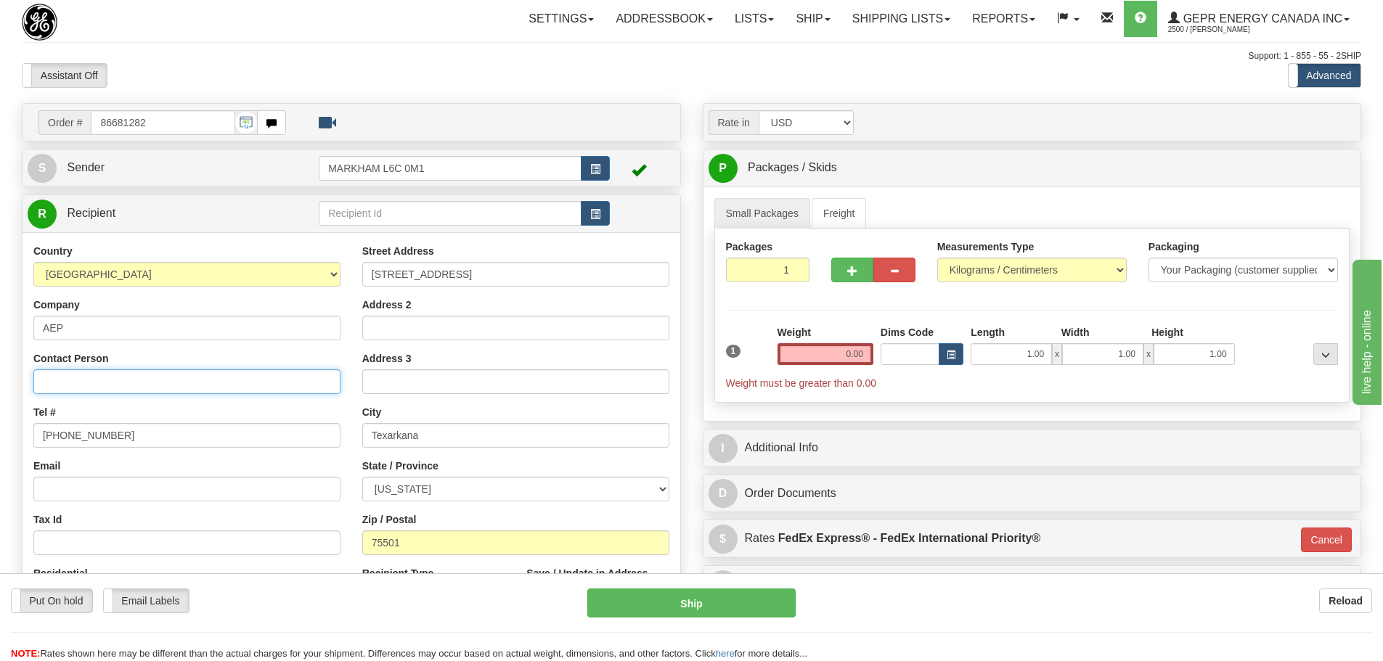
click at [113, 386] on input "Contact Person" at bounding box center [186, 382] width 307 height 25
paste input "[PERSON_NAME]"
type input "[PERSON_NAME]"
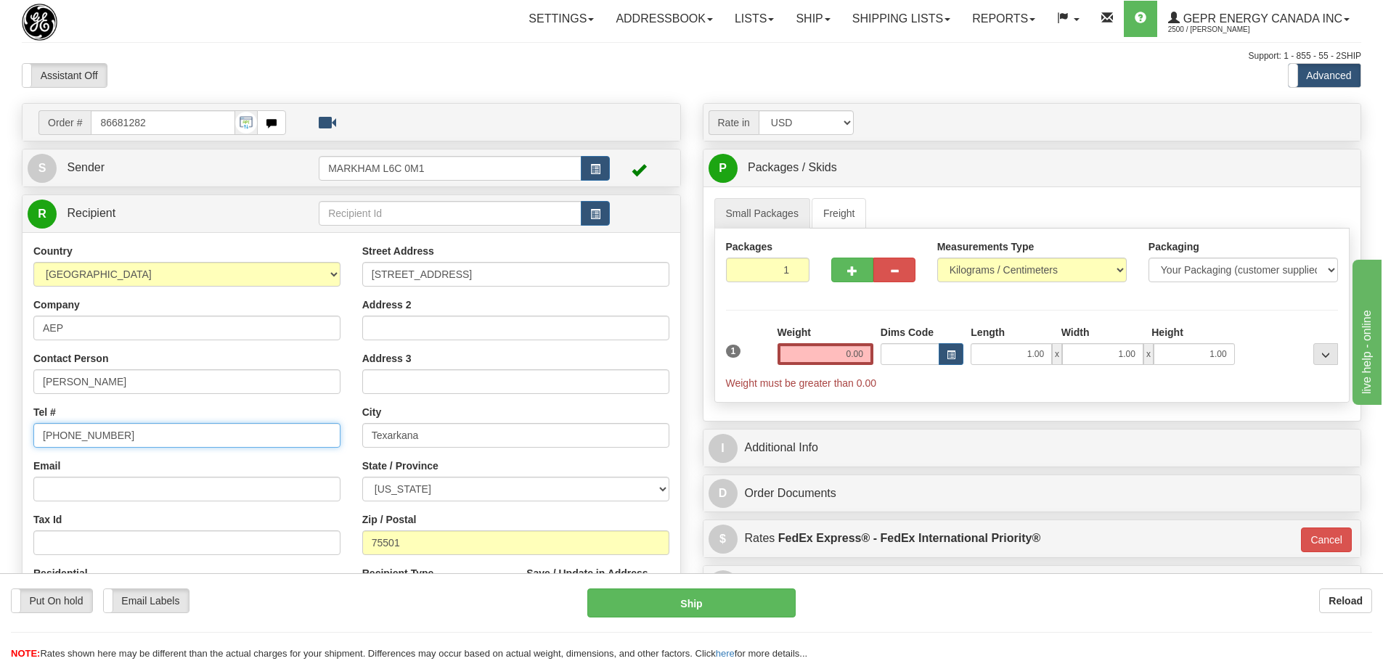
drag, startPoint x: 136, startPoint y: 446, endPoint x: -56, endPoint y: 444, distance: 191.7
click at [0, 444] on html "Training Course Close Toggle navigation Settings Shipping Preferences New Sende…" at bounding box center [691, 330] width 1383 height 661
paste input "[PHONE_NUMBER]"
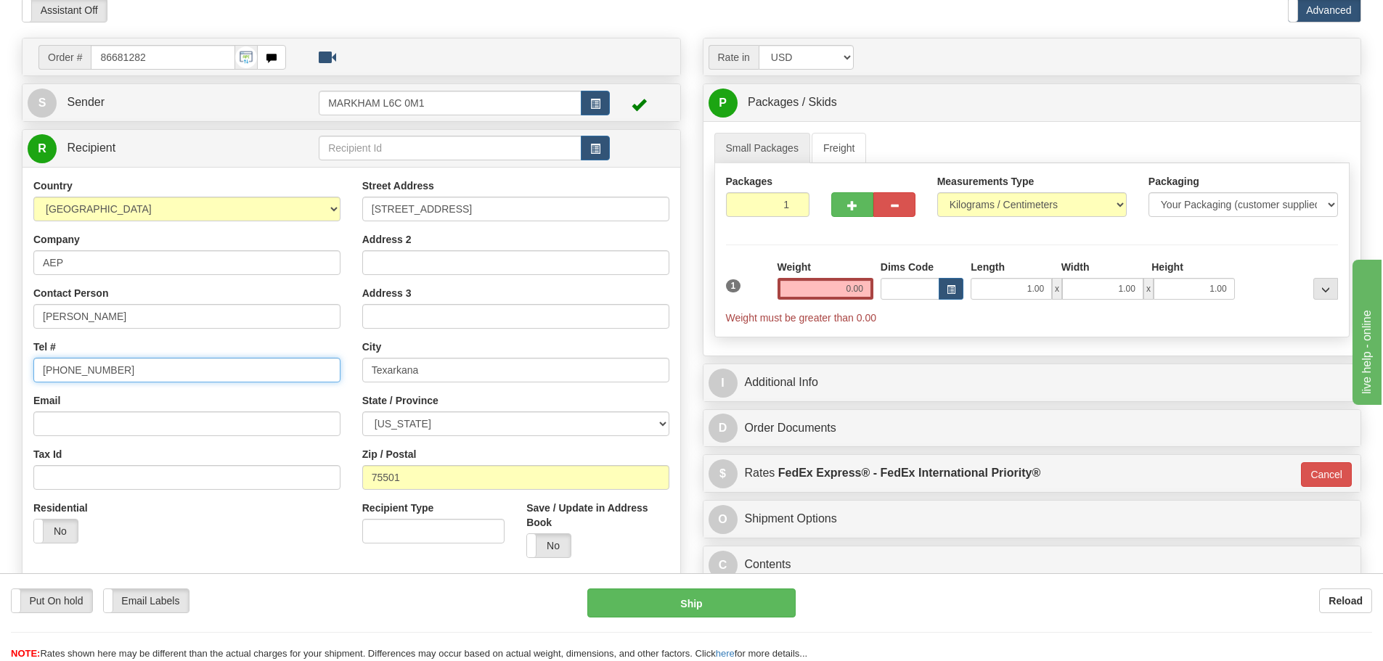
scroll to position [145, 0]
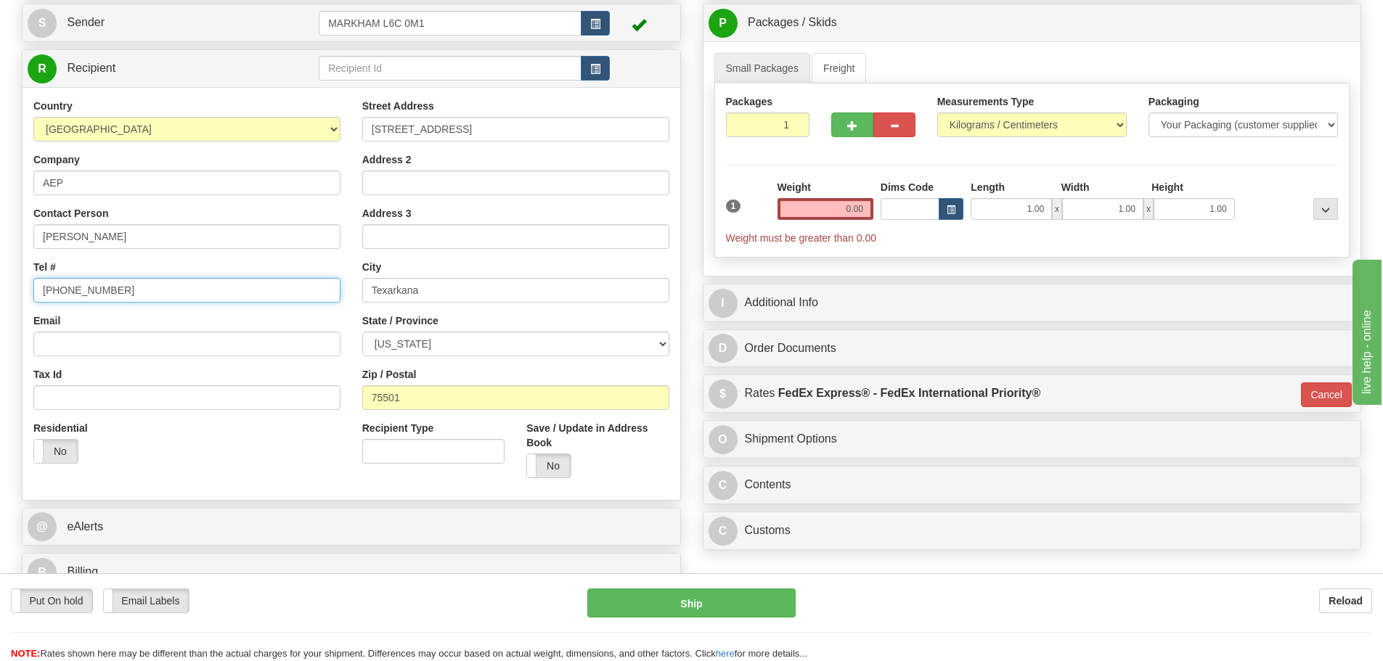
type input "[PHONE_NUMBER]"
click at [815, 206] on input "0.00" at bounding box center [825, 209] width 96 height 22
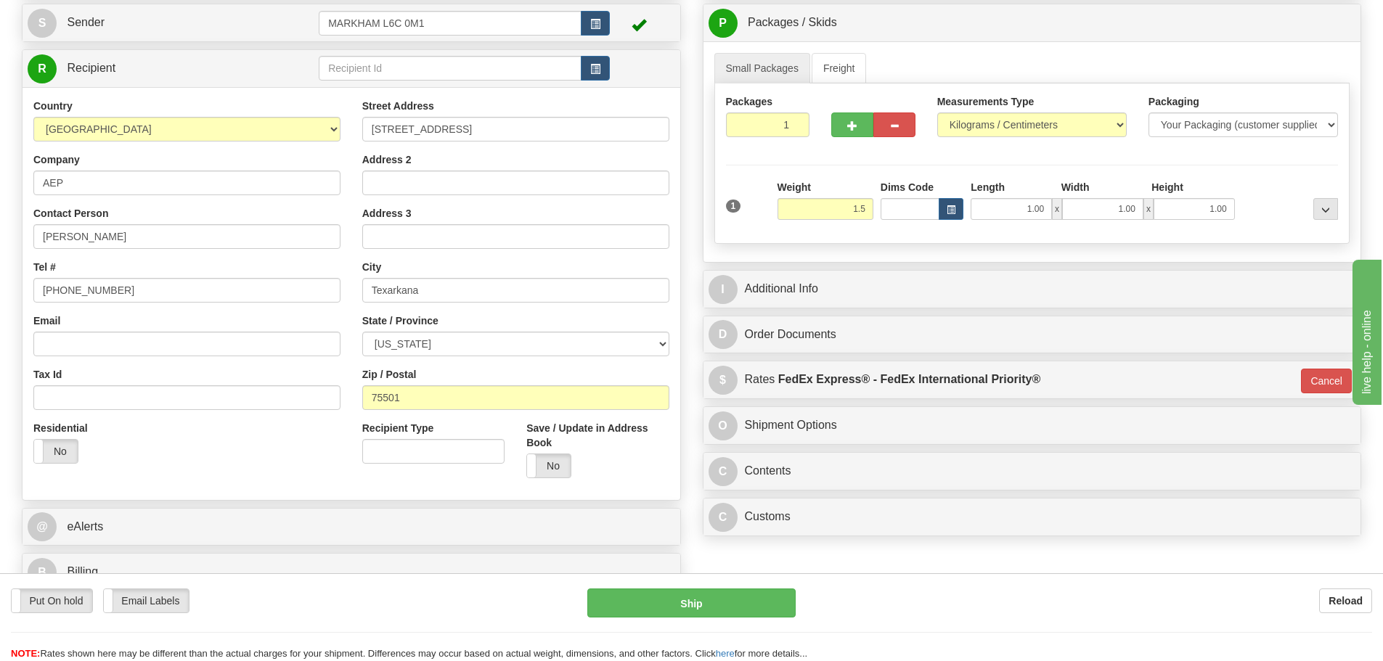
type input "1.50"
type input "01"
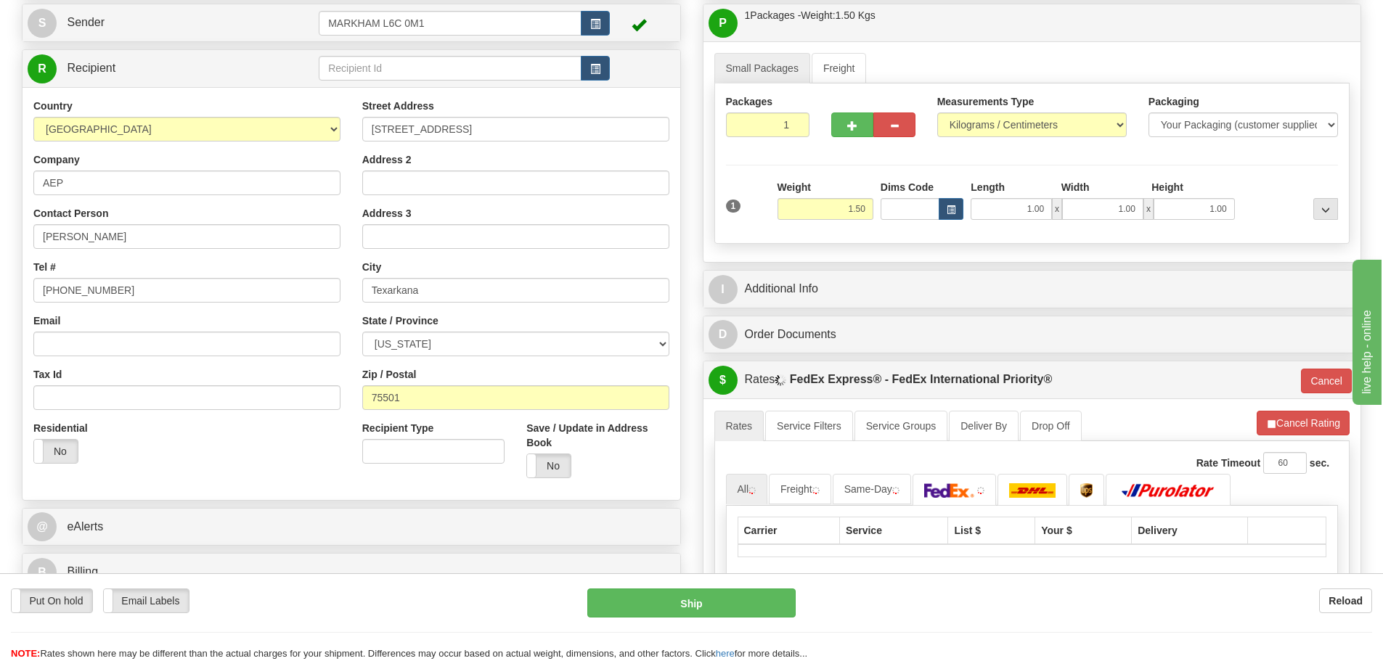
click at [815, 176] on div "Packages 1 1 Measurements Type" at bounding box center [1032, 163] width 636 height 160
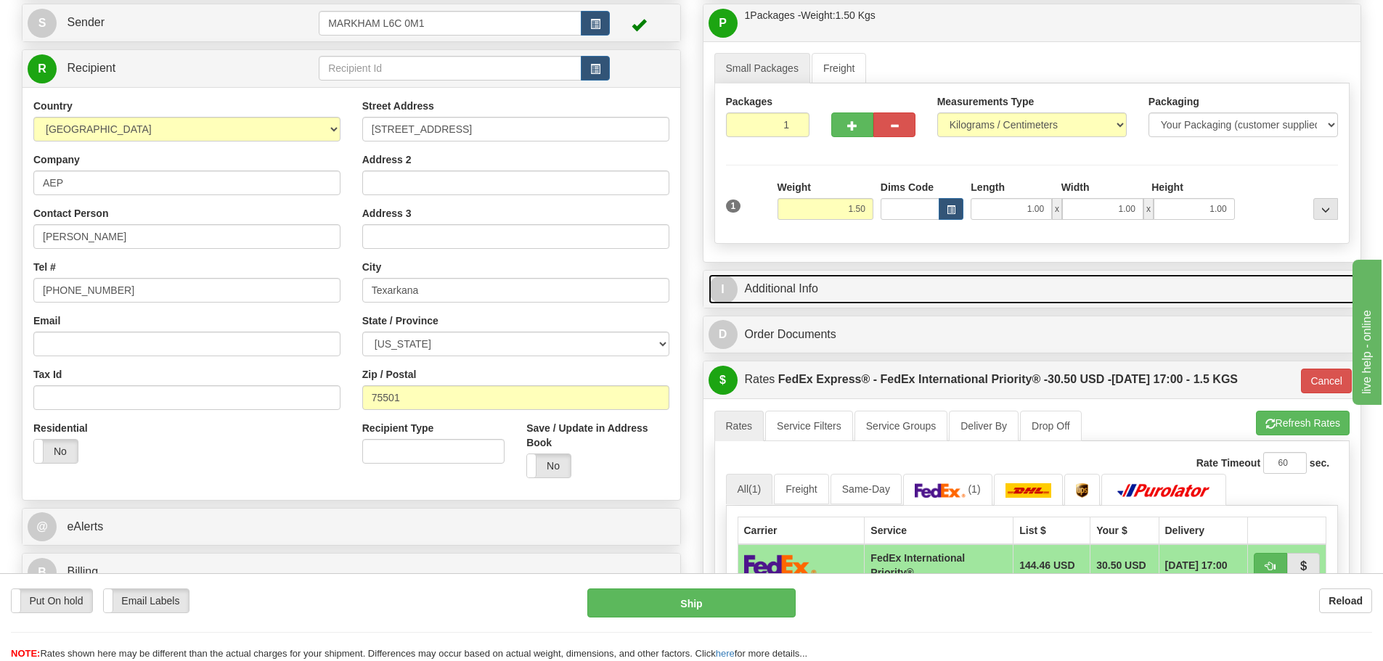
click at [917, 278] on link "I Additional Info" at bounding box center [1033, 289] width 648 height 30
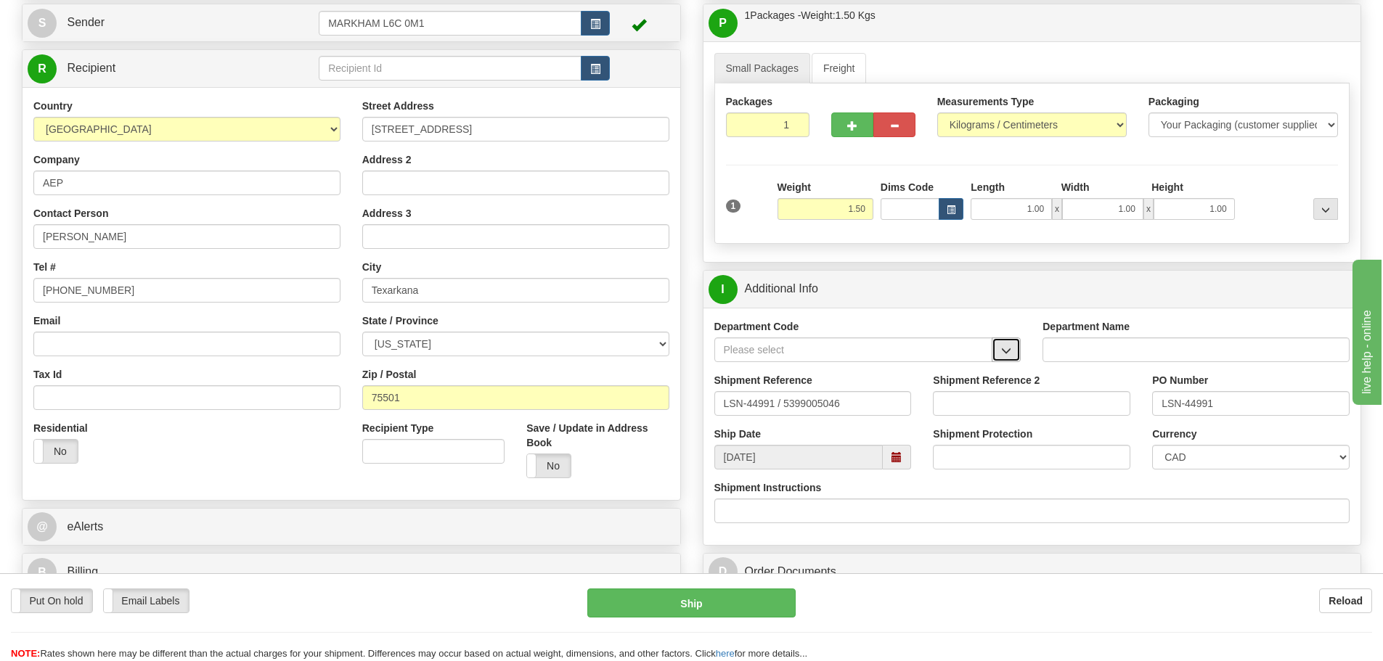
click at [1007, 353] on span "button" at bounding box center [1006, 350] width 10 height 9
click at [967, 368] on div "SER" at bounding box center [850, 372] width 264 height 16
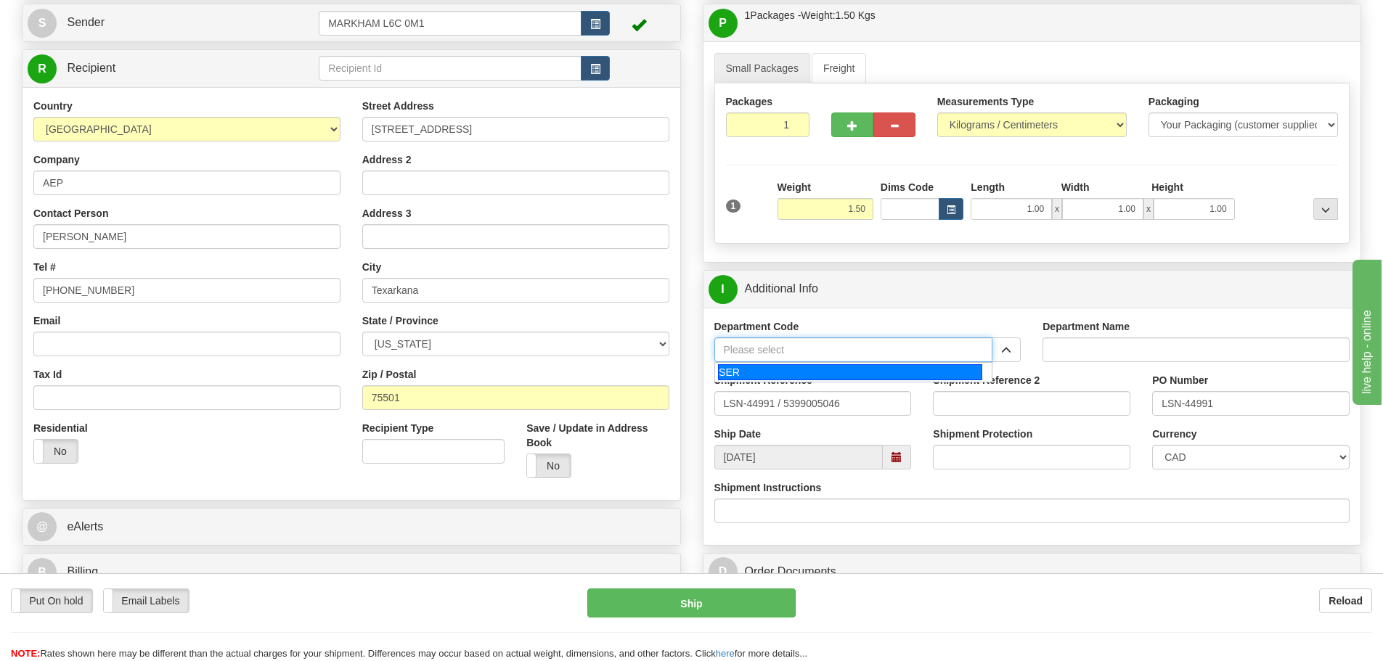
type input "SER"
type input "SERVICE DEPARTMENT"
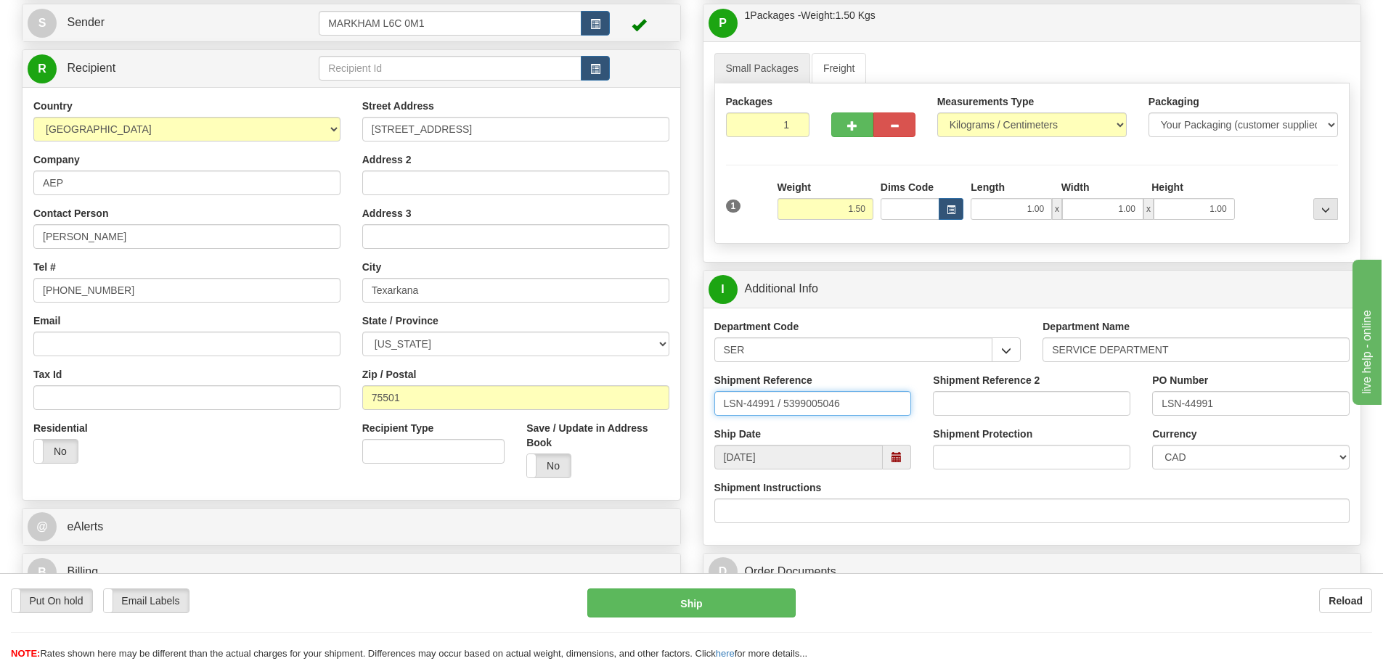
drag, startPoint x: 775, startPoint y: 407, endPoint x: 783, endPoint y: 412, distance: 9.3
click at [783, 412] on input "LSN-44991 / 5399005046" at bounding box center [812, 403] width 197 height 25
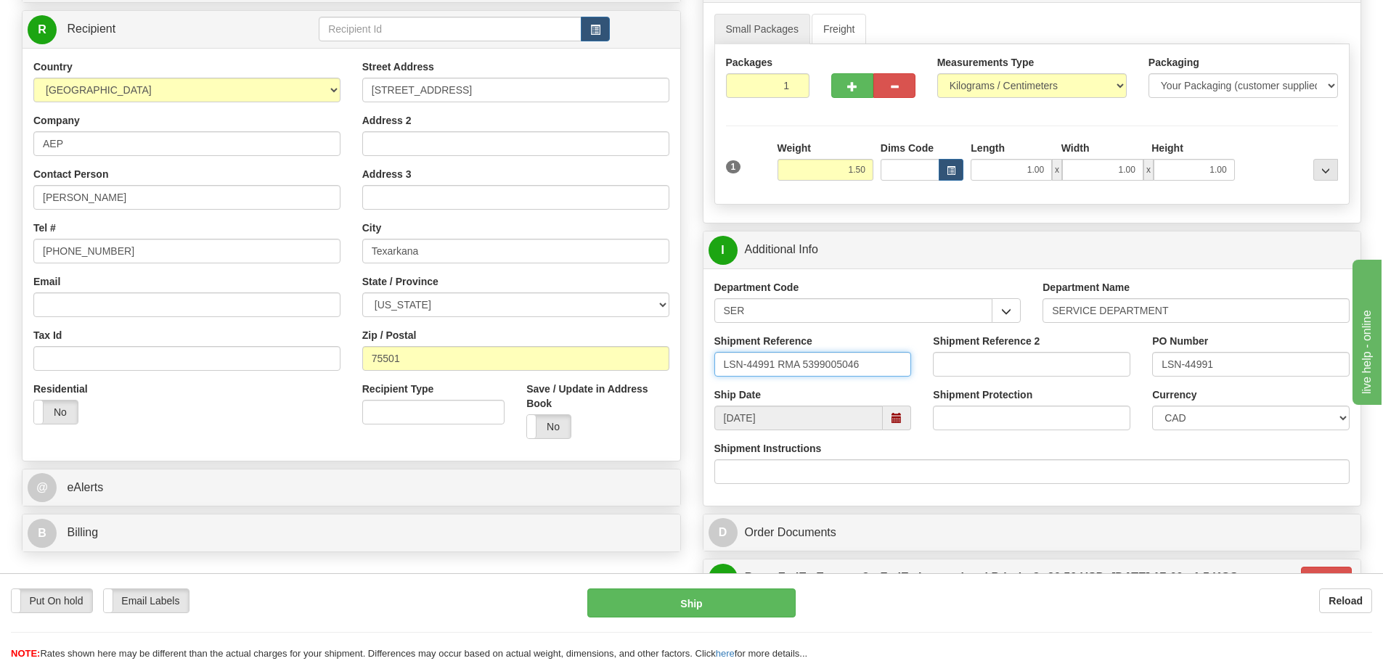
scroll to position [218, 0]
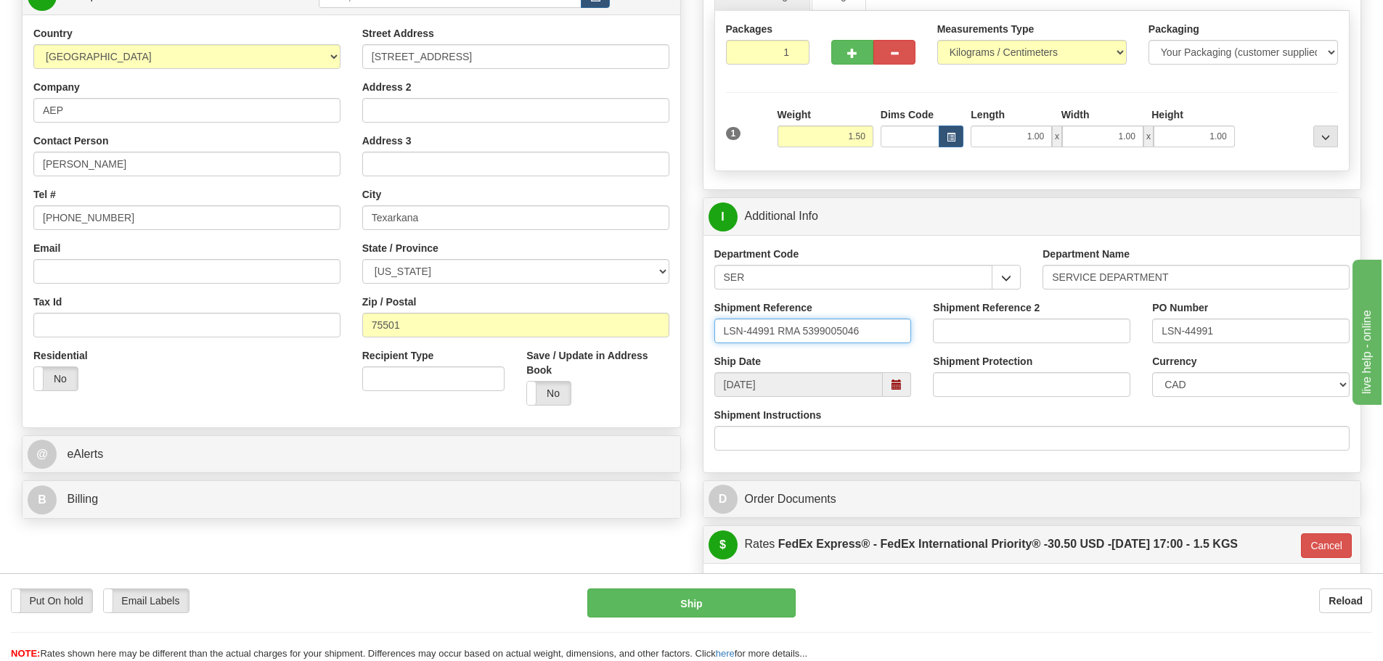
type input "LSN-44991 RMA 5399005046"
click at [1247, 392] on select "CAD USD EUR ZAR [PERSON_NAME] ARN AUD AUS AWG BBD BFR BGN BHD BMD BND BRC BRL C…" at bounding box center [1250, 384] width 197 height 25
select select "1"
click at [1152, 372] on select "CAD USD EUR ZAR [PERSON_NAME] ARN AUD AUS AWG BBD BFR BGN BHD BMD BND BRC BRL C…" at bounding box center [1250, 384] width 197 height 25
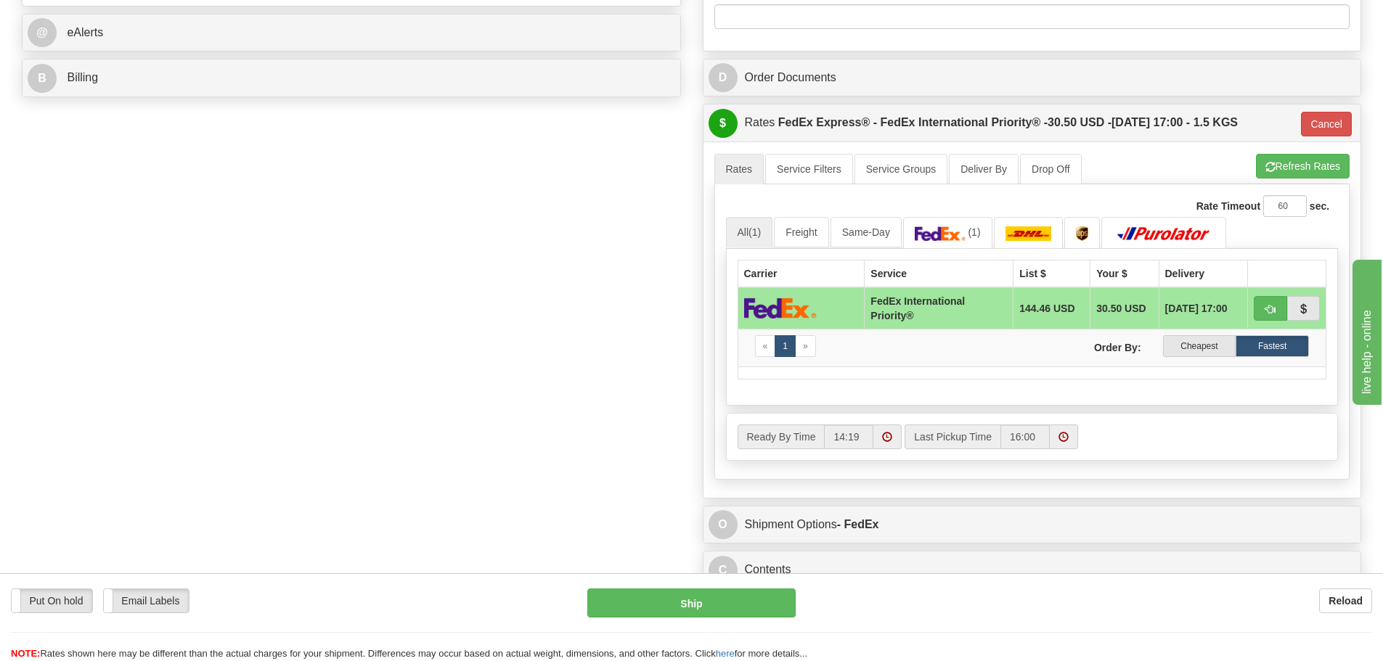
scroll to position [726, 0]
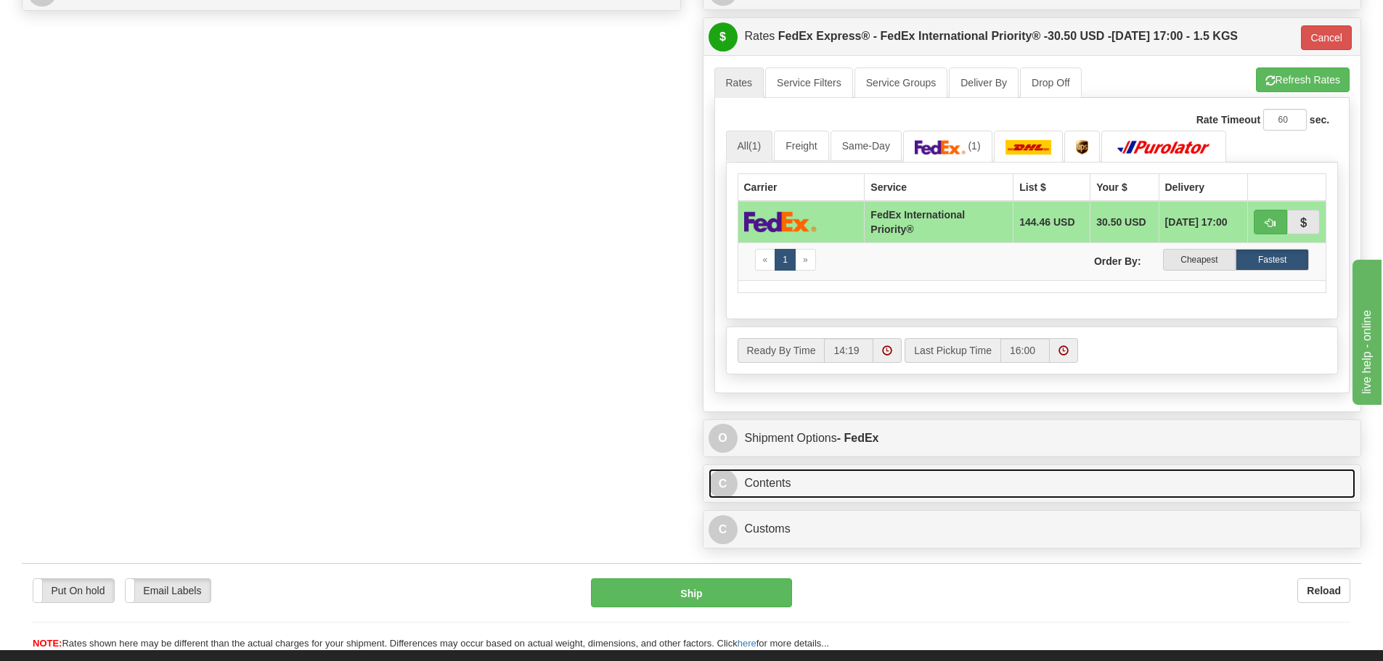
click at [866, 490] on link "C Contents" at bounding box center [1033, 484] width 648 height 30
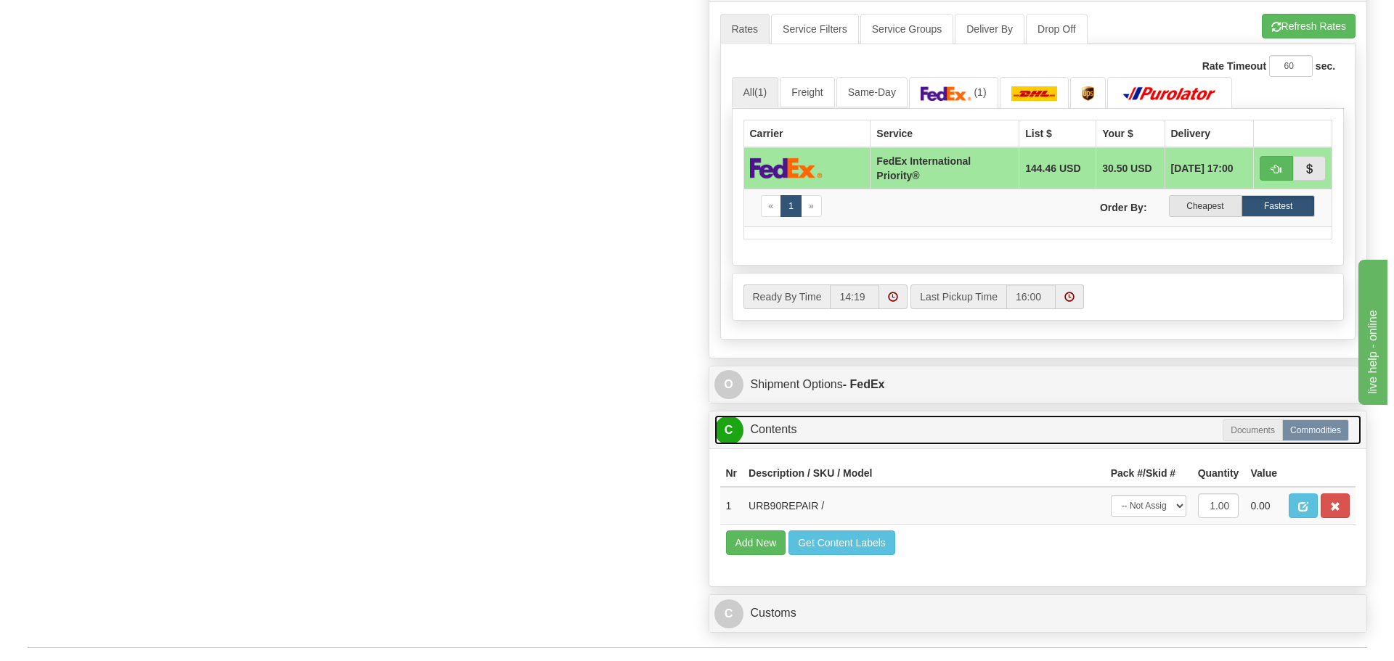
scroll to position [871, 0]
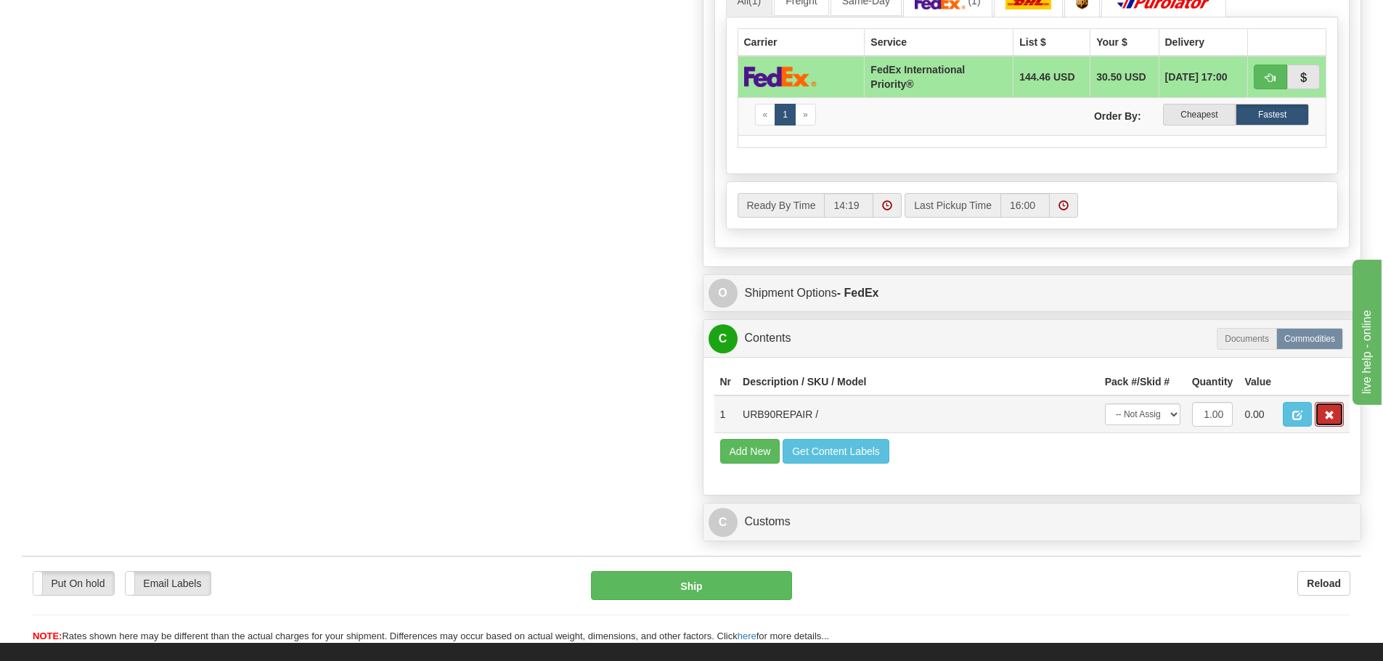
click at [1333, 408] on button "button" at bounding box center [1329, 414] width 29 height 25
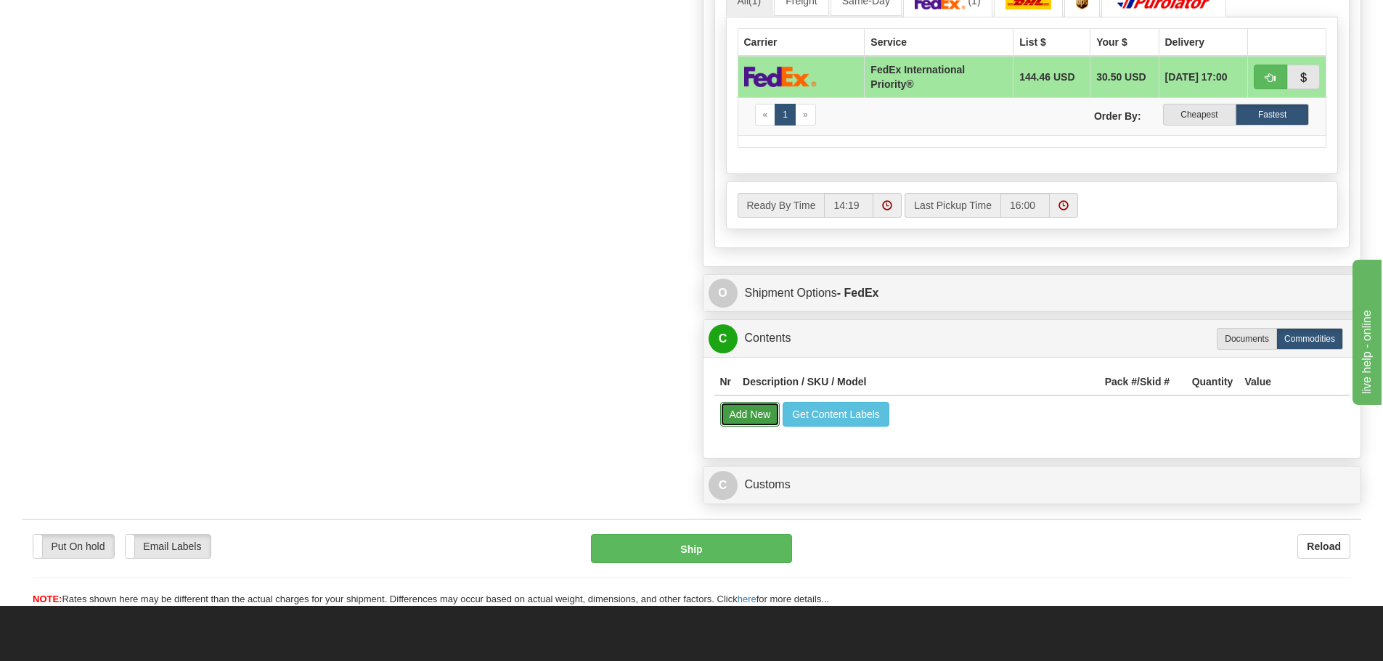
click at [763, 415] on button "Add New" at bounding box center [750, 414] width 60 height 25
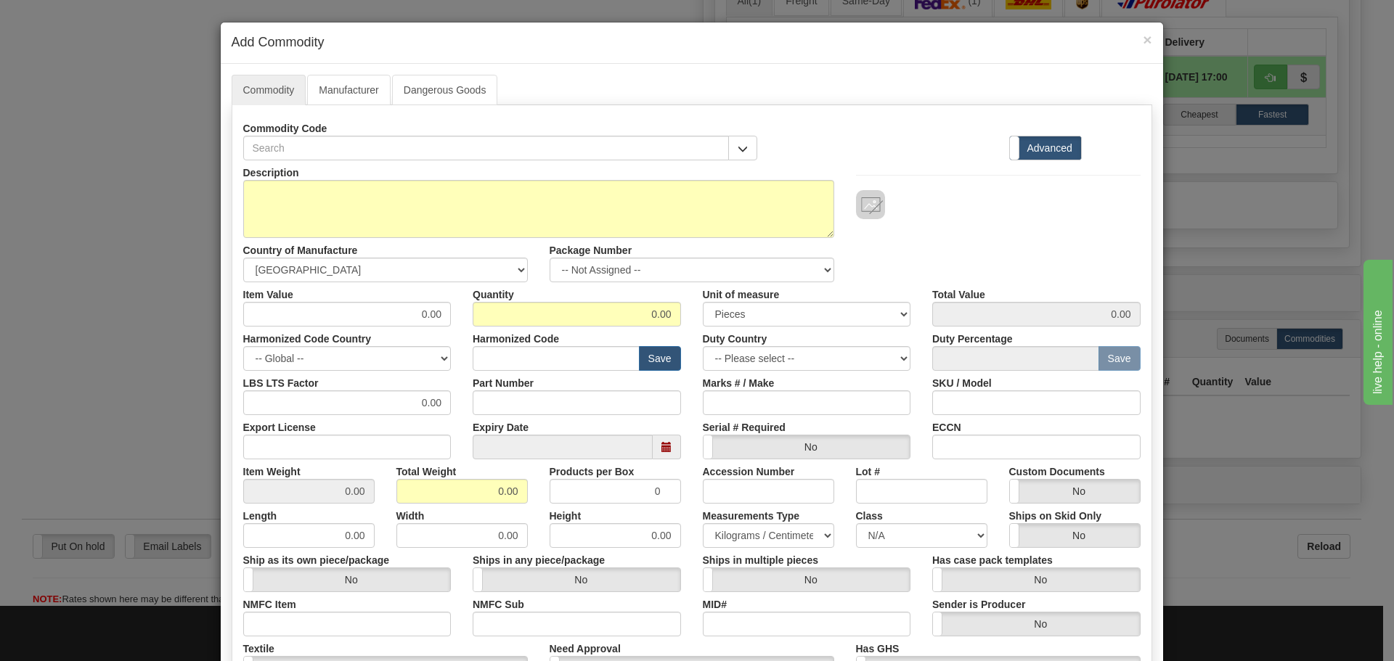
click at [425, 133] on div "Commodity Code" at bounding box center [500, 138] width 515 height 44
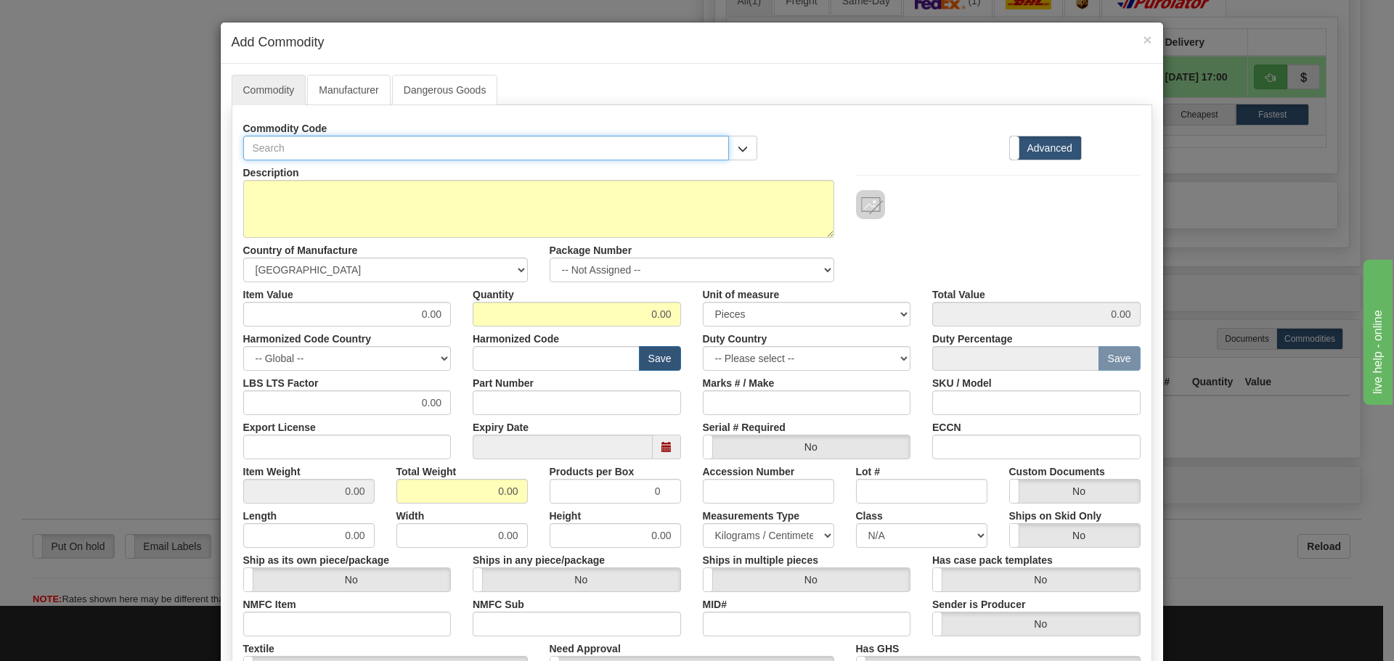
click at [400, 141] on input "text" at bounding box center [486, 148] width 486 height 25
paste input "B9M-9JH-04K"
click at [271, 150] on input "B9M-9JH-04K" at bounding box center [486, 148] width 486 height 25
click at [287, 152] on input "B9M9JH-04K" at bounding box center [486, 148] width 486 height 25
click at [288, 150] on input "B9M9JH-04K" at bounding box center [486, 148] width 486 height 25
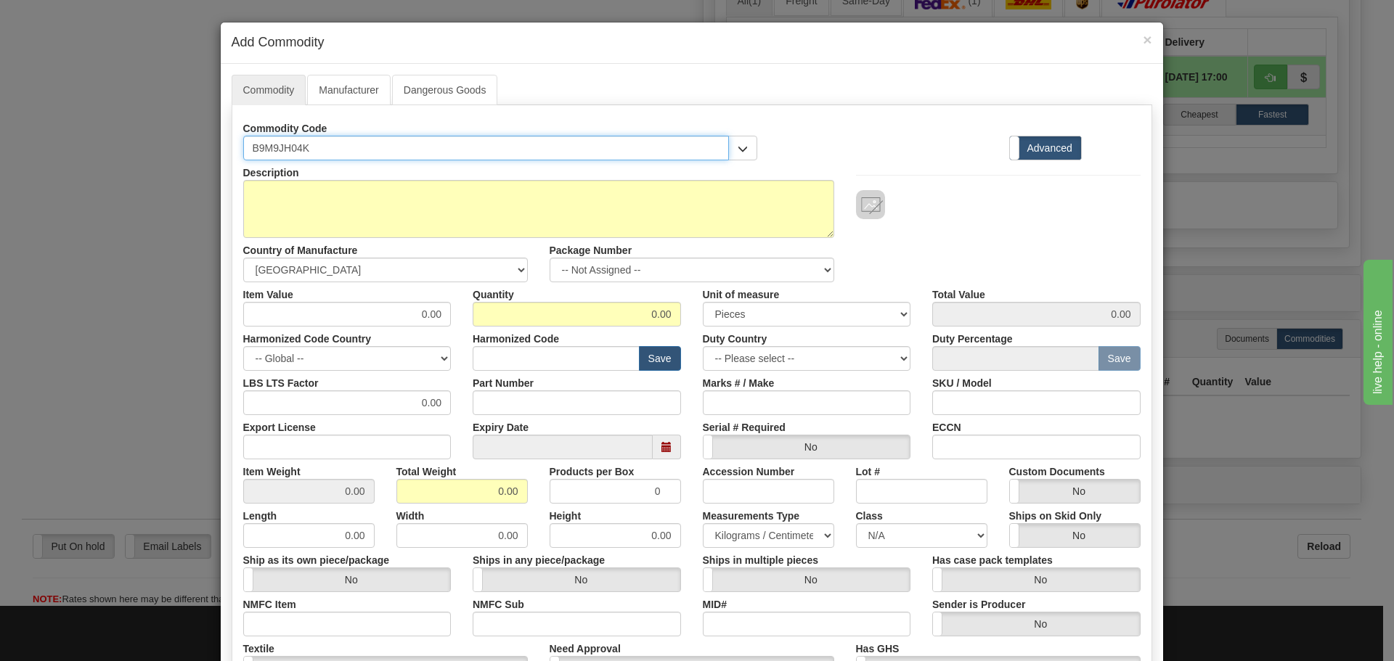
drag, startPoint x: 325, startPoint y: 150, endPoint x: 220, endPoint y: 158, distance: 105.6
click at [221, 158] on div "Commodity Manufacturer Dangerous Goods Commodity Code B9M9JH04K Standard Advanc…" at bounding box center [692, 446] width 942 height 765
type input "B9M9JH04K"
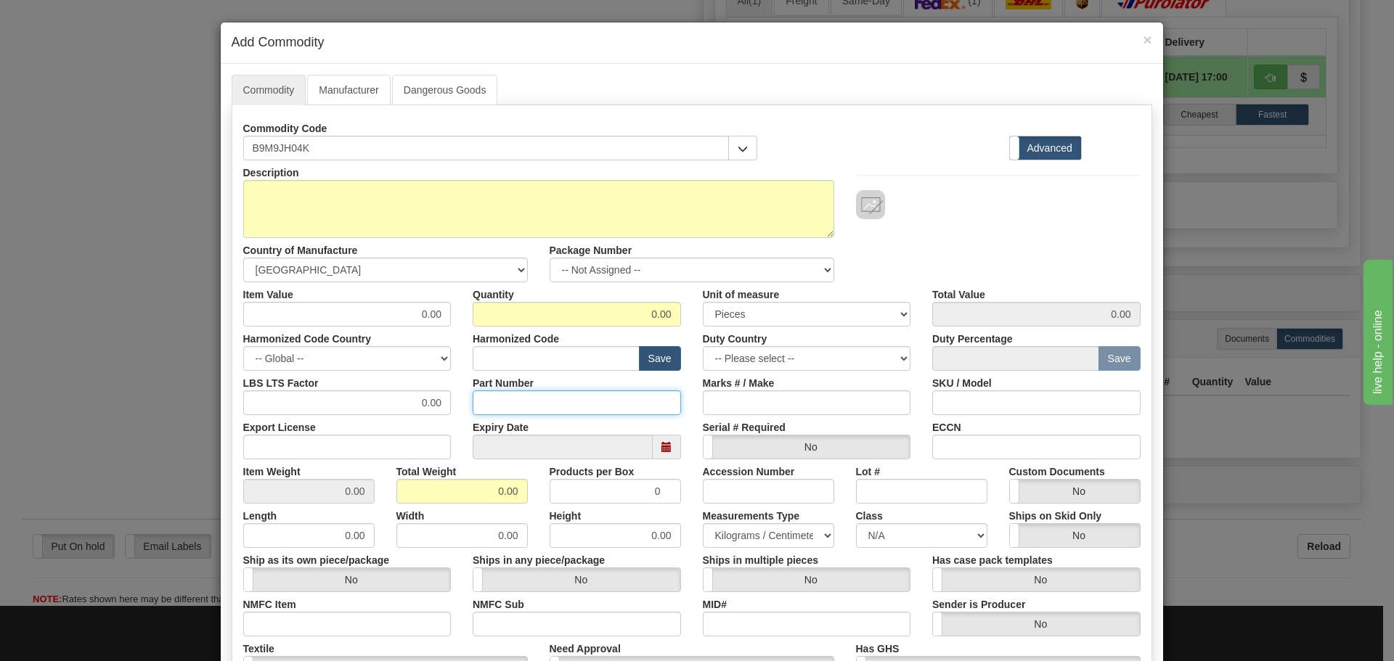
click at [551, 397] on input "Part Number" at bounding box center [577, 403] width 208 height 25
paste input "B9M9JH04K"
type input "B9M9JH04K"
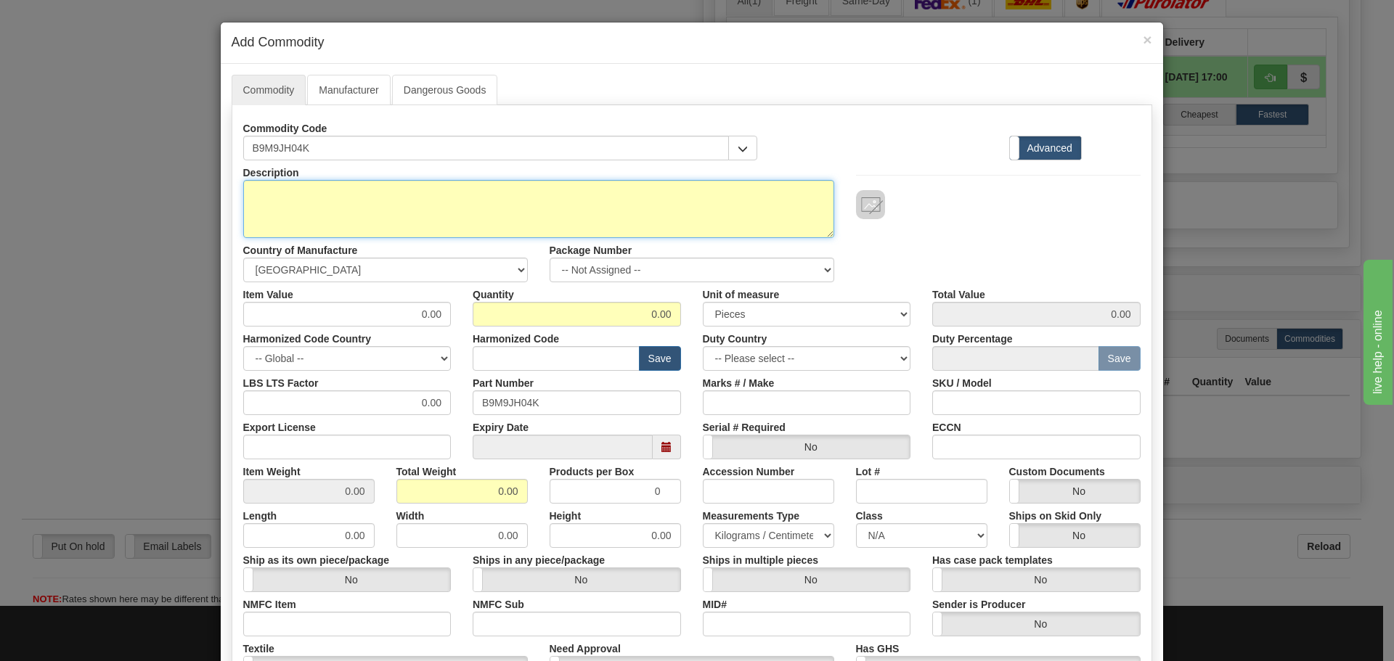
click at [266, 199] on textarea "Description" at bounding box center [538, 209] width 591 height 58
paste textarea "B90 UR CPU"
type textarea "B90 UR CPU"
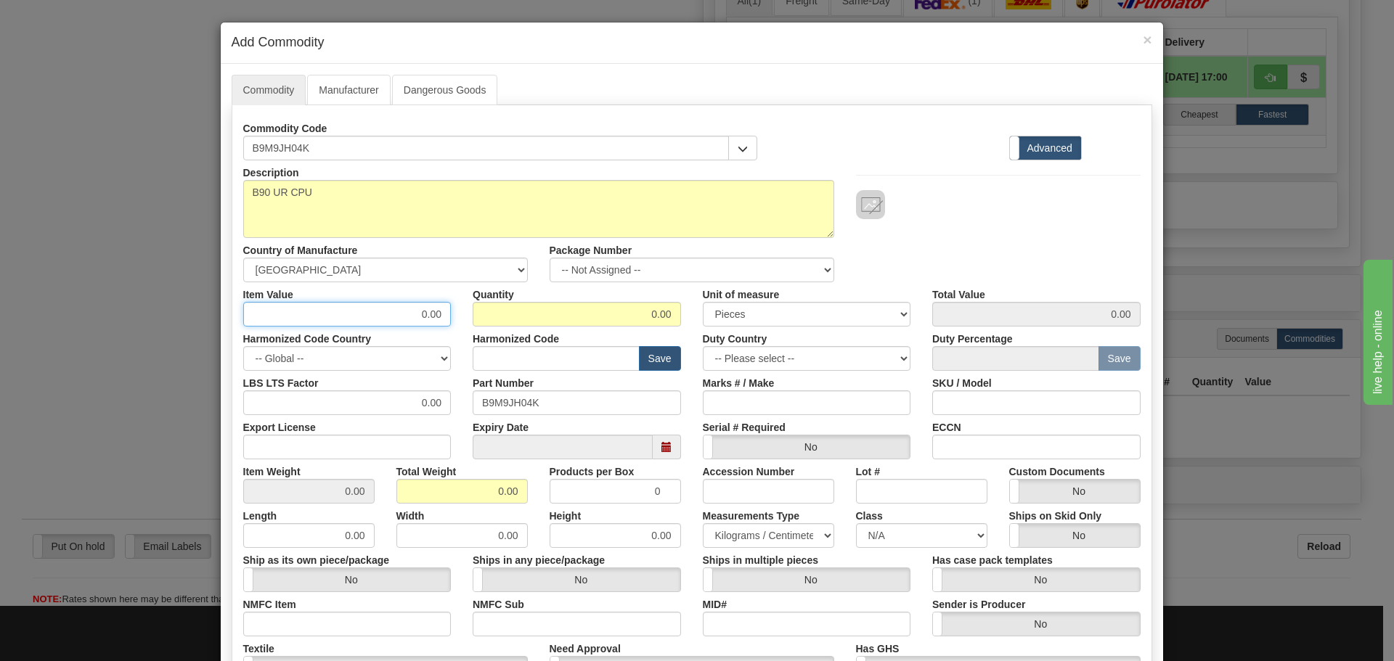
drag, startPoint x: 374, startPoint y: 322, endPoint x: 467, endPoint y: 327, distance: 93.1
click at [467, 327] on div "Description B90 UR CPU Country of Manufacture -- Unknown -- AFGHANISTAN ALAND I…" at bounding box center [691, 479] width 897 height 639
type input "75"
type input "1"
type input "75.00"
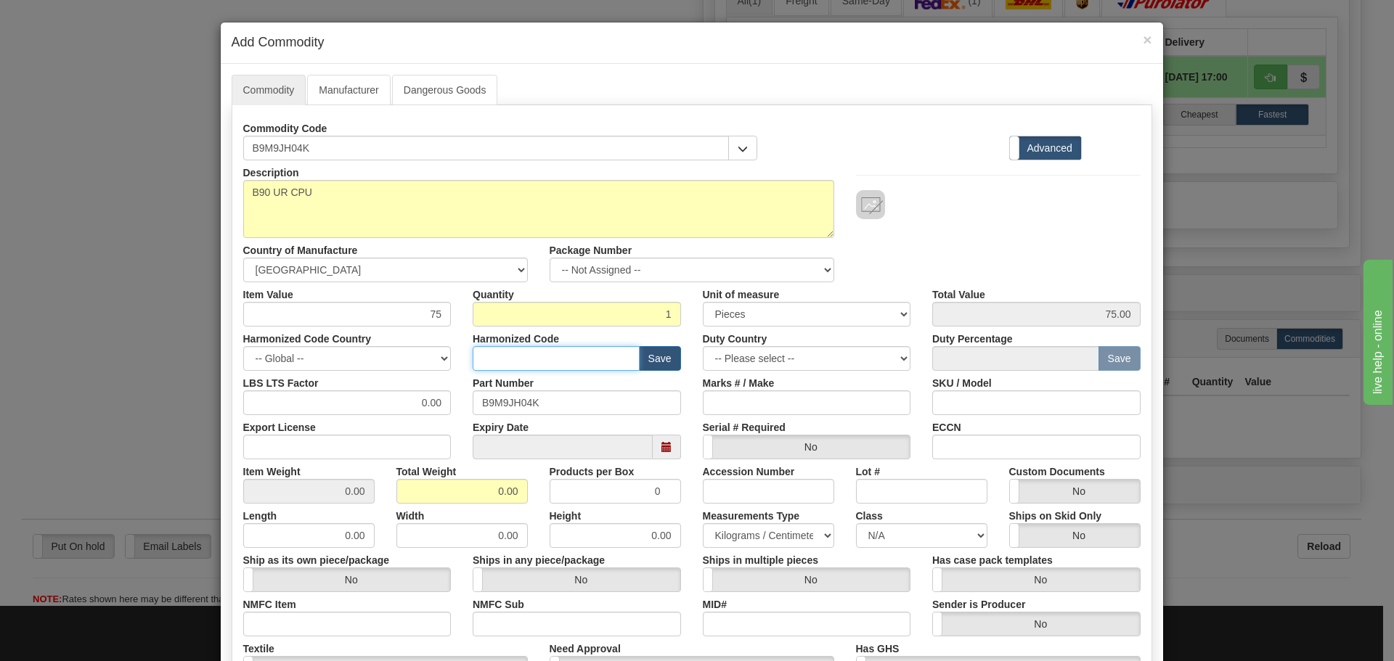
click at [491, 350] on input "text" at bounding box center [556, 358] width 167 height 25
type input "8537.10.9070"
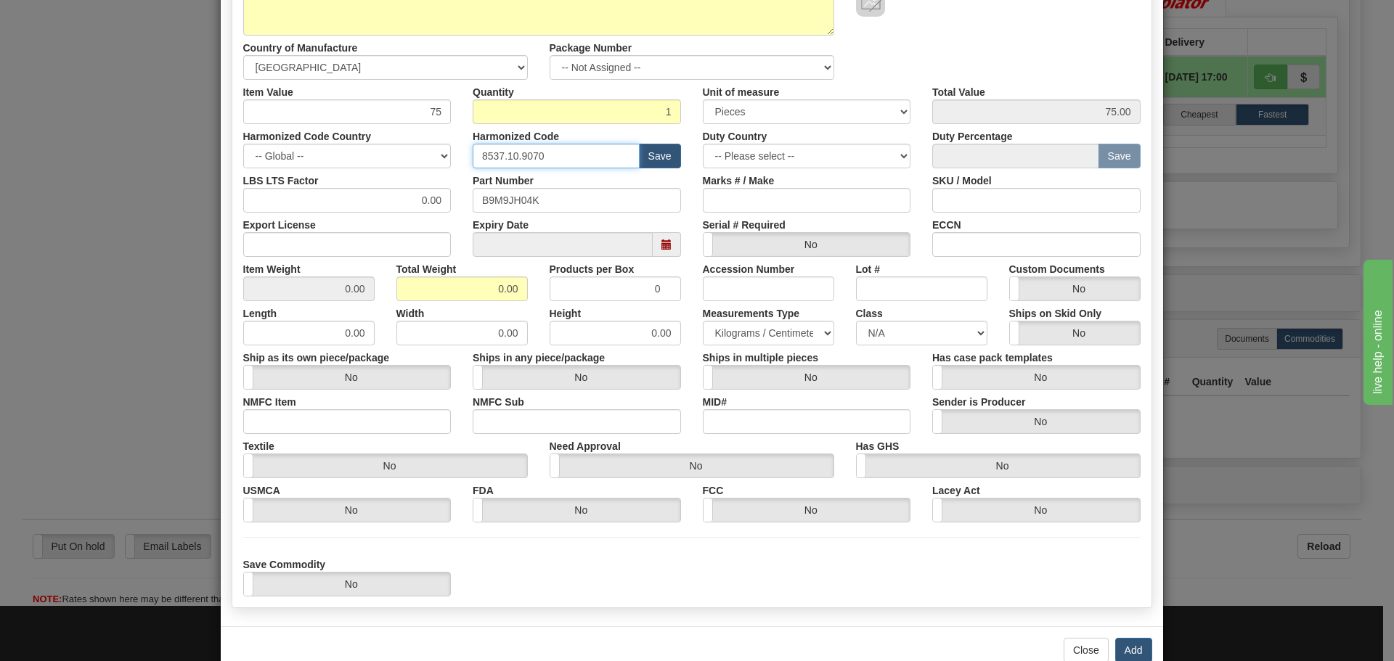
scroll to position [218, 0]
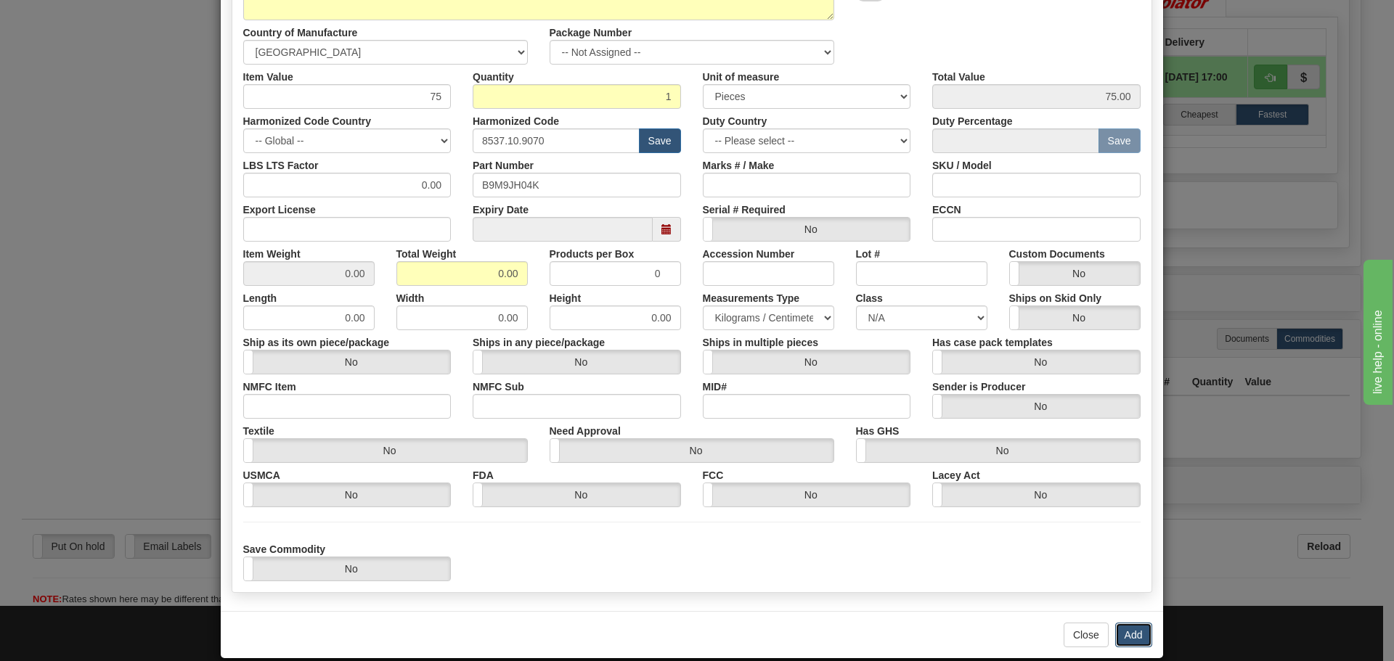
click at [1131, 634] on button "Add" at bounding box center [1133, 635] width 37 height 25
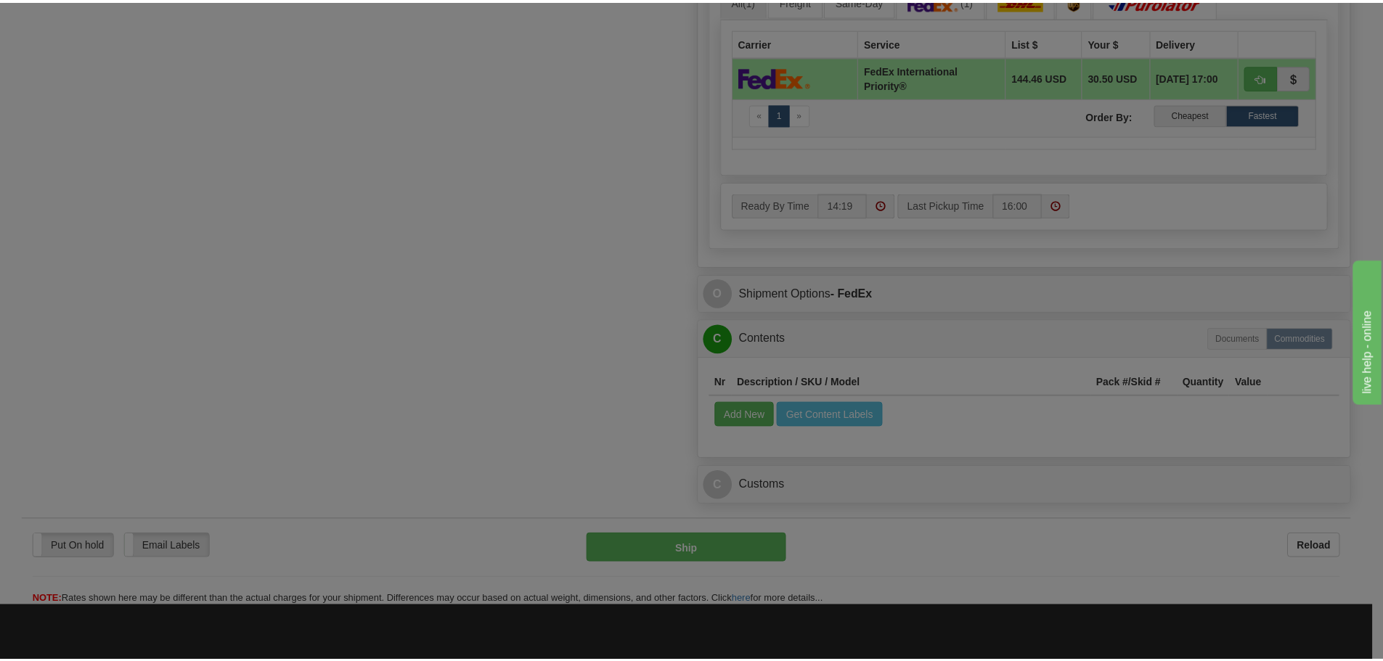
scroll to position [0, 0]
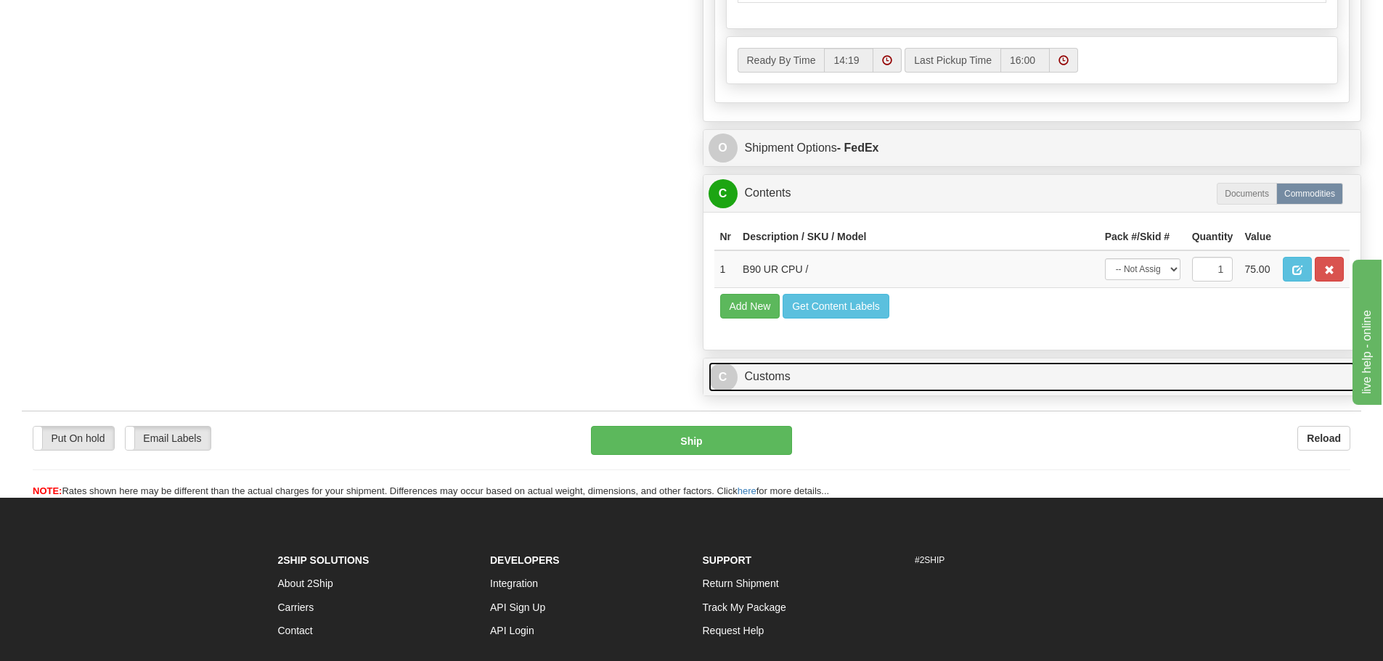
click at [873, 367] on link "C Customs" at bounding box center [1033, 377] width 648 height 30
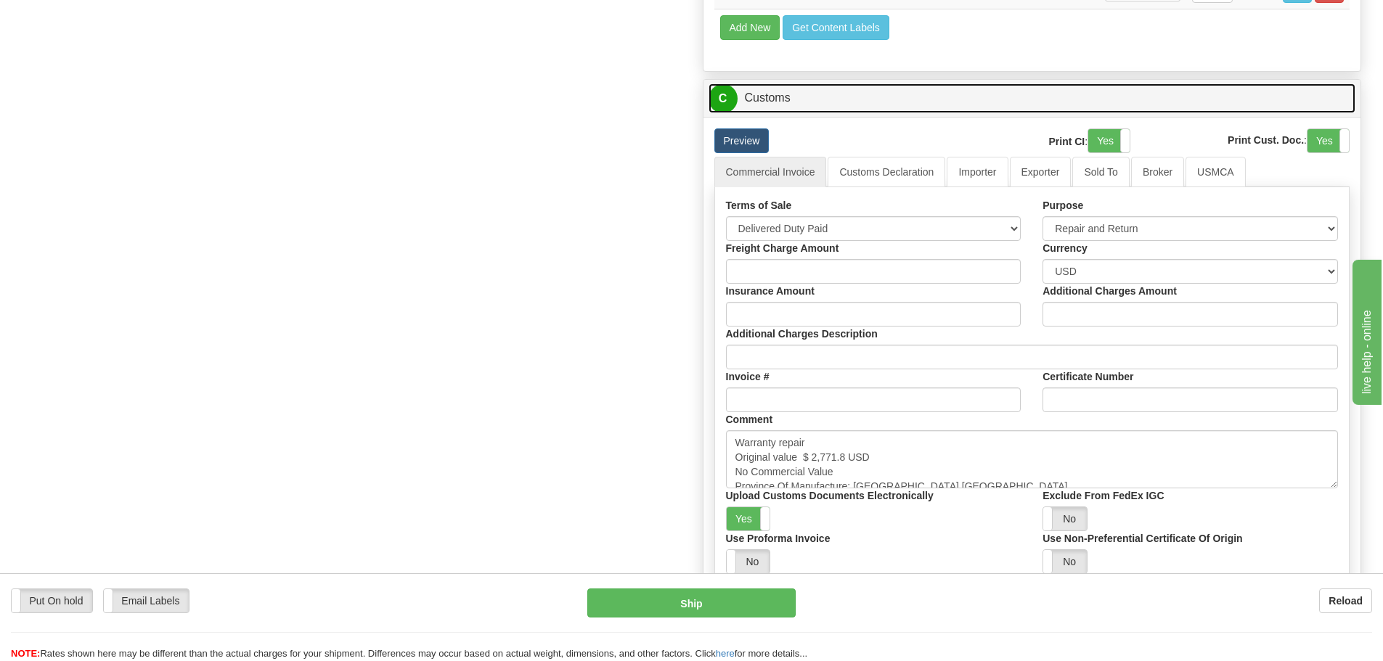
scroll to position [1379, 0]
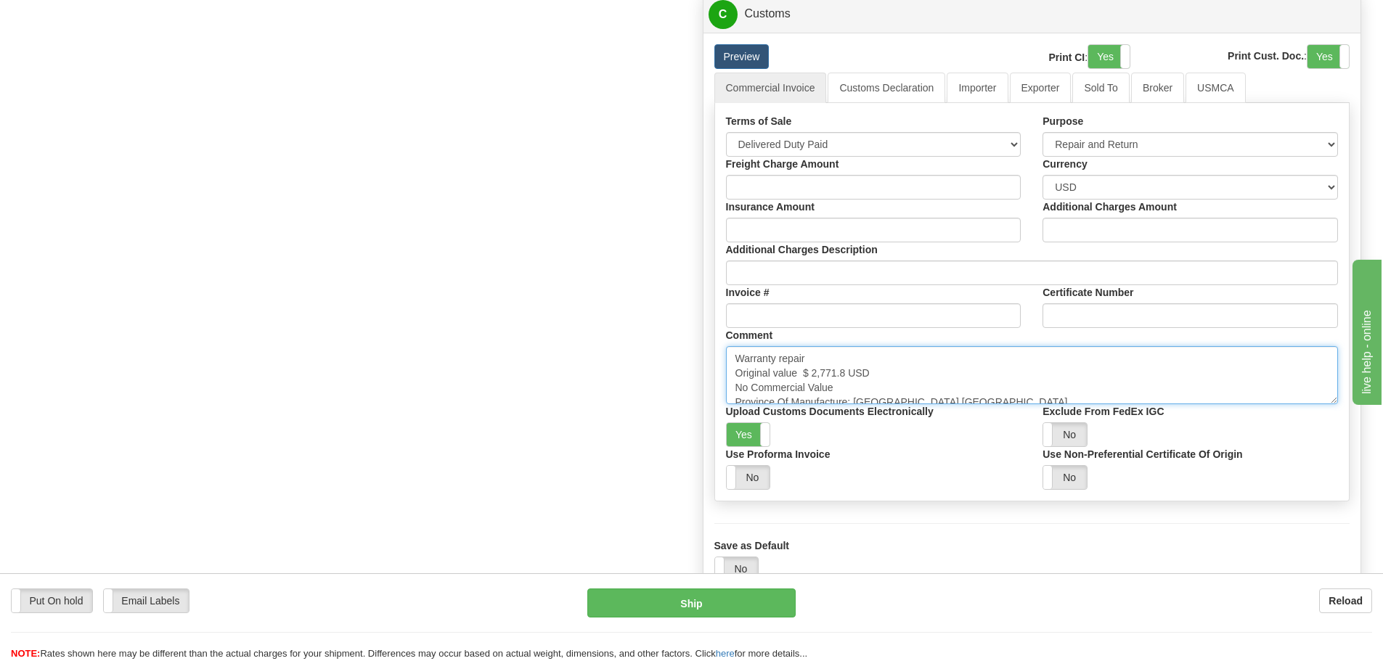
drag, startPoint x: 849, startPoint y: 372, endPoint x: 804, endPoint y: 377, distance: 46.1
click at [804, 377] on textarea "Warranty repair Original value $ 2,771.8 USD No Commercial Value Province Of Ma…" at bounding box center [1032, 375] width 613 height 58
paste textarea "15,121.11"
drag, startPoint x: 1331, startPoint y: 402, endPoint x: 1316, endPoint y: 446, distance: 46.1
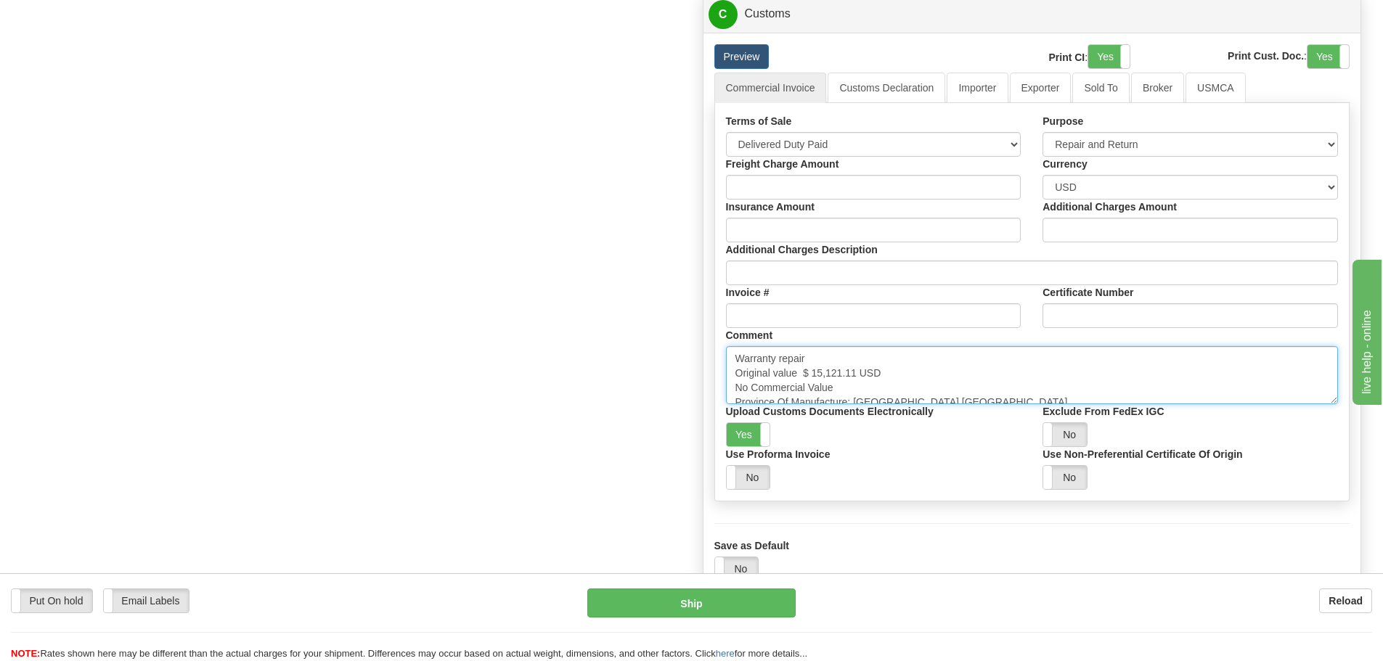
click at [1316, 404] on textarea "Warranty repair Original value $ 2,771.8 USD No Commercial Value Province Of Ma…" at bounding box center [1032, 375] width 613 height 58
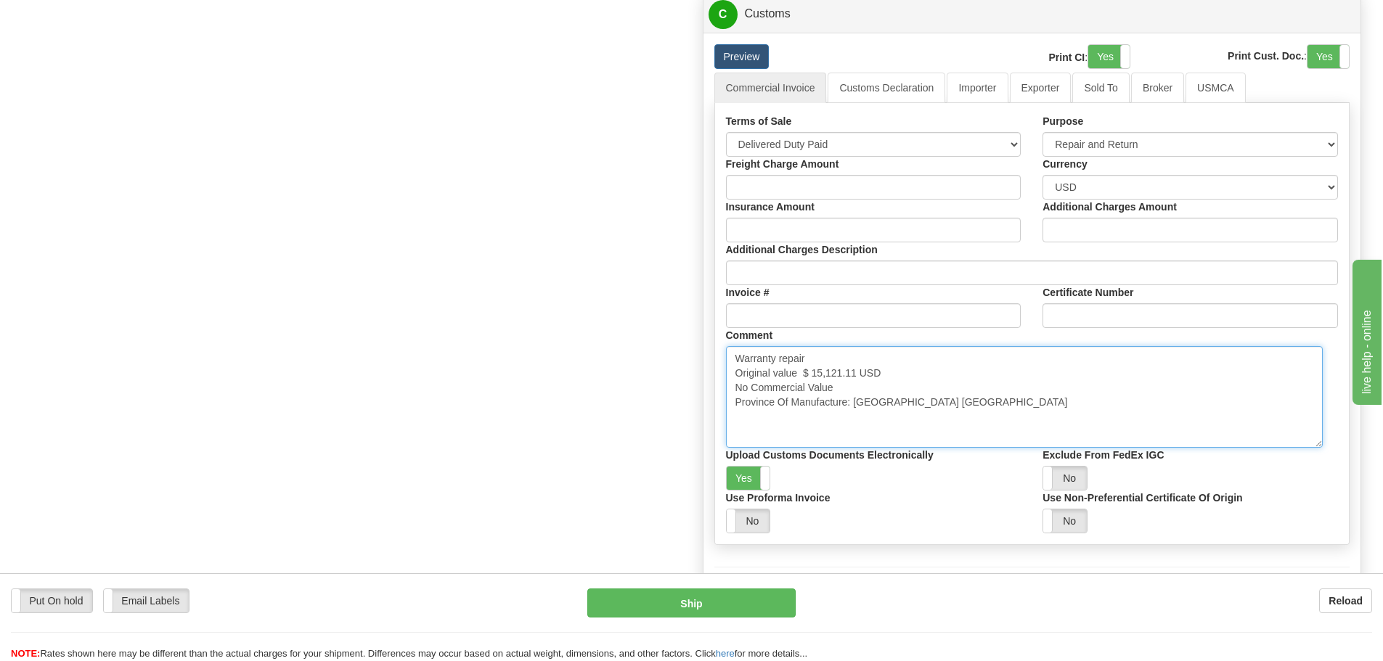
click at [1190, 415] on textarea "Warranty repair Original value $ 2,771.8 USD No Commercial Value Province Of Ma…" at bounding box center [1024, 397] width 597 height 102
type textarea "Warranty repair Original value $ 15,121.11 USD No Commercial Value Province Of …"
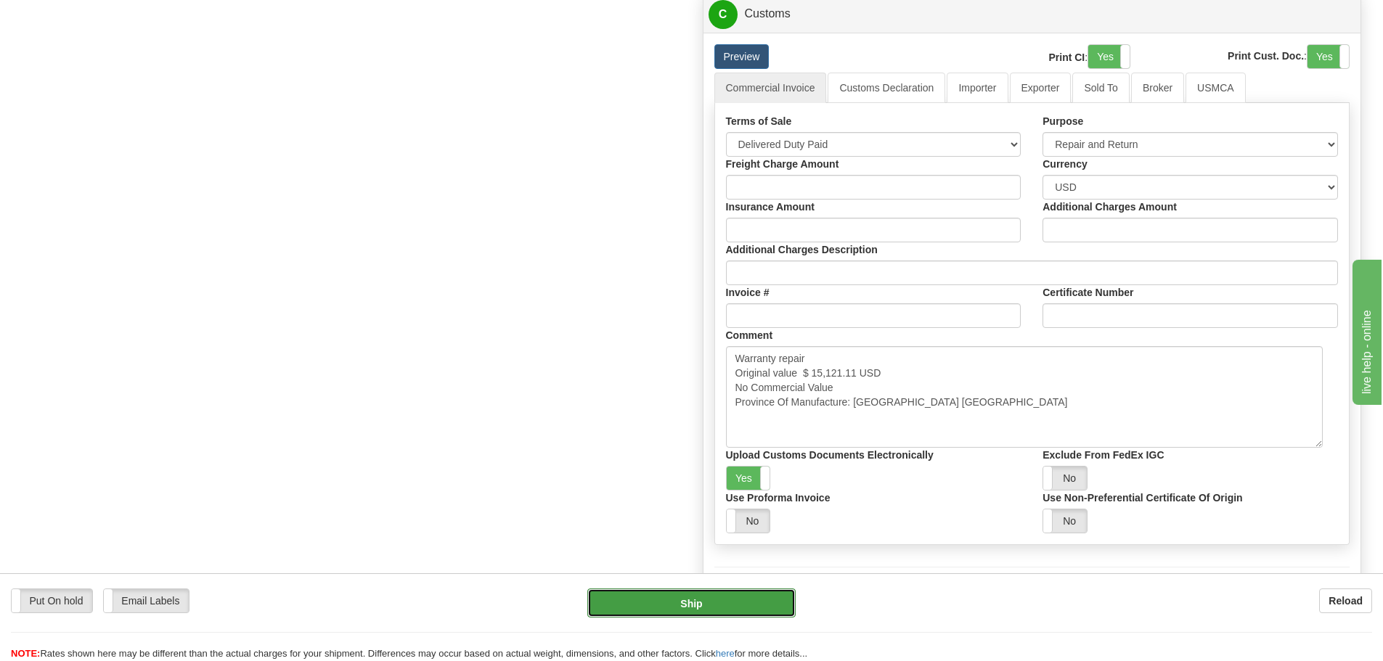
click at [703, 595] on button "Ship" at bounding box center [691, 603] width 208 height 29
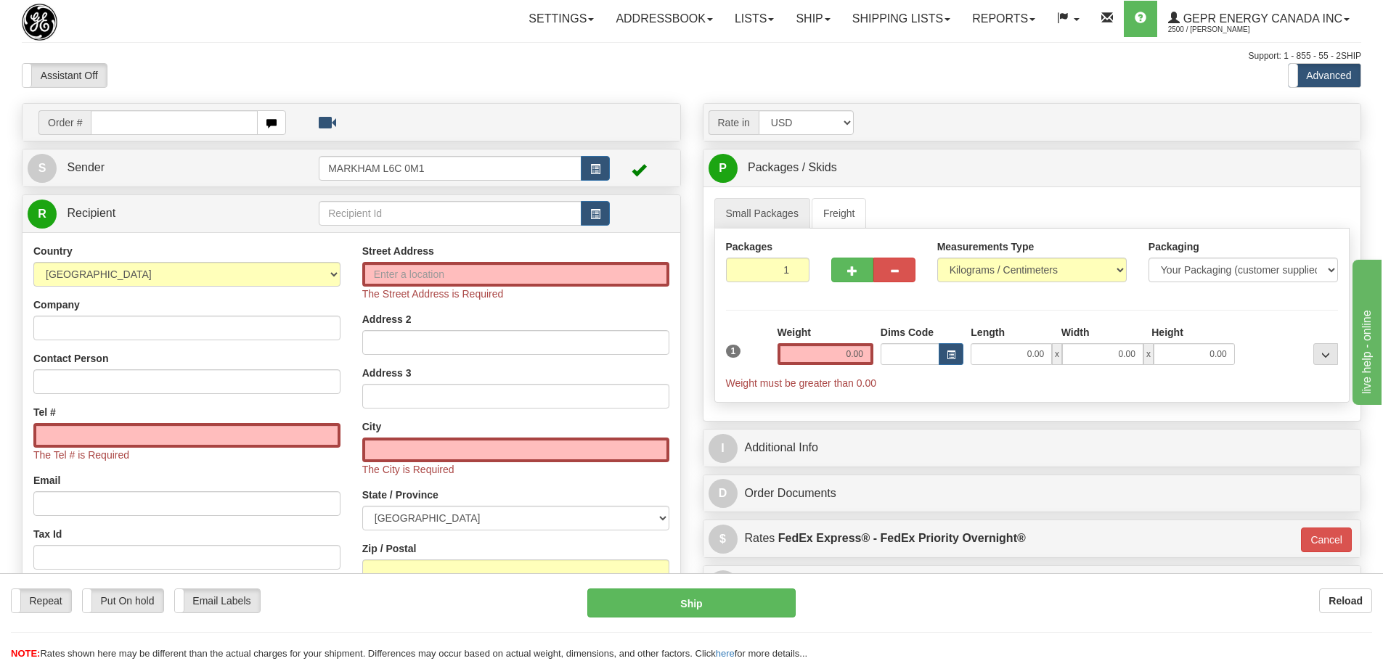
click at [542, 65] on div "Assistant On Assistant Off Do a return Do a return" at bounding box center [294, 75] width 567 height 25
